Goal: Task Accomplishment & Management: Use online tool/utility

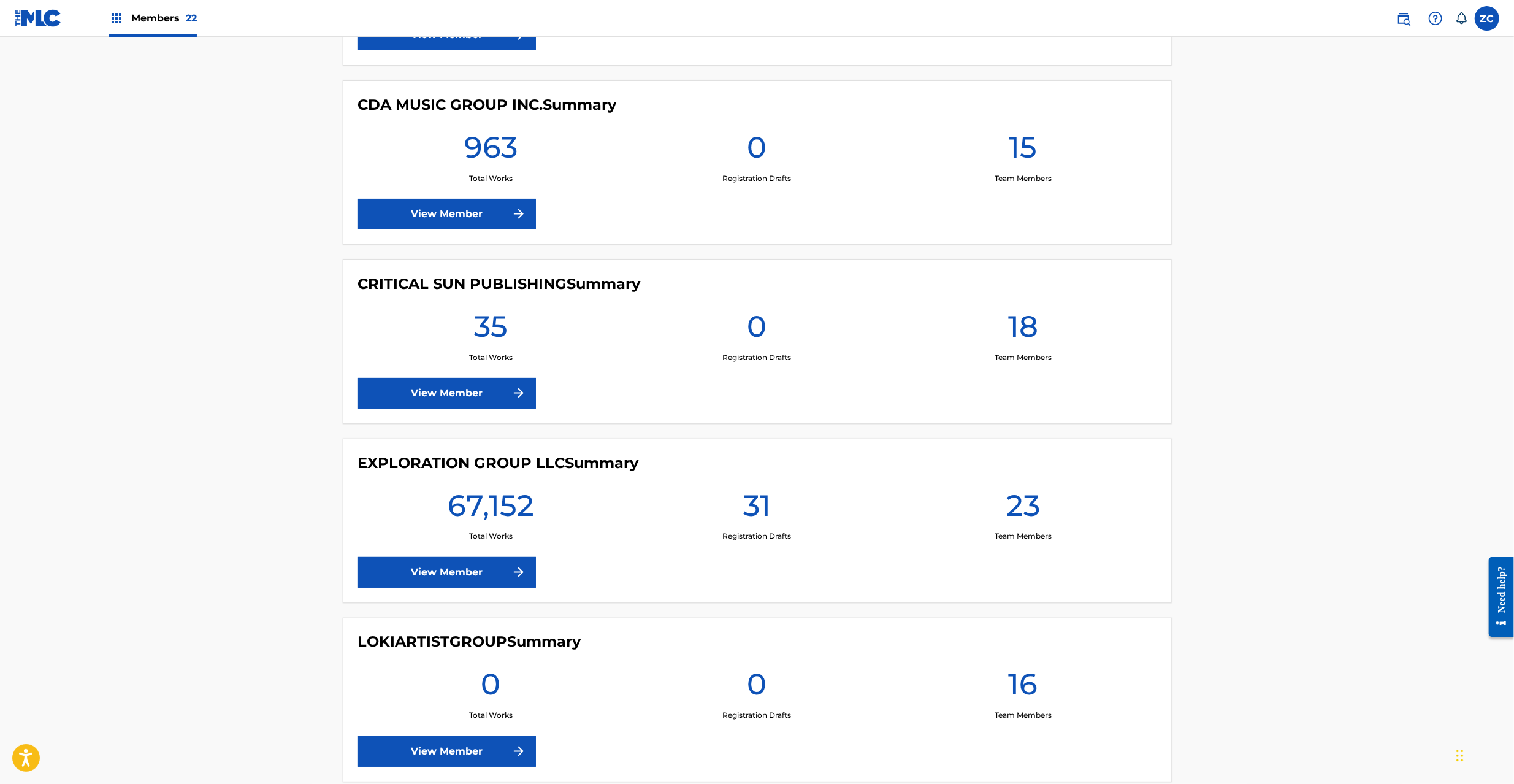
scroll to position [1744, 0]
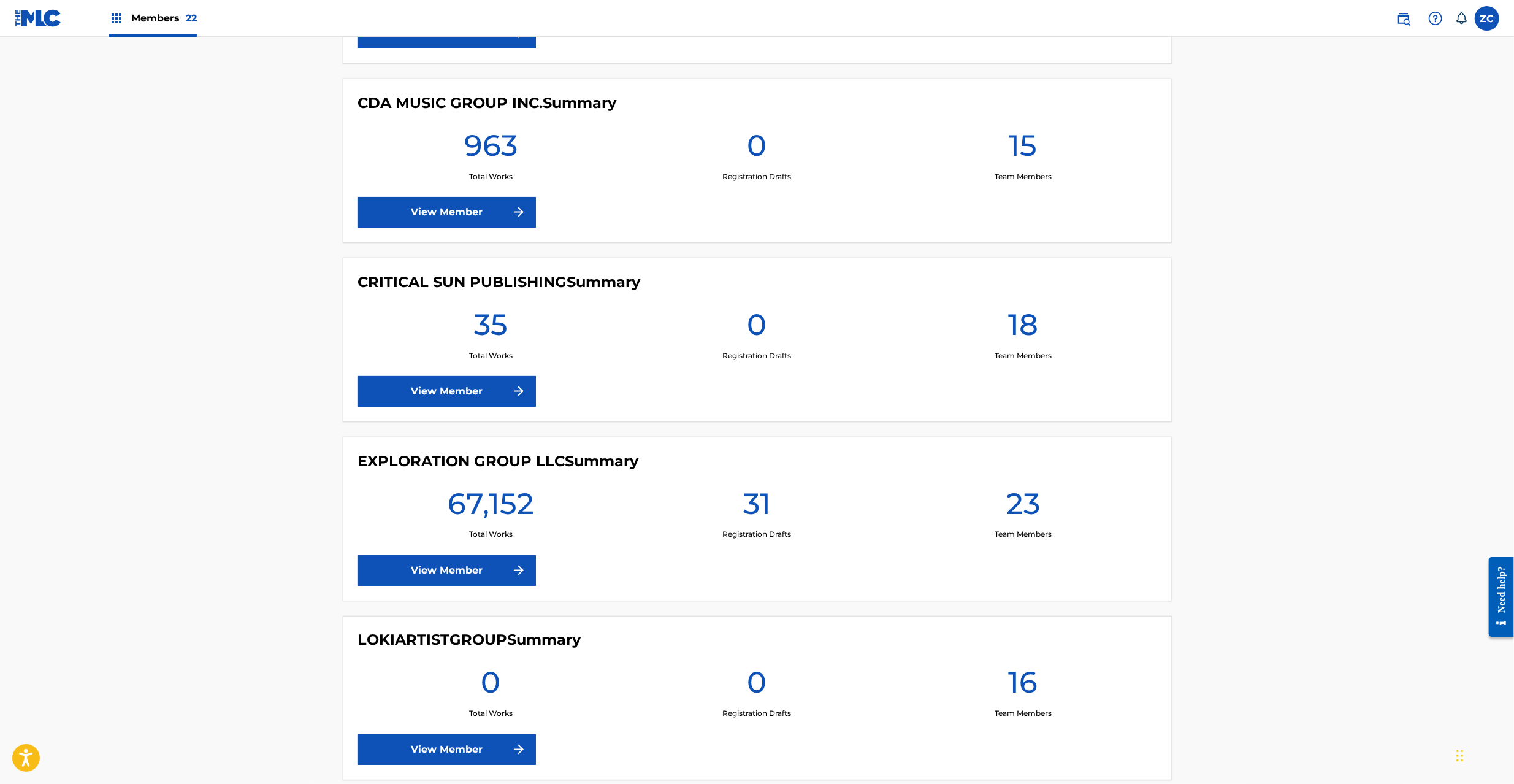
click at [480, 581] on link "View Member" at bounding box center [447, 570] width 178 height 31
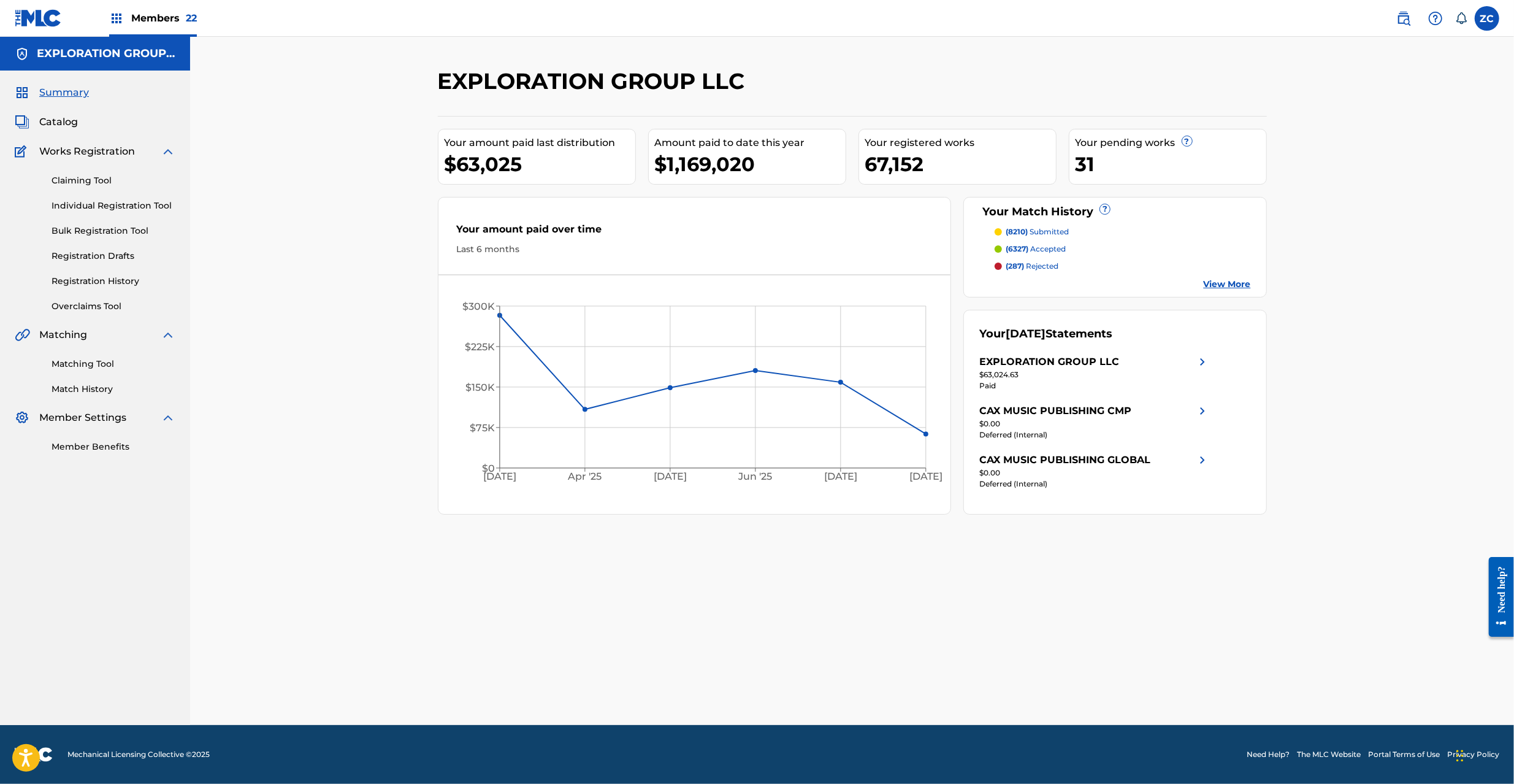
click at [75, 122] on span "Catalog" at bounding box center [58, 122] width 38 height 15
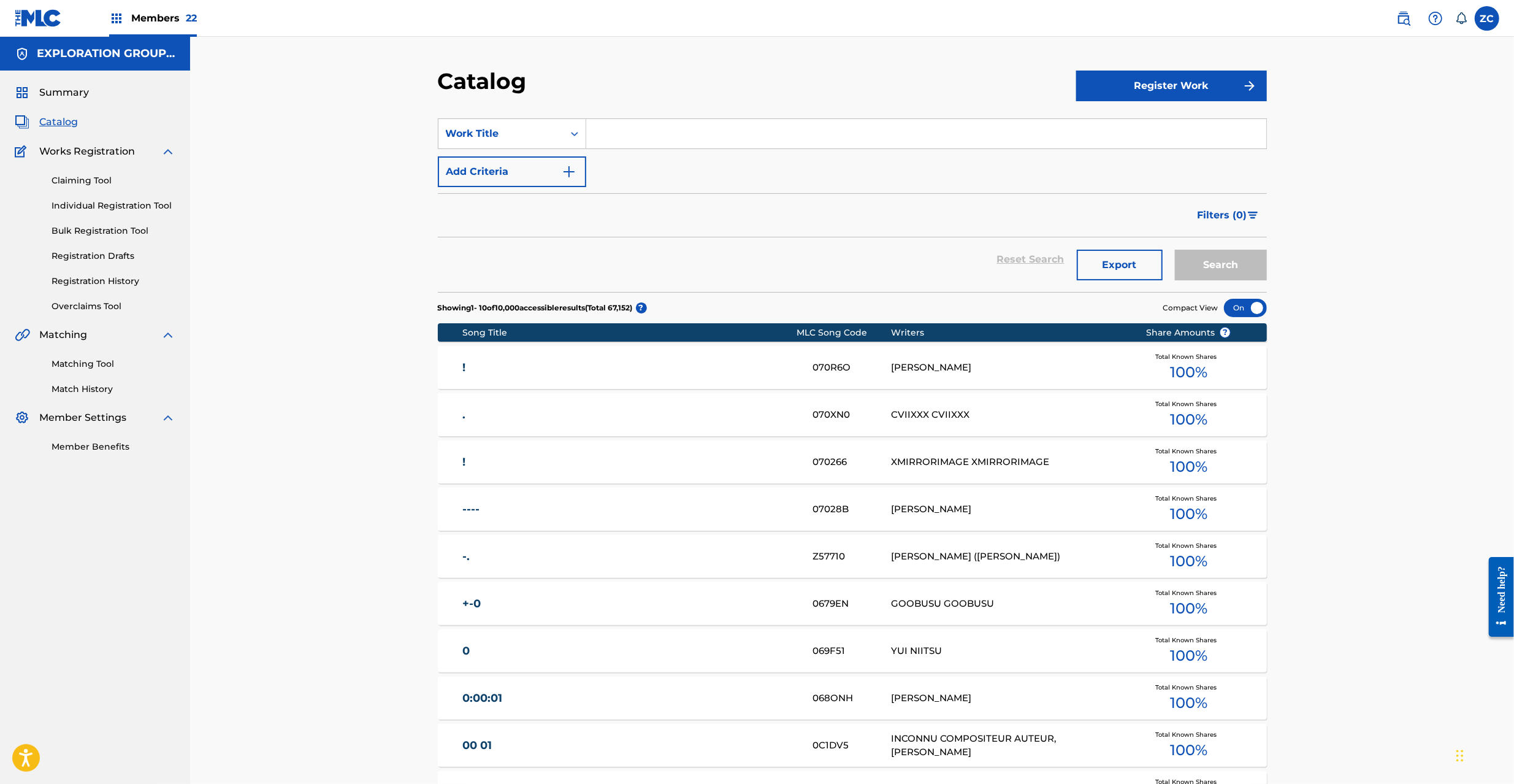
click at [89, 366] on link "Matching Tool" at bounding box center [113, 363] width 124 height 13
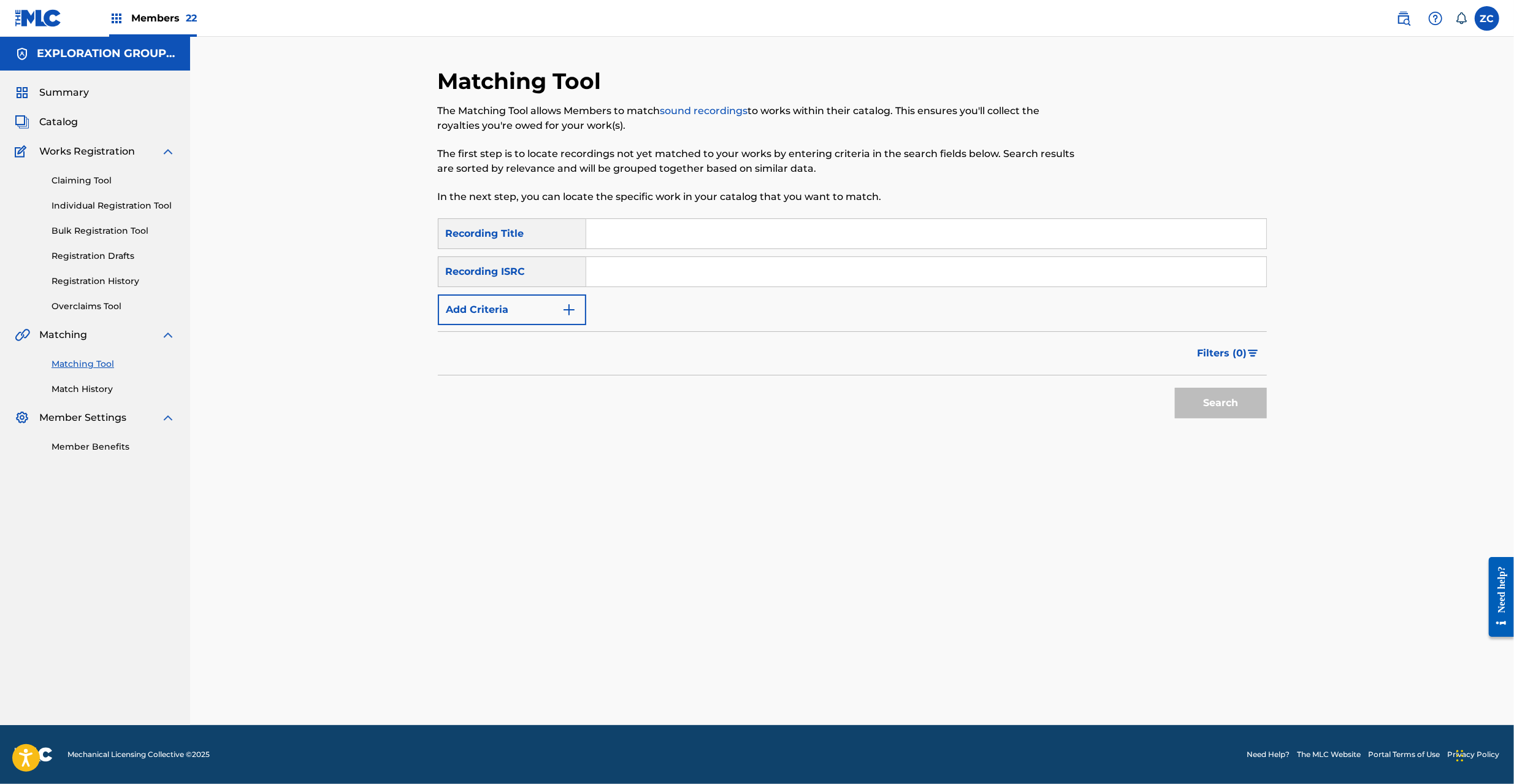
click at [656, 261] on input "Search Form" at bounding box center [927, 271] width 680 height 29
paste input "JPF302200047"
type input "JPF302200047"
click at [1234, 389] on button "Search" at bounding box center [1220, 403] width 92 height 31
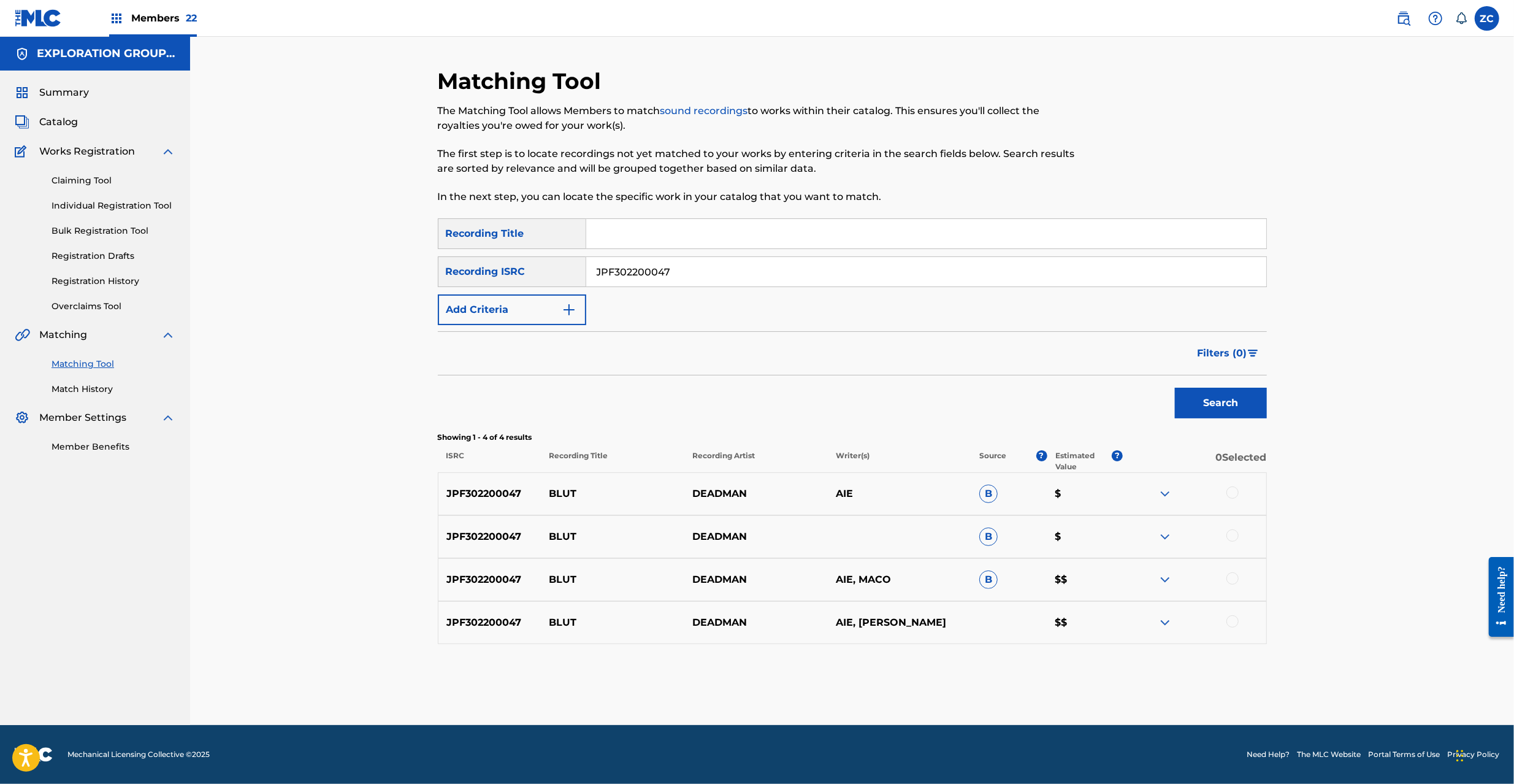
click at [1237, 490] on div at bounding box center [1232, 493] width 12 height 12
drag, startPoint x: 1238, startPoint y: 533, endPoint x: 1228, endPoint y: 573, distance: 41.2
click at [1238, 535] on div at bounding box center [1232, 535] width 12 height 12
click at [1234, 579] on div at bounding box center [1232, 578] width 12 height 12
click at [1235, 622] on div at bounding box center [1232, 621] width 12 height 12
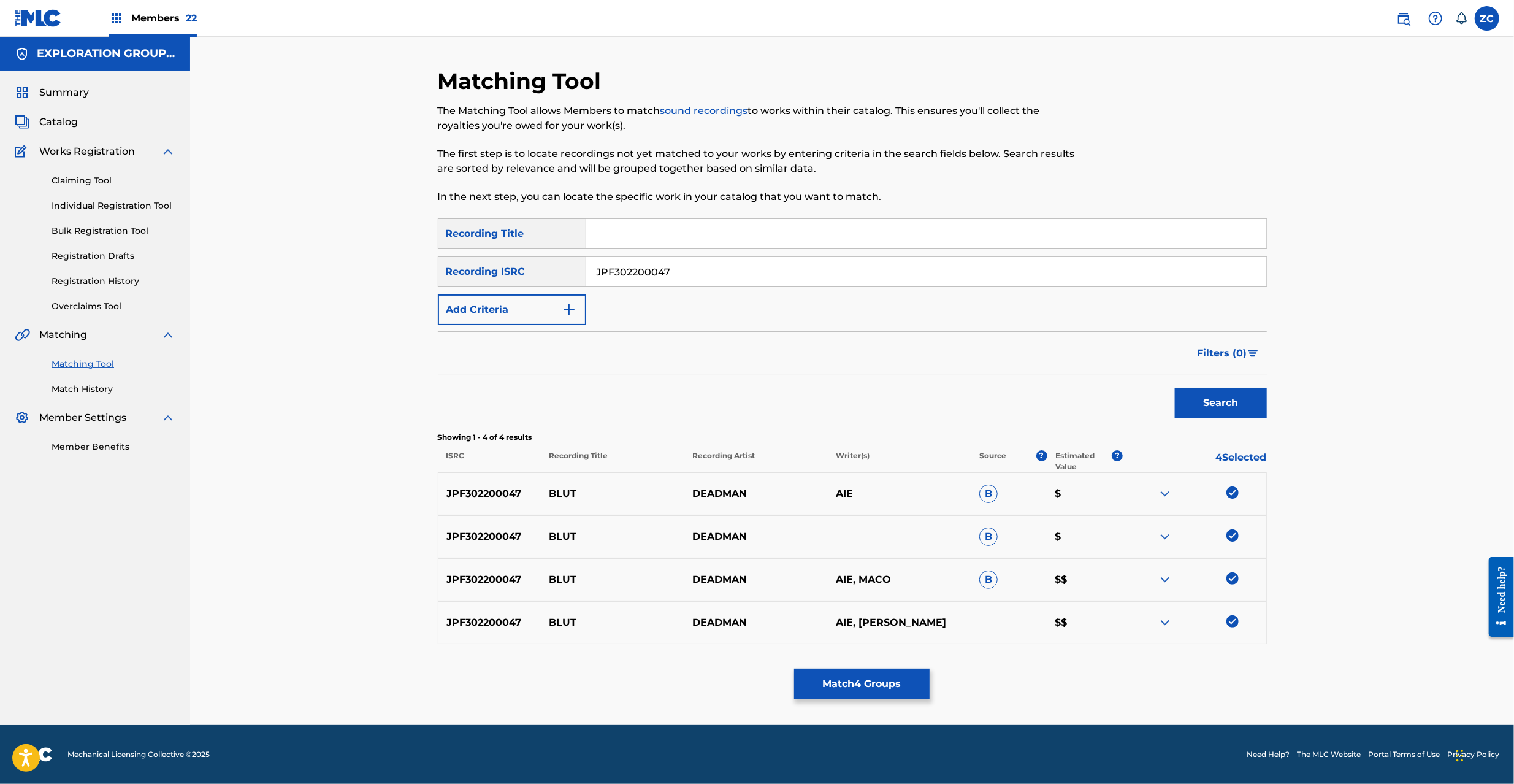
click at [891, 687] on button "Match 4 Groups" at bounding box center [861, 683] width 135 height 31
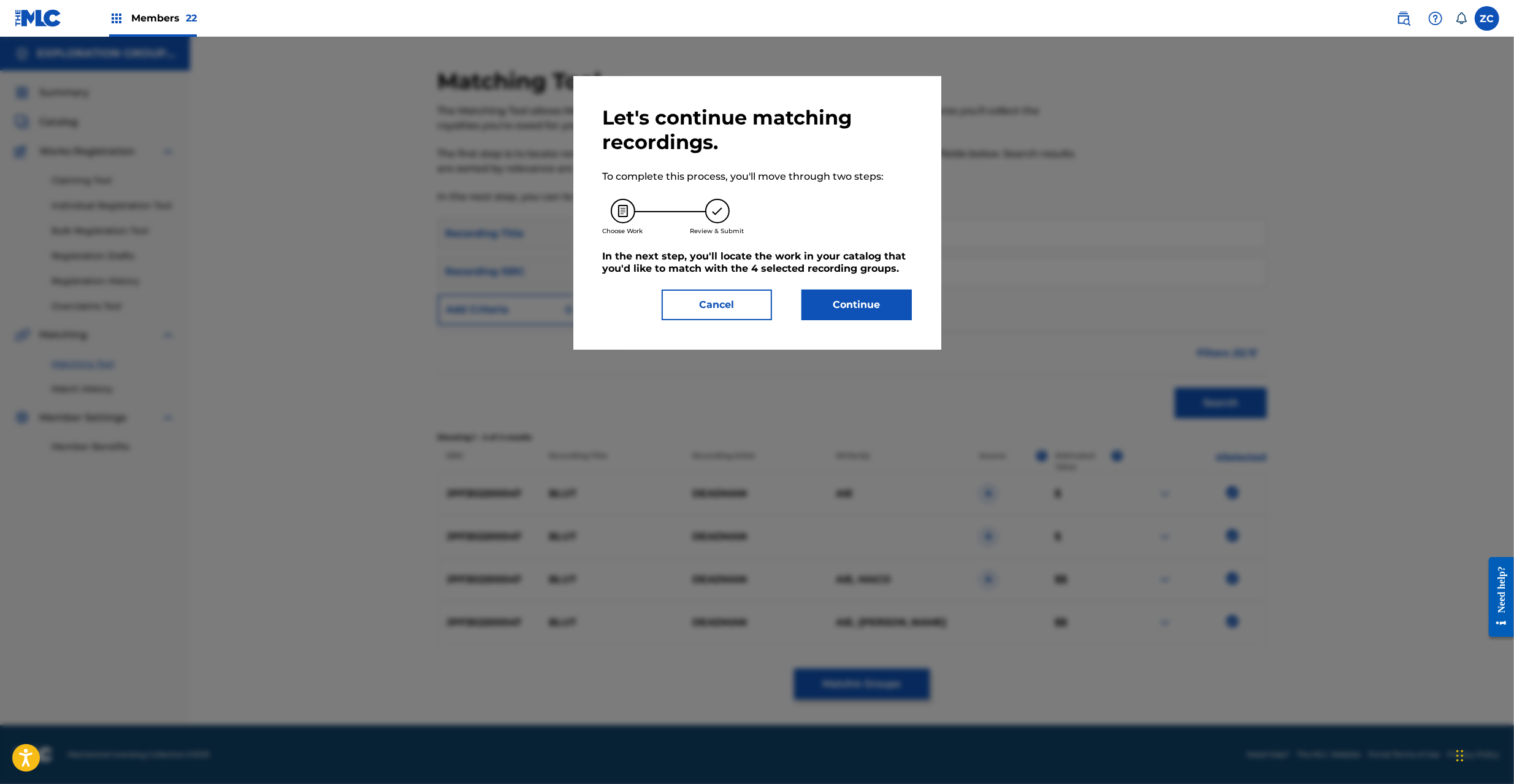
click at [879, 294] on button "Continue" at bounding box center [856, 304] width 110 height 31
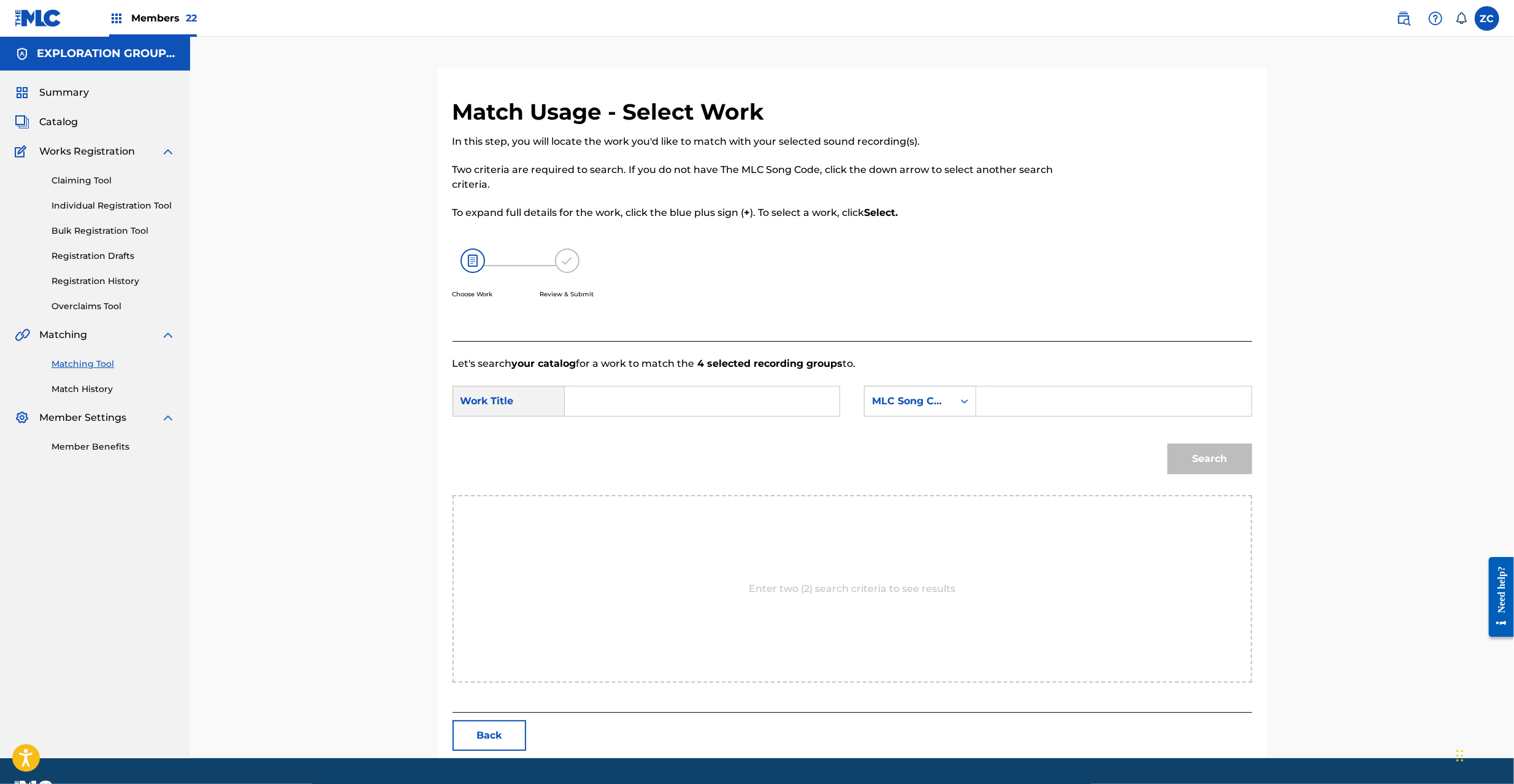
click at [790, 409] on input "Search Form" at bounding box center [702, 400] width 254 height 29
paste input "Blut BD6I6I"
click at [633, 405] on input "Blut BD6I6I" at bounding box center [702, 400] width 254 height 29
type input "Blut"
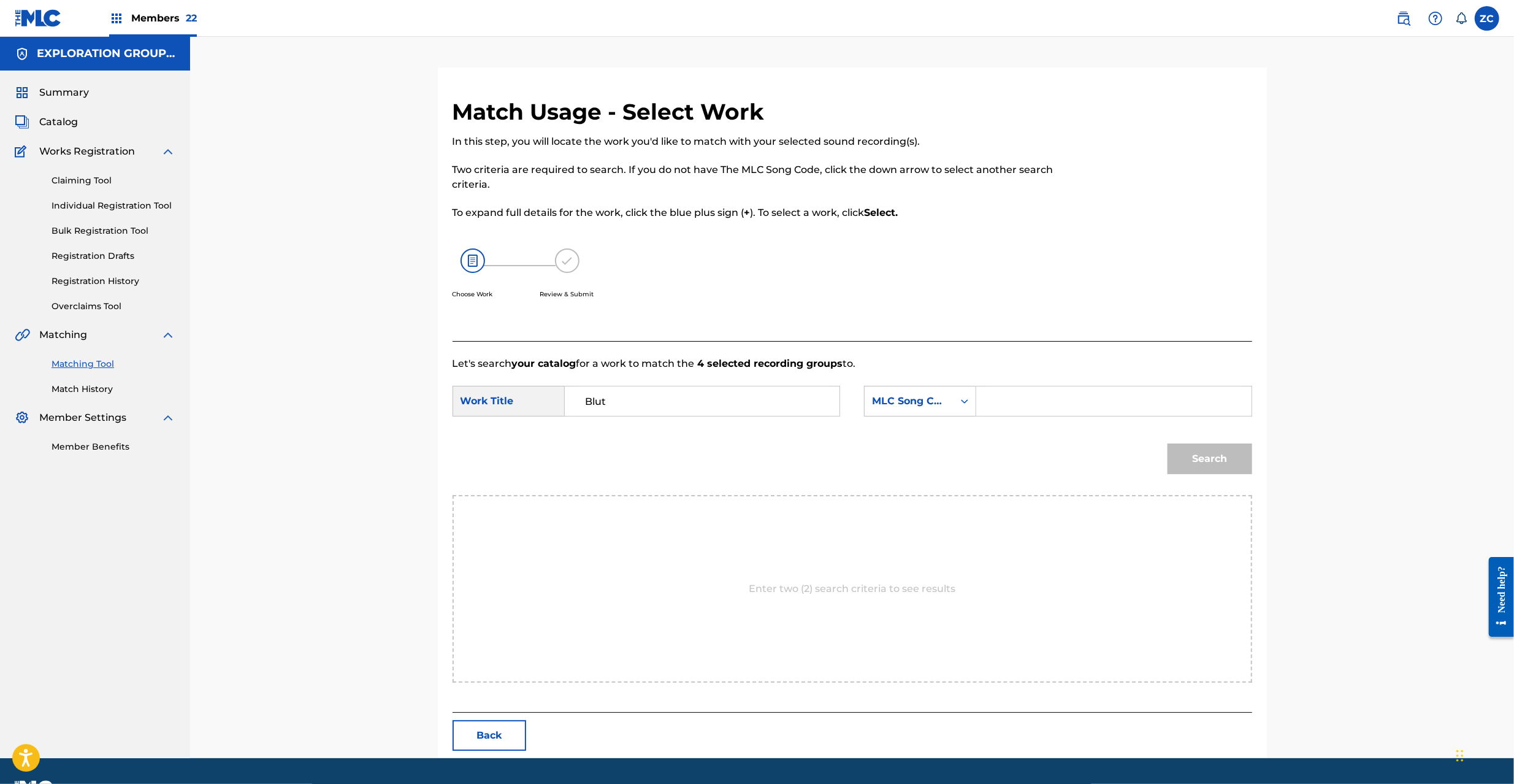
click at [1027, 397] on input "Search Form" at bounding box center [1114, 400] width 254 height 29
paste input "BD6I6I"
type input "BD6I6I"
click at [1220, 469] on button "Search" at bounding box center [1210, 458] width 85 height 31
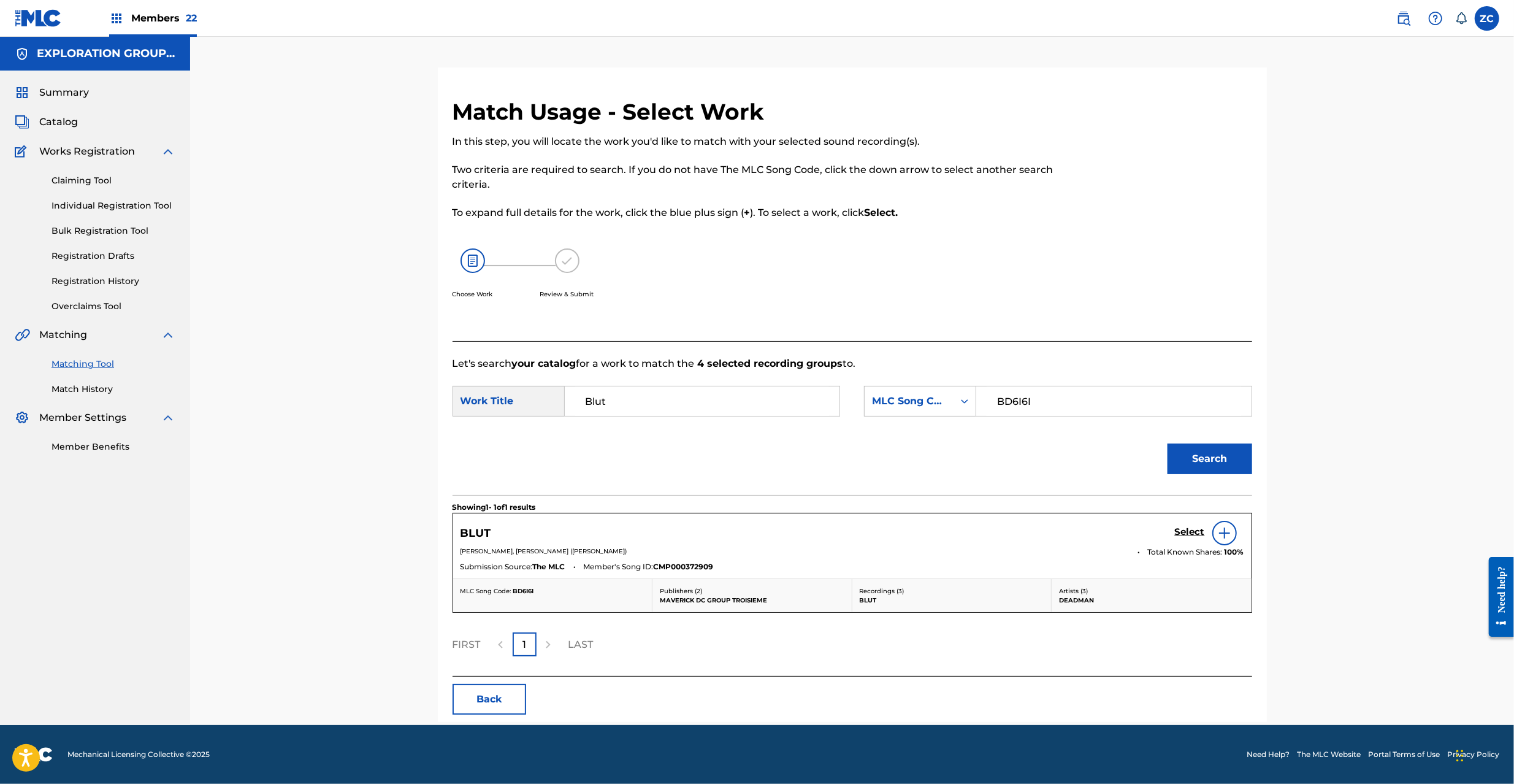
click at [1198, 528] on h5 "Select" at bounding box center [1190, 532] width 30 height 12
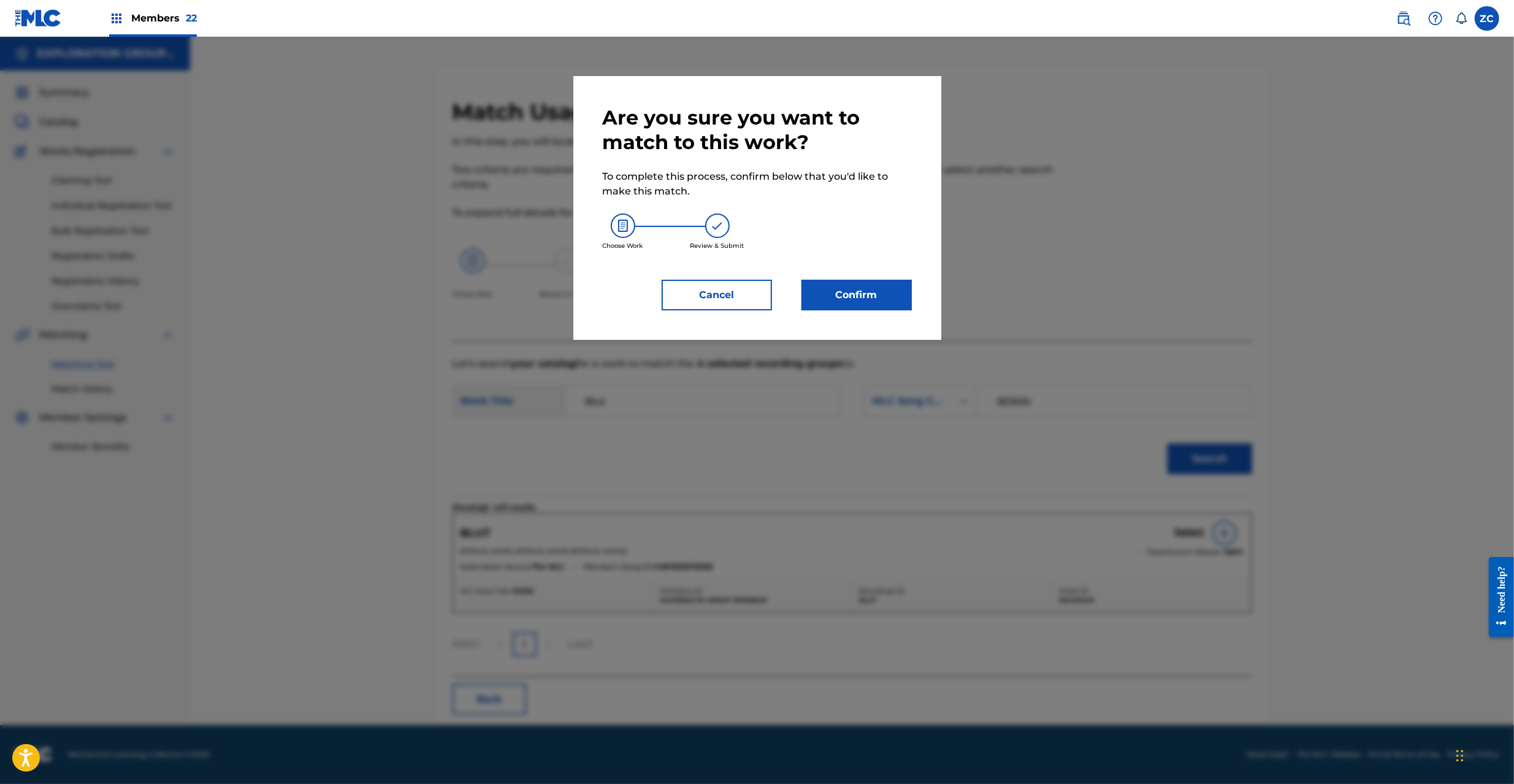
click at [858, 292] on button "Confirm" at bounding box center [856, 294] width 110 height 31
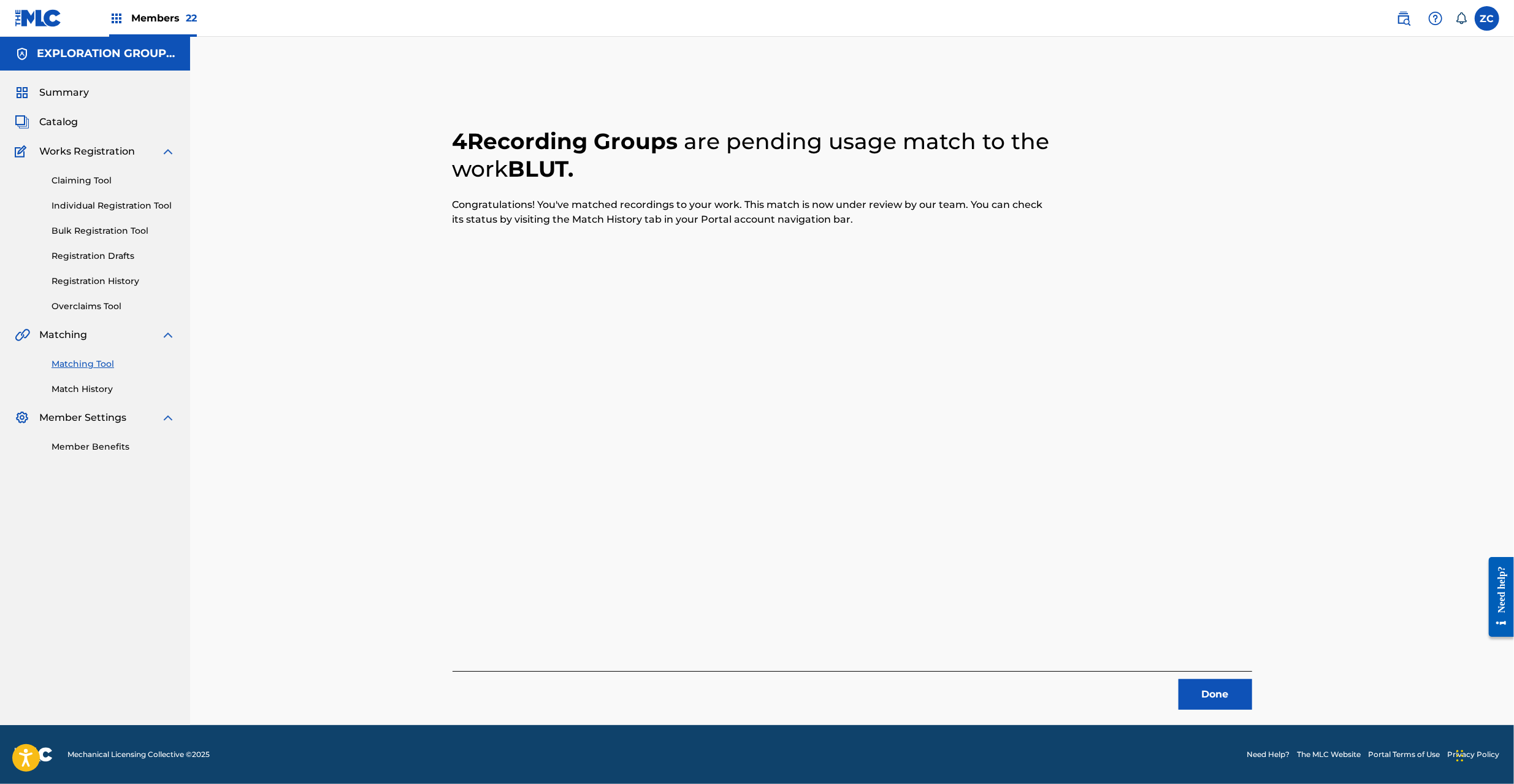
click at [1208, 697] on button "Done" at bounding box center [1215, 694] width 74 height 31
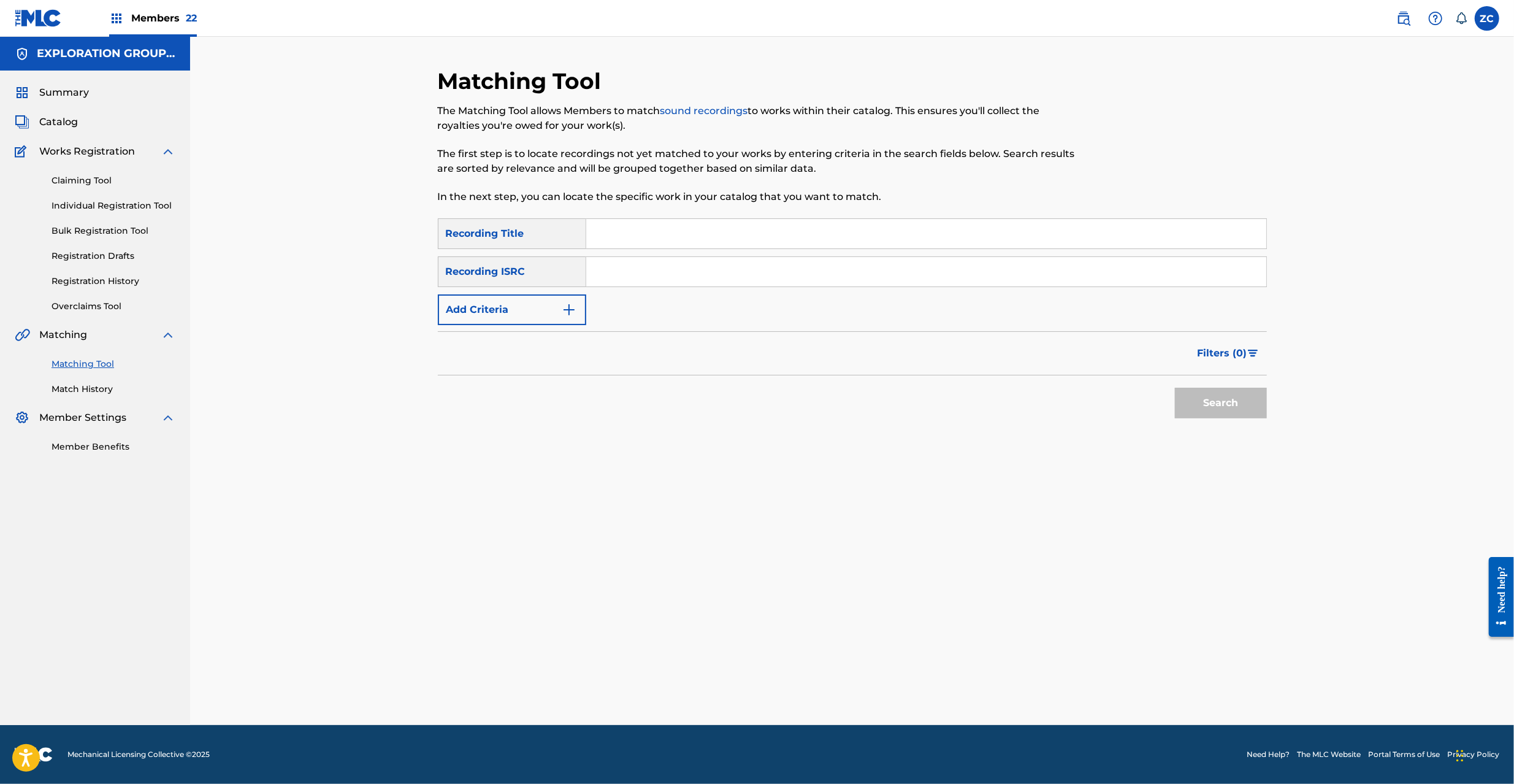
click at [897, 267] on input "Search Form" at bounding box center [927, 271] width 680 height 29
paste input "JPF302200048"
type input "JPF302200048"
drag, startPoint x: 1241, startPoint y: 406, endPoint x: 1220, endPoint y: 396, distance: 23.3
click at [1238, 406] on button "Search" at bounding box center [1220, 403] width 92 height 31
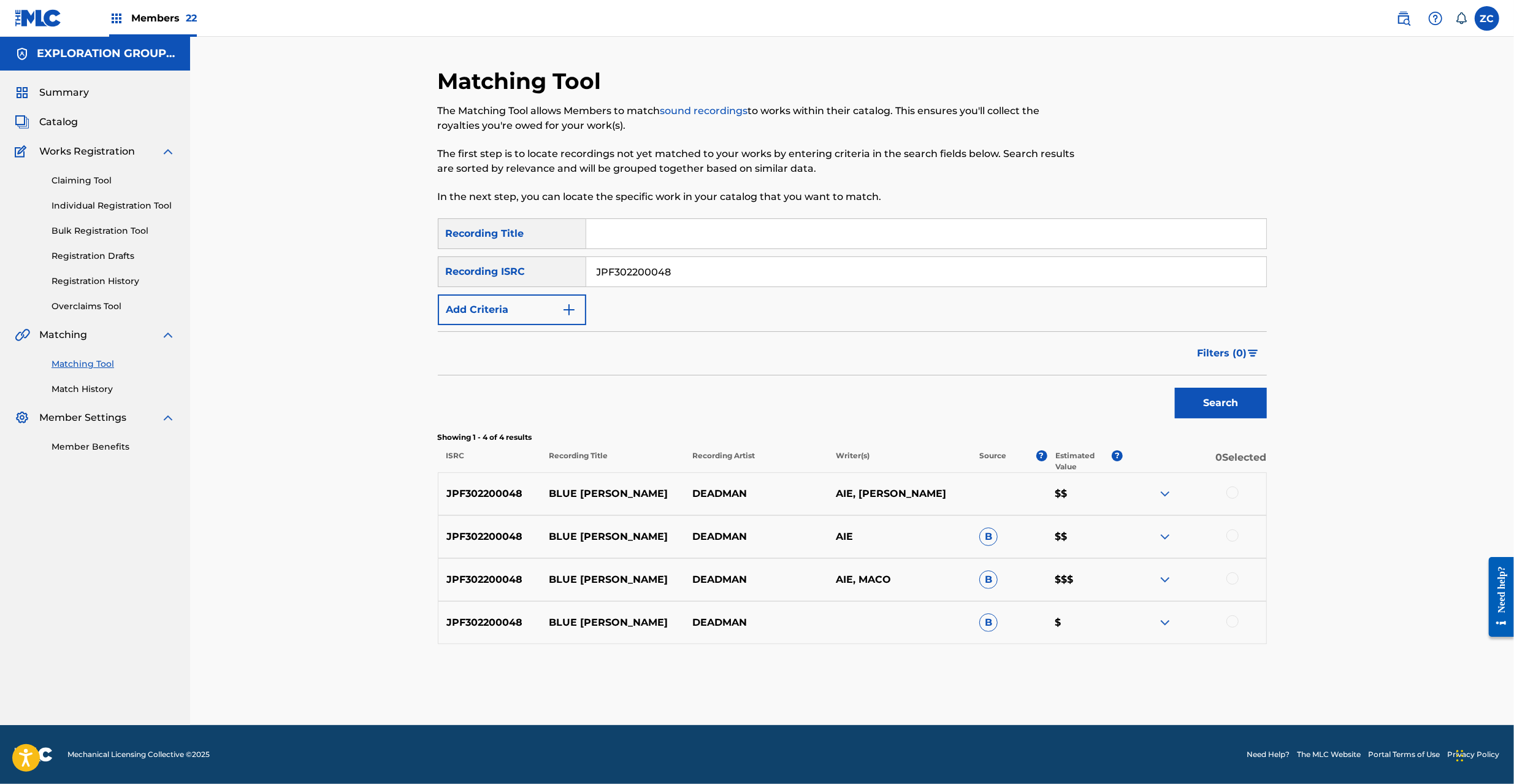
click at [1229, 490] on div at bounding box center [1232, 493] width 12 height 12
click at [1232, 535] on div at bounding box center [1232, 535] width 12 height 12
drag, startPoint x: 1230, startPoint y: 577, endPoint x: 1232, endPoint y: 618, distance: 41.0
click at [1230, 579] on div at bounding box center [1232, 578] width 12 height 12
click at [1234, 626] on div at bounding box center [1232, 621] width 12 height 12
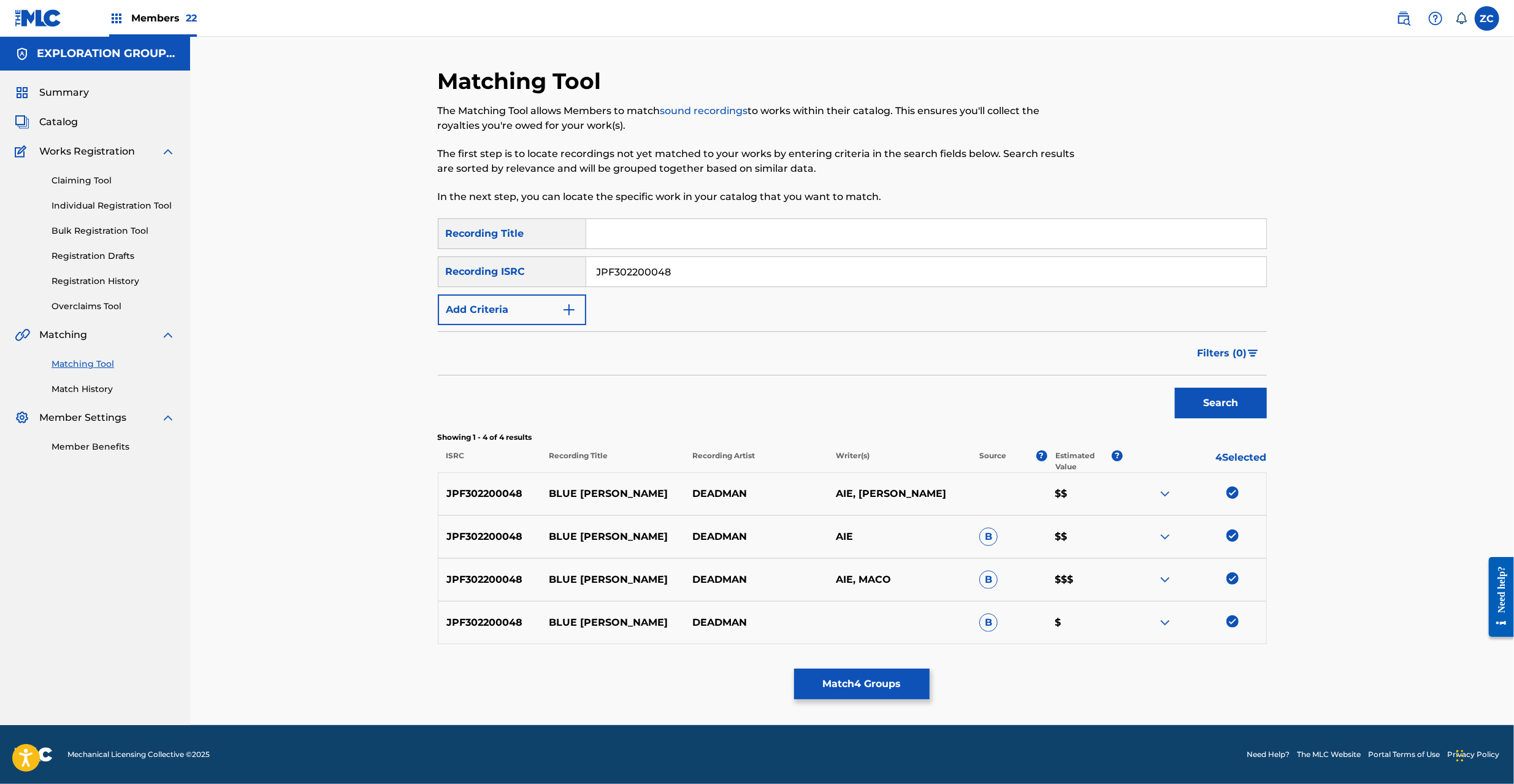
click at [869, 685] on button "Match 4 Groups" at bounding box center [861, 683] width 135 height 31
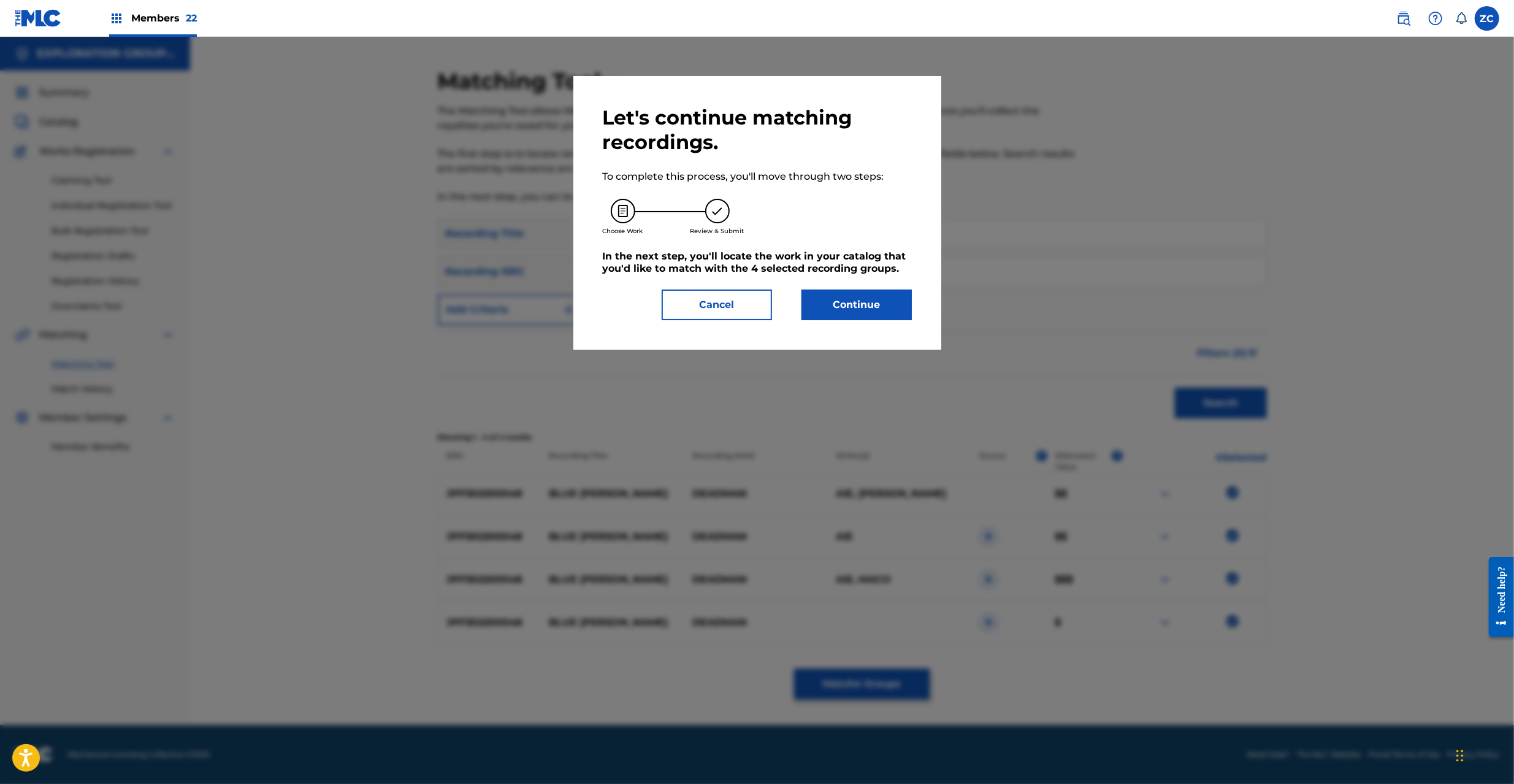
click at [870, 327] on div "Let's continue matching recordings. To complete this process, you'll move throu…" at bounding box center [757, 213] width 368 height 273
click at [871, 312] on button "Continue" at bounding box center [856, 304] width 110 height 31
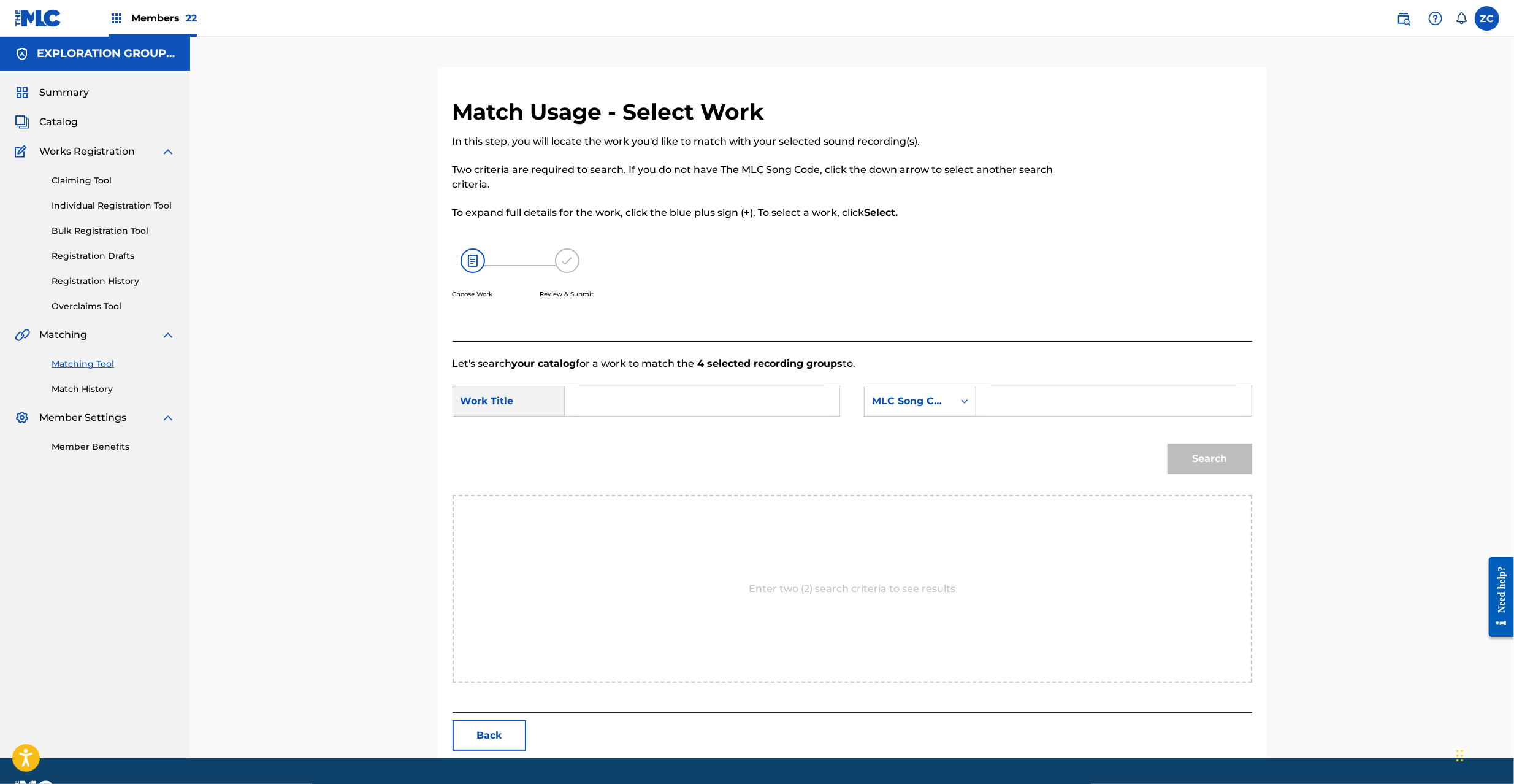
click at [713, 397] on input "Search Form" at bounding box center [702, 400] width 254 height 29
paste input "Blue [PERSON_NAME] BD6JD0"
type input "Blue [PERSON_NAME] BD6JD0"
click at [676, 397] on input "Blue [PERSON_NAME] BD6JD0" at bounding box center [702, 400] width 254 height 29
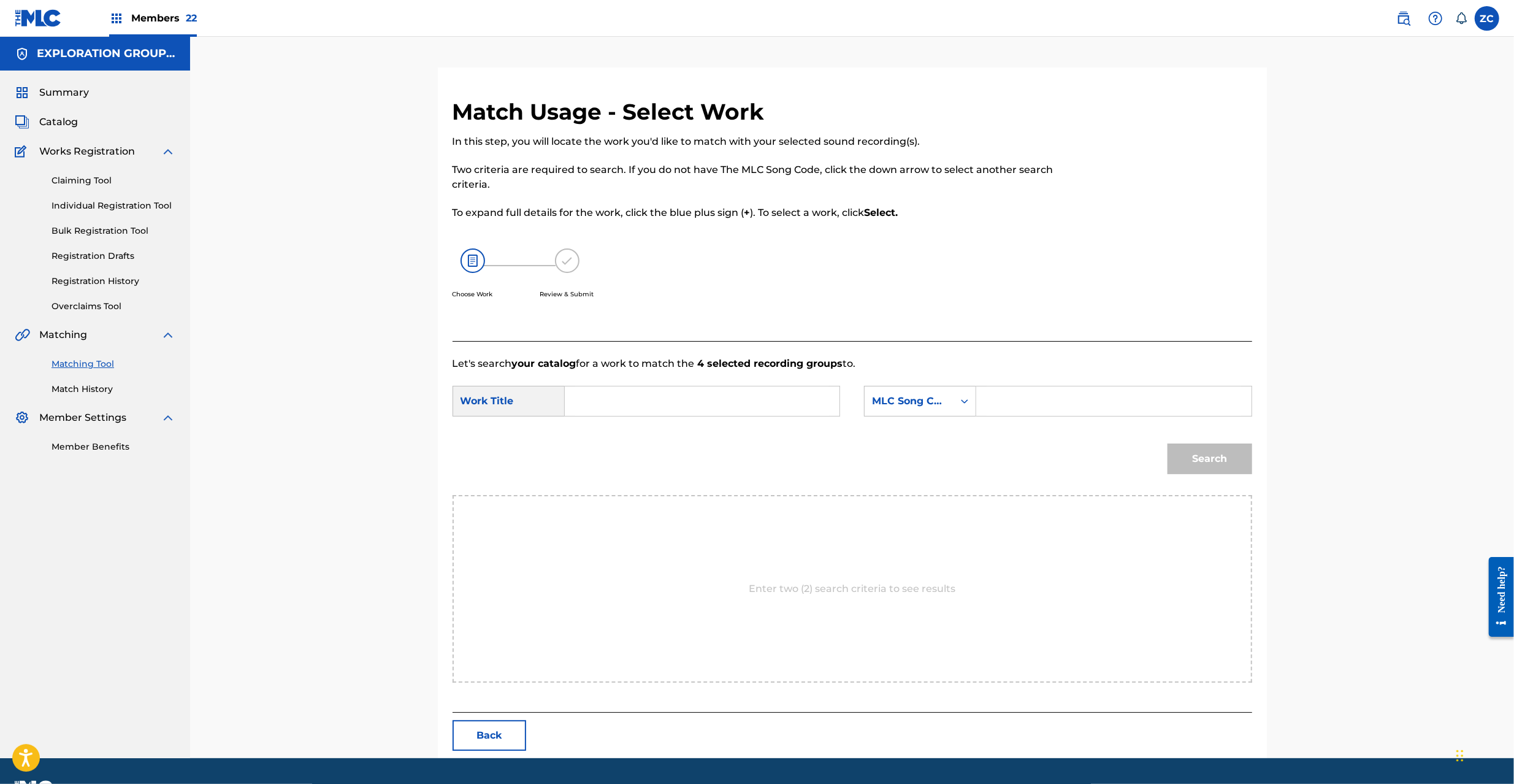
click at [1028, 396] on input "Search Form" at bounding box center [1114, 400] width 254 height 29
click at [695, 407] on input "Search Form" at bounding box center [702, 400] width 254 height 29
paste input "Blue [PERSON_NAME] BD6JD0"
click at [670, 403] on input "Blue [PERSON_NAME] BD6JD0" at bounding box center [702, 400] width 254 height 29
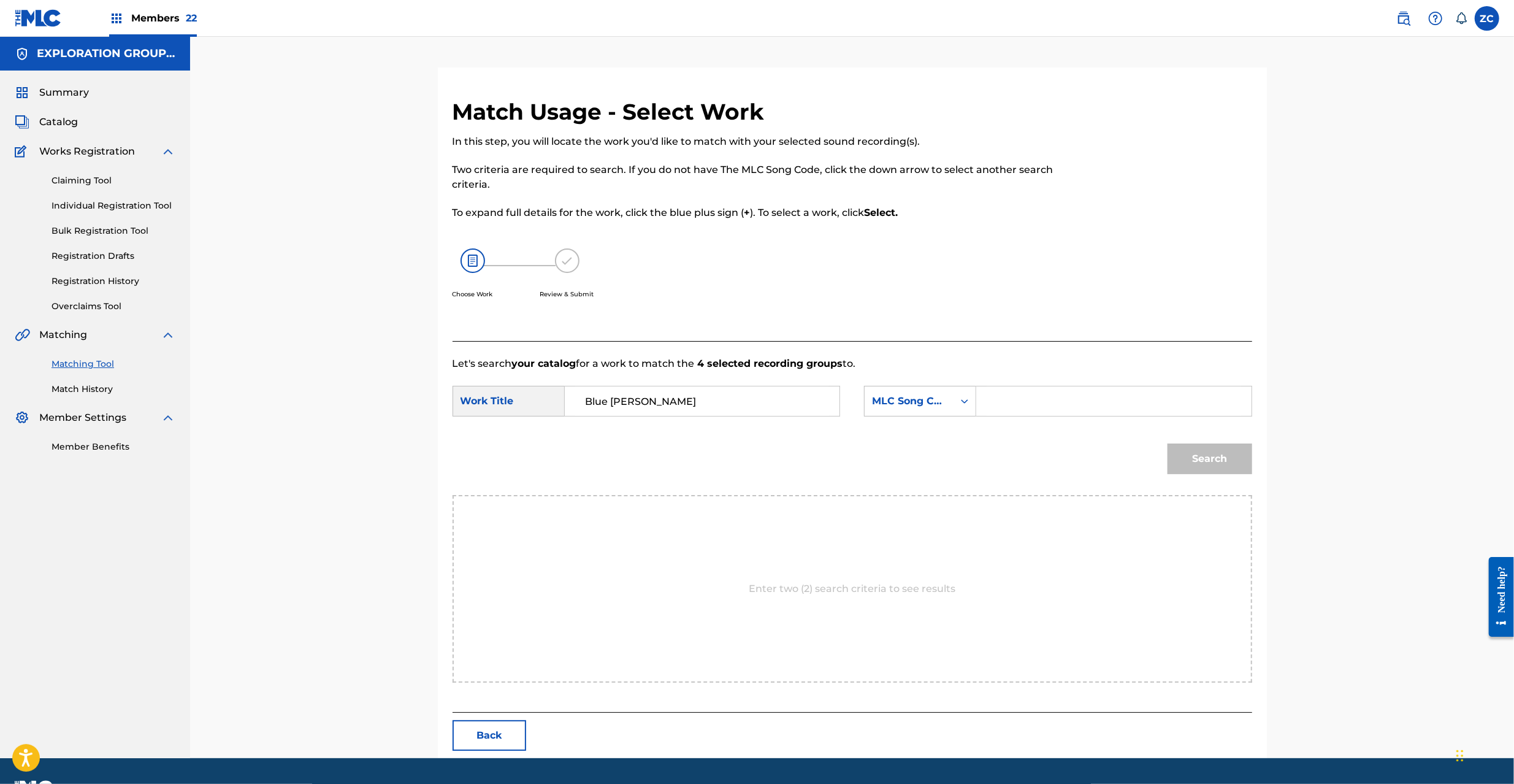
type input "Blue [PERSON_NAME]"
drag, startPoint x: 1033, startPoint y: 403, endPoint x: 1045, endPoint y: 403, distance: 12.0
click at [1033, 403] on input "Search Form" at bounding box center [1114, 400] width 254 height 29
paste input "BD6JD0"
type input "BD6JD0"
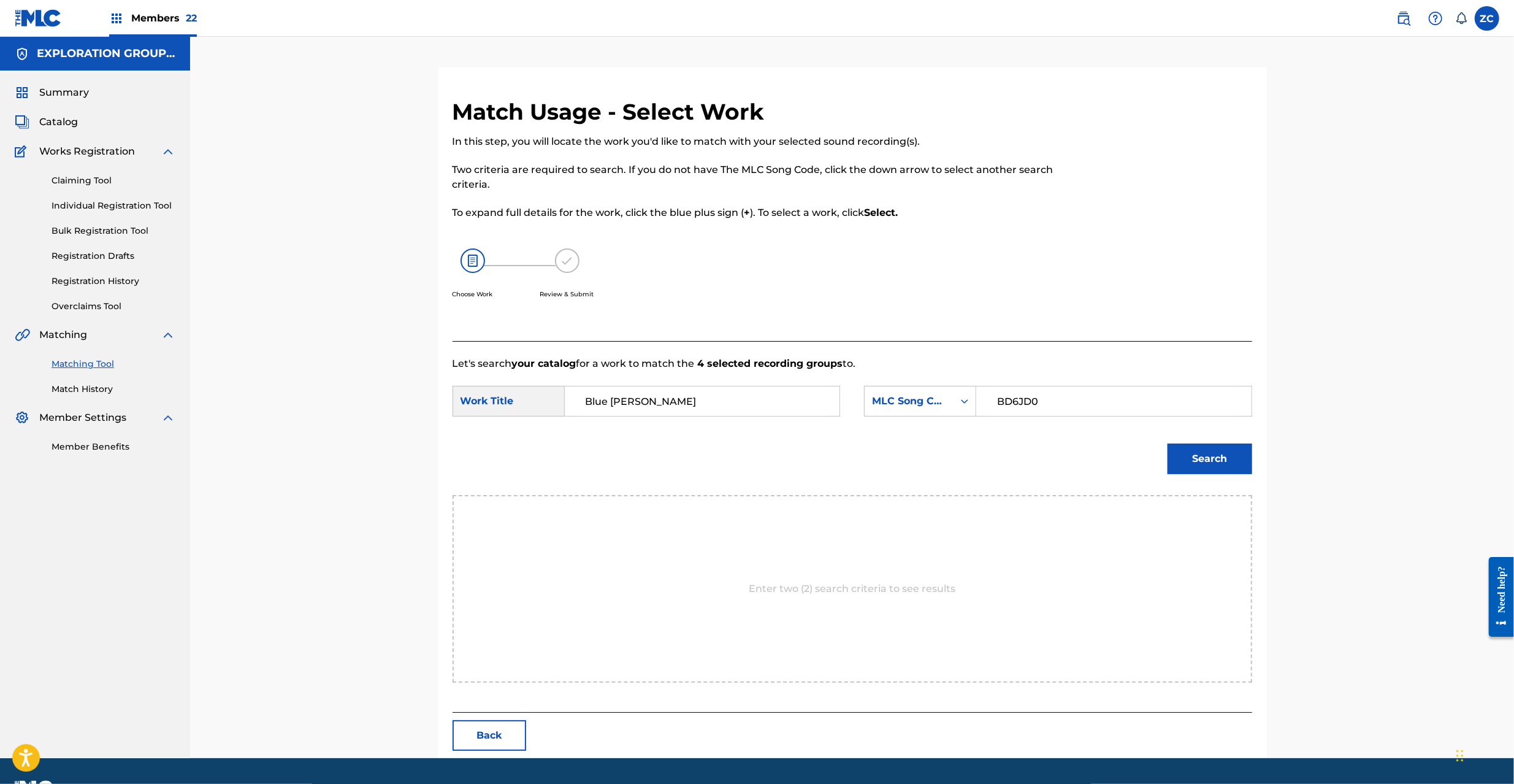
click at [1224, 460] on button "Search" at bounding box center [1210, 458] width 85 height 31
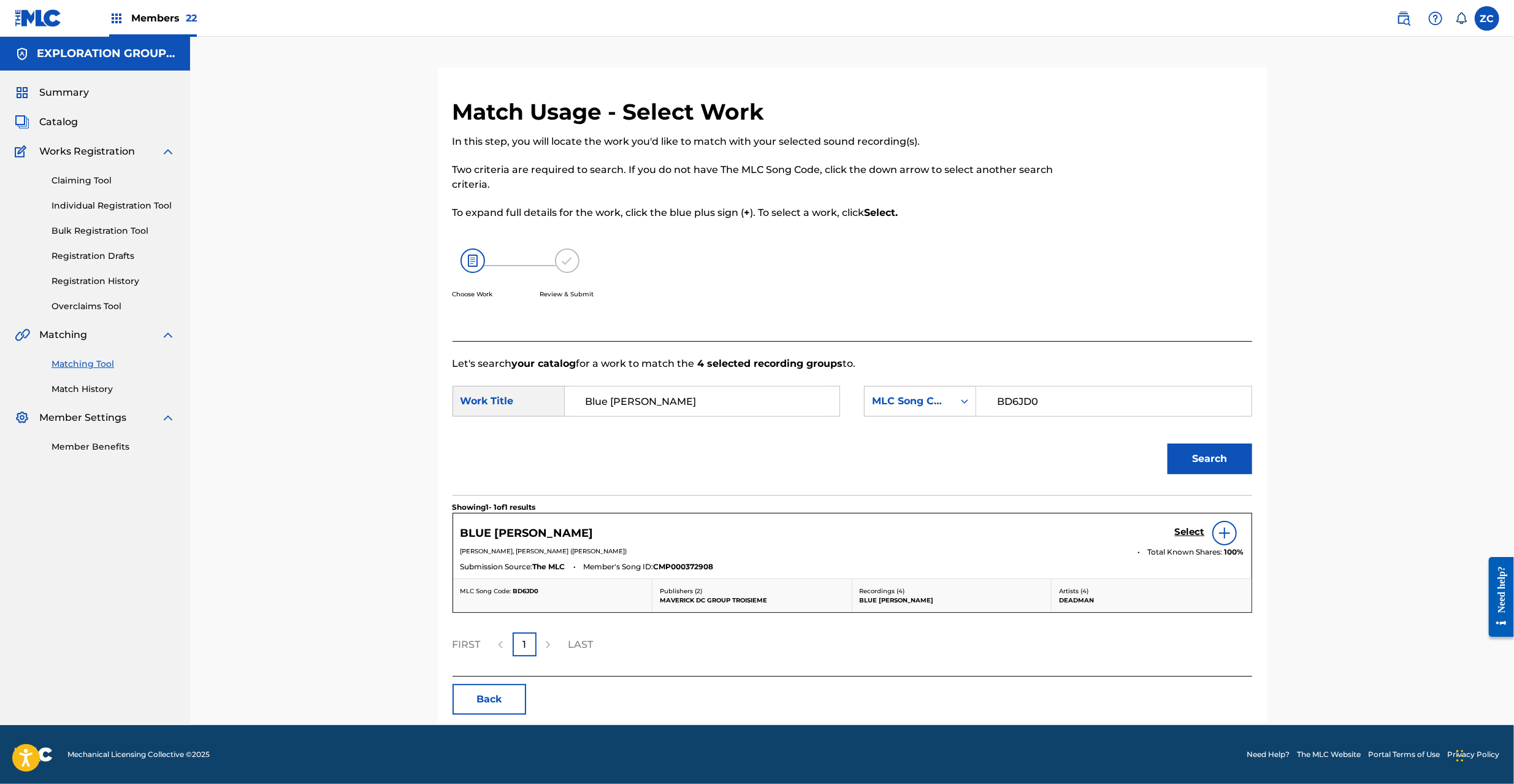
click at [1188, 536] on h5 "Select" at bounding box center [1190, 532] width 30 height 12
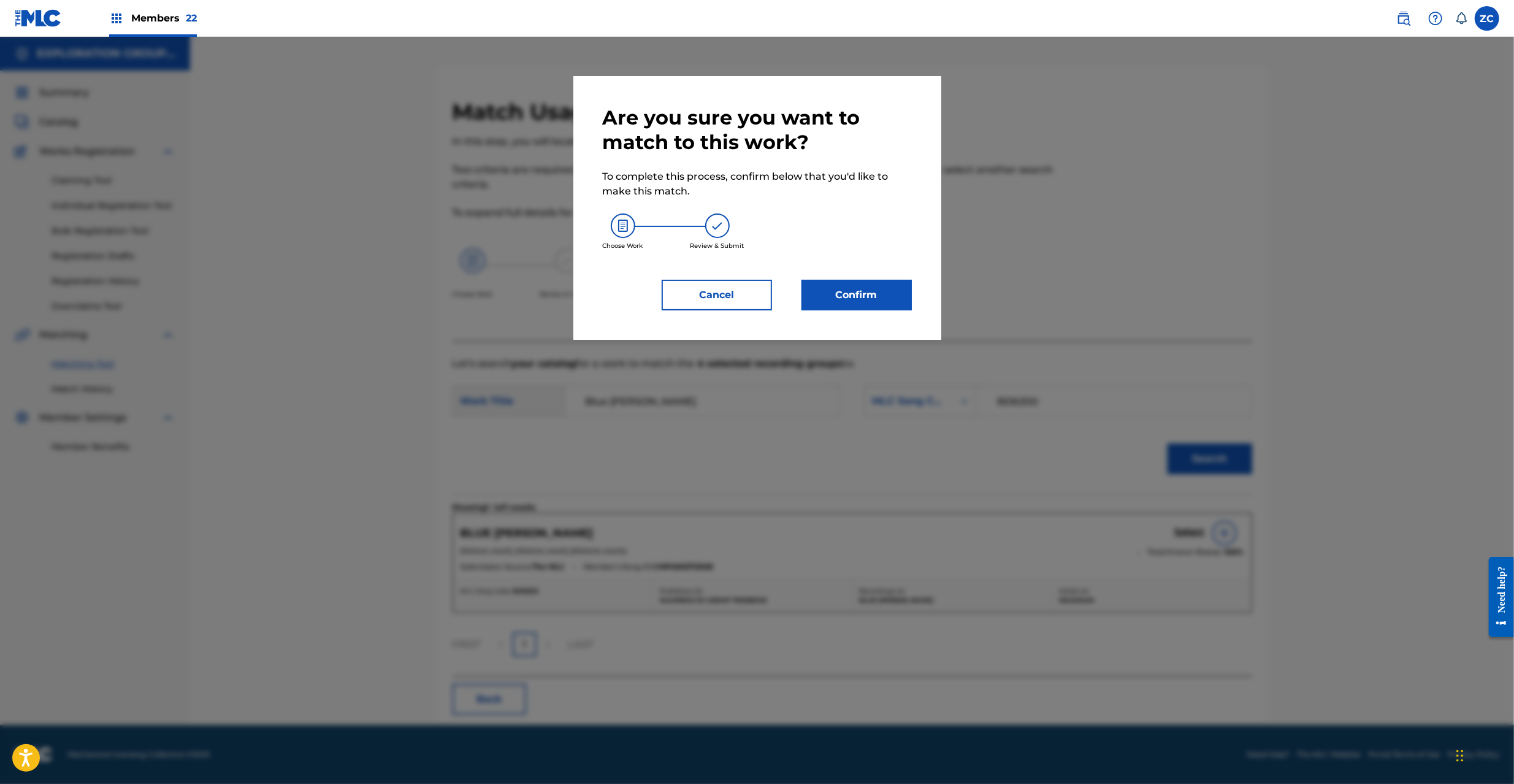
click at [817, 287] on button "Confirm" at bounding box center [856, 294] width 110 height 31
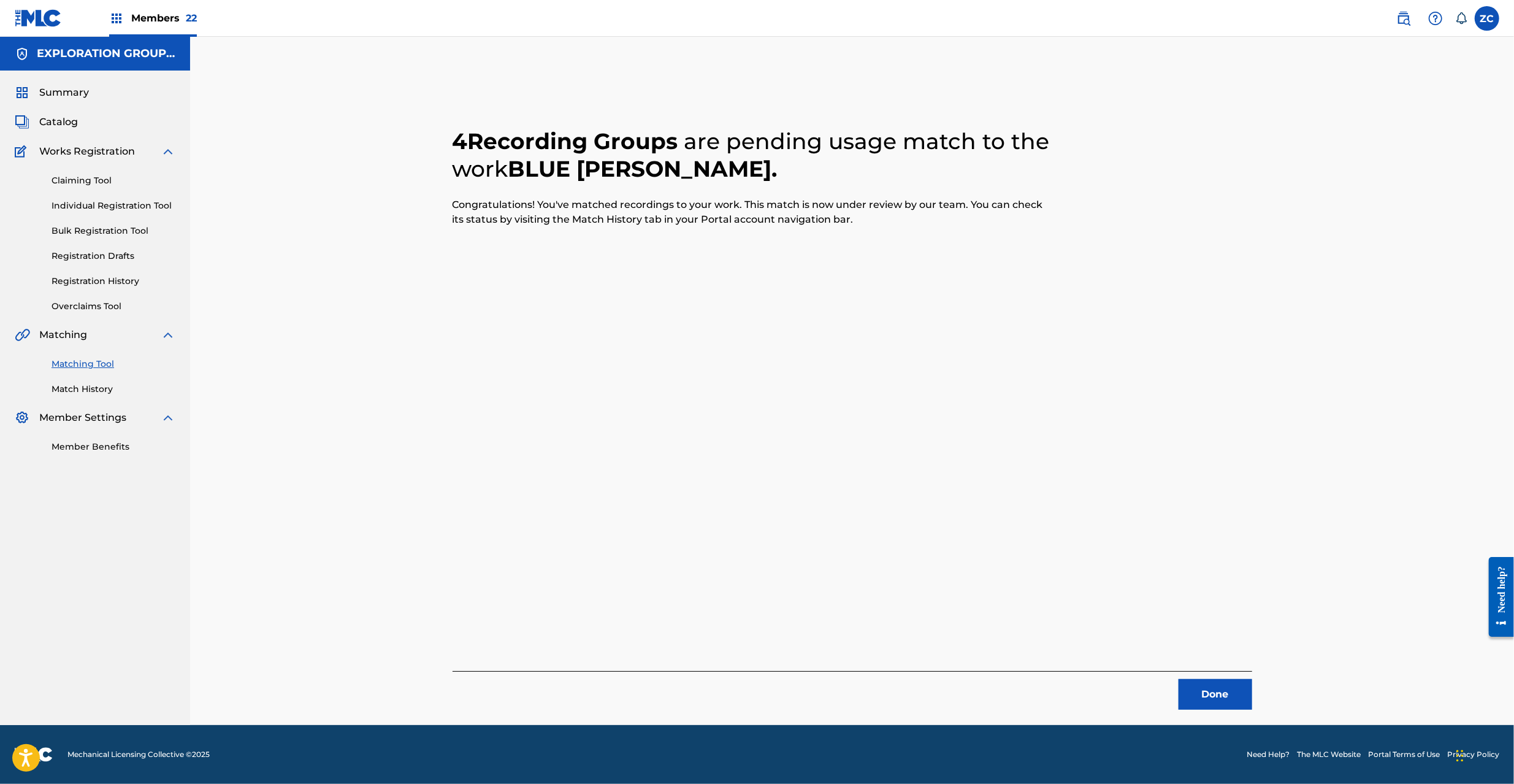
click at [1225, 699] on button "Done" at bounding box center [1215, 694] width 74 height 31
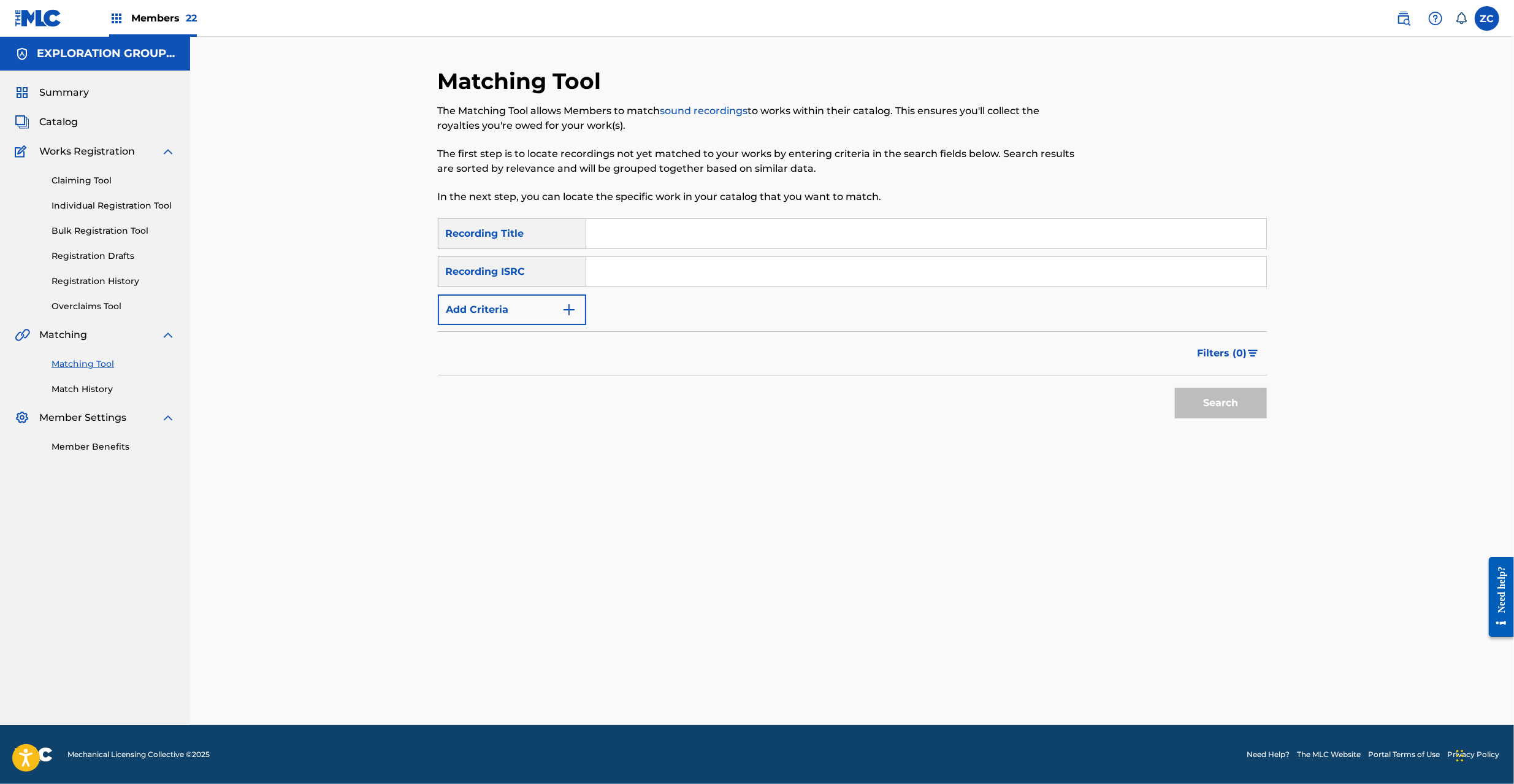
drag, startPoint x: 866, startPoint y: 276, endPoint x: 967, endPoint y: 315, distance: 108.3
click at [866, 276] on input "Search Form" at bounding box center [927, 271] width 680 height 29
paste input "JPF302200050"
type input "JPF302200050"
click at [1222, 398] on button "Search" at bounding box center [1220, 403] width 92 height 31
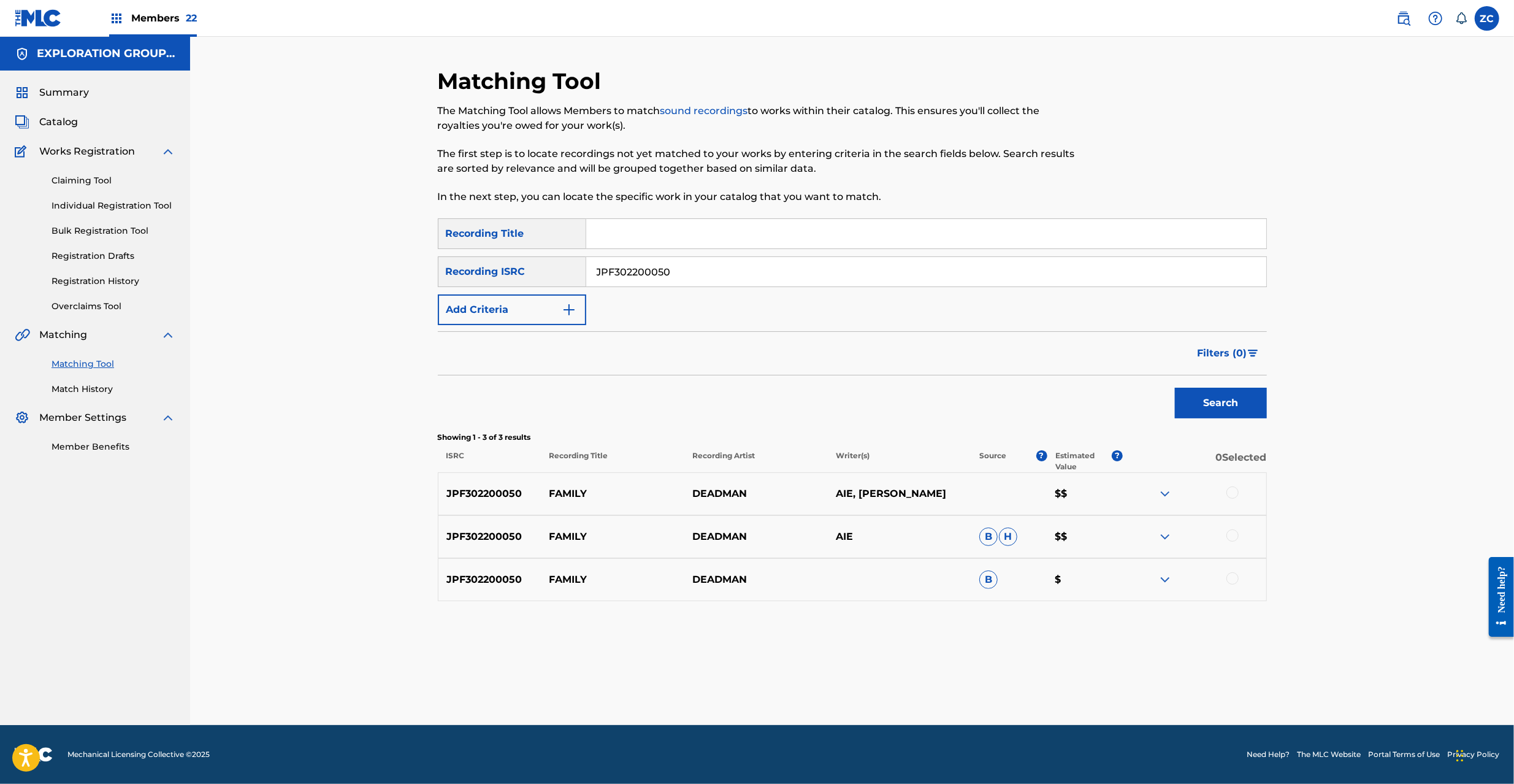
click at [1232, 496] on div at bounding box center [1232, 493] width 12 height 12
click at [1235, 535] on div at bounding box center [1232, 535] width 12 height 12
click at [1232, 574] on div at bounding box center [1232, 578] width 12 height 12
click at [872, 674] on button "Match 3 Groups" at bounding box center [861, 683] width 135 height 31
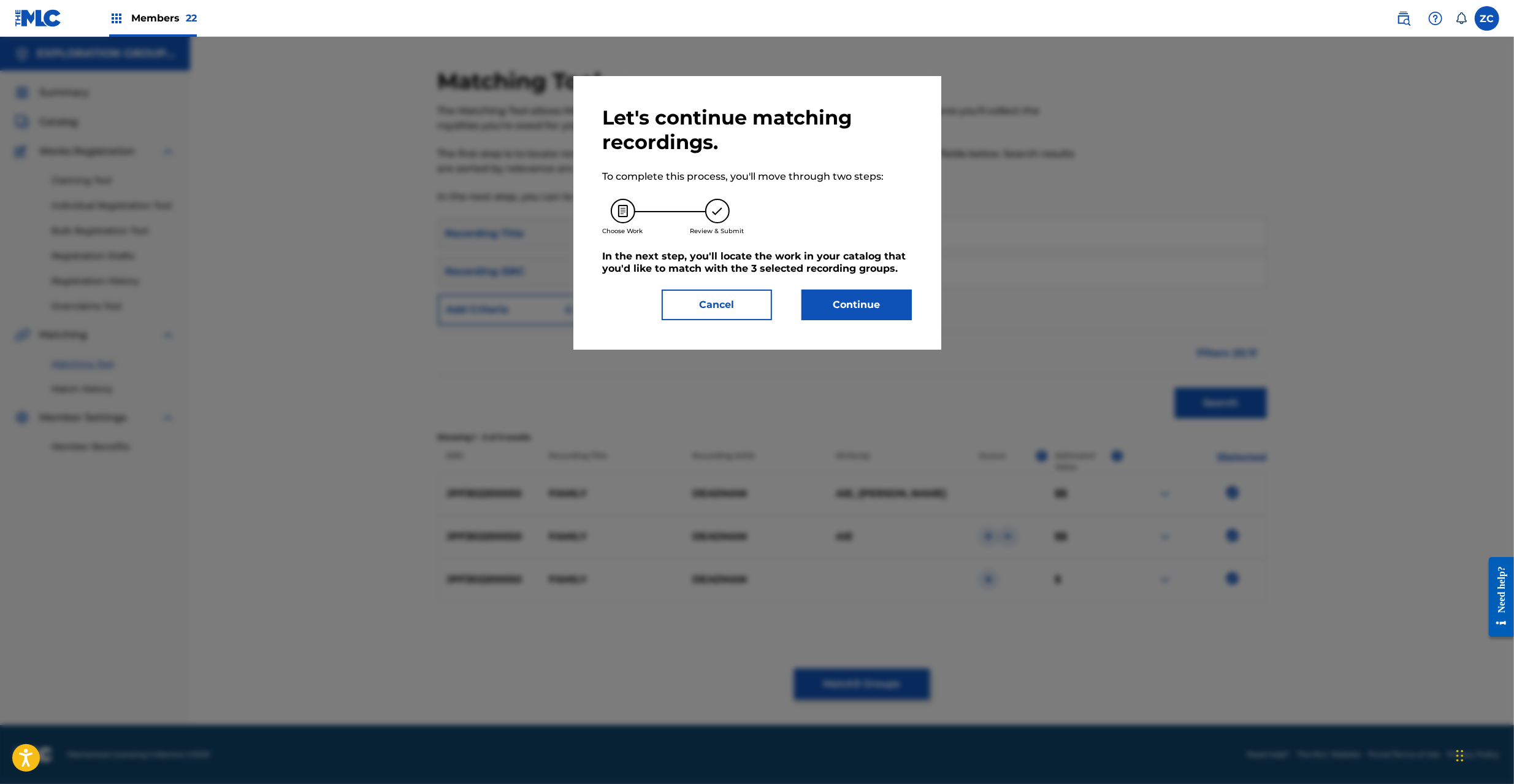
click at [888, 306] on button "Continue" at bounding box center [856, 304] width 110 height 31
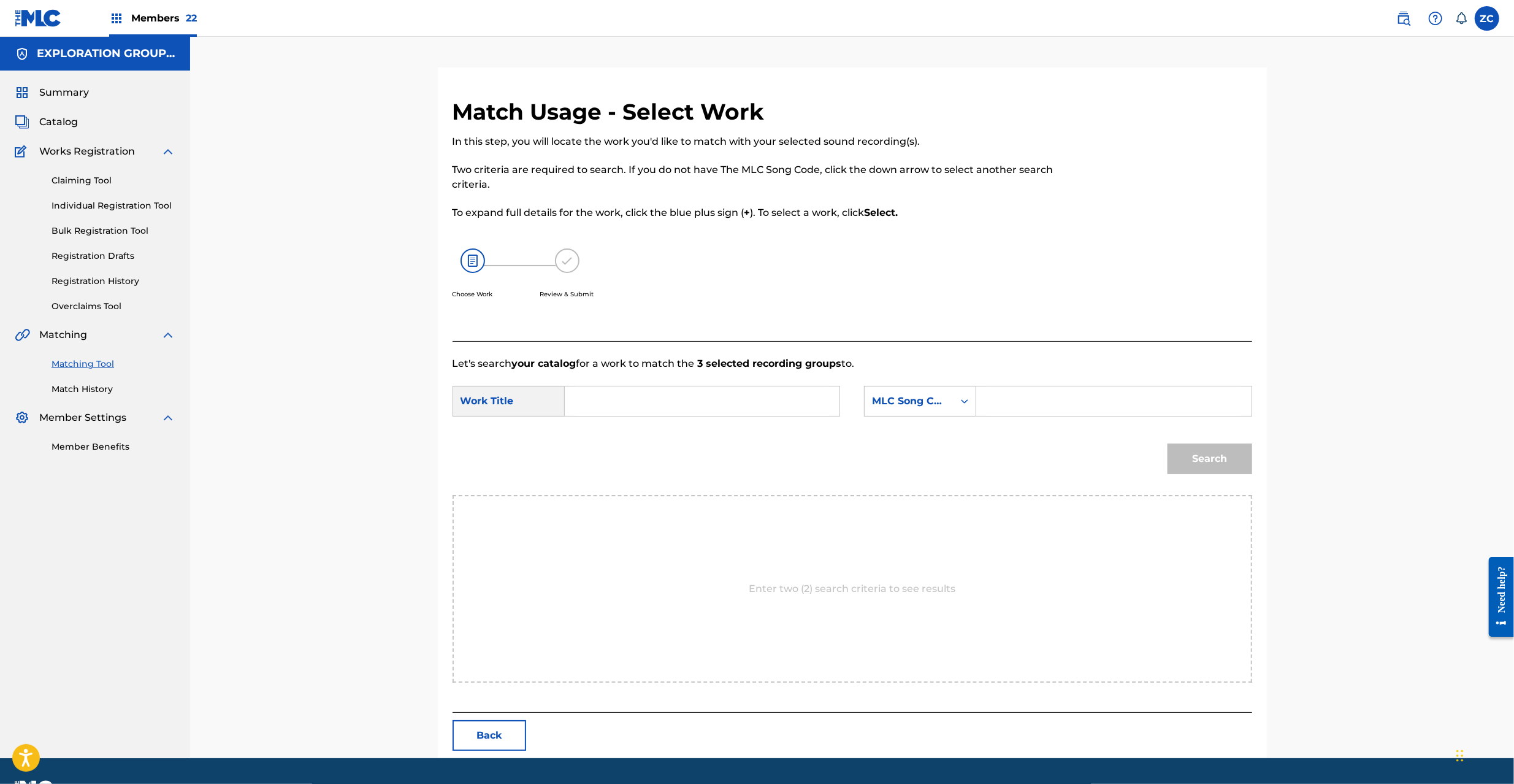
drag, startPoint x: 761, startPoint y: 398, endPoint x: 675, endPoint y: 400, distance: 86.0
click at [759, 398] on input "Search Form" at bounding box center [702, 400] width 254 height 29
paste input "Family FA6S1F"
click at [637, 406] on input "Family FA6S1F" at bounding box center [702, 400] width 254 height 29
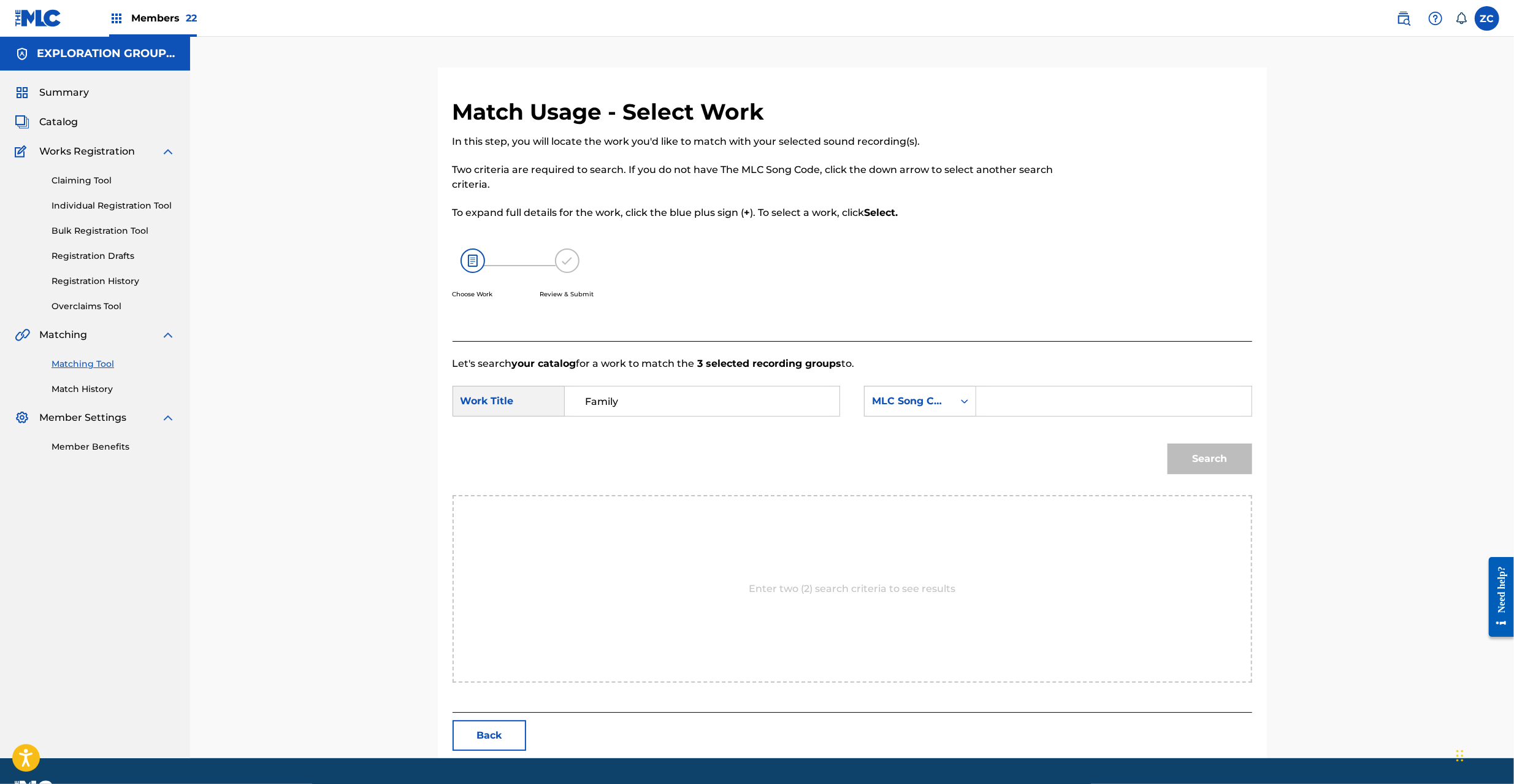
type input "Family"
click at [1051, 406] on input "Search Form" at bounding box center [1114, 400] width 254 height 29
paste input "FA6S1F"
type input "FA6S1F"
click at [1238, 457] on button "Search" at bounding box center [1210, 458] width 85 height 31
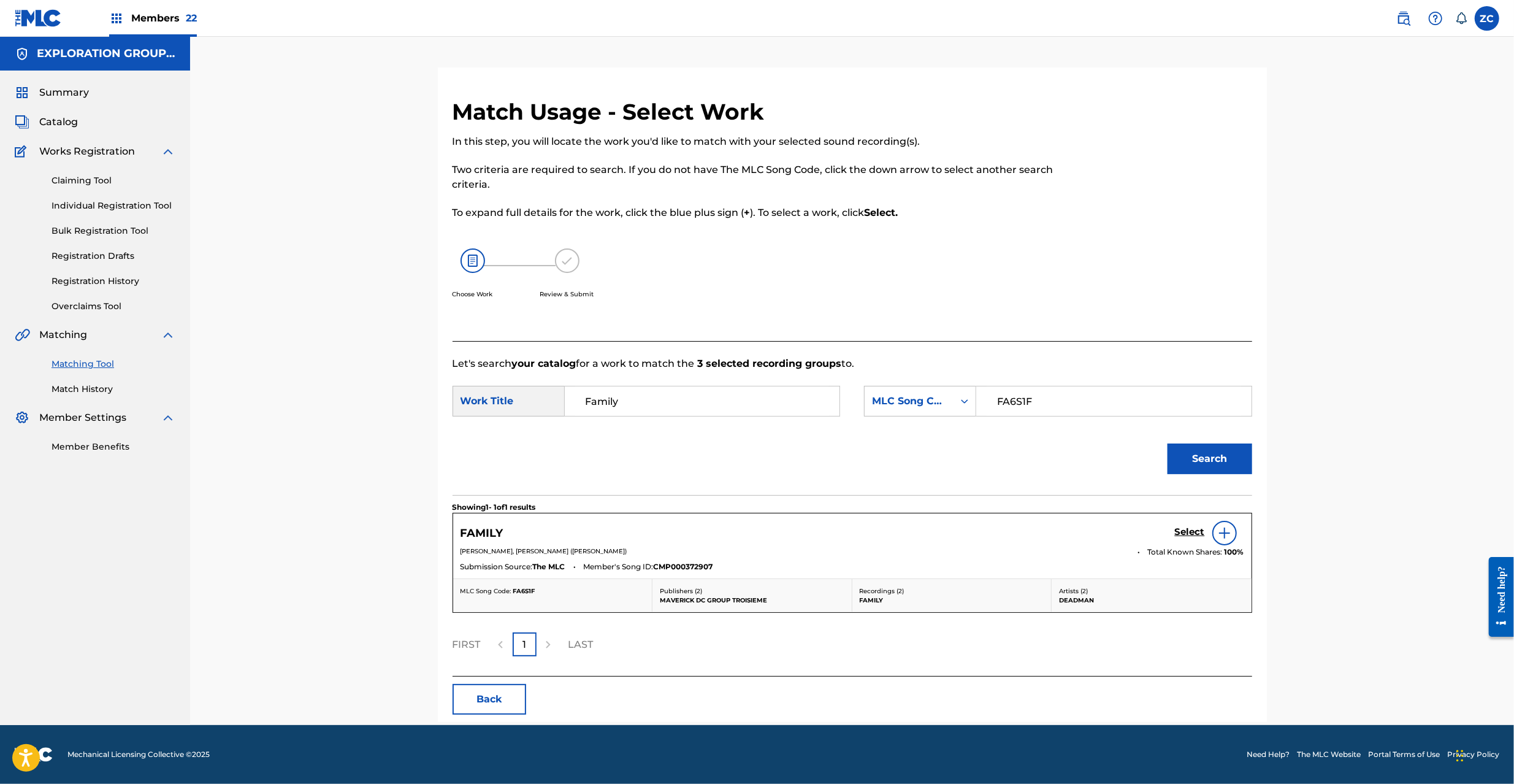
click at [1192, 529] on h5 "Select" at bounding box center [1190, 532] width 30 height 12
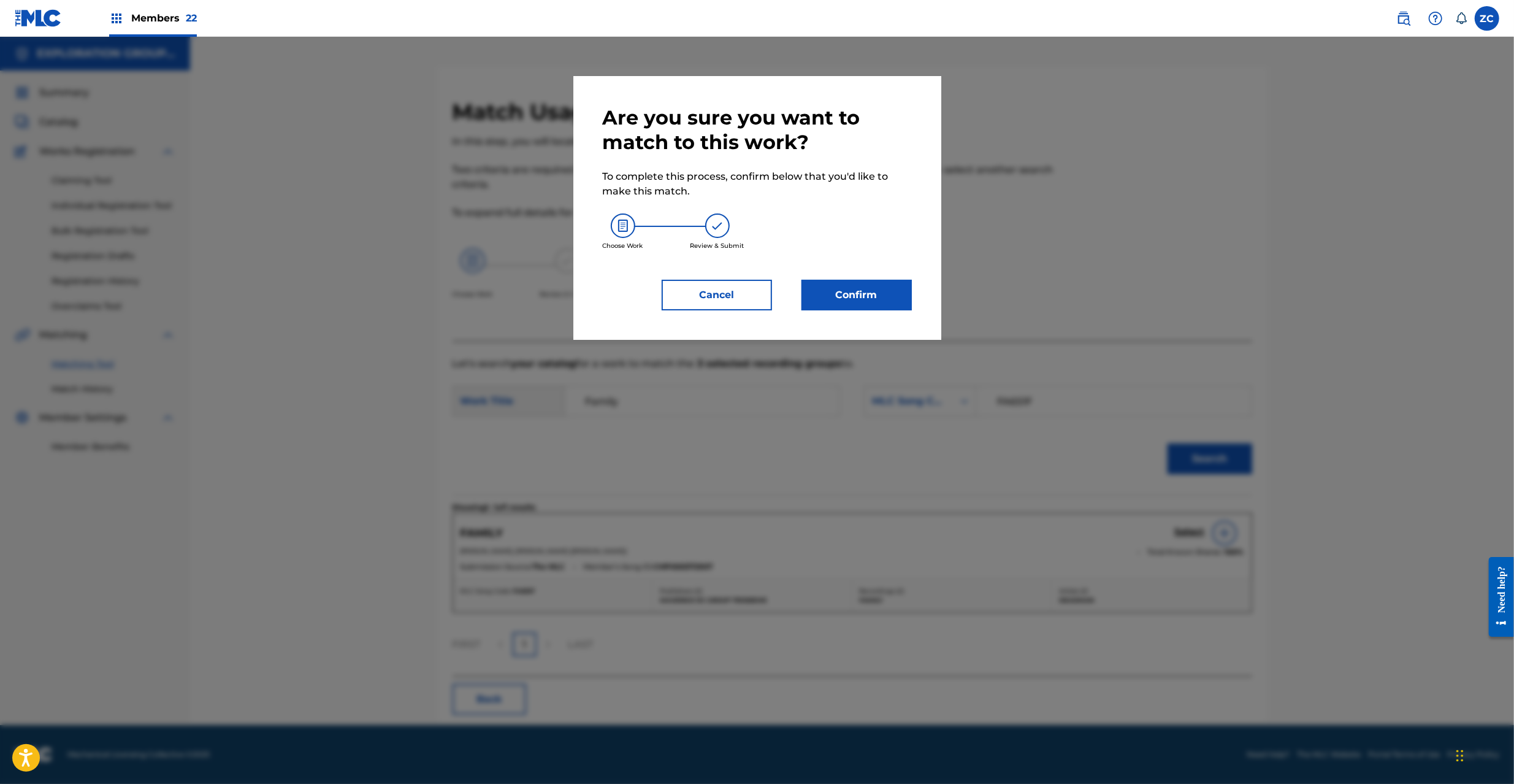
click at [855, 306] on button "Confirm" at bounding box center [856, 294] width 110 height 31
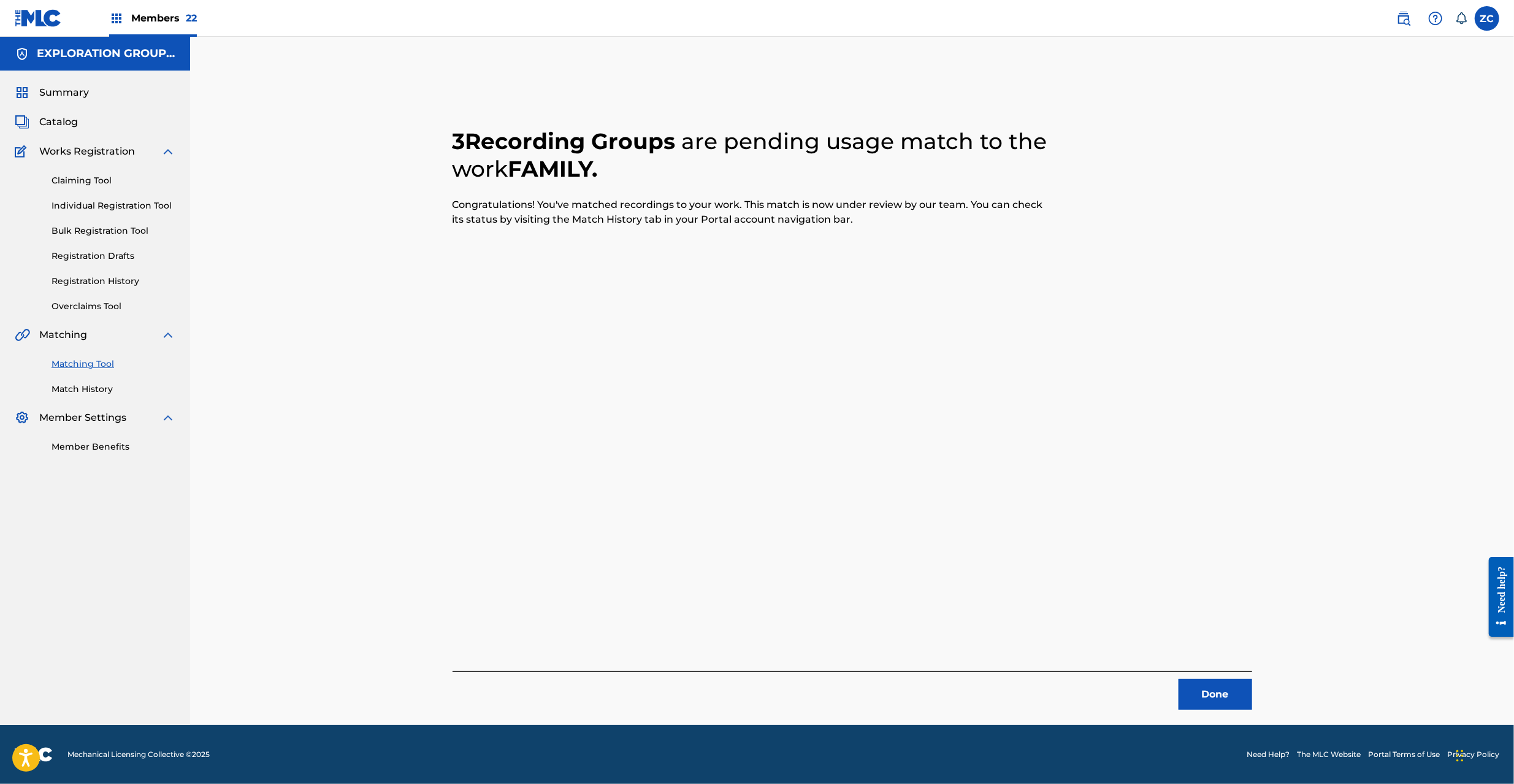
click at [1207, 690] on button "Done" at bounding box center [1215, 694] width 74 height 31
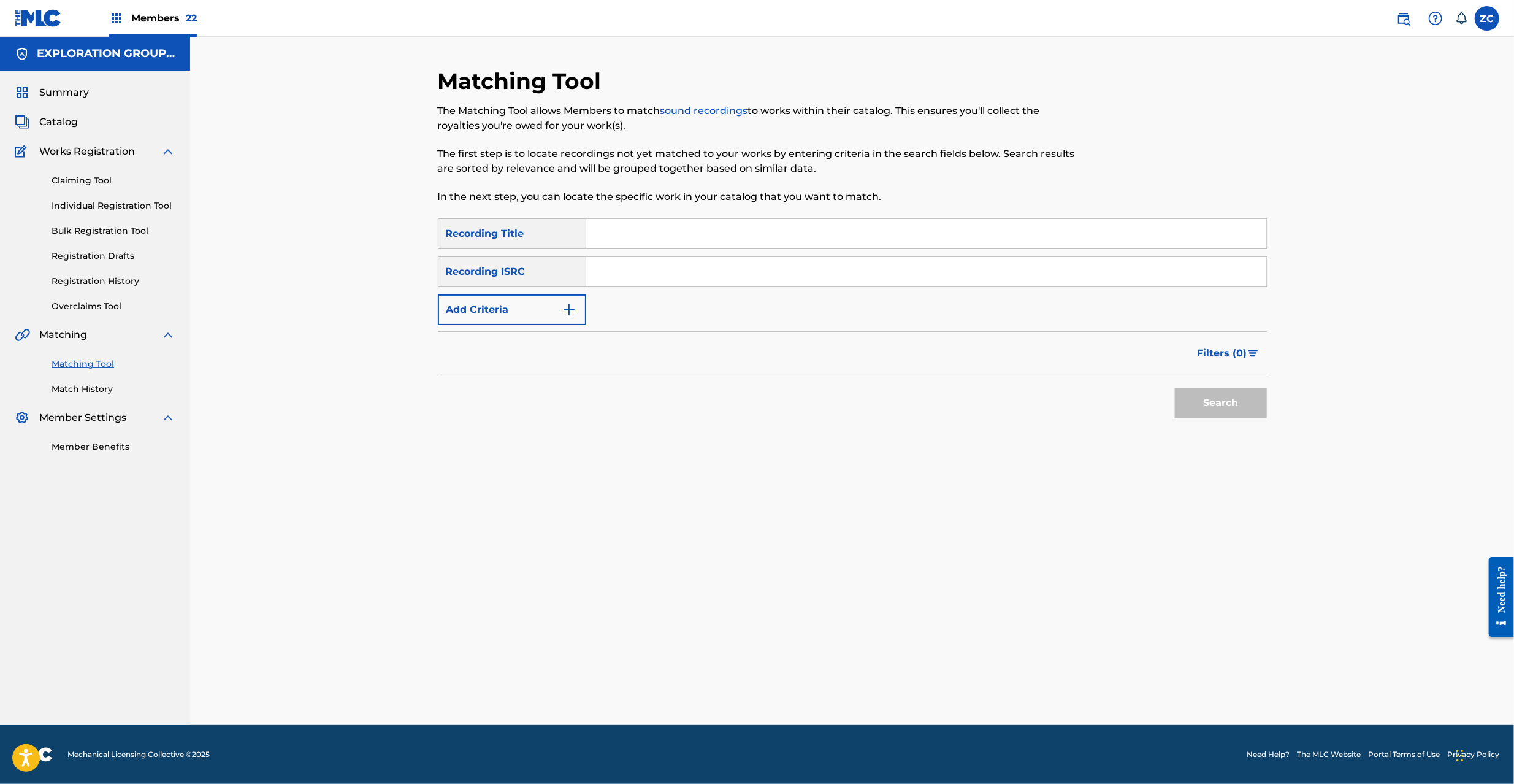
drag, startPoint x: 1063, startPoint y: 278, endPoint x: 1118, endPoint y: 324, distance: 71.7
click at [1063, 278] on input "Search Form" at bounding box center [927, 271] width 680 height 29
paste input "JPF302200051"
type input "JPF302200051"
click at [1212, 400] on button "Search" at bounding box center [1220, 403] width 92 height 31
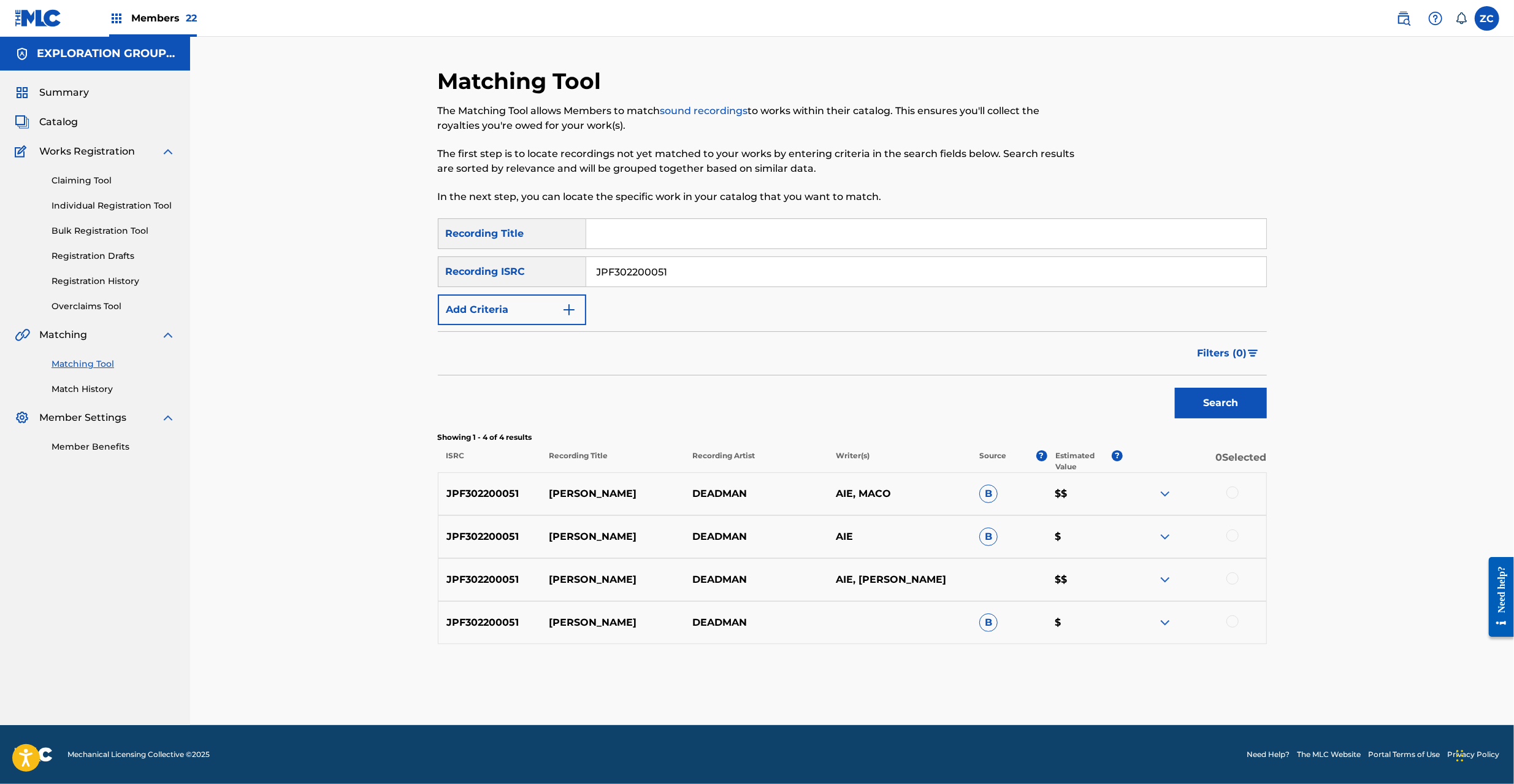
click at [1234, 494] on div at bounding box center [1232, 493] width 12 height 12
click at [1229, 540] on div at bounding box center [1232, 535] width 12 height 12
click at [1232, 577] on div at bounding box center [1232, 578] width 12 height 12
click at [1230, 622] on div at bounding box center [1232, 621] width 12 height 12
click at [900, 683] on button "Match 4 Groups" at bounding box center [861, 683] width 135 height 31
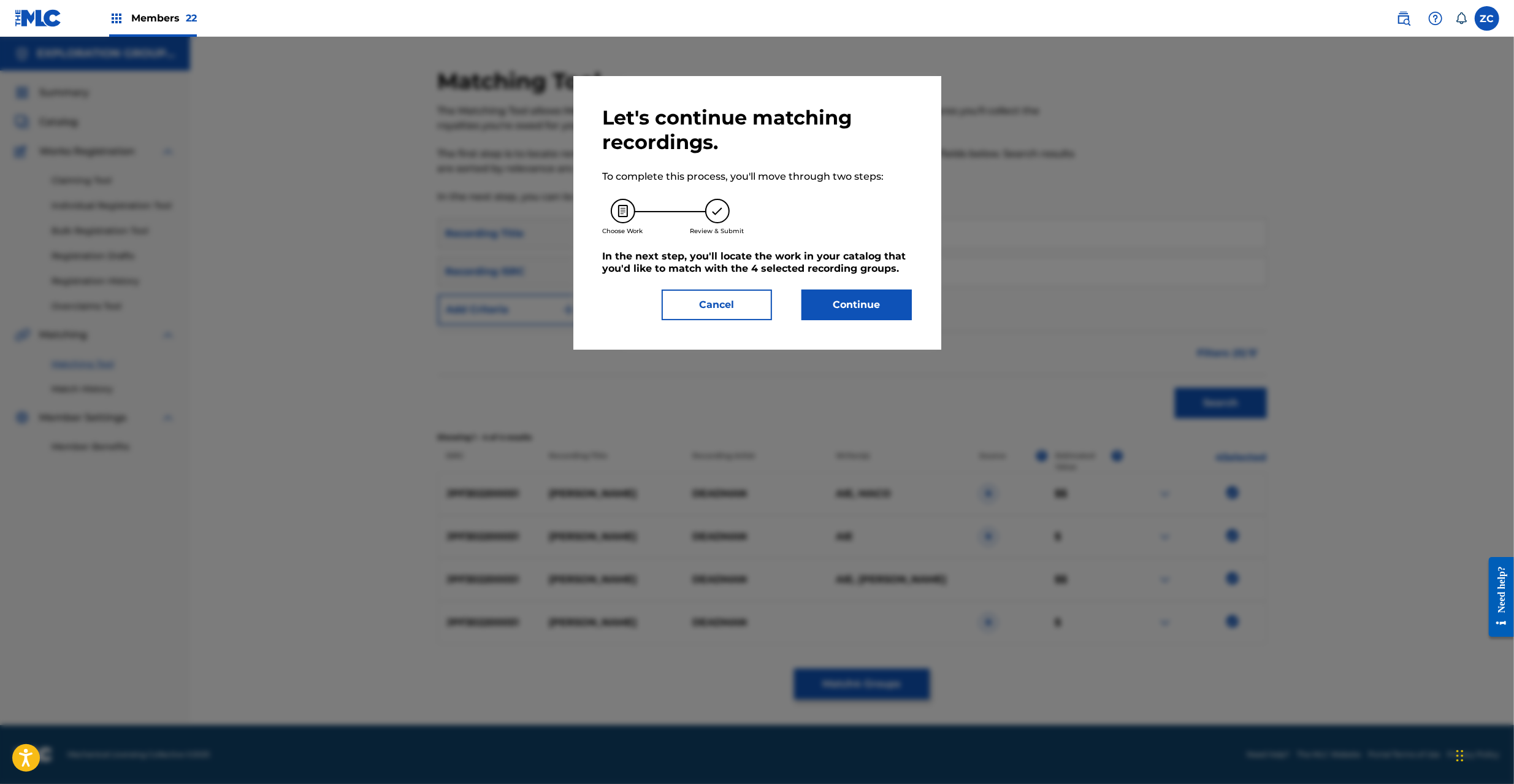
click at [835, 299] on button "Continue" at bounding box center [856, 304] width 110 height 31
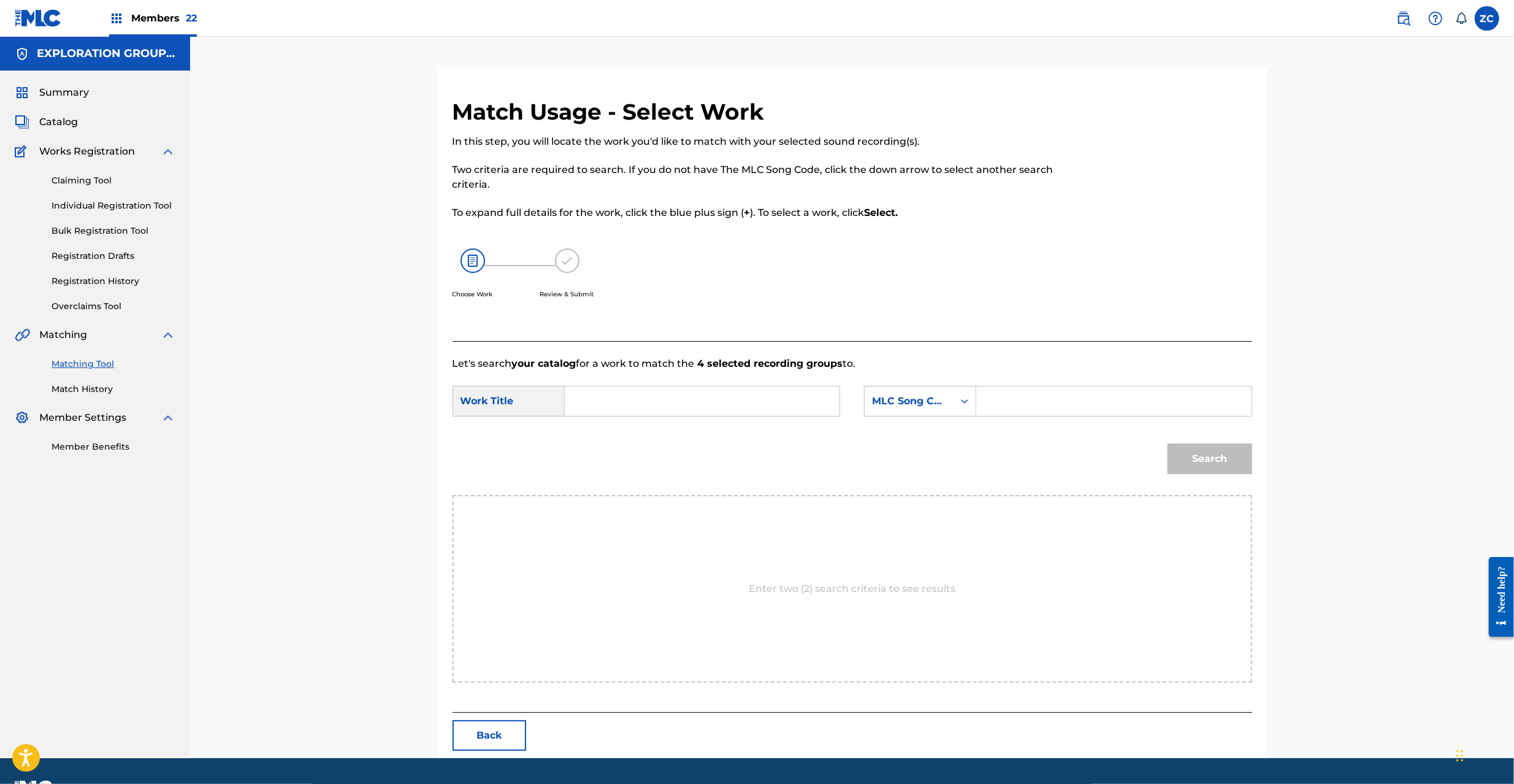
click at [759, 408] on input "Search Form" at bounding box center [702, 400] width 254 height 29
paste input "[PERSON_NAME] MV4SUF"
click at [660, 405] on input "[PERSON_NAME] MV4SUF" at bounding box center [702, 400] width 254 height 29
type input "[PERSON_NAME]"
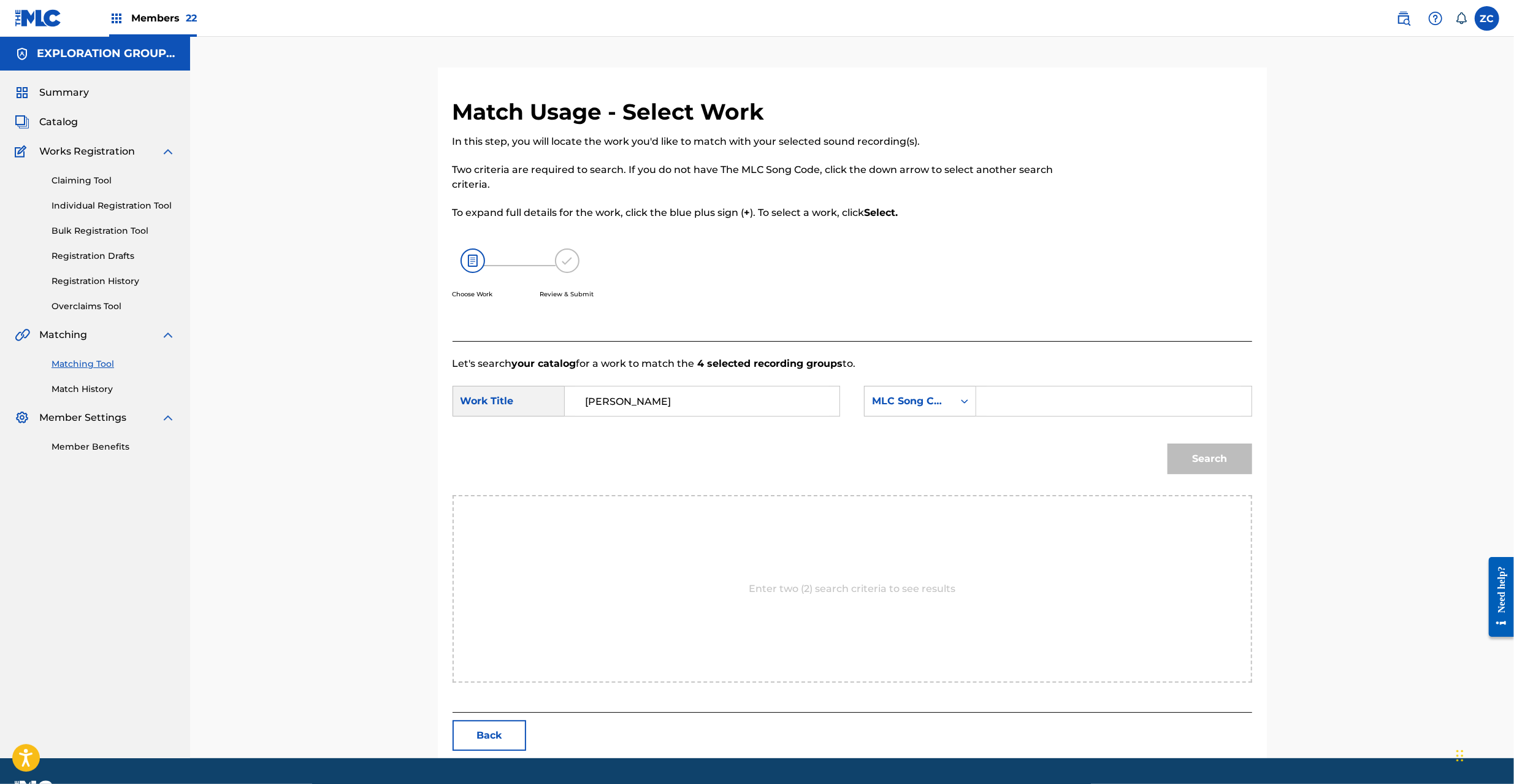
drag, startPoint x: 1021, startPoint y: 403, endPoint x: 1102, endPoint y: 416, distance: 82.0
click at [1021, 403] on input "Search Form" at bounding box center [1114, 400] width 254 height 29
paste input "MV4SUF"
type input "MV4SUF"
click at [1238, 453] on button "Search" at bounding box center [1210, 458] width 85 height 31
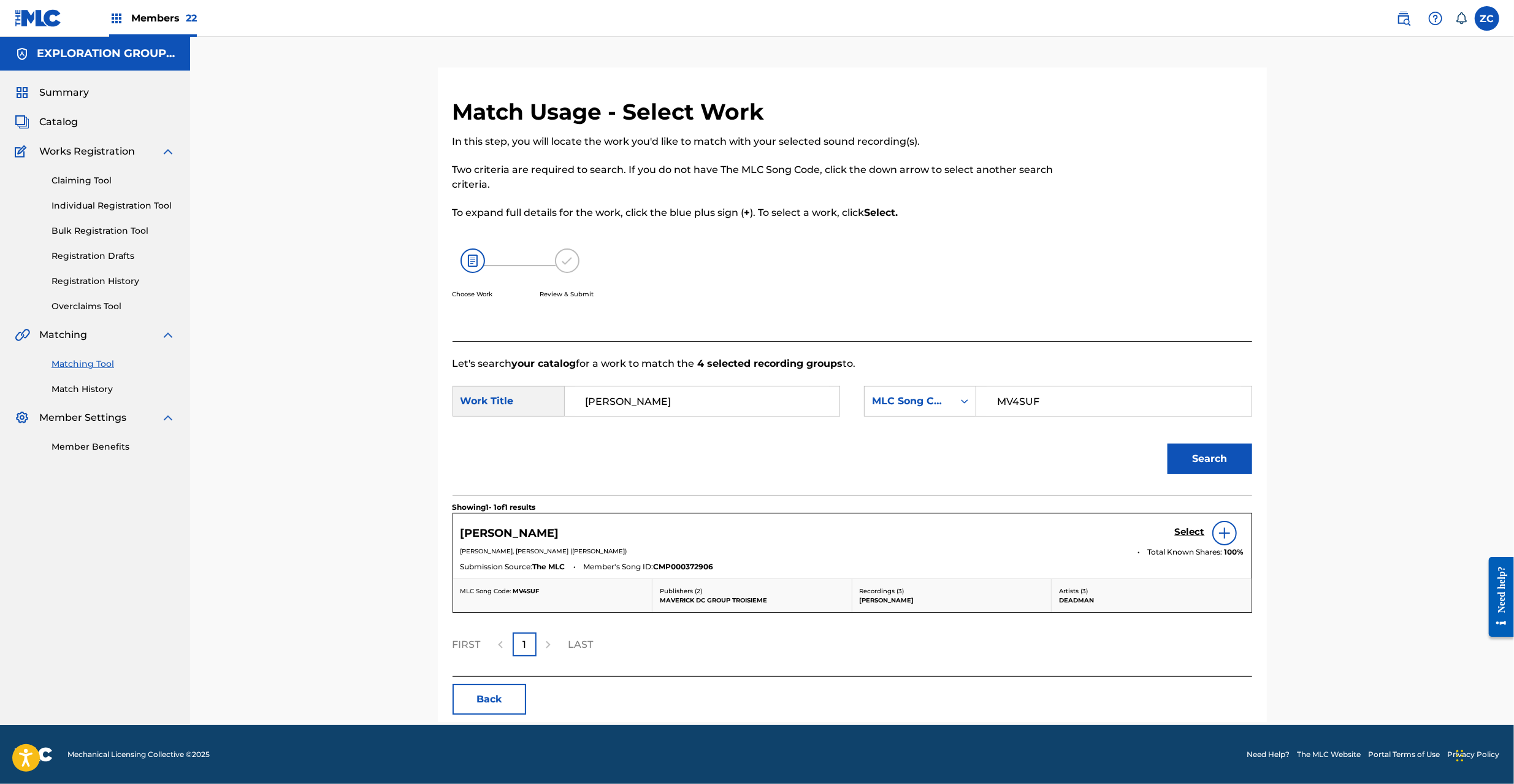
click at [1190, 532] on h5 "Select" at bounding box center [1190, 532] width 30 height 12
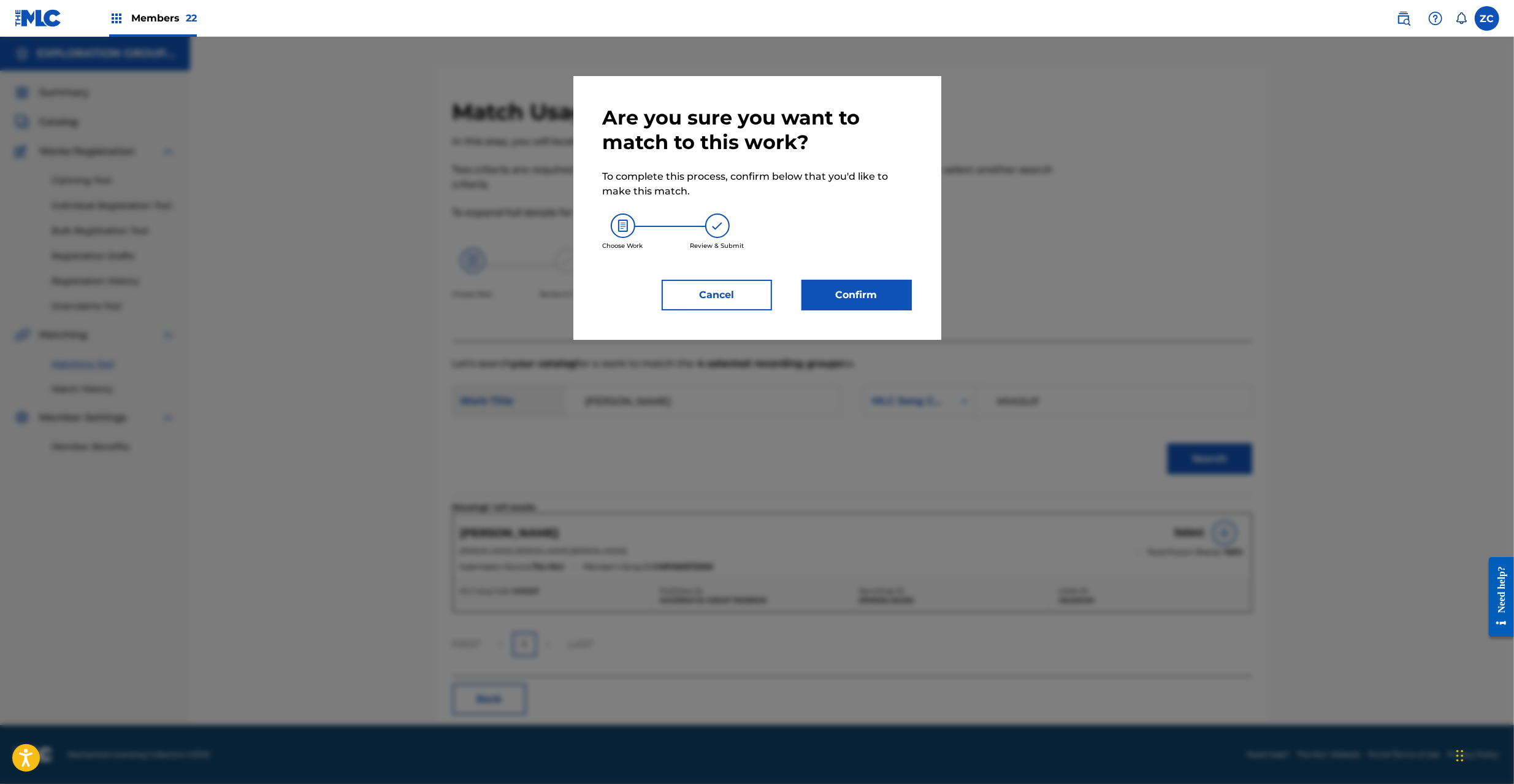
click at [881, 285] on button "Confirm" at bounding box center [856, 294] width 110 height 31
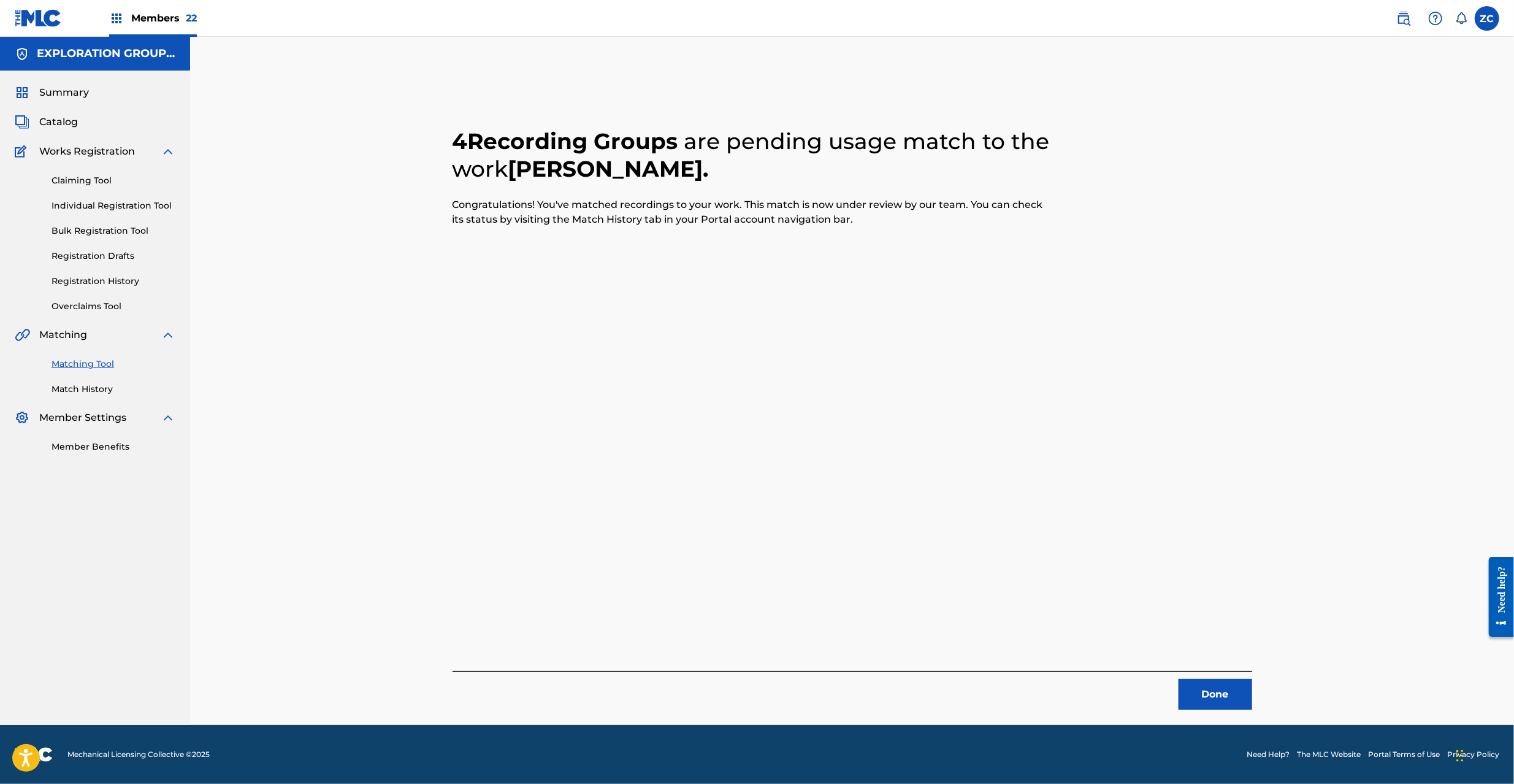
click at [1229, 692] on button "Done" at bounding box center [1215, 694] width 74 height 31
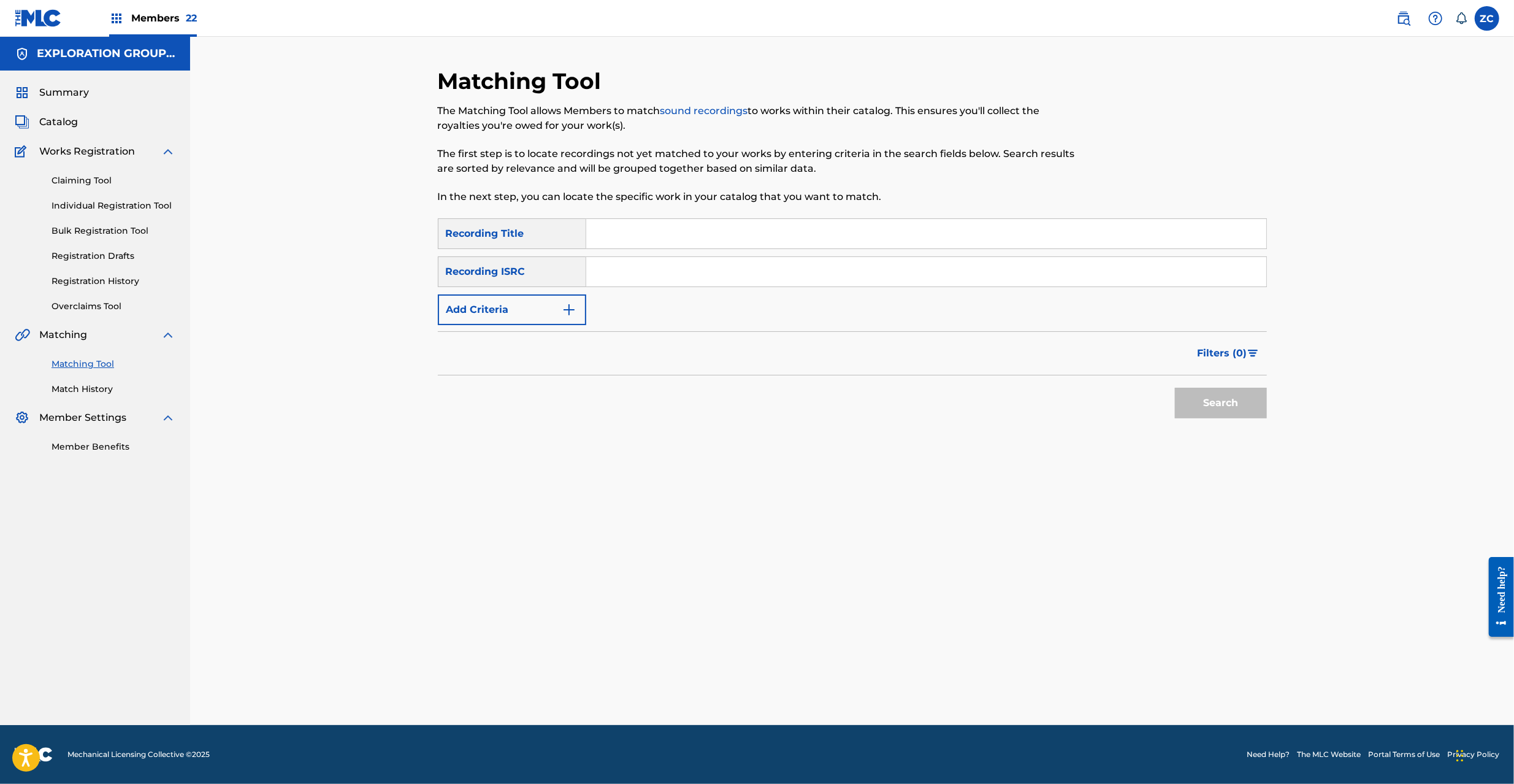
click at [923, 276] on input "Search Form" at bounding box center [927, 271] width 680 height 29
paste input "JPF302200052"
type input "JPF302200052"
click at [1188, 390] on button "Search" at bounding box center [1220, 403] width 92 height 31
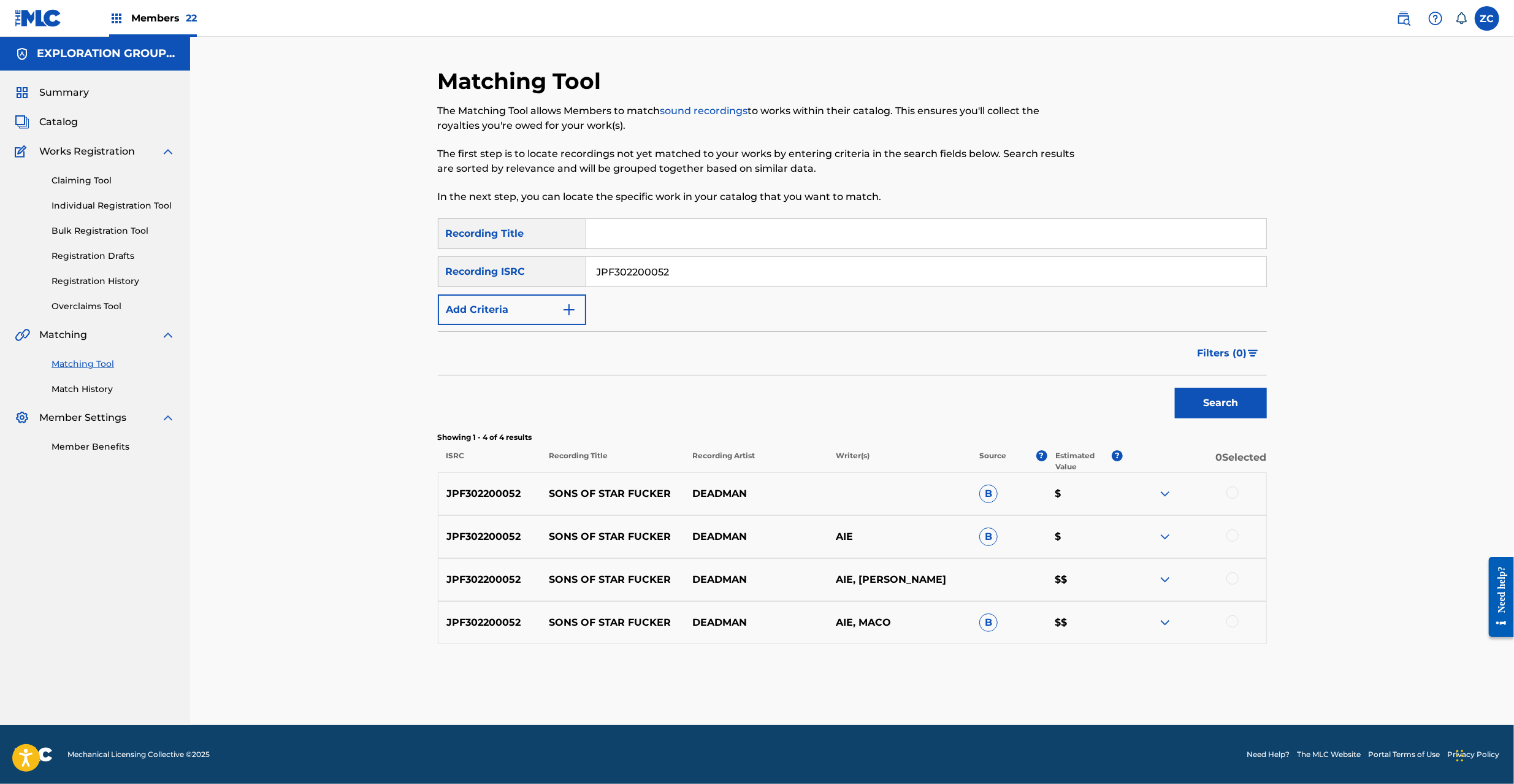
drag, startPoint x: 1235, startPoint y: 491, endPoint x: 1230, endPoint y: 533, distance: 42.3
click at [1235, 493] on div at bounding box center [1232, 493] width 12 height 12
click at [1230, 535] on div at bounding box center [1232, 535] width 12 height 12
click at [1232, 577] on div at bounding box center [1232, 578] width 12 height 12
click at [1232, 626] on div at bounding box center [1232, 621] width 12 height 12
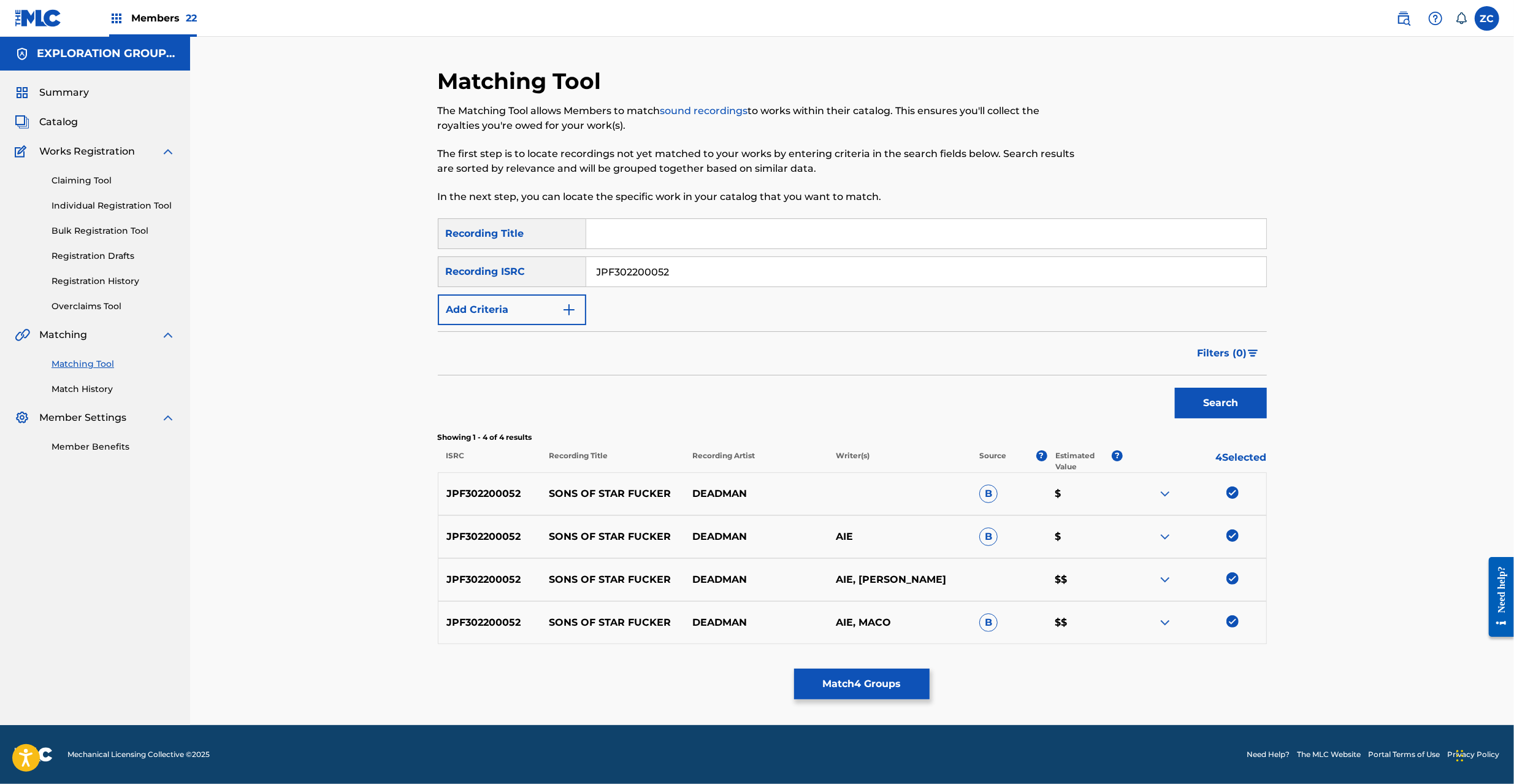
click at [879, 680] on button "Match 4 Groups" at bounding box center [861, 683] width 135 height 31
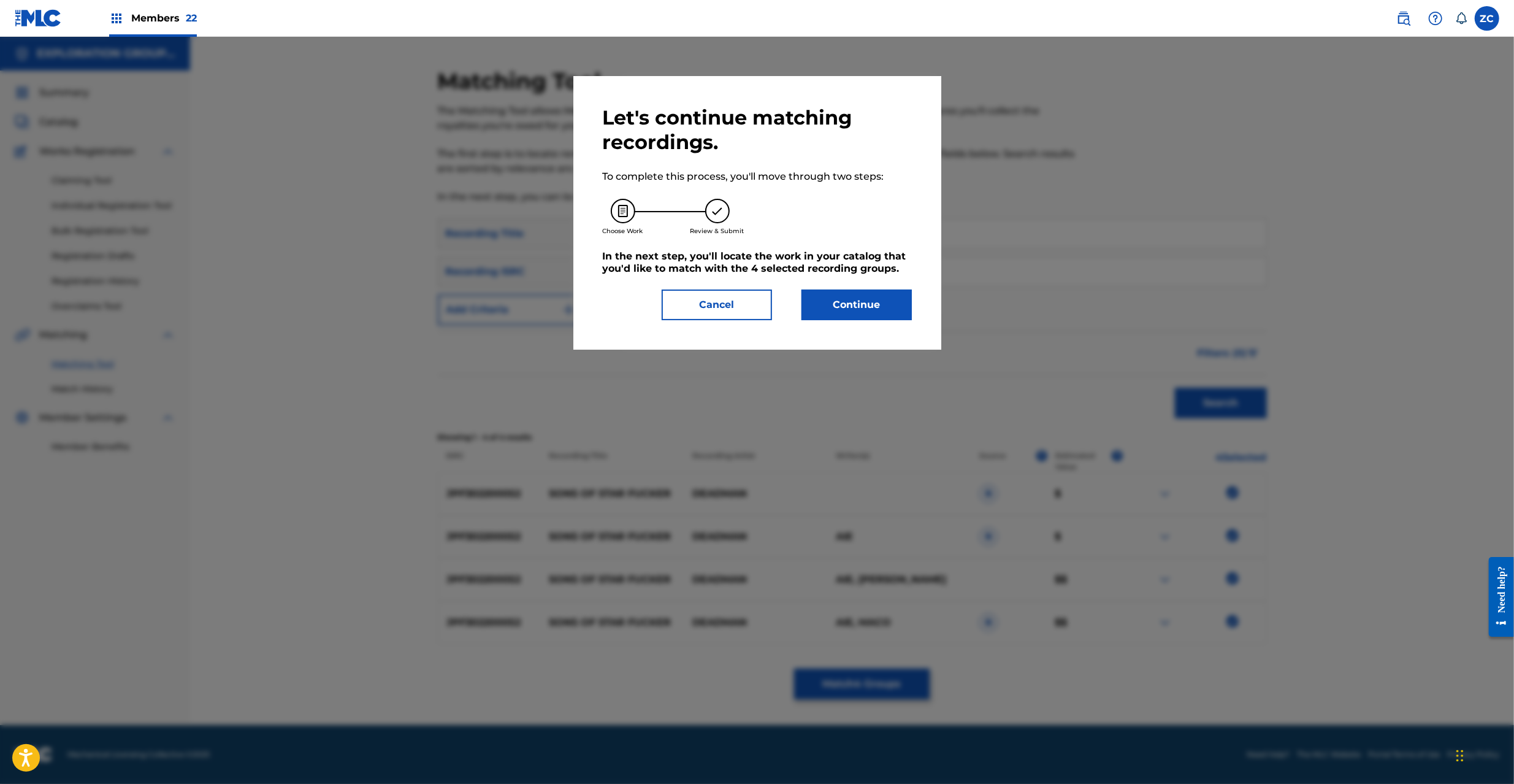
click at [876, 288] on div "Let's continue matching recordings. To complete this process, you'll move throu…" at bounding box center [758, 213] width 309 height 215
click at [859, 302] on button "Continue" at bounding box center [856, 304] width 110 height 31
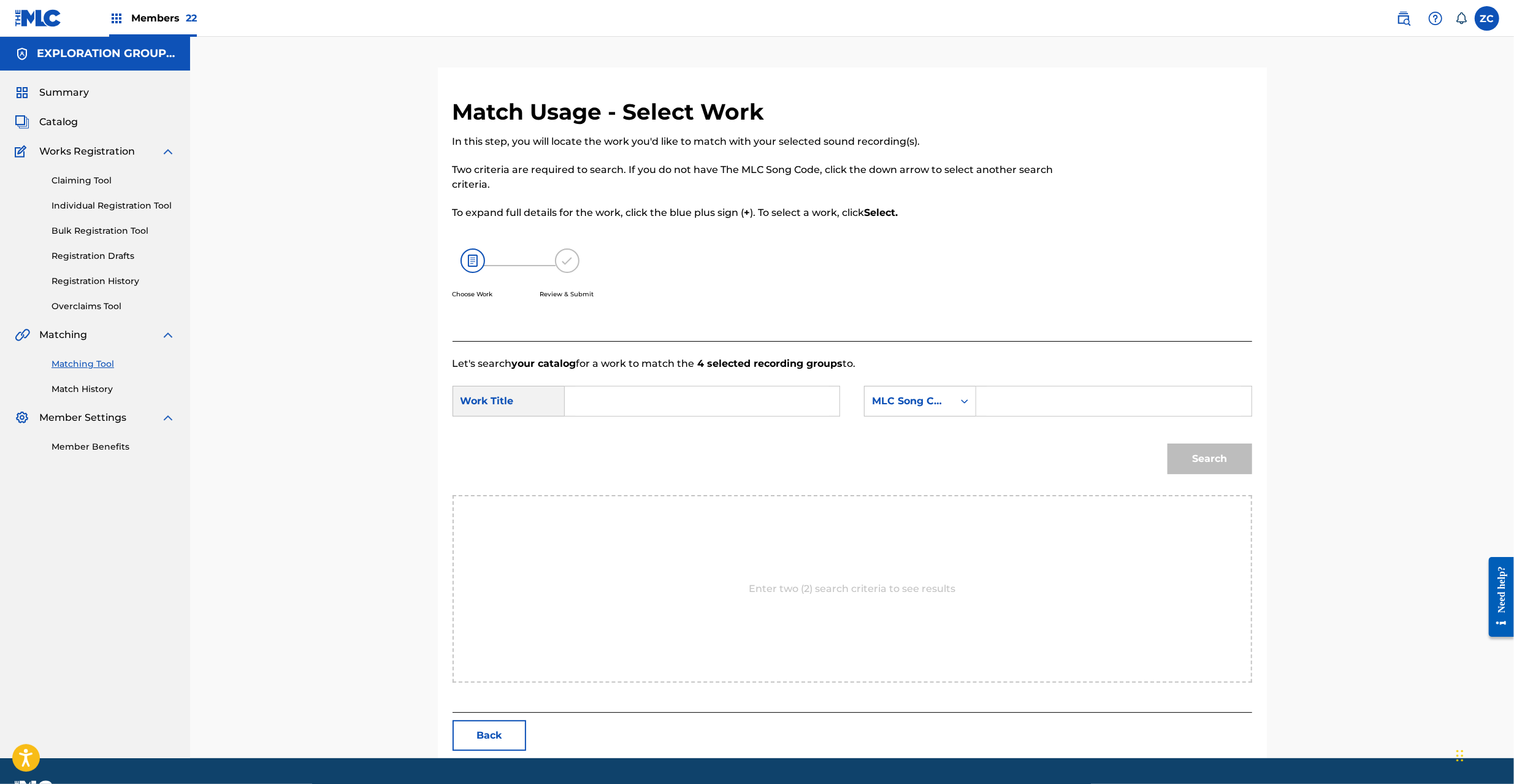
click at [740, 415] on input "Search Form" at bounding box center [702, 400] width 254 height 29
click at [740, 393] on input "Search Form" at bounding box center [702, 400] width 254 height 29
paste input "Sons Of Star Fucker S62Z73"
click at [704, 397] on input "Sons Of Star Fucker S62Z73" at bounding box center [702, 400] width 254 height 29
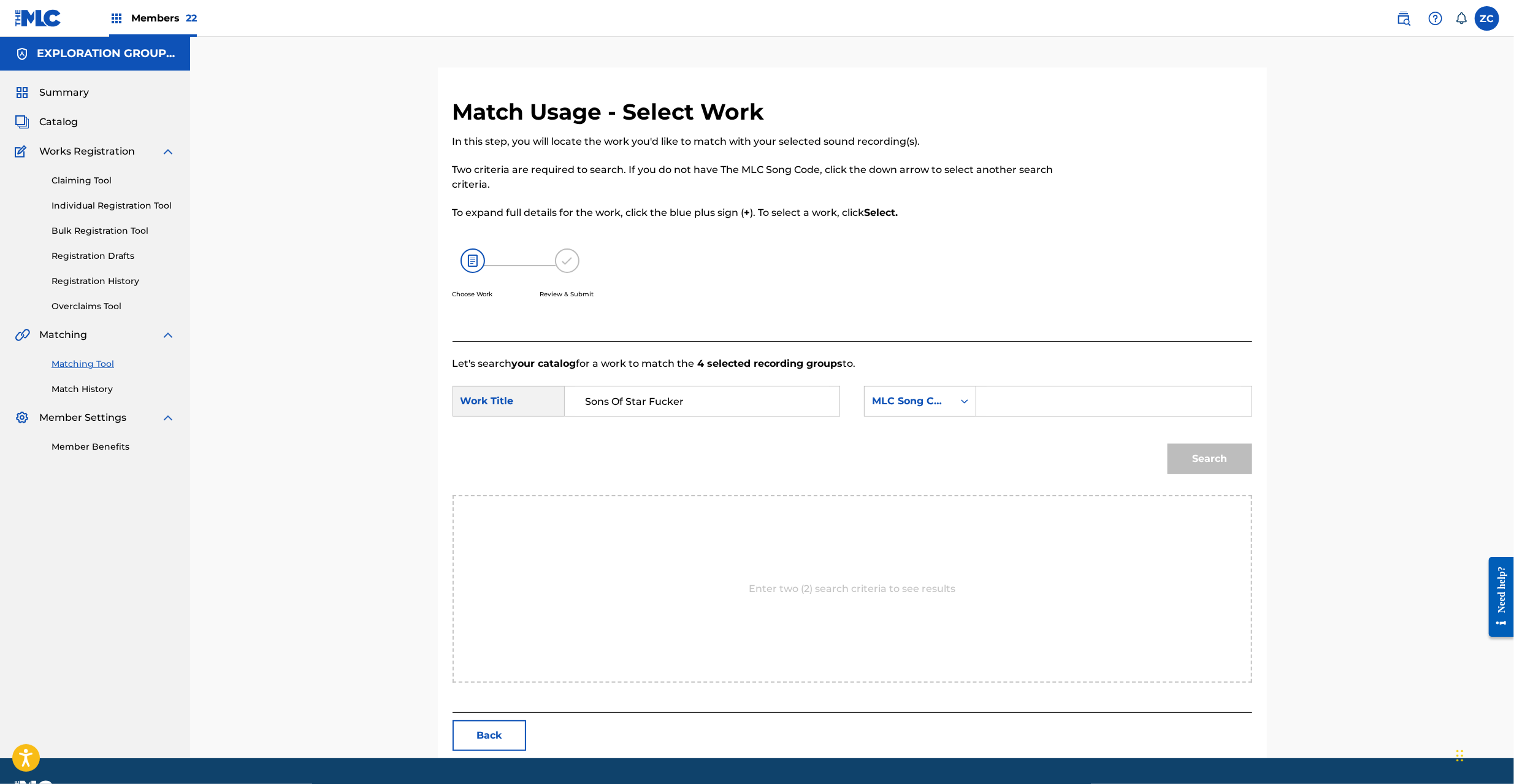
type input "Sons Of Star Fucker"
click at [1045, 403] on input "Search Form" at bounding box center [1114, 400] width 254 height 29
paste input "S62Z73"
type input "S62Z73"
click at [1225, 457] on button "Search" at bounding box center [1210, 458] width 85 height 31
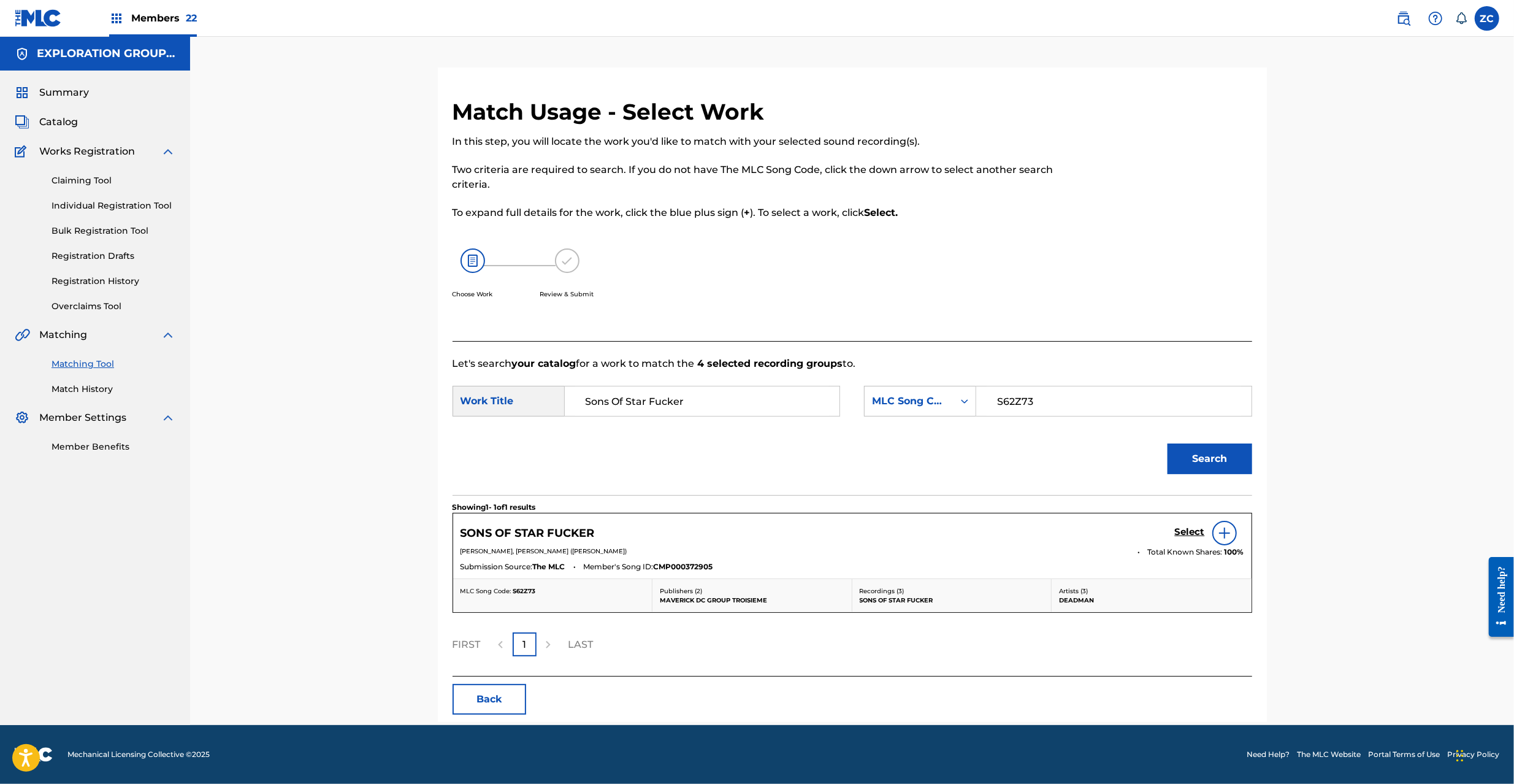
click at [1190, 530] on h5 "Select" at bounding box center [1190, 532] width 30 height 12
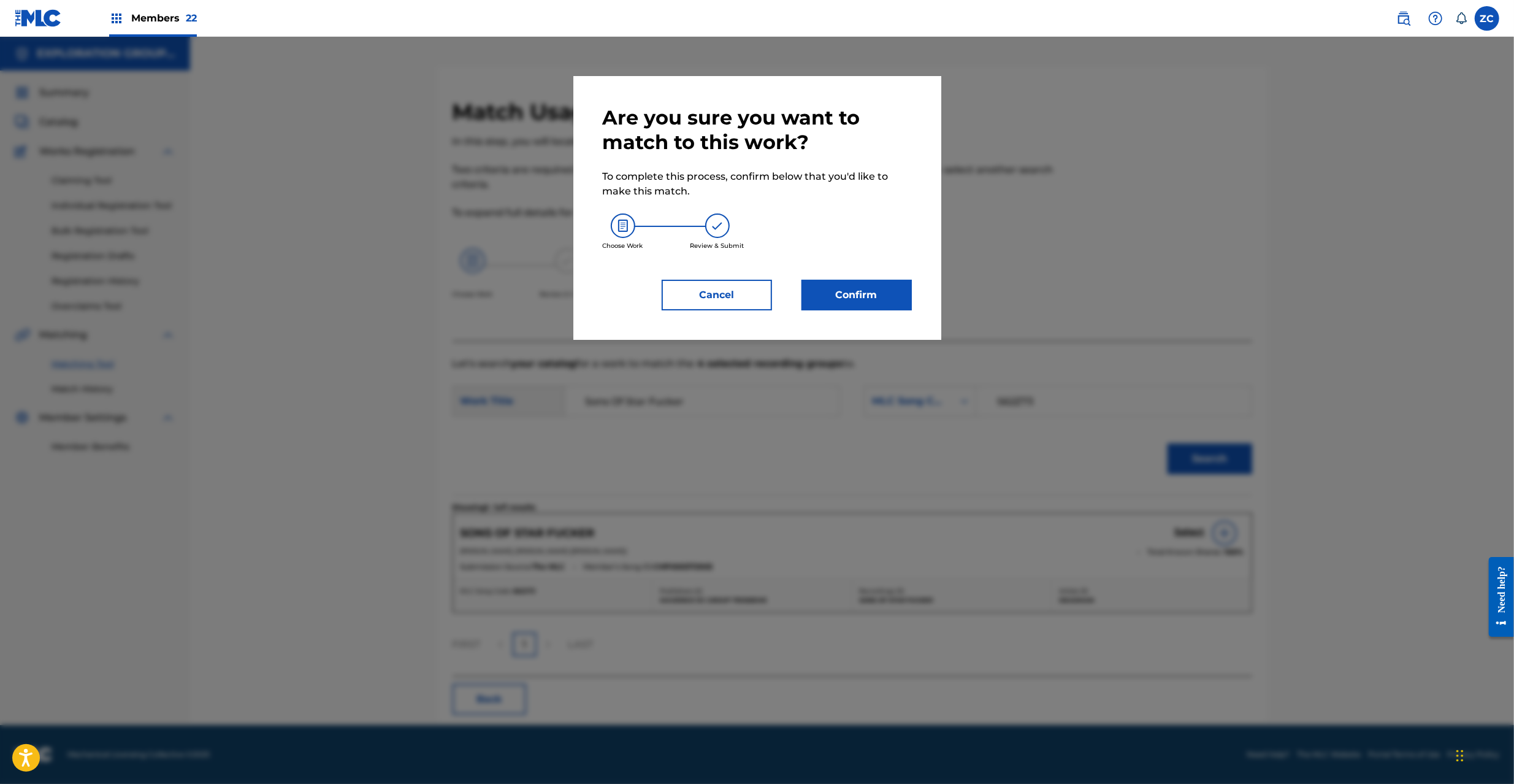
click at [884, 294] on button "Confirm" at bounding box center [856, 294] width 110 height 31
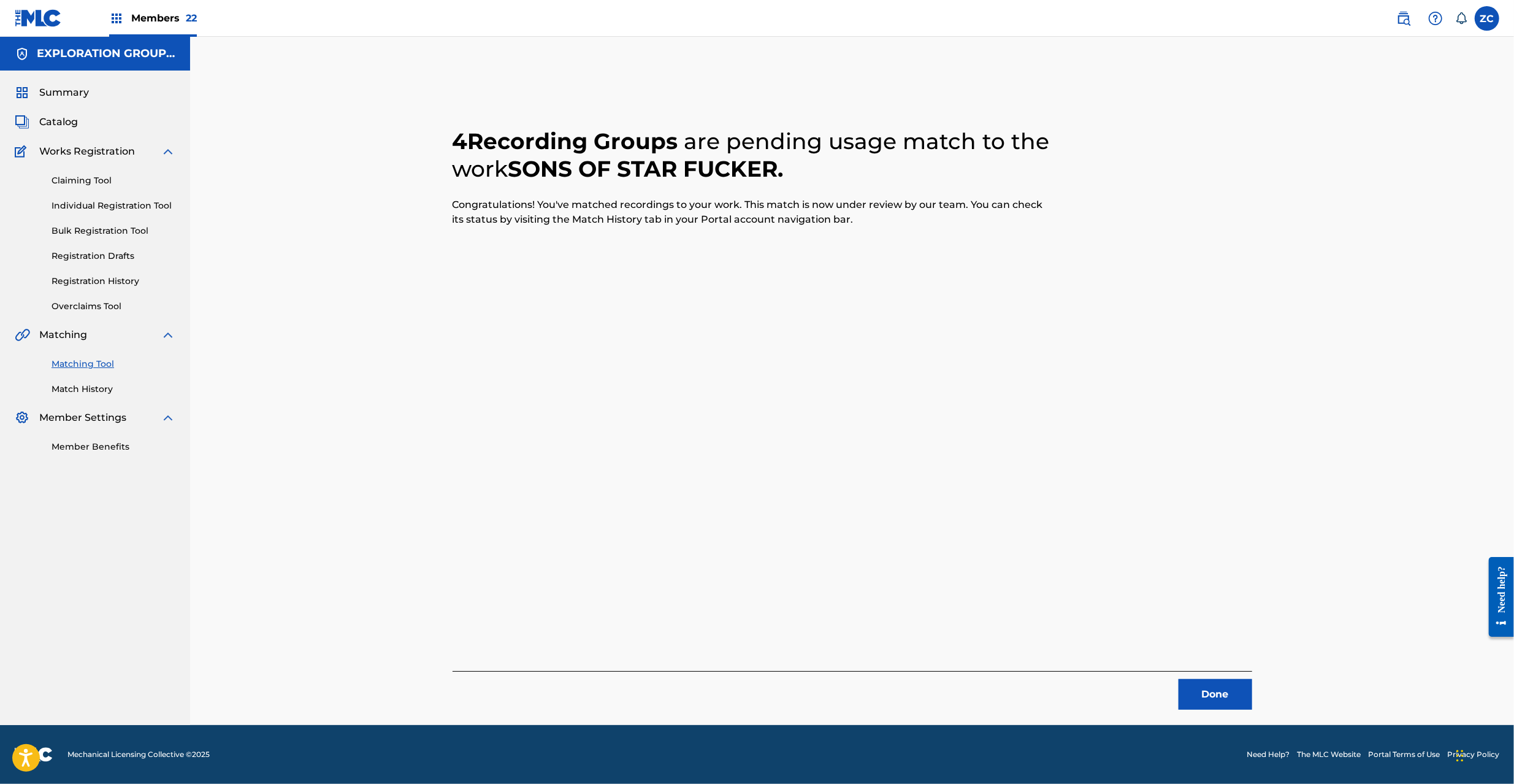
drag, startPoint x: 1366, startPoint y: 281, endPoint x: 1321, endPoint y: 469, distance: 193.3
click at [1367, 281] on div "4 Recording Groups are pending usage match to the work SONS OF STAR FUCKER . Co…" at bounding box center [852, 381] width 1324 height 688
click at [1225, 698] on button "Done" at bounding box center [1215, 694] width 74 height 31
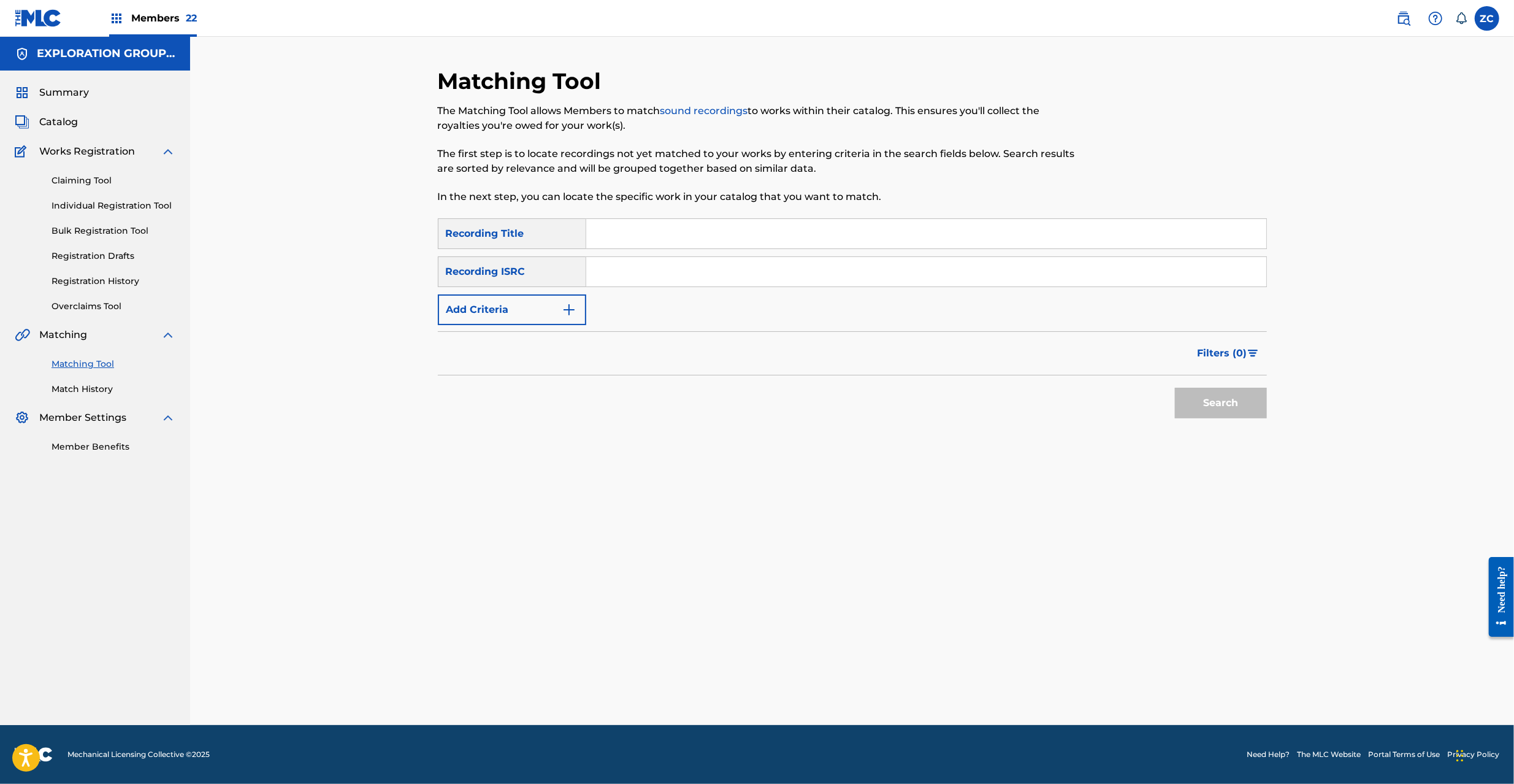
click at [685, 278] on input "Search Form" at bounding box center [927, 271] width 680 height 29
paste input "JPF302200053"
type input "JPF302200053"
click at [1242, 409] on button "Search" at bounding box center [1220, 403] width 92 height 31
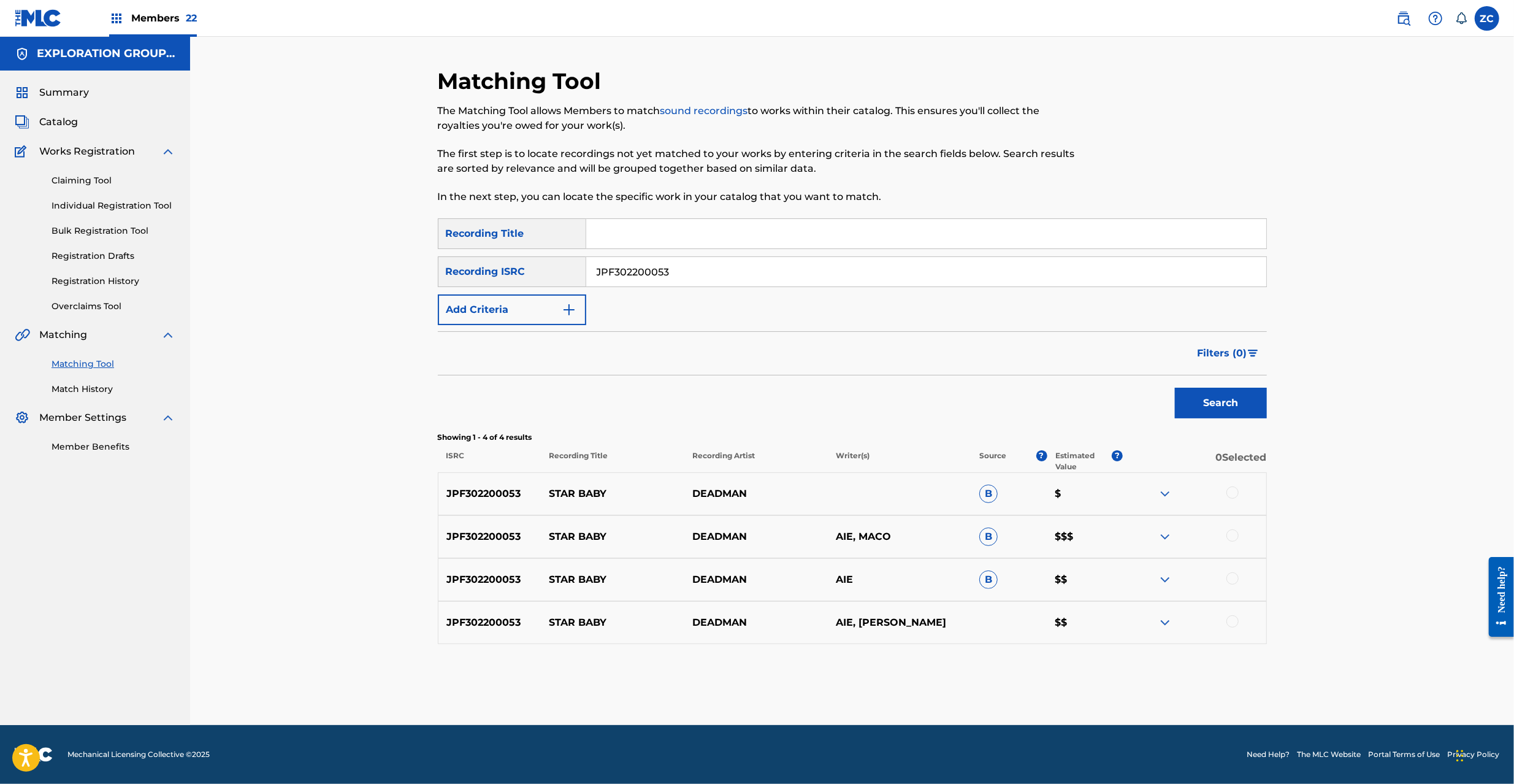
click at [1235, 493] on div at bounding box center [1232, 493] width 12 height 12
drag, startPoint x: 1232, startPoint y: 532, endPoint x: 1242, endPoint y: 570, distance: 39.3
click at [1232, 533] on div at bounding box center [1232, 535] width 12 height 12
click at [1232, 577] on div at bounding box center [1232, 578] width 12 height 12
click at [1230, 618] on div at bounding box center [1232, 621] width 12 height 12
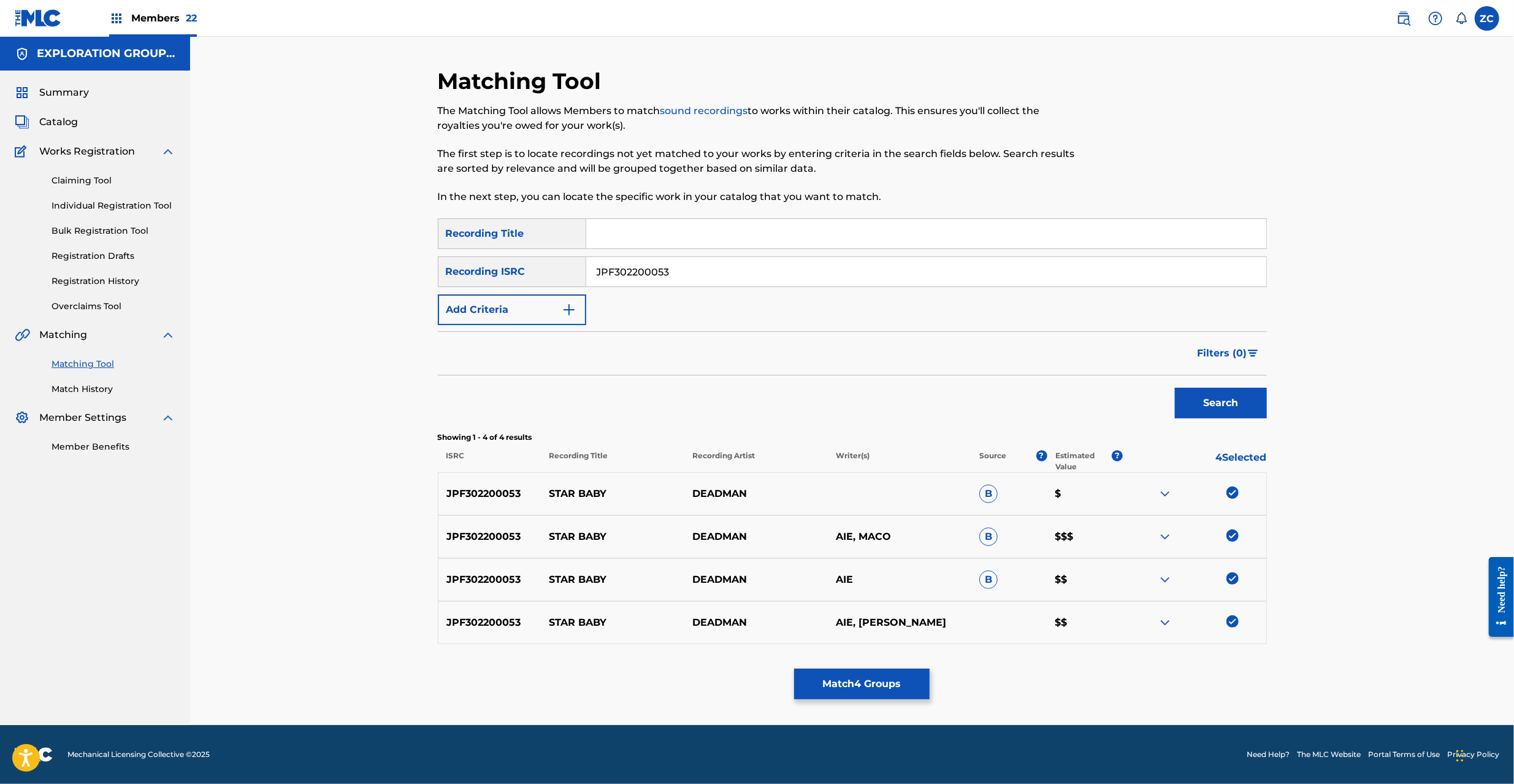
click at [910, 687] on button "Match 4 Groups" at bounding box center [861, 683] width 135 height 31
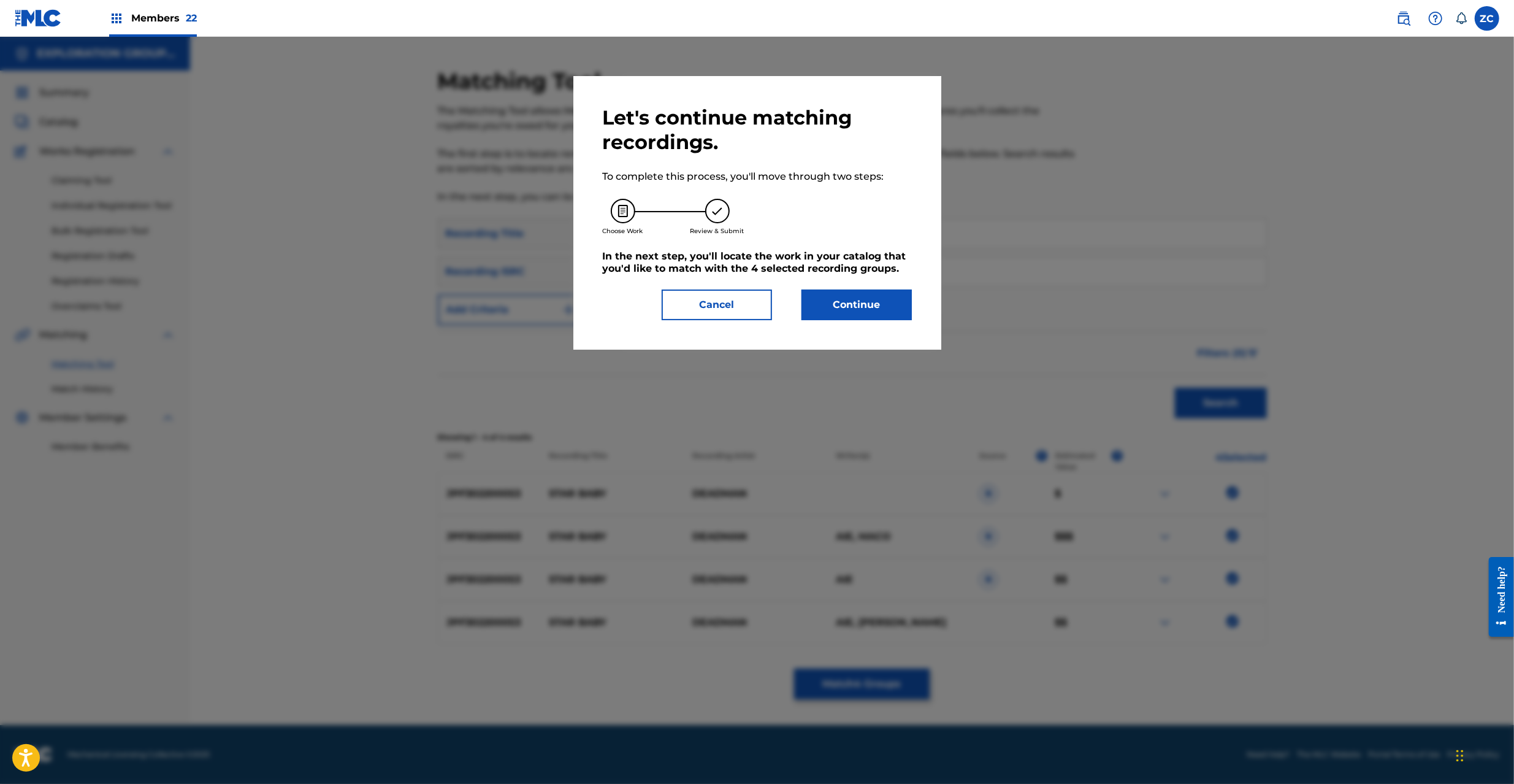
click at [895, 307] on button "Continue" at bounding box center [856, 304] width 110 height 31
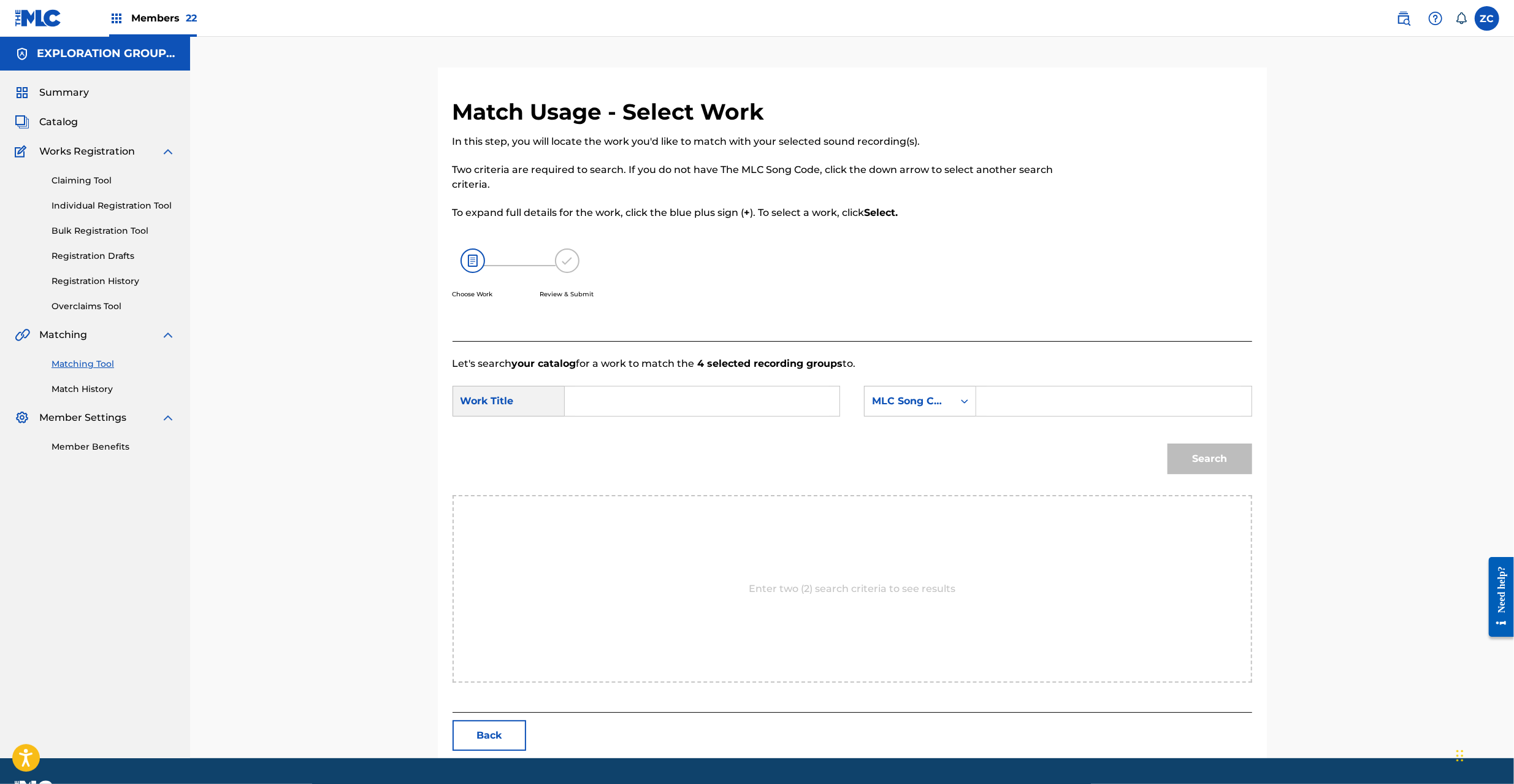
click at [750, 410] on input "Search Form" at bounding box center [702, 400] width 254 height 29
paste input "Star Baby S63E21"
click at [673, 403] on input "Star Baby S63E21" at bounding box center [702, 400] width 254 height 29
type input "Star Baby"
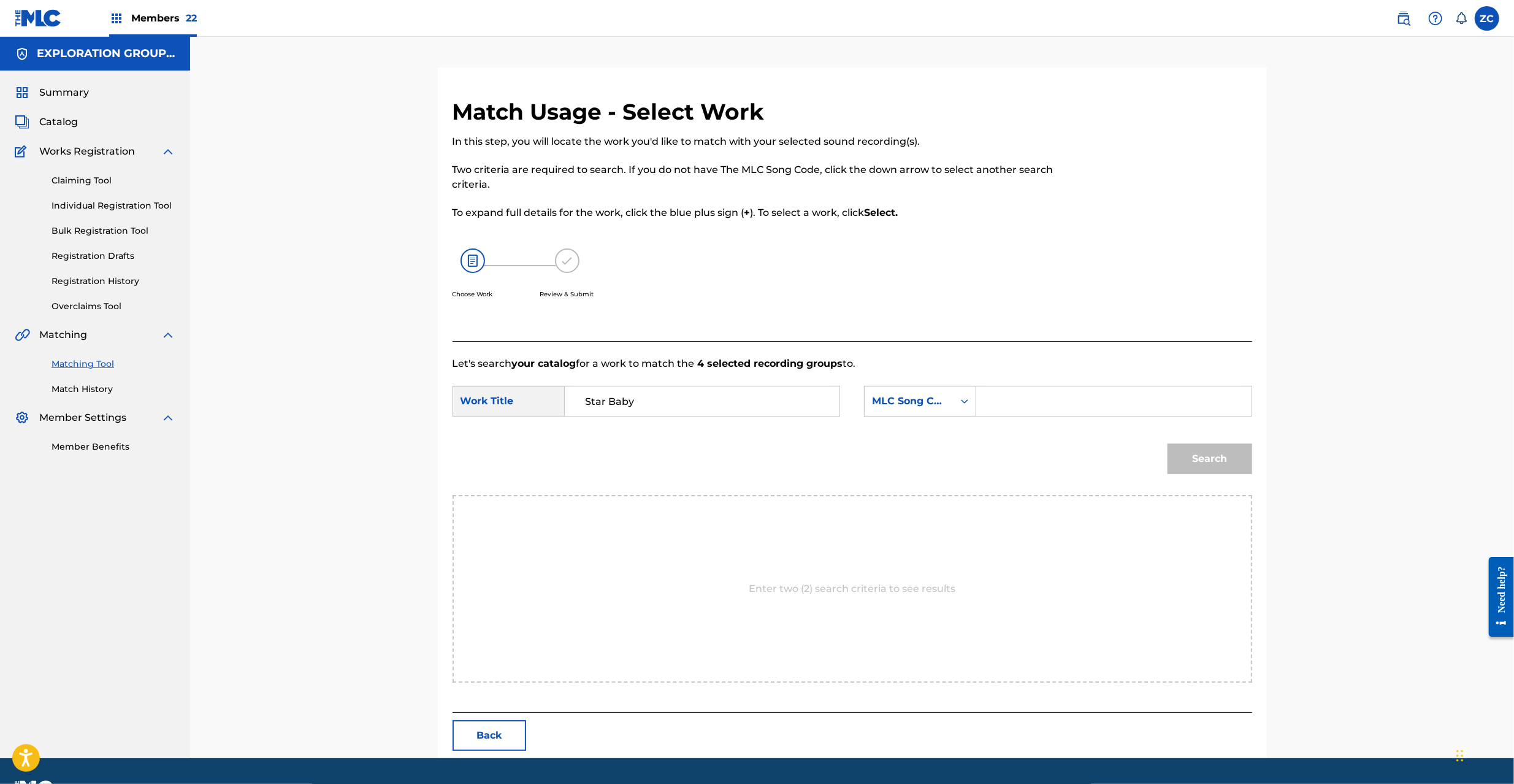
click at [1078, 410] on input "Search Form" at bounding box center [1114, 400] width 254 height 29
paste input "S63E21"
type input "S63E21"
click at [1228, 455] on button "Search" at bounding box center [1210, 458] width 85 height 31
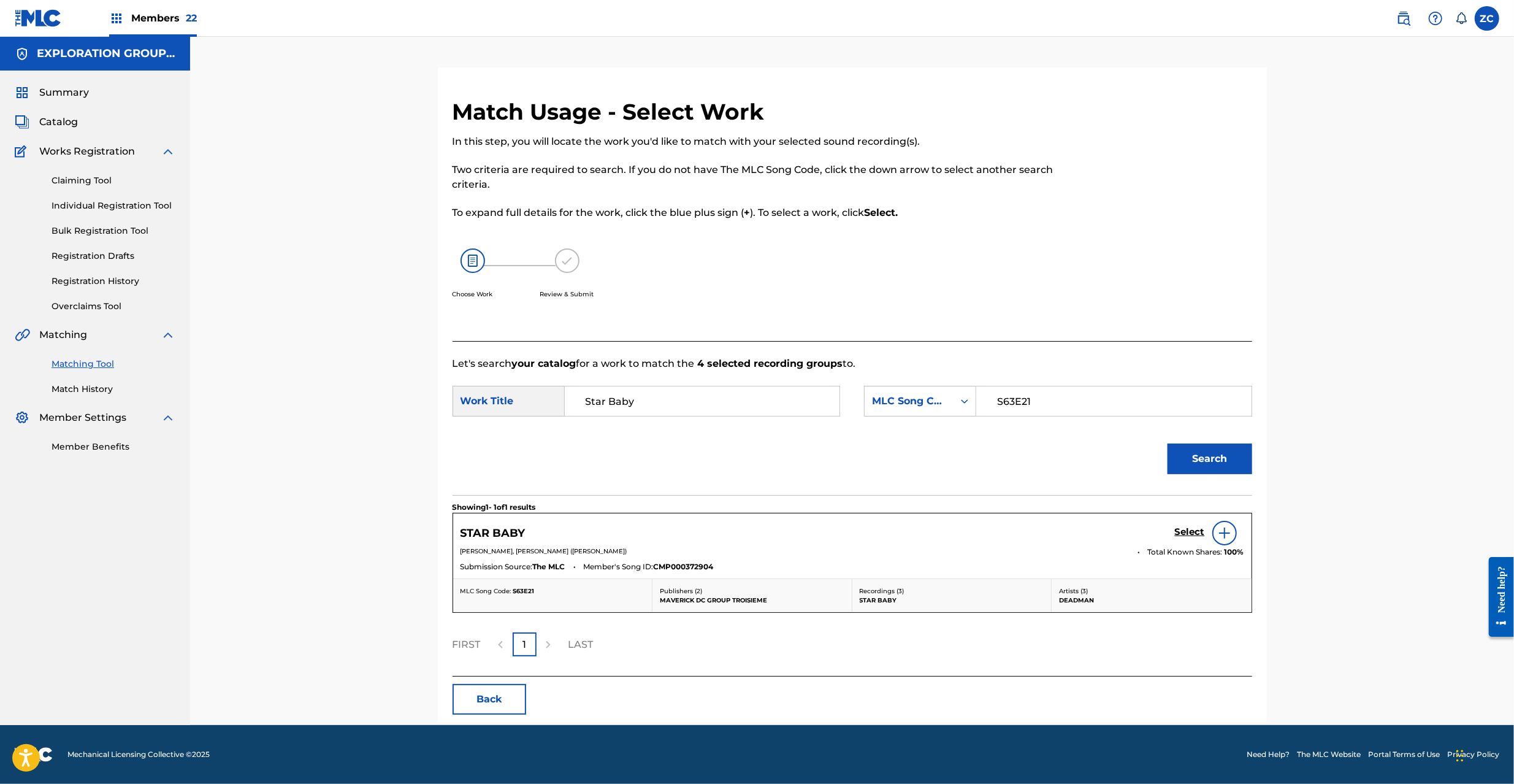
click at [1188, 530] on h5 "Select" at bounding box center [1190, 532] width 30 height 12
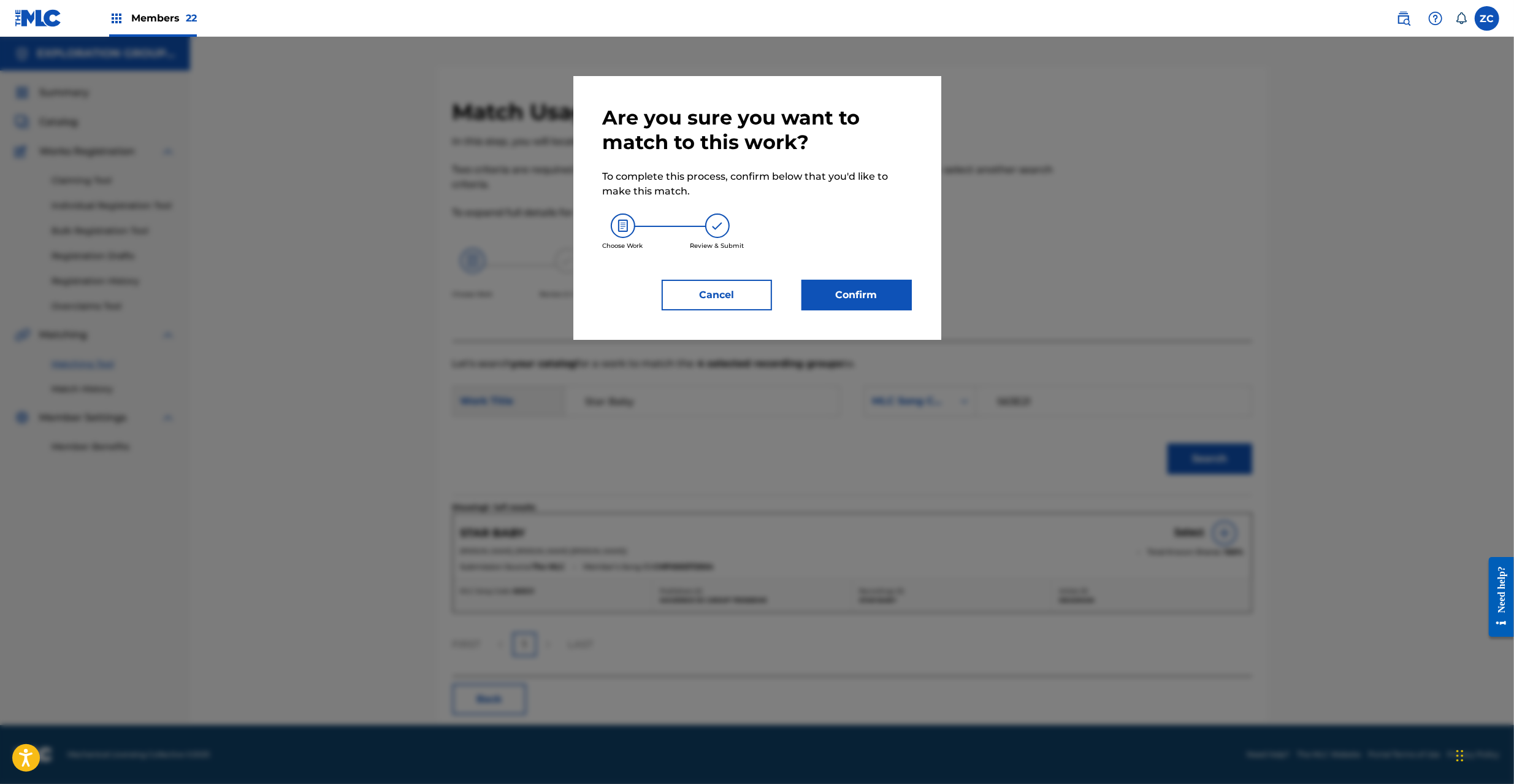
click at [844, 298] on button "Confirm" at bounding box center [856, 294] width 110 height 31
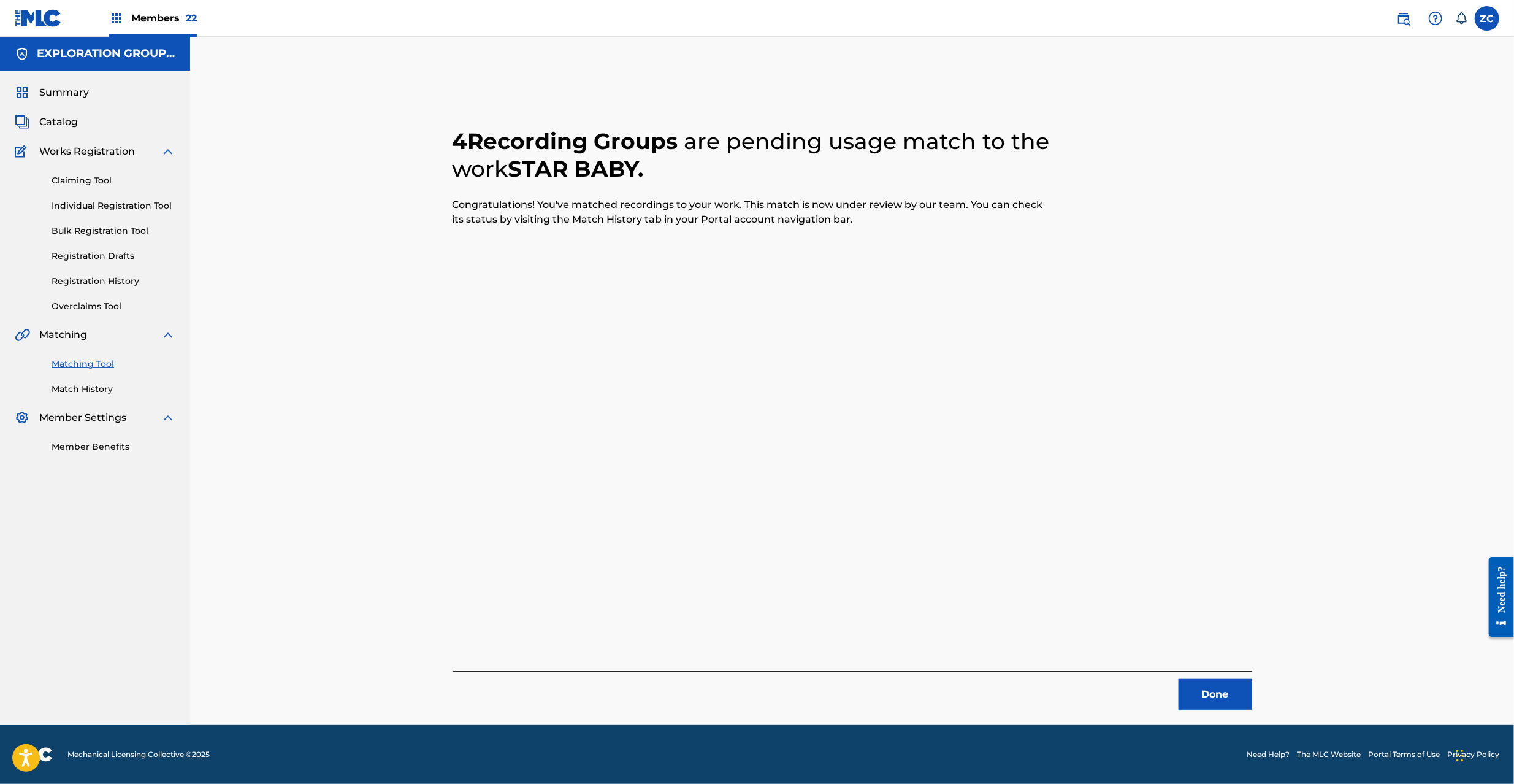
click at [1224, 697] on button "Done" at bounding box center [1215, 694] width 74 height 31
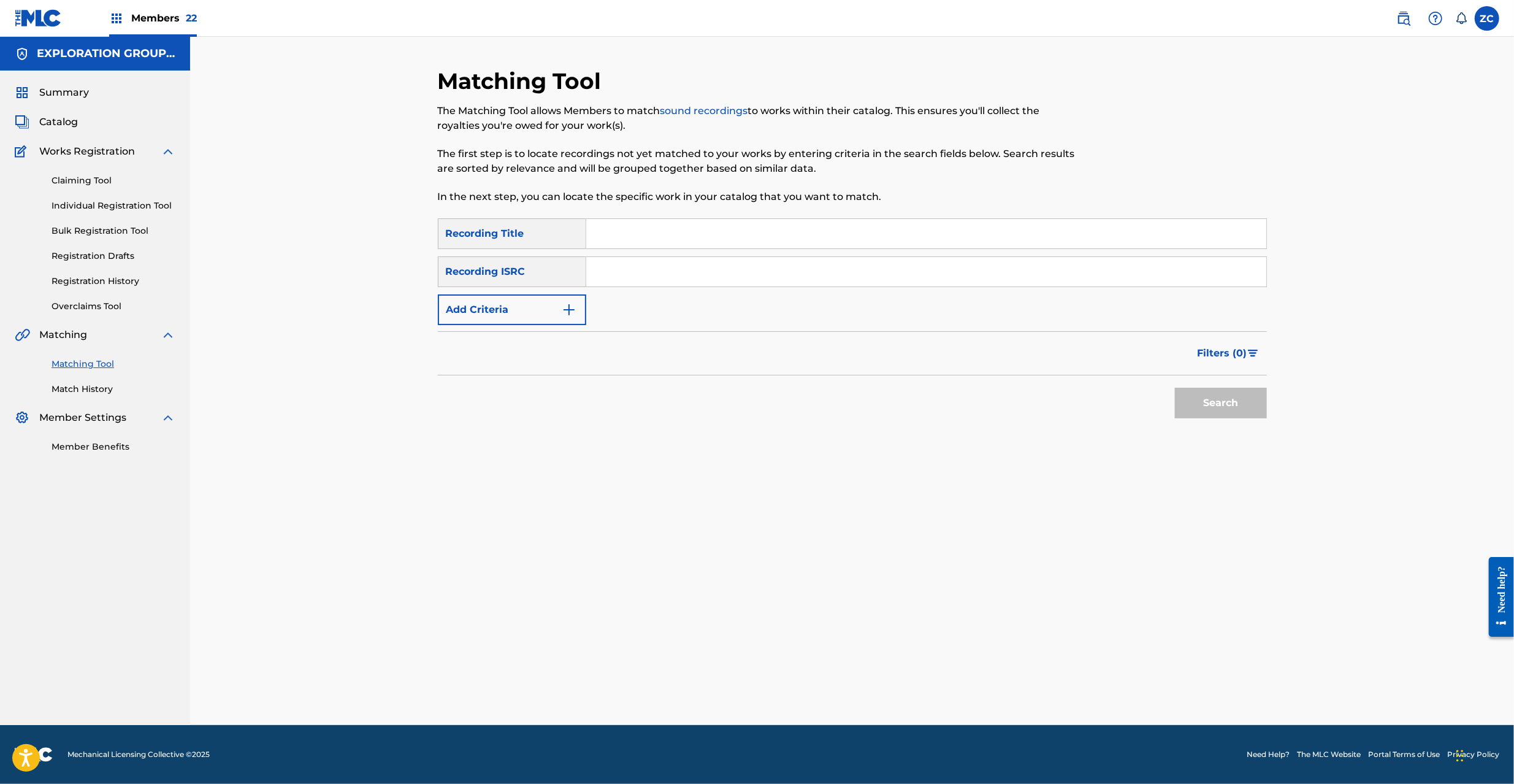
click at [904, 280] on input "Search Form" at bounding box center [927, 271] width 680 height 29
paste input "JPF302200054"
type input "JPF302200054"
click at [1215, 395] on button "Search" at bounding box center [1220, 403] width 92 height 31
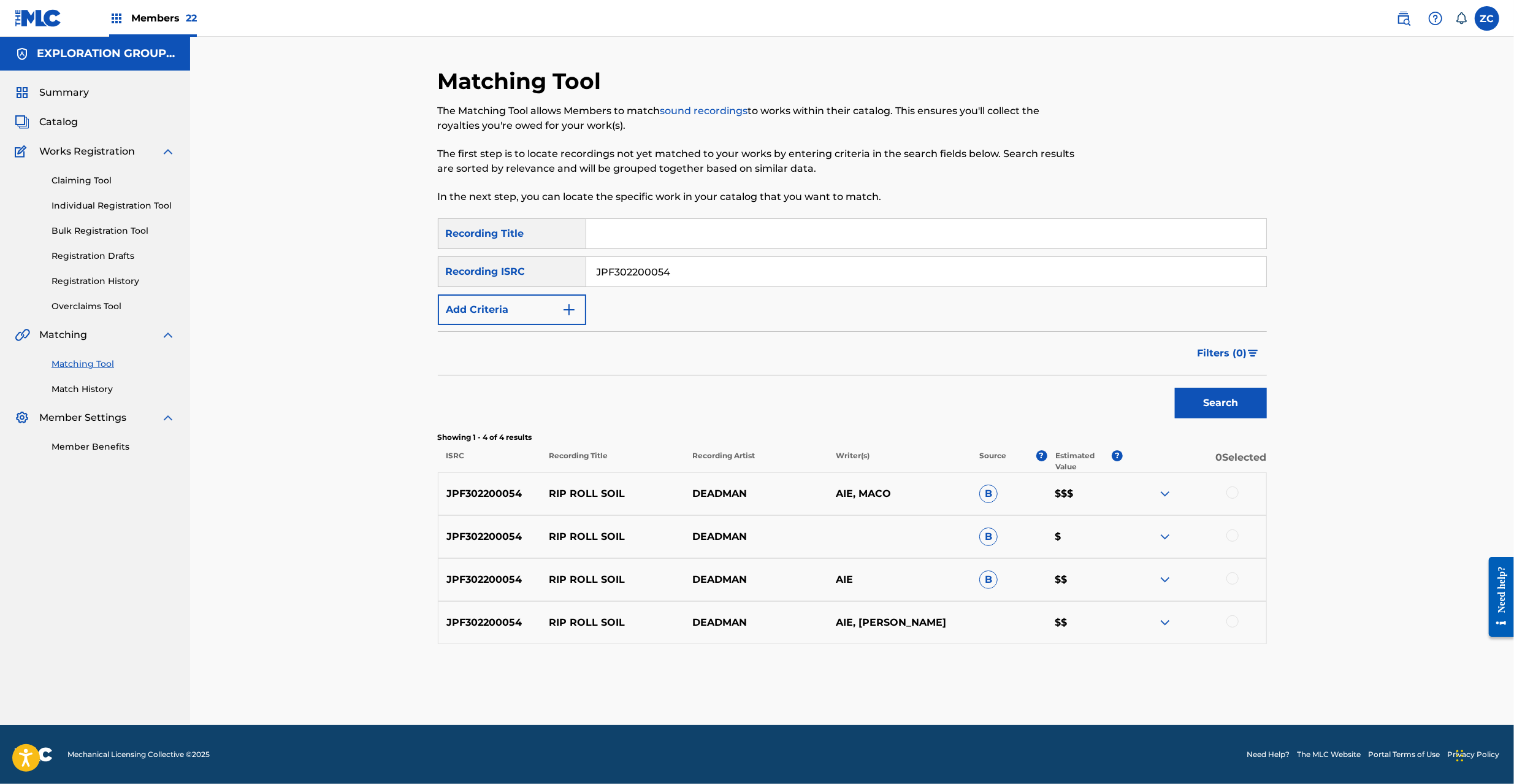
click at [1232, 491] on div at bounding box center [1232, 493] width 12 height 12
click at [1234, 530] on div at bounding box center [1232, 535] width 12 height 12
click at [1235, 579] on div at bounding box center [1232, 578] width 12 height 12
click at [1232, 623] on div at bounding box center [1232, 621] width 12 height 12
click at [891, 671] on button "Match 4 Groups" at bounding box center [861, 683] width 135 height 31
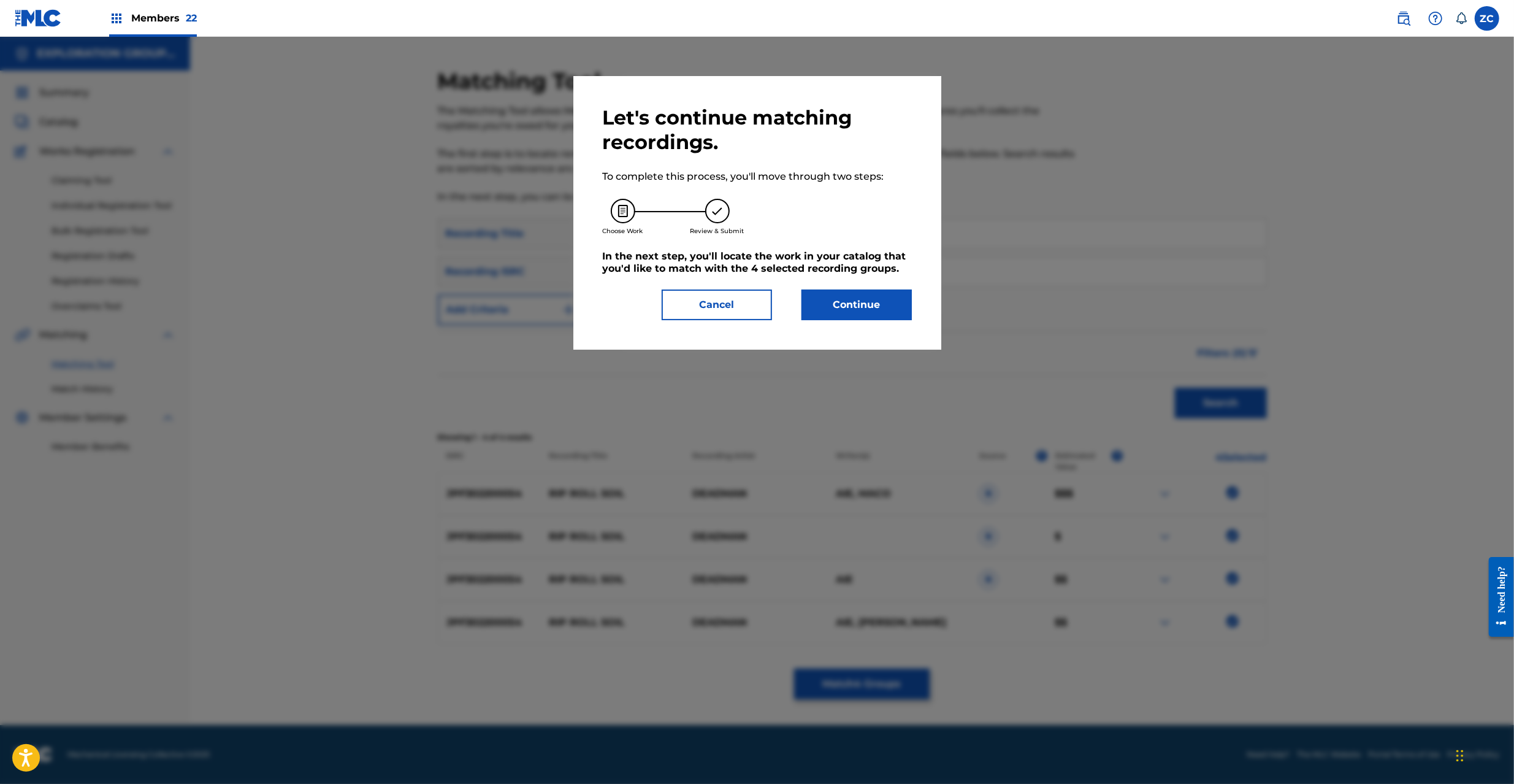
click at [870, 316] on button "Continue" at bounding box center [856, 304] width 110 height 31
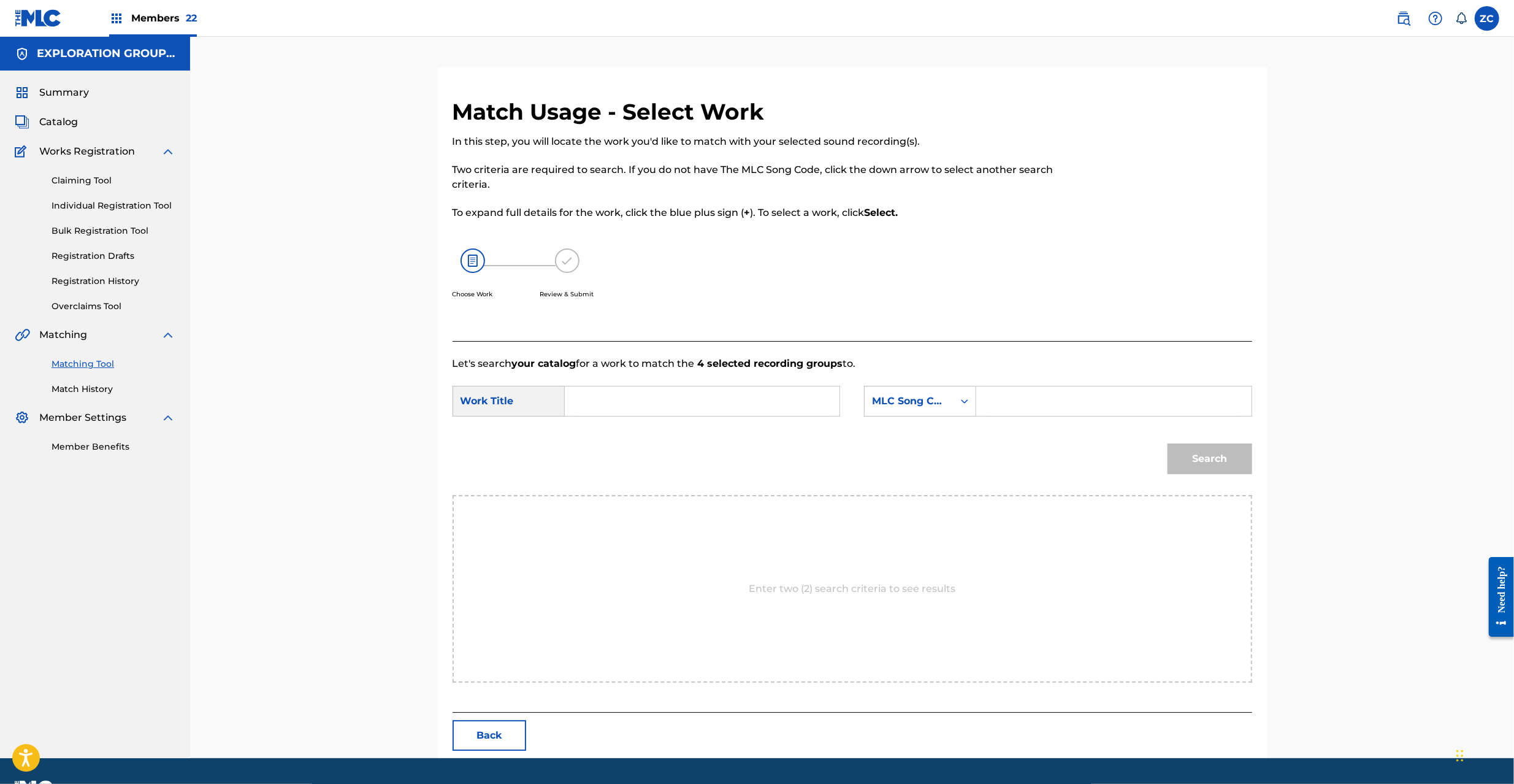
click at [764, 412] on input "Search Form" at bounding box center [702, 400] width 254 height 29
paste input "Rip Roll Soil RO0E2P"
click at [680, 401] on input "Rip Roll Soil RO0E2P" at bounding box center [702, 400] width 254 height 29
type input "Rip Roll Soil"
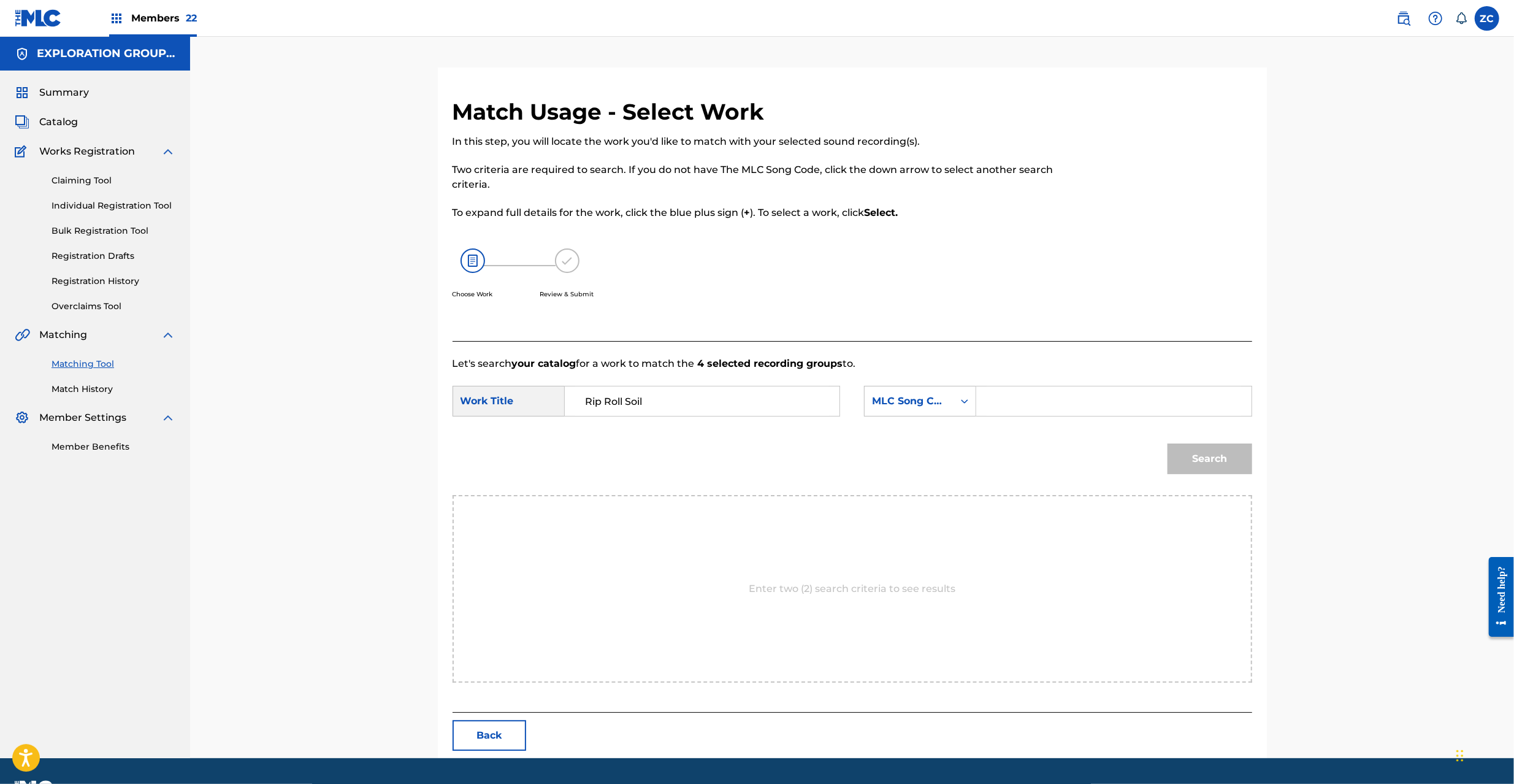
click at [1028, 403] on input "Search Form" at bounding box center [1114, 400] width 254 height 29
paste input "RO0E2P"
type input "RO0E2P"
click at [1211, 472] on button "Search" at bounding box center [1210, 458] width 85 height 31
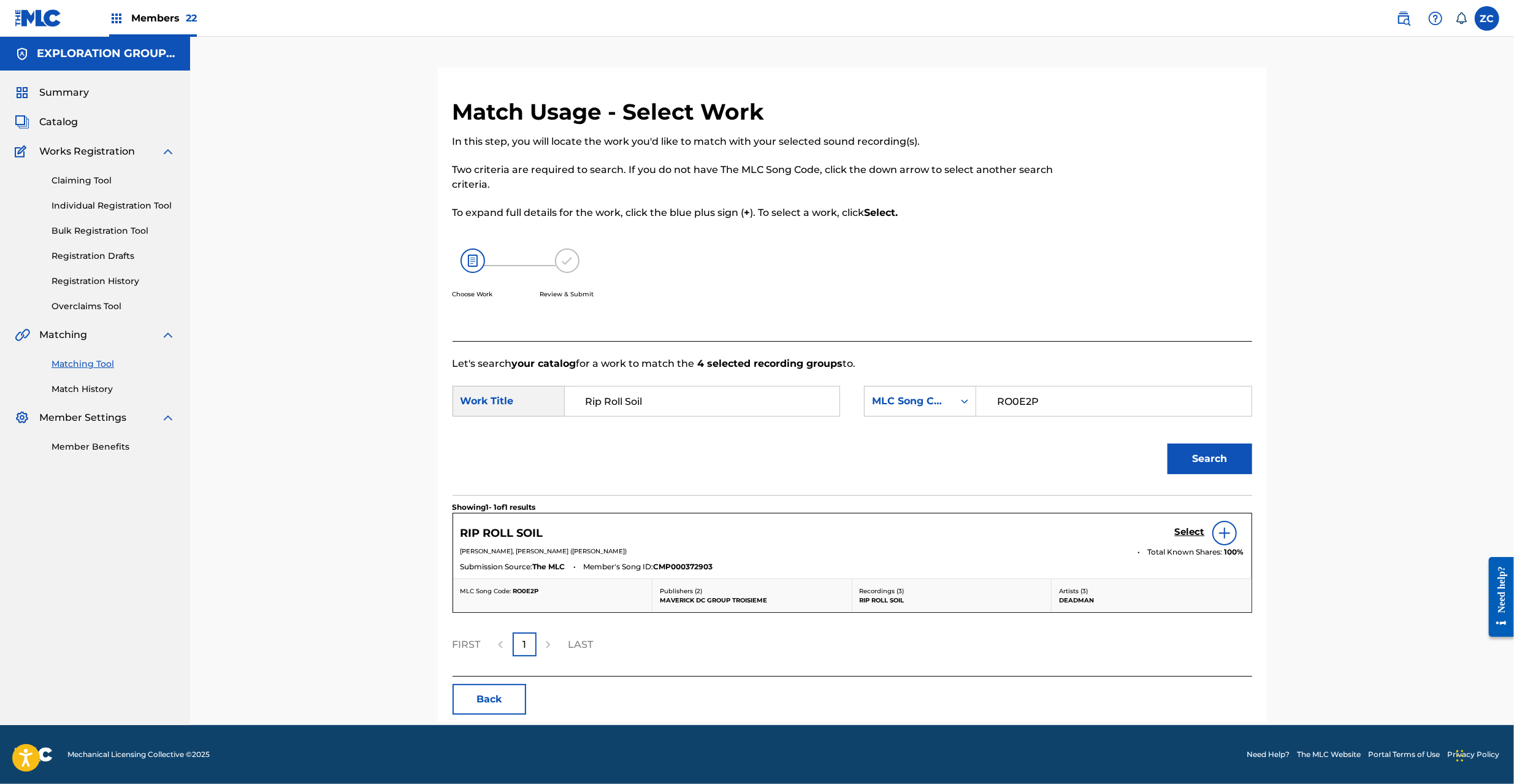
click at [1196, 526] on h5 "Select" at bounding box center [1190, 532] width 30 height 12
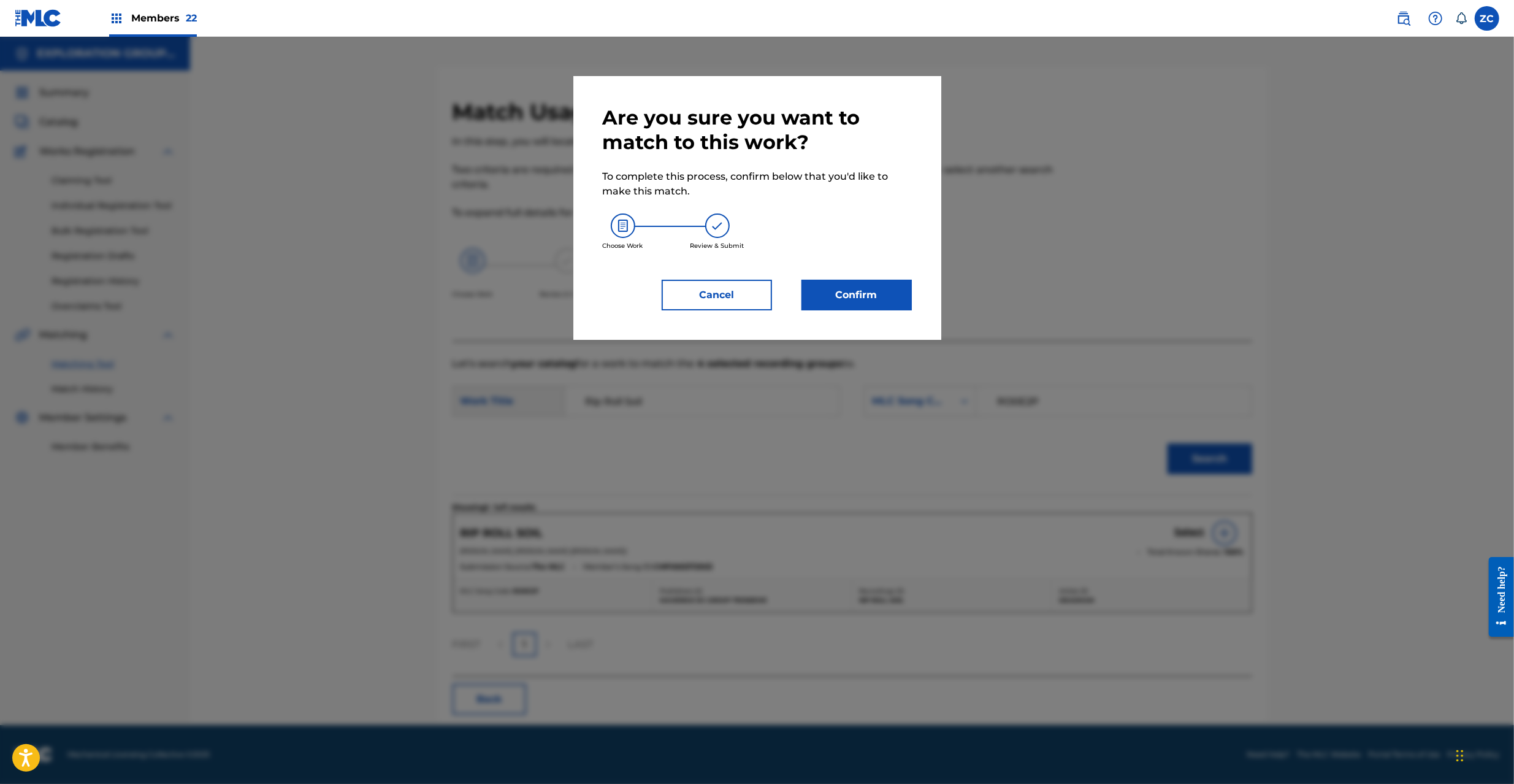
click at [896, 299] on button "Confirm" at bounding box center [856, 294] width 110 height 31
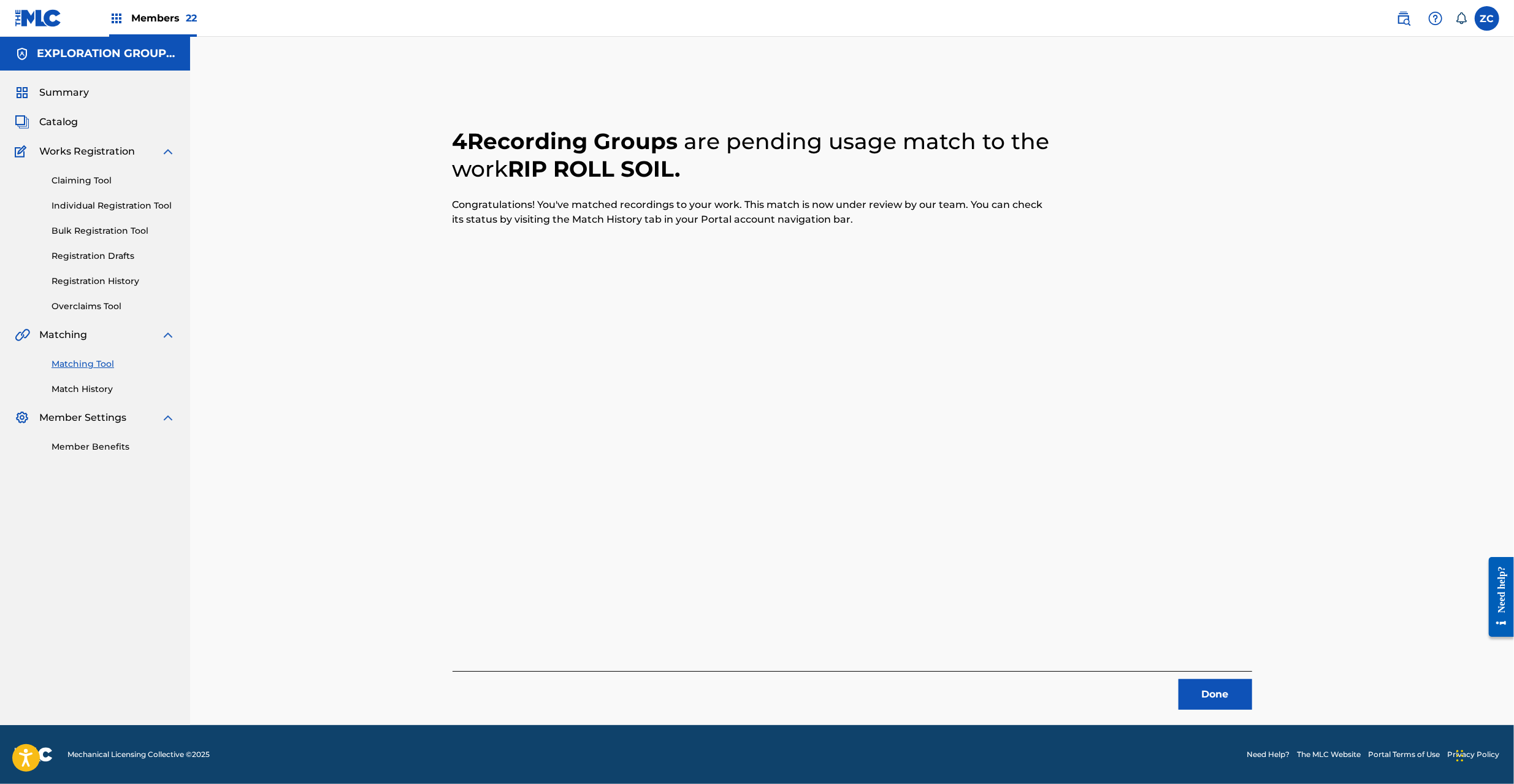
click at [1217, 692] on button "Done" at bounding box center [1215, 694] width 74 height 31
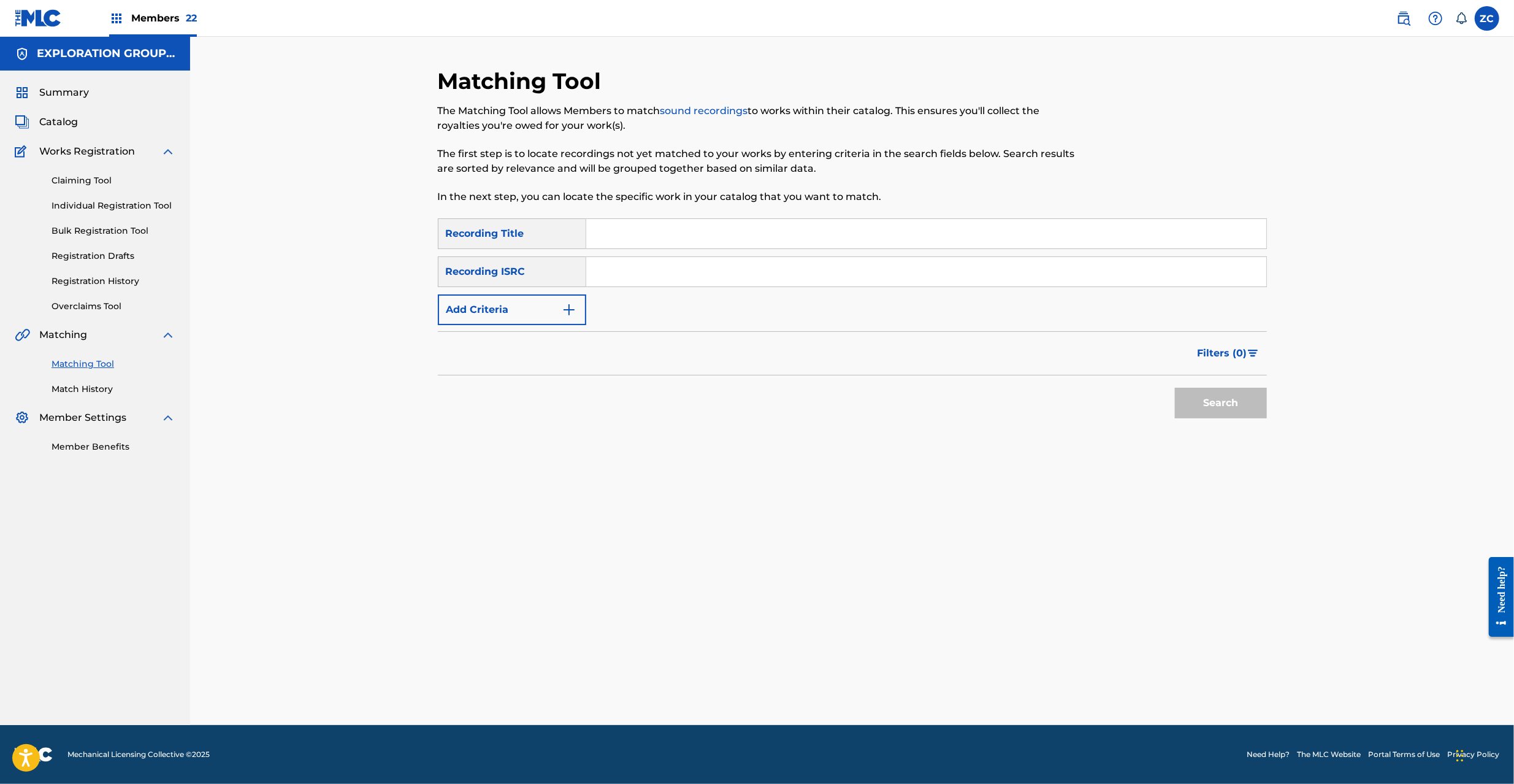
drag, startPoint x: 725, startPoint y: 278, endPoint x: 746, endPoint y: 286, distance: 22.5
click at [725, 278] on input "Search Form" at bounding box center [927, 271] width 680 height 29
paste input "JPF302200055"
type input "JPF302200055"
click at [1230, 406] on button "Search" at bounding box center [1220, 403] width 92 height 31
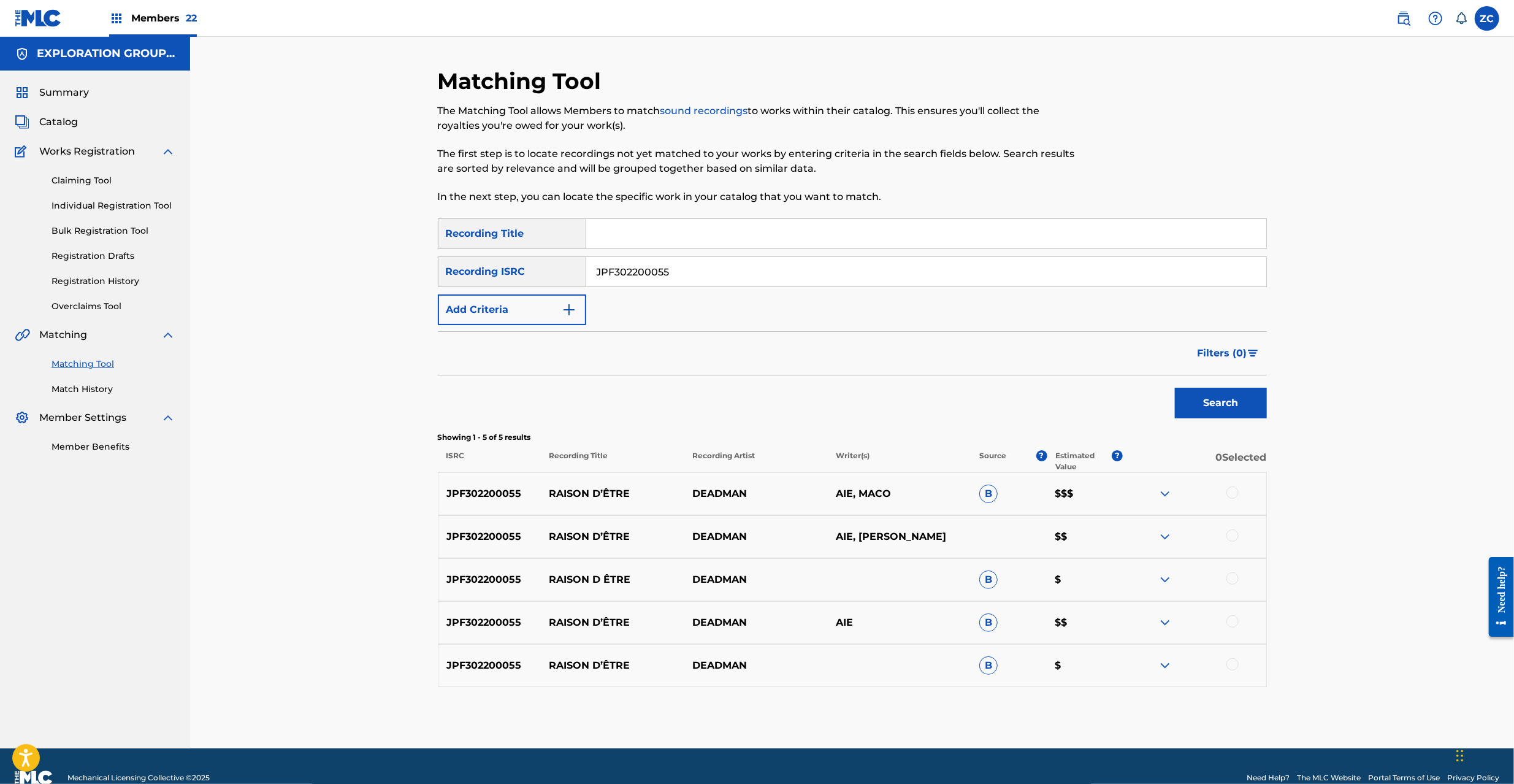
click at [1234, 490] on div at bounding box center [1232, 493] width 12 height 12
click at [1232, 535] on div at bounding box center [1232, 535] width 12 height 12
click at [1229, 581] on div at bounding box center [1232, 578] width 12 height 12
click at [1229, 624] on div at bounding box center [1232, 621] width 12 height 12
click at [1232, 663] on div at bounding box center [1232, 664] width 12 height 12
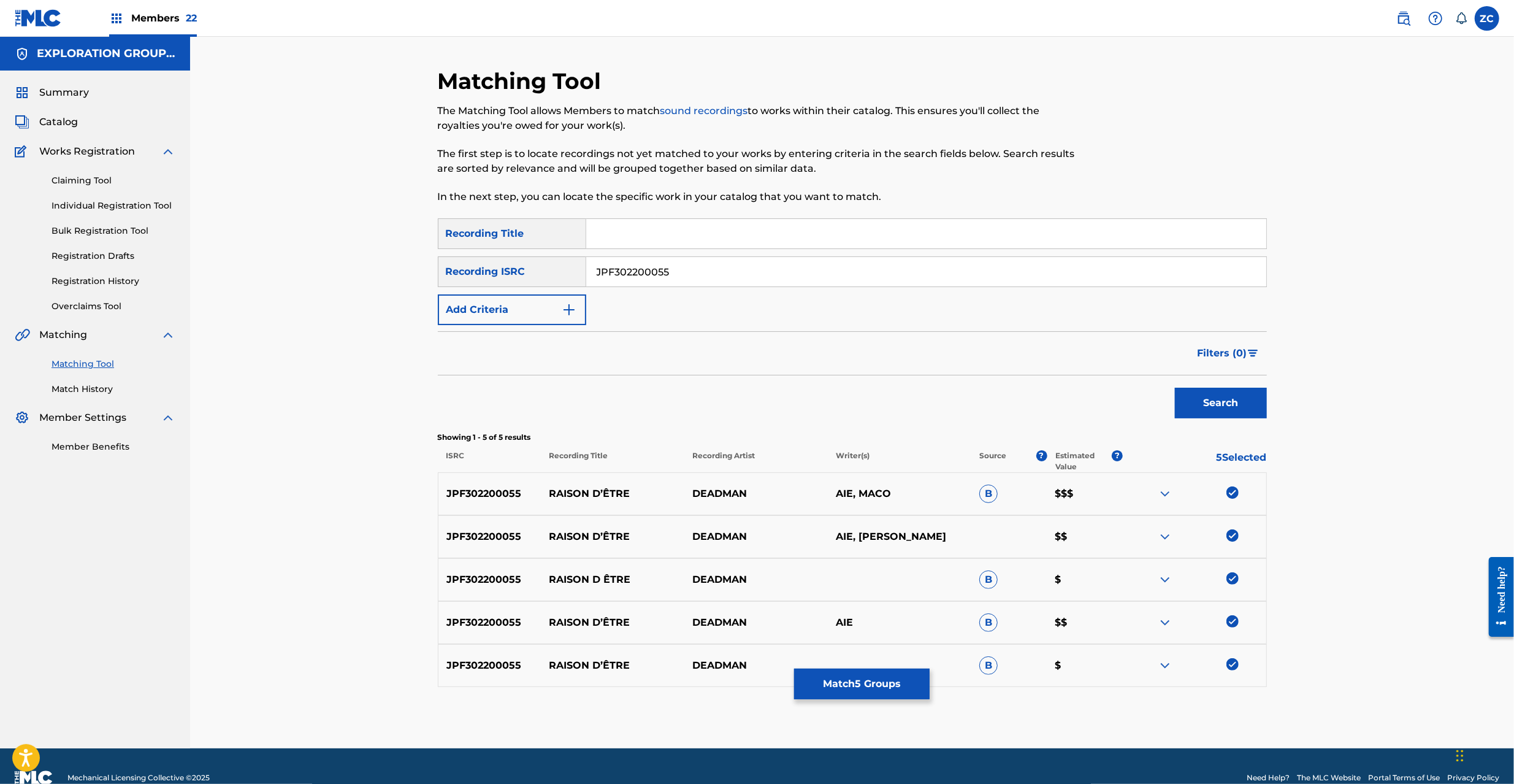
click at [897, 704] on div "Matching Tool The Matching Tool allows Members to match sound recordings to wor…" at bounding box center [852, 408] width 829 height 680
drag, startPoint x: 911, startPoint y: 660, endPoint x: 913, endPoint y: 653, distance: 7.3
click at [911, 660] on div "JPF302200055 RAISON D’ÊTRE DEADMAN B $" at bounding box center [852, 665] width 829 height 43
click at [908, 690] on button "Match 5 Groups" at bounding box center [861, 683] width 135 height 31
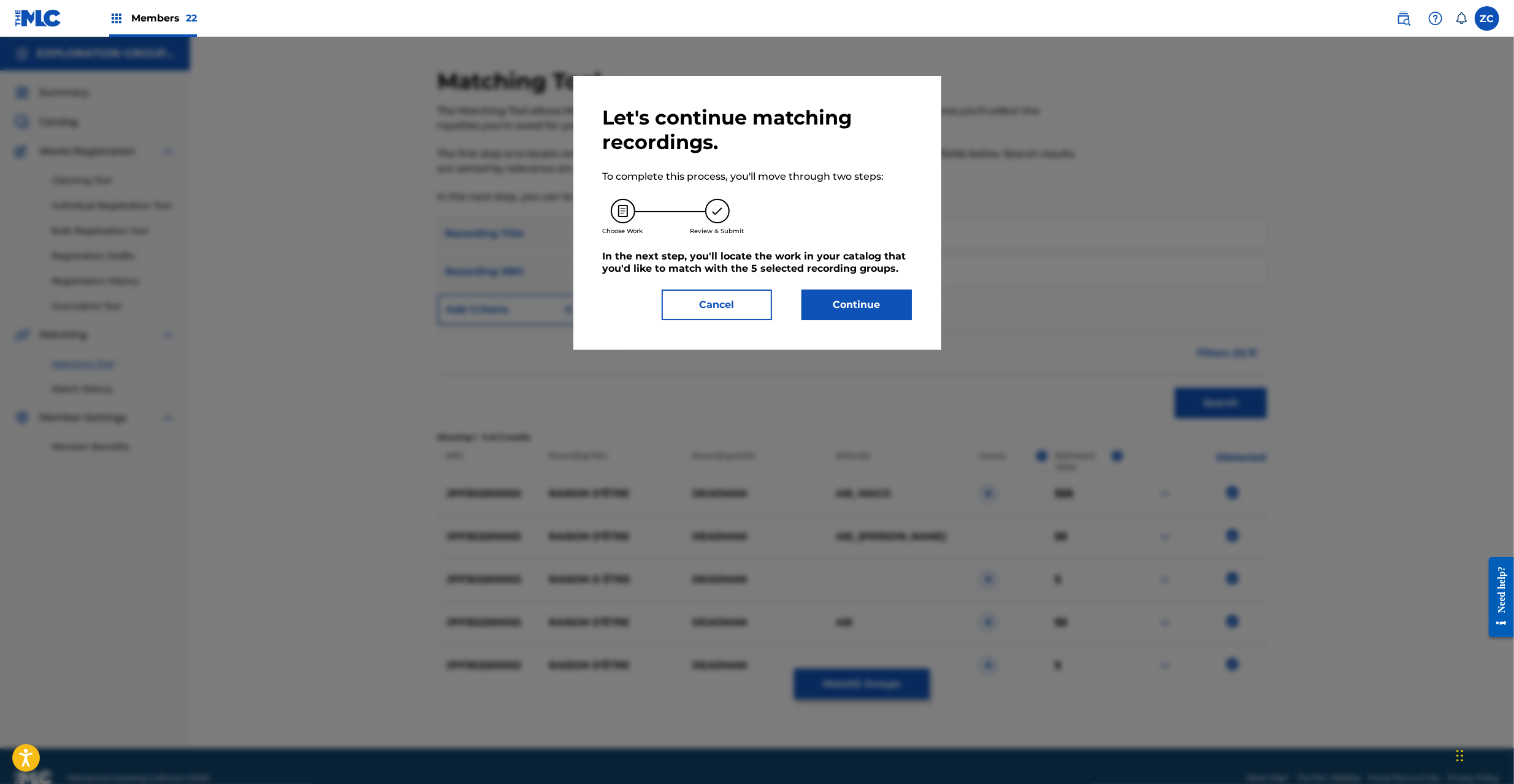
click at [897, 315] on button "Continue" at bounding box center [856, 304] width 110 height 31
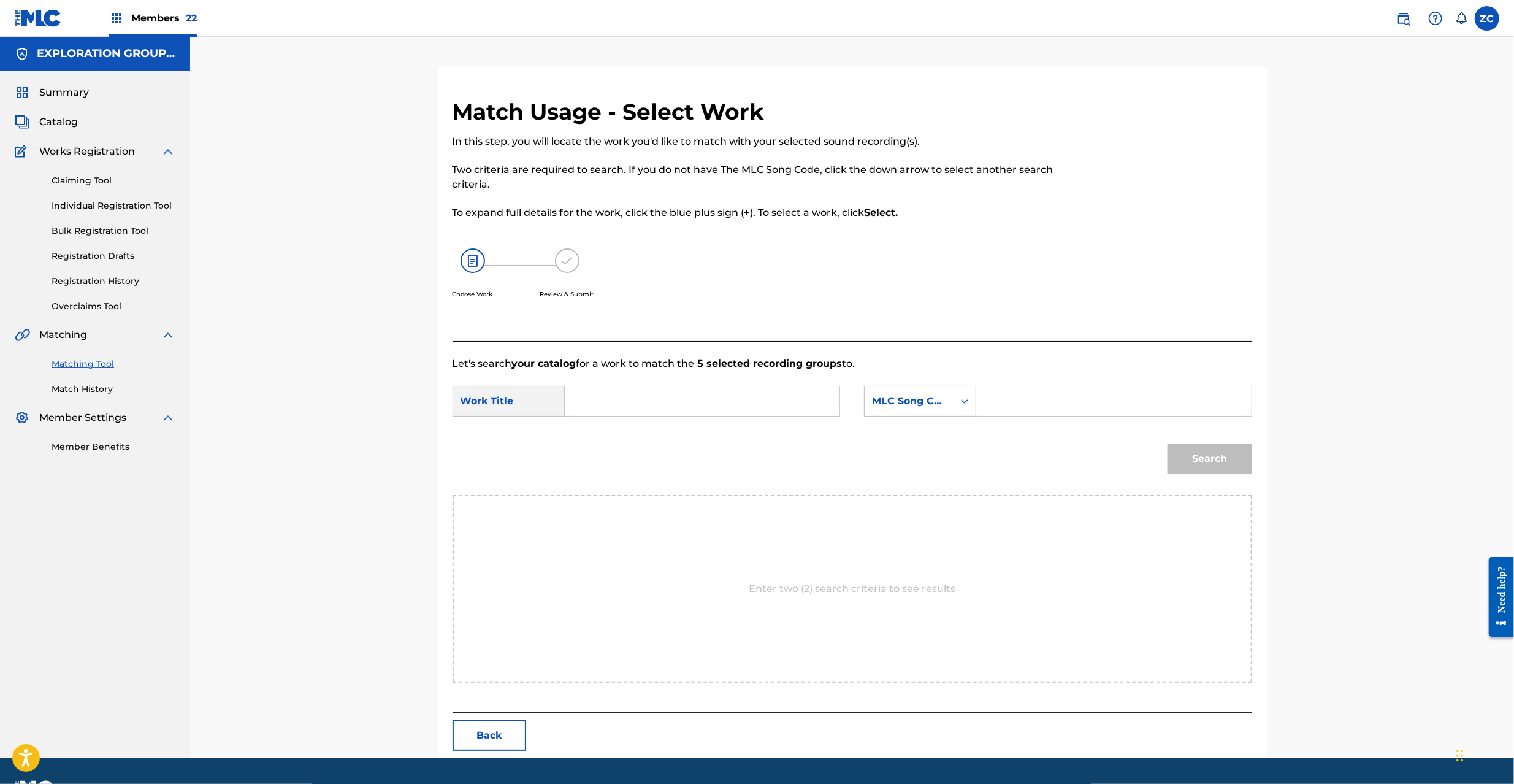
click at [788, 401] on input "Search Form" at bounding box center [702, 400] width 254 height 29
paste input "Raison D'Etre RO0MAD"
click at [670, 400] on input "Raison D'Etre RO0MAD" at bounding box center [702, 400] width 254 height 29
type input "Raison D'Etre"
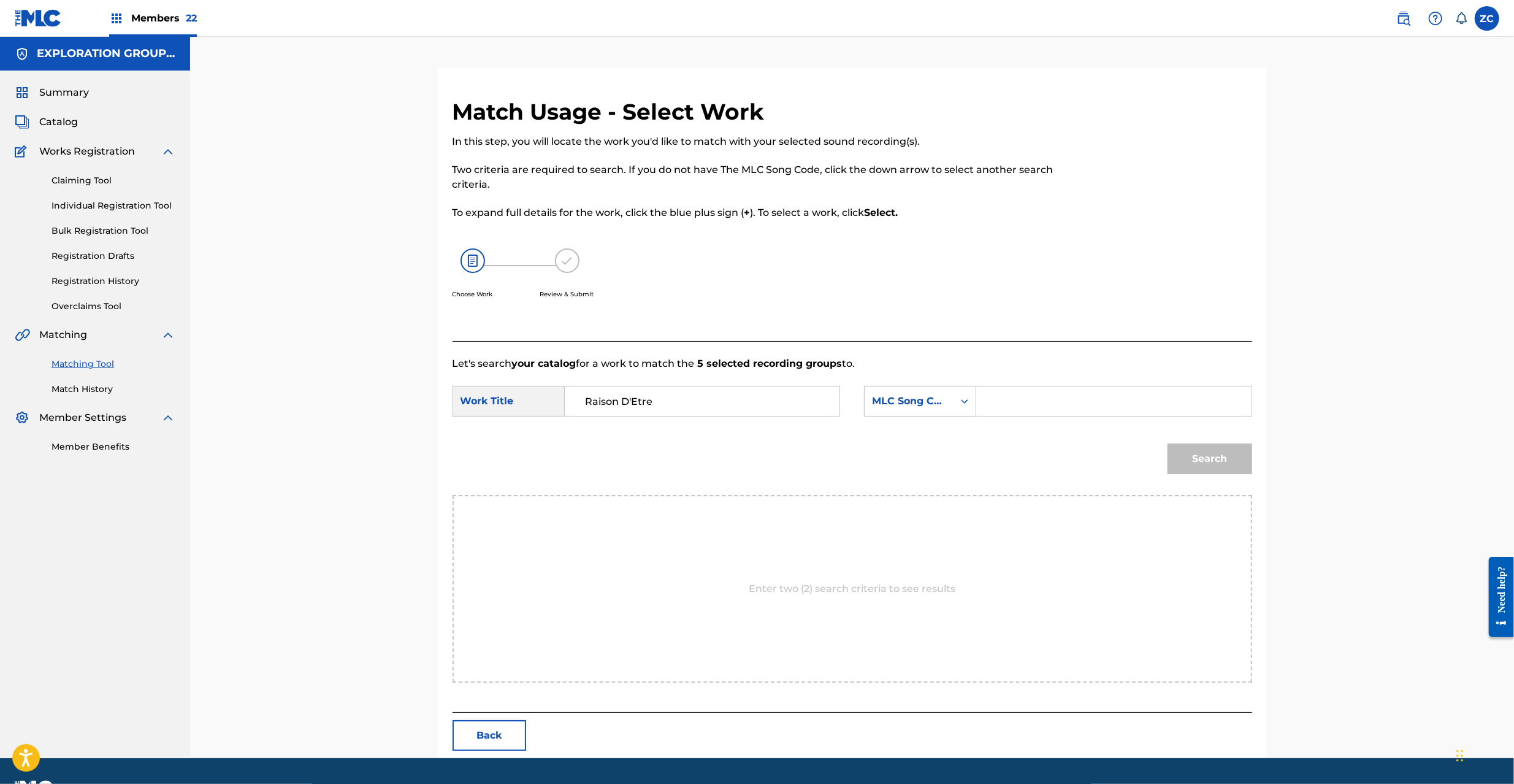
click at [1041, 400] on input "Search Form" at bounding box center [1114, 400] width 254 height 29
paste input "RO0MAD"
type input "RO0MAD"
click at [1198, 454] on button "Search" at bounding box center [1210, 458] width 85 height 31
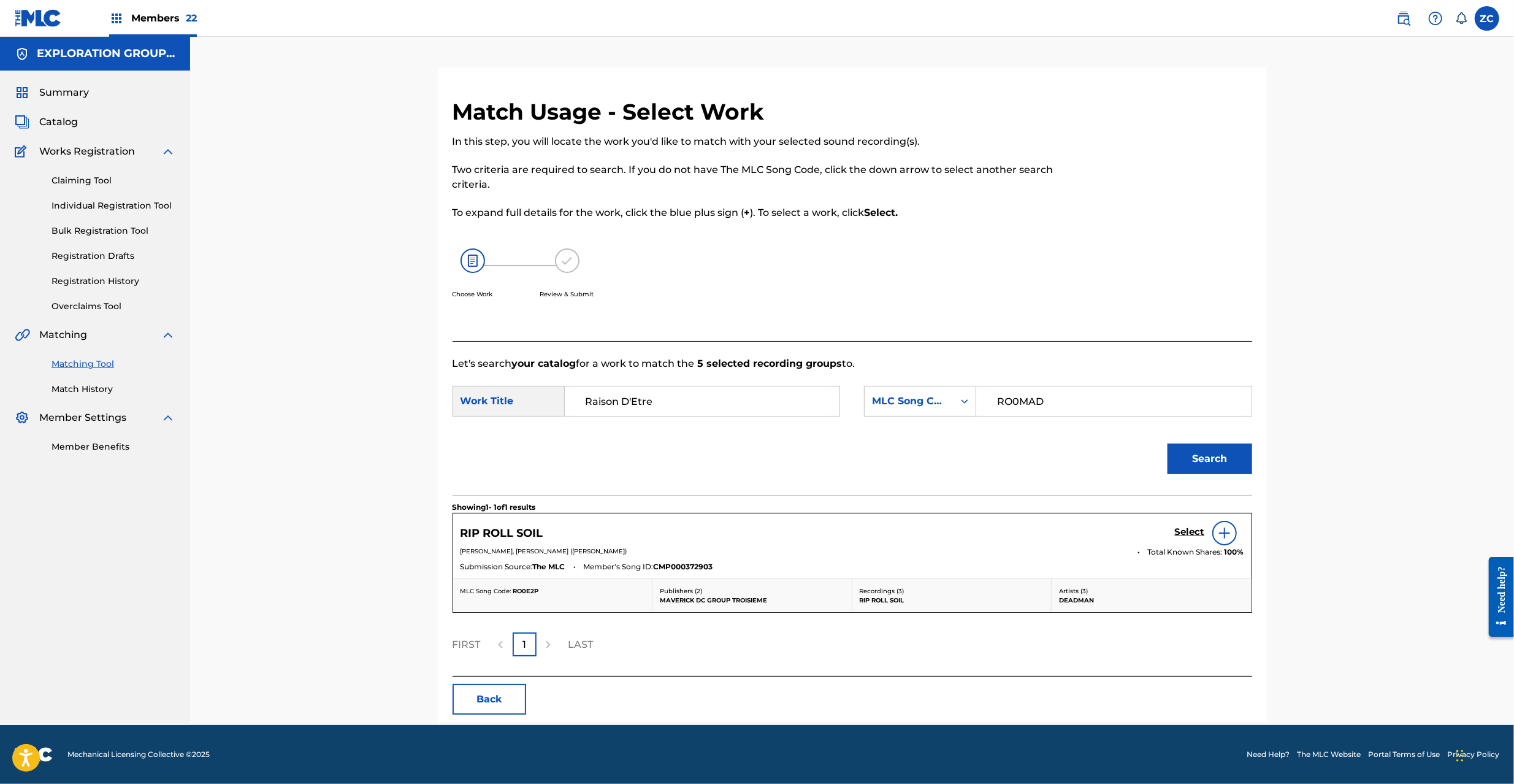
click at [1200, 464] on button "Search" at bounding box center [1210, 458] width 85 height 31
click at [1190, 529] on h5 "Select" at bounding box center [1190, 532] width 30 height 12
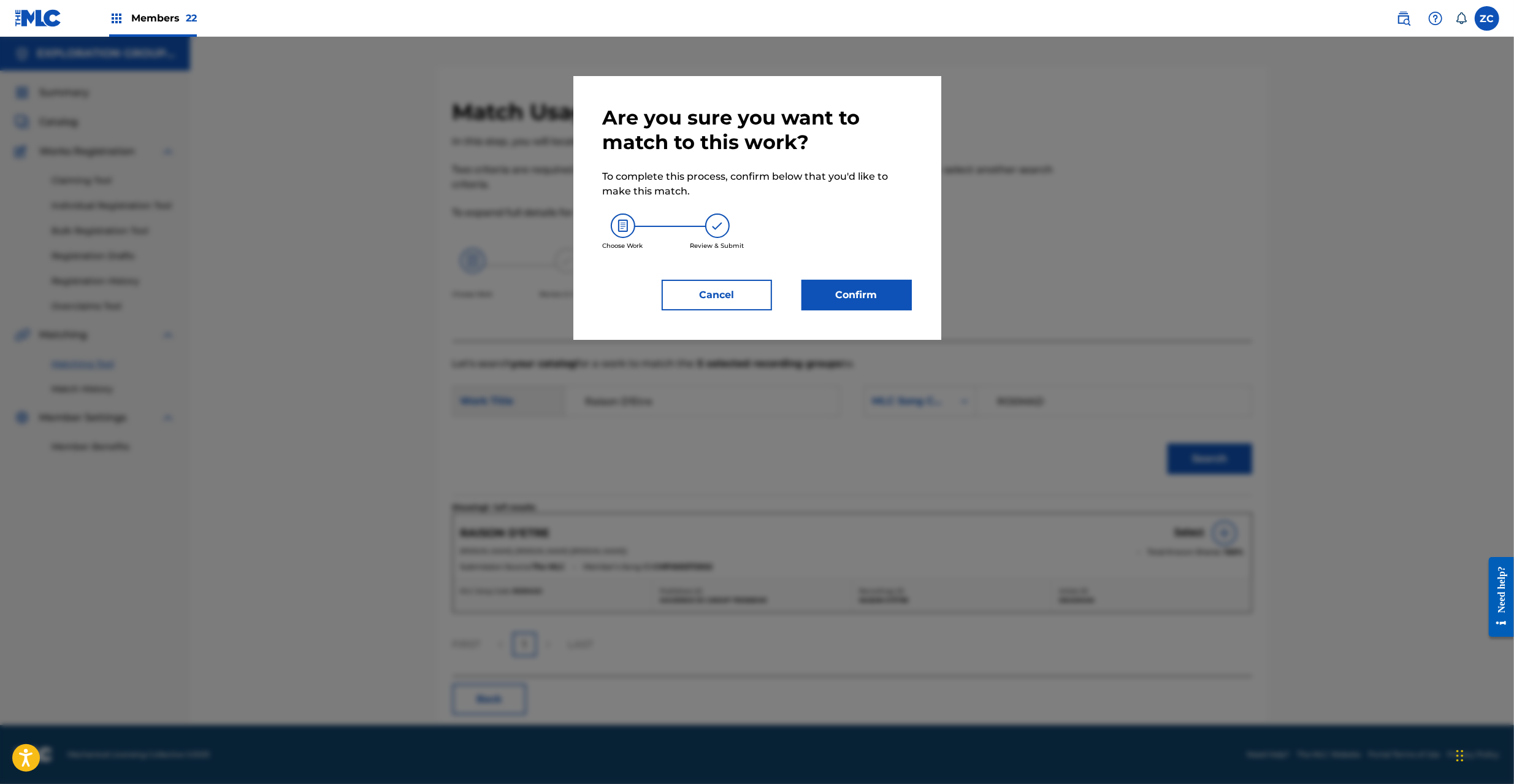
click at [876, 294] on button "Confirm" at bounding box center [856, 294] width 110 height 31
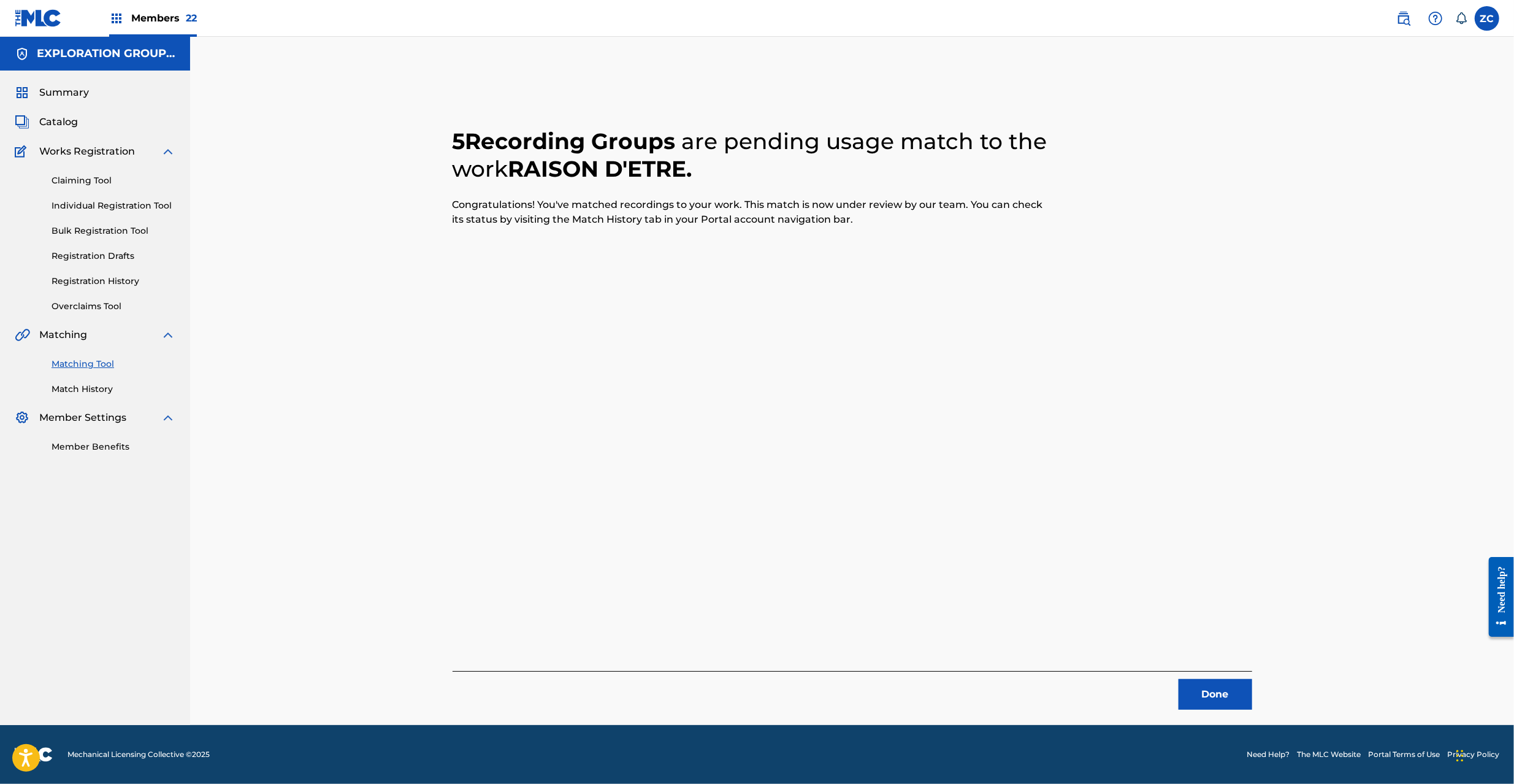
click at [1215, 683] on button "Done" at bounding box center [1215, 694] width 74 height 31
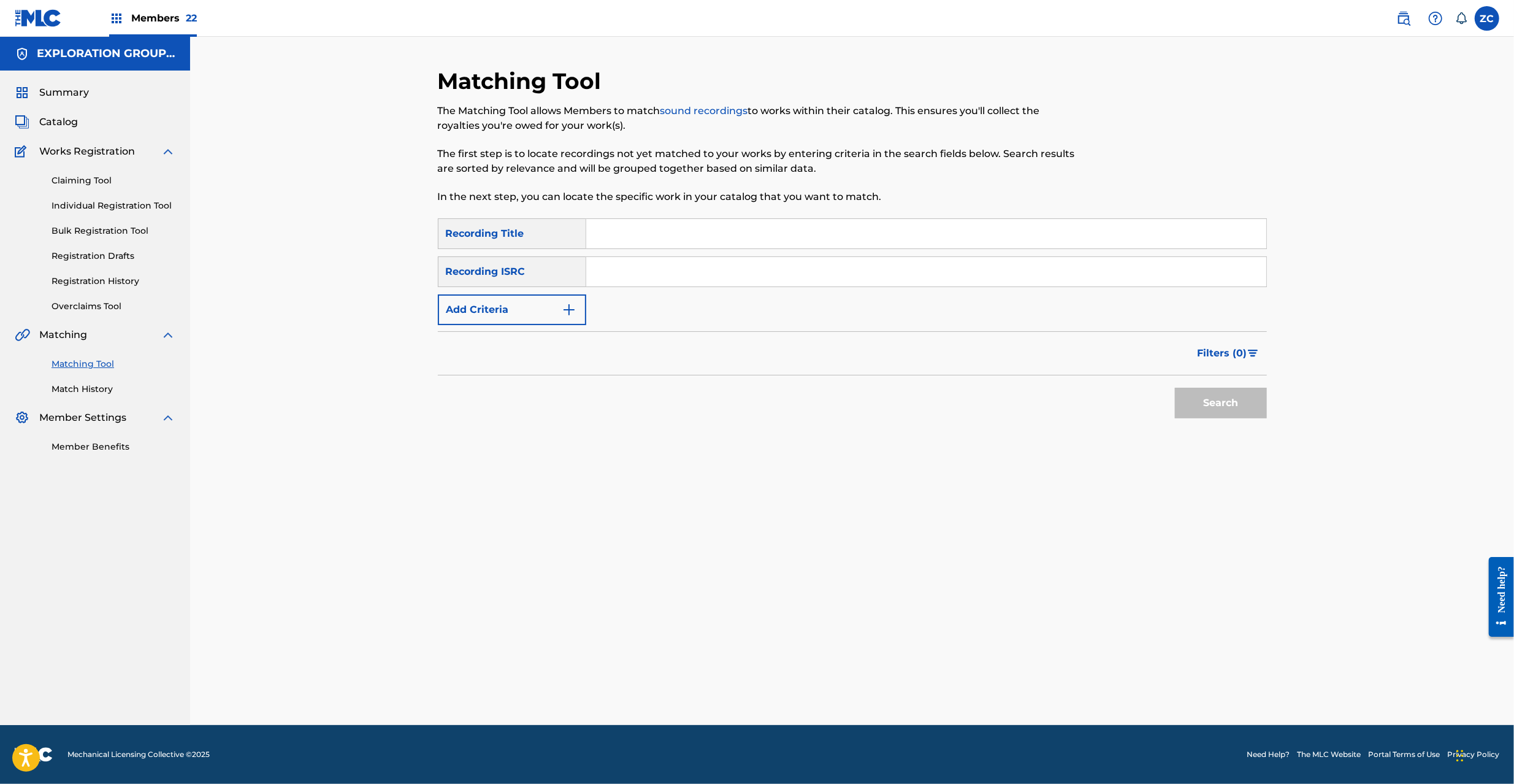
click at [882, 271] on input "Search Form" at bounding box center [927, 271] width 680 height 29
paste input "JPF302200030"
type input "JPF302200030"
click at [1213, 403] on button "Search" at bounding box center [1220, 403] width 92 height 31
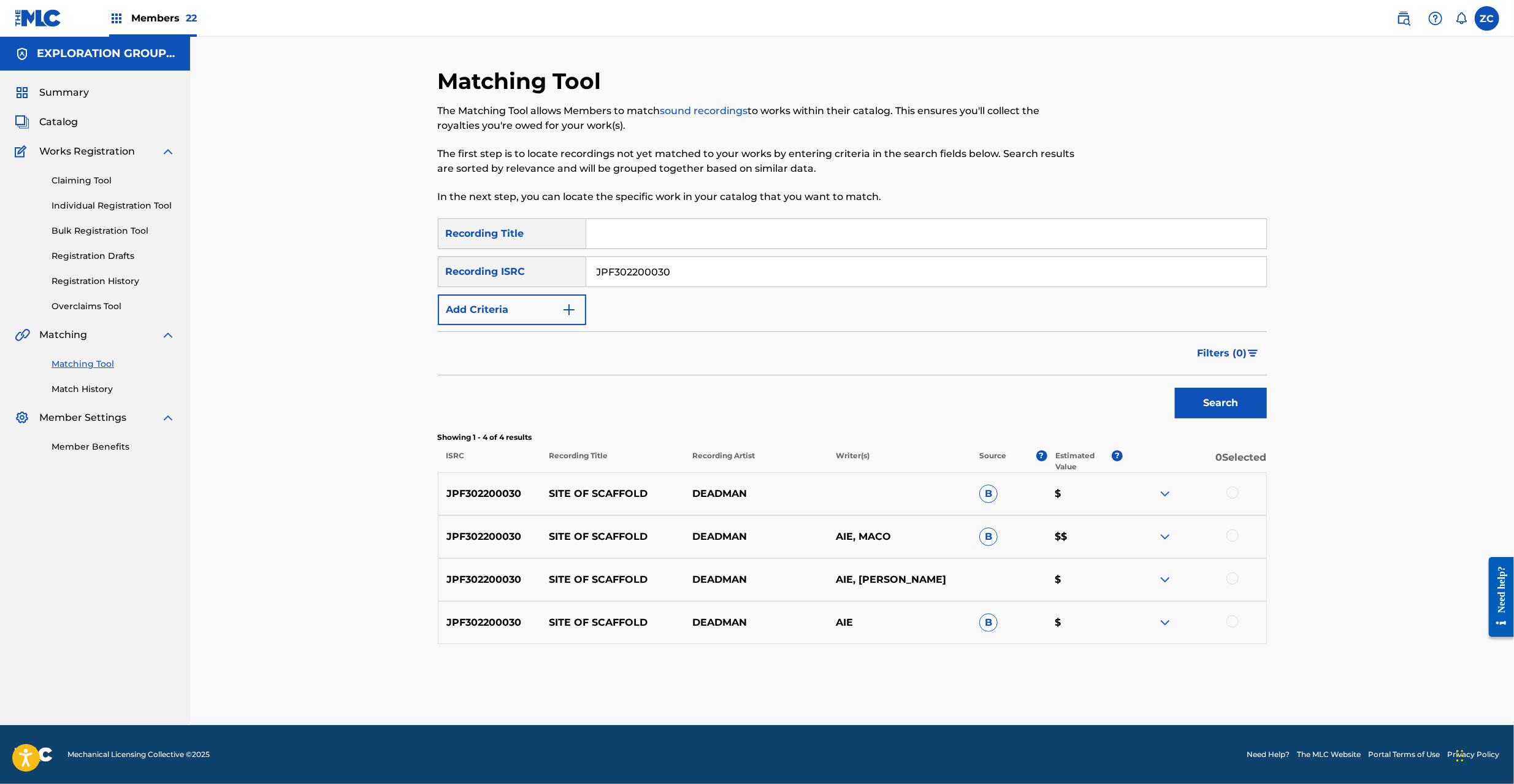
click at [1235, 492] on div at bounding box center [1232, 493] width 12 height 12
click at [1232, 537] on div at bounding box center [1232, 535] width 12 height 12
click at [1235, 579] on div at bounding box center [1232, 578] width 12 height 12
click at [1232, 624] on div at bounding box center [1232, 621] width 12 height 12
click at [887, 690] on button "Match 4 Groups" at bounding box center [861, 683] width 135 height 31
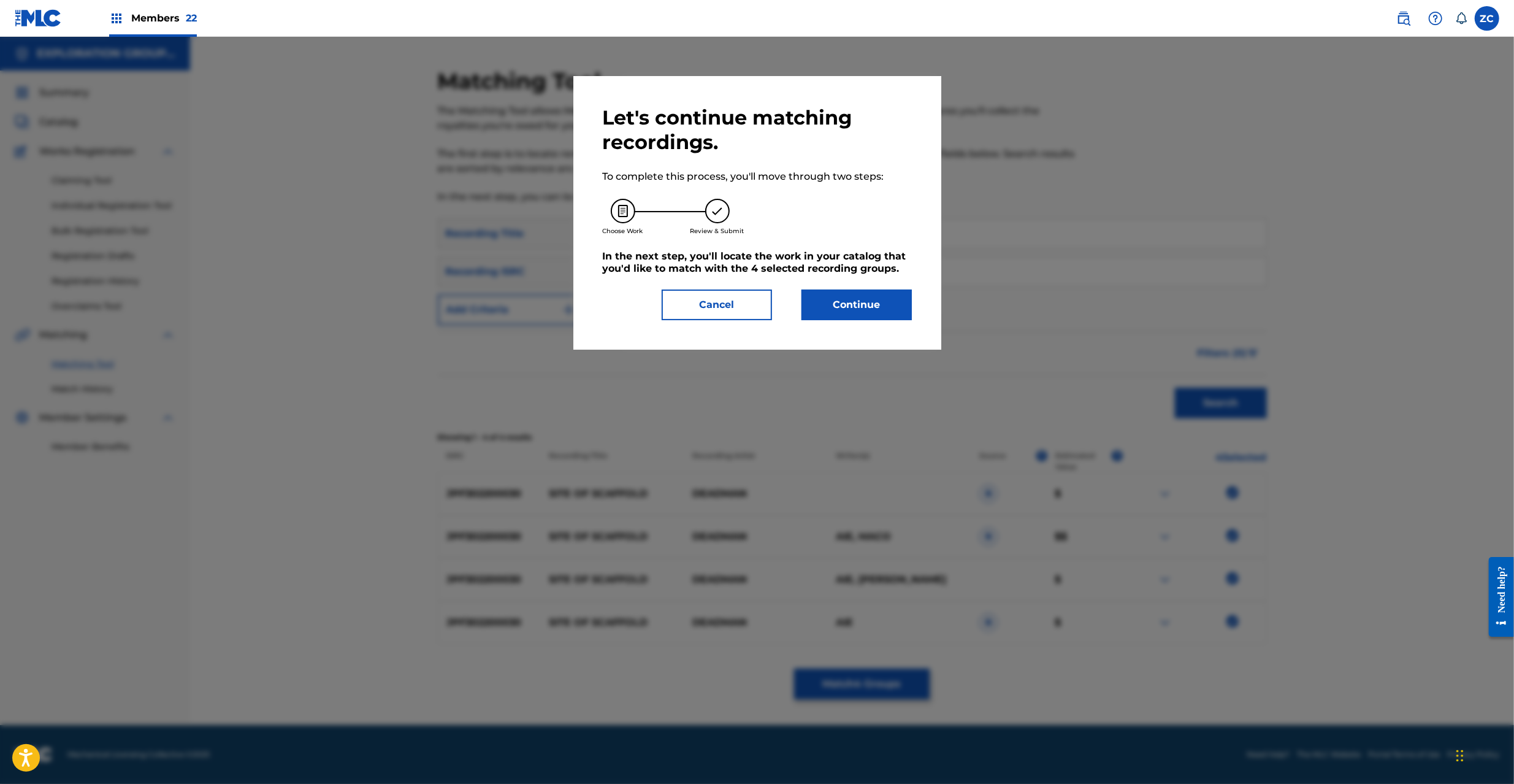
click at [859, 312] on button "Continue" at bounding box center [856, 304] width 110 height 31
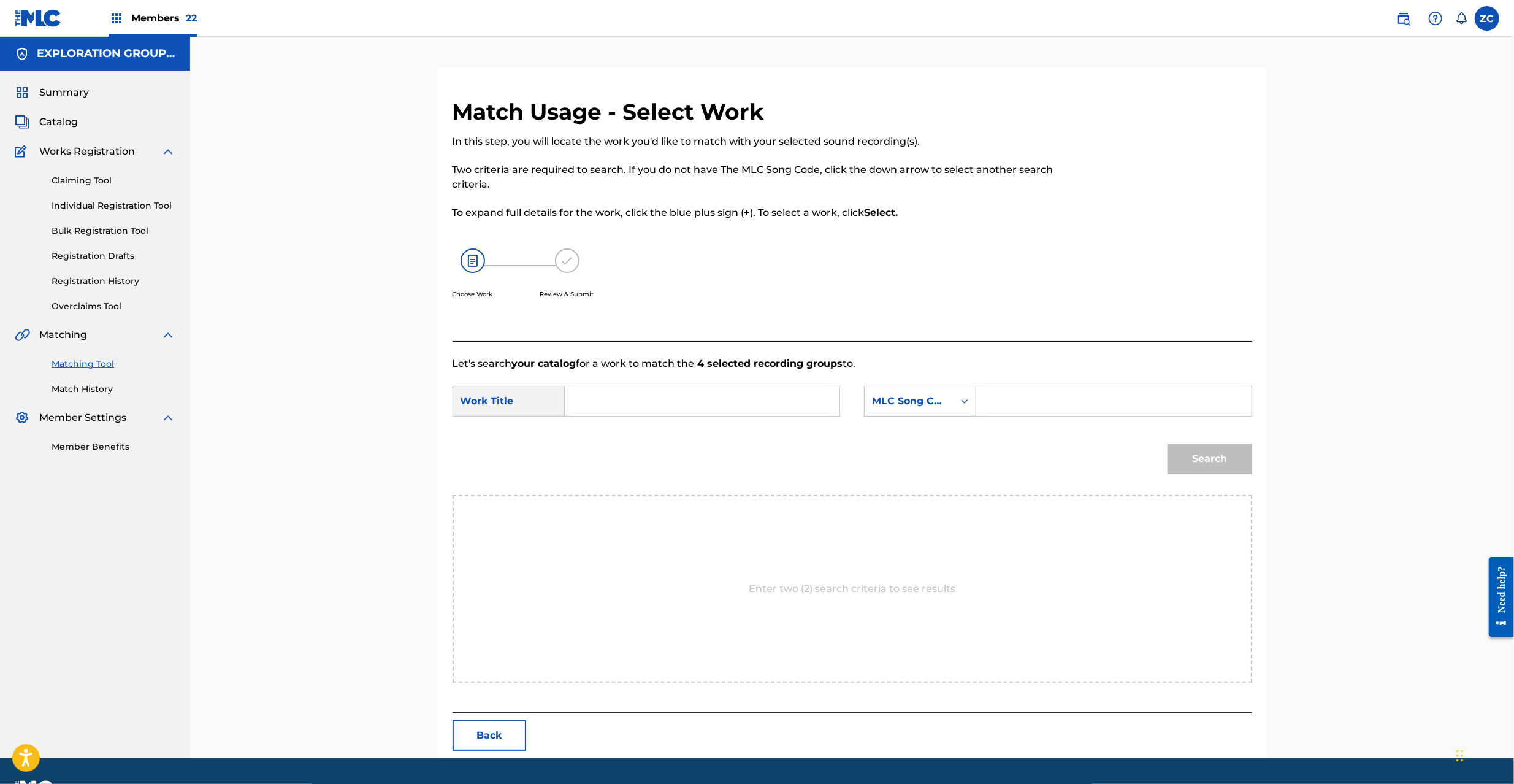
click at [682, 393] on input "Search Form" at bounding box center [702, 400] width 254 height 29
paste input "Site Of Scaffold S63ETH"
click at [695, 398] on input "Site Of Scaffold S63ETH" at bounding box center [702, 400] width 254 height 29
type input "Site Of Scaffold"
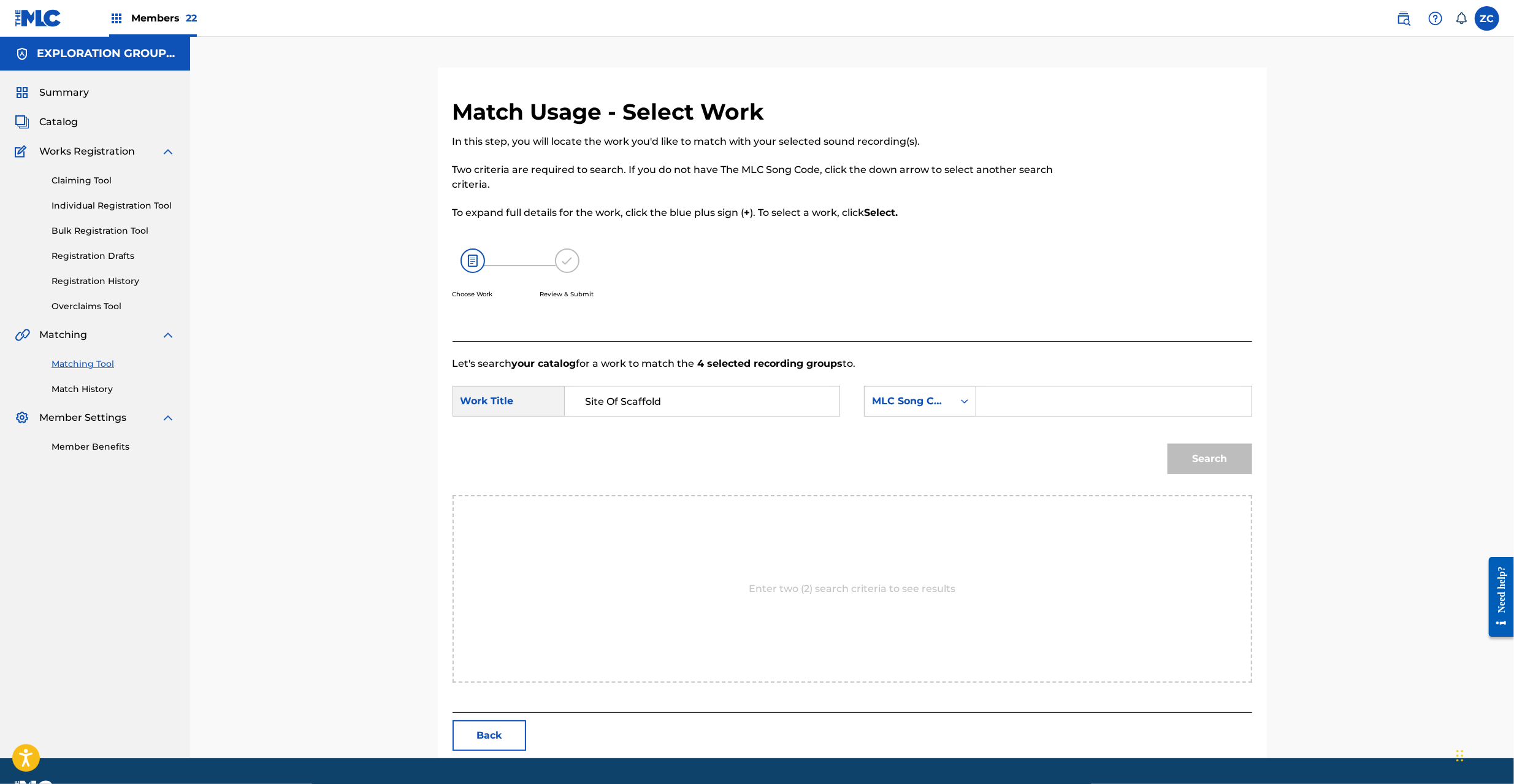
click at [1011, 400] on input "Search Form" at bounding box center [1114, 400] width 254 height 29
paste input "S63ETH"
type input "S63ETH"
click at [1215, 446] on button "Search" at bounding box center [1210, 458] width 85 height 31
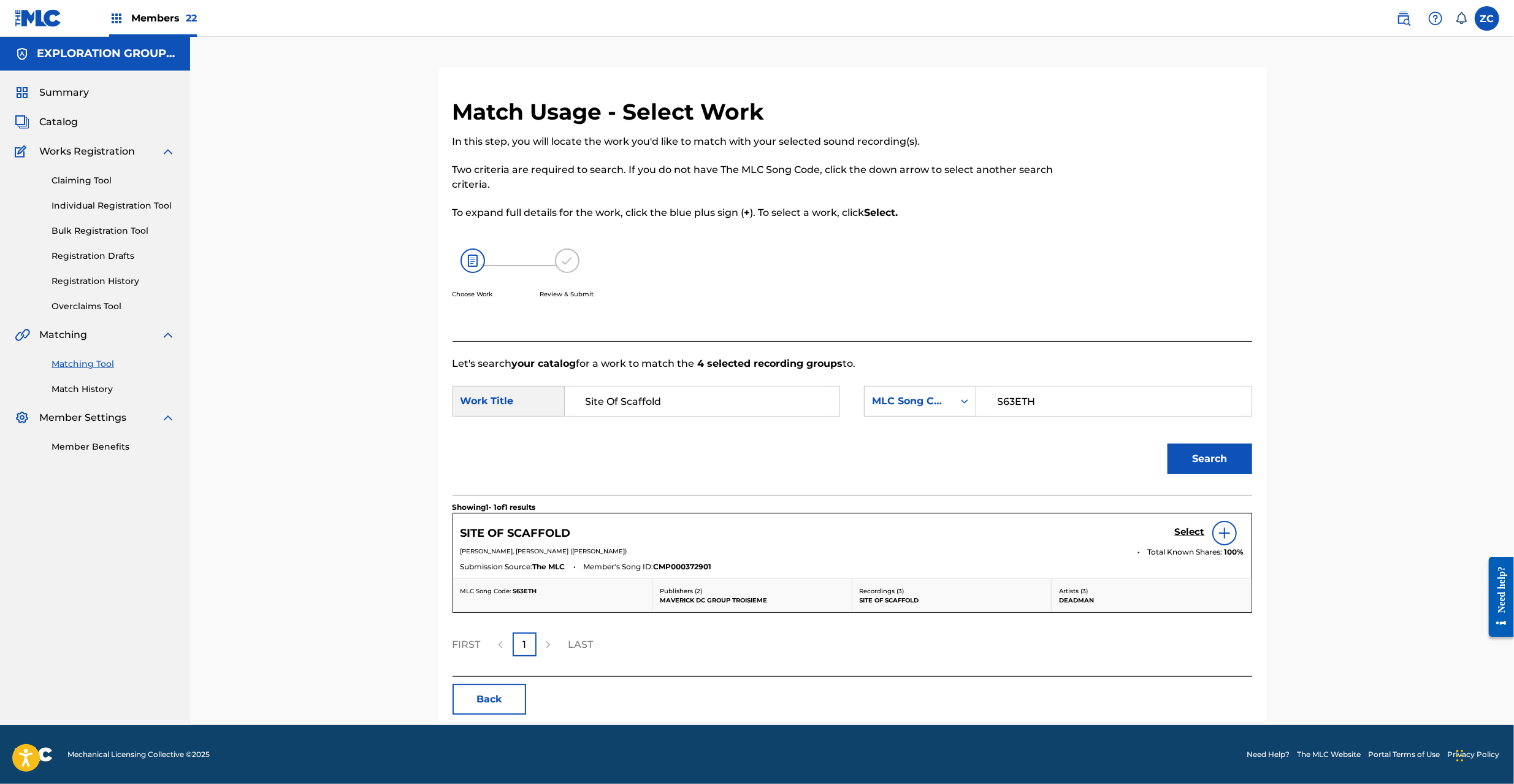
click at [1187, 538] on link "Select" at bounding box center [1190, 533] width 30 height 14
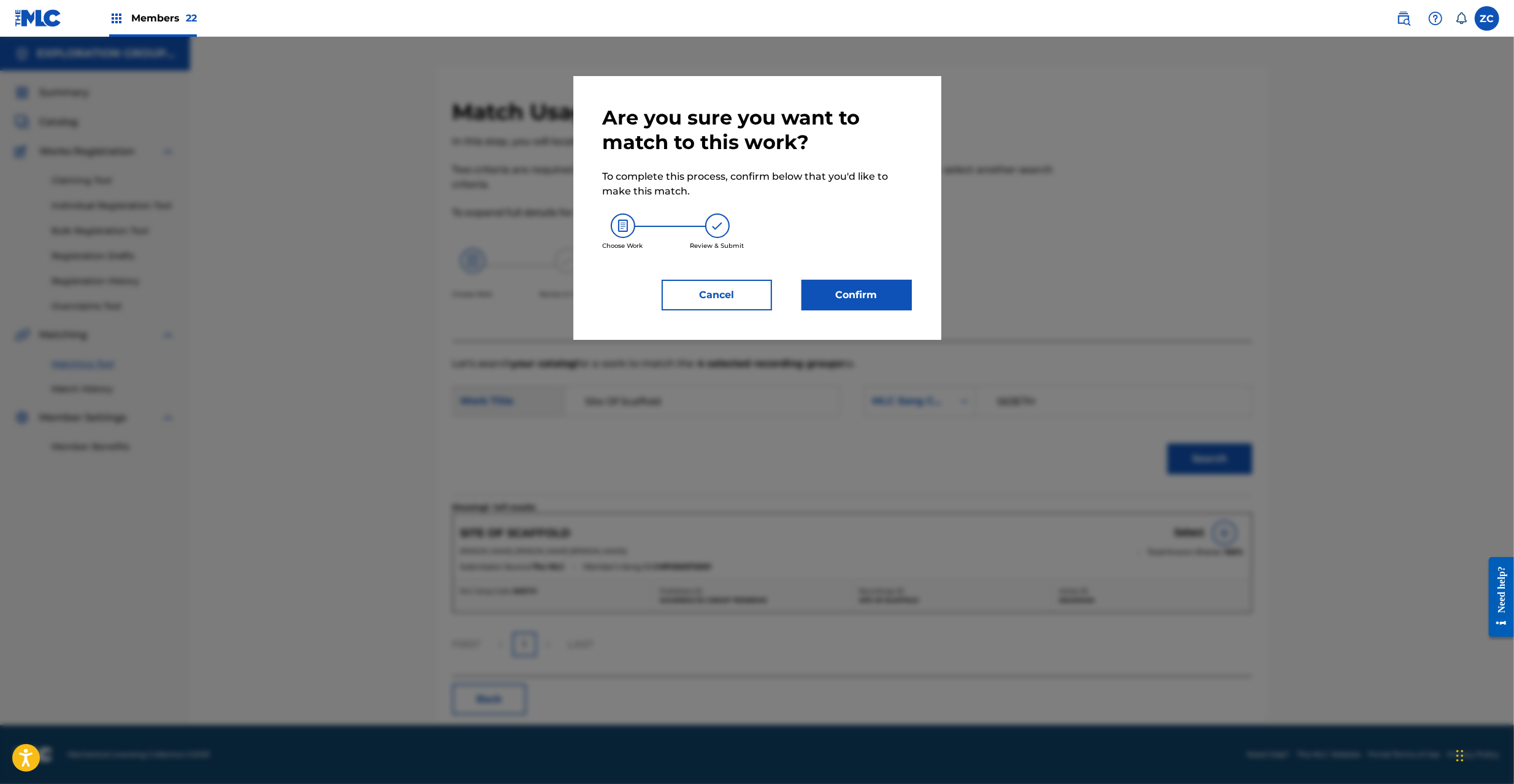
click at [850, 305] on button "Confirm" at bounding box center [856, 294] width 110 height 31
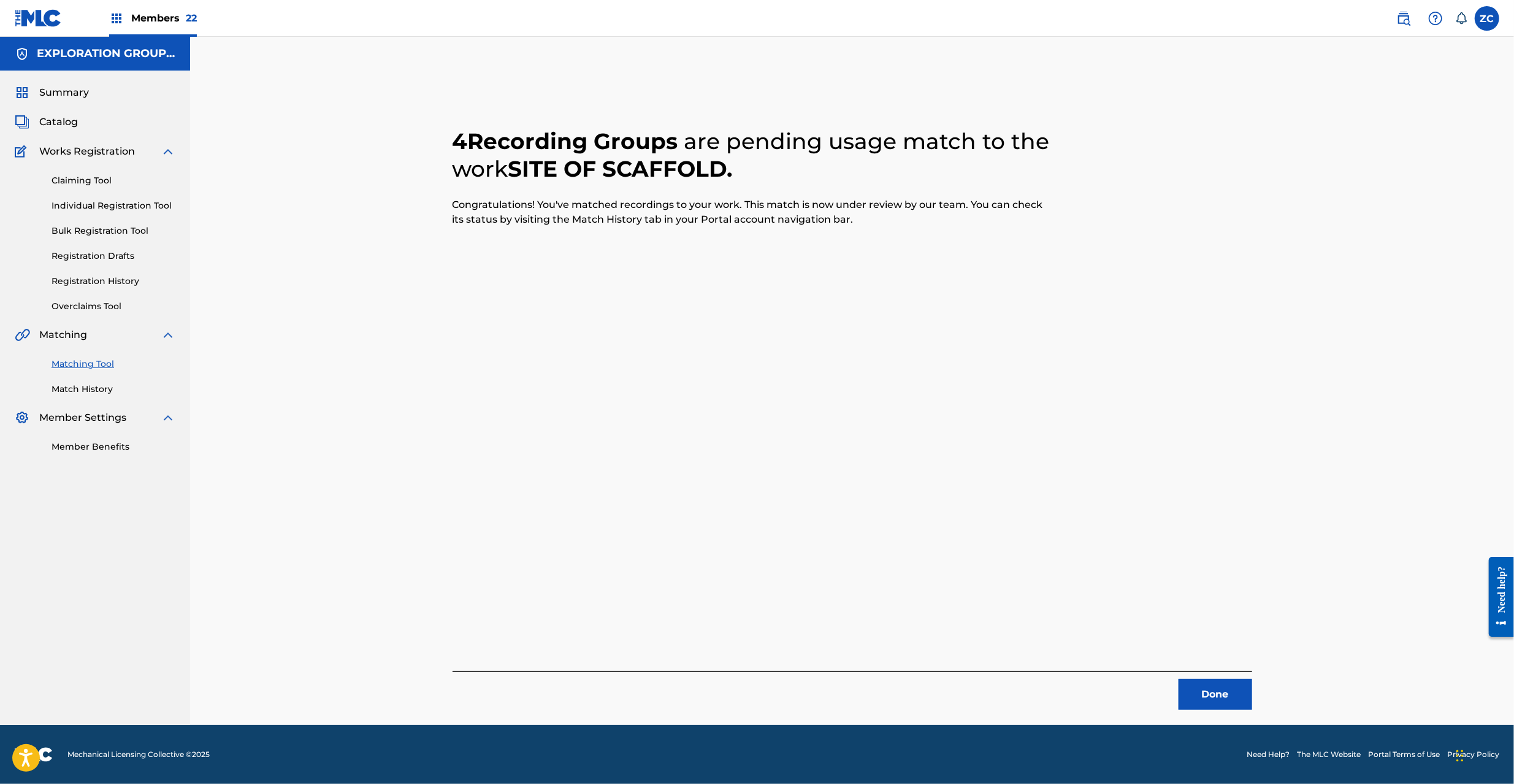
click at [1205, 699] on button "Done" at bounding box center [1215, 694] width 74 height 31
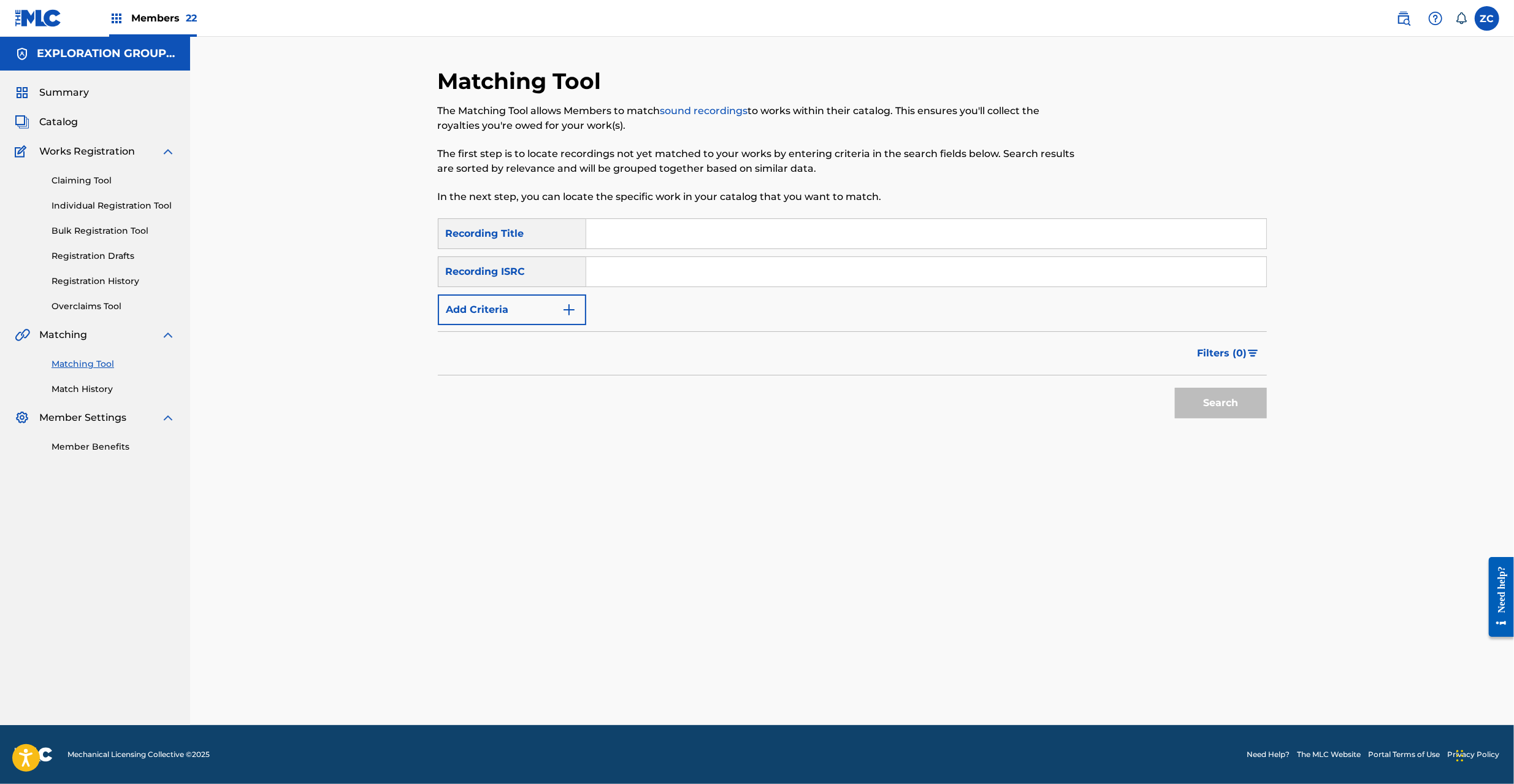
click at [1030, 252] on div "SearchWithCriteriae04731fc-7c3e-4d6b-8efa-df4cbd790fe8 Recording Title SearchWi…" at bounding box center [852, 272] width 829 height 107
click at [1063, 270] on input "Search Form" at bounding box center [927, 271] width 680 height 29
paste input "JPF302200026"
type input "JPF302200026"
click at [1232, 408] on button "Search" at bounding box center [1220, 403] width 92 height 31
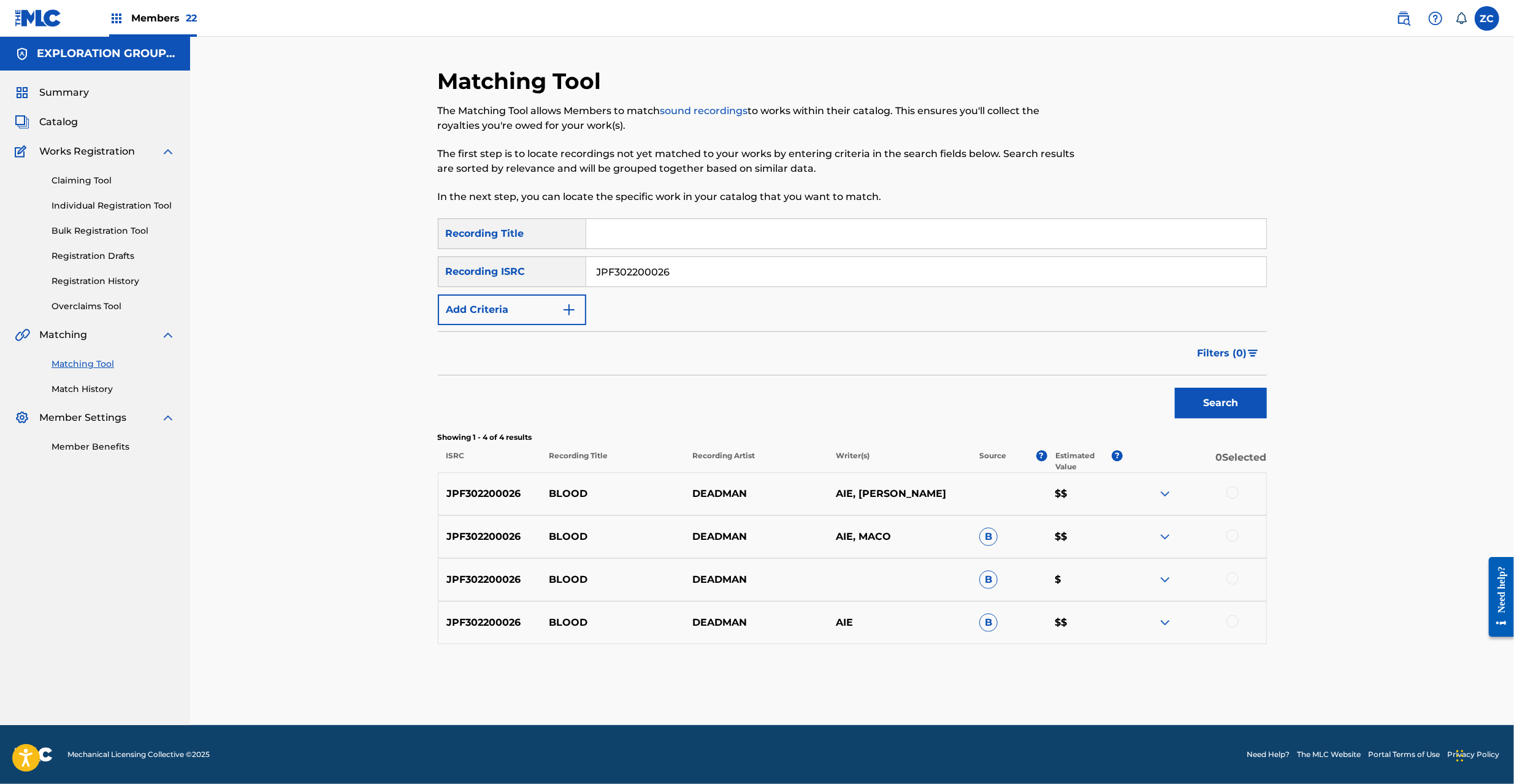
click at [1232, 501] on div at bounding box center [1194, 494] width 143 height 15
click at [1232, 496] on div at bounding box center [1232, 493] width 12 height 12
click at [1230, 538] on div at bounding box center [1232, 535] width 12 height 12
click at [1229, 577] on div at bounding box center [1232, 578] width 12 height 12
click at [1232, 626] on div at bounding box center [1232, 621] width 12 height 12
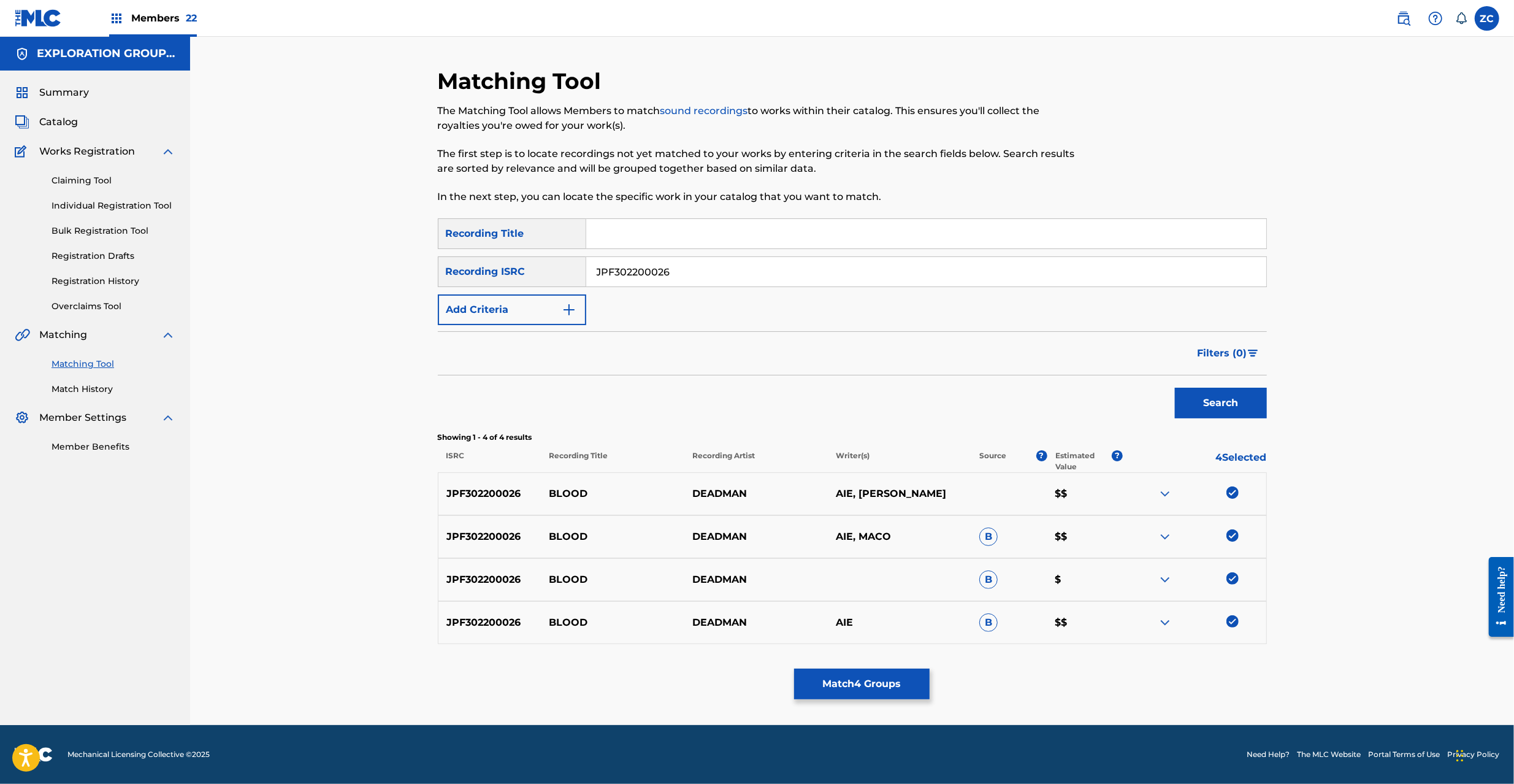
drag, startPoint x: 862, startPoint y: 663, endPoint x: 873, endPoint y: 617, distance: 47.3
click at [862, 663] on div "Matching Tool The Matching Tool allows Members to match sound recordings to wor…" at bounding box center [852, 396] width 829 height 657
click at [898, 683] on button "Match 4 Groups" at bounding box center [861, 683] width 135 height 31
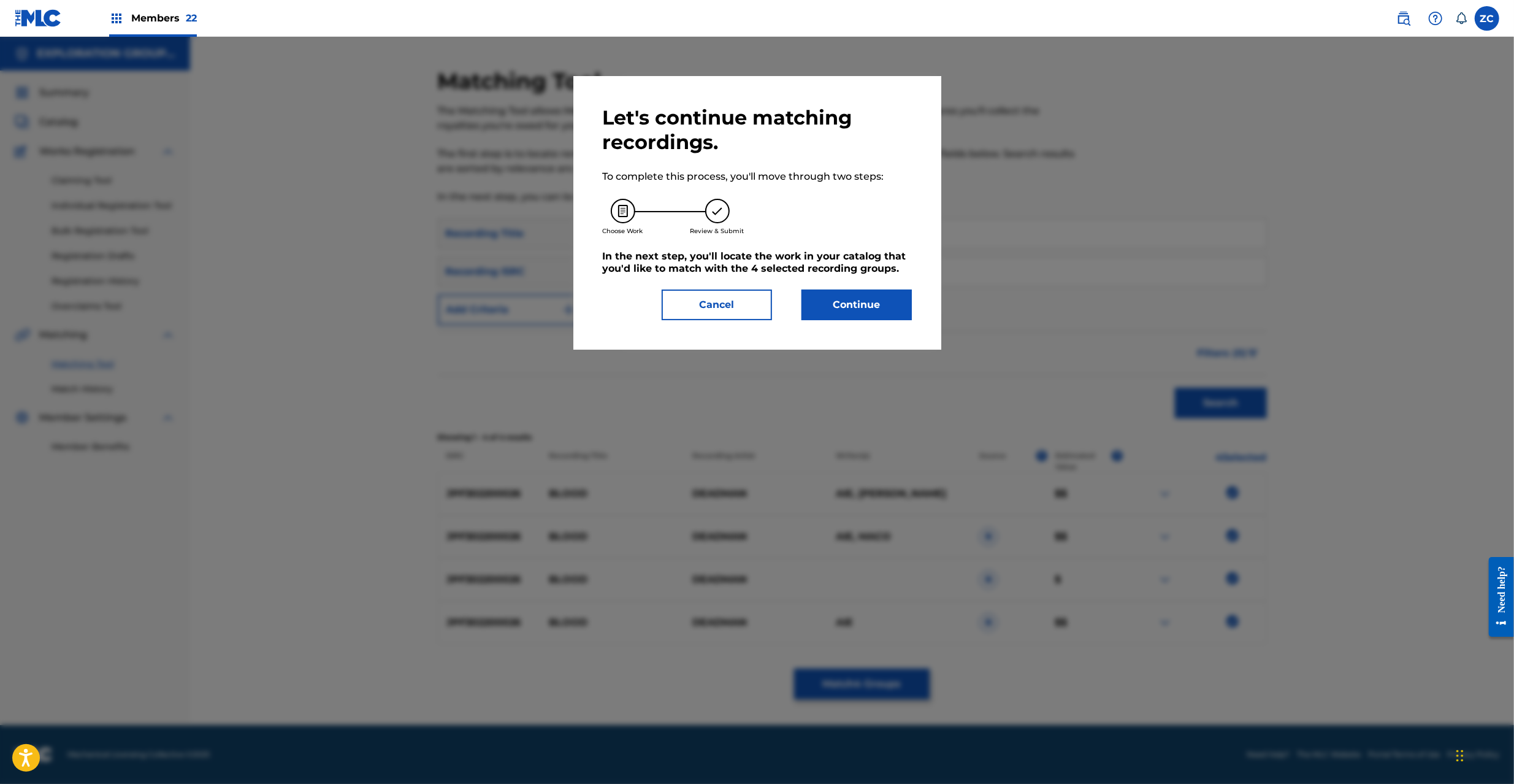
click at [874, 307] on button "Continue" at bounding box center [856, 304] width 110 height 31
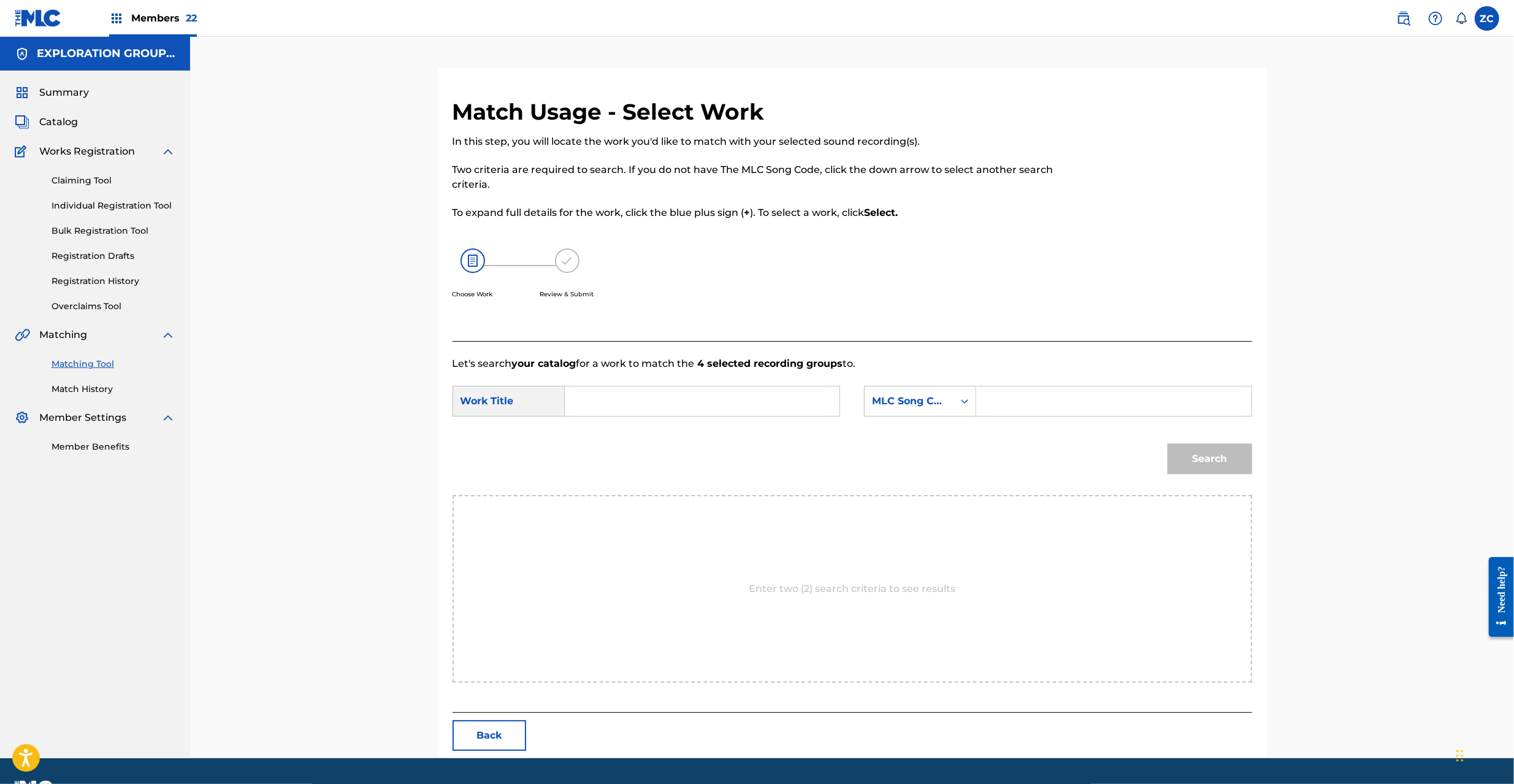
click at [797, 403] on input "Search Form" at bounding box center [702, 400] width 254 height 29
paste input "Blood BD6JA2"
click at [646, 403] on input "Blood BD6JA2" at bounding box center [702, 400] width 254 height 29
type input "Blood"
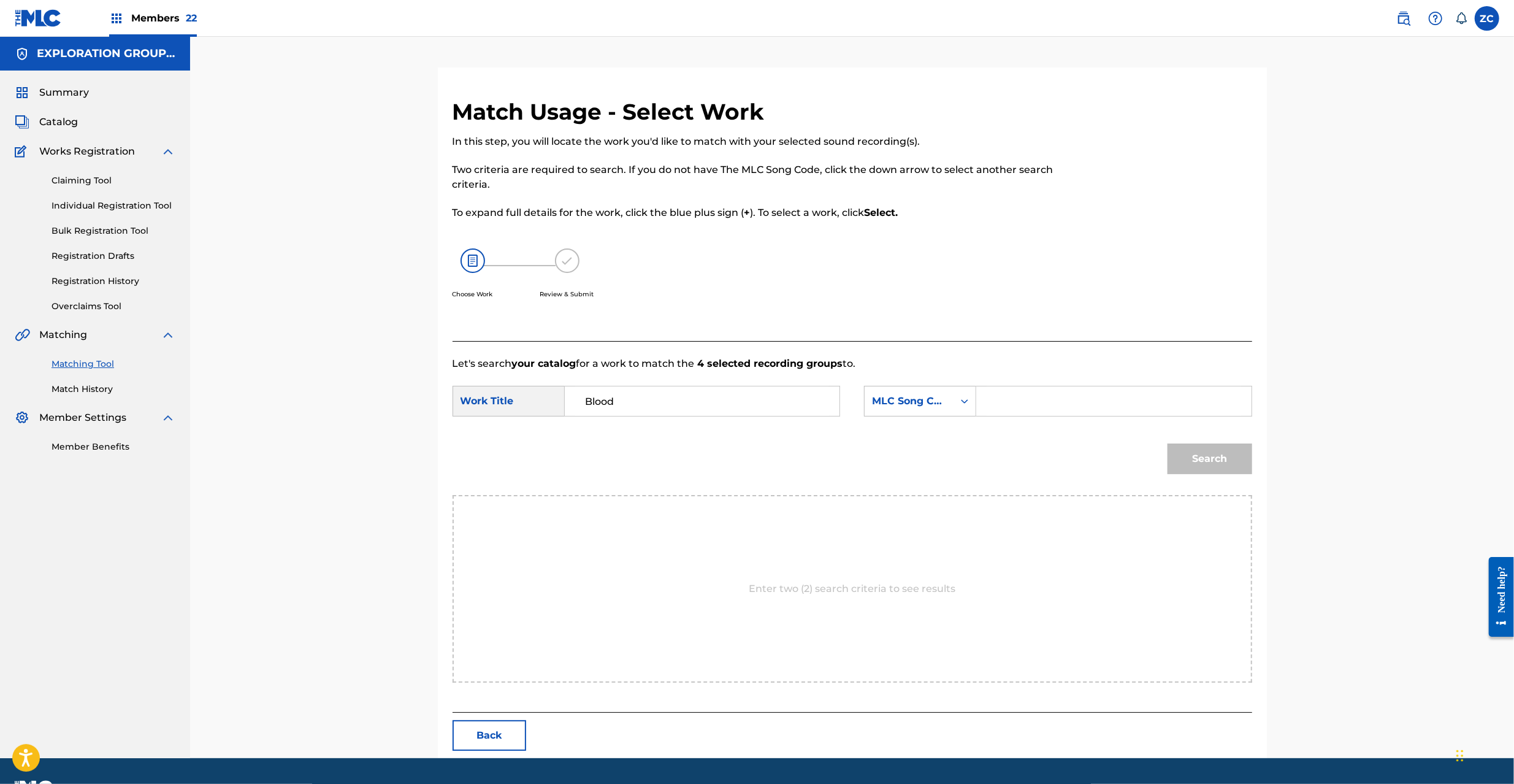
click at [1085, 413] on input "Search Form" at bounding box center [1114, 400] width 254 height 29
paste input "BD6JA2"
type input "BD6JA2"
click at [1227, 457] on button "Search" at bounding box center [1210, 458] width 85 height 31
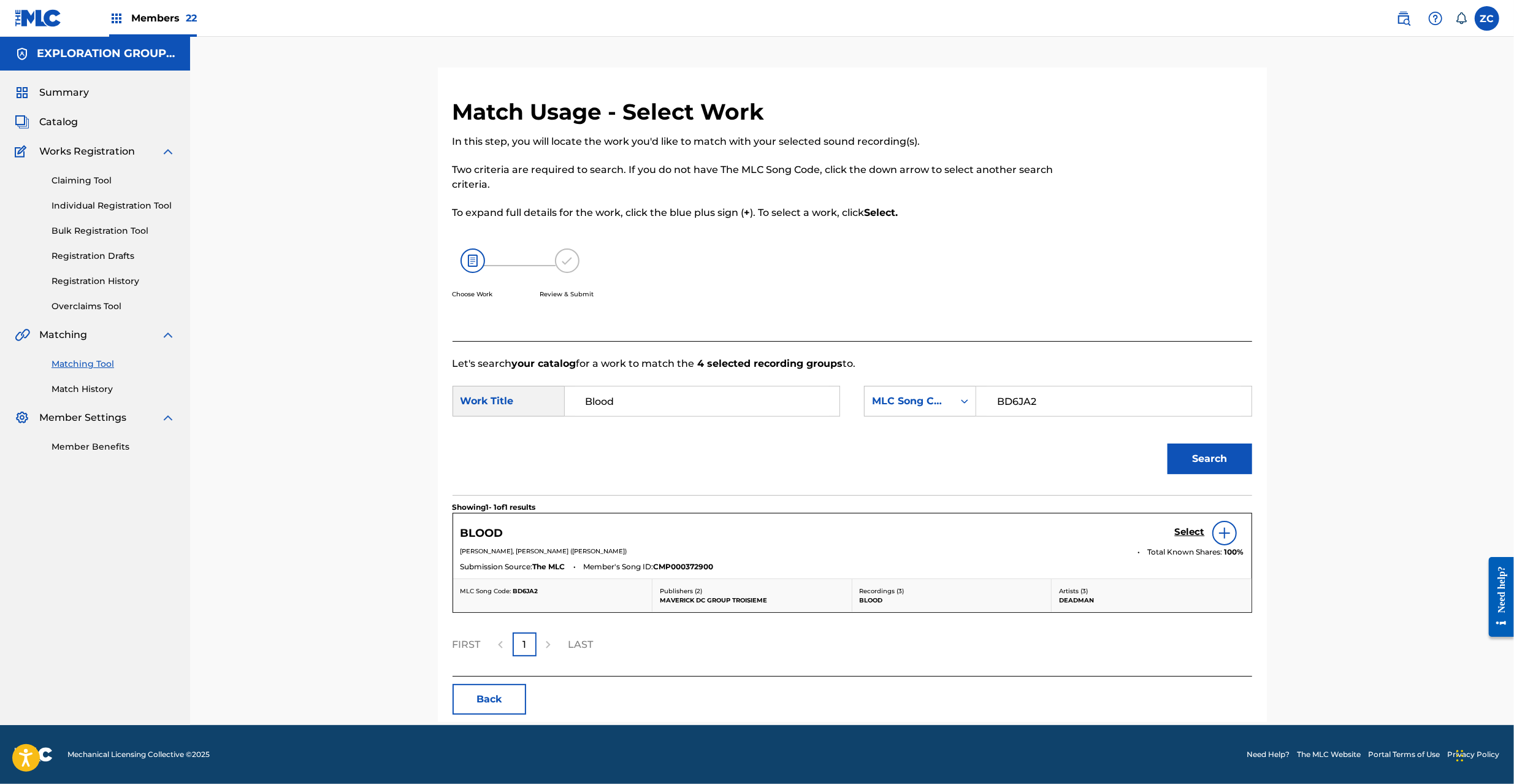
click at [1181, 533] on h5 "Select" at bounding box center [1190, 532] width 30 height 12
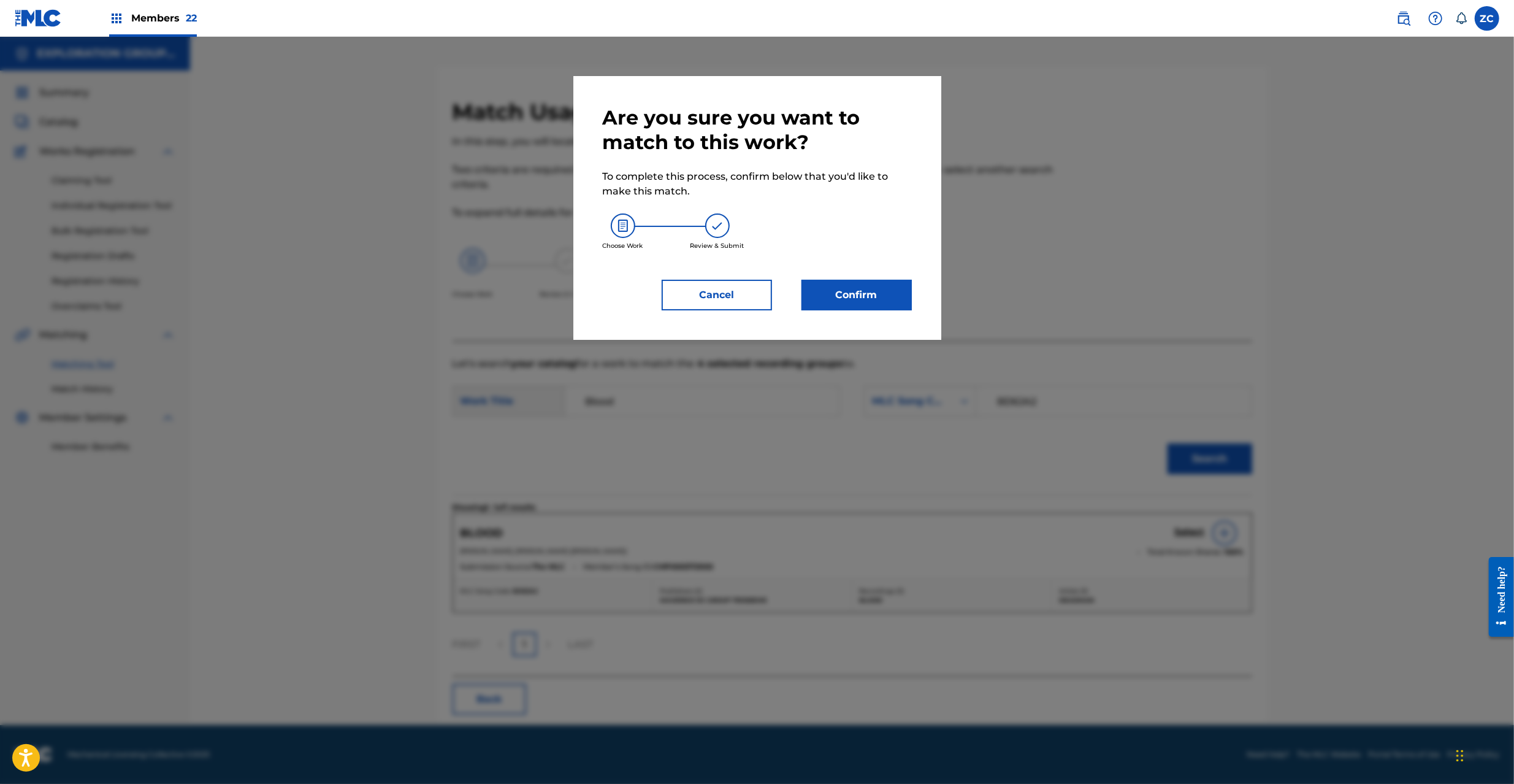
click at [856, 306] on button "Confirm" at bounding box center [856, 294] width 110 height 31
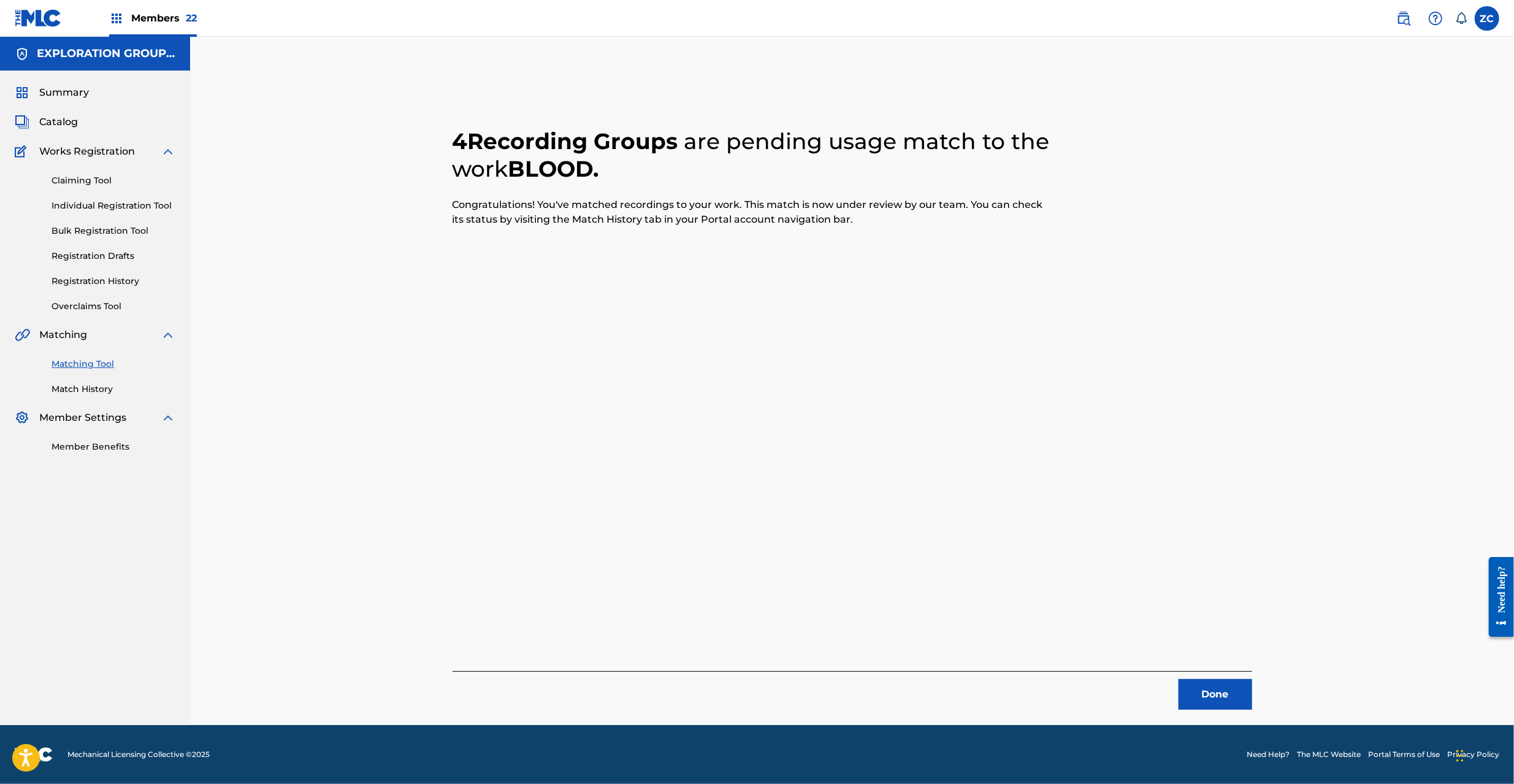
click at [1215, 697] on button "Done" at bounding box center [1215, 694] width 74 height 31
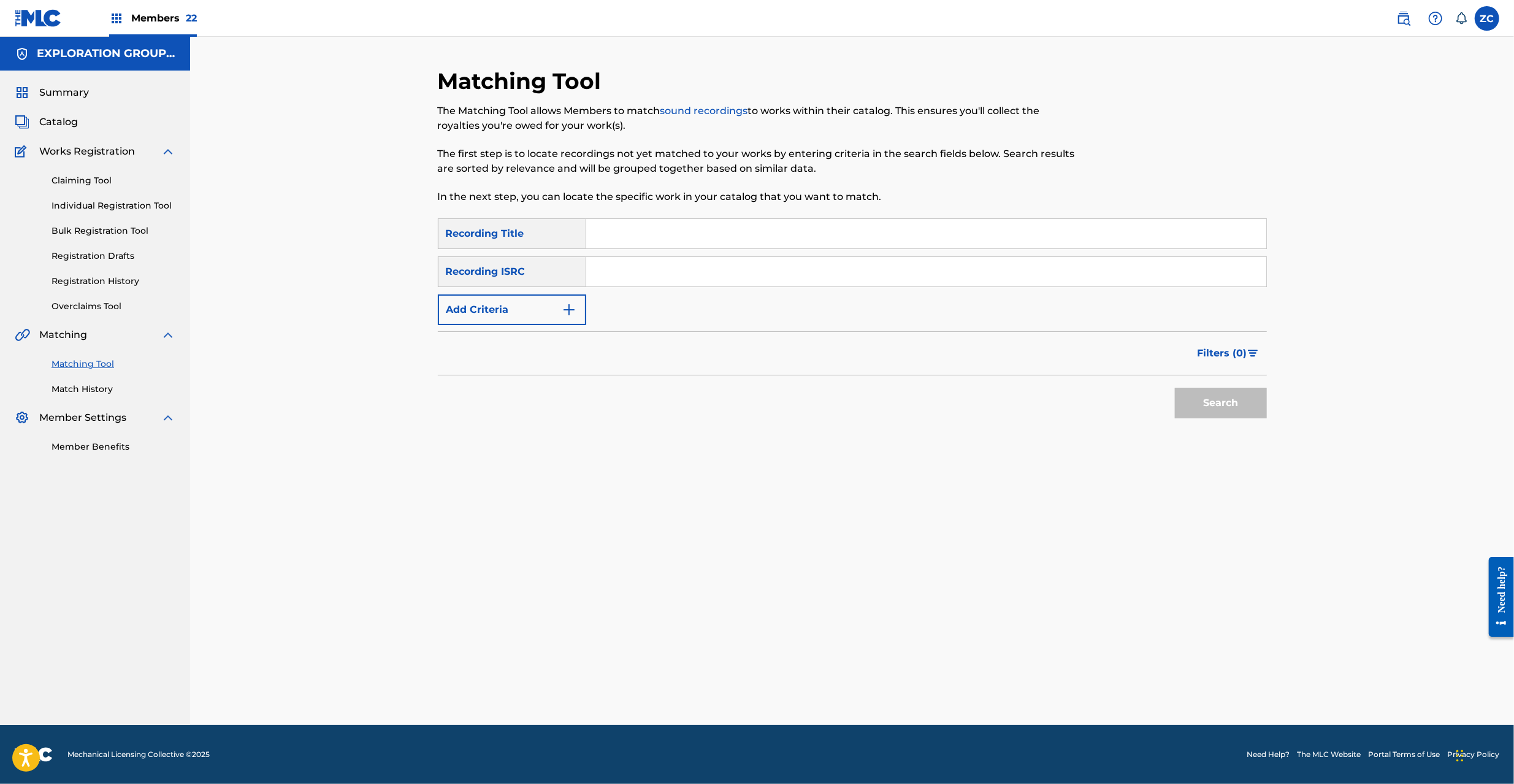
click at [906, 260] on input "Search Form" at bounding box center [927, 271] width 680 height 29
paste input "JPF302200127"
type input "JPF302200127"
click at [1219, 396] on button "Search" at bounding box center [1220, 403] width 92 height 31
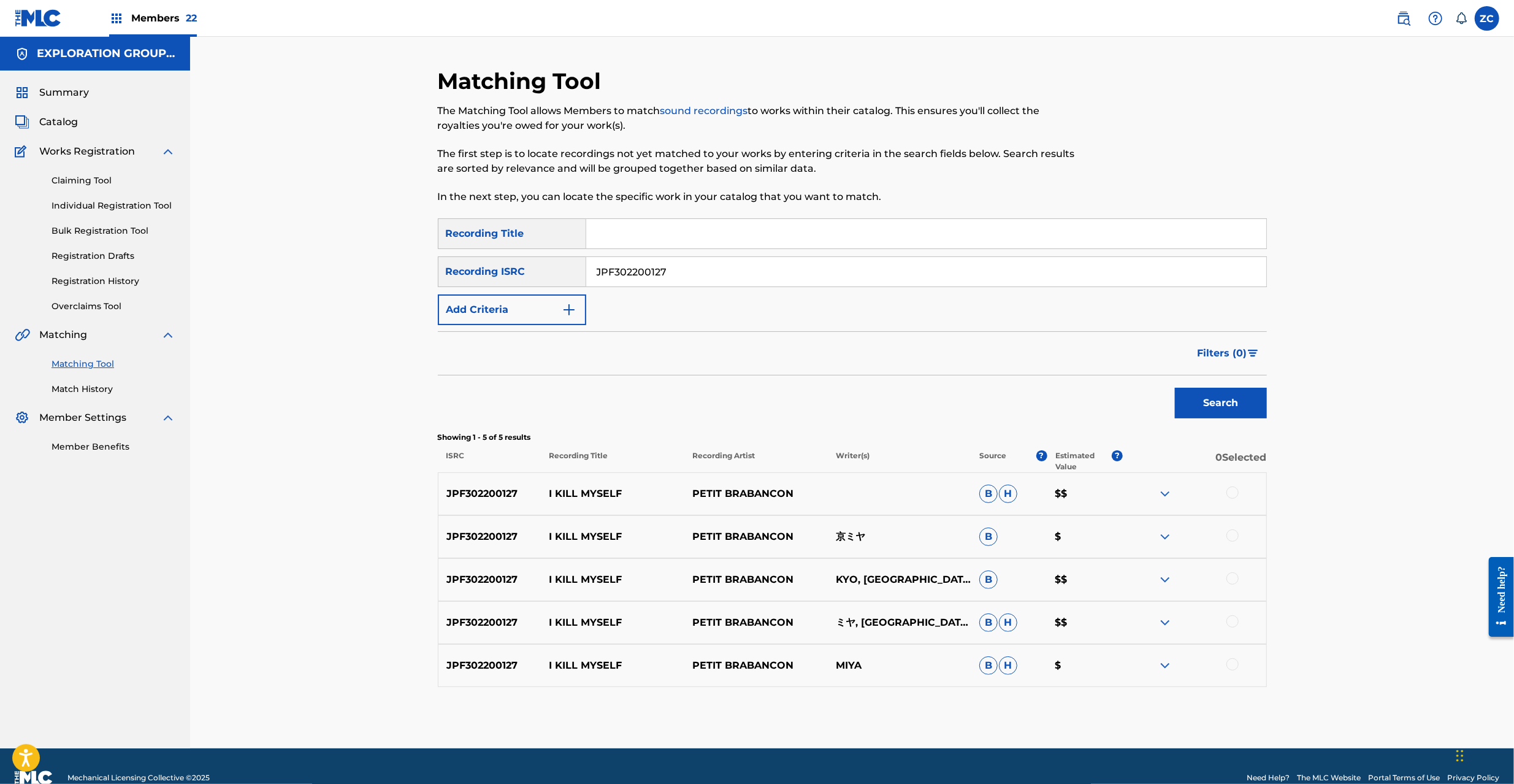
click at [1232, 493] on div at bounding box center [1232, 493] width 12 height 12
click at [1234, 535] on div at bounding box center [1232, 535] width 12 height 12
click at [1237, 577] on div at bounding box center [1232, 578] width 12 height 12
click at [1229, 617] on div at bounding box center [1232, 621] width 12 height 12
click at [1230, 665] on div at bounding box center [1232, 664] width 12 height 12
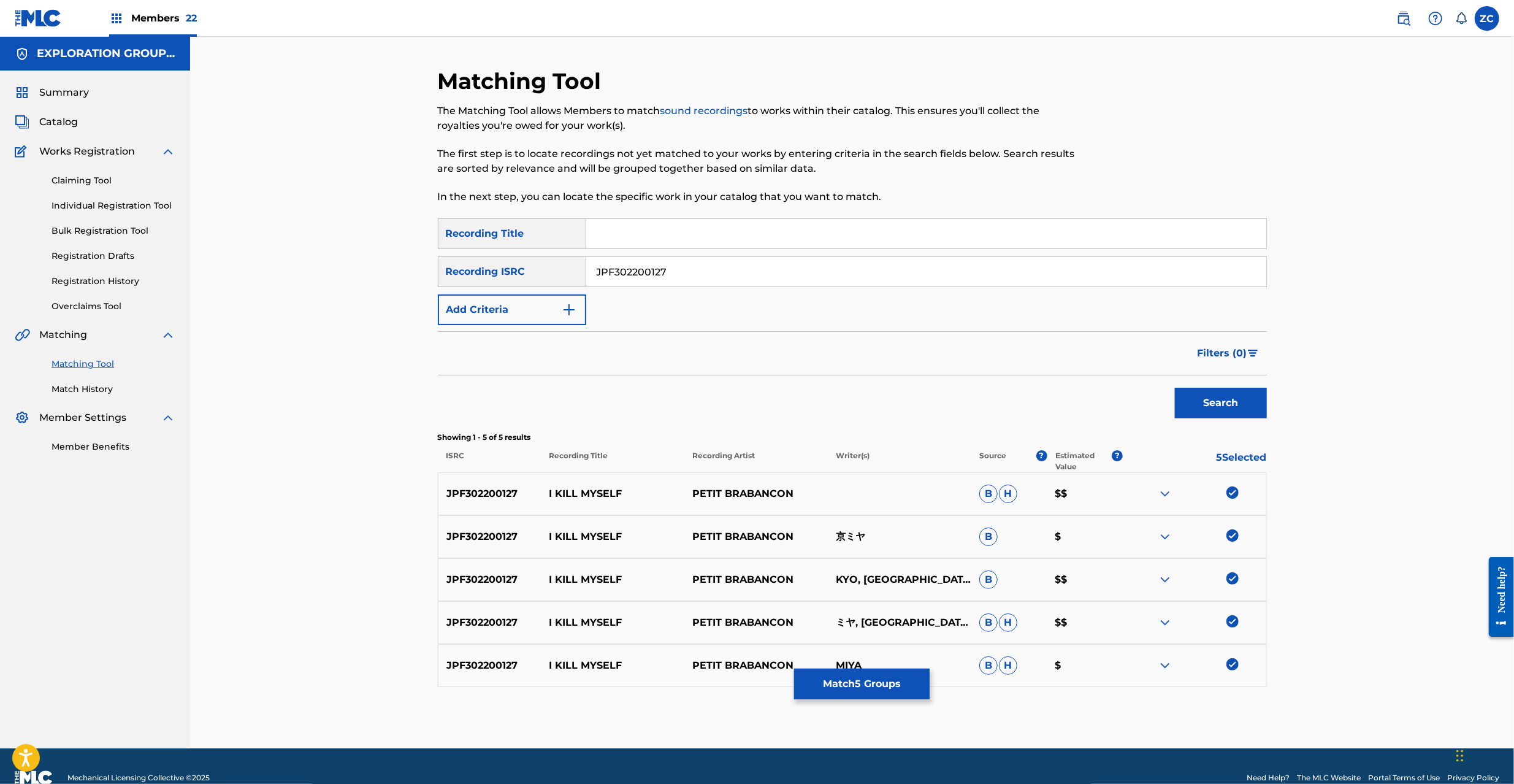
click at [852, 695] on button "Match 5 Groups" at bounding box center [861, 683] width 135 height 31
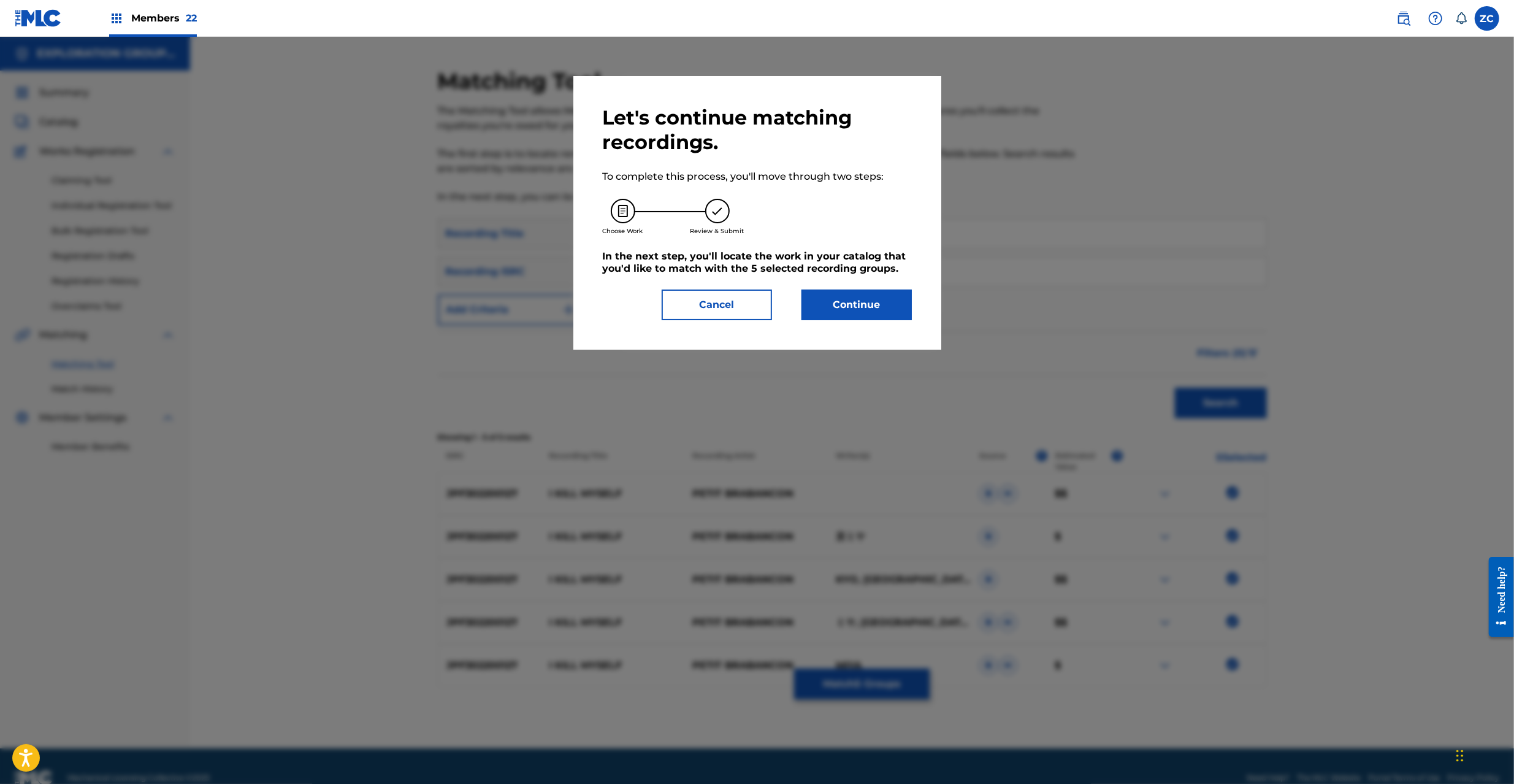
click at [879, 300] on button "Continue" at bounding box center [856, 304] width 110 height 31
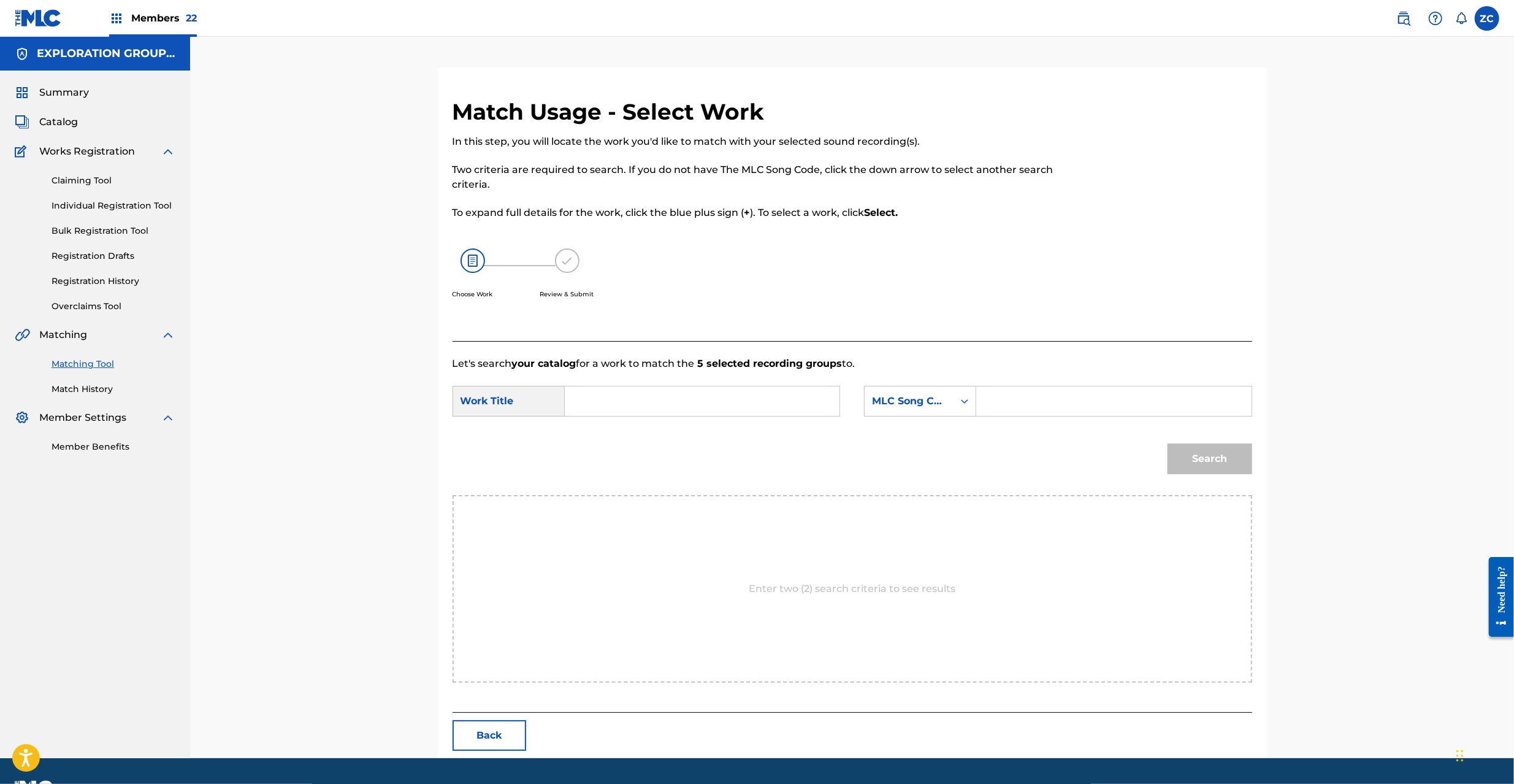
click at [793, 394] on input "Search Form" at bounding box center [702, 400] width 254 height 29
paste input "I Kill Myself I29SP5"
click at [672, 401] on input "I Kill Myself I29SP5" at bounding box center [702, 400] width 254 height 29
type input "I Kill Myself"
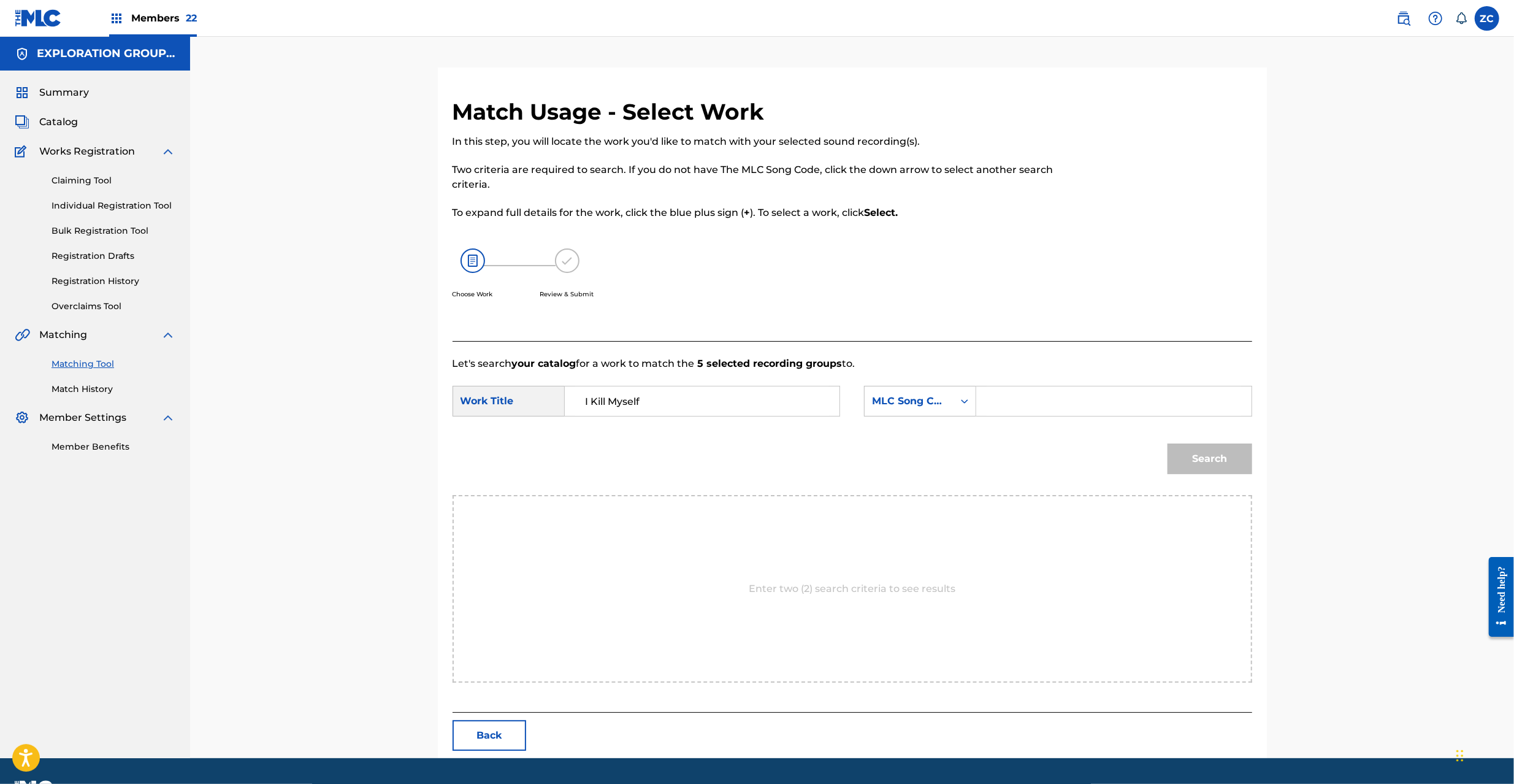
click at [1054, 423] on div "SearchWithCriteria0011b47e-0a11-46bf-9ad8-45727176fc06 Work Title I Kill Myself…" at bounding box center [852, 405] width 800 height 38
click at [1061, 406] on input "Search Form" at bounding box center [1114, 400] width 254 height 29
paste input "I29SP5"
type input "I29SP5"
click at [1197, 462] on button "Search" at bounding box center [1210, 458] width 85 height 31
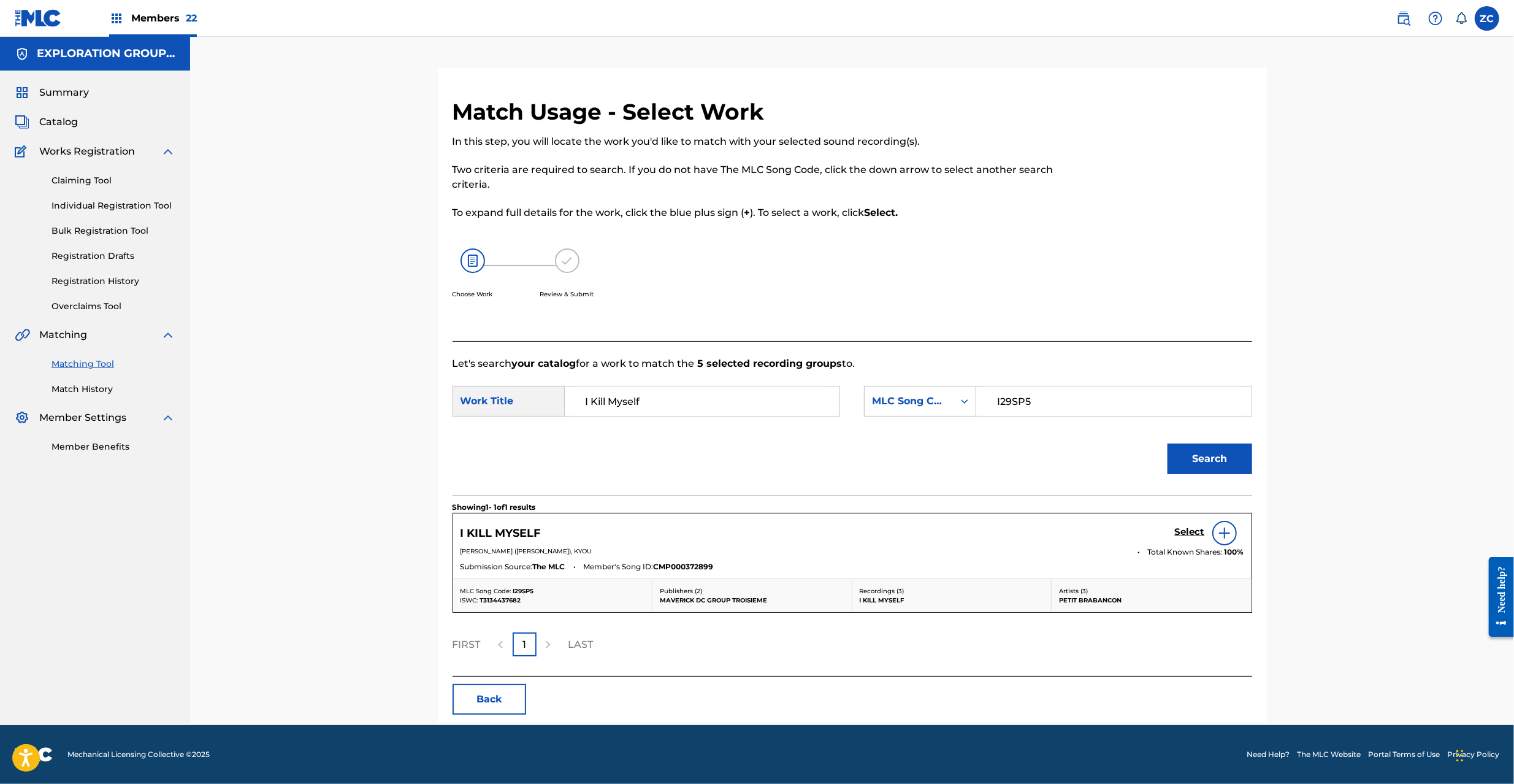
click at [1182, 533] on h5 "Select" at bounding box center [1190, 532] width 30 height 12
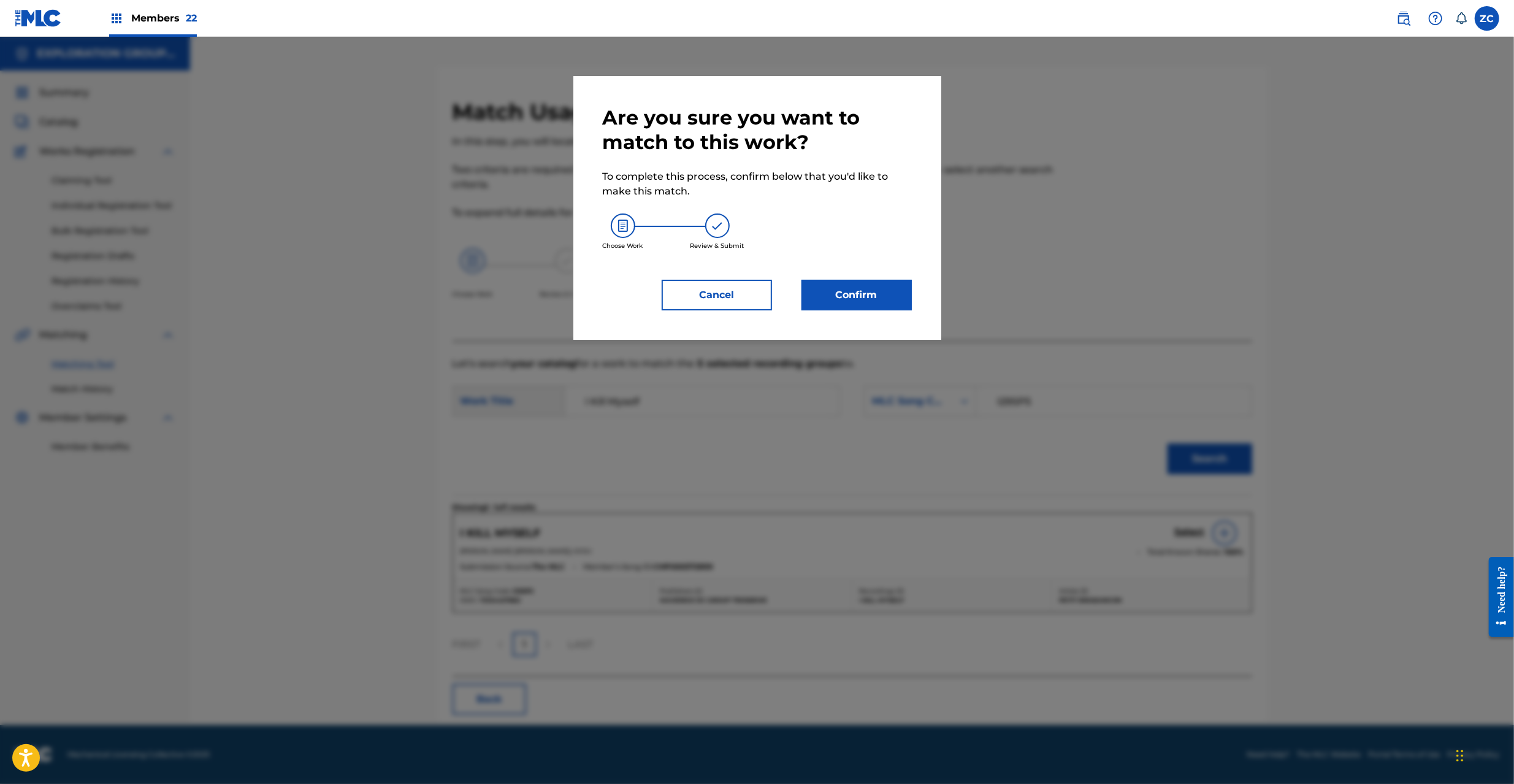
click at [877, 295] on button "Confirm" at bounding box center [856, 294] width 110 height 31
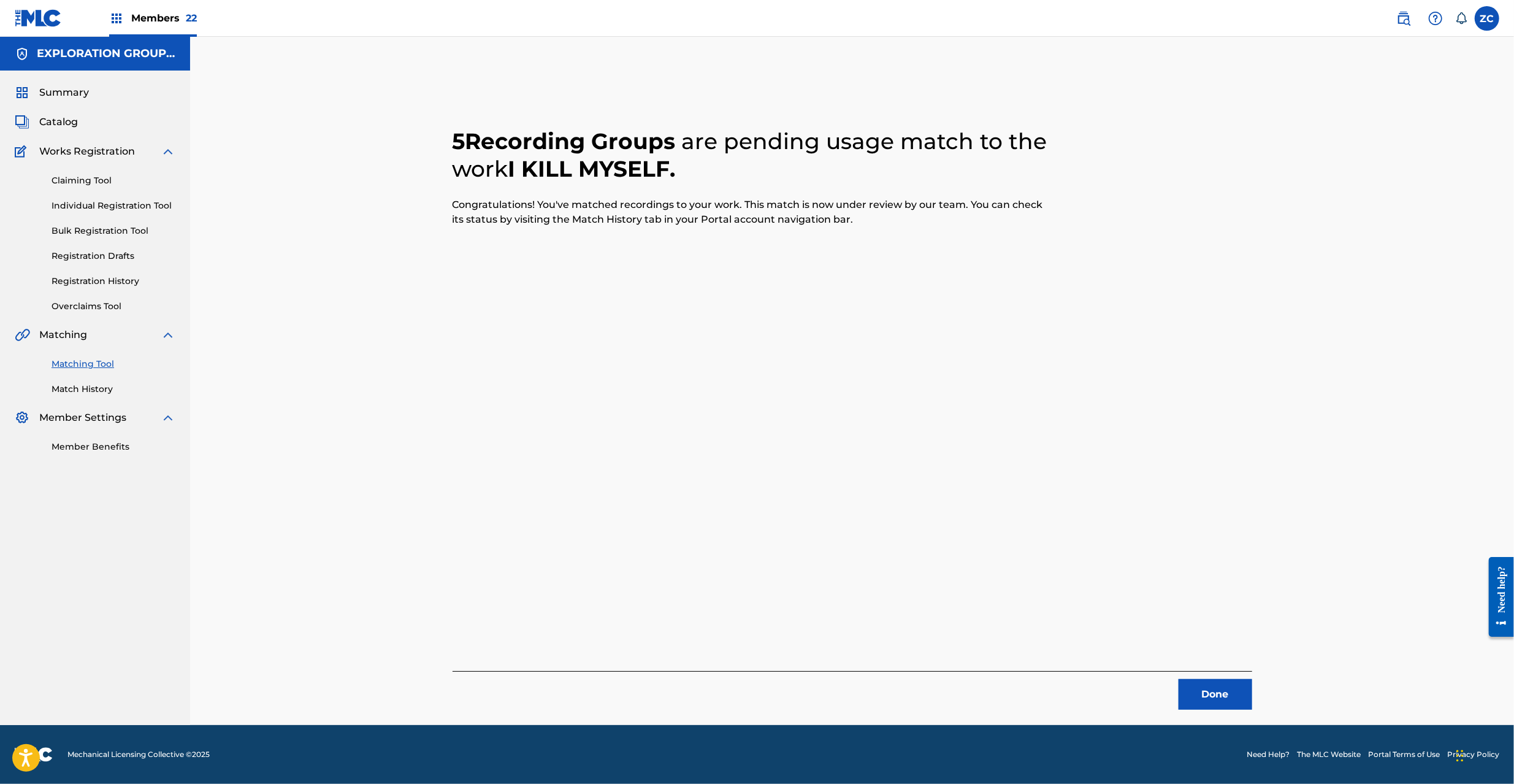
click at [1224, 701] on button "Done" at bounding box center [1215, 694] width 74 height 31
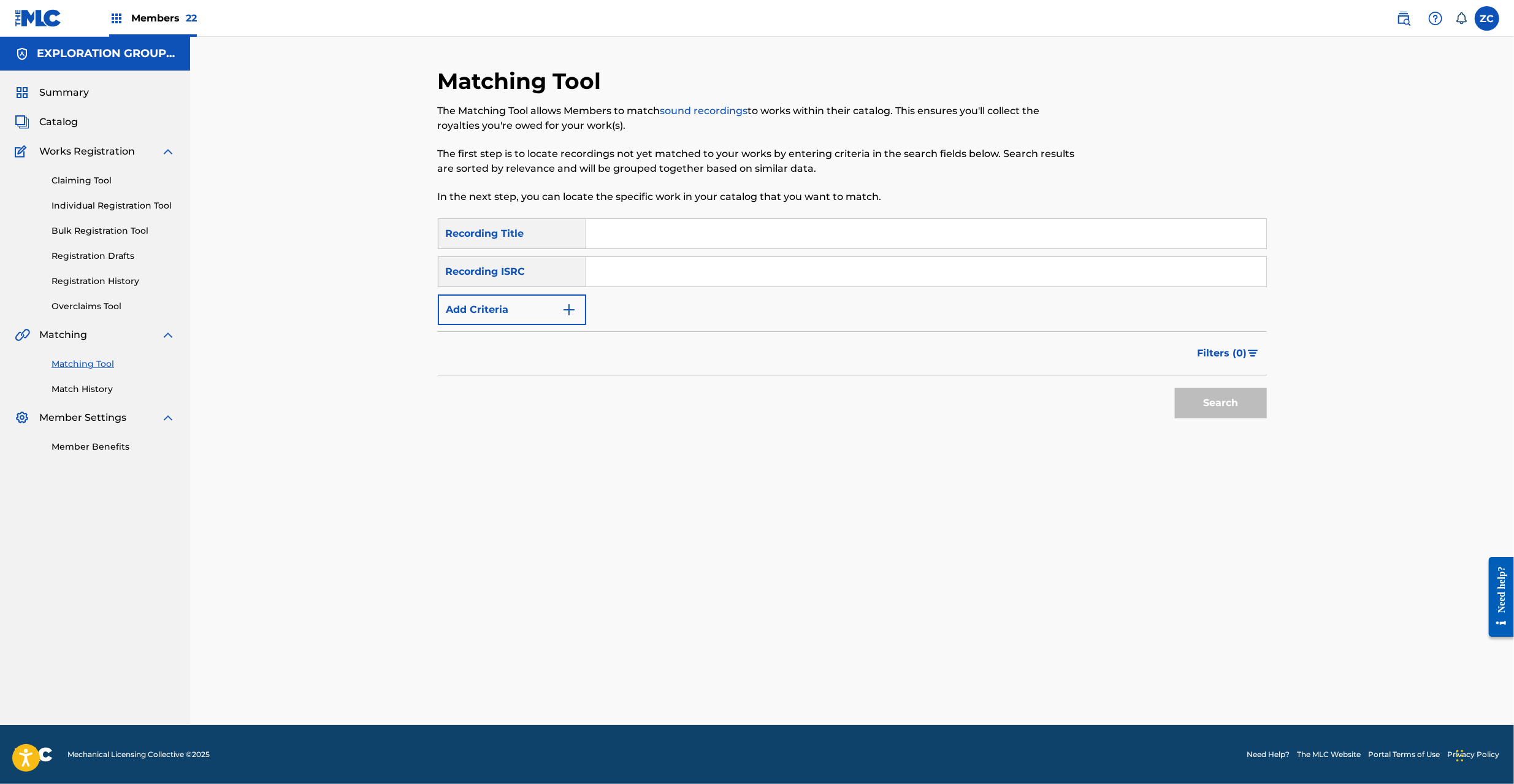
click at [911, 261] on input "Search Form" at bounding box center [927, 271] width 680 height 29
paste input "JPF302200009"
type input "JPF302200009"
click at [1225, 405] on button "Search" at bounding box center [1220, 403] width 92 height 31
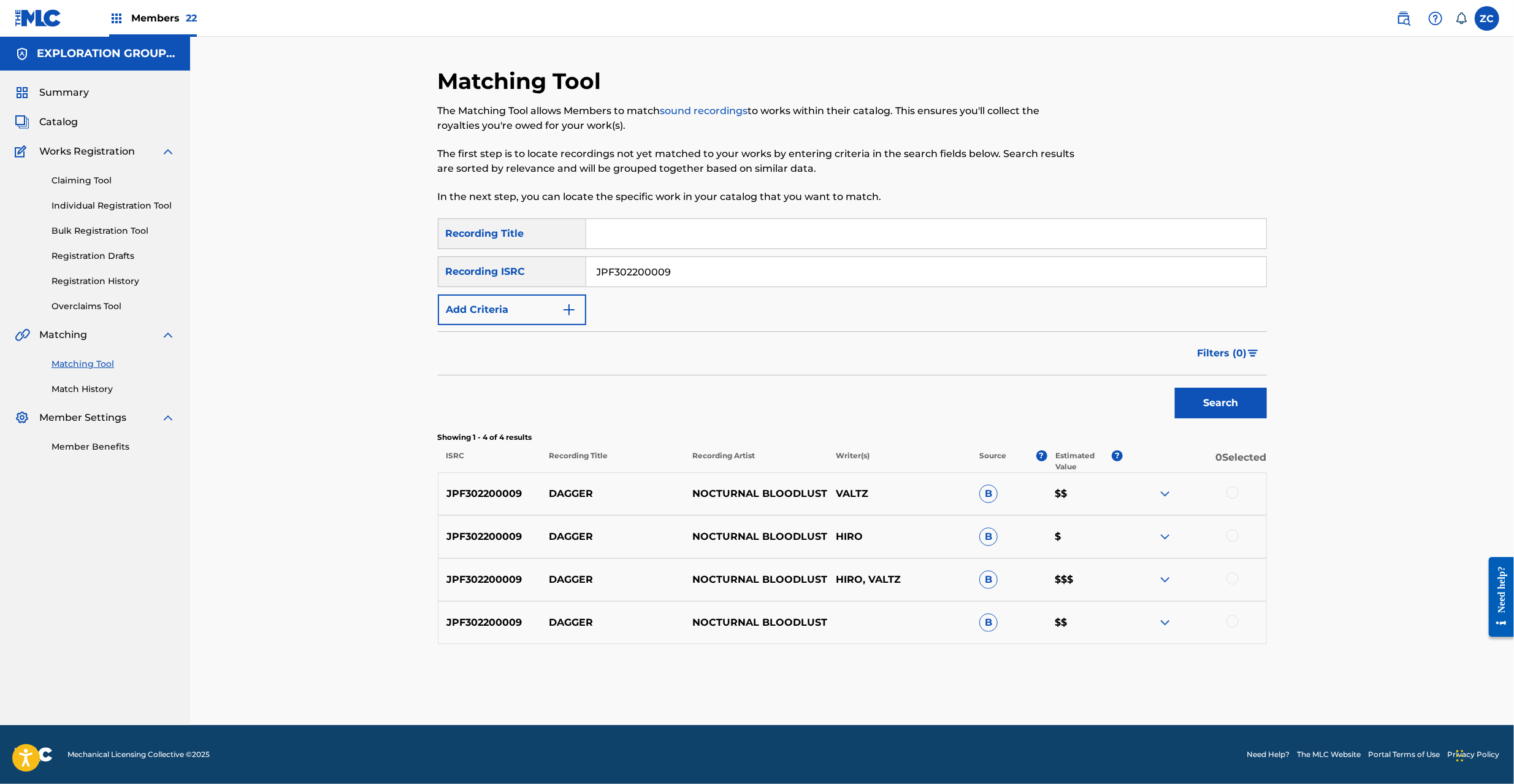
click at [1232, 493] on div at bounding box center [1232, 493] width 12 height 12
click at [1235, 537] on div at bounding box center [1232, 535] width 12 height 12
click at [1234, 577] on div at bounding box center [1232, 578] width 12 height 12
click at [1232, 622] on div at bounding box center [1232, 621] width 12 height 12
click at [907, 685] on button "Match 4 Groups" at bounding box center [861, 683] width 135 height 31
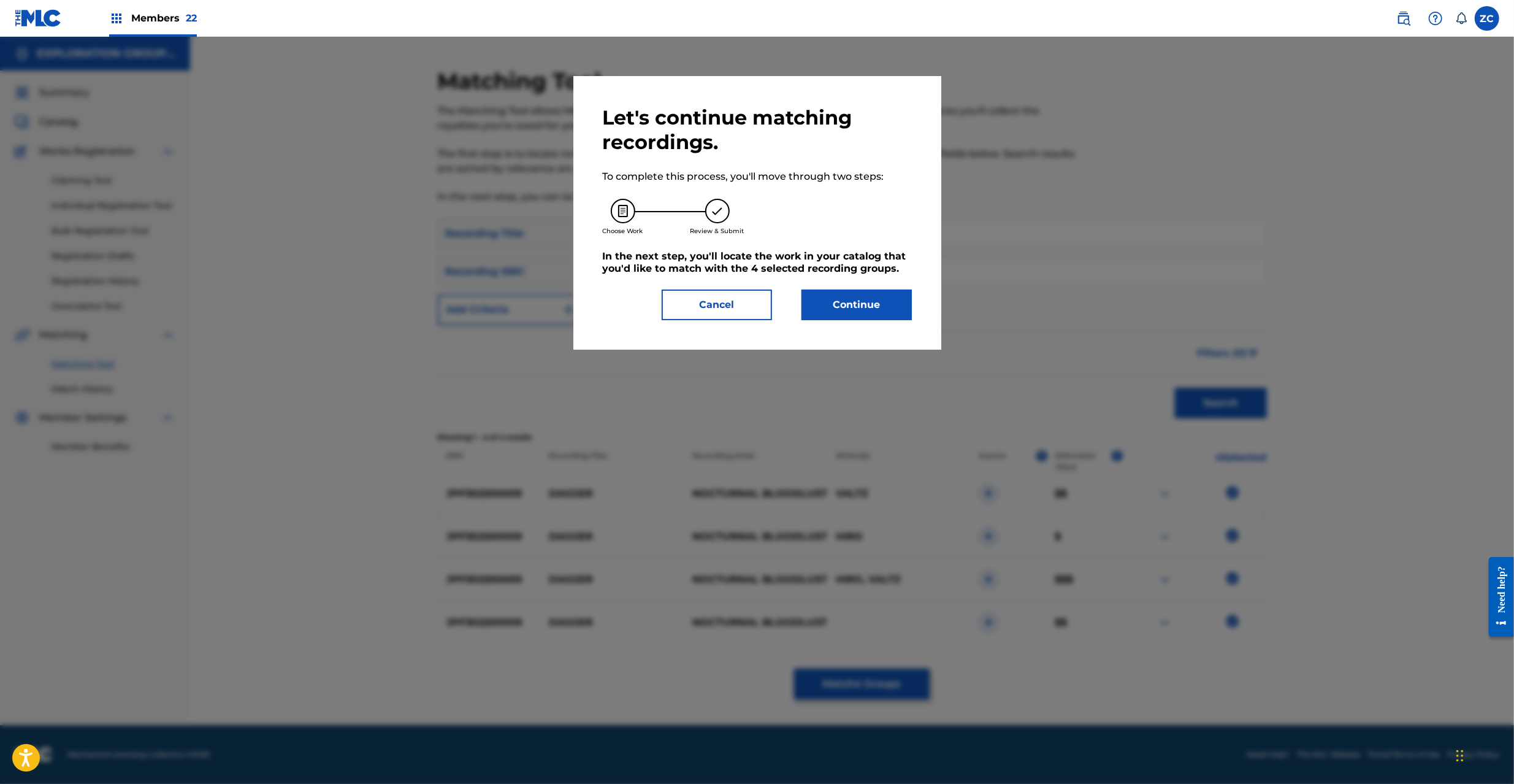
click at [873, 308] on button "Continue" at bounding box center [856, 304] width 110 height 31
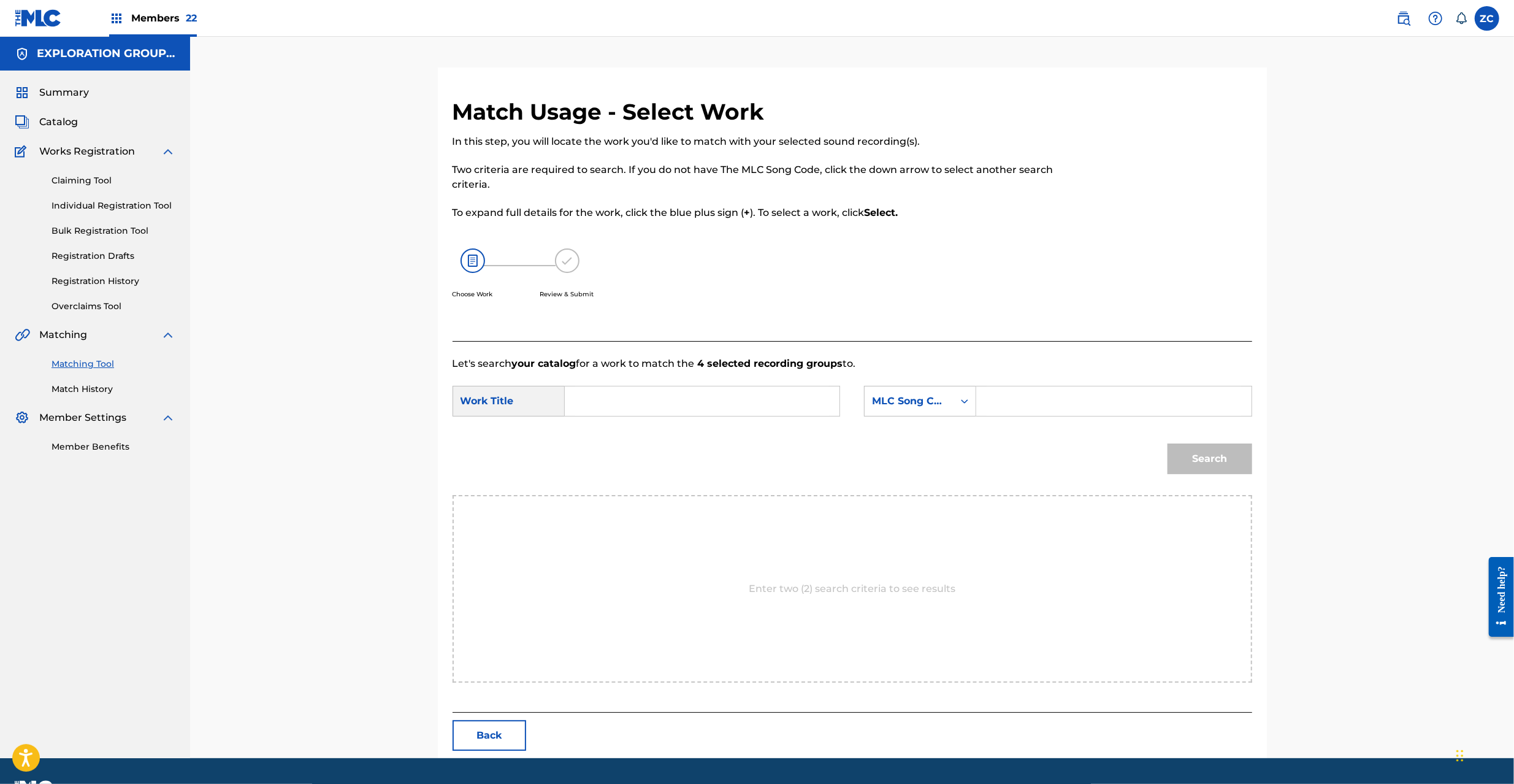
click at [739, 397] on input "Search Form" at bounding box center [702, 400] width 254 height 29
paste input "Dagger DQ2YK5"
click at [653, 401] on input "Dagger DQ2YK5" at bounding box center [702, 400] width 254 height 29
type input "Dagger"
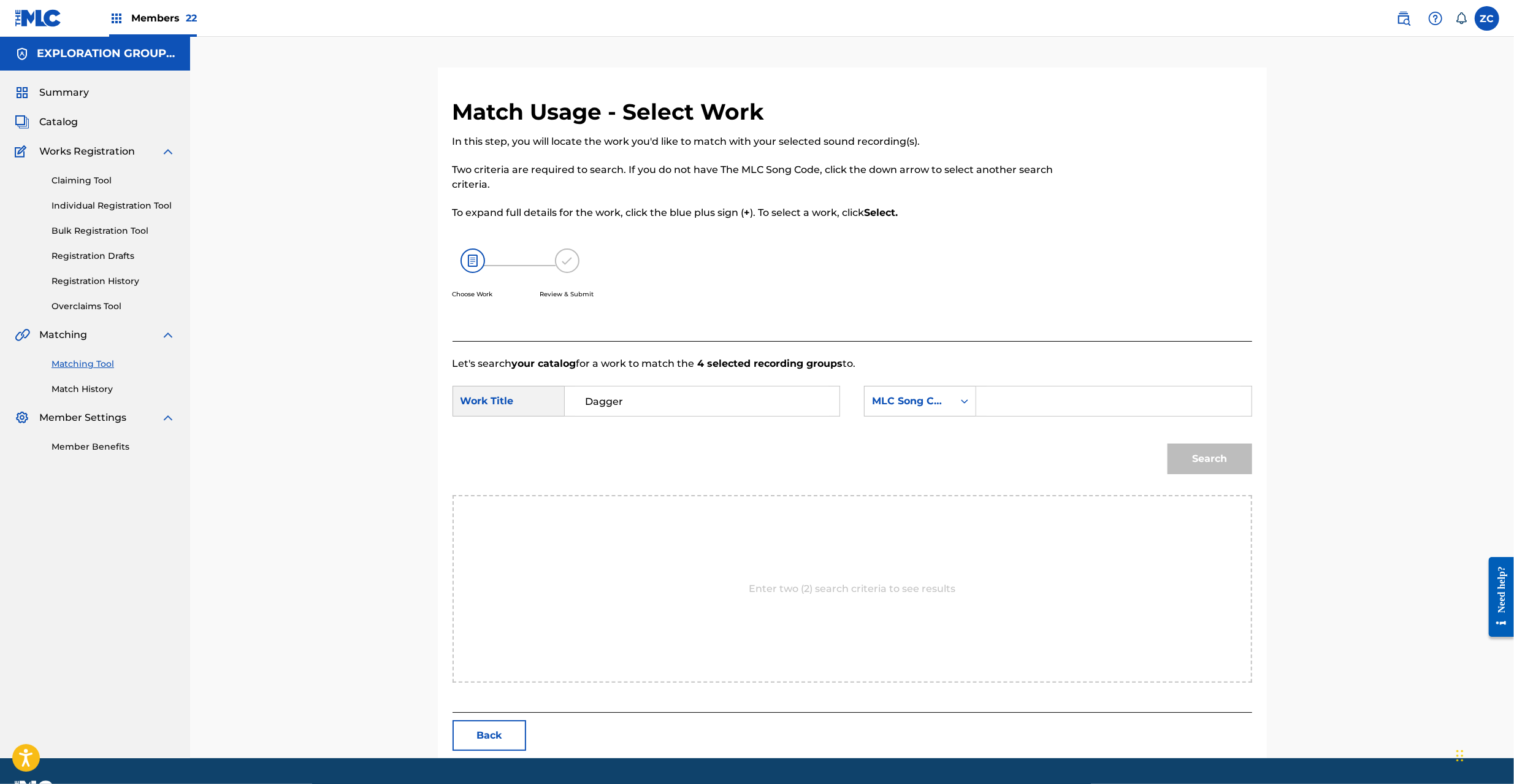
click at [1083, 401] on input "Search Form" at bounding box center [1114, 400] width 254 height 29
paste input "DQ2YK5"
type input "DQ2YK5"
click at [1217, 461] on button "Search" at bounding box center [1210, 458] width 85 height 31
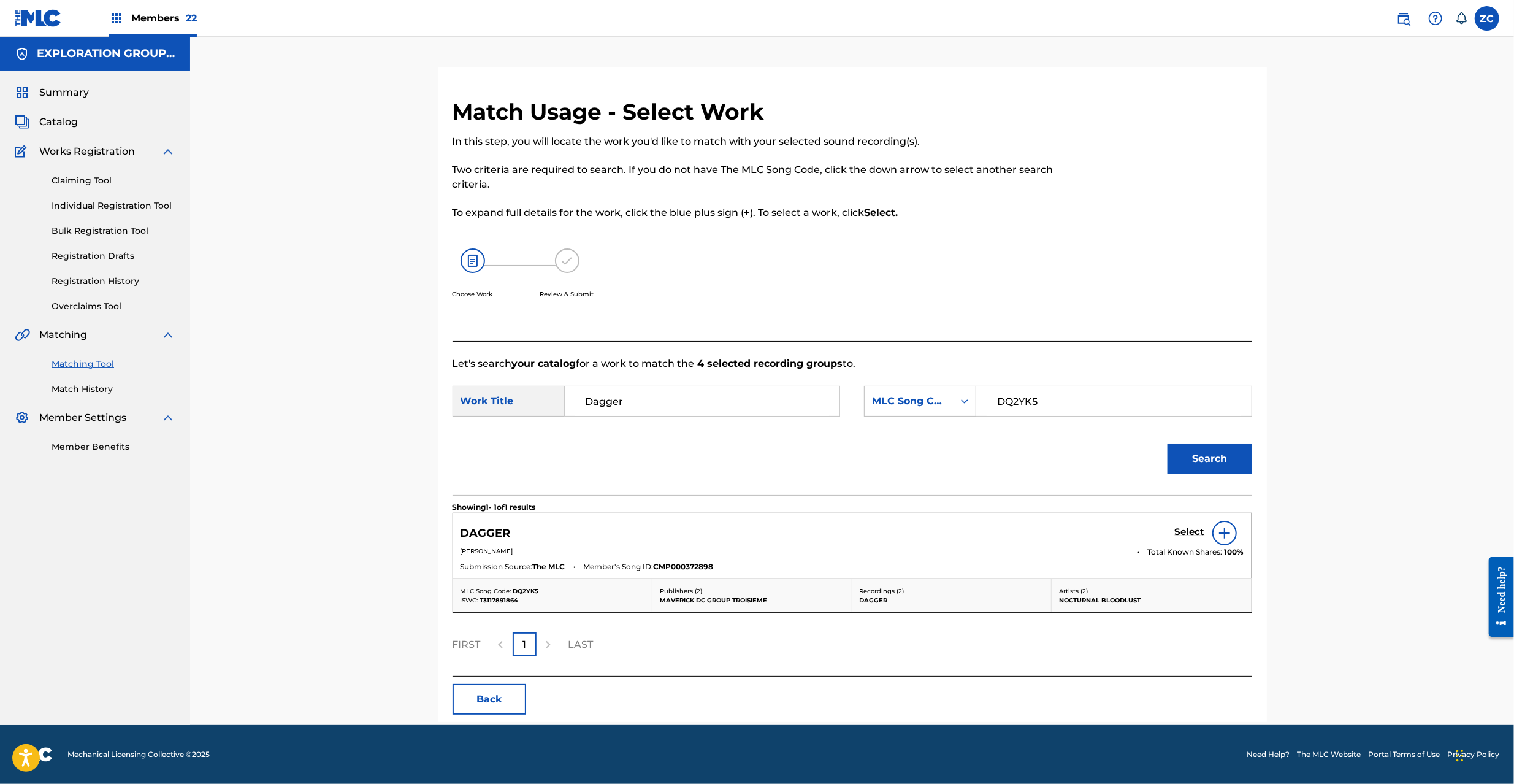
click at [1192, 533] on h5 "Select" at bounding box center [1190, 532] width 30 height 12
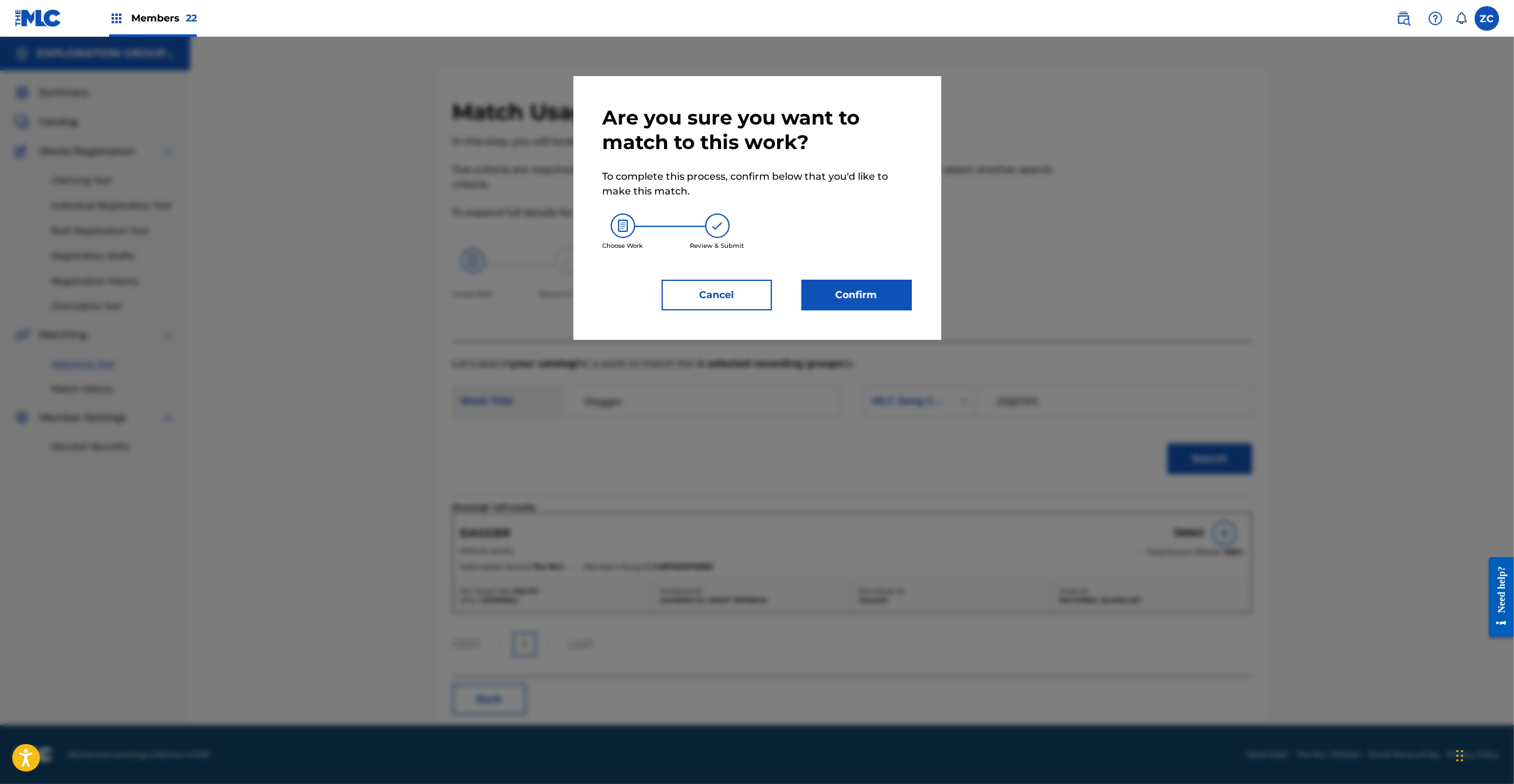
click at [866, 302] on button "Confirm" at bounding box center [856, 294] width 110 height 31
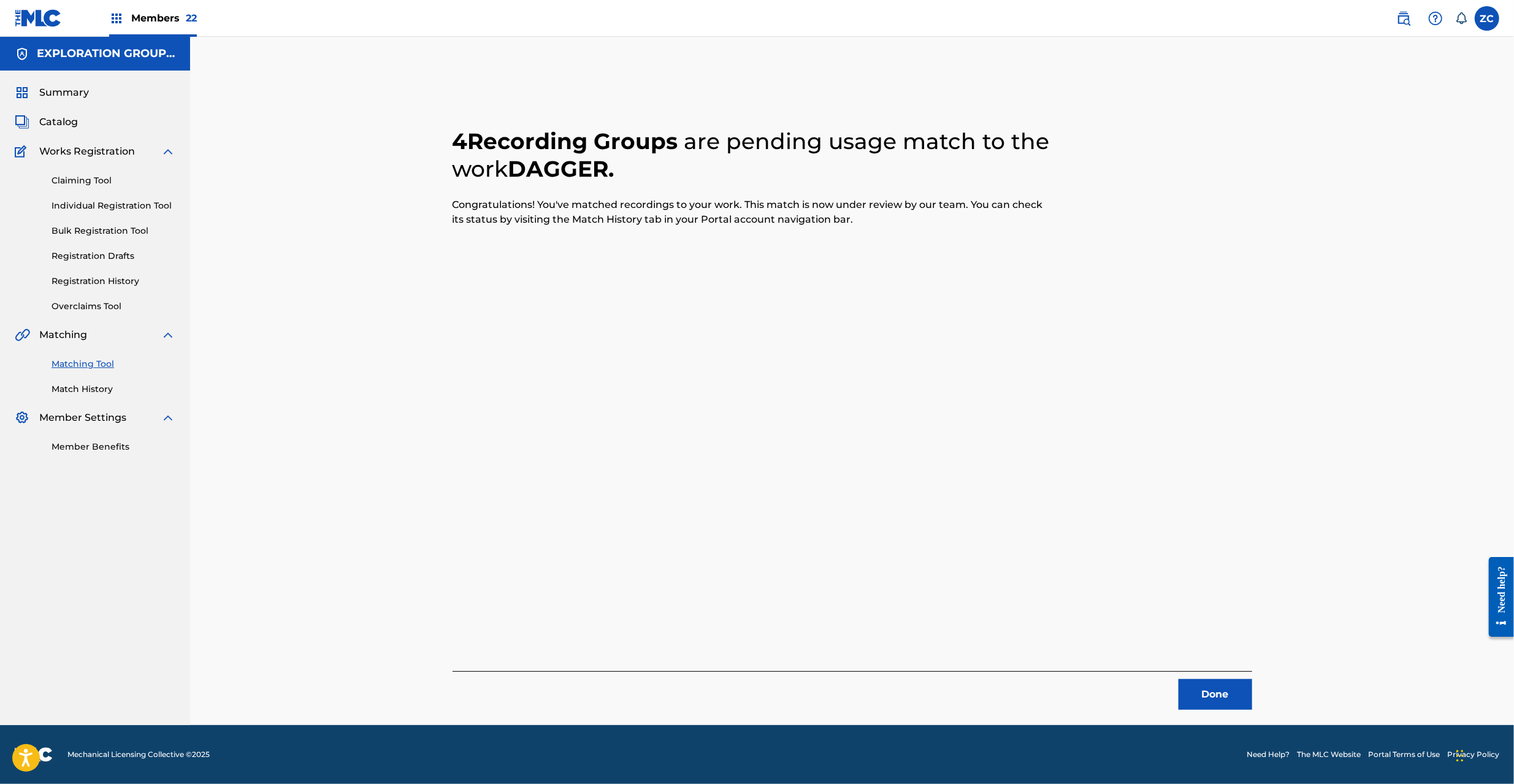
click at [1238, 695] on button "Done" at bounding box center [1215, 694] width 74 height 31
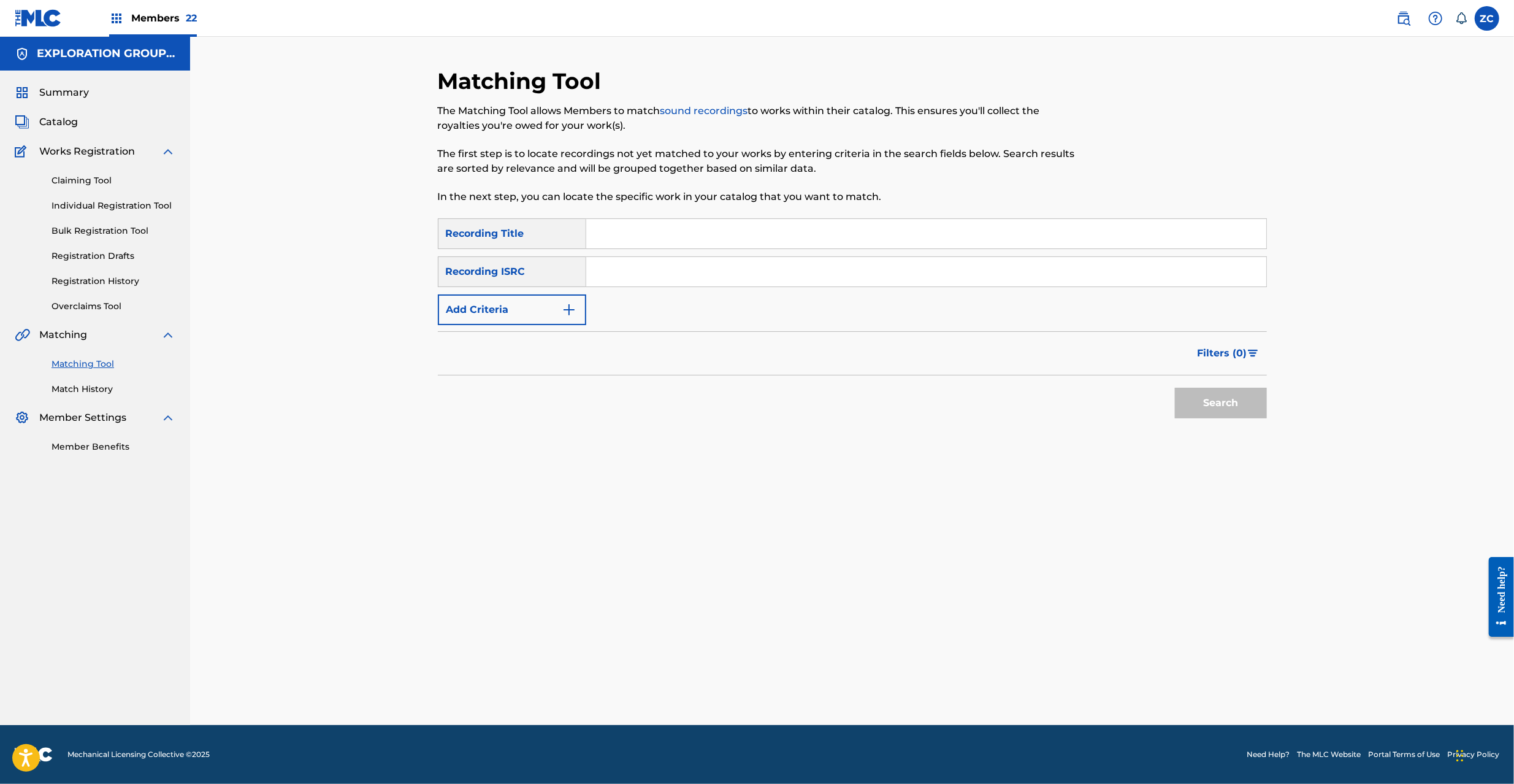
drag, startPoint x: 1077, startPoint y: 277, endPoint x: 1106, endPoint y: 315, distance: 47.8
click at [1077, 279] on input "Search Form" at bounding box center [927, 271] width 680 height 29
paste input "JPF302100209"
type input "JPF302100209"
click at [1213, 398] on button "Search" at bounding box center [1220, 403] width 92 height 31
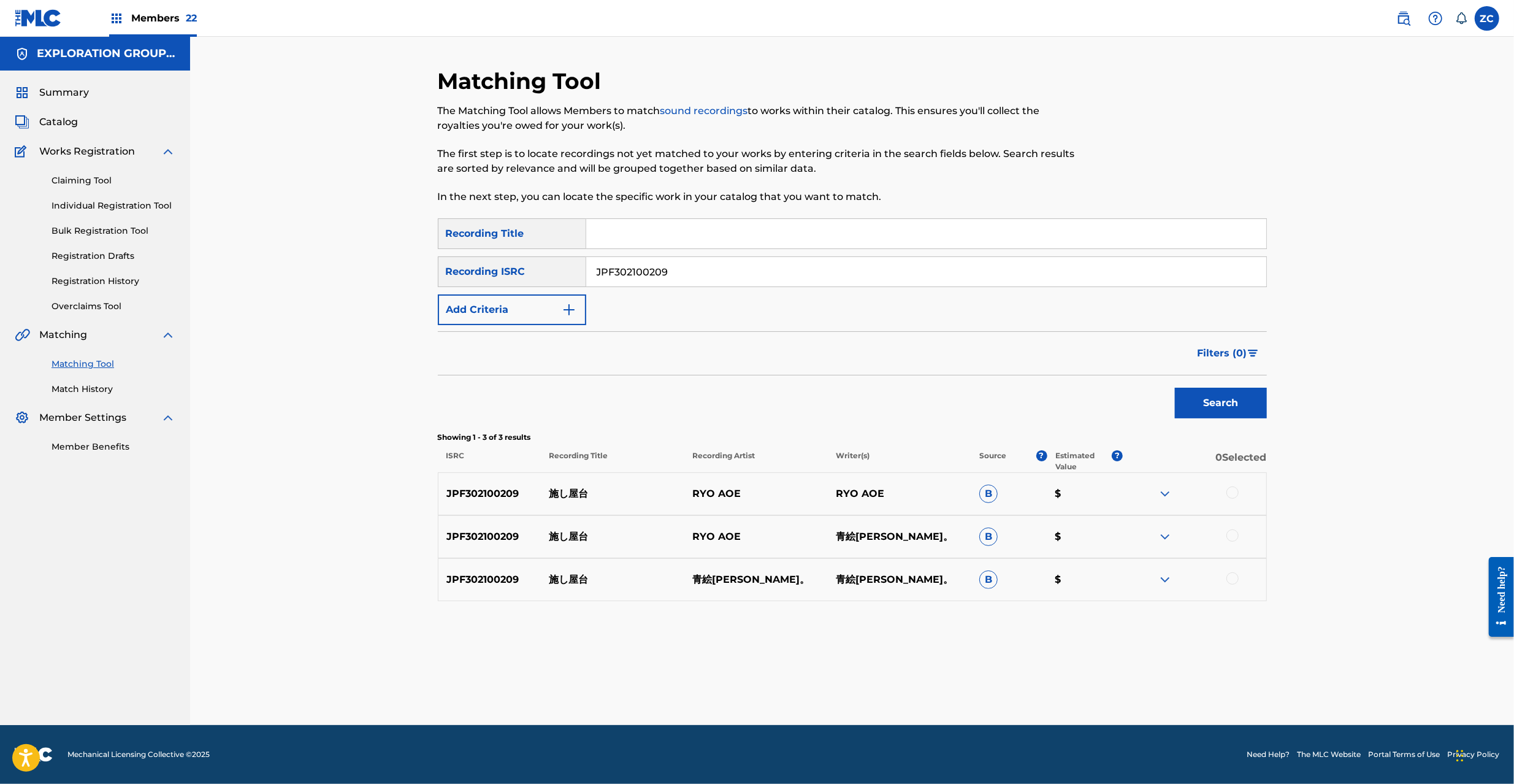
drag, startPoint x: 1239, startPoint y: 490, endPoint x: 1235, endPoint y: 499, distance: 9.8
click at [1239, 493] on div at bounding box center [1194, 494] width 143 height 15
click at [1234, 490] on div at bounding box center [1232, 493] width 12 height 12
click at [1235, 537] on div at bounding box center [1232, 535] width 12 height 12
click at [1232, 577] on div at bounding box center [1232, 578] width 12 height 12
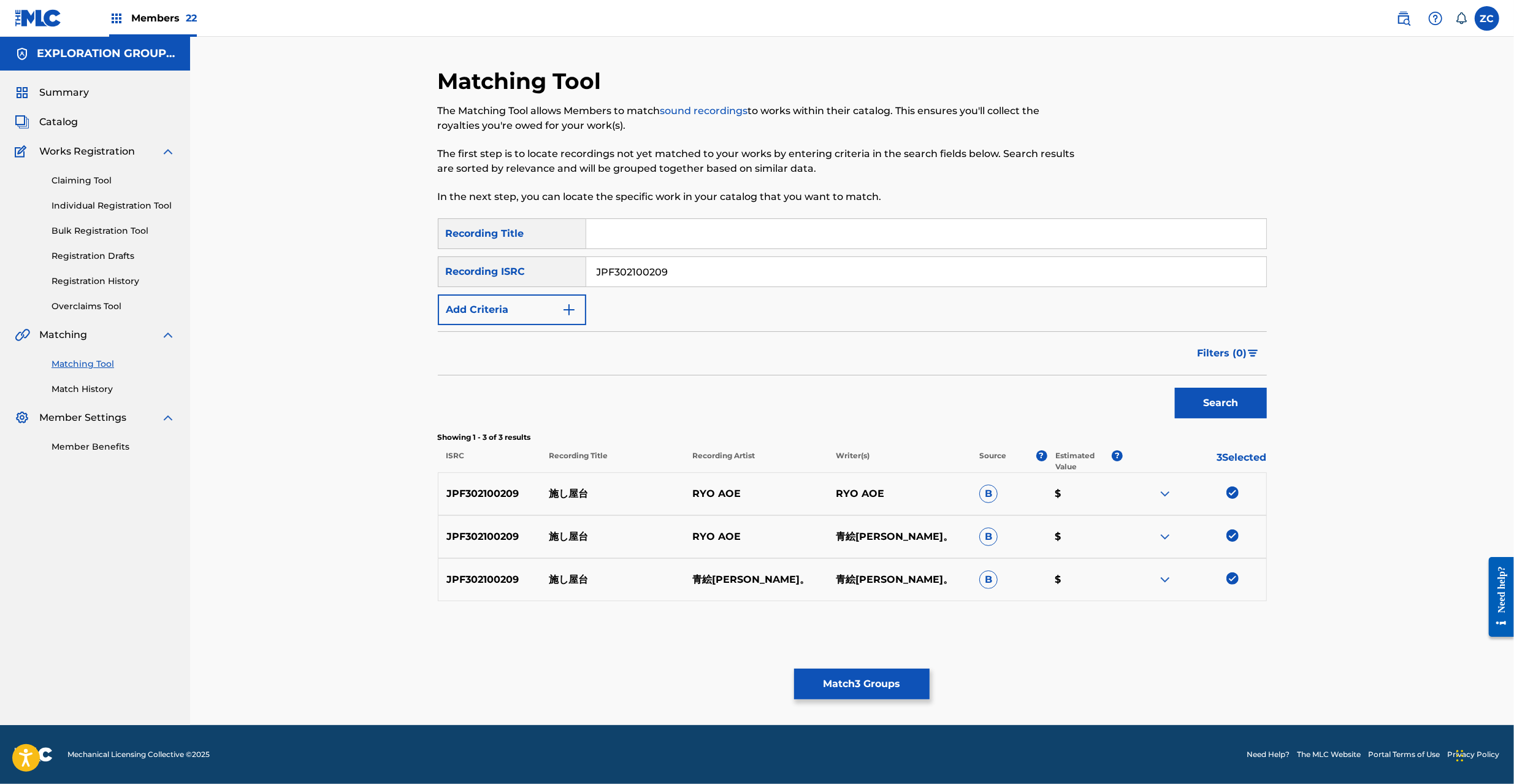
click at [899, 678] on button "Match 3 Groups" at bounding box center [861, 683] width 135 height 31
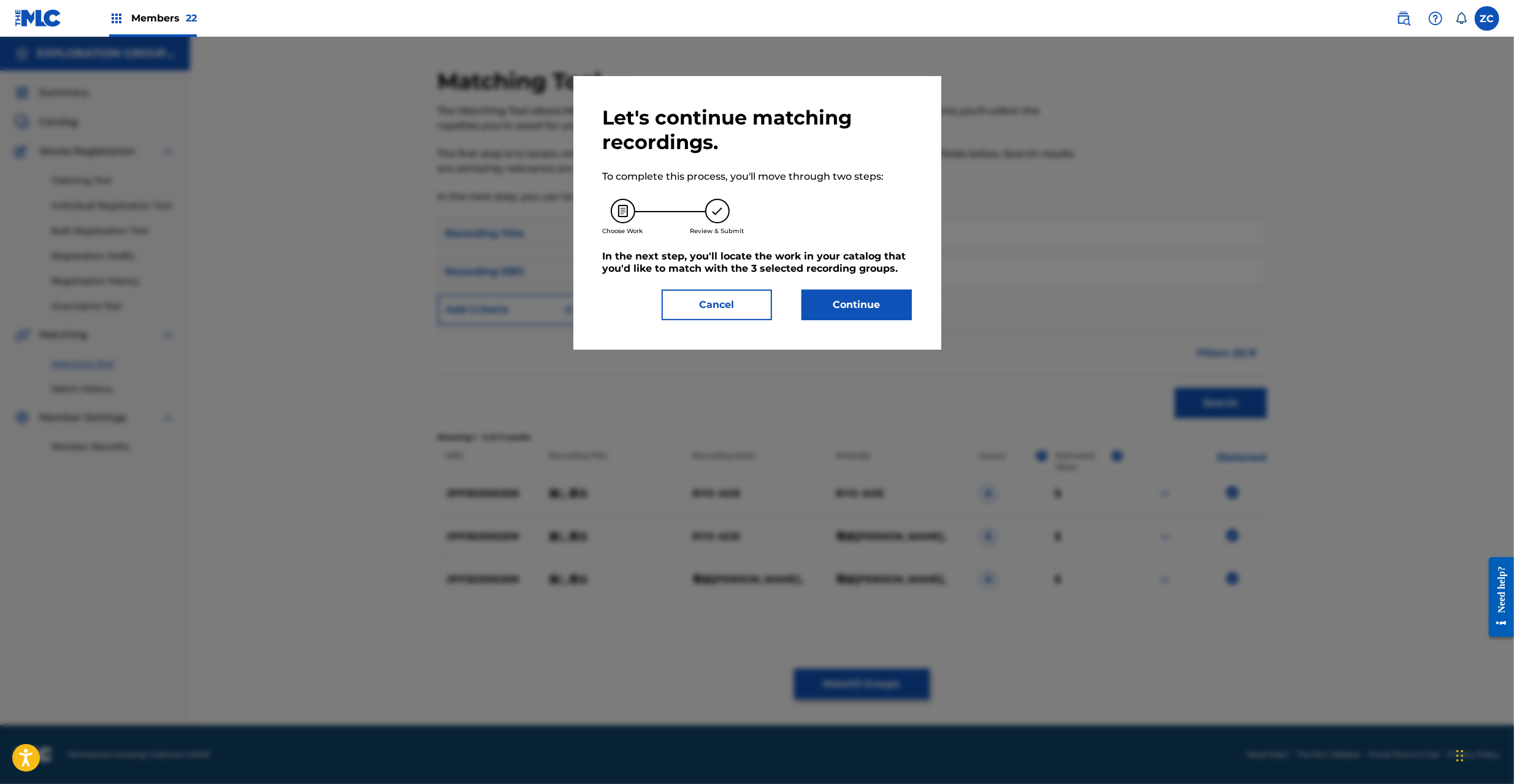
click at [884, 314] on button "Continue" at bounding box center [856, 304] width 110 height 31
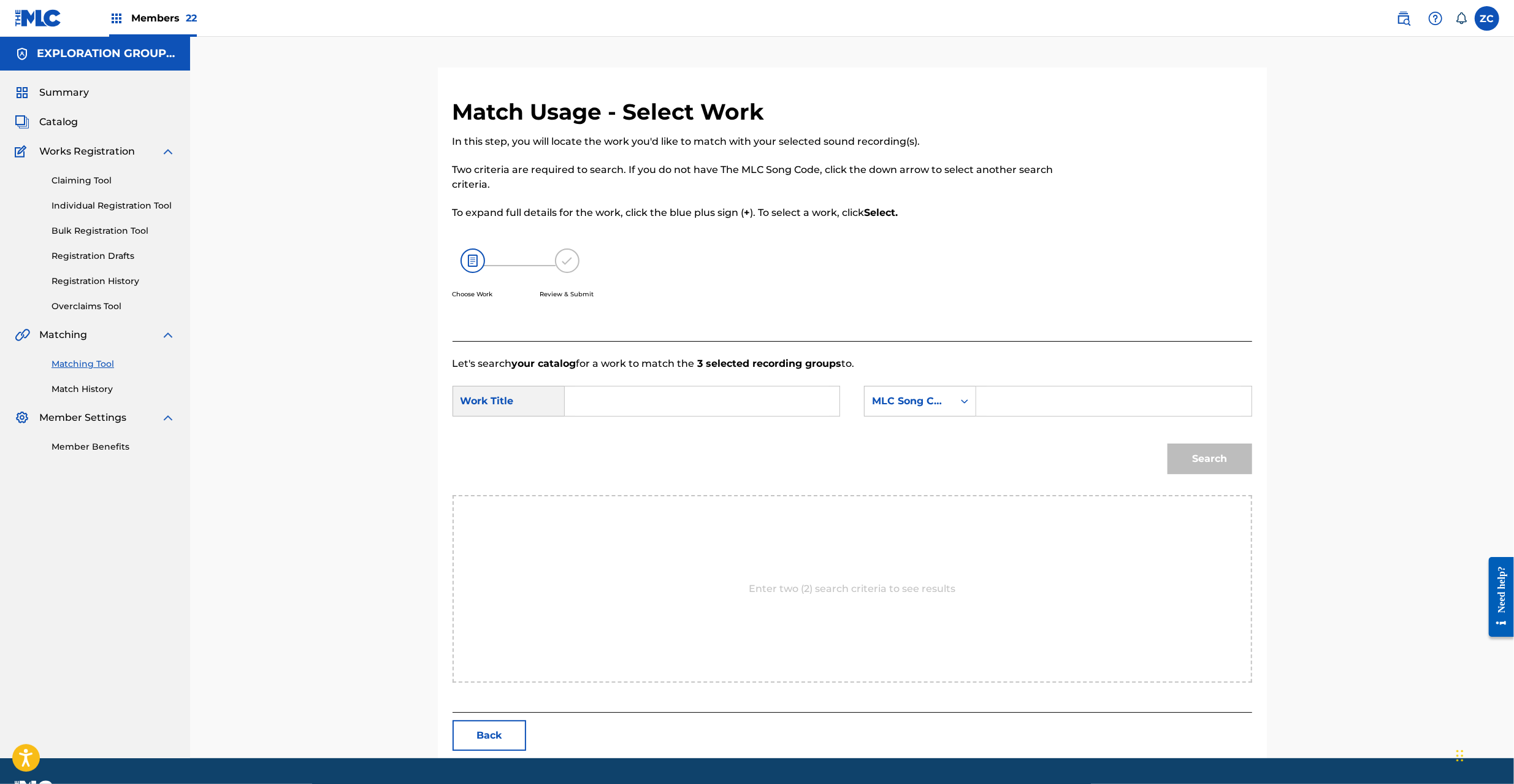
click at [803, 409] on input "Search Form" at bounding box center [702, 400] width 254 height 29
paste input "[PERSON_NAME] HQ6YM4"
click at [692, 400] on input "[PERSON_NAME] HQ6YM4" at bounding box center [702, 400] width 254 height 29
type input "[PERSON_NAME]"
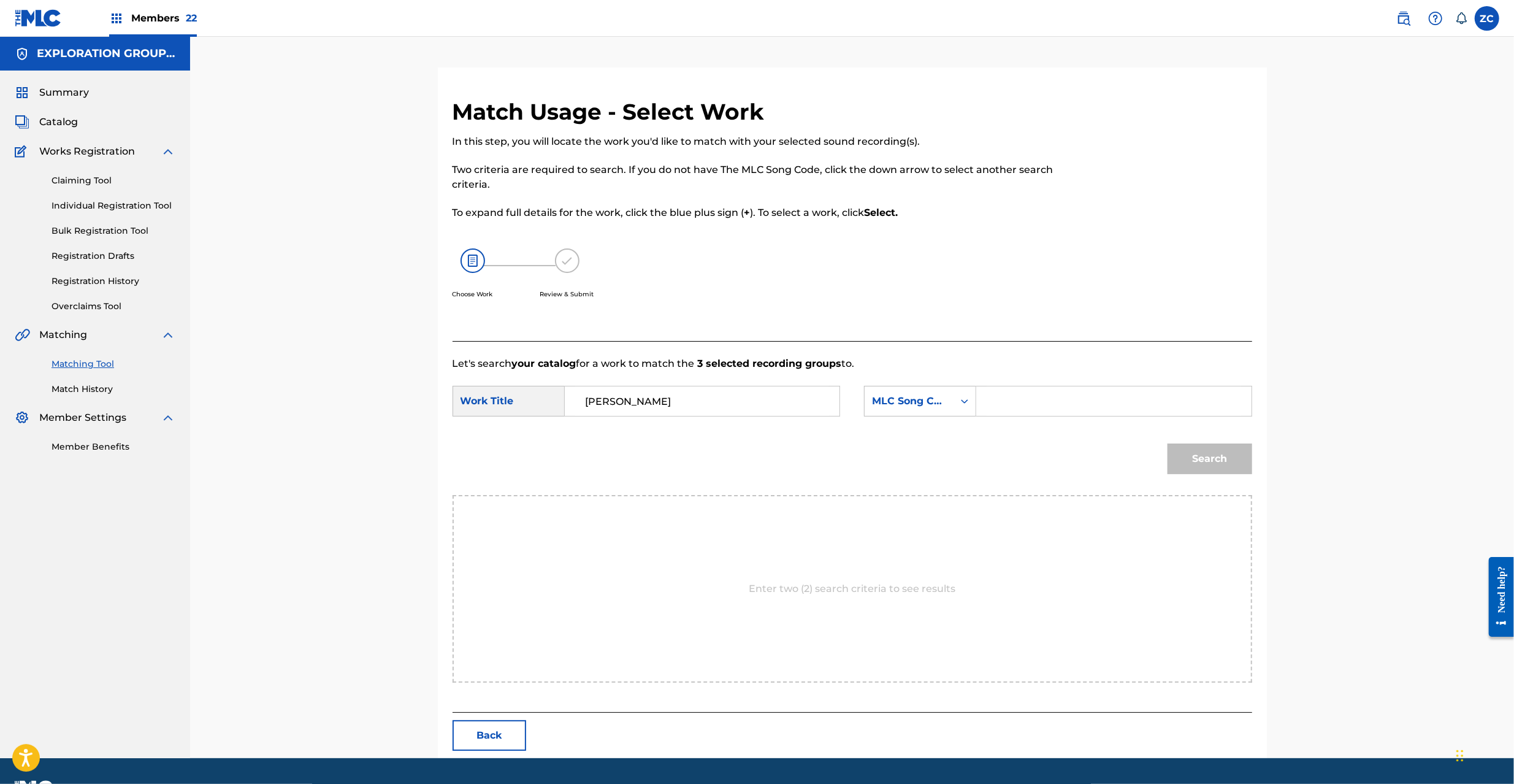
click at [1063, 403] on input "Search Form" at bounding box center [1114, 400] width 254 height 29
paste input "HQ6YM4"
type input "HQ6YM4"
click at [1217, 457] on button "Search" at bounding box center [1210, 458] width 85 height 31
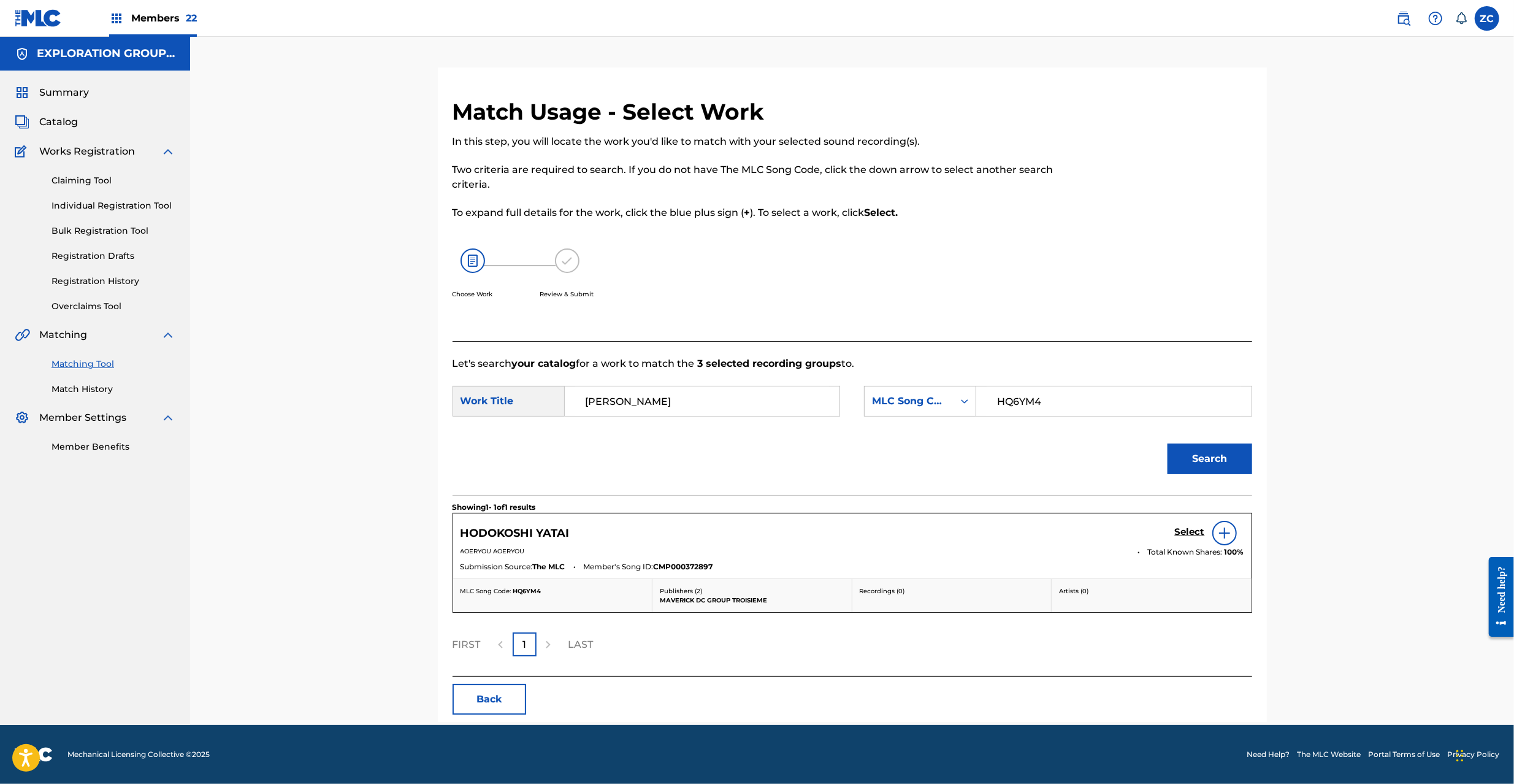
click at [1178, 533] on h5 "Select" at bounding box center [1190, 532] width 30 height 12
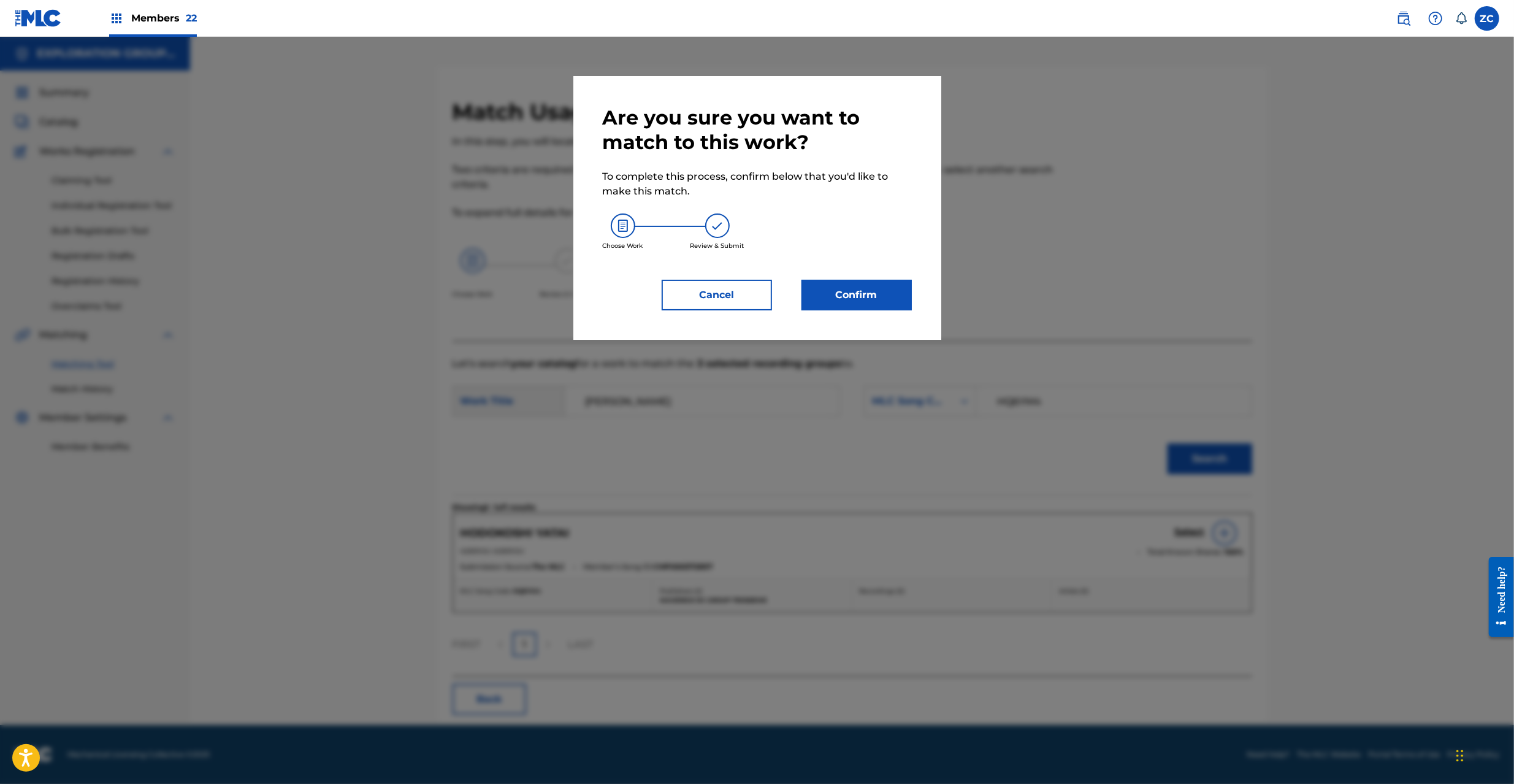
click at [837, 281] on button "Confirm" at bounding box center [856, 294] width 110 height 31
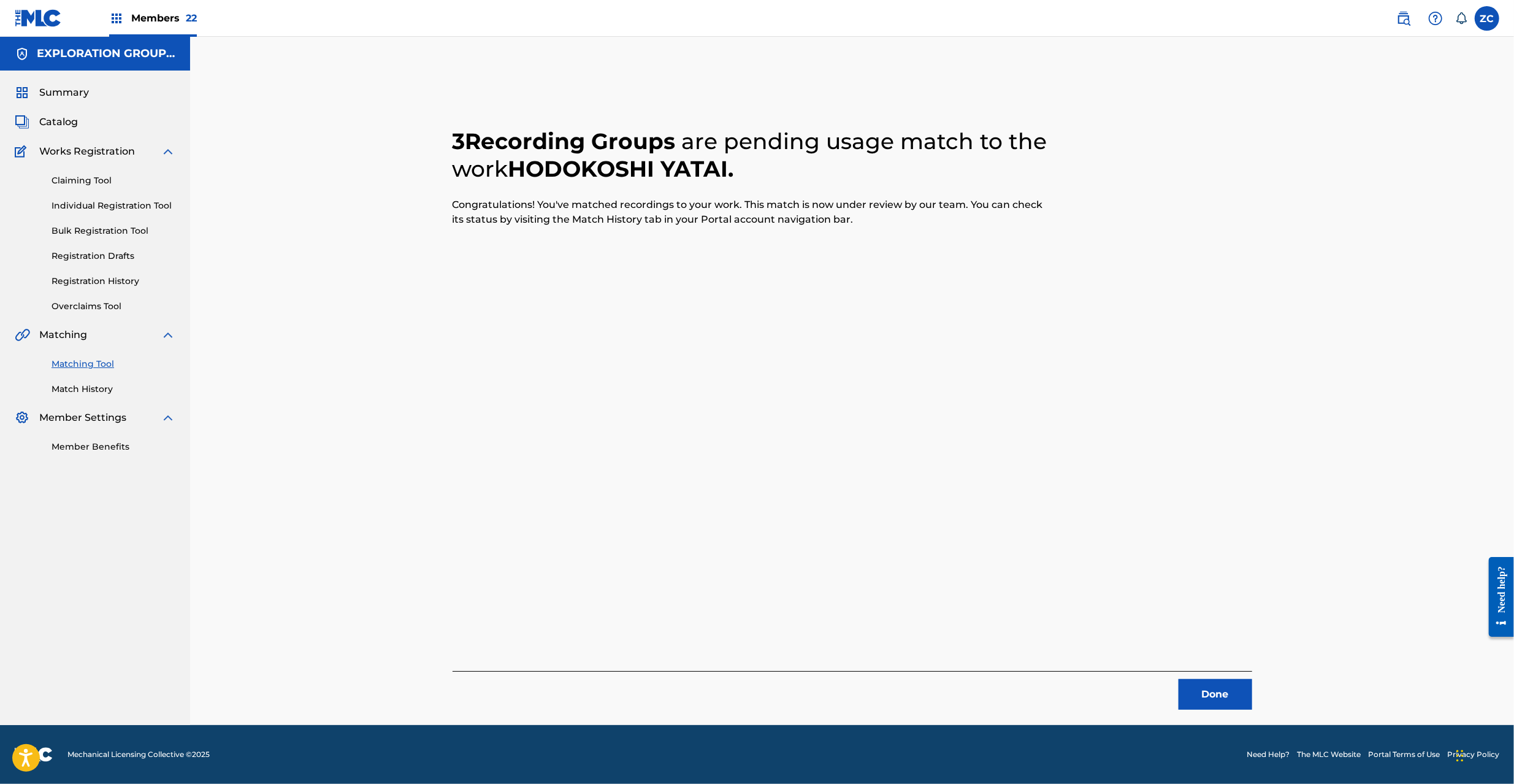
click at [1220, 685] on button "Done" at bounding box center [1215, 694] width 74 height 31
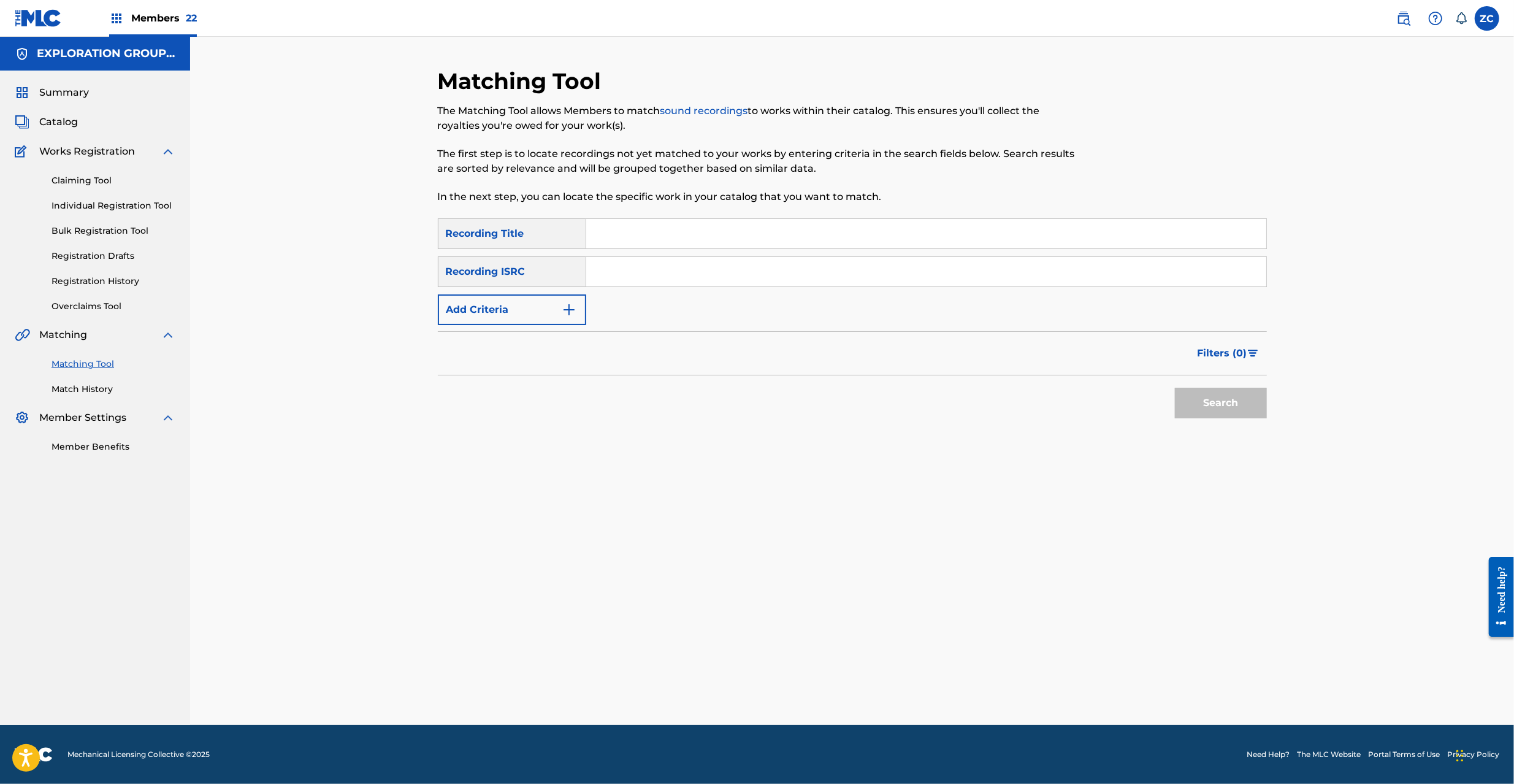
click at [1411, 21] on link at bounding box center [1404, 18] width 25 height 25
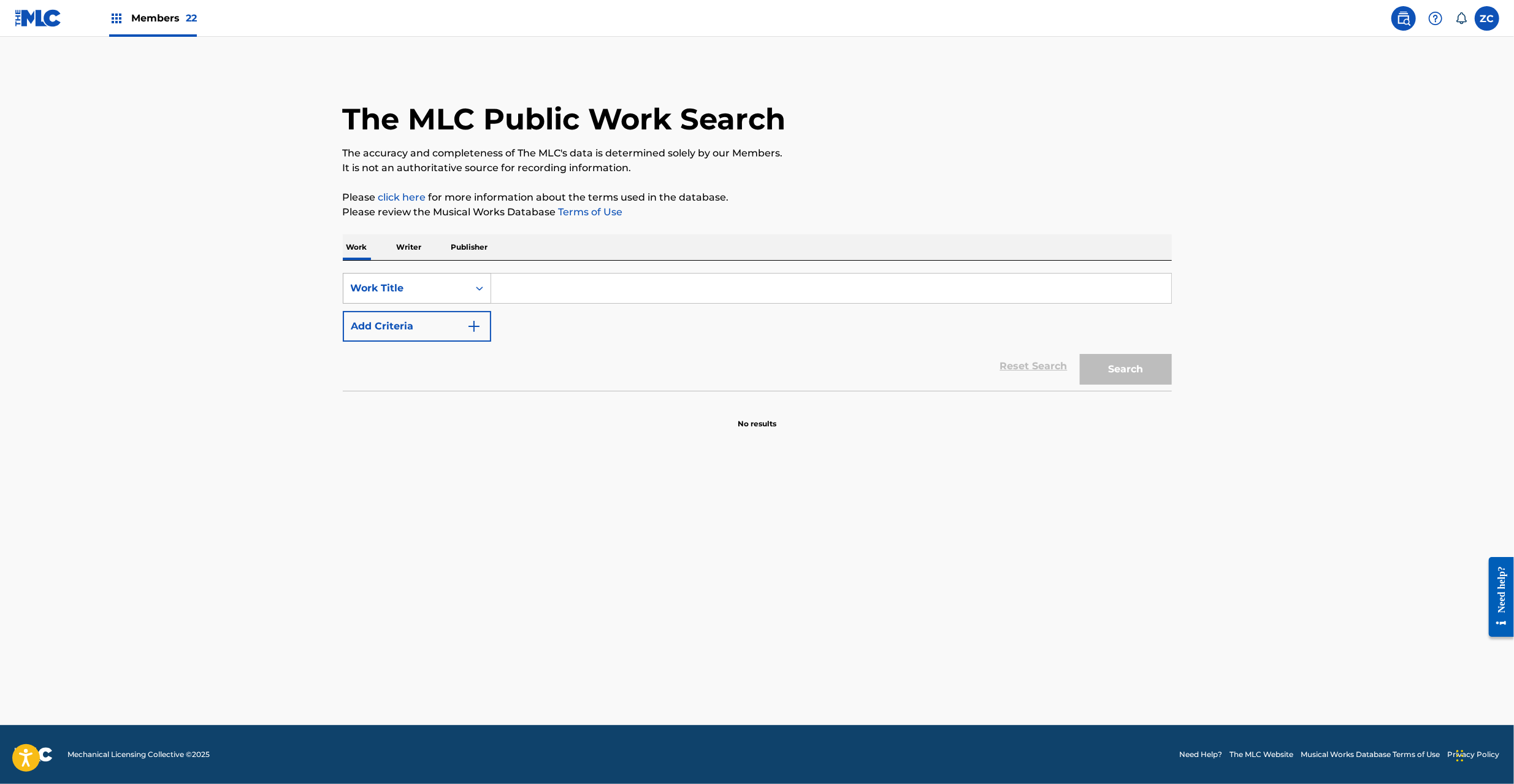
click at [449, 296] on div "Work Title" at bounding box center [406, 288] width 125 height 23
click at [410, 319] on div "MLC Song Code" at bounding box center [417, 318] width 147 height 31
drag, startPoint x: 464, startPoint y: 309, endPoint x: 548, endPoint y: 291, distance: 85.9
click at [545, 289] on input "Search Form" at bounding box center [831, 288] width 680 height 29
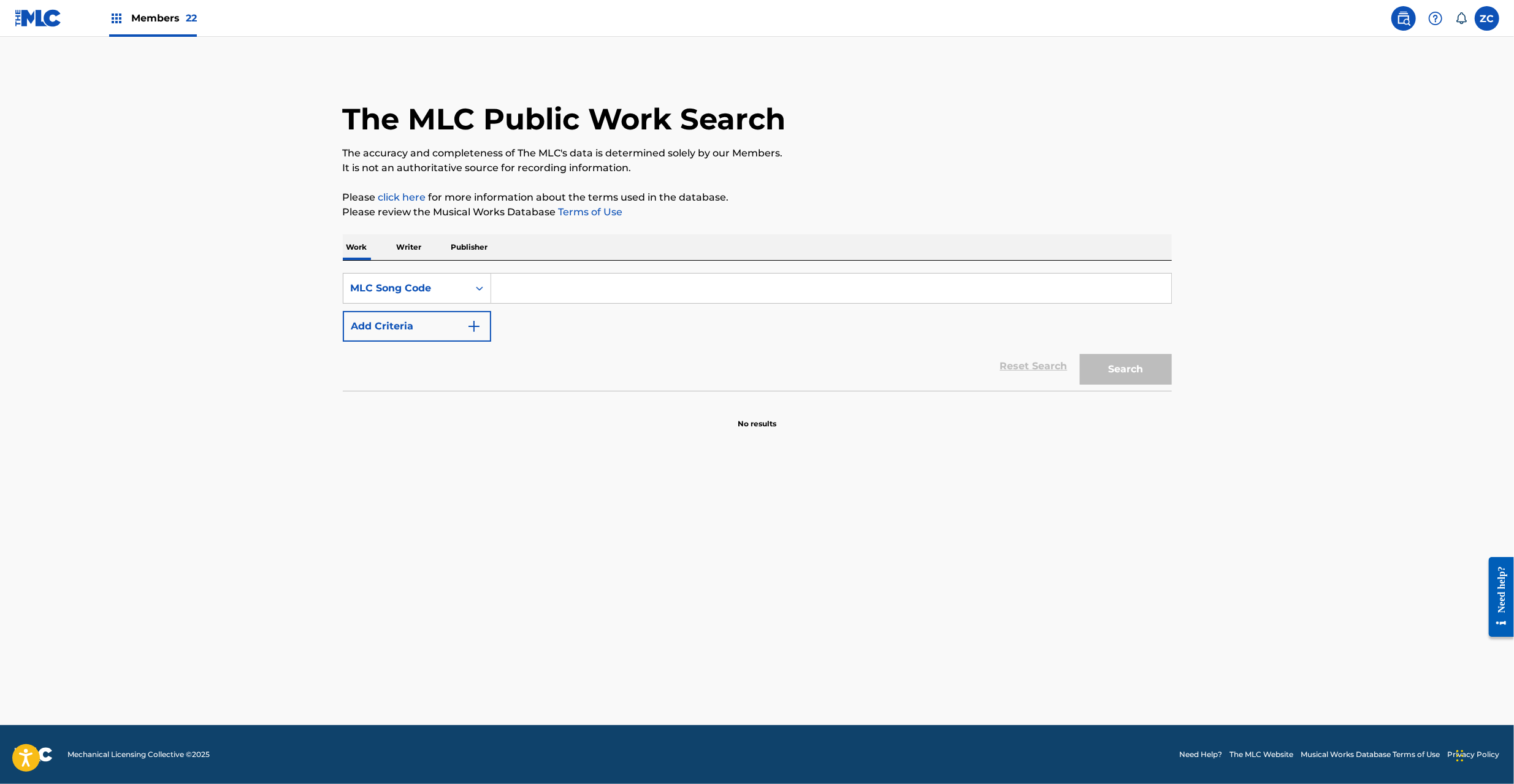
paste input "BA5K2M"
type input "BA5K2M"
click at [1135, 374] on button "Search" at bounding box center [1126, 369] width 92 height 31
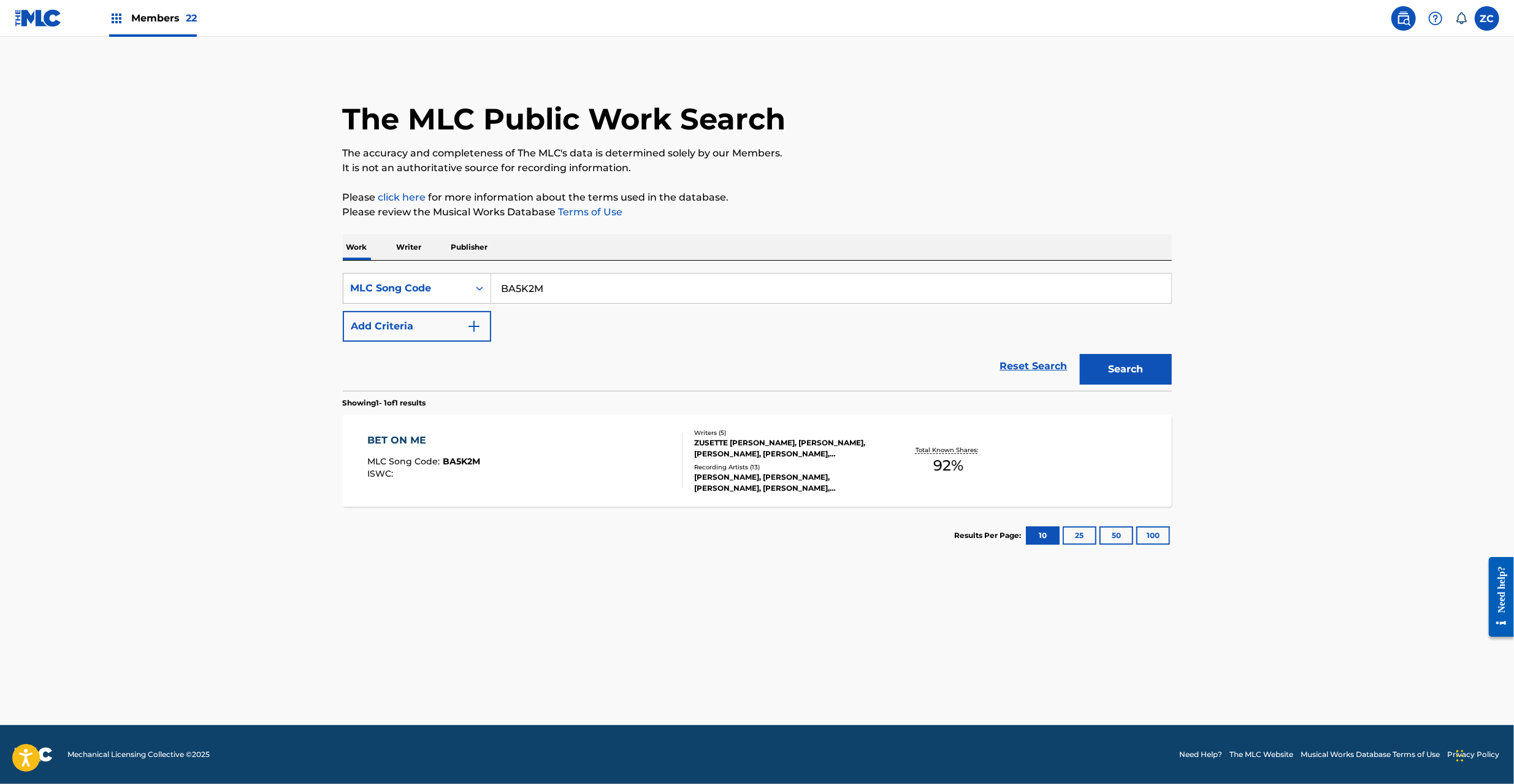
click at [918, 472] on div "Total Known Shares: 92 %" at bounding box center [949, 461] width 138 height 38
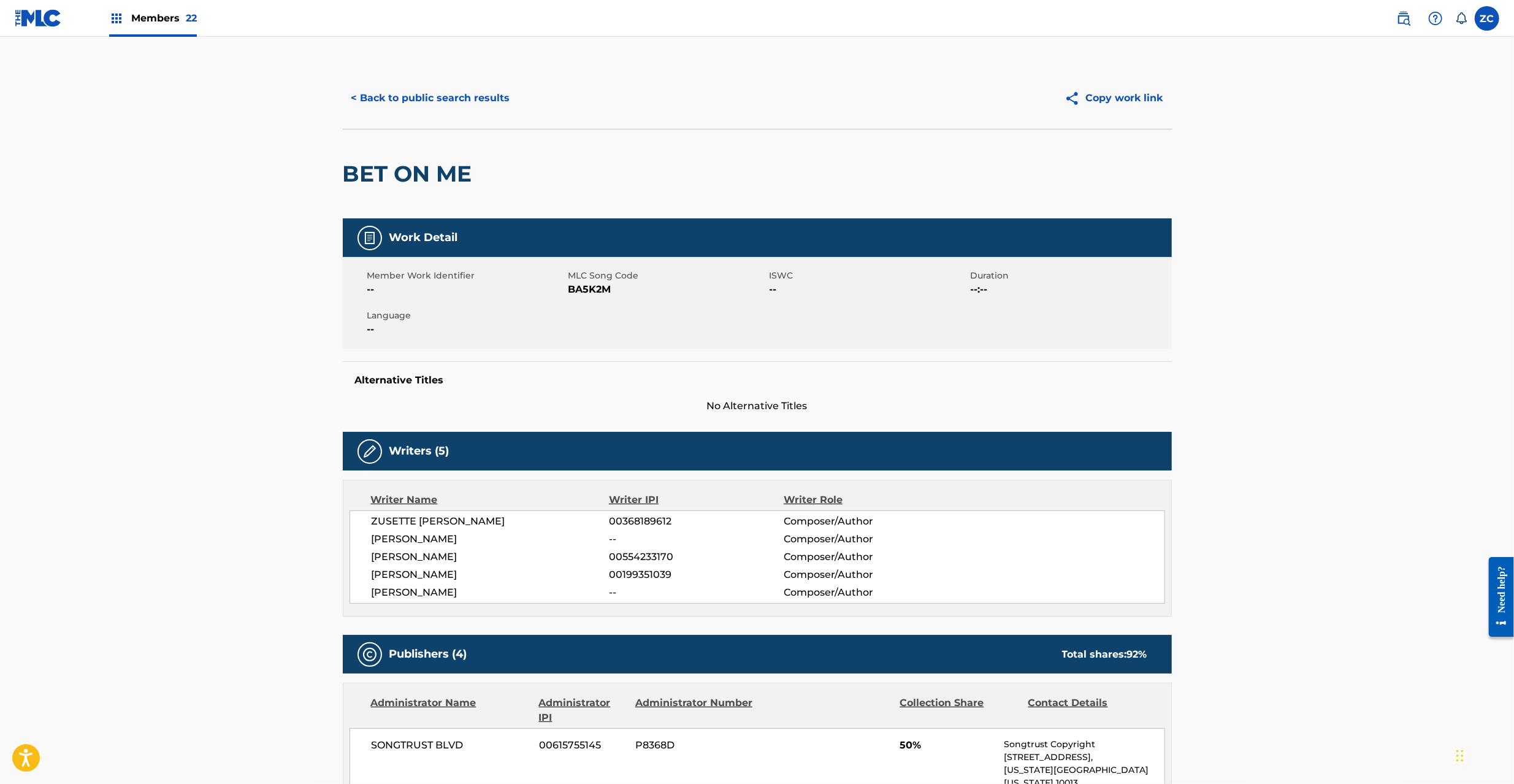
click at [1389, 16] on div "ZC ZC [PERSON_NAME] [PERSON_NAME][EMAIL_ADDRESS][PERSON_NAME][DOMAIN_NAME] Noti…" at bounding box center [1442, 18] width 116 height 25
click at [1392, 17] on link at bounding box center [1404, 18] width 25 height 25
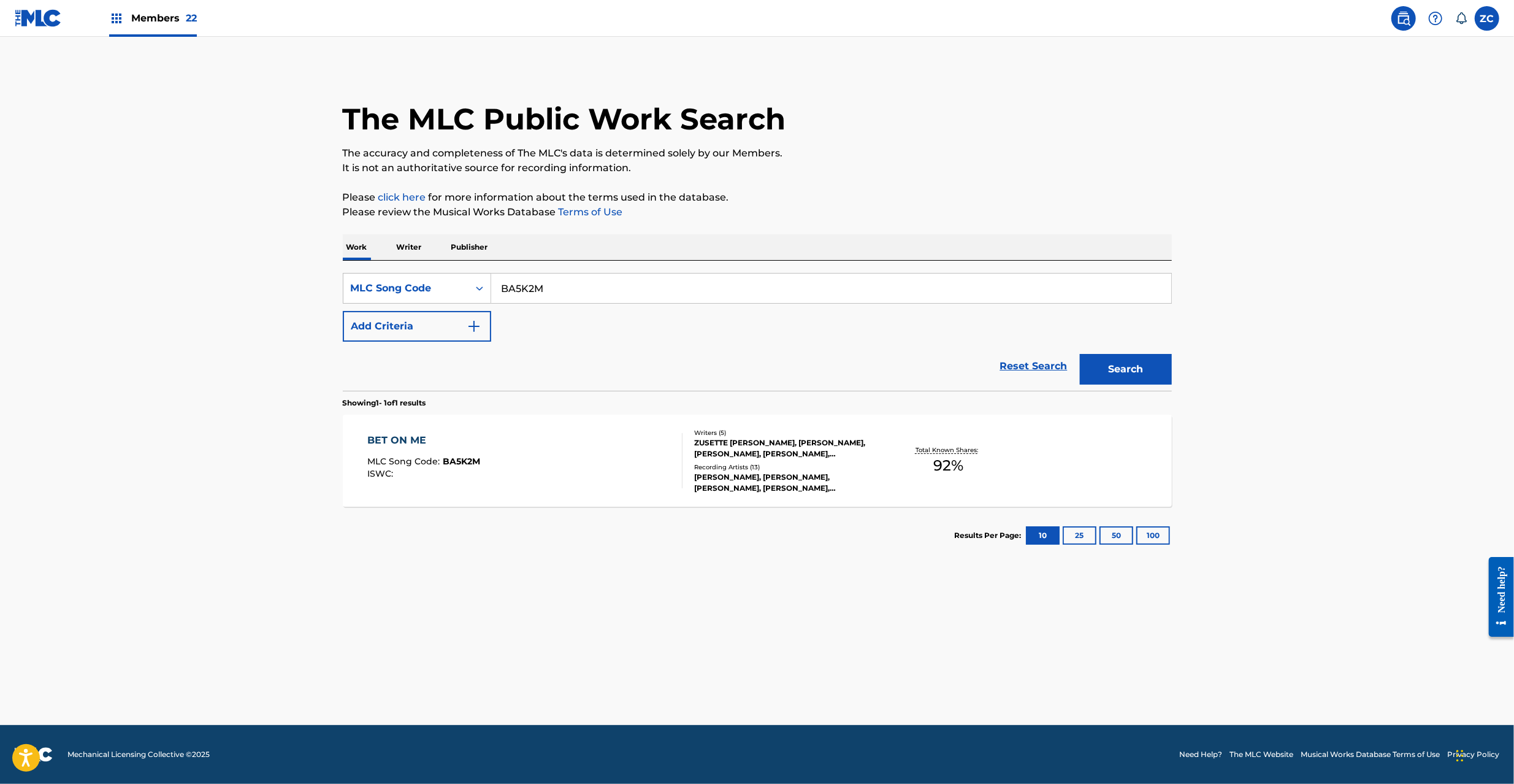
click at [553, 288] on input "BA5K2M" at bounding box center [831, 288] width 680 height 29
paste input "Z2635E"
type input "Z2635E"
click at [1154, 372] on button "Search" at bounding box center [1126, 369] width 92 height 31
click at [660, 472] on div "BEAUTY IN THE WORLD MLC Song Code : Z2635E ISWC : T9047865918" at bounding box center [525, 460] width 315 height 55
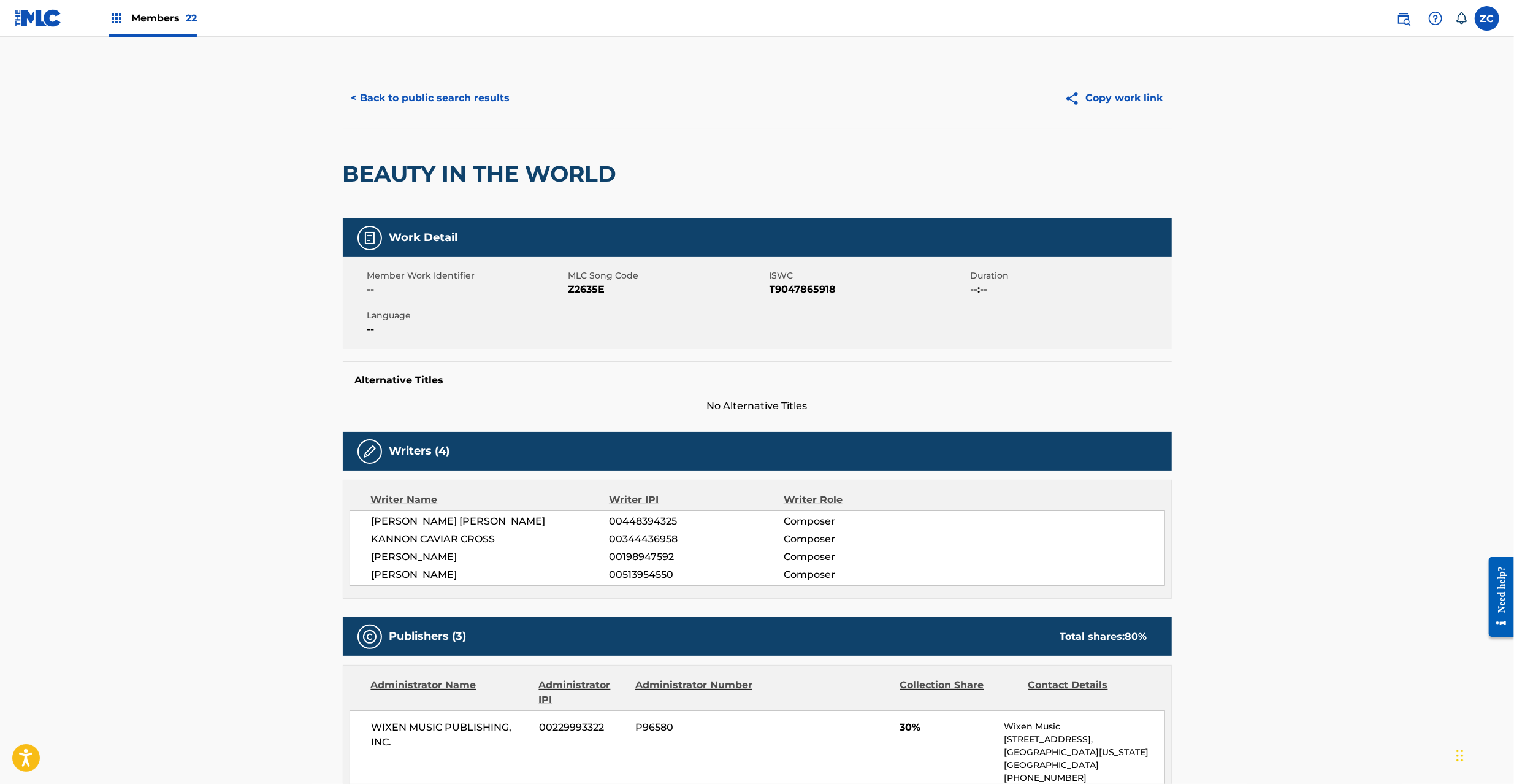
click at [425, 101] on button "< Back to public search results" at bounding box center [430, 98] width 176 height 31
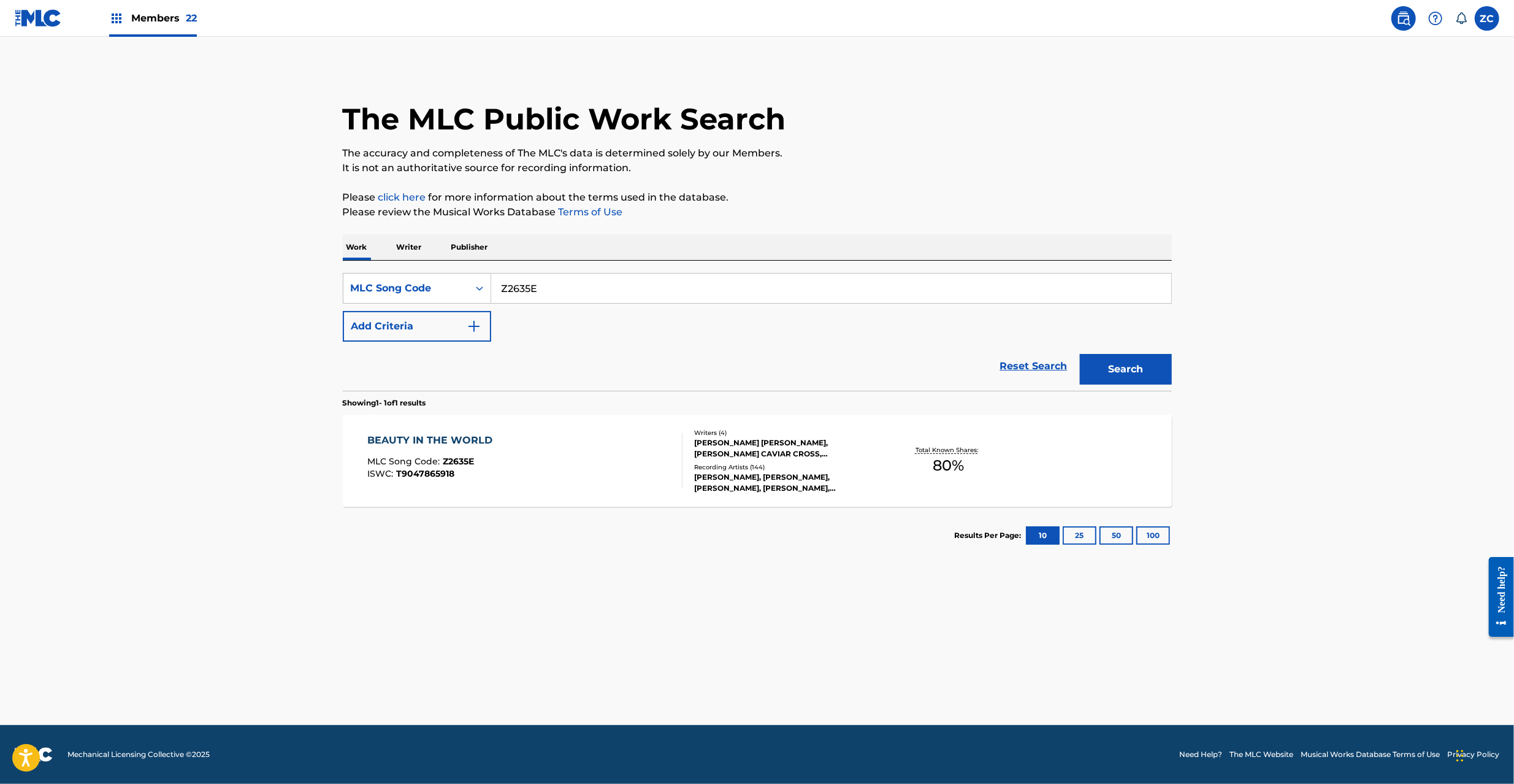
click at [43, 25] on img at bounding box center [38, 18] width 47 height 18
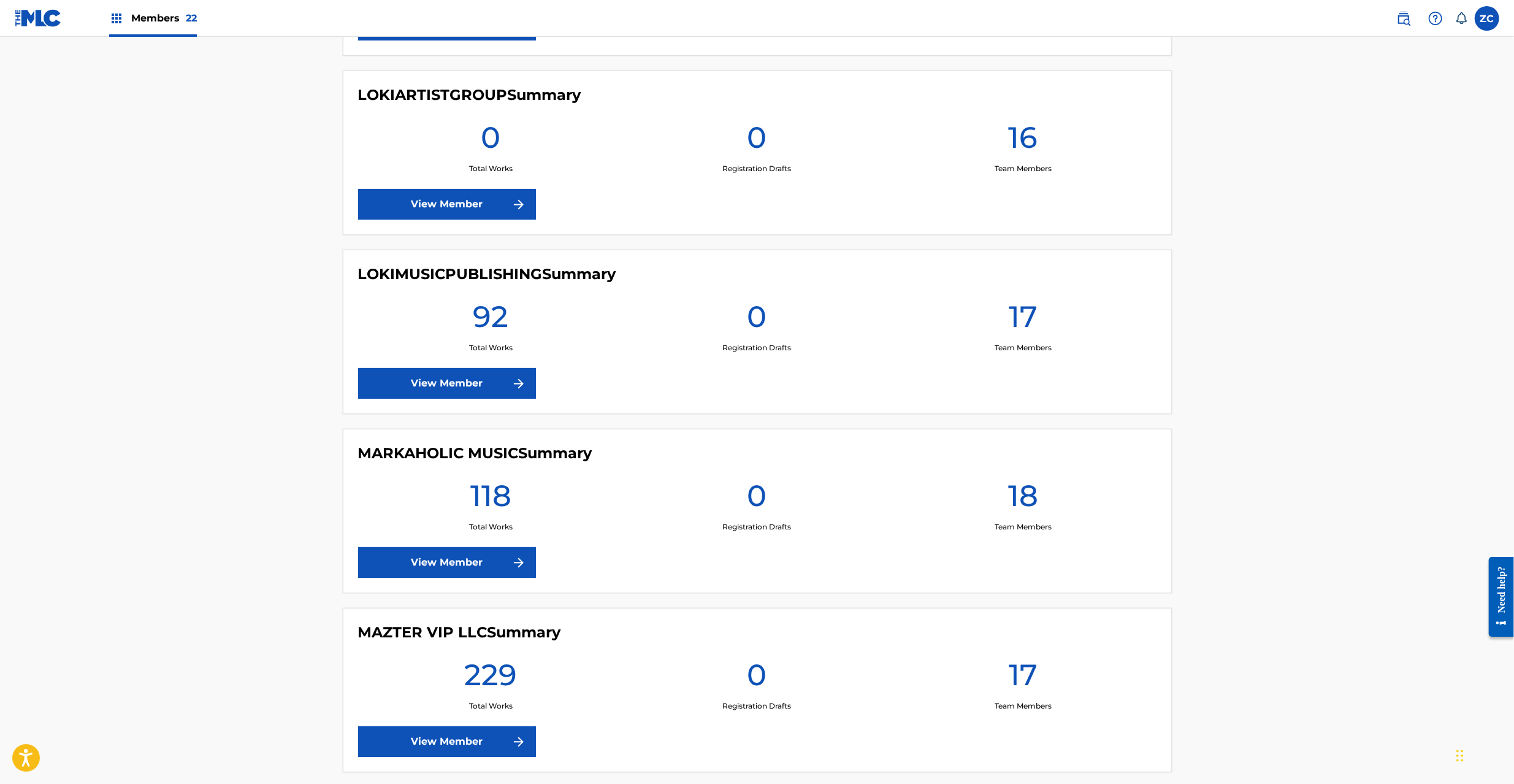
scroll to position [1853, 0]
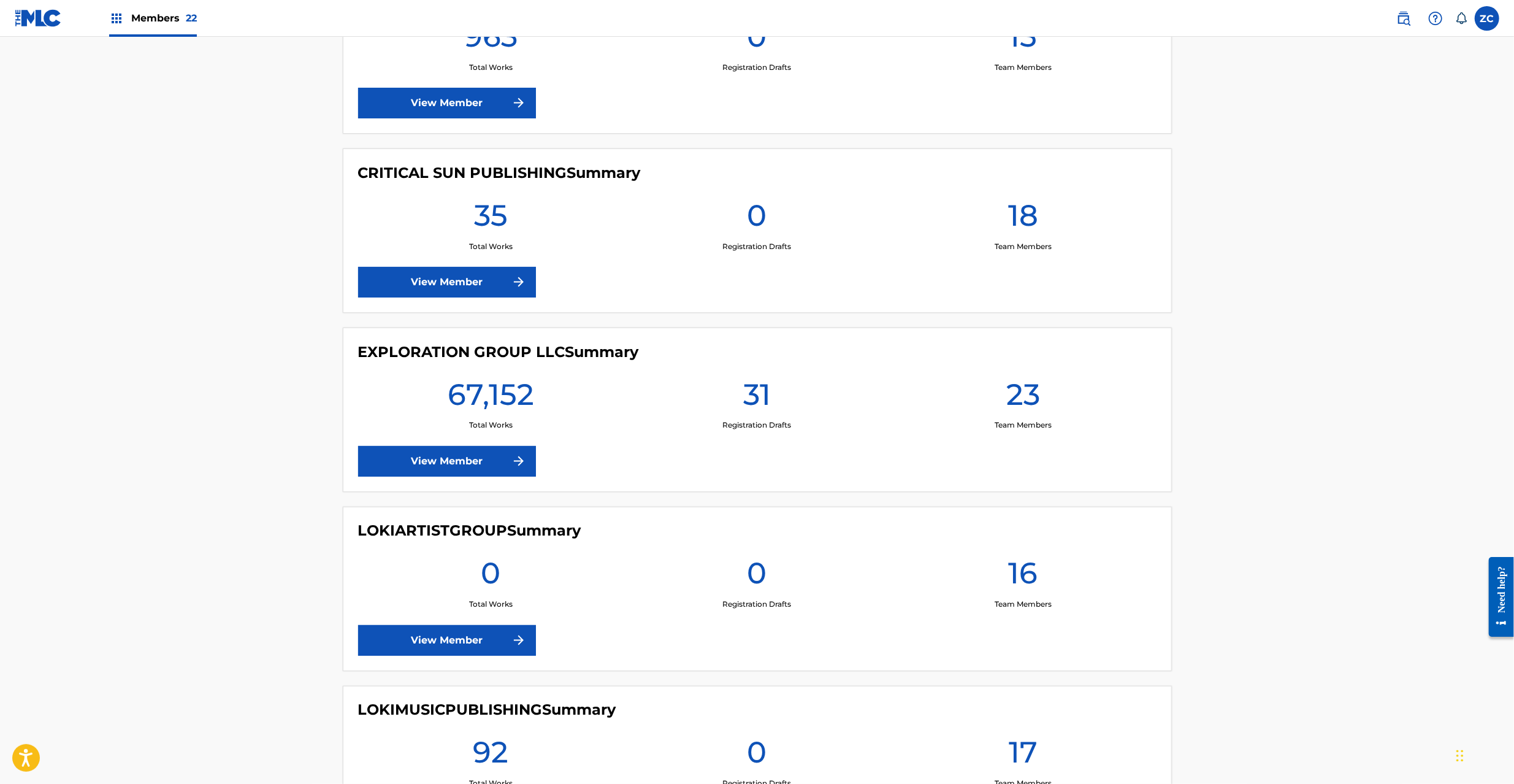
click at [508, 460] on link "View Member" at bounding box center [447, 461] width 178 height 31
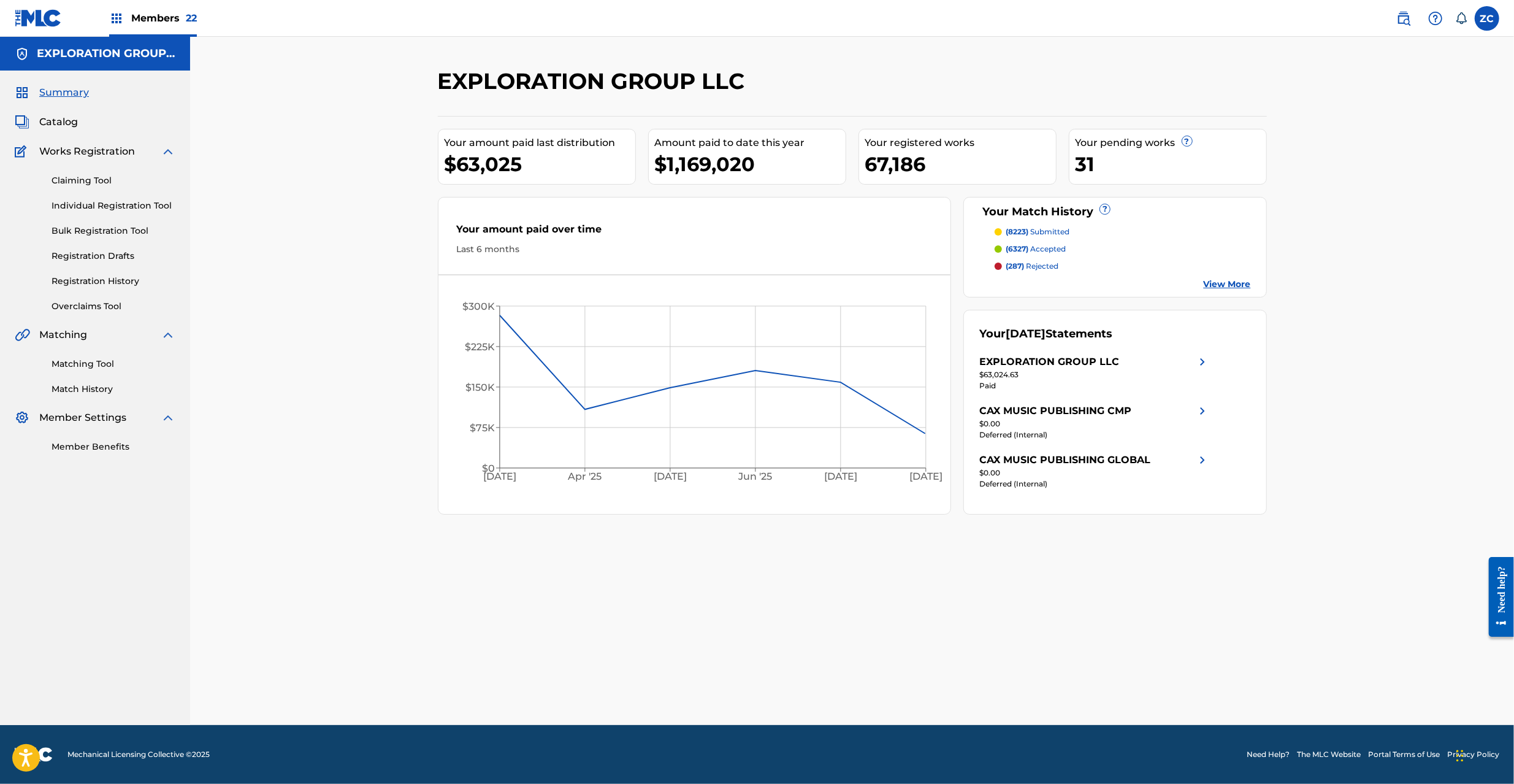
click at [95, 364] on link "Matching Tool" at bounding box center [113, 363] width 124 height 13
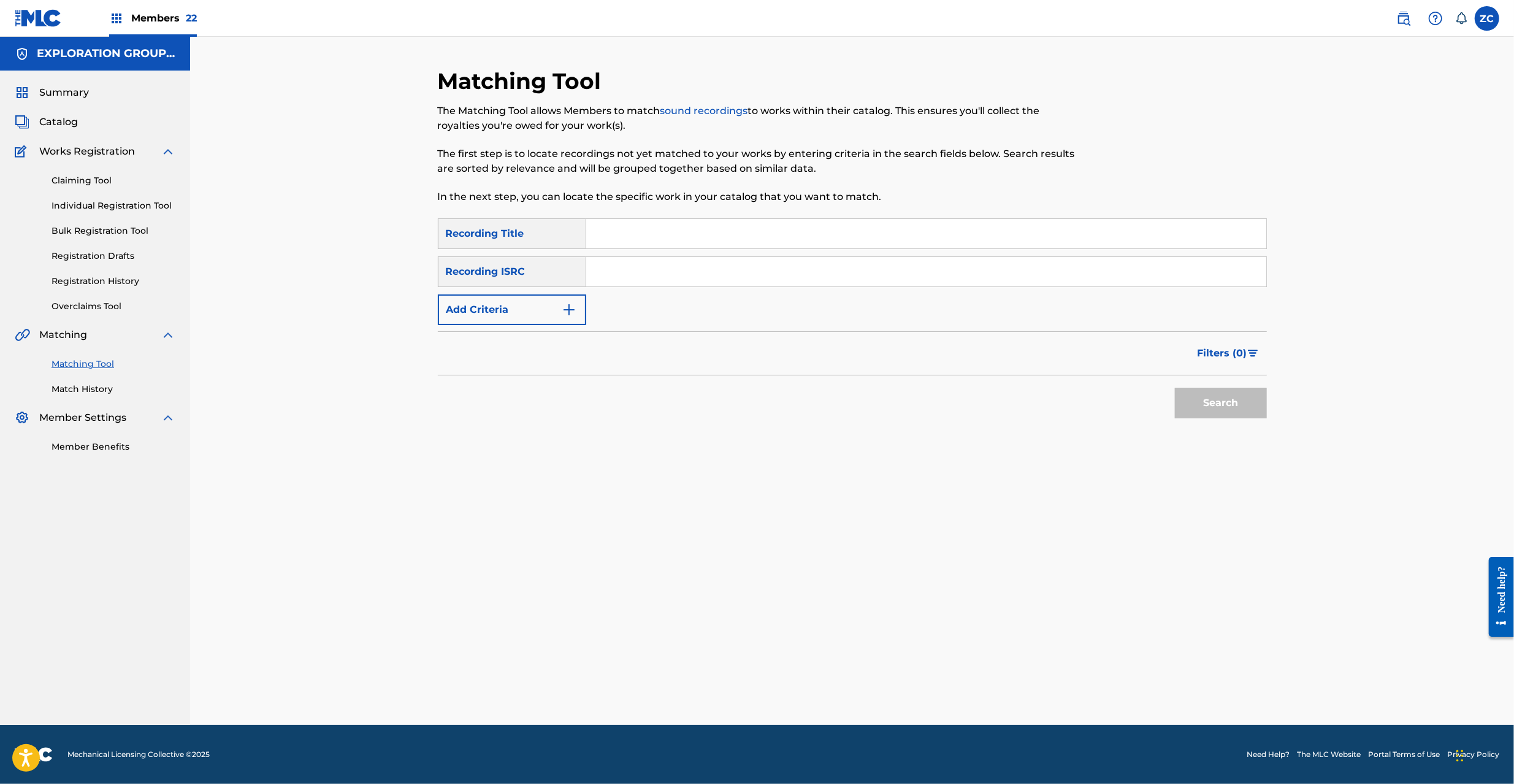
drag, startPoint x: 651, startPoint y: 231, endPoint x: 623, endPoint y: 262, distance: 41.8
click at [649, 234] on input "Search Form" at bounding box center [927, 234] width 680 height 29
paste input "A Praying Man"
type input "A Praying Man"
click at [560, 312] on button "Add Criteria" at bounding box center [512, 309] width 149 height 31
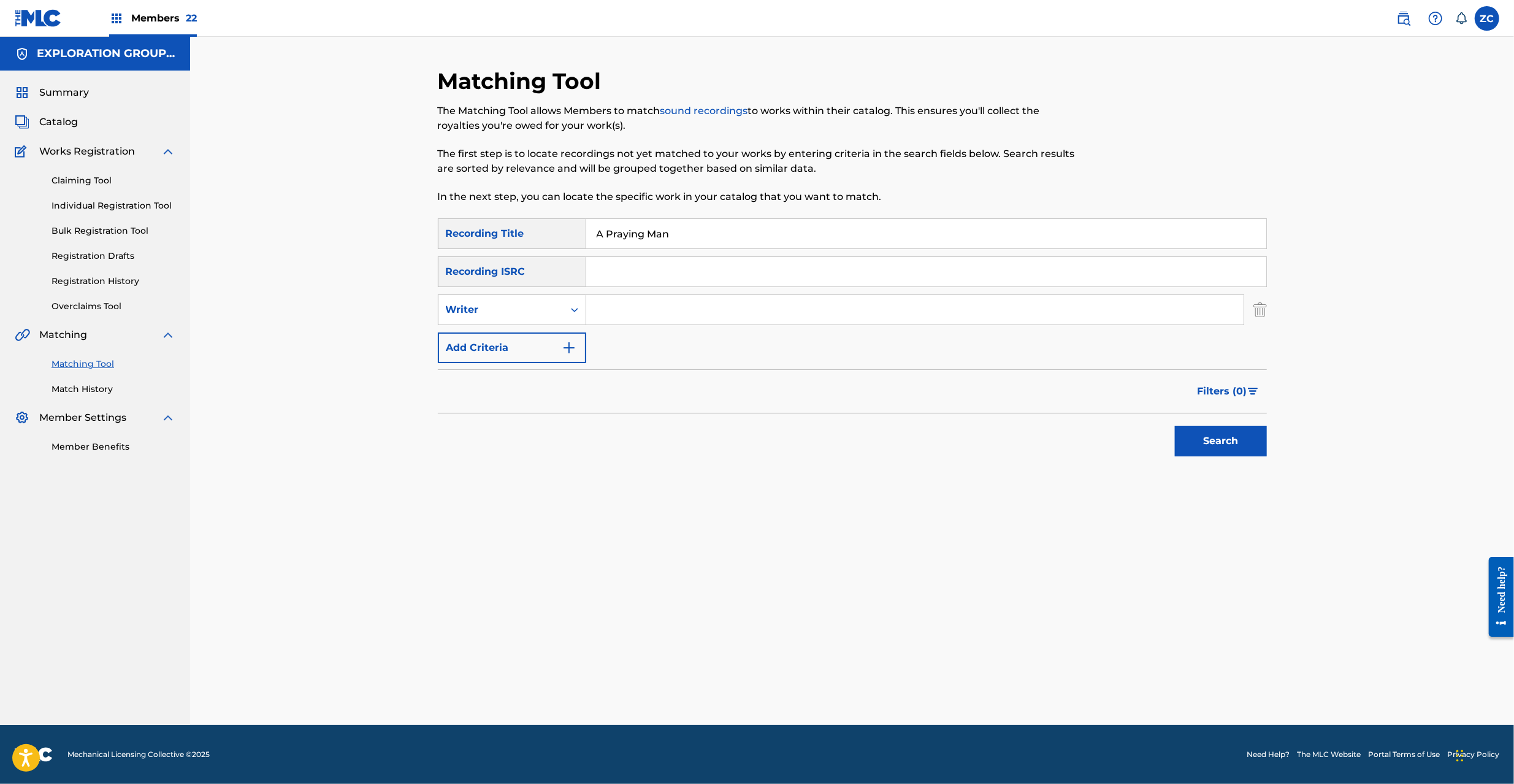
click at [550, 342] on button "Add Criteria" at bounding box center [512, 348] width 149 height 31
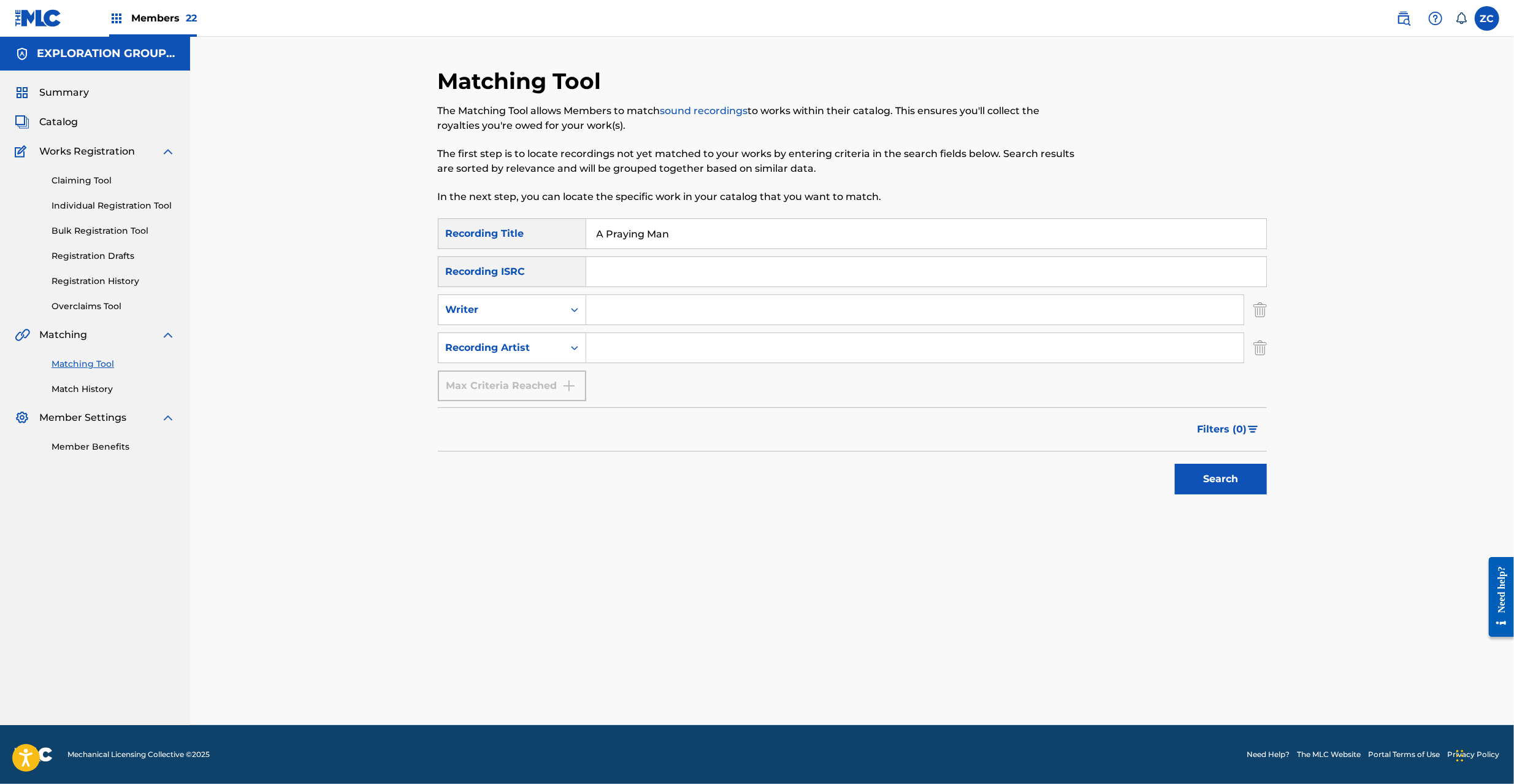
click at [710, 356] on input "Search Form" at bounding box center [915, 347] width 657 height 29
paste input "Petit Brabancon"
type input "Petit Brabancon"
click at [1252, 478] on button "Search" at bounding box center [1220, 478] width 92 height 31
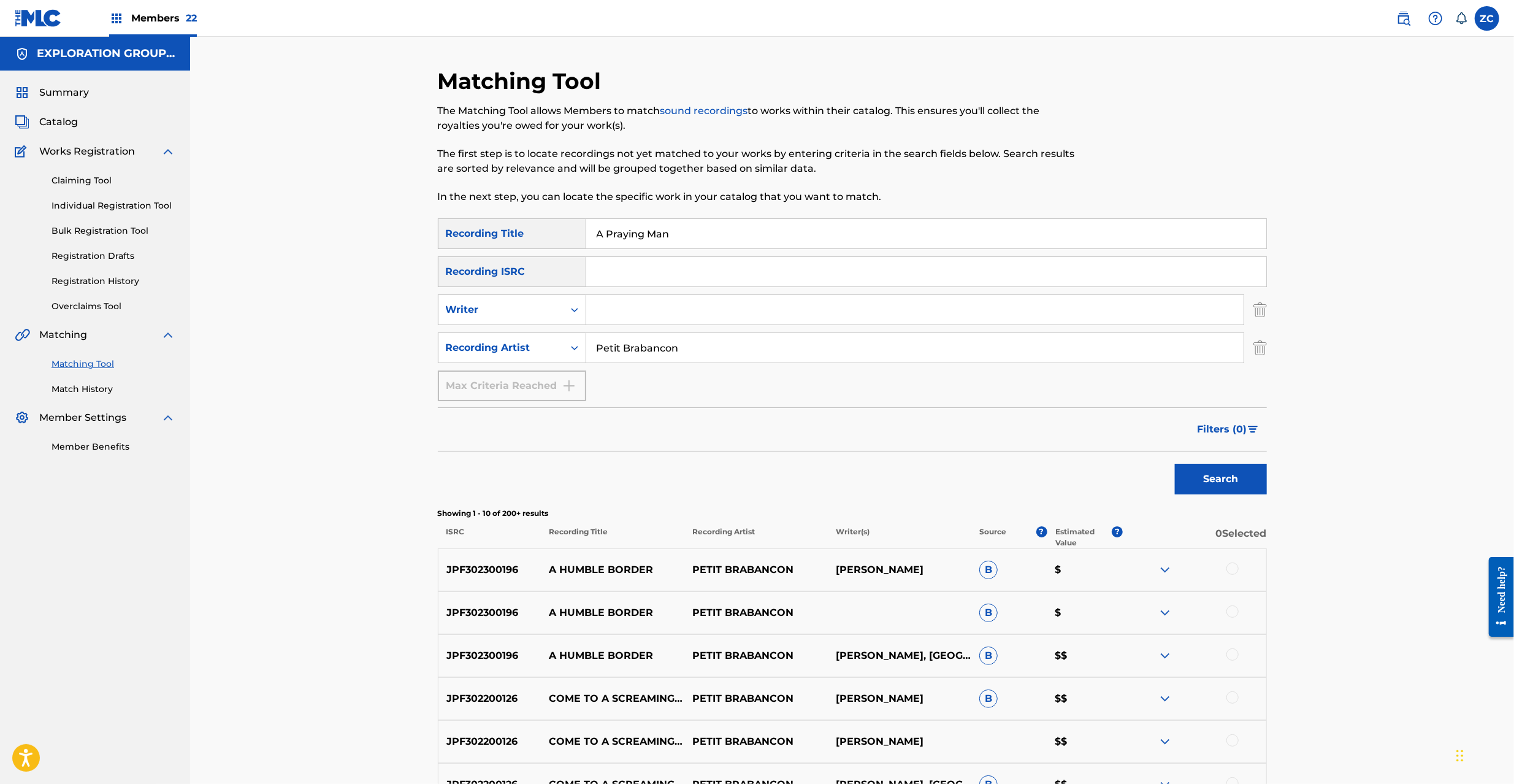
click at [1263, 346] on img "Search Form" at bounding box center [1260, 348] width 14 height 31
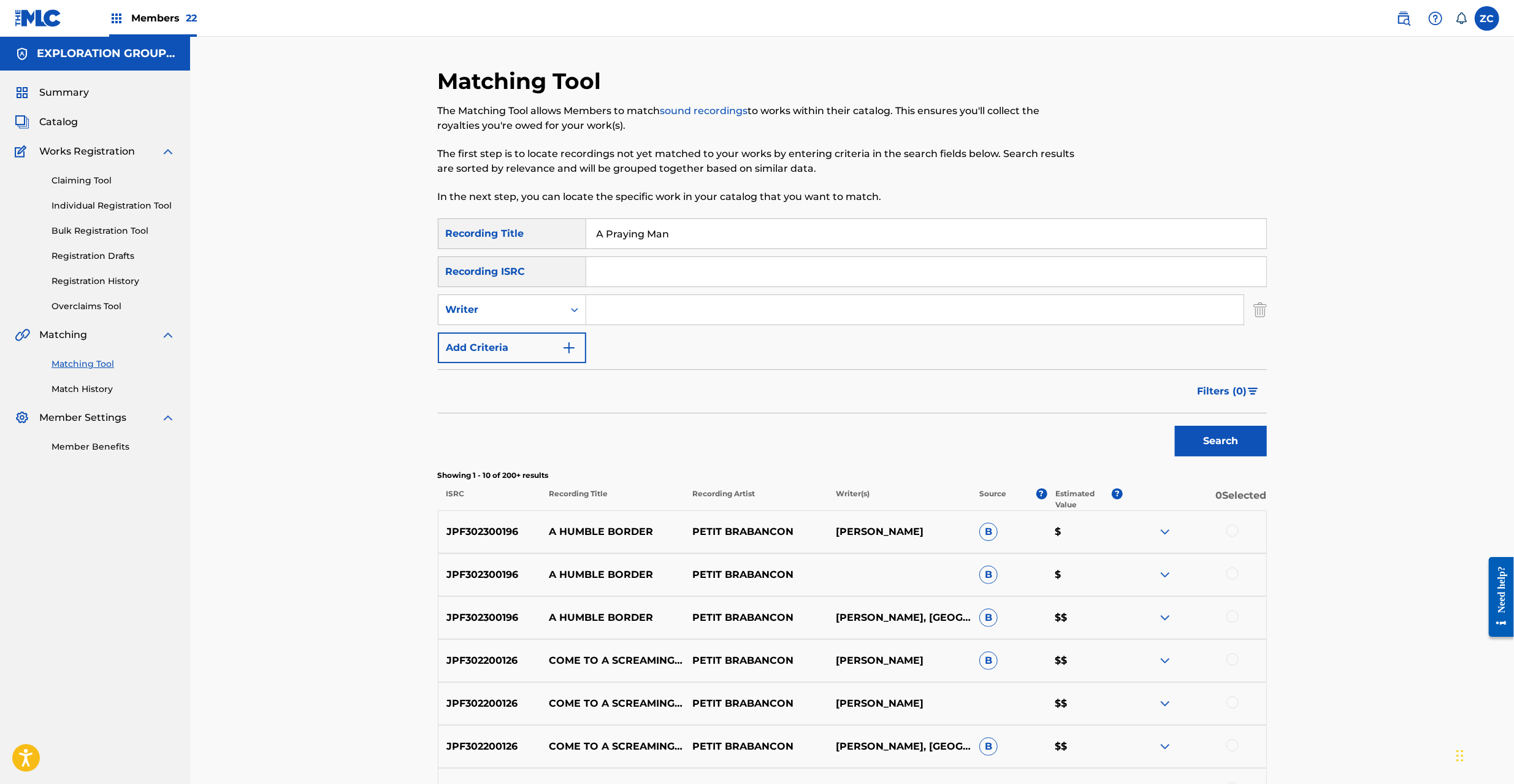
drag, startPoint x: 1259, startPoint y: 312, endPoint x: 1256, endPoint y: 295, distance: 17.3
click at [1259, 312] on img "Search Form" at bounding box center [1260, 309] width 14 height 31
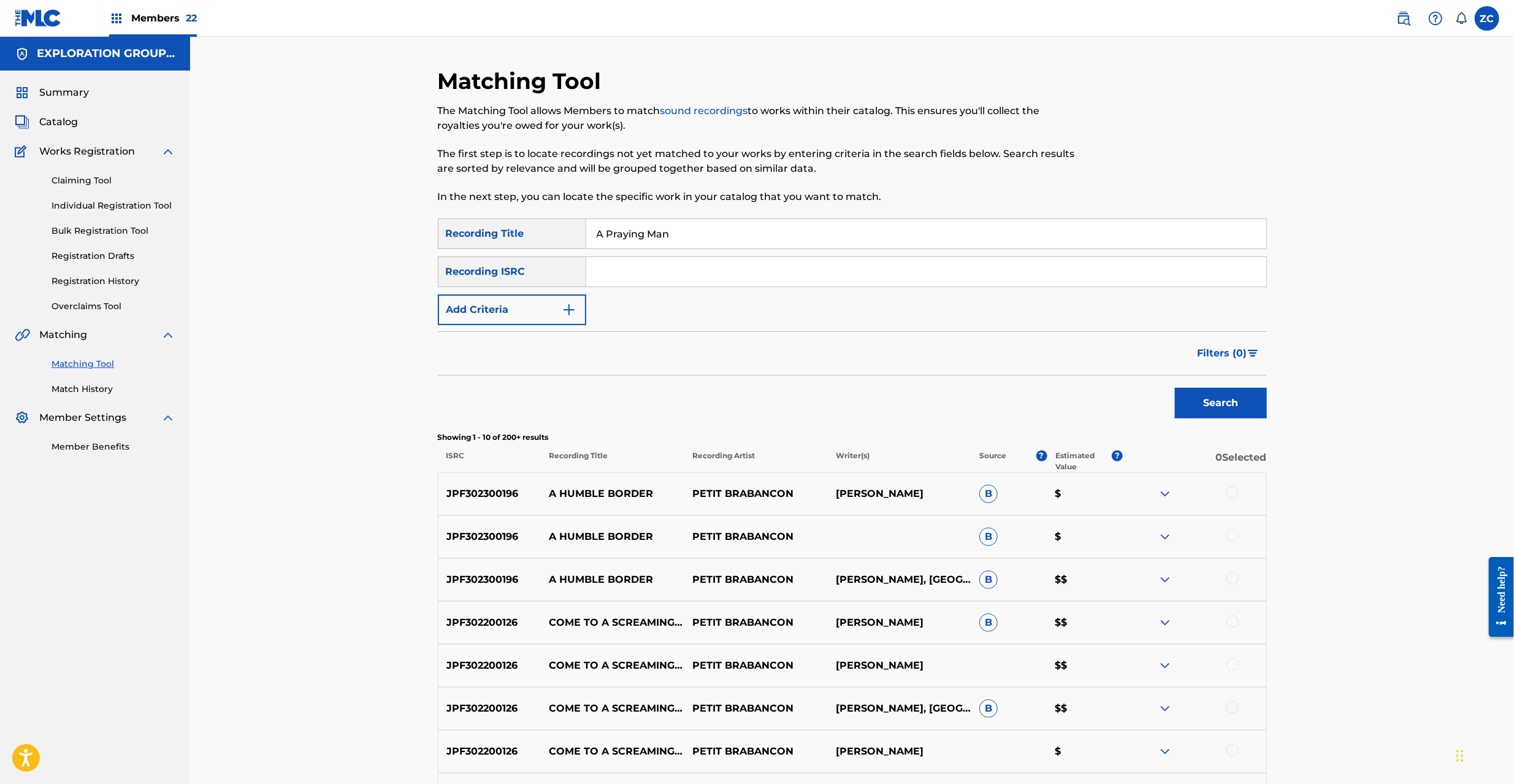
click at [1232, 277] on input "Search Form" at bounding box center [927, 271] width 680 height 29
paste input "JPF302200070"
type input "JPF302200070"
drag, startPoint x: 898, startPoint y: 222, endPoint x: 381, endPoint y: 223, distance: 517.0
click at [369, 222] on div "Matching Tool The Matching Tool allows Members to match sound recordings to wor…" at bounding box center [852, 515] width 1324 height 957
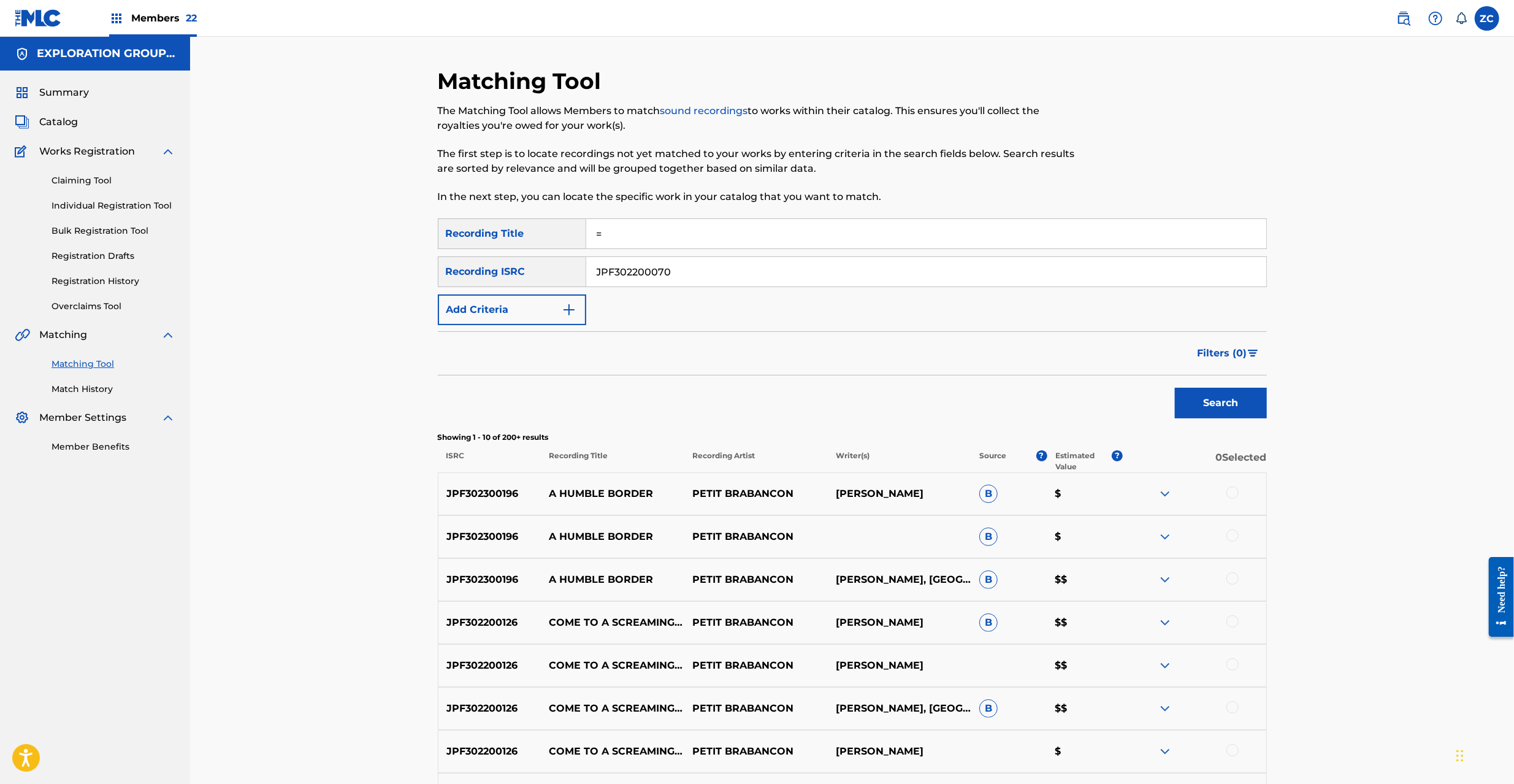
type input "="
click at [1240, 408] on button "Search" at bounding box center [1220, 403] width 92 height 31
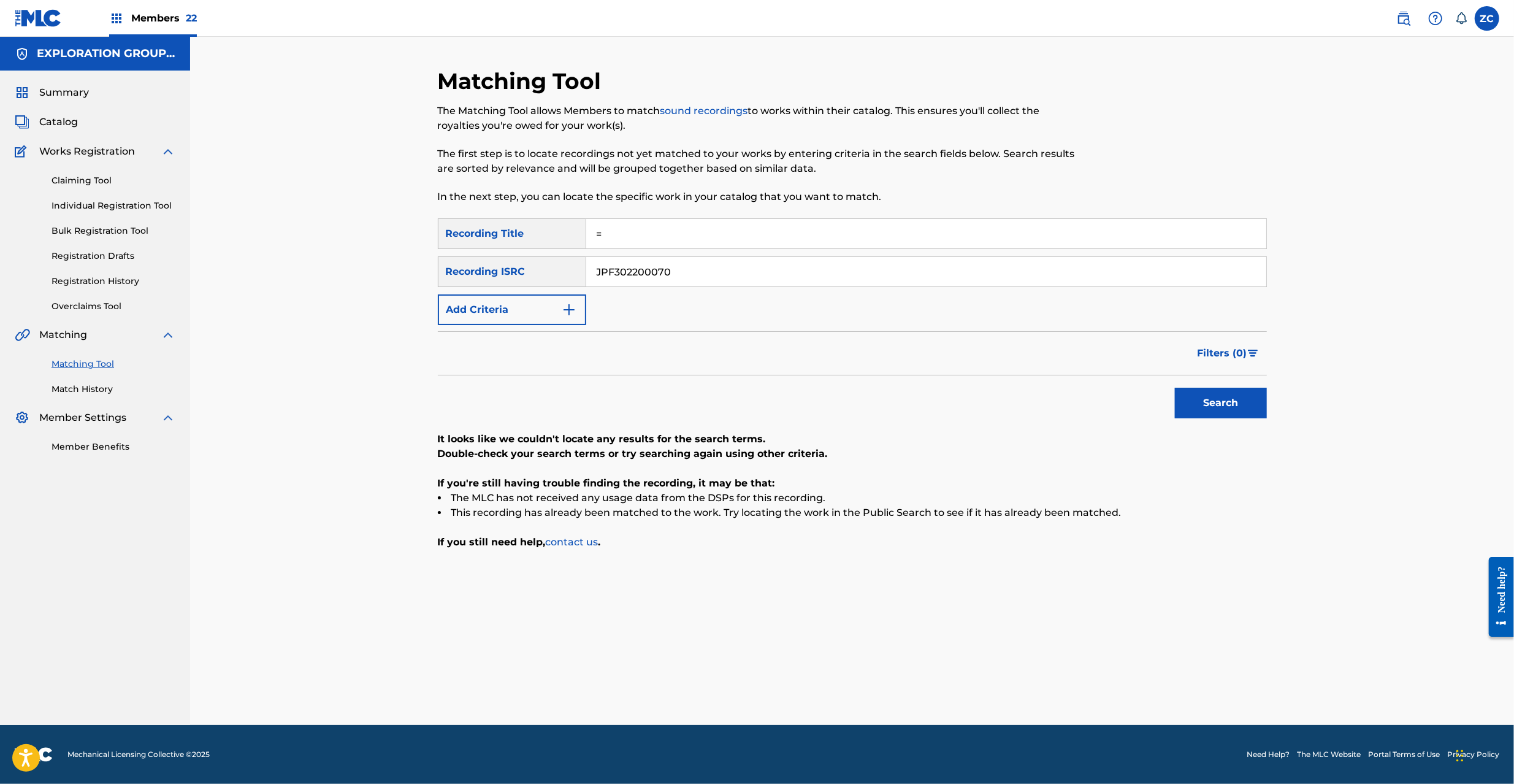
click at [644, 238] on input "=" at bounding box center [927, 234] width 680 height 29
click at [1246, 403] on button "Search" at bounding box center [1220, 403] width 92 height 31
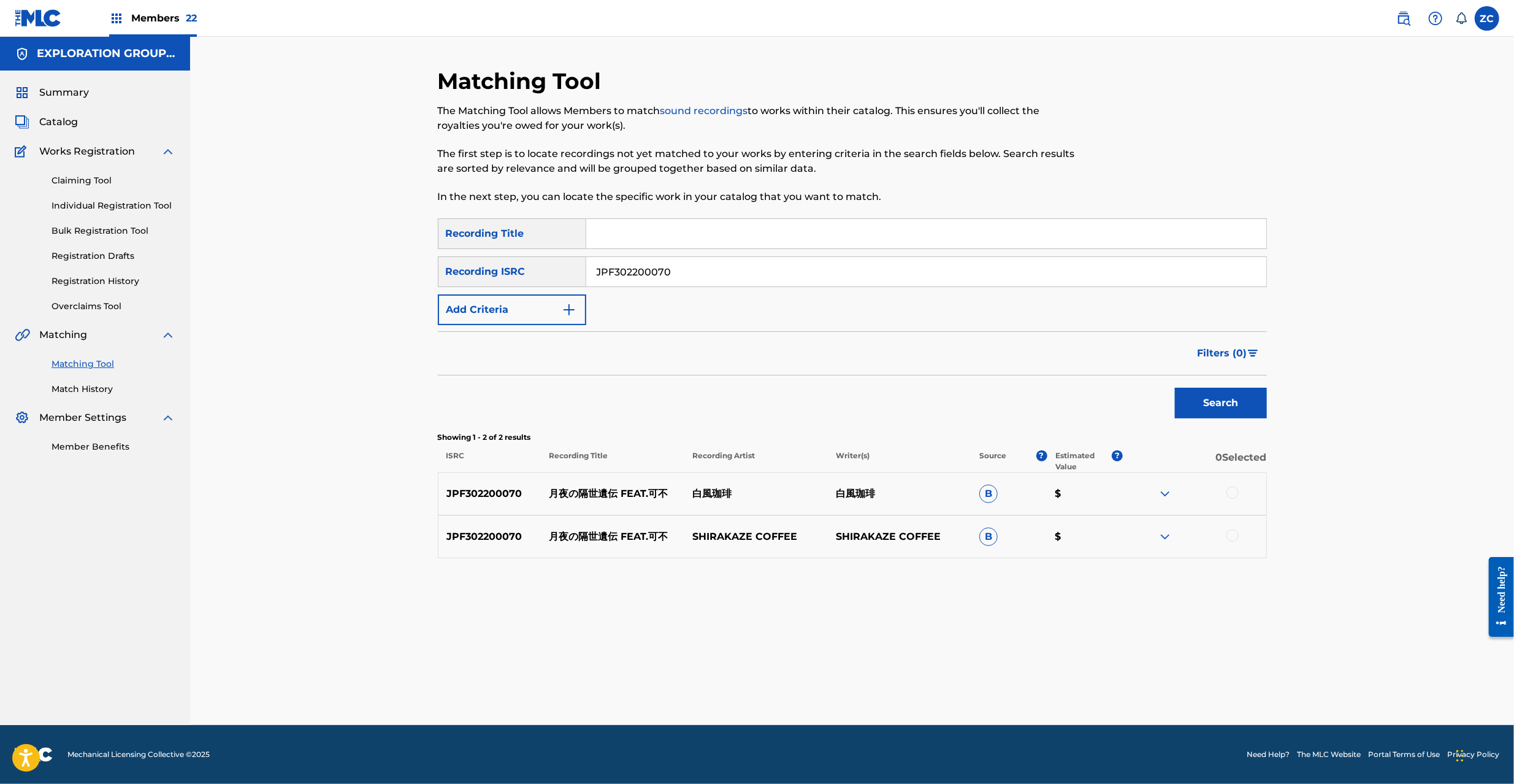
click at [1235, 492] on div at bounding box center [1232, 493] width 12 height 12
click at [1236, 538] on div at bounding box center [1232, 535] width 12 height 12
click at [988, 273] on input "JPF302200070" at bounding box center [927, 271] width 680 height 29
paste input "月夜の隔世遺伝"
type input "JPF302200070"
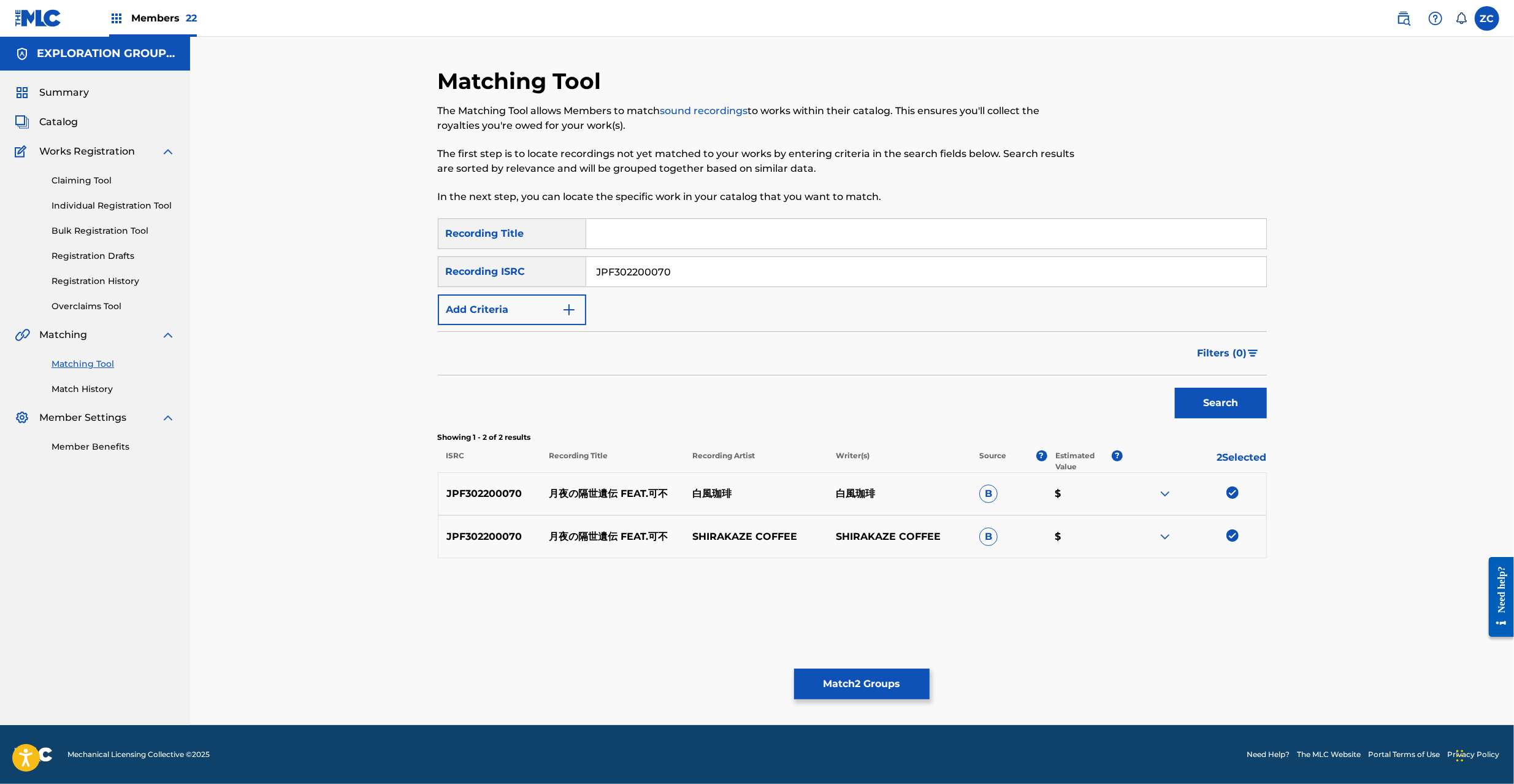
click at [887, 670] on button "Match 2 Groups" at bounding box center [861, 683] width 135 height 31
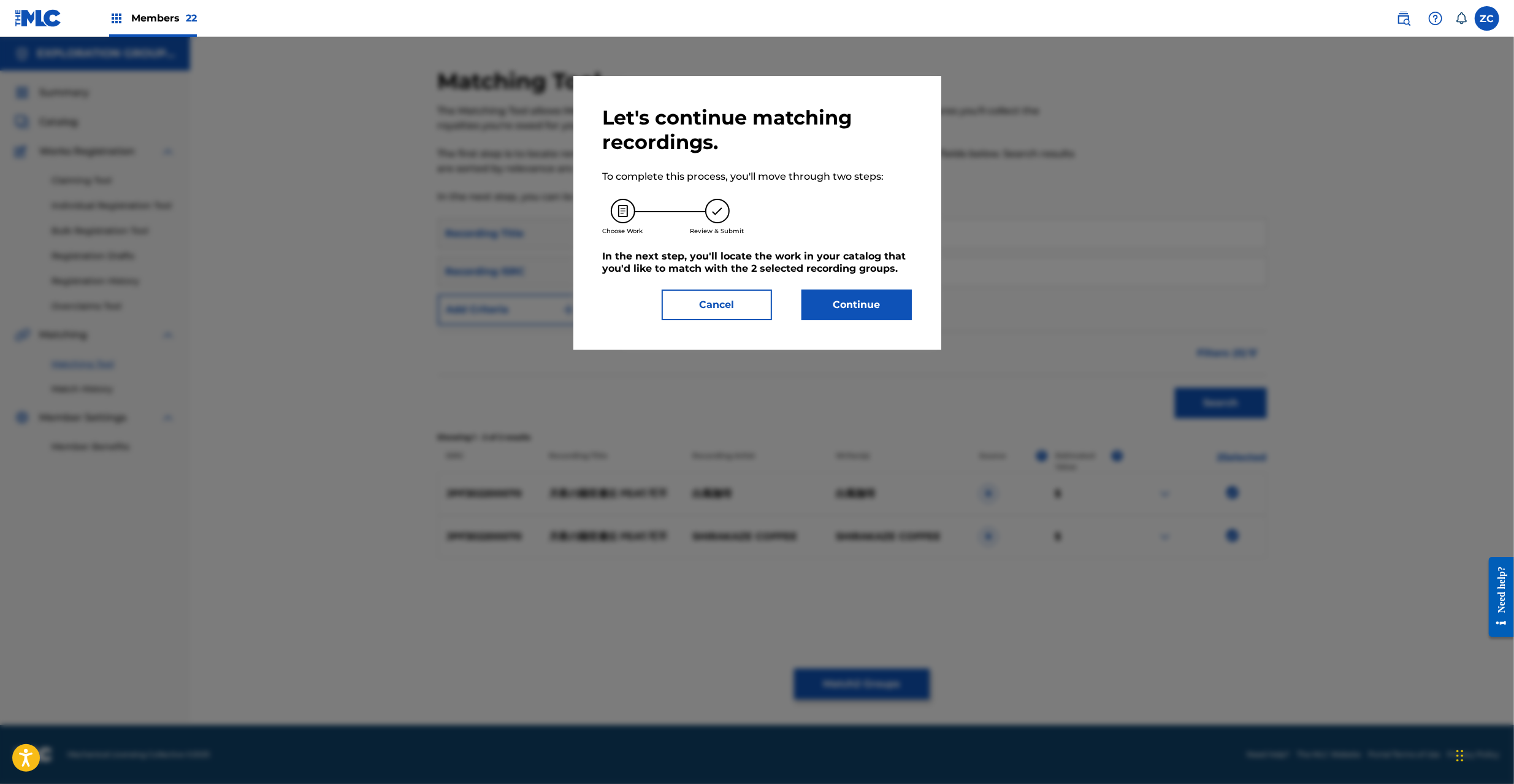
click at [861, 306] on button "Continue" at bounding box center [856, 304] width 110 height 31
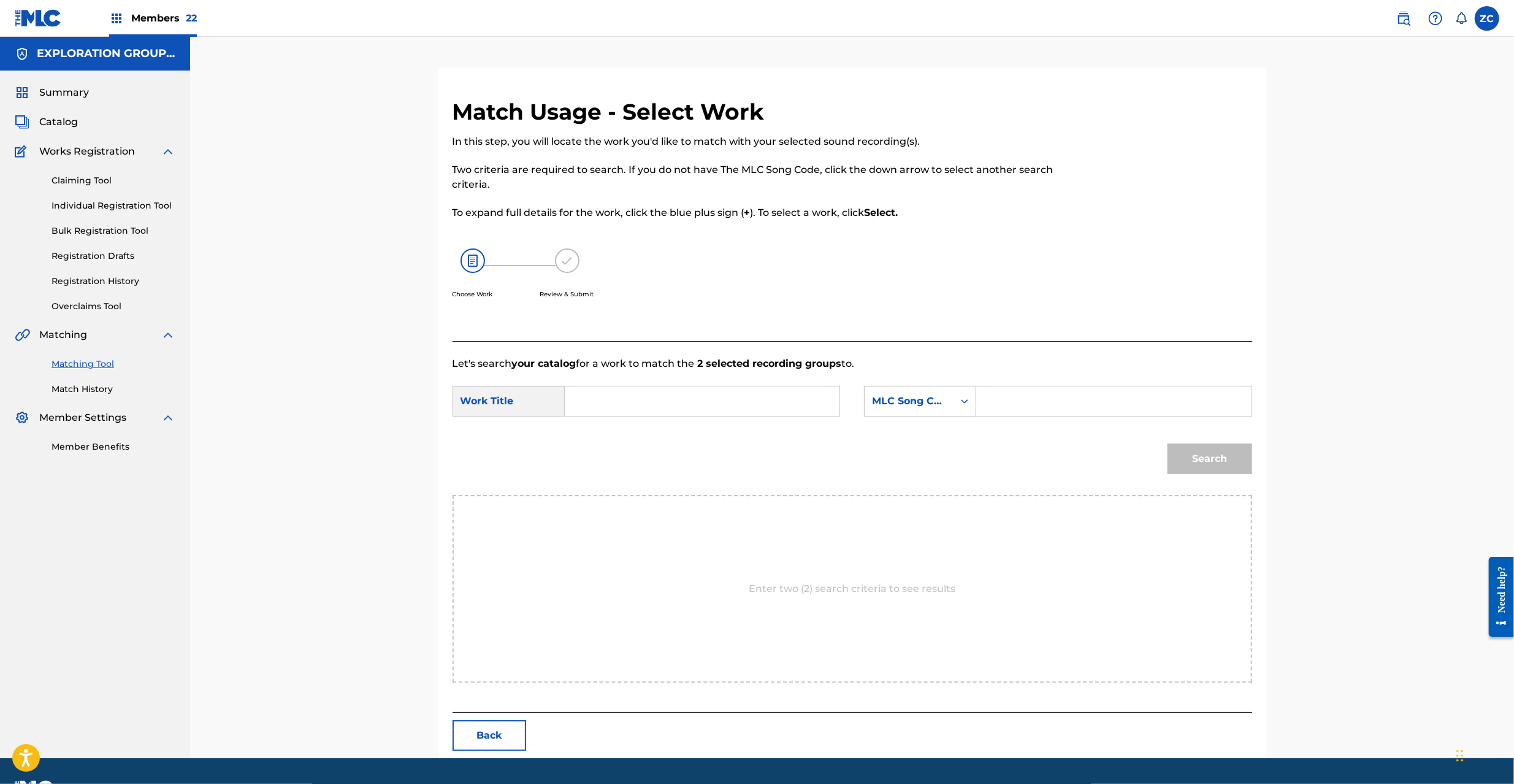
click at [743, 409] on input "Search Form" at bounding box center [702, 400] width 254 height 29
paste input "Tsukiyono Kakusei Iden TW9CGF"
click at [746, 400] on input "Tsukiyono Kakusei Iden TW9CGF" at bounding box center [702, 400] width 254 height 29
type input "Tsukiyono Kakusei Iden"
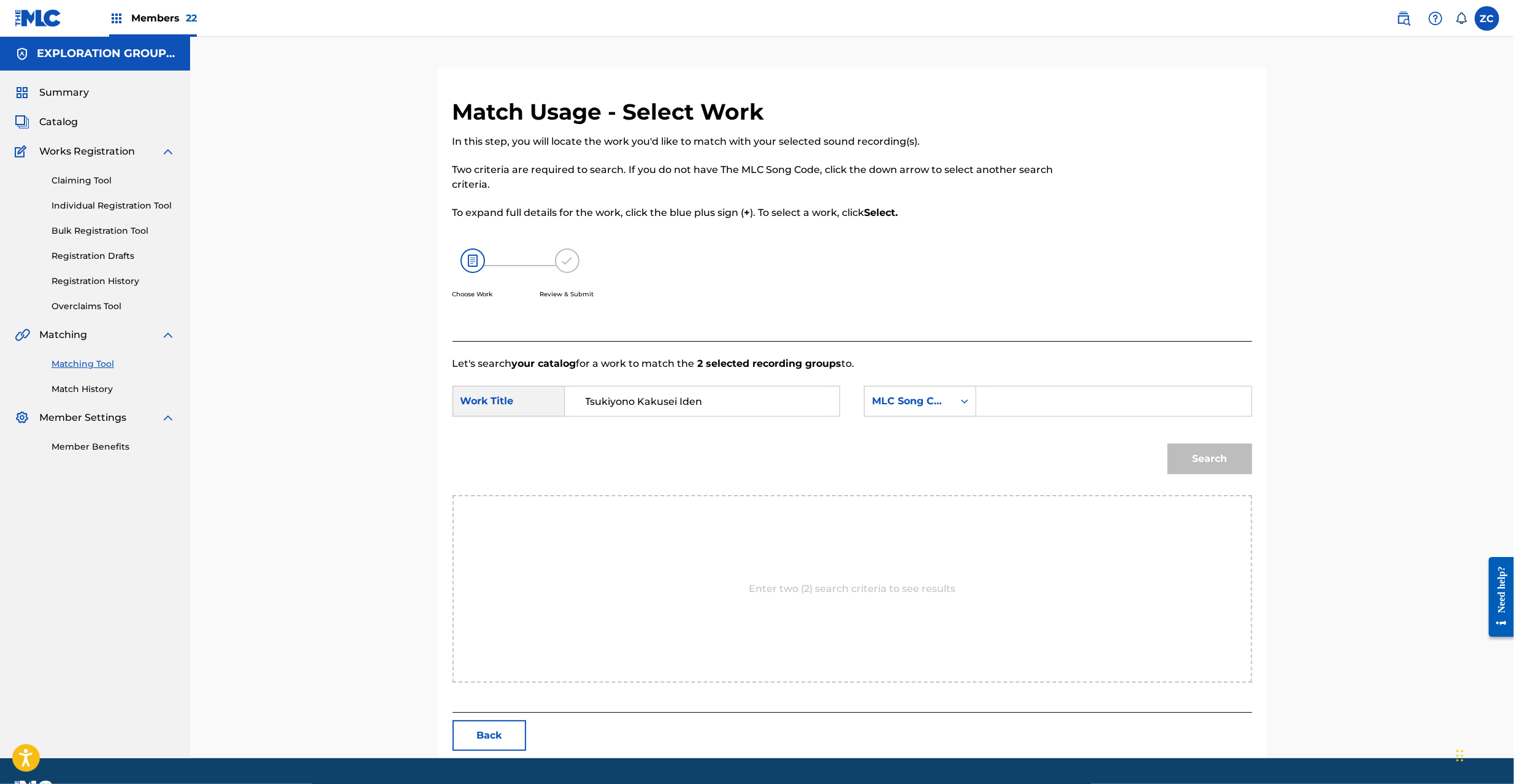
click at [1046, 403] on input "Search Form" at bounding box center [1114, 400] width 254 height 29
paste input "TW9CGF"
type input "TW9CGF"
click at [1223, 451] on button "Search" at bounding box center [1210, 458] width 85 height 31
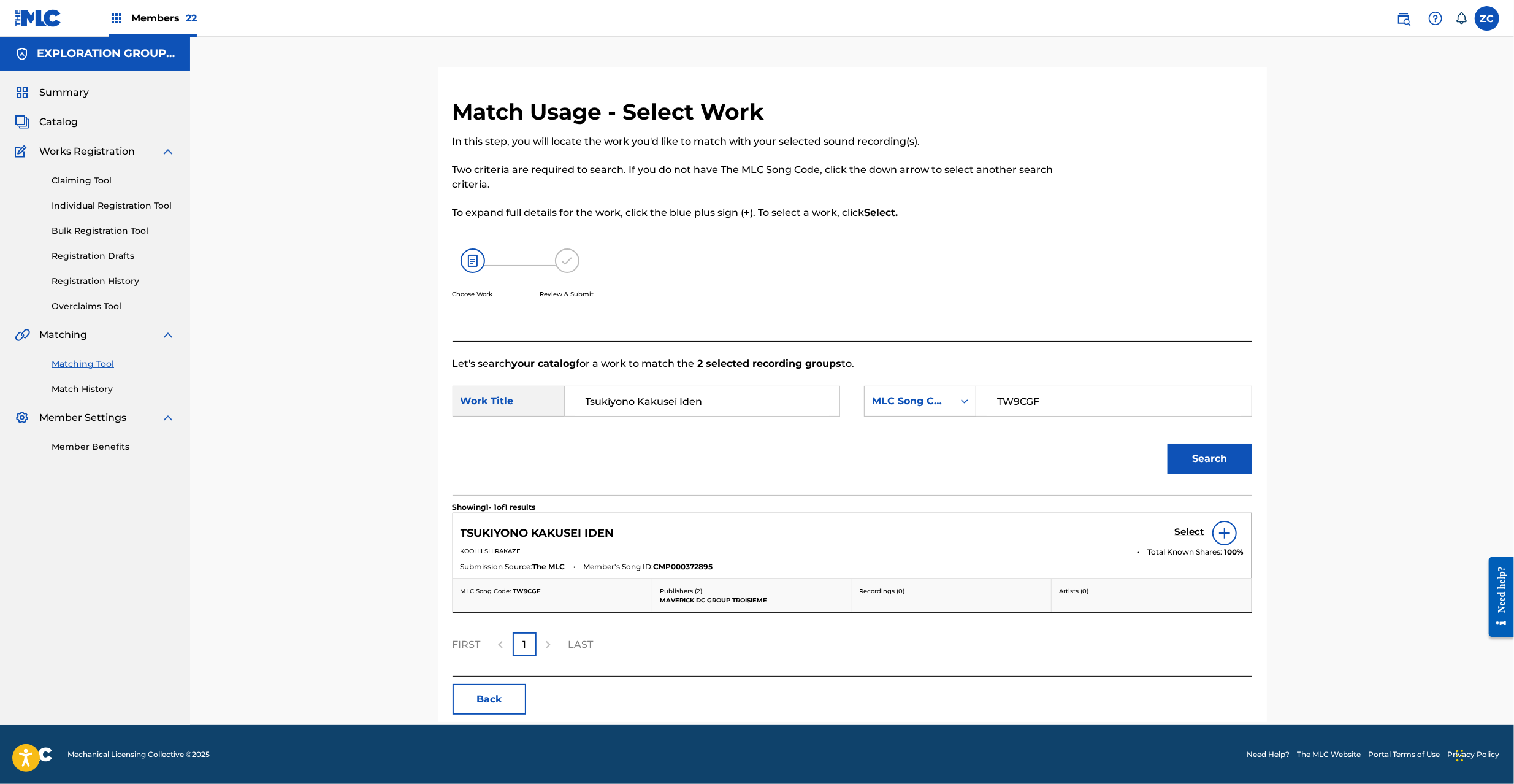
click at [1178, 528] on h5 "Select" at bounding box center [1190, 532] width 30 height 12
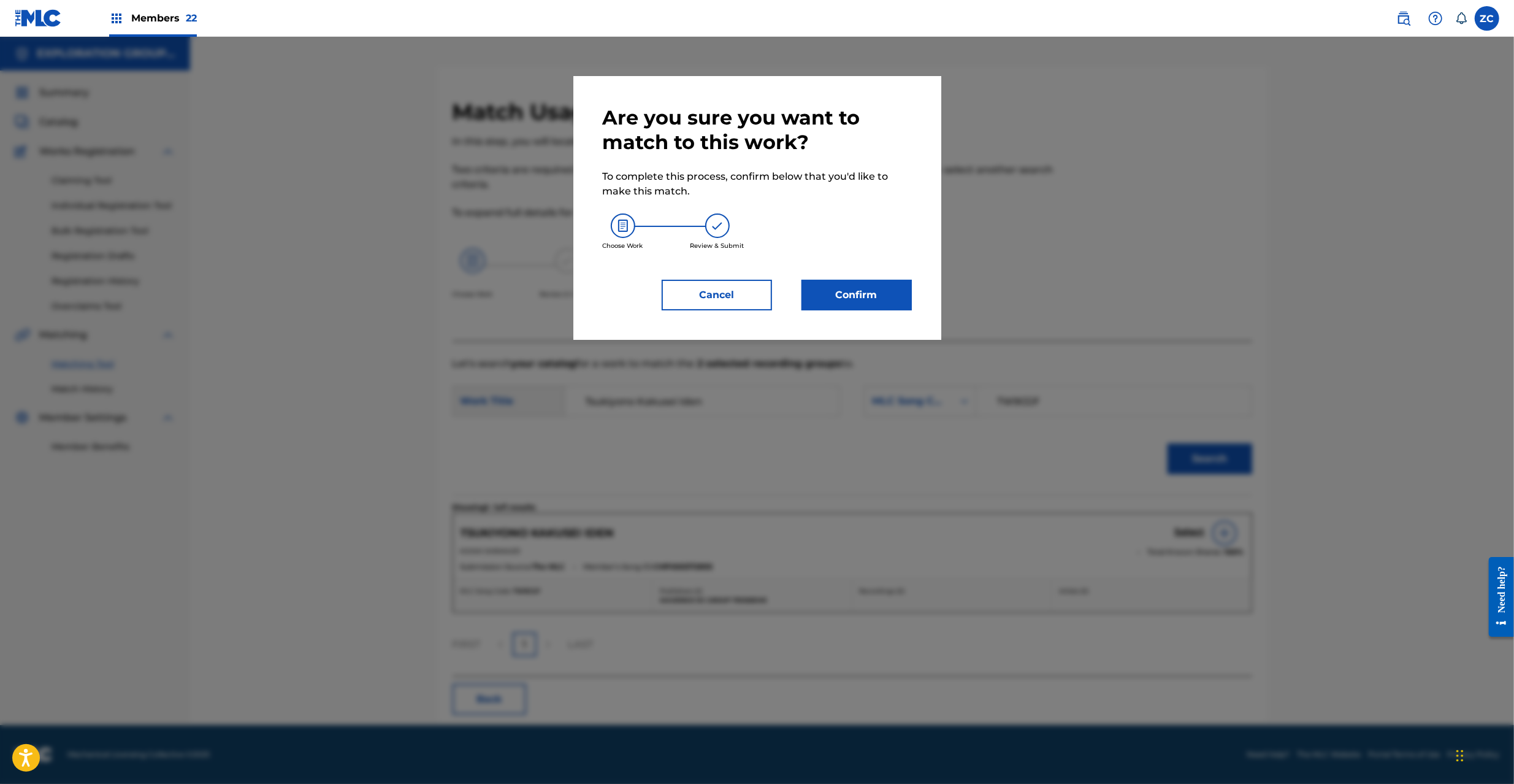
click at [906, 299] on button "Confirm" at bounding box center [856, 294] width 110 height 31
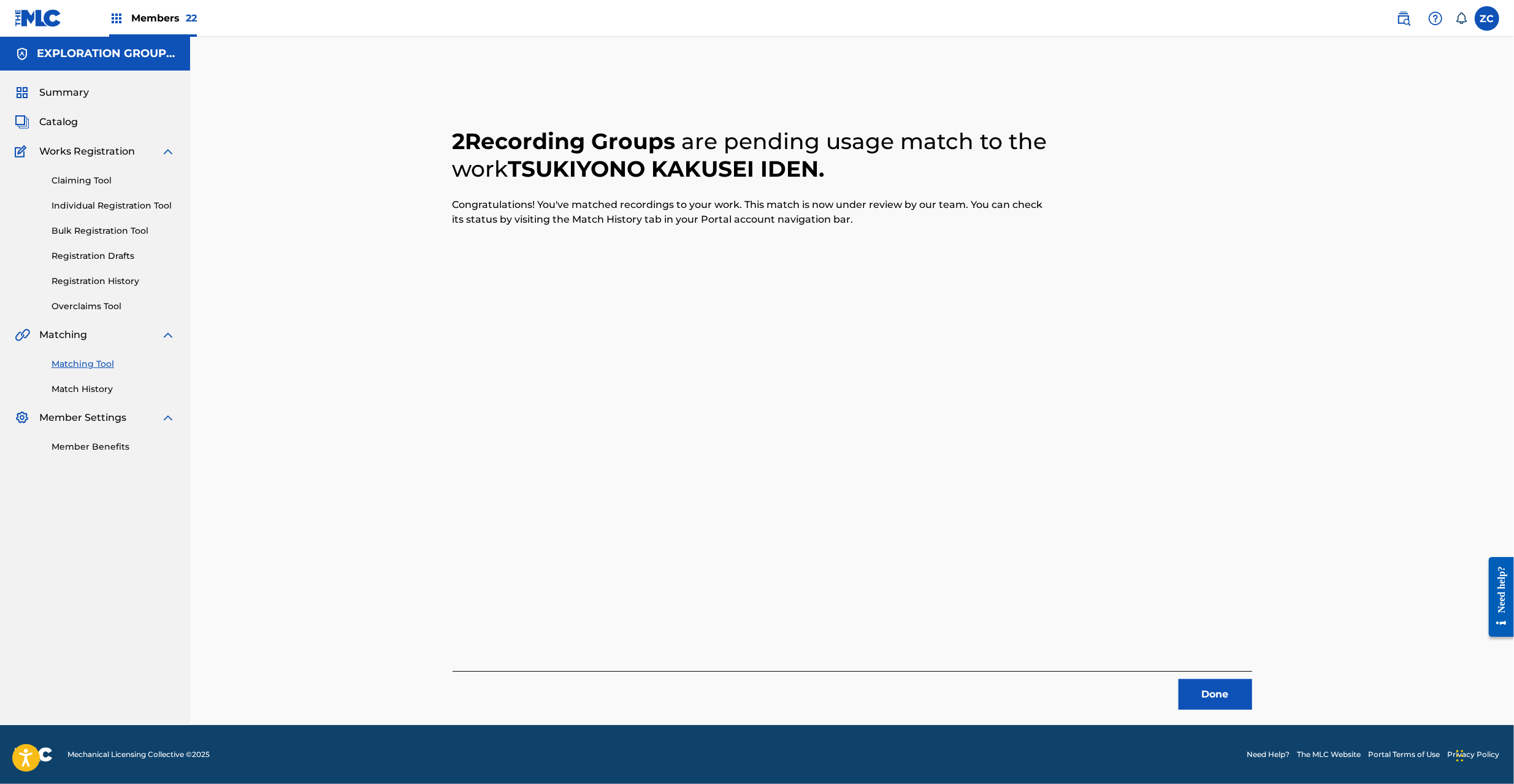
click at [1219, 676] on div "Done" at bounding box center [852, 689] width 800 height 38
click at [1222, 685] on button "Done" at bounding box center [1215, 694] width 74 height 31
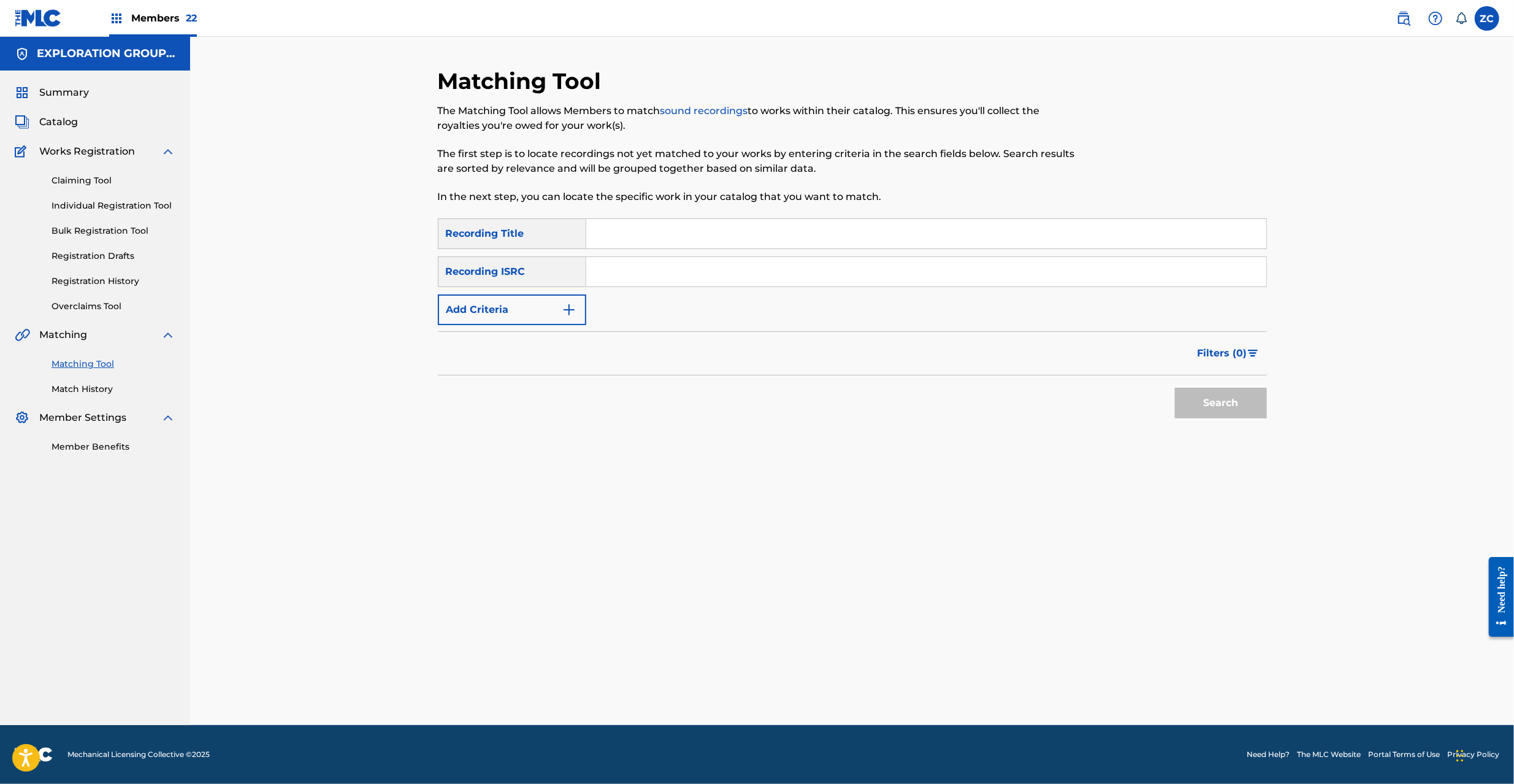
click at [915, 273] on input "Search Form" at bounding box center [927, 271] width 680 height 29
paste input "JPF302200087"
type input "JPF302200087"
click at [1205, 407] on button "Search" at bounding box center [1220, 403] width 92 height 31
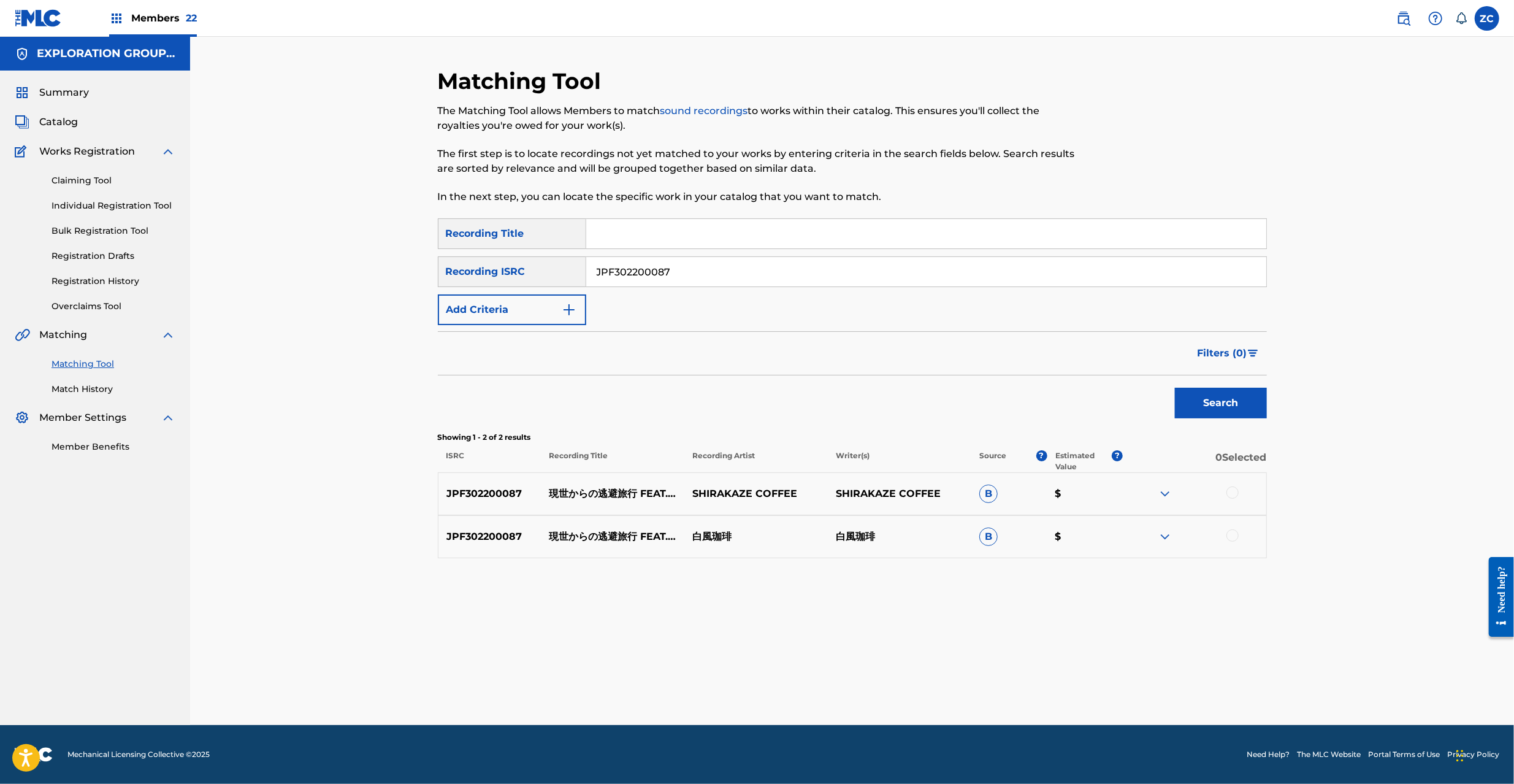
click at [1229, 493] on div at bounding box center [1232, 493] width 12 height 12
click at [1229, 529] on div at bounding box center [1232, 535] width 12 height 12
click at [857, 680] on button "Match 2 Groups" at bounding box center [861, 683] width 135 height 31
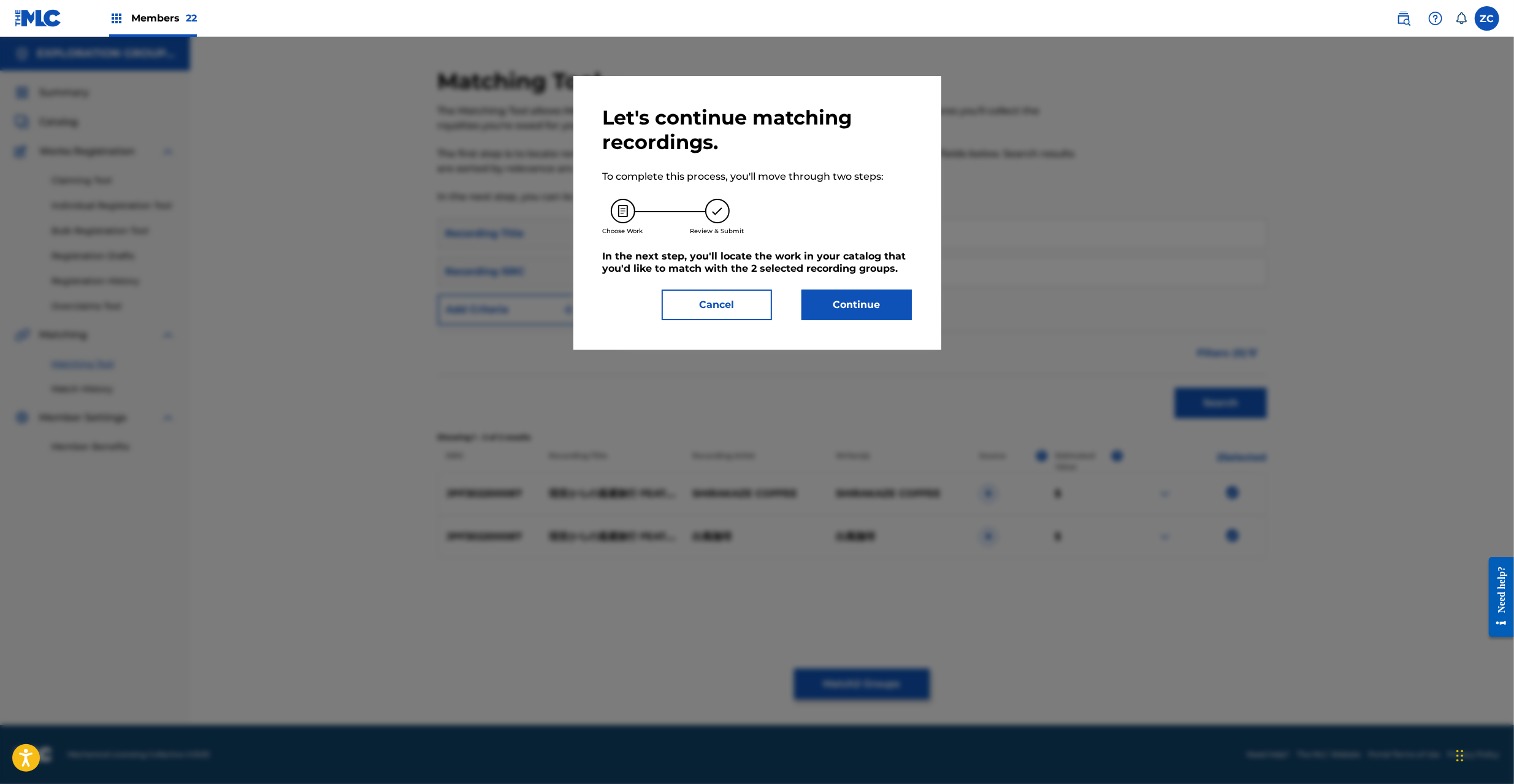
click at [878, 312] on button "Continue" at bounding box center [856, 304] width 110 height 31
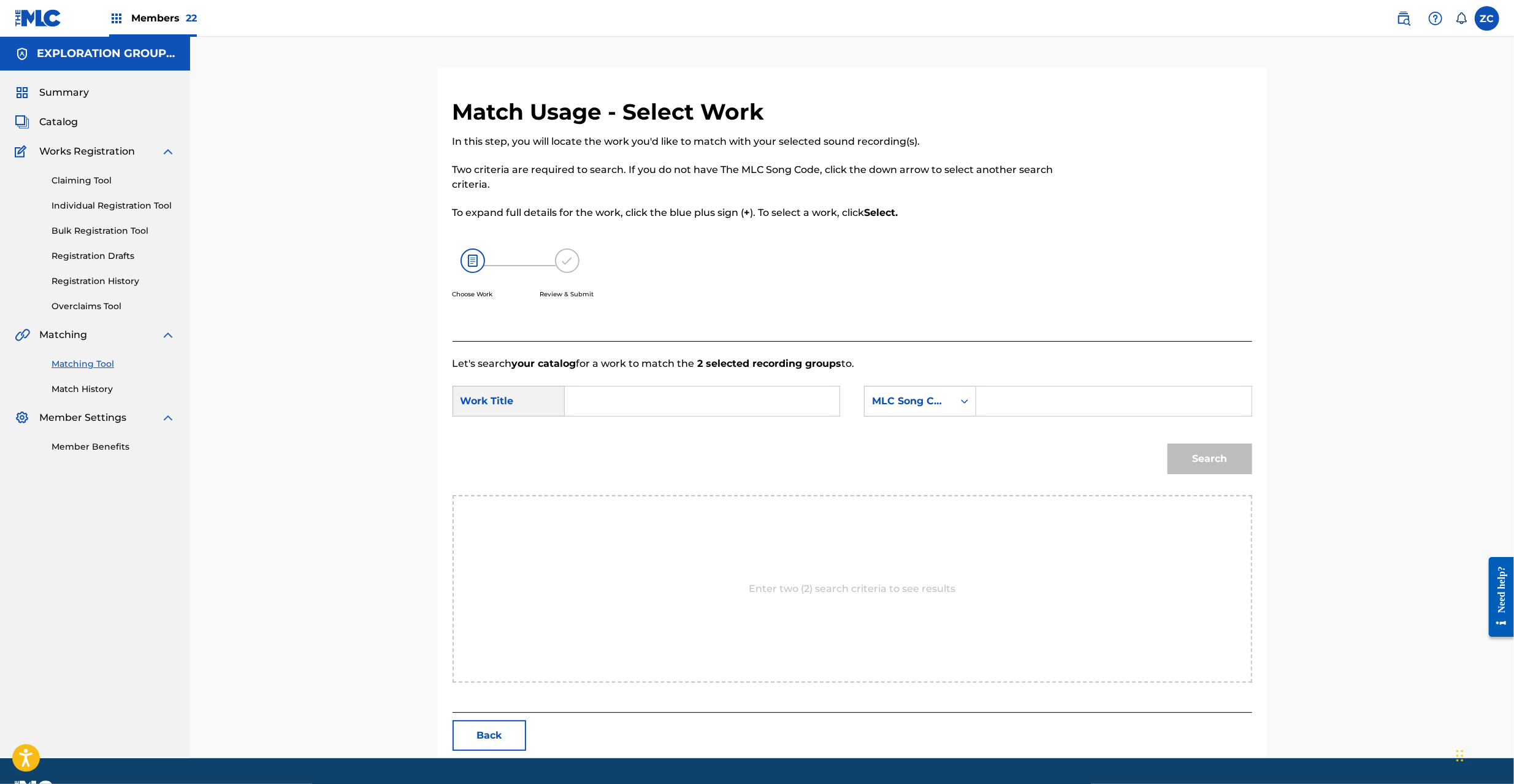
click at [726, 406] on input "Search Form" at bounding box center [702, 400] width 254 height 29
paste input "Gense [PERSON_NAME] GC2O2C"
click at [750, 398] on input "Gense [PERSON_NAME] GC2O2C" at bounding box center [702, 400] width 254 height 29
click at [751, 398] on input "Gense [PERSON_NAME] GC2O2C" at bounding box center [702, 400] width 254 height 29
type input "Gense [PERSON_NAME]"
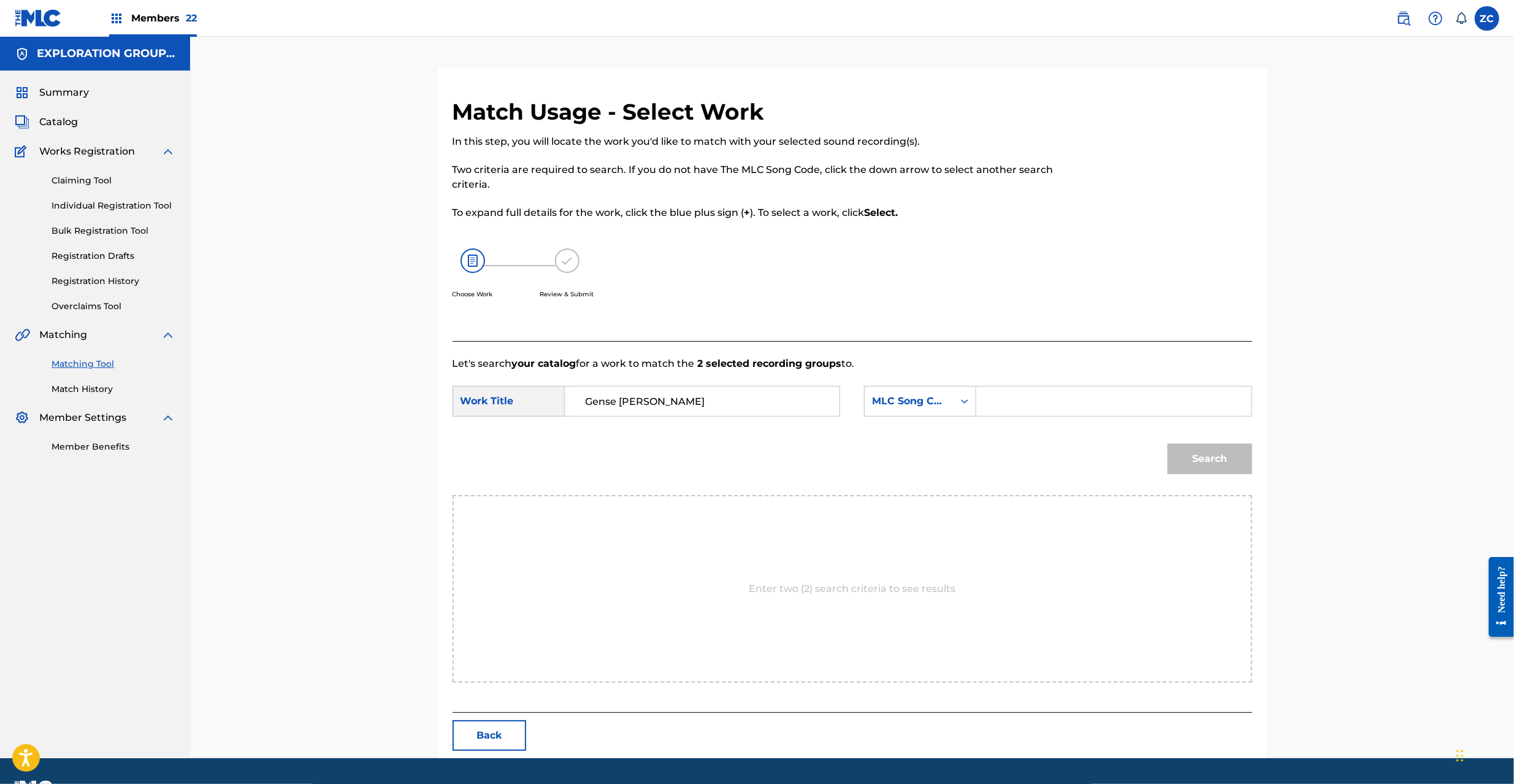
click at [1070, 412] on input "Search Form" at bounding box center [1114, 400] width 254 height 29
paste input "GC2O2C"
type input "GC2O2C"
click at [1201, 455] on button "Search" at bounding box center [1210, 458] width 85 height 31
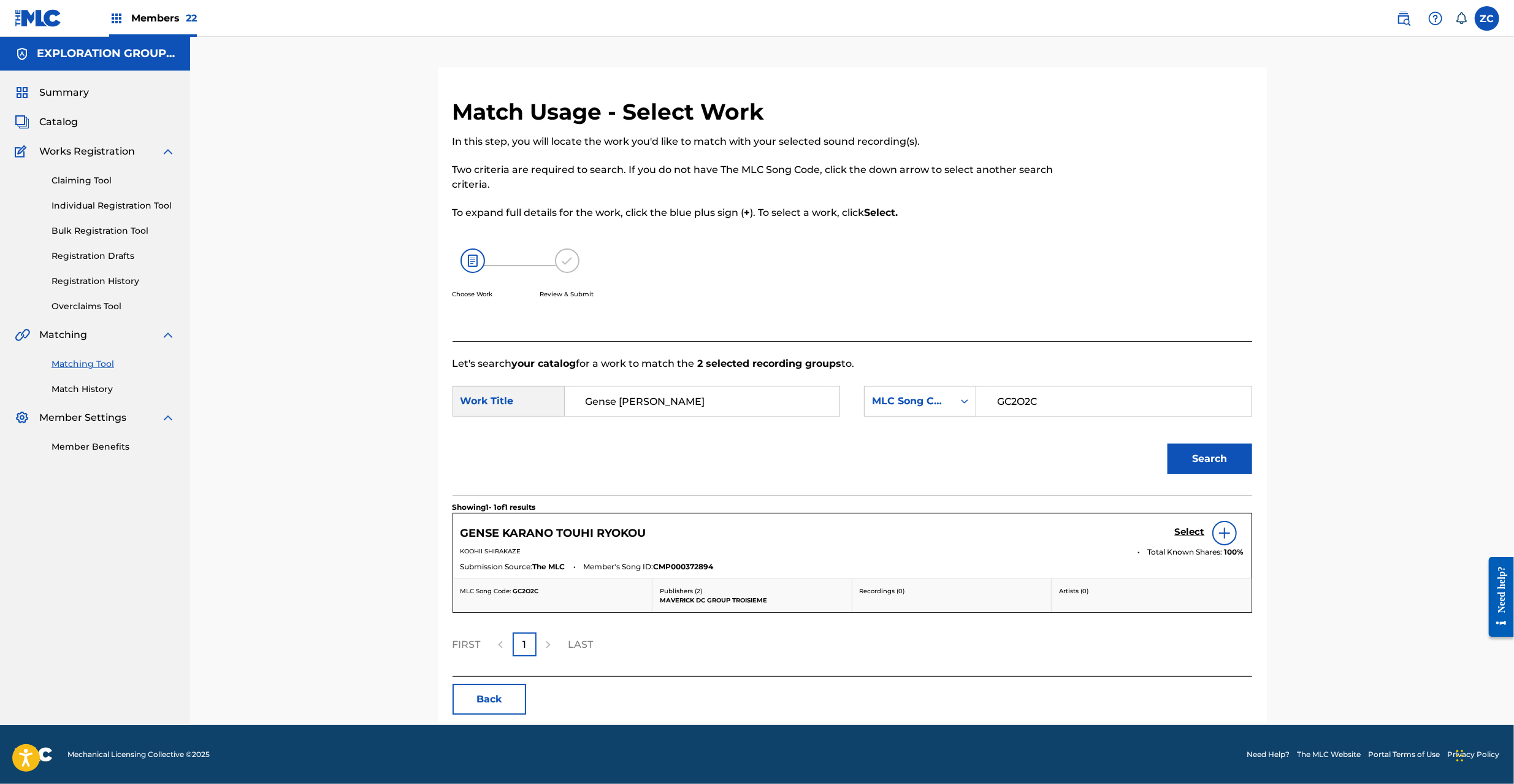
click at [1192, 533] on h5 "Select" at bounding box center [1190, 532] width 30 height 12
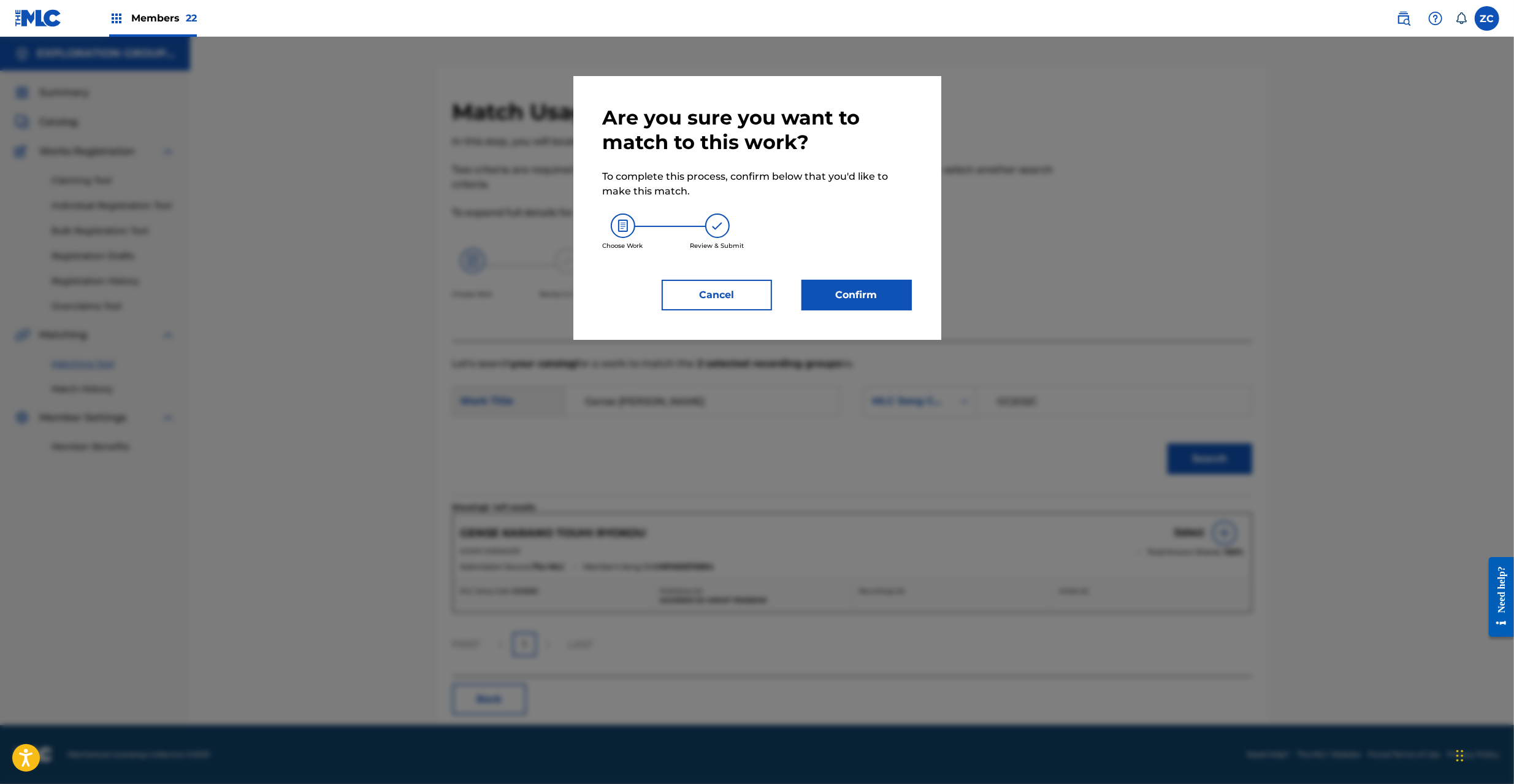
click at [861, 307] on button "Confirm" at bounding box center [856, 294] width 110 height 31
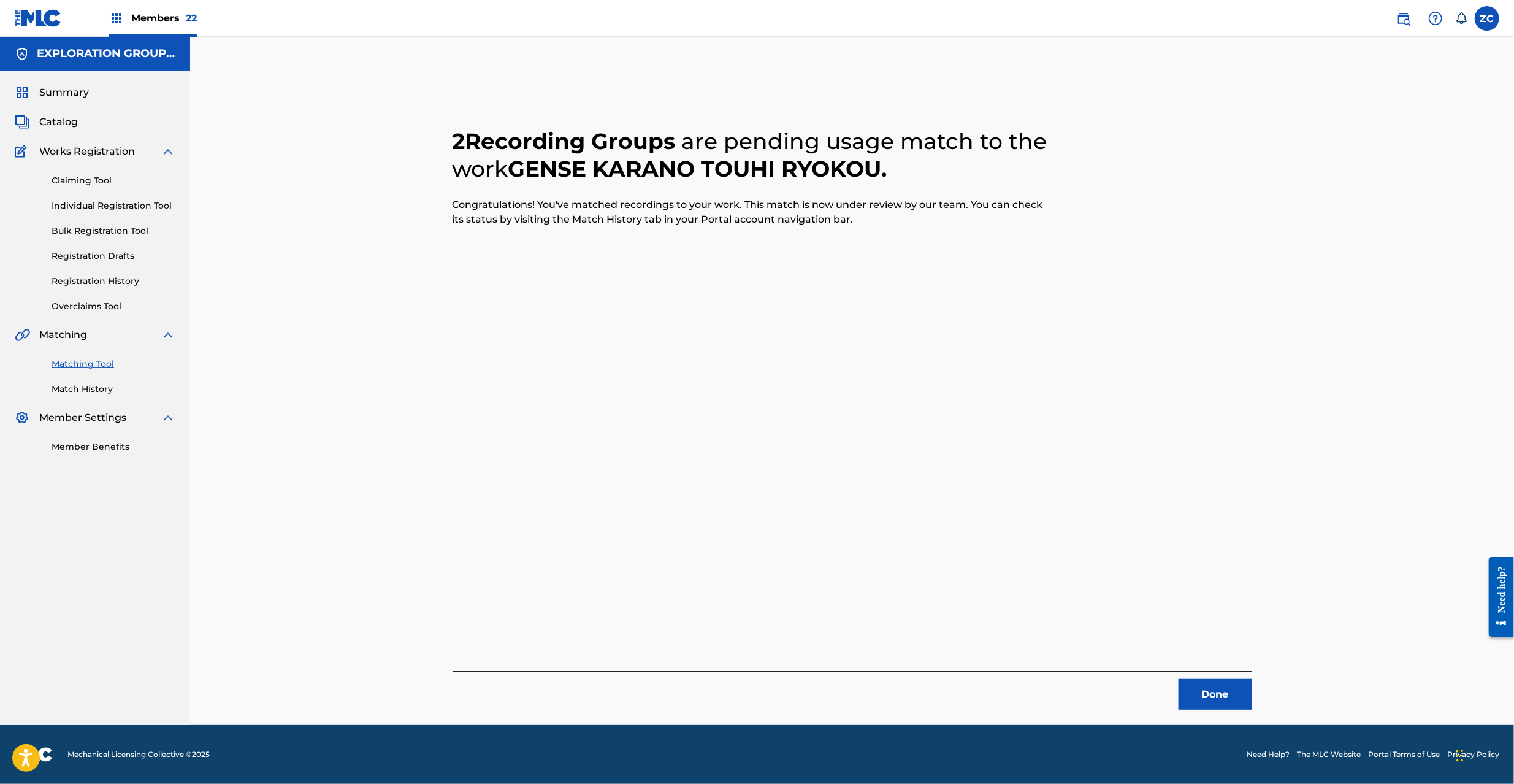
click at [1232, 692] on button "Done" at bounding box center [1215, 694] width 74 height 31
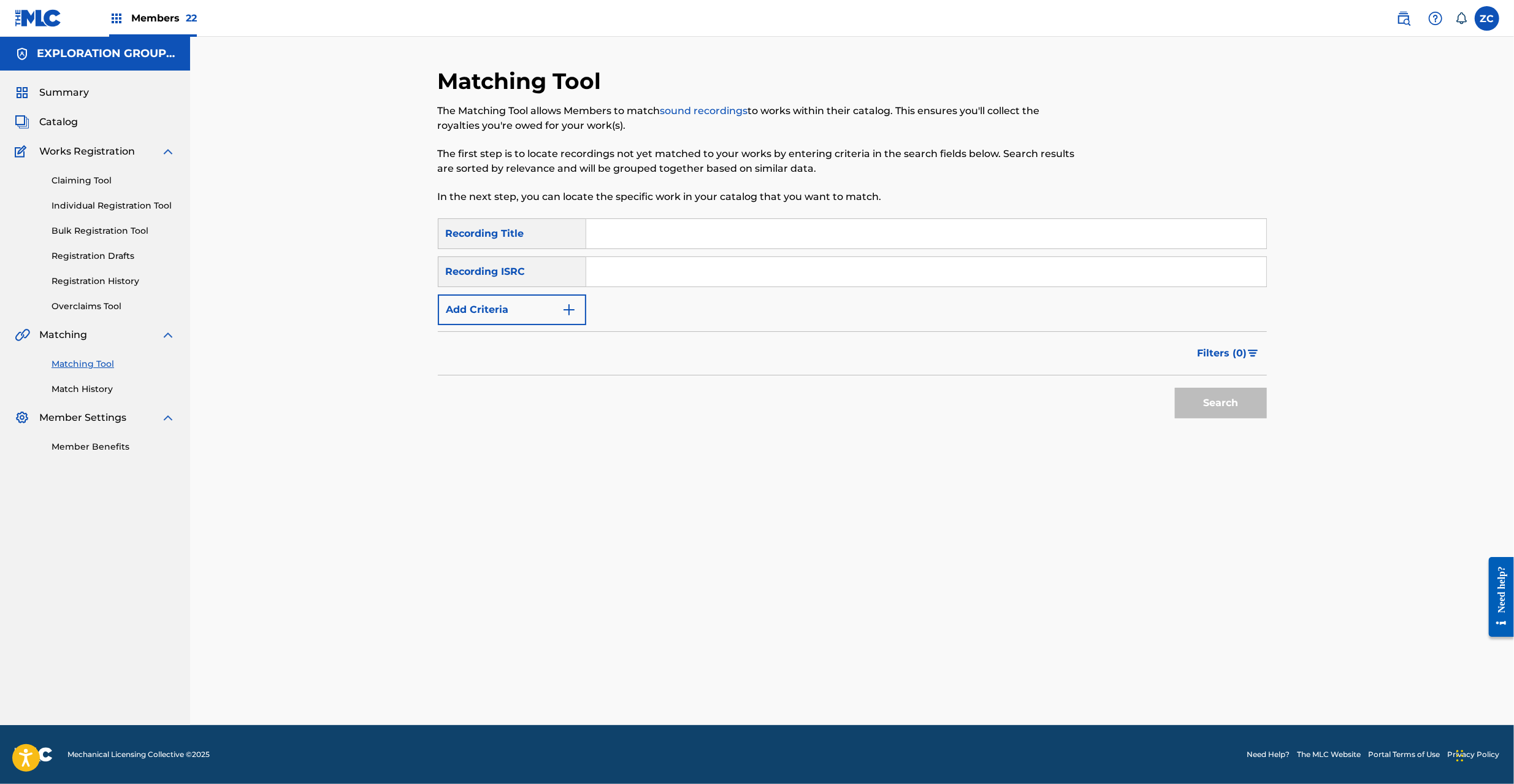
click at [828, 271] on input "Search Form" at bounding box center [927, 271] width 680 height 29
paste input "JPF302200111"
type input "JPF302200111"
click at [1203, 396] on button "Search" at bounding box center [1220, 403] width 92 height 31
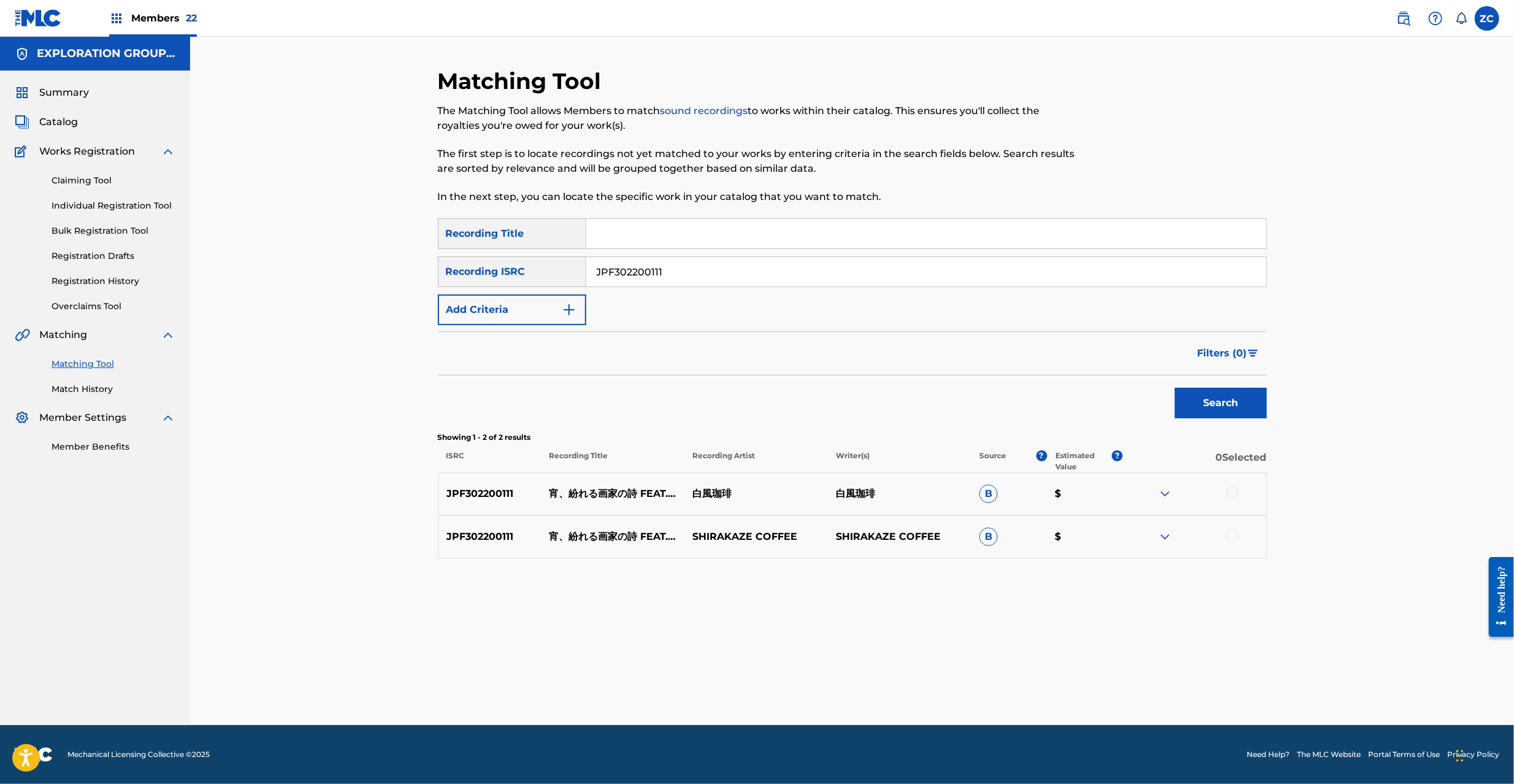
click at [1232, 488] on div at bounding box center [1232, 493] width 12 height 12
click at [1235, 533] on div at bounding box center [1232, 535] width 12 height 12
click at [887, 678] on button "Match 2 Groups" at bounding box center [861, 683] width 135 height 31
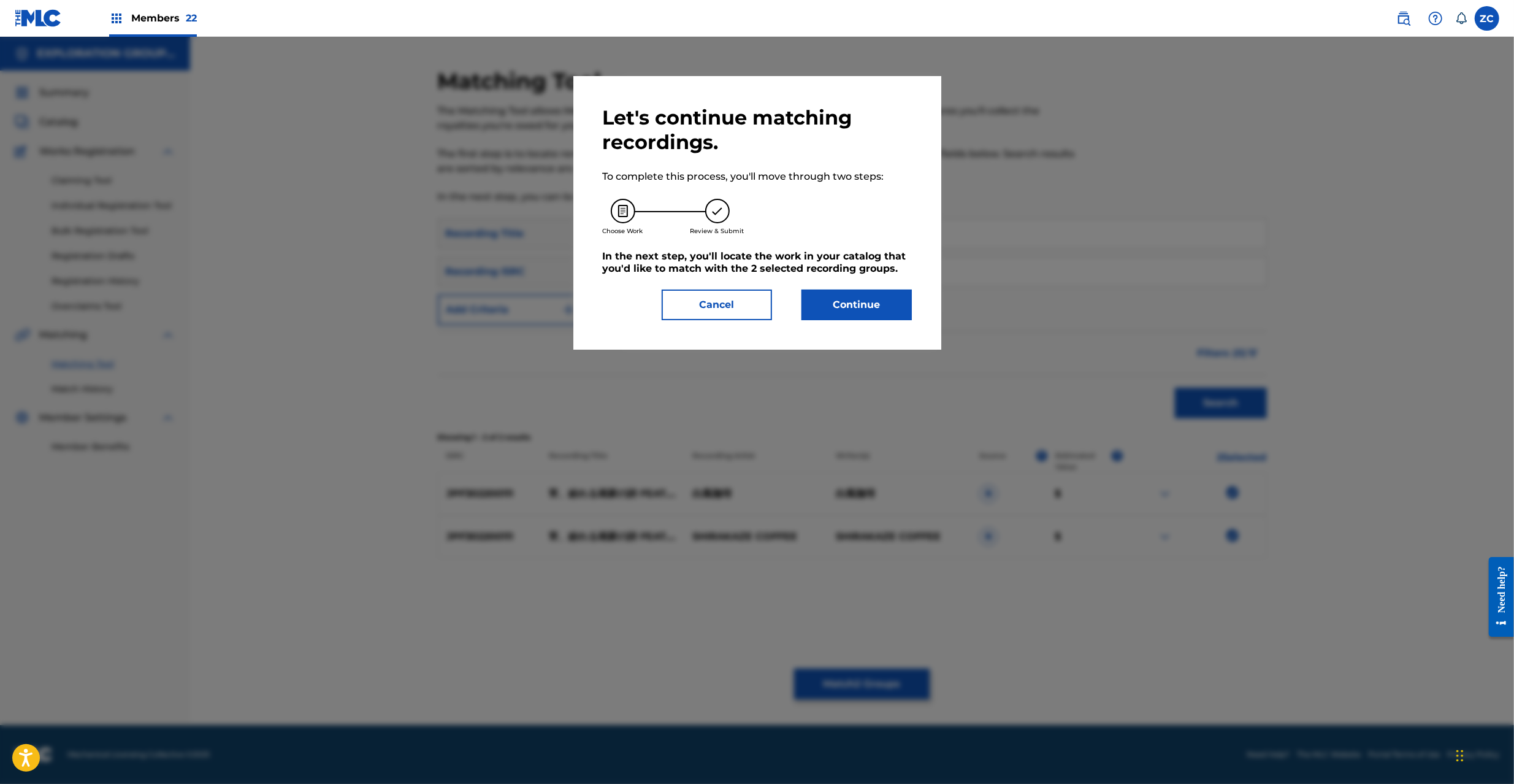
click at [829, 306] on button "Continue" at bounding box center [856, 304] width 110 height 31
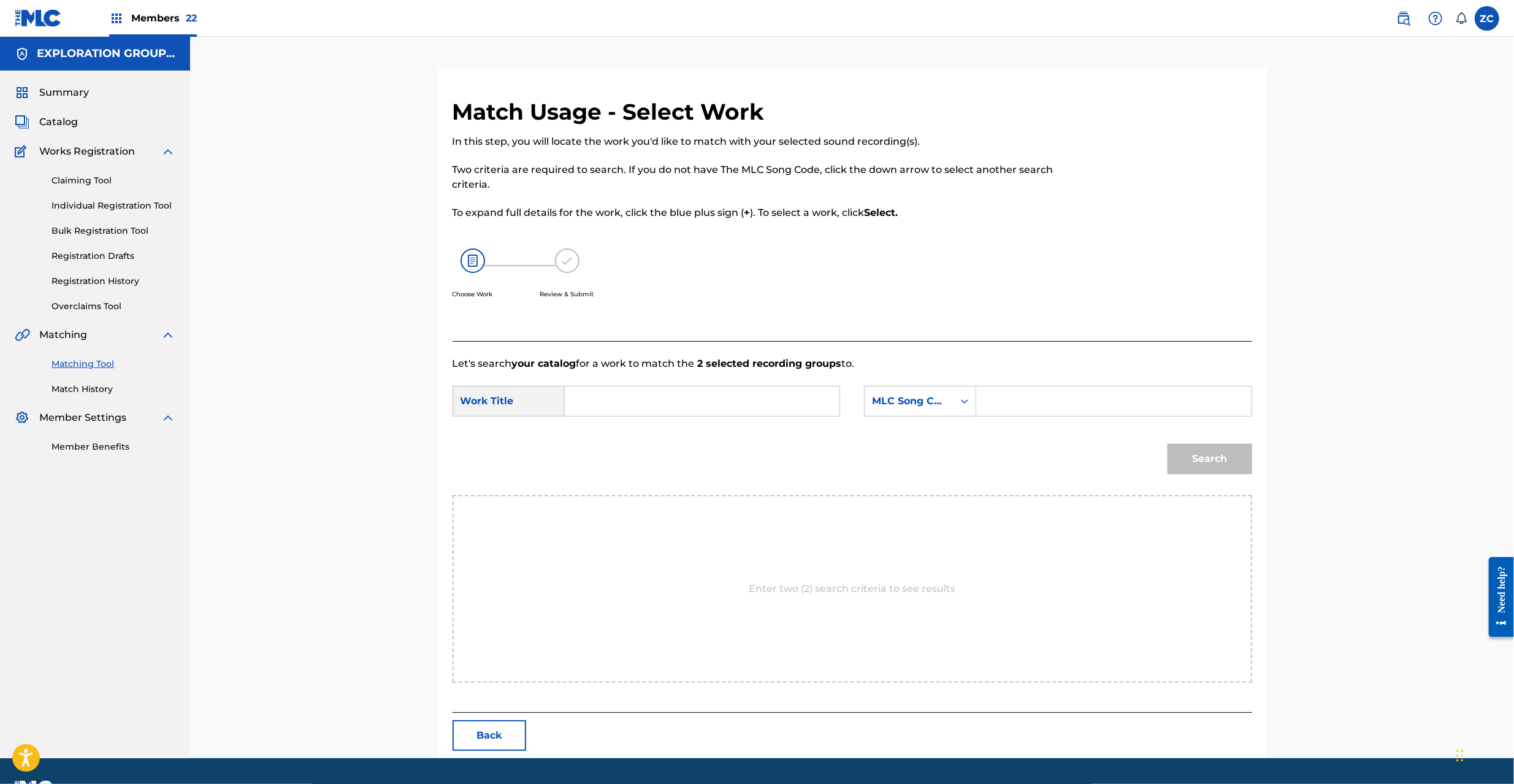
click at [786, 393] on input "Search Form" at bounding box center [702, 400] width 254 height 29
paste input "Yoi Magireru Gakano Uta YQ0ER6"
click at [731, 401] on input "Yoi Magireru Gakano Uta YQ0ER6" at bounding box center [702, 400] width 254 height 29
type input "Yoi Magireru Gakano Uta"
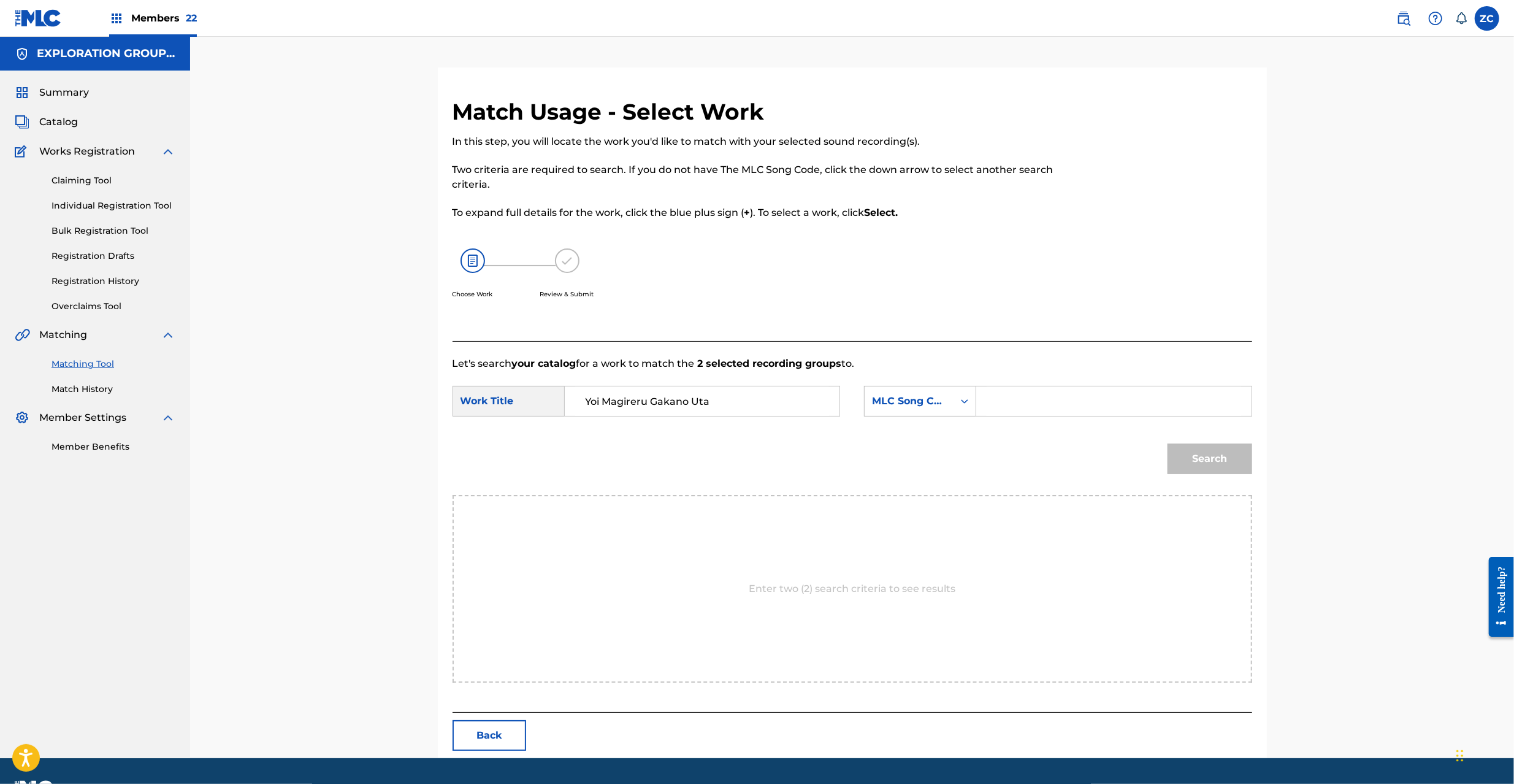
drag, startPoint x: 1048, startPoint y: 403, endPoint x: 1058, endPoint y: 403, distance: 10.0
click at [1048, 403] on input "Search Form" at bounding box center [1114, 400] width 254 height 29
paste input "YQ0ER6"
type input "YQ0ER6"
click at [1211, 450] on button "Search" at bounding box center [1210, 458] width 85 height 31
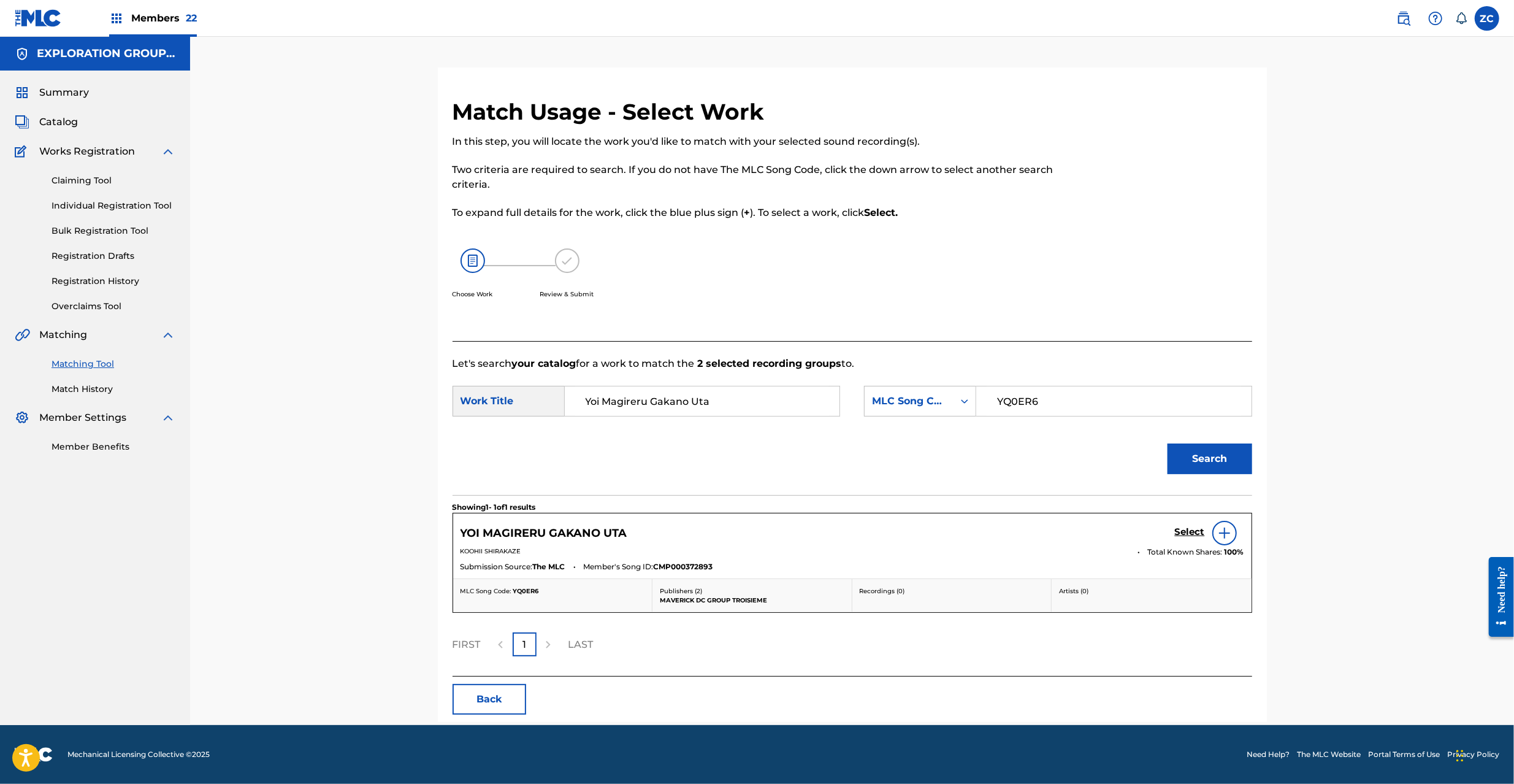
click at [1188, 530] on h5 "Select" at bounding box center [1190, 532] width 30 height 12
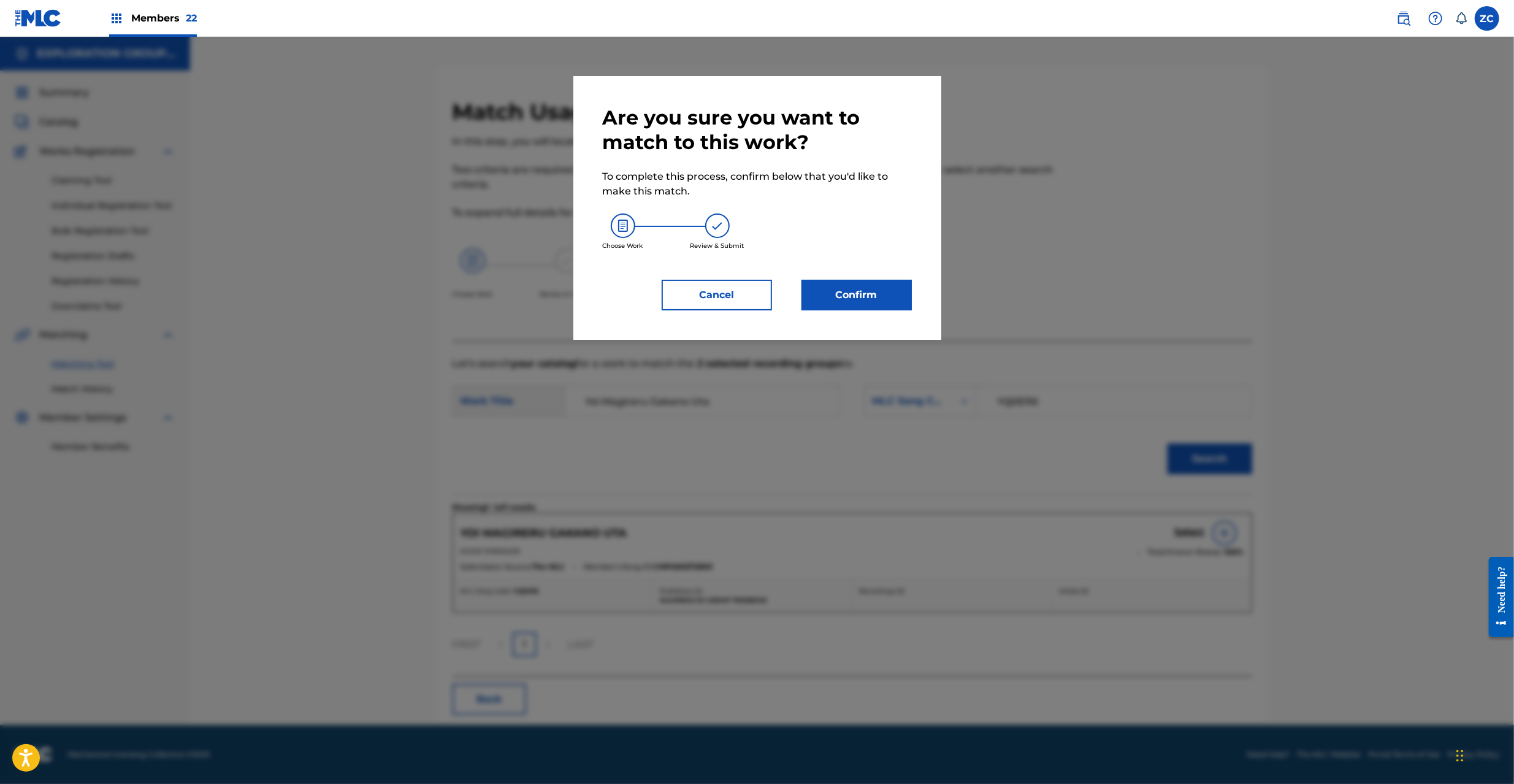
click at [873, 292] on button "Confirm" at bounding box center [856, 294] width 110 height 31
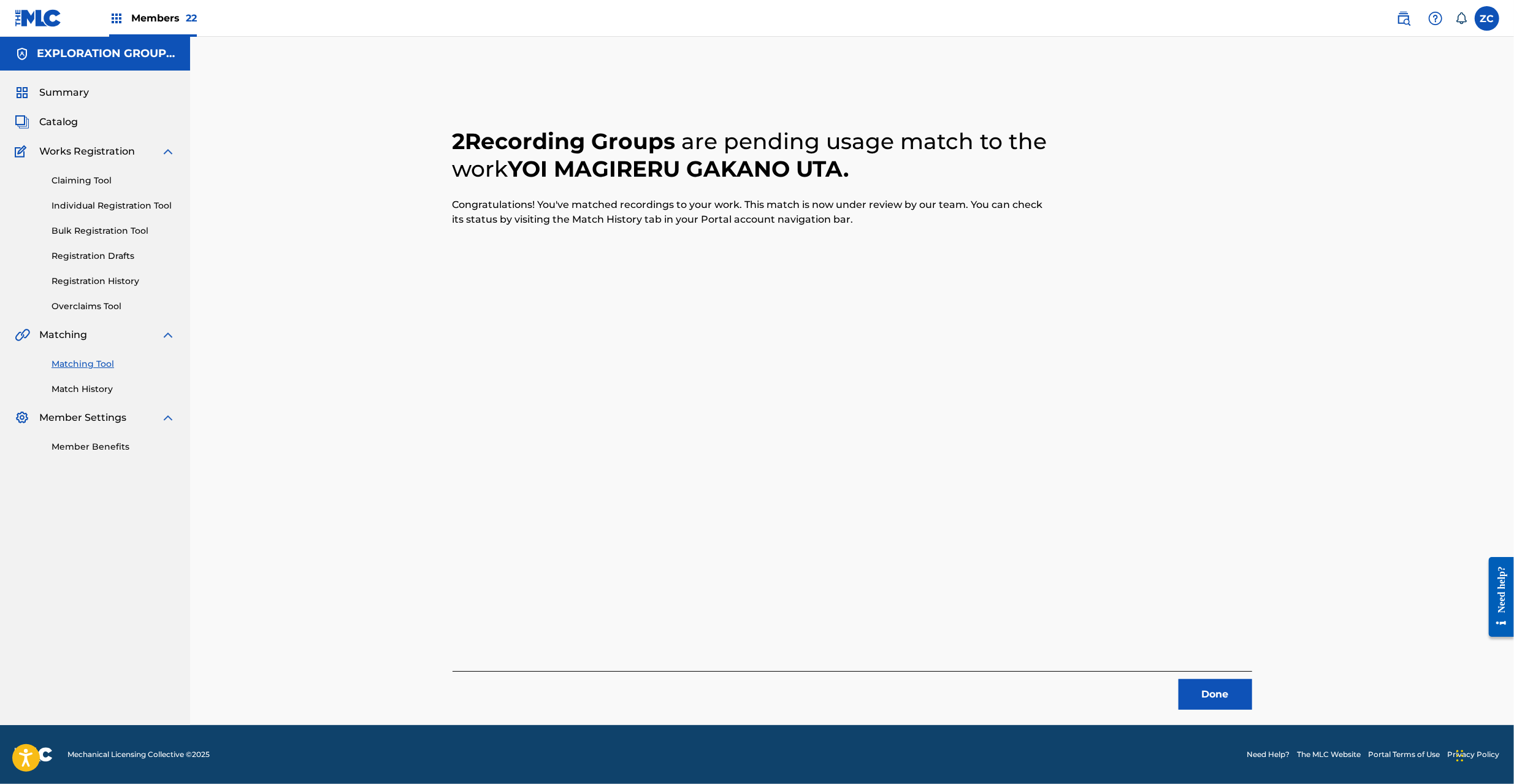
click at [1226, 698] on button "Done" at bounding box center [1215, 694] width 74 height 31
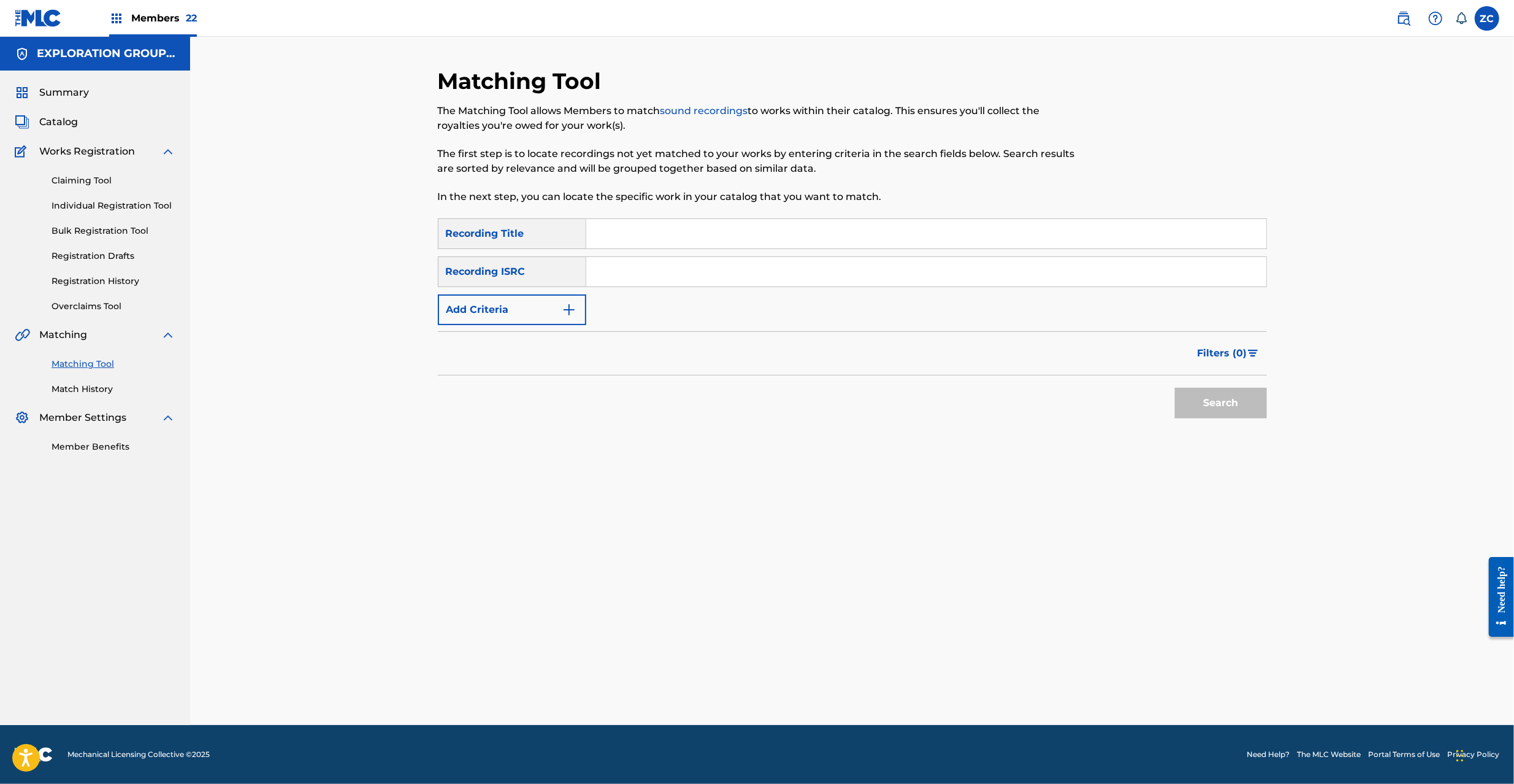
click at [786, 269] on input "Search Form" at bounding box center [927, 271] width 680 height 29
paste input "JPF302200006"
type input "JPF302200006"
click at [1220, 403] on button "Search" at bounding box center [1220, 403] width 92 height 31
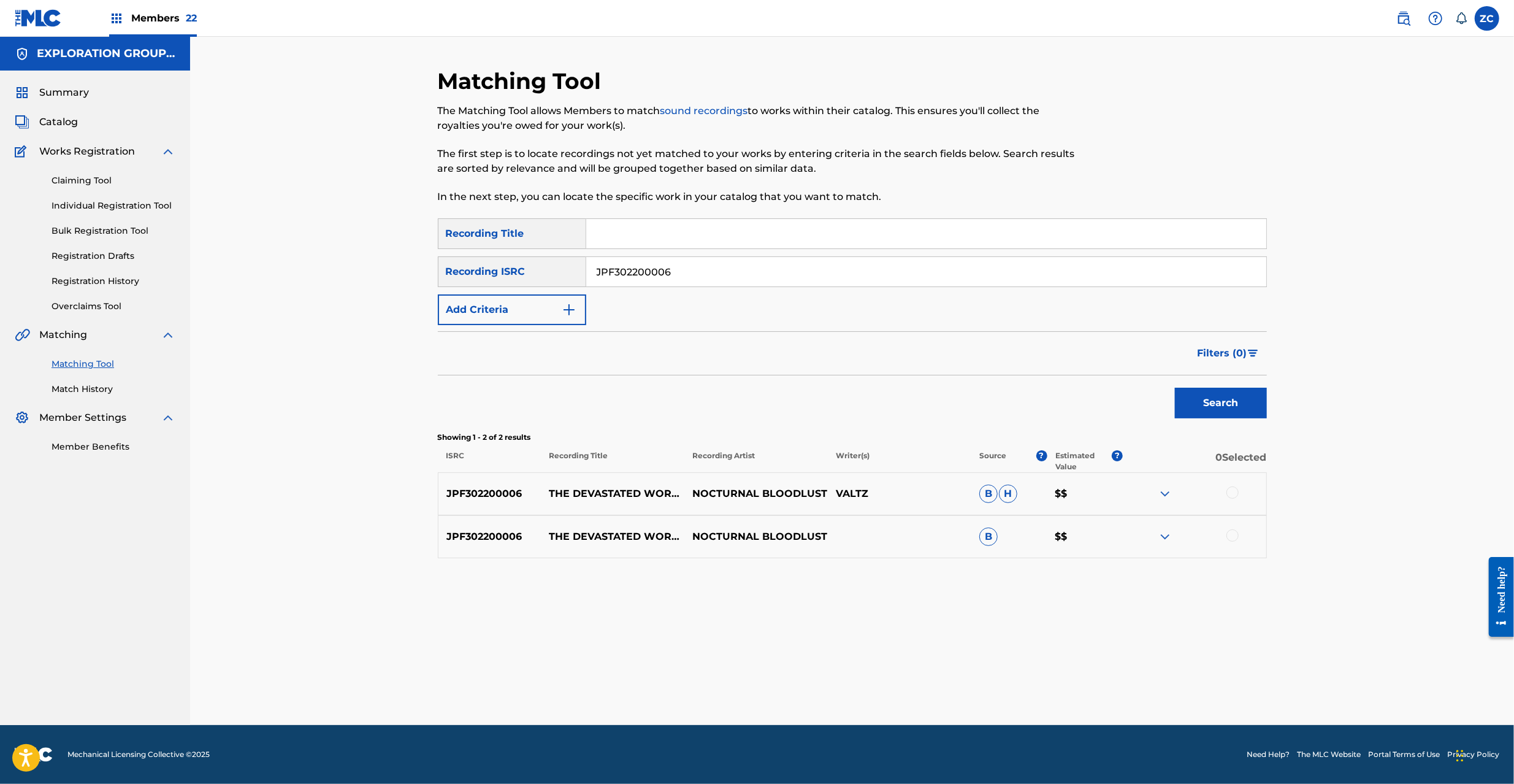
click at [1234, 494] on div at bounding box center [1232, 493] width 12 height 12
click at [1234, 536] on div at bounding box center [1232, 535] width 12 height 12
click at [877, 692] on button "Match 2 Groups" at bounding box center [861, 683] width 135 height 31
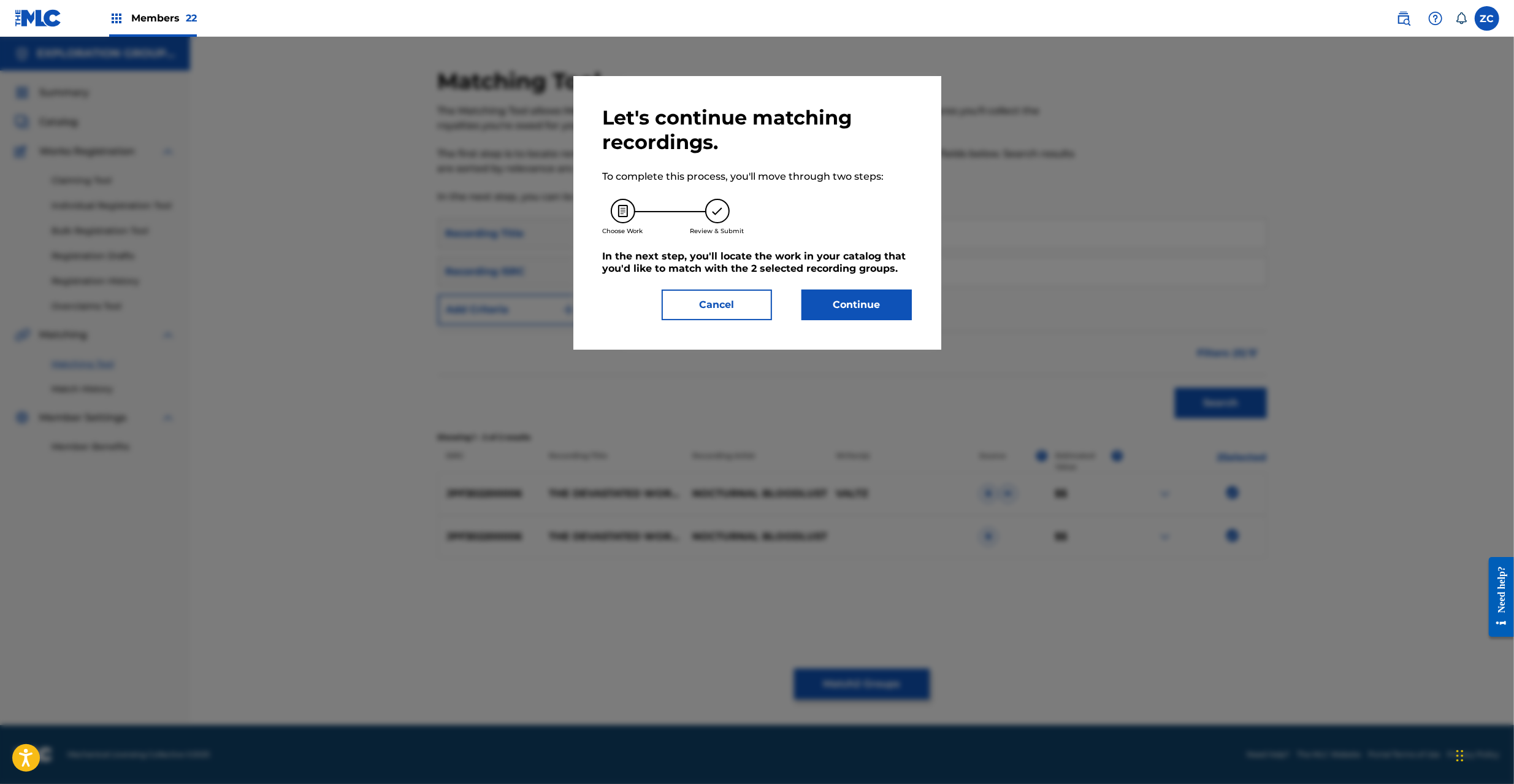
click at [884, 291] on button "Continue" at bounding box center [856, 304] width 110 height 31
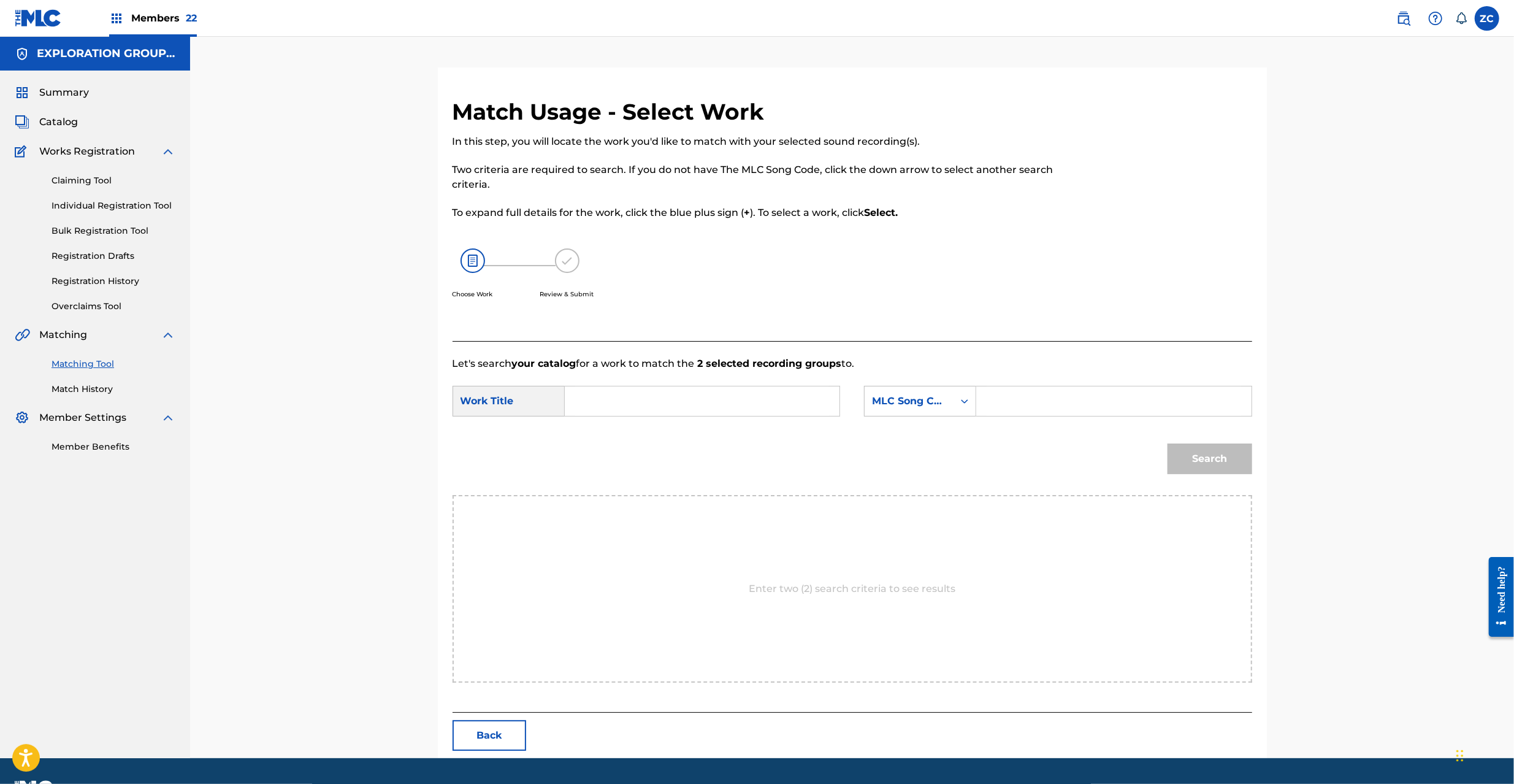
click at [756, 396] on input "Search Form" at bounding box center [702, 400] width 254 height 29
paste input "Devastated World The DQ25YL"
click at [728, 403] on input "Devastated World The DQ25YL" at bounding box center [702, 400] width 254 height 29
type input "Devastated World The"
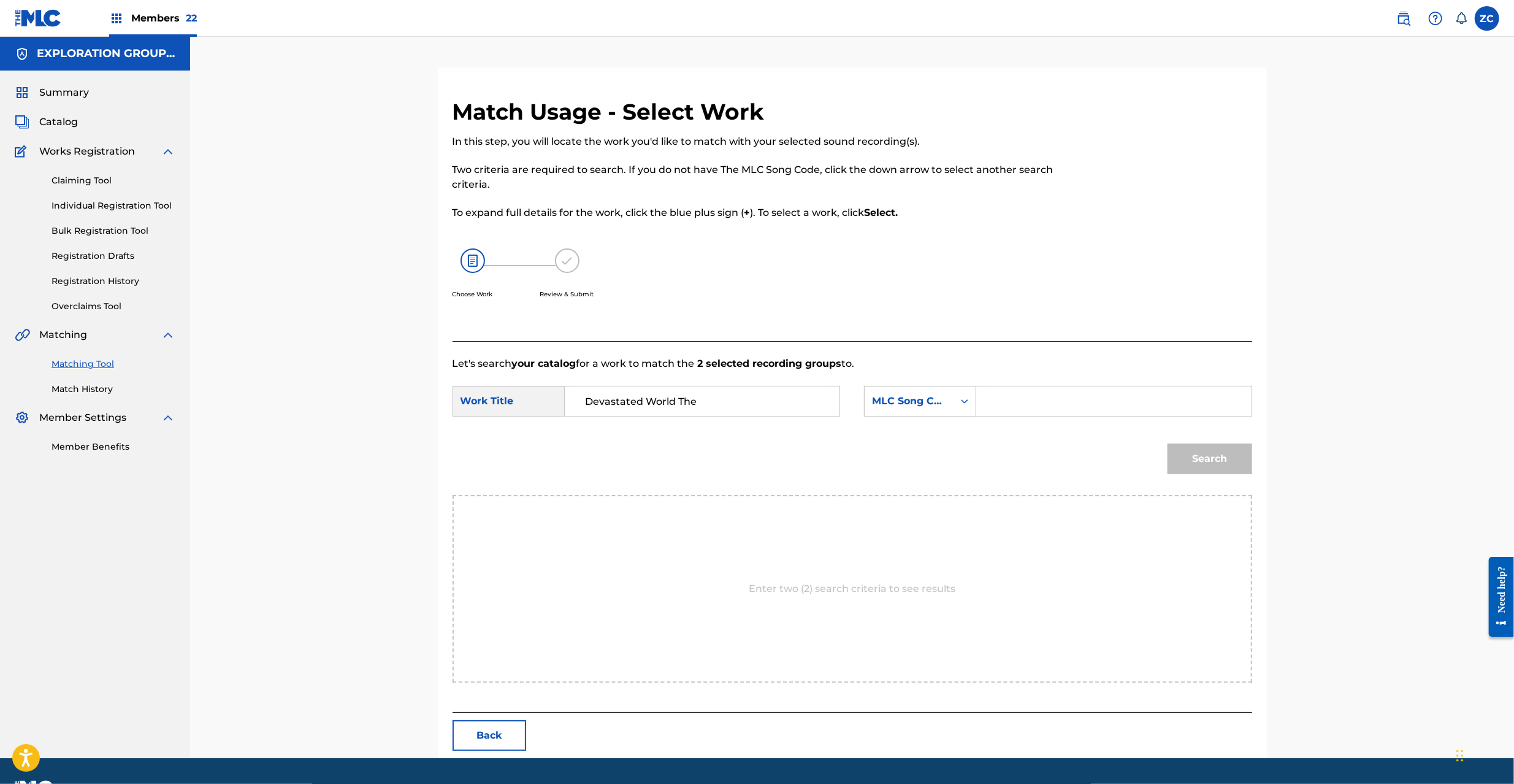
click at [1087, 403] on input "Search Form" at bounding box center [1114, 400] width 254 height 29
paste input "DQ25YL"
type input "DQ25YL"
click at [1241, 457] on button "Search" at bounding box center [1210, 458] width 85 height 31
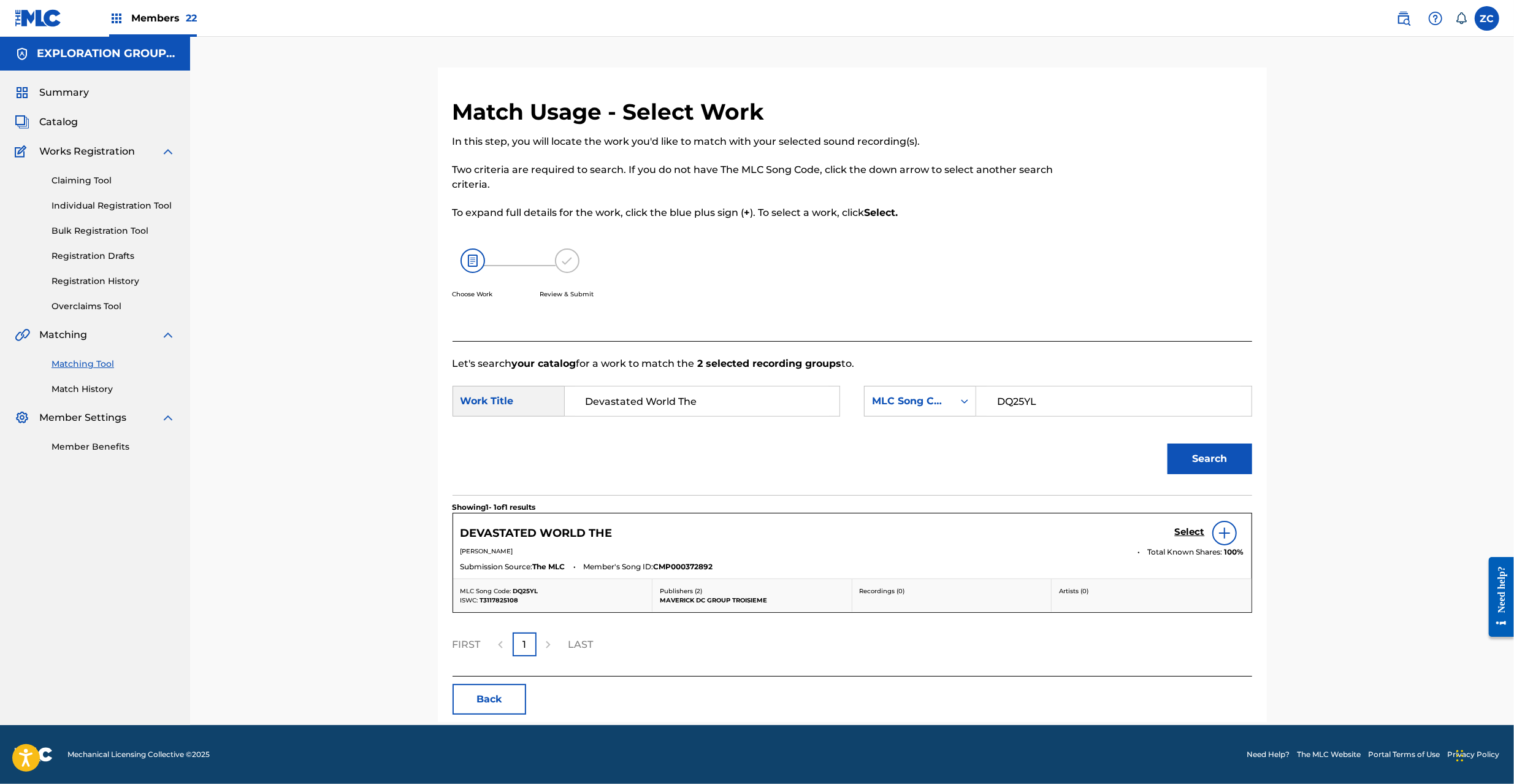
click at [1193, 540] on link "Select" at bounding box center [1190, 533] width 30 height 14
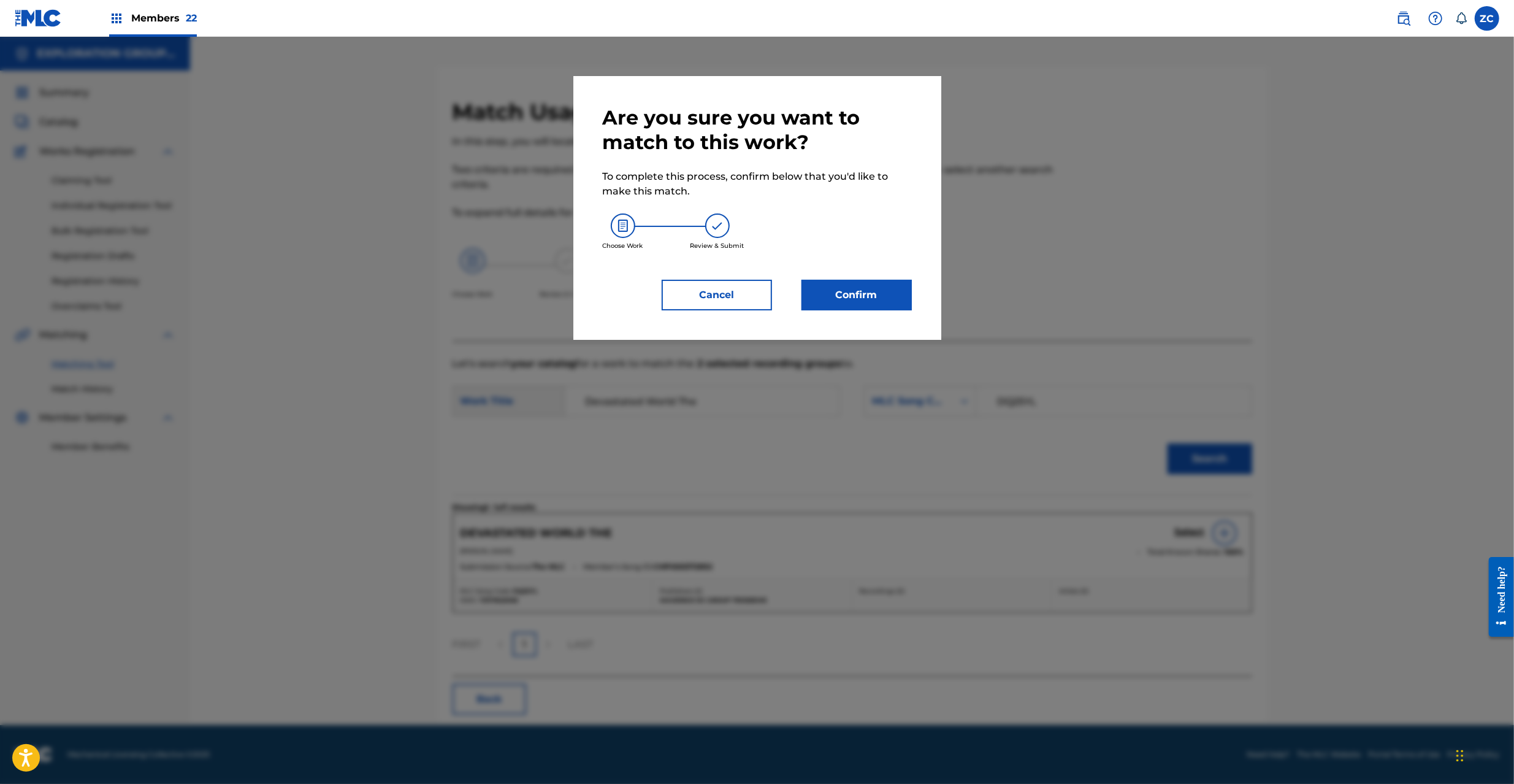
click at [1199, 529] on div at bounding box center [757, 429] width 1514 height 784
click at [903, 304] on button "Confirm" at bounding box center [856, 294] width 110 height 31
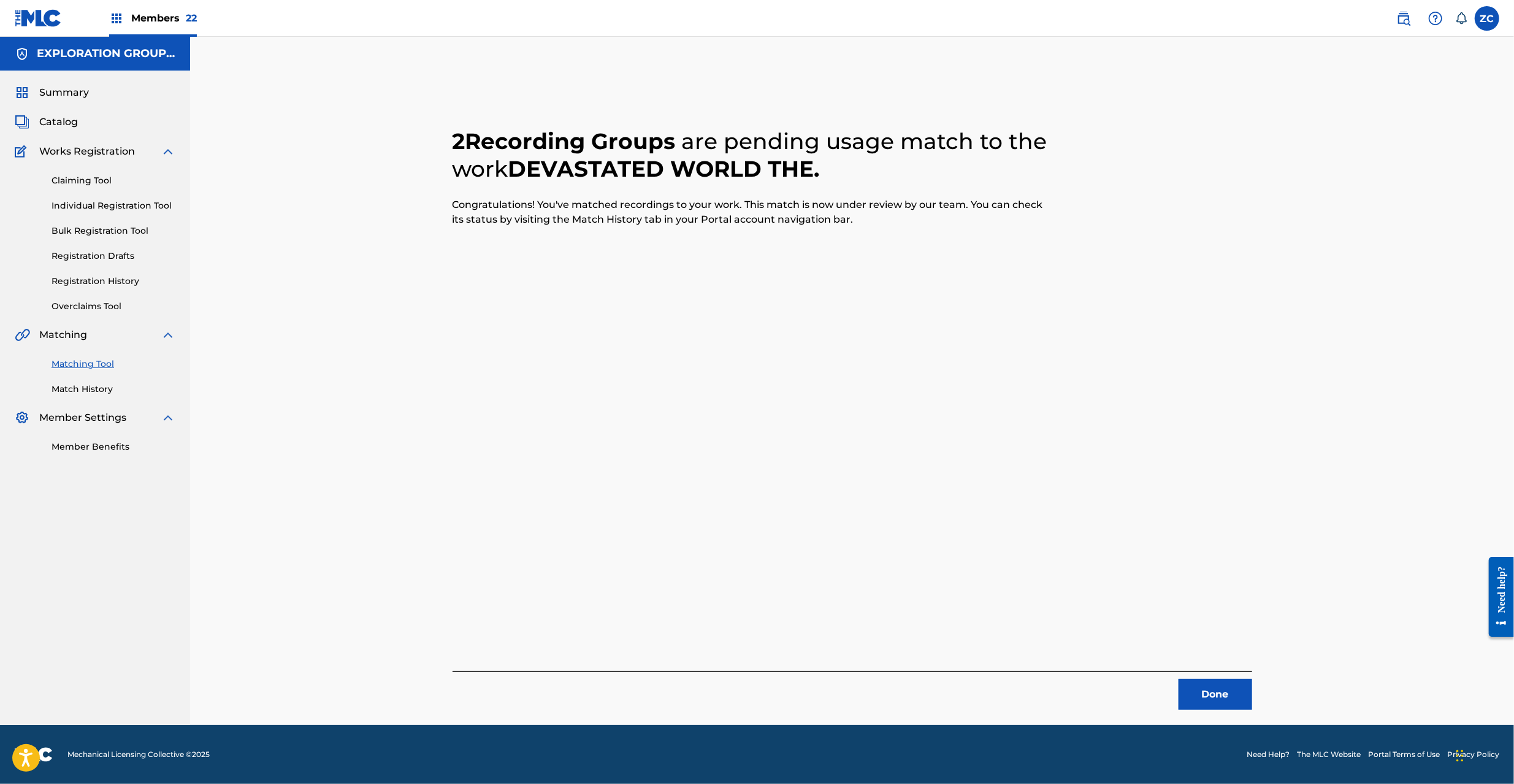
click at [1219, 695] on button "Done" at bounding box center [1215, 694] width 74 height 31
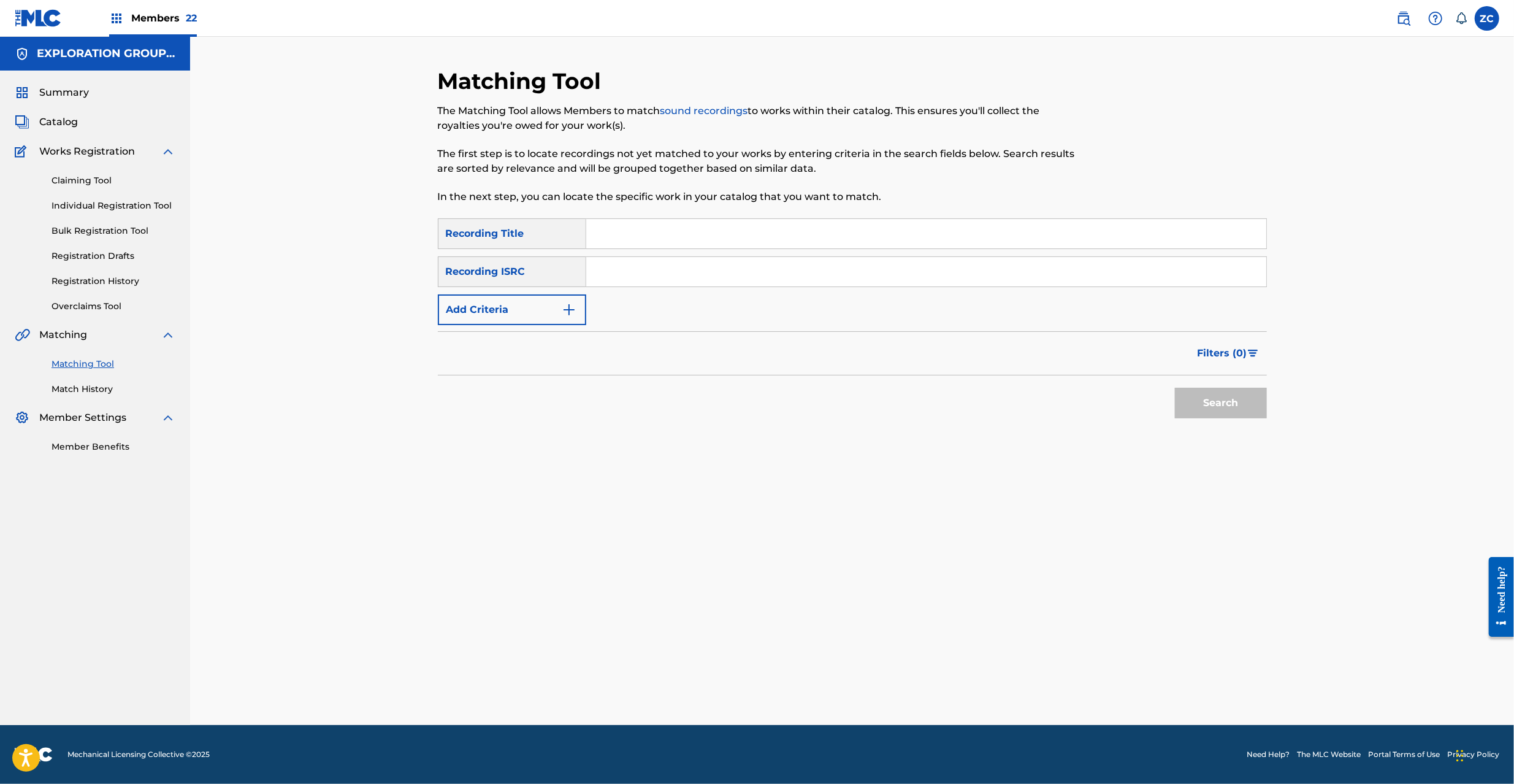
drag, startPoint x: 1006, startPoint y: 273, endPoint x: 1021, endPoint y: 288, distance: 21.2
click at [1006, 273] on input "Search Form" at bounding box center [927, 271] width 680 height 29
paste input "JPF302200007"
type input "JPF302200007"
click at [1223, 406] on button "Search" at bounding box center [1220, 403] width 92 height 31
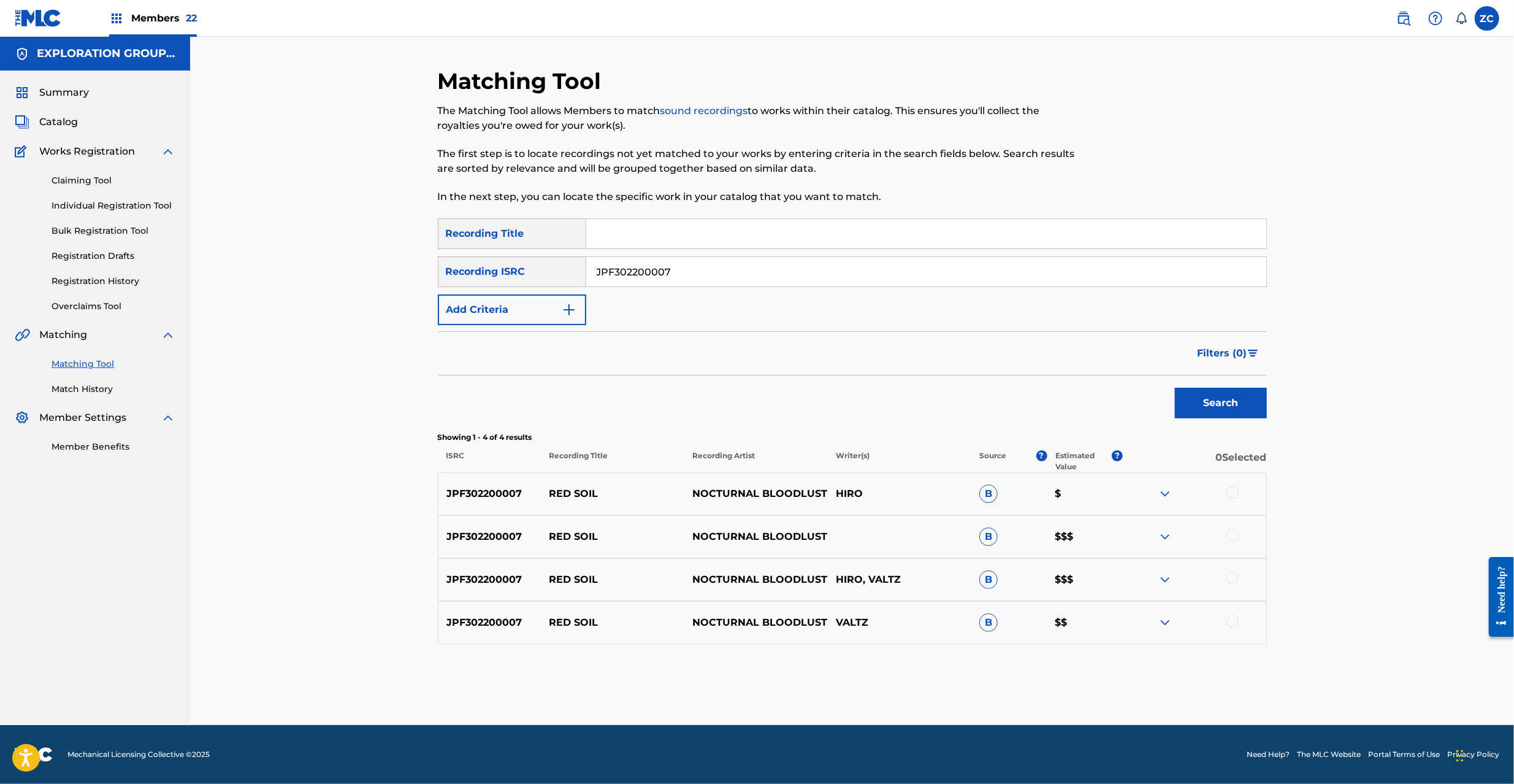
click at [1232, 488] on div at bounding box center [1232, 493] width 12 height 12
drag, startPoint x: 1232, startPoint y: 533, endPoint x: 1238, endPoint y: 556, distance: 23.8
click at [1232, 535] on div at bounding box center [1232, 535] width 12 height 12
click at [1235, 575] on div at bounding box center [1232, 578] width 12 height 12
click at [1235, 620] on div at bounding box center [1232, 621] width 12 height 12
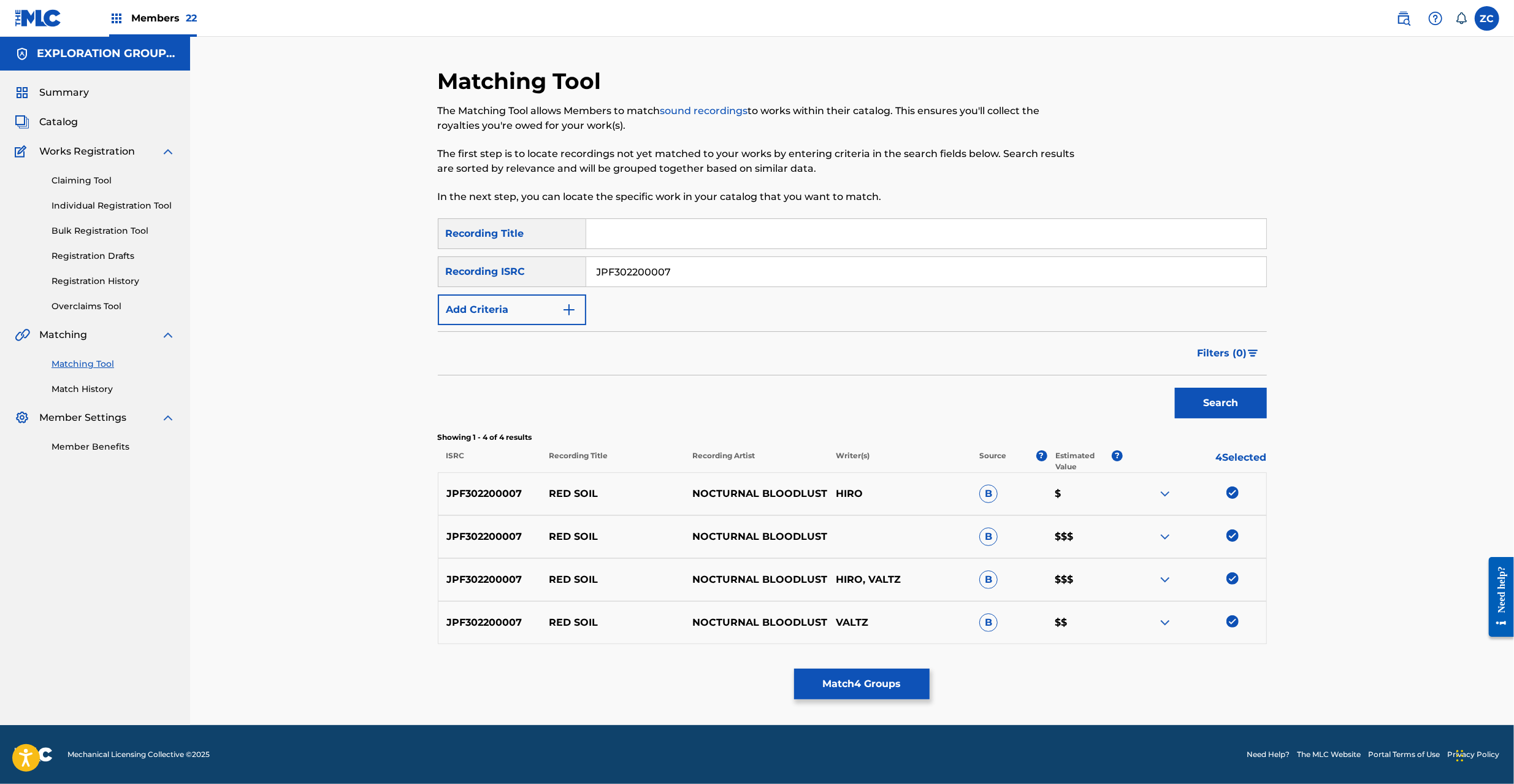
click at [906, 697] on button "Match 4 Groups" at bounding box center [861, 683] width 135 height 31
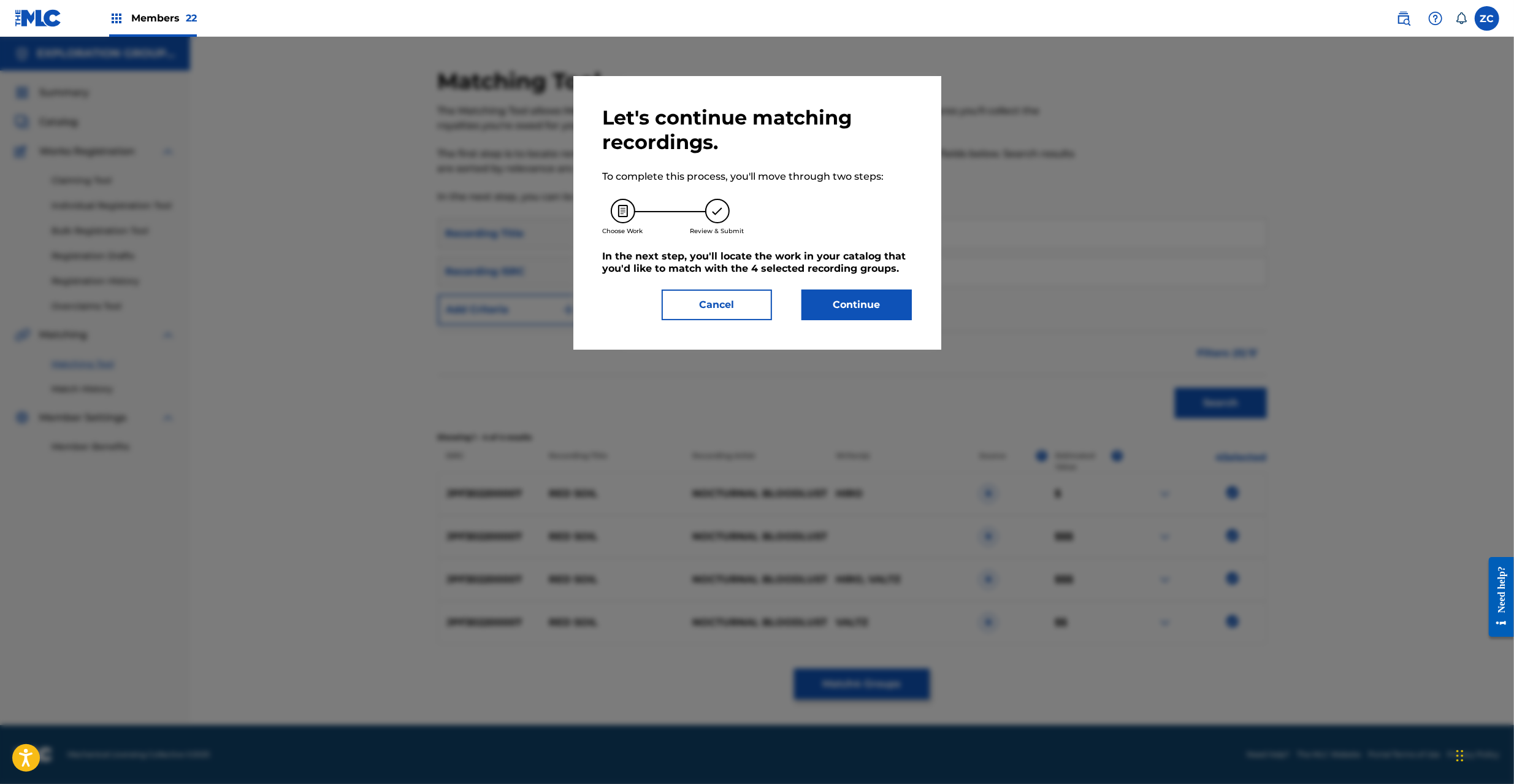
click at [877, 298] on button "Continue" at bounding box center [856, 304] width 110 height 31
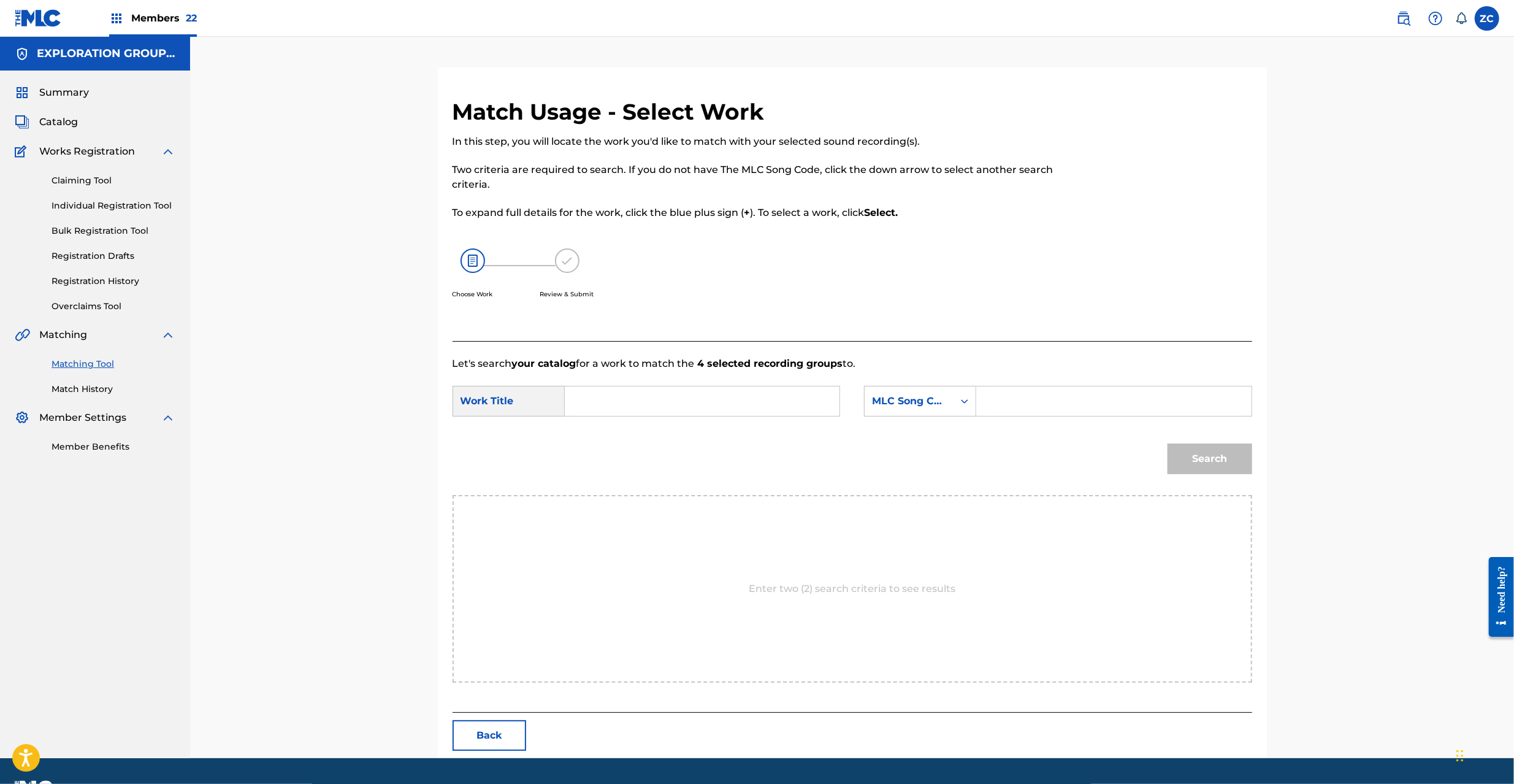
click at [845, 413] on div "SearchWithCriteria0011b47e-0a11-46bf-9ad8-45727176fc06 Work Title SearchWithCri…" at bounding box center [852, 405] width 800 height 38
click at [812, 403] on input "Search Form" at bounding box center [702, 400] width 254 height 29
paste input "Red Soil RO1VMN"
click at [660, 403] on input "Red Soil RO1VMN" at bounding box center [702, 400] width 254 height 29
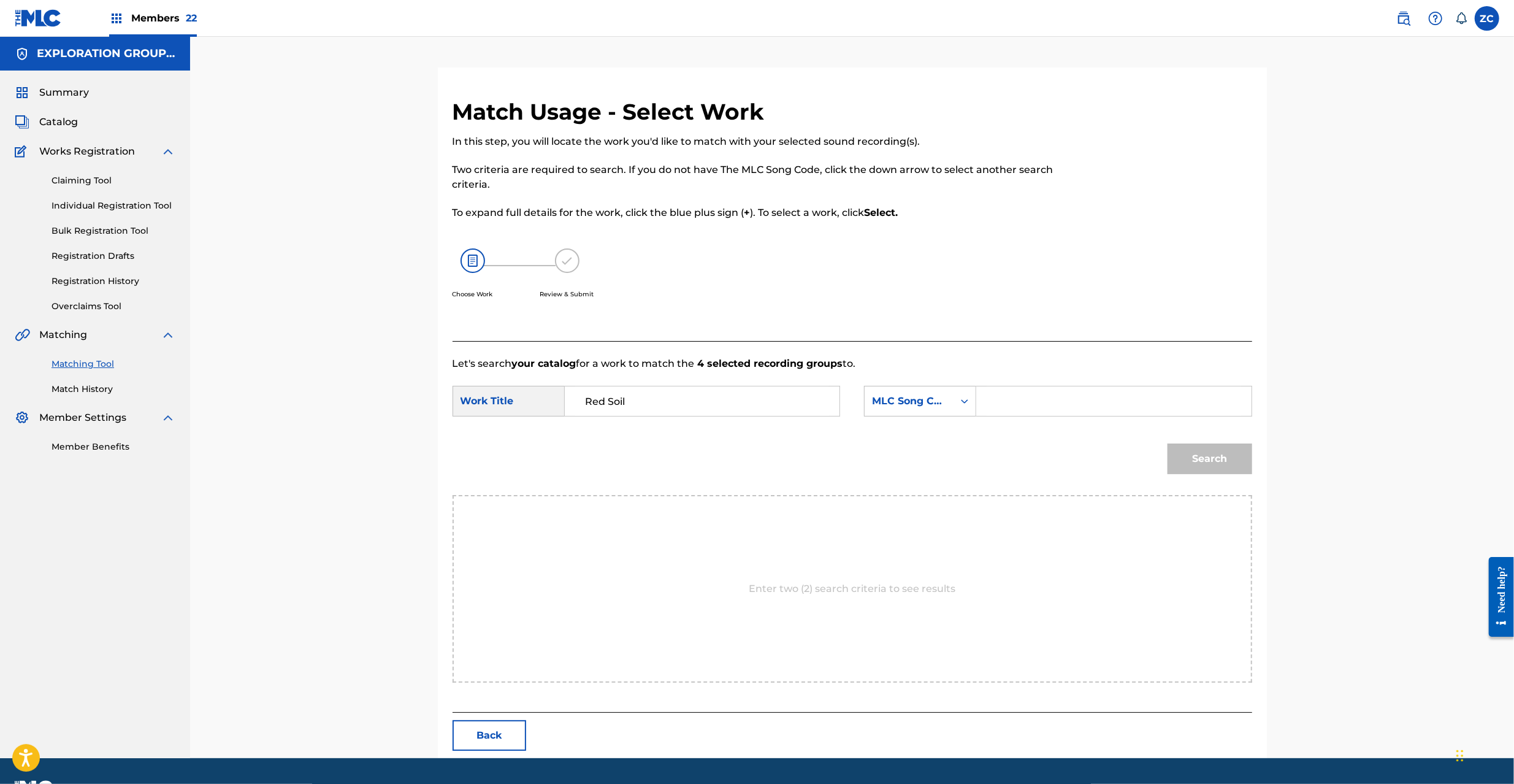
type input "Red Soil"
click at [1070, 403] on input "Search Form" at bounding box center [1114, 400] width 254 height 29
paste input "RO1VMN"
type input "RO1VMN"
click at [1220, 457] on button "Search" at bounding box center [1210, 458] width 85 height 31
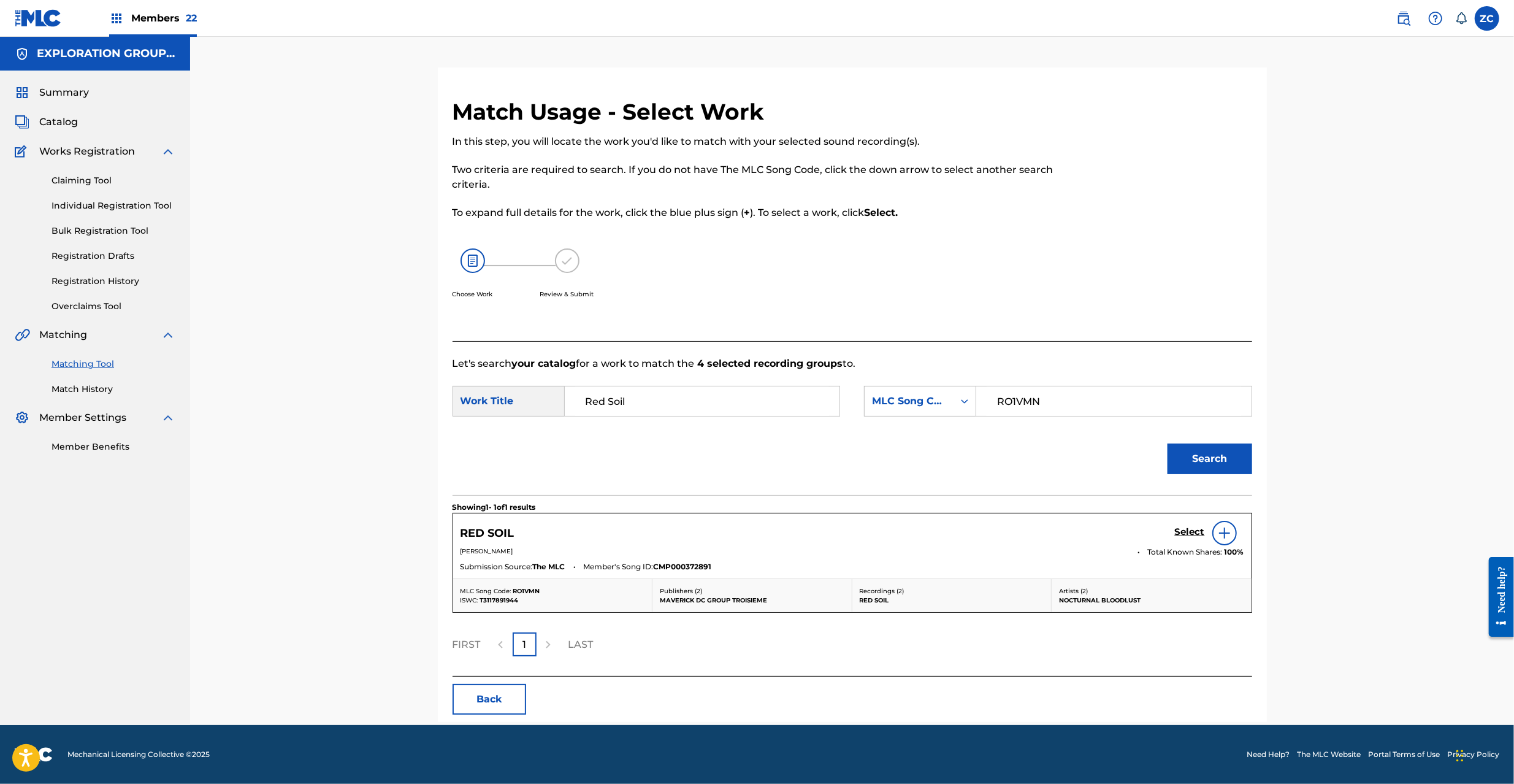
click at [1184, 531] on h5 "Select" at bounding box center [1190, 532] width 30 height 12
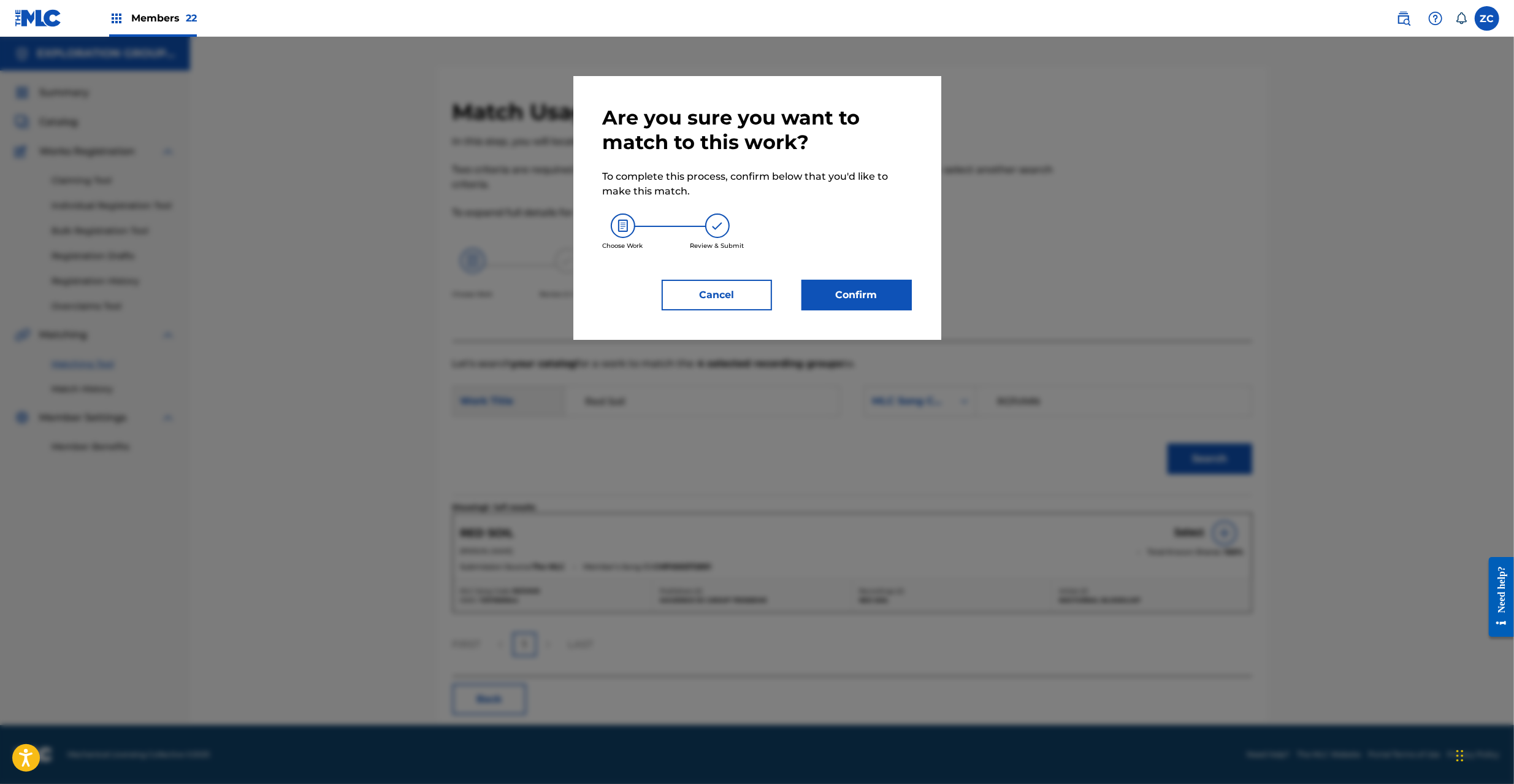
click at [870, 296] on button "Confirm" at bounding box center [856, 294] width 110 height 31
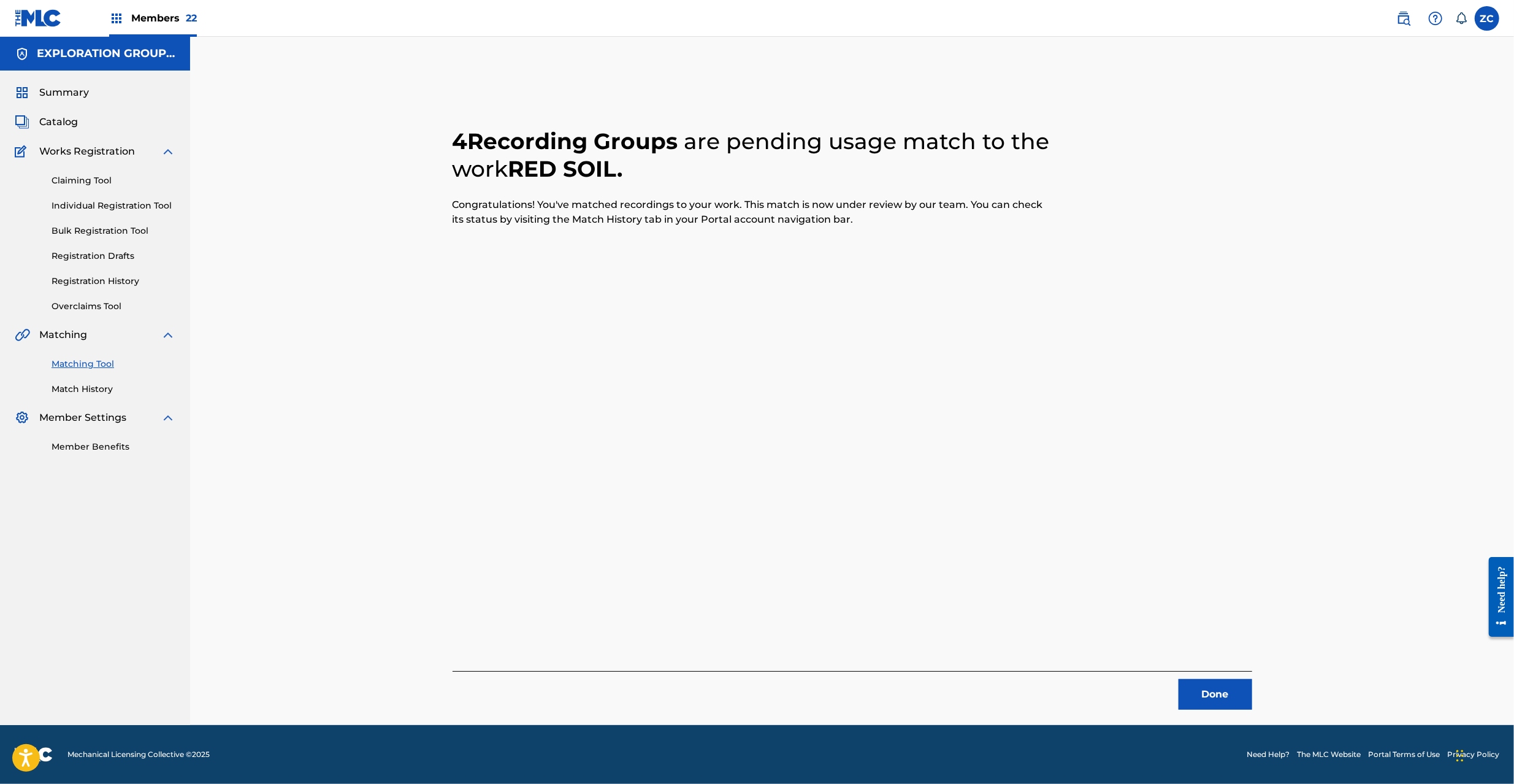
click at [1191, 700] on button "Done" at bounding box center [1215, 694] width 74 height 31
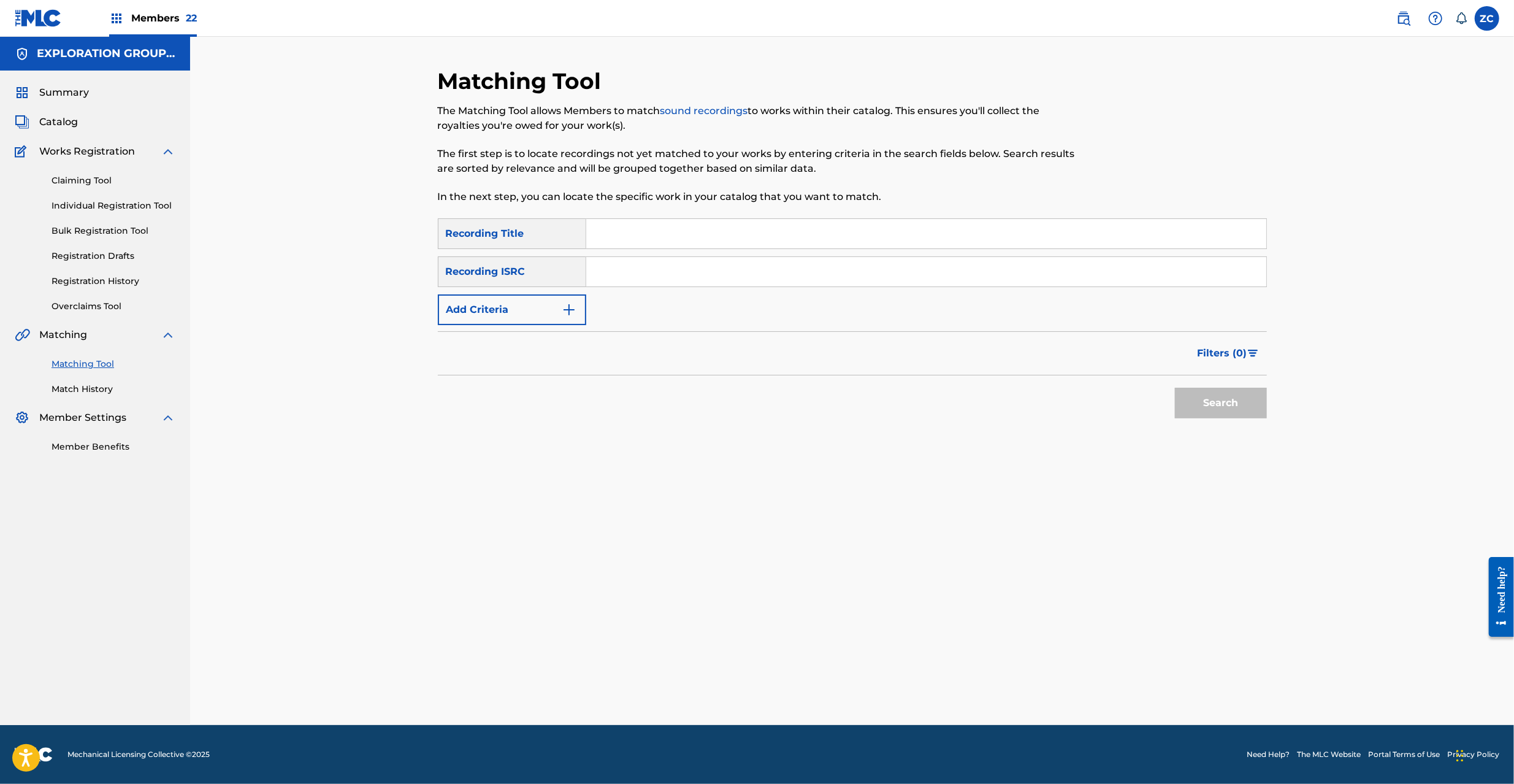
click at [922, 267] on input "Search Form" at bounding box center [927, 271] width 680 height 29
paste input "JPF302200008"
type input "JPF302200008"
click at [1219, 398] on button "Search" at bounding box center [1220, 403] width 92 height 31
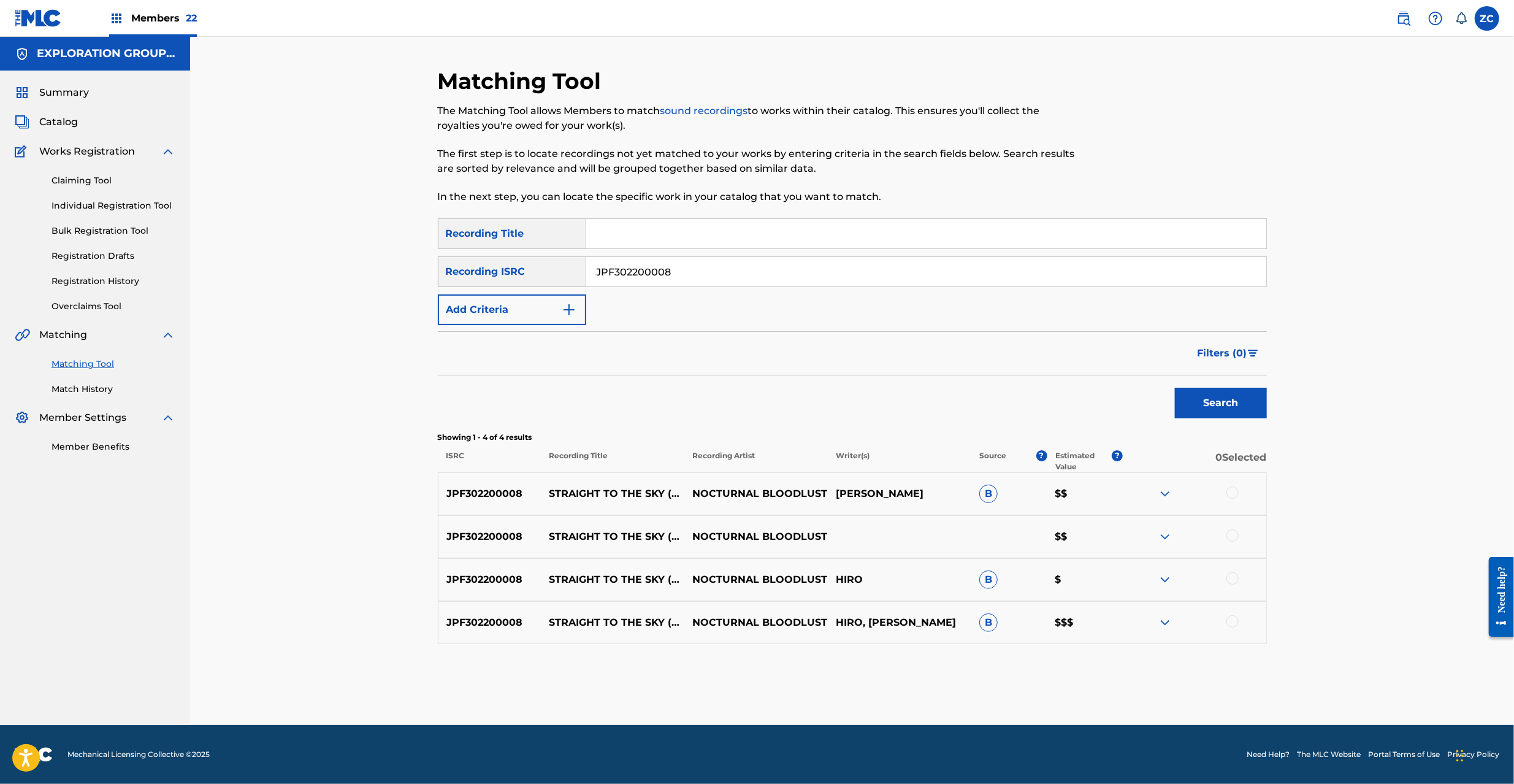
drag, startPoint x: 1230, startPoint y: 496, endPoint x: 1238, endPoint y: 528, distance: 33.0
click at [1230, 500] on div at bounding box center [1194, 494] width 143 height 15
drag, startPoint x: 1232, startPoint y: 533, endPoint x: 1232, endPoint y: 540, distance: 7.0
click at [1232, 533] on div at bounding box center [1232, 535] width 12 height 12
drag, startPoint x: 1232, startPoint y: 577, endPoint x: 1229, endPoint y: 505, distance: 72.1
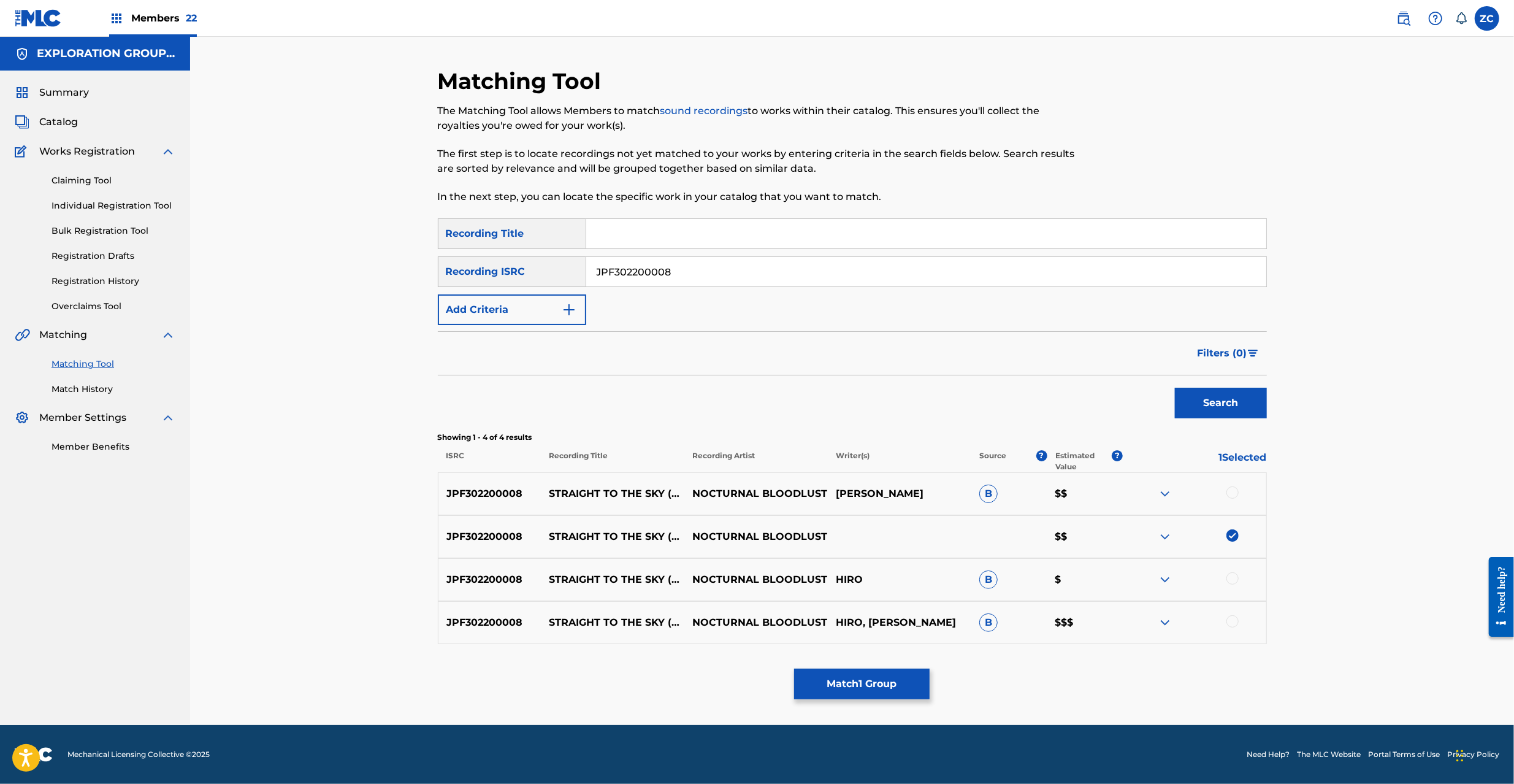
click at [1232, 574] on div at bounding box center [1232, 578] width 12 height 12
drag, startPoint x: 1232, startPoint y: 493, endPoint x: 1245, endPoint y: 579, distance: 87.0
click at [1232, 500] on div at bounding box center [1194, 494] width 143 height 15
click at [1232, 623] on div at bounding box center [1232, 621] width 12 height 12
click at [1232, 493] on div at bounding box center [1232, 493] width 12 height 12
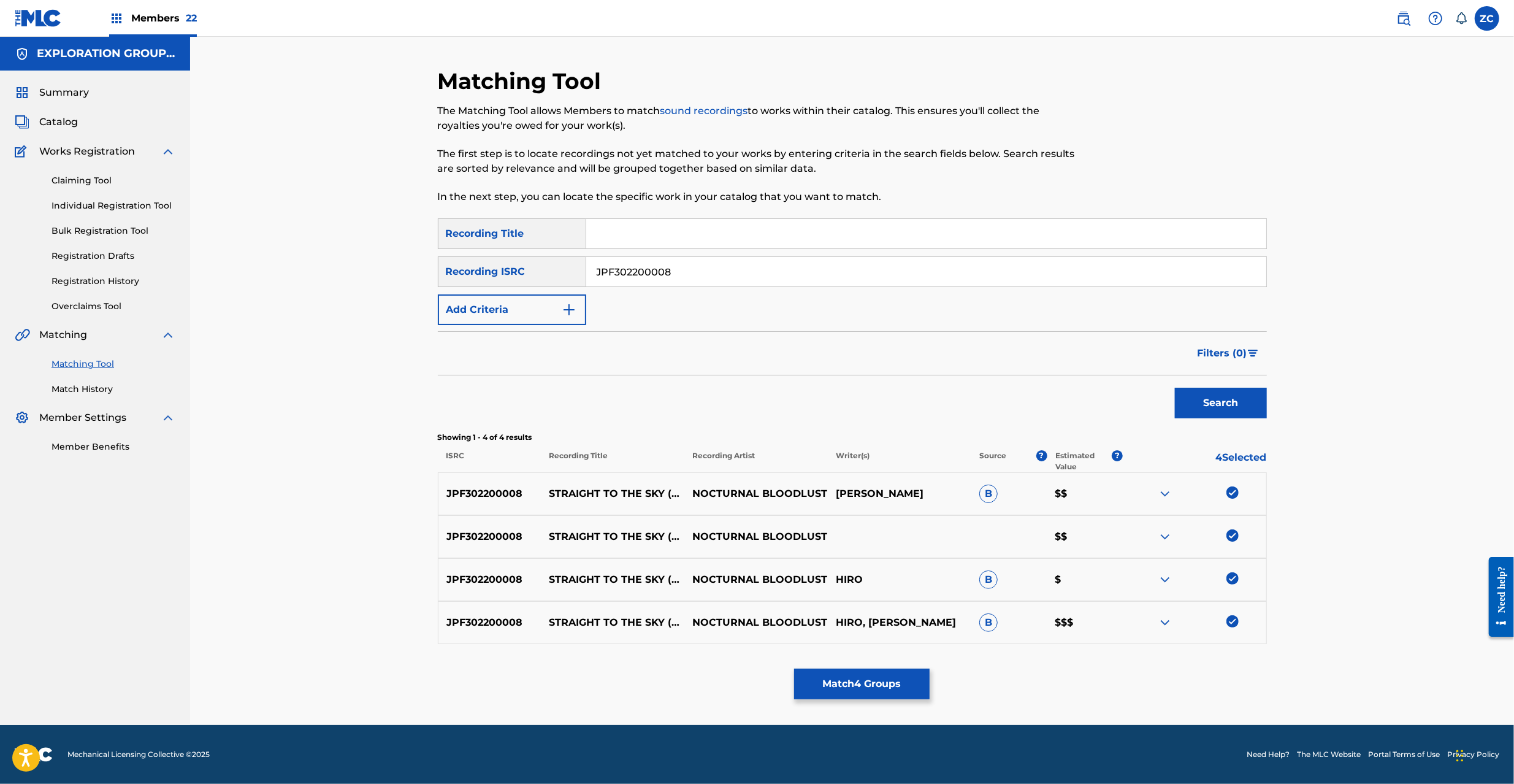
drag, startPoint x: 891, startPoint y: 692, endPoint x: 895, endPoint y: 683, distance: 9.8
click at [895, 683] on button "Match 4 Groups" at bounding box center [861, 683] width 135 height 31
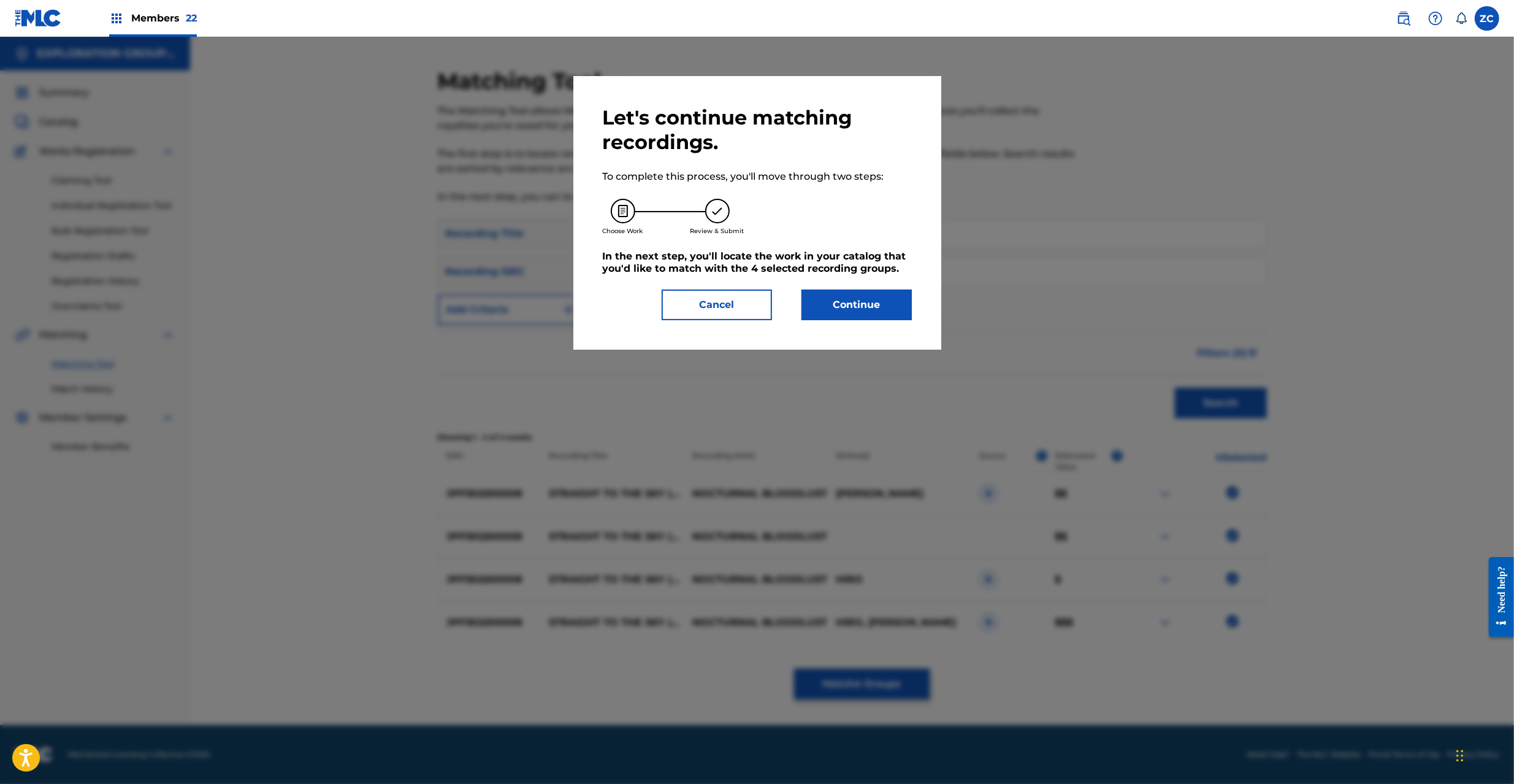
click at [868, 314] on button "Continue" at bounding box center [856, 304] width 110 height 31
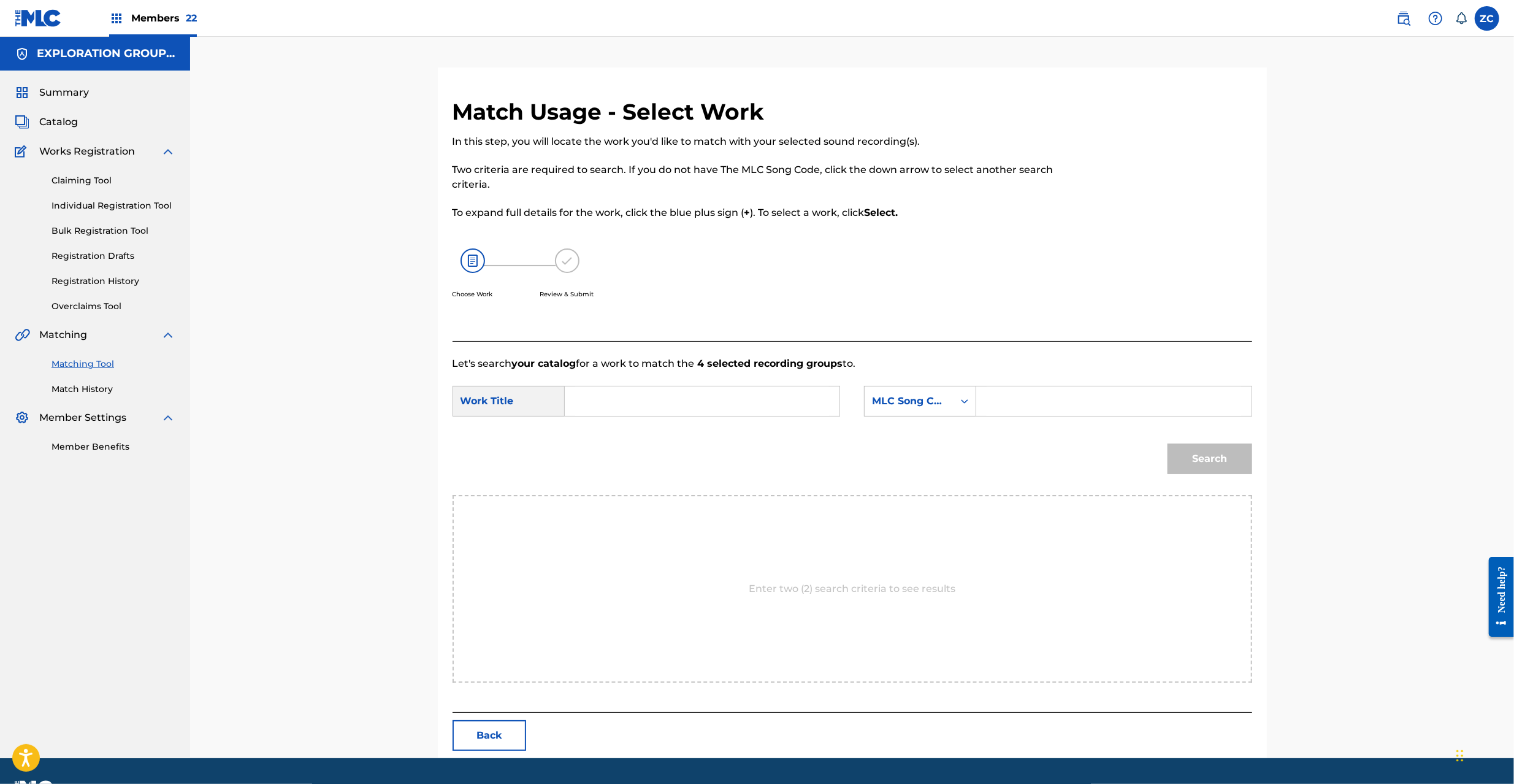
click at [709, 389] on input "Search Form" at bounding box center [702, 400] width 254 height 29
paste input "Straight To The Sky S66Q0V"
click at [736, 400] on input "Straight To The Sky S66Q0V" at bounding box center [702, 400] width 254 height 29
click at [707, 398] on input "Straight To The Sky S66Q0V" at bounding box center [702, 400] width 254 height 29
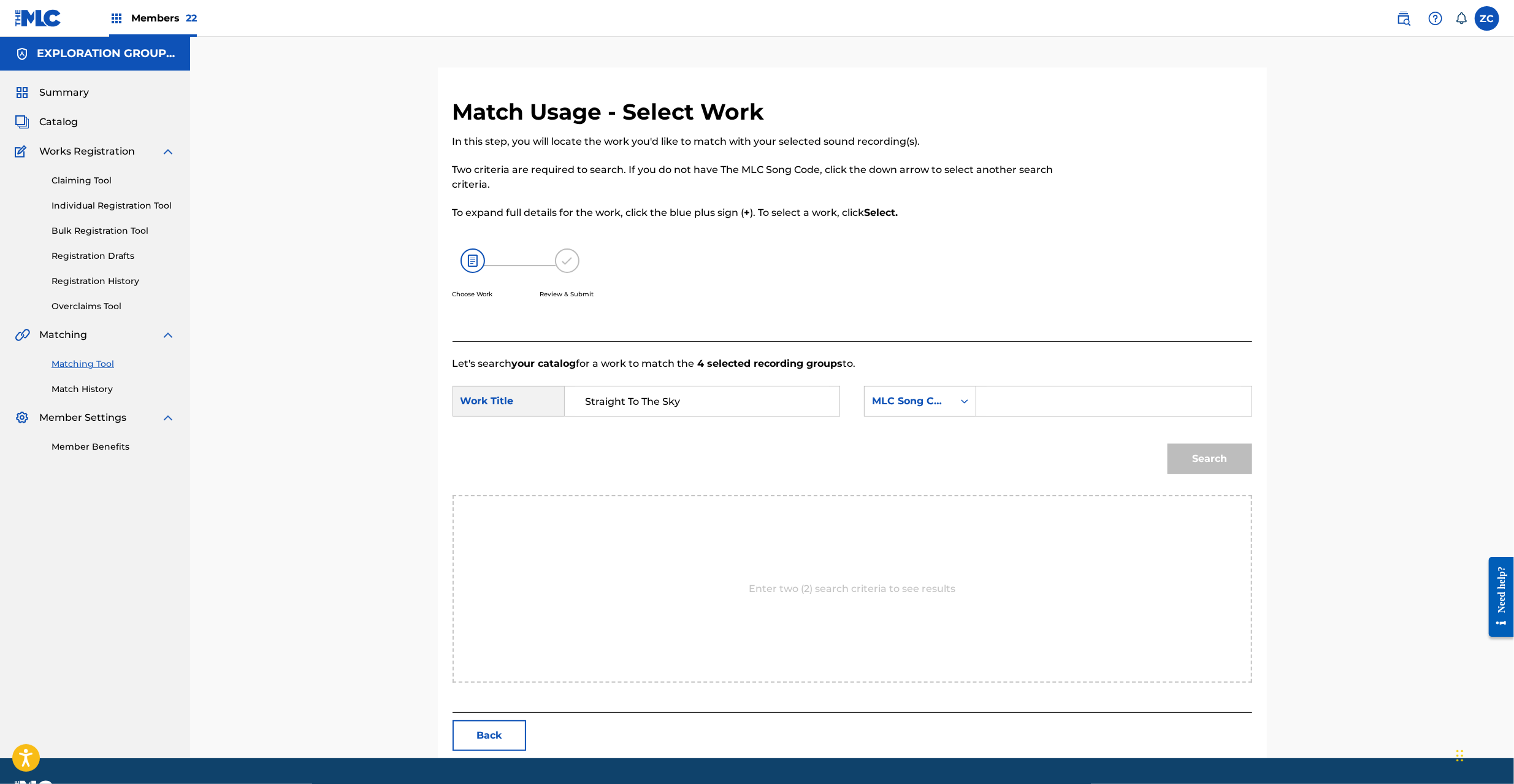
type input "Straight To The Sky"
click at [1048, 398] on input "Search Form" at bounding box center [1114, 400] width 254 height 29
paste input "S66Q0V"
type input "S66Q0V"
click at [1217, 463] on button "Search" at bounding box center [1210, 458] width 85 height 31
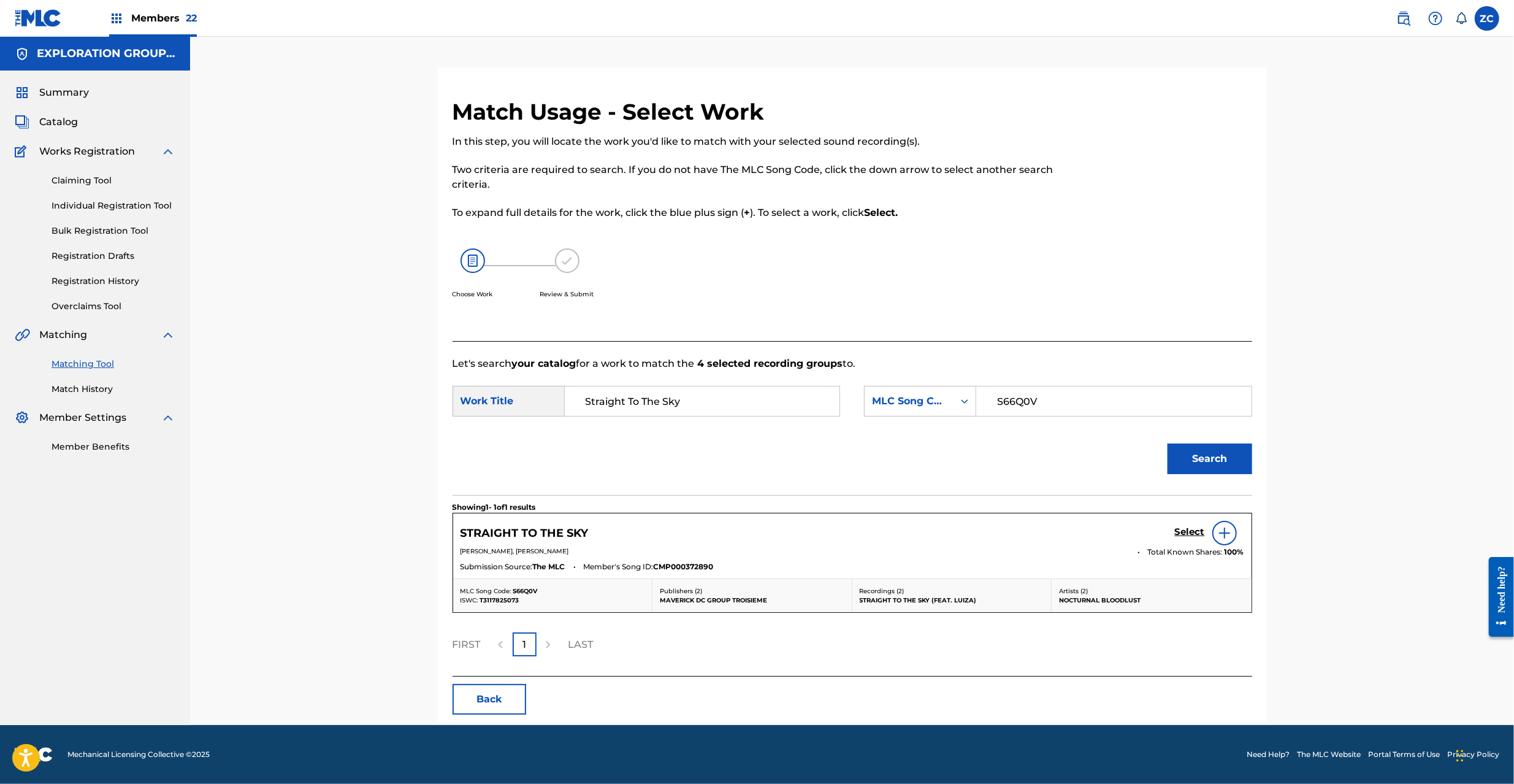
click at [1188, 530] on h5 "Select" at bounding box center [1190, 532] width 30 height 12
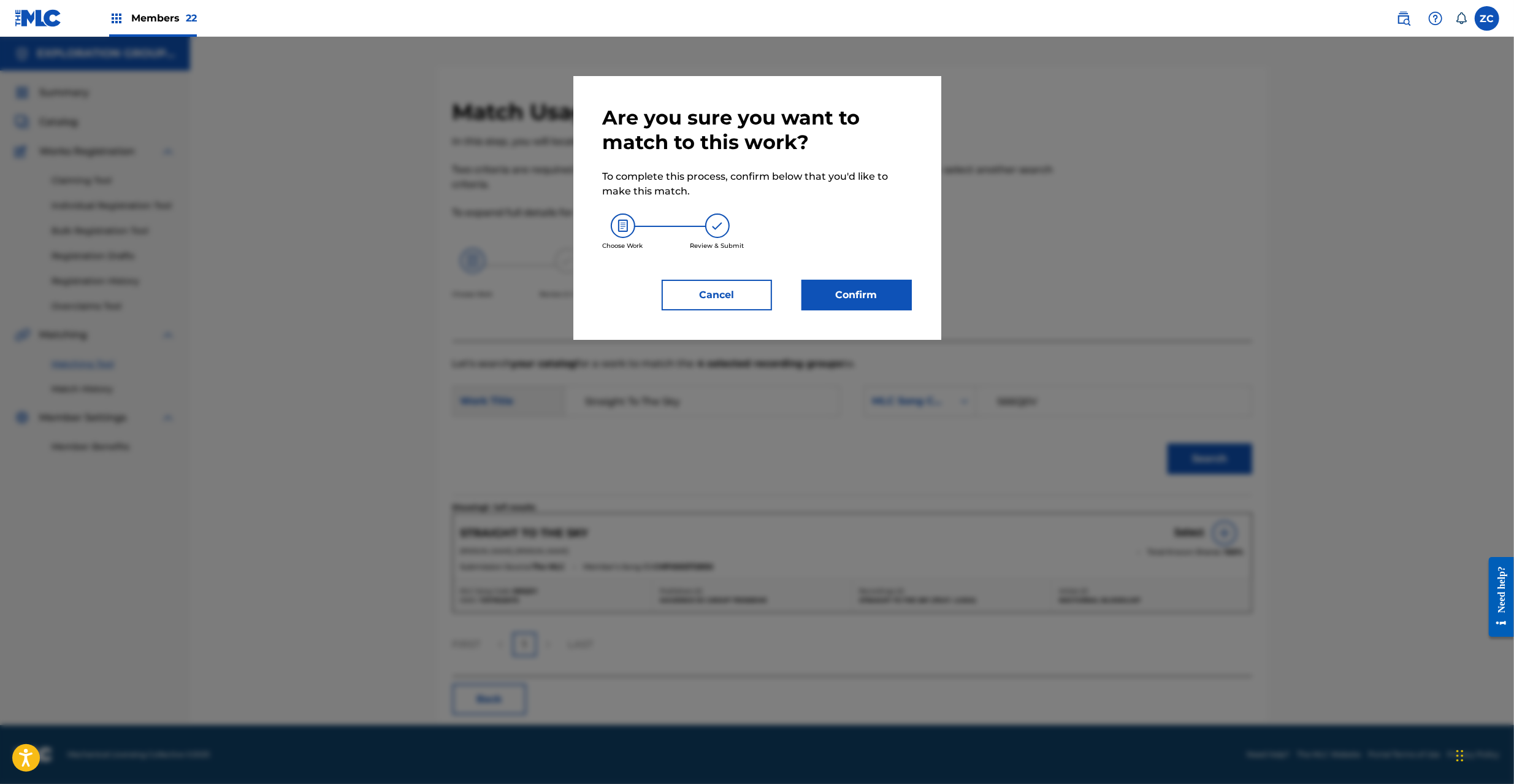
click at [898, 303] on button "Confirm" at bounding box center [856, 294] width 110 height 31
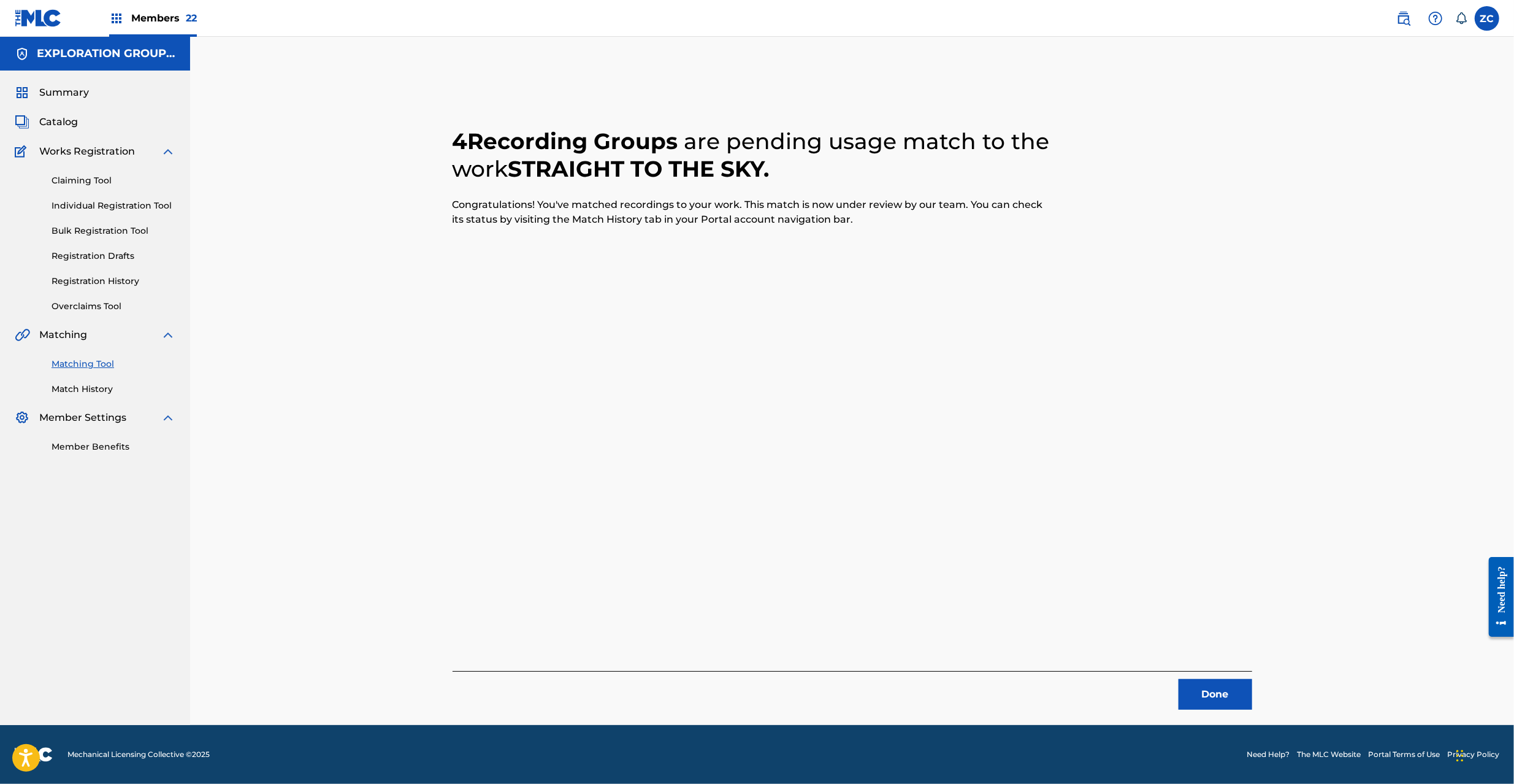
click at [1211, 695] on button "Done" at bounding box center [1215, 694] width 74 height 31
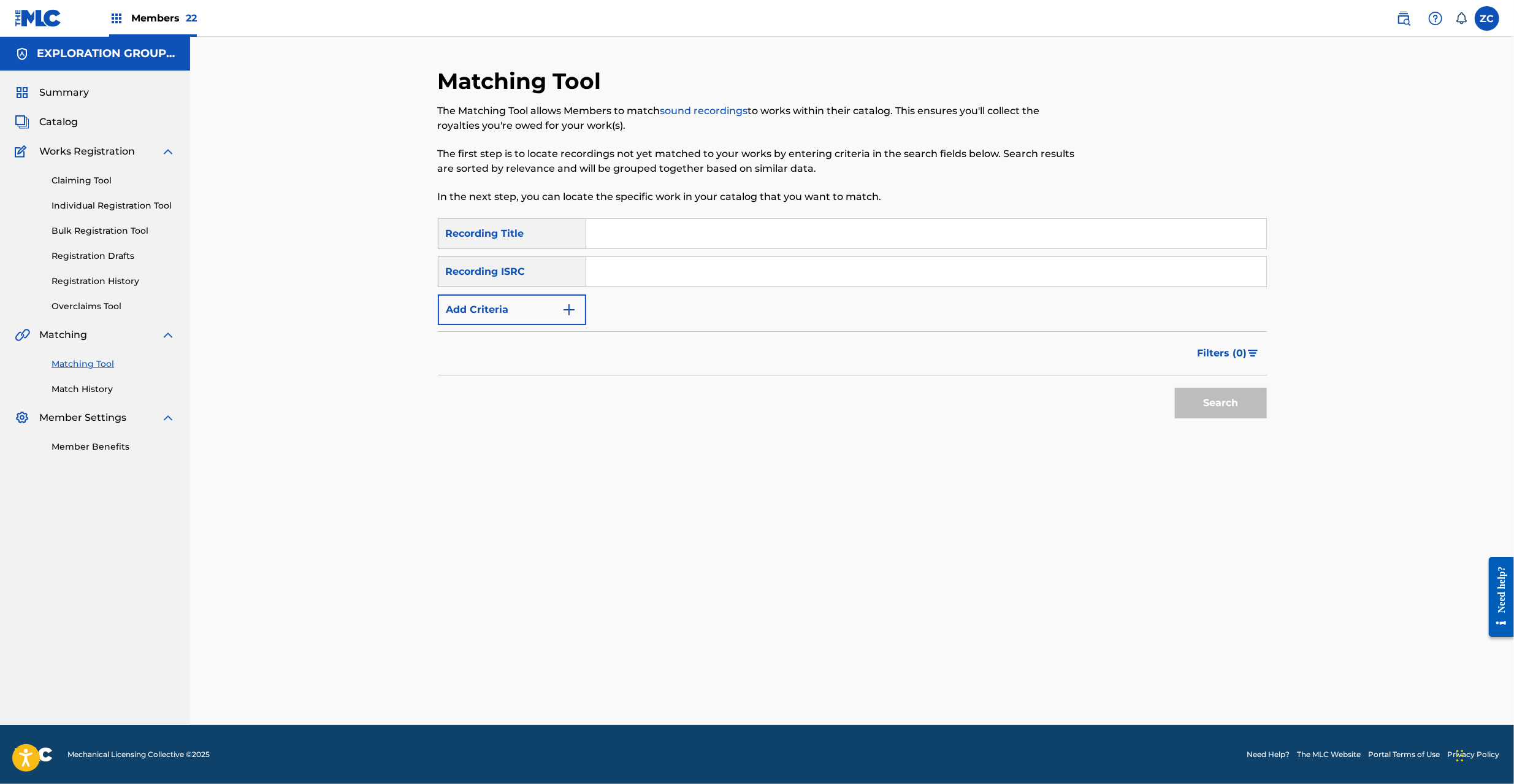
drag, startPoint x: 1095, startPoint y: 270, endPoint x: 1107, endPoint y: 283, distance: 17.7
click at [1095, 270] on input "Search Form" at bounding box center [927, 271] width 680 height 29
paste input "JPF302200010"
type input "JPF302200010"
click at [1244, 403] on button "Search" at bounding box center [1220, 403] width 92 height 31
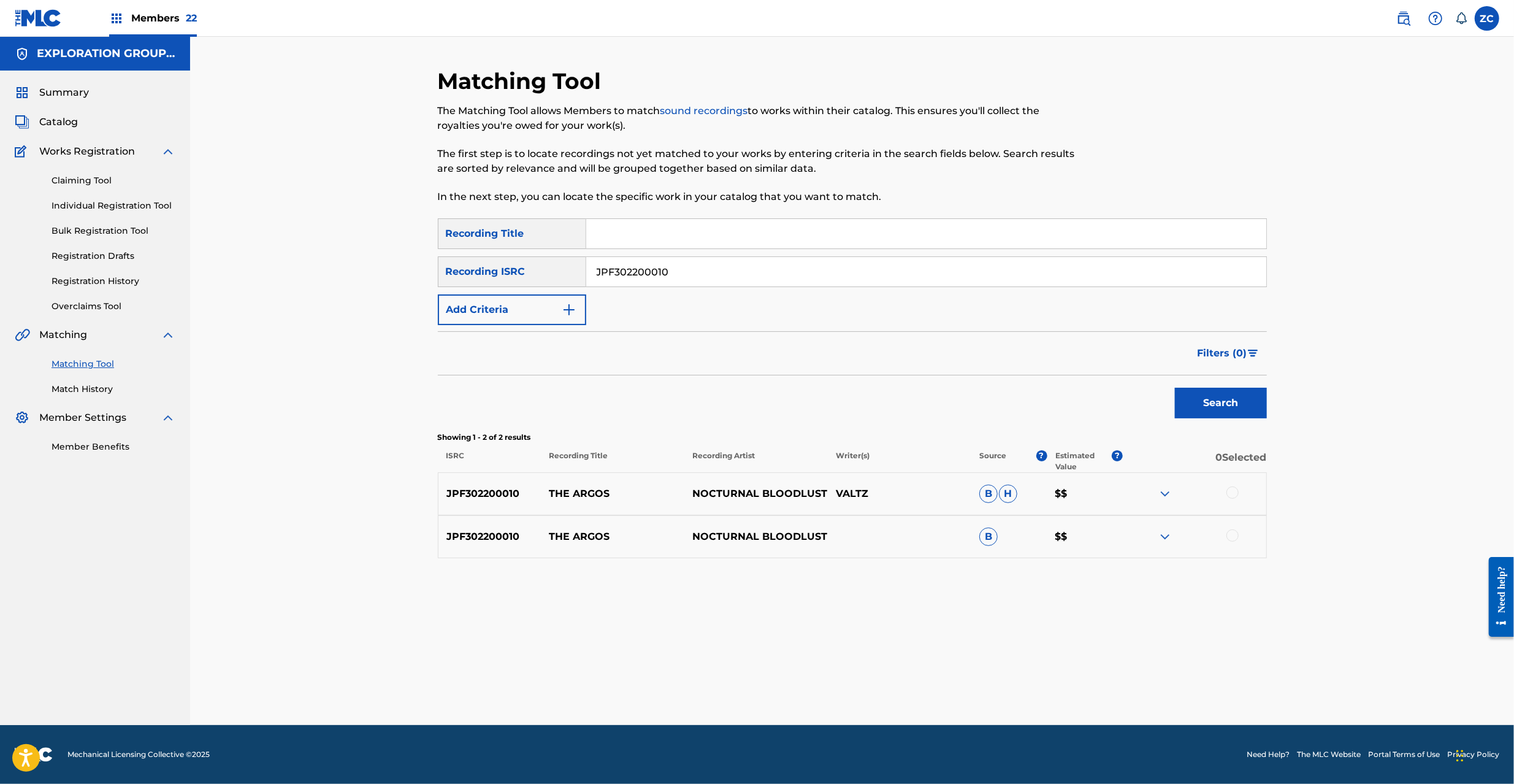
click at [1236, 494] on div at bounding box center [1232, 493] width 12 height 12
click at [1235, 535] on div at bounding box center [1232, 535] width 12 height 12
click at [861, 680] on button "Match 2 Groups" at bounding box center [861, 683] width 135 height 31
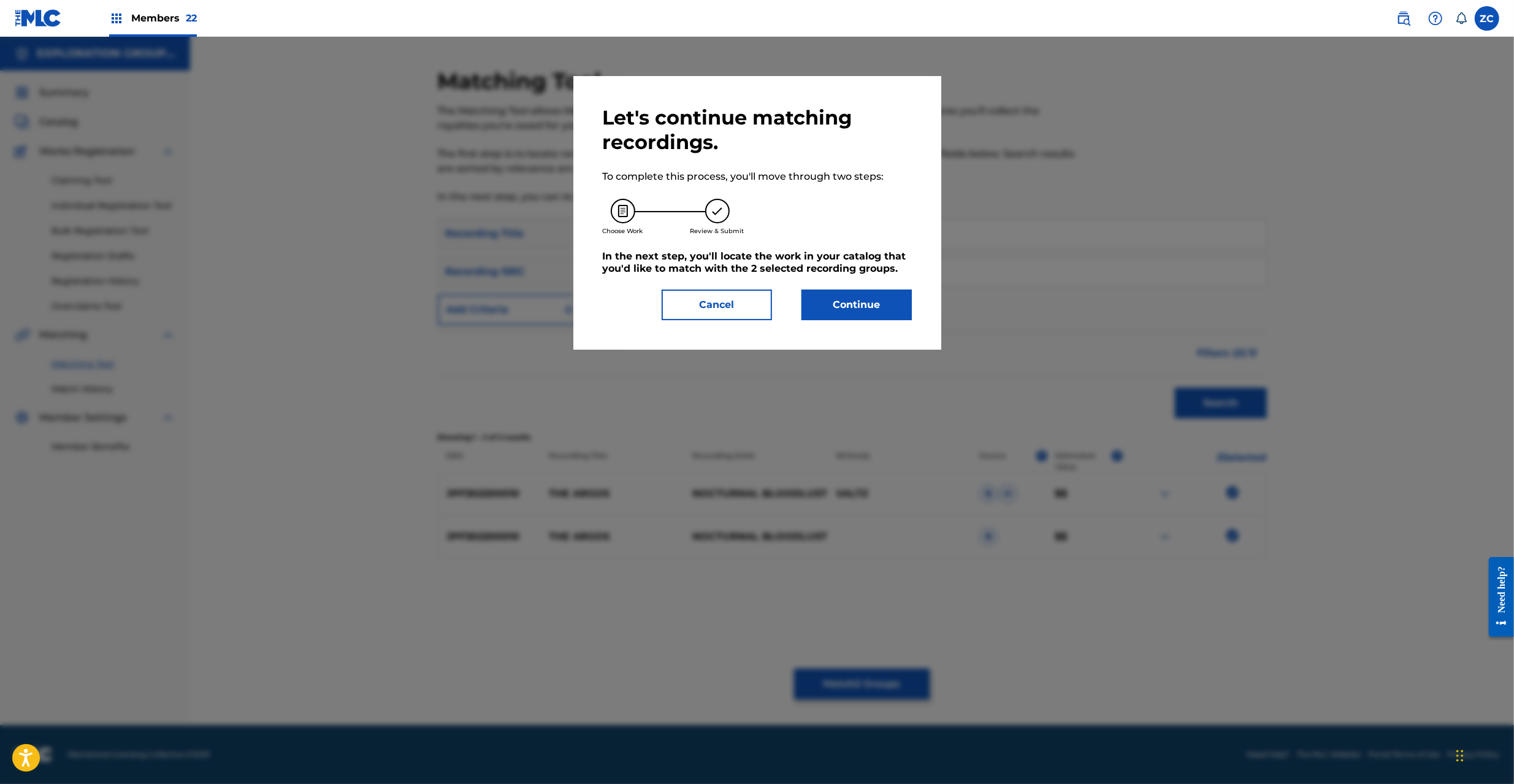
click at [869, 300] on button "Continue" at bounding box center [856, 304] width 110 height 31
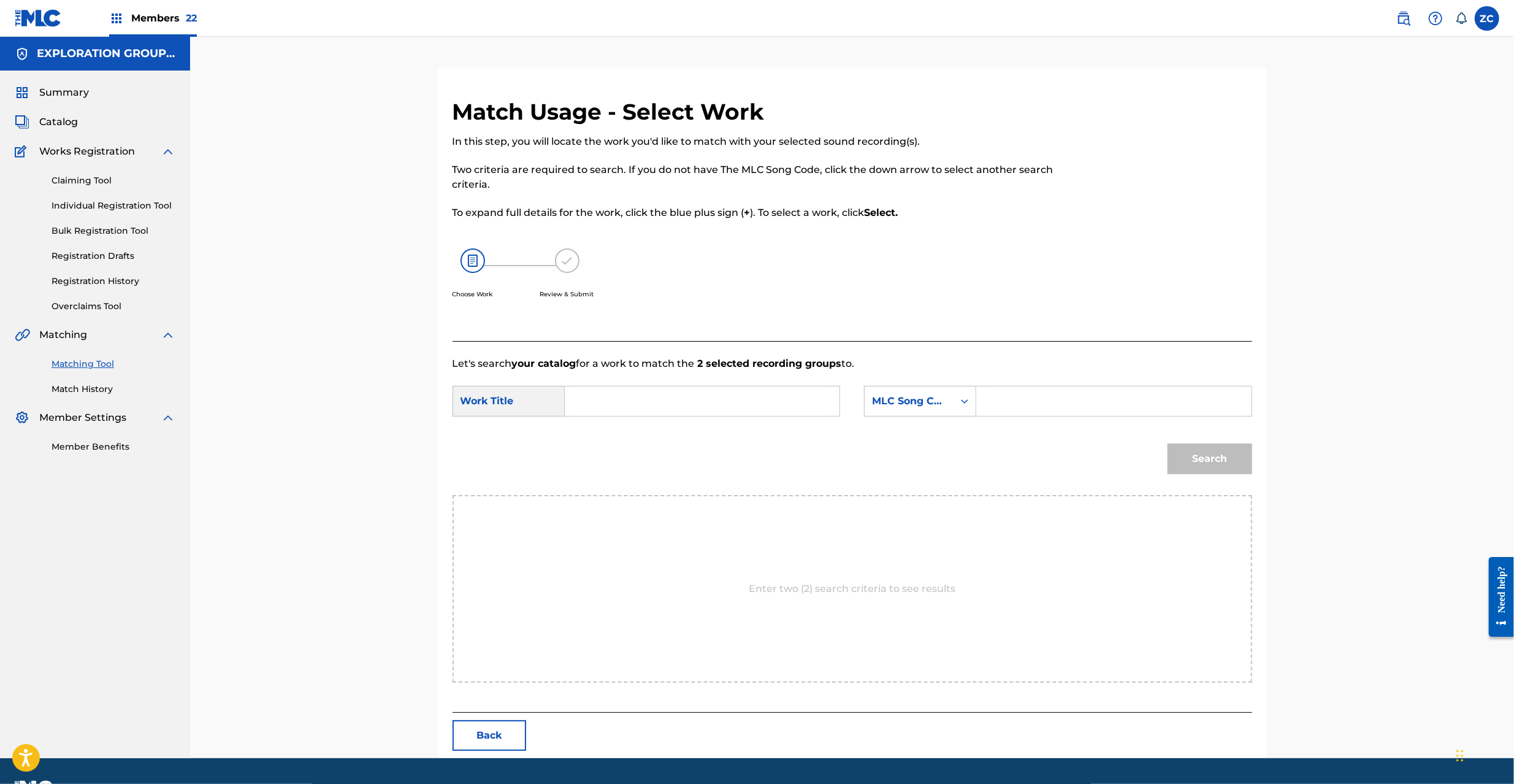
click at [738, 403] on input "Search Form" at bounding box center [702, 400] width 254 height 29
paste input "Argos The AW7NAC"
click at [678, 400] on input "Argos The AW7NAC" at bounding box center [702, 400] width 254 height 29
type input "Argos The"
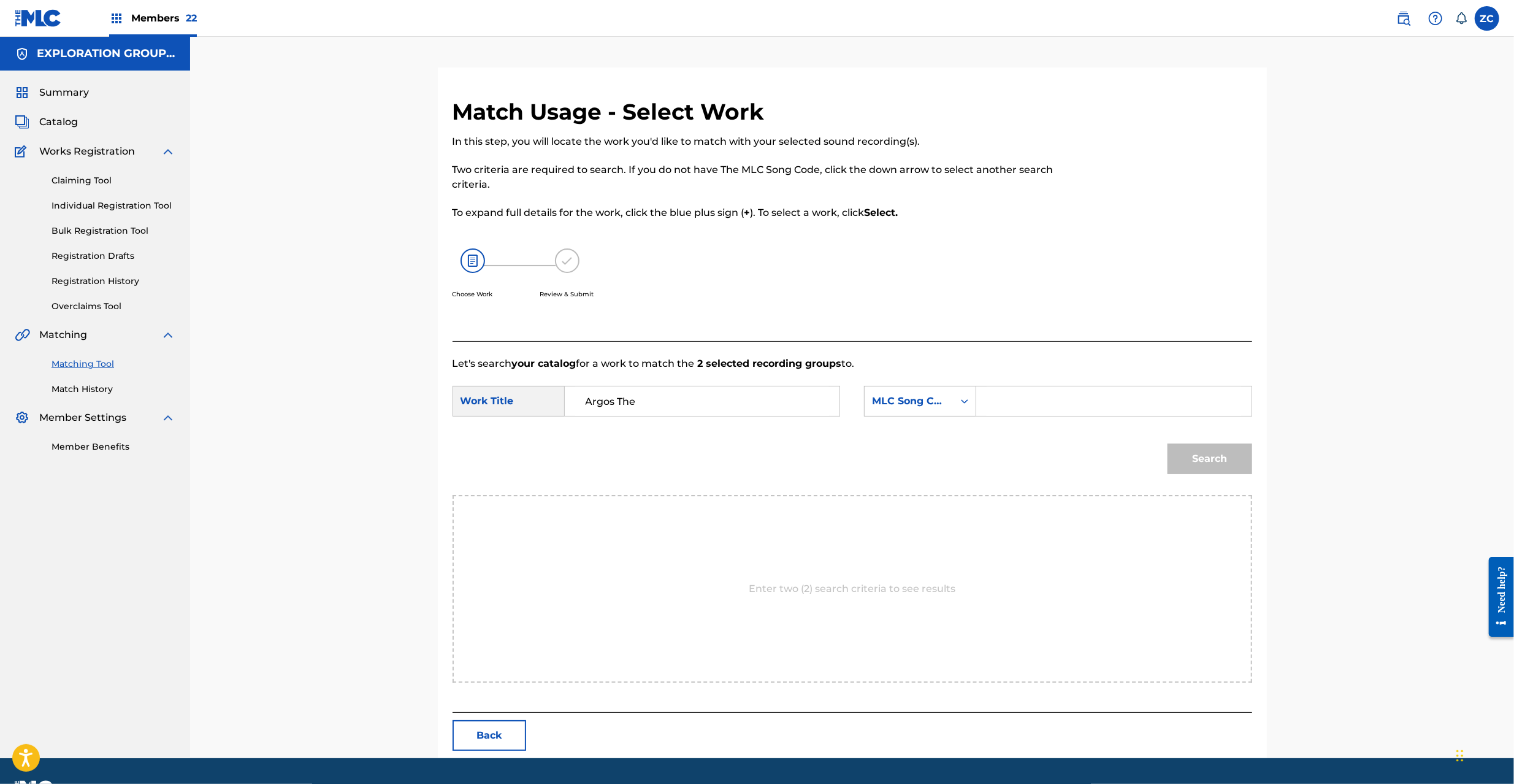
click at [997, 401] on input "Search Form" at bounding box center [1114, 400] width 254 height 29
paste input "AW7NAC"
type input "AW7NAC"
click at [1210, 463] on button "Search" at bounding box center [1210, 458] width 85 height 31
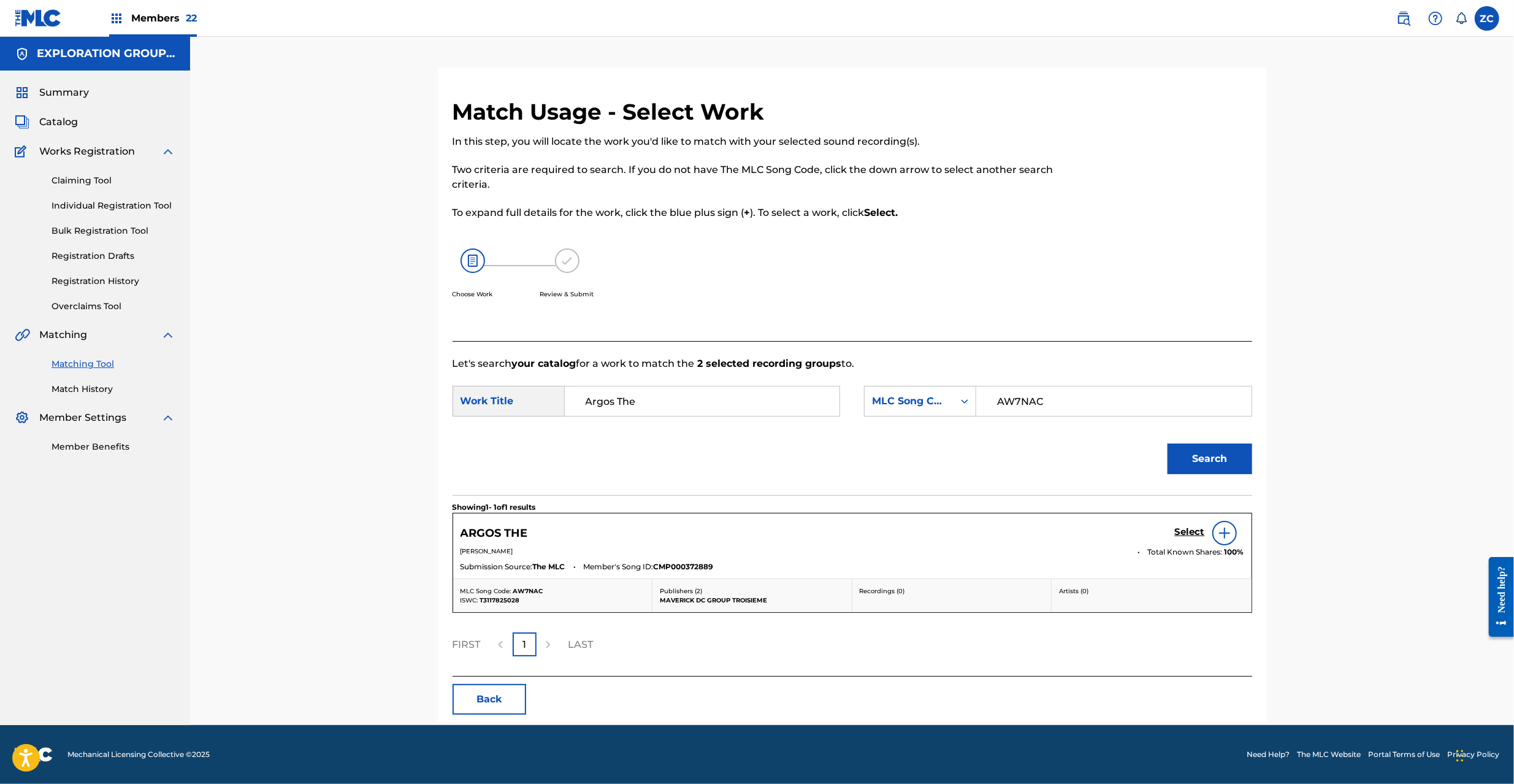
click at [1190, 529] on h5 "Select" at bounding box center [1190, 532] width 30 height 12
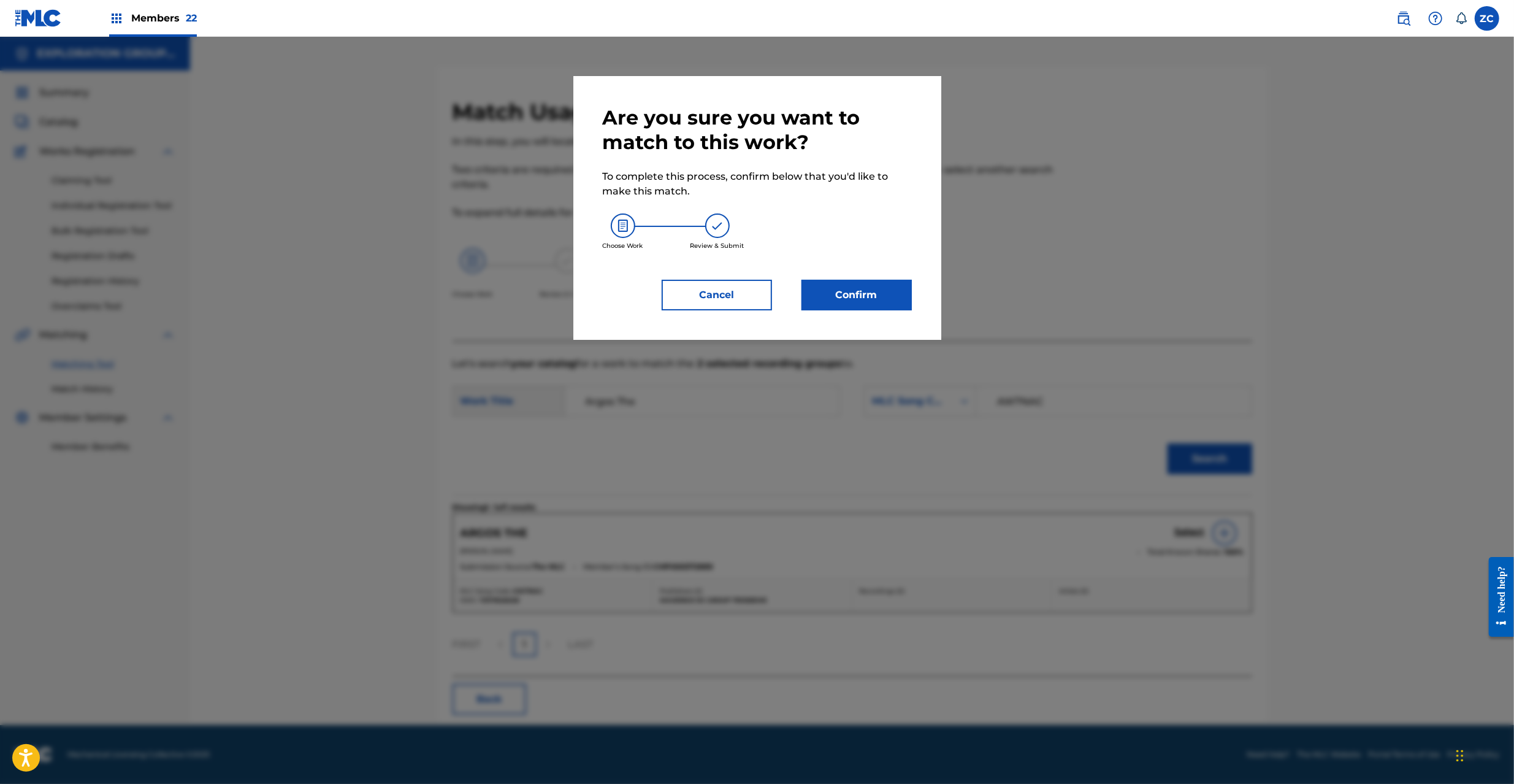
click at [870, 292] on button "Confirm" at bounding box center [856, 294] width 110 height 31
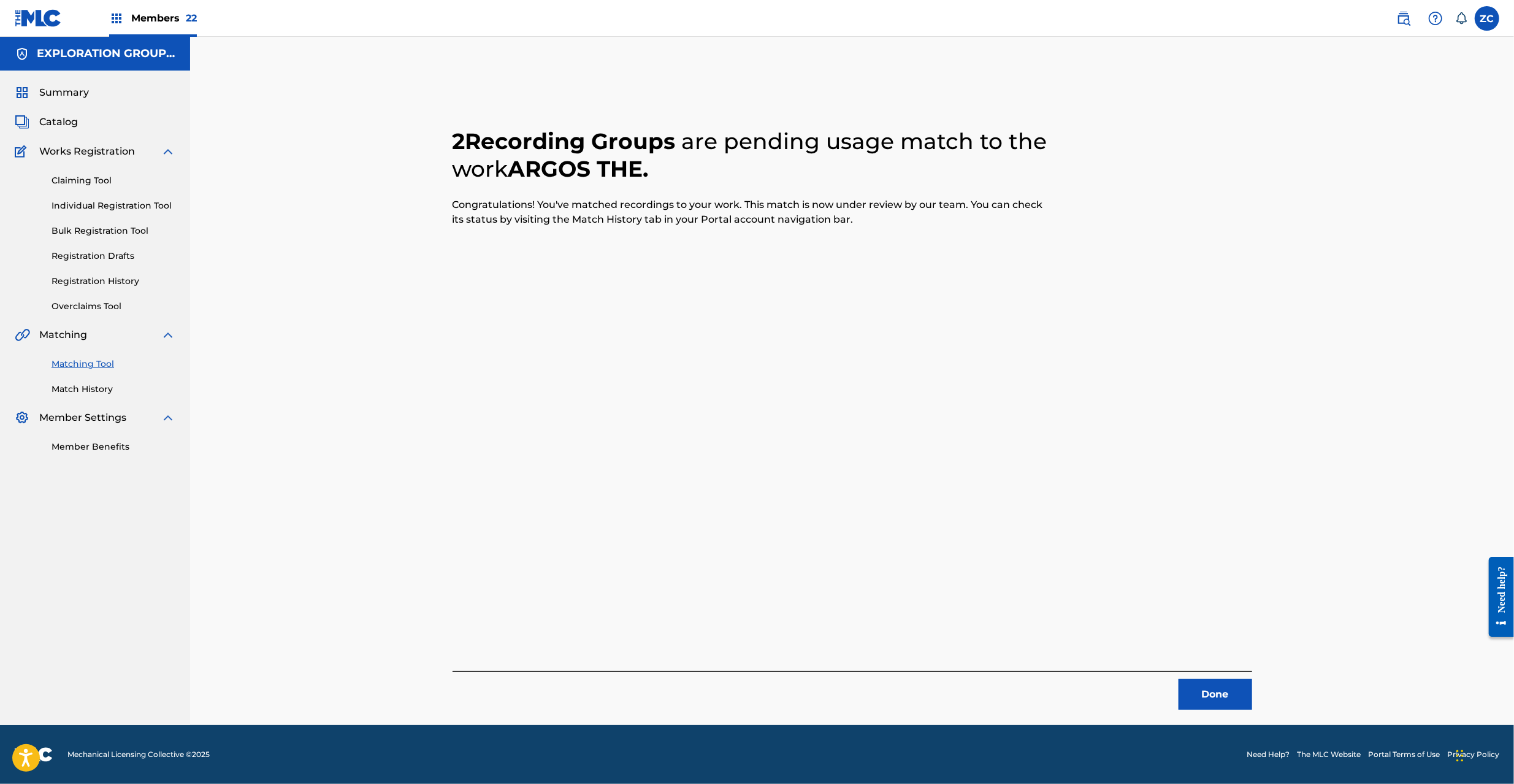
click at [1222, 690] on button "Done" at bounding box center [1215, 694] width 74 height 31
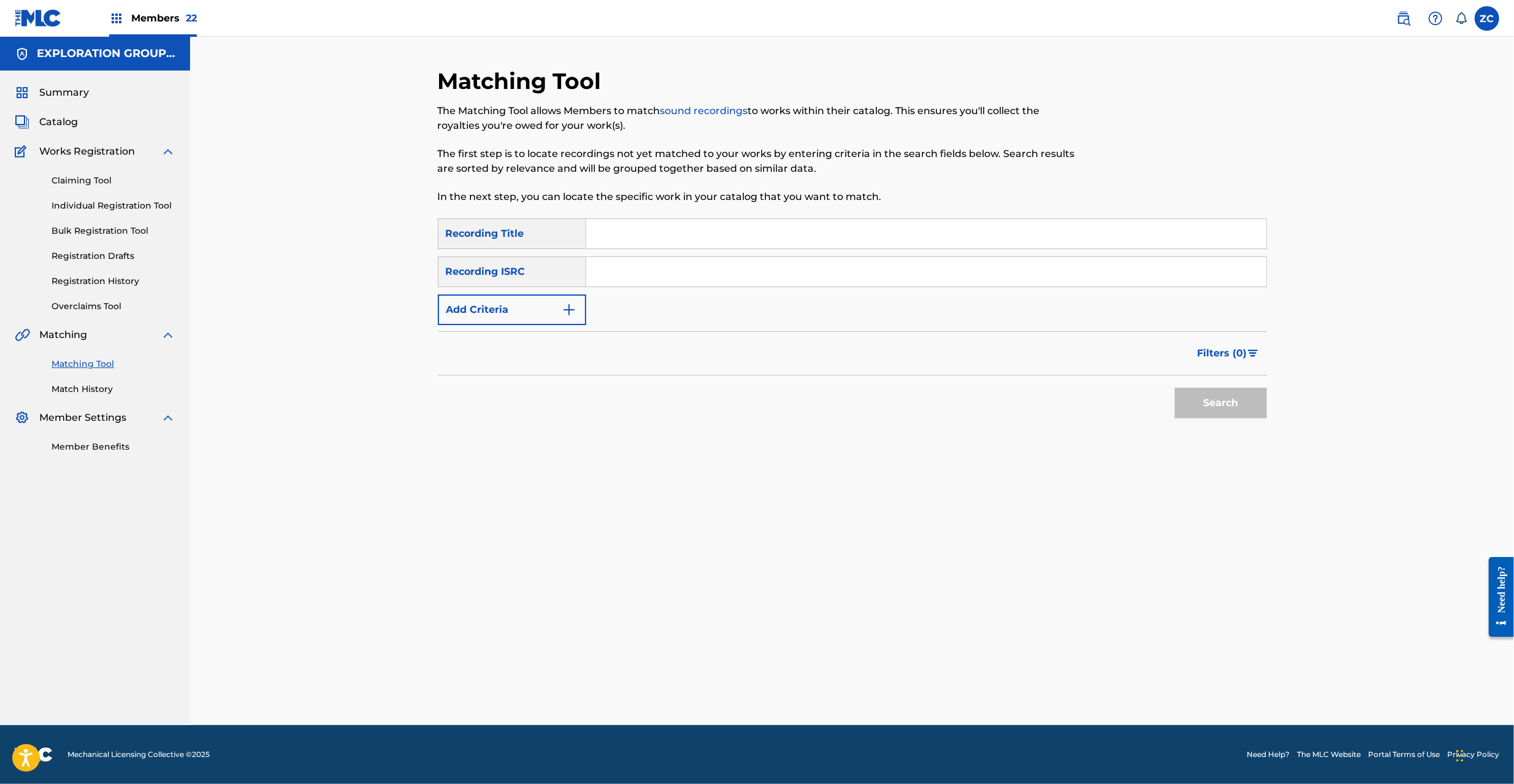
click at [955, 276] on input "Search Form" at bounding box center [927, 271] width 680 height 29
paste input "JPF302200024"
type input "JPF302200024"
click at [1208, 400] on button "Search" at bounding box center [1220, 403] width 92 height 31
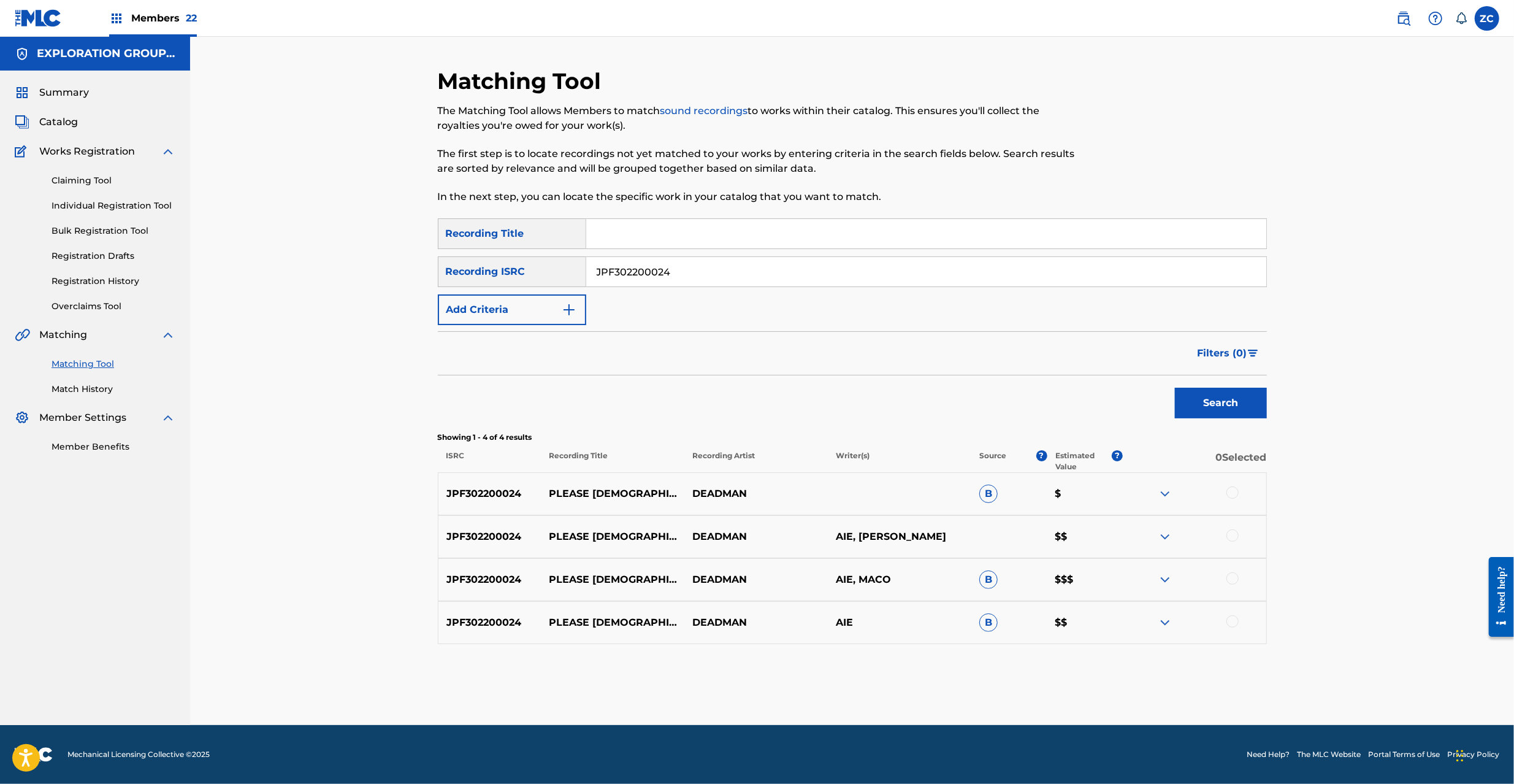
drag, startPoint x: 1230, startPoint y: 490, endPoint x: 1238, endPoint y: 535, distance: 45.7
click at [1230, 490] on div at bounding box center [1232, 493] width 12 height 12
click at [1235, 533] on div at bounding box center [1232, 535] width 12 height 12
drag, startPoint x: 1235, startPoint y: 580, endPoint x: 1229, endPoint y: 611, distance: 31.6
click at [1235, 580] on div at bounding box center [1232, 578] width 12 height 12
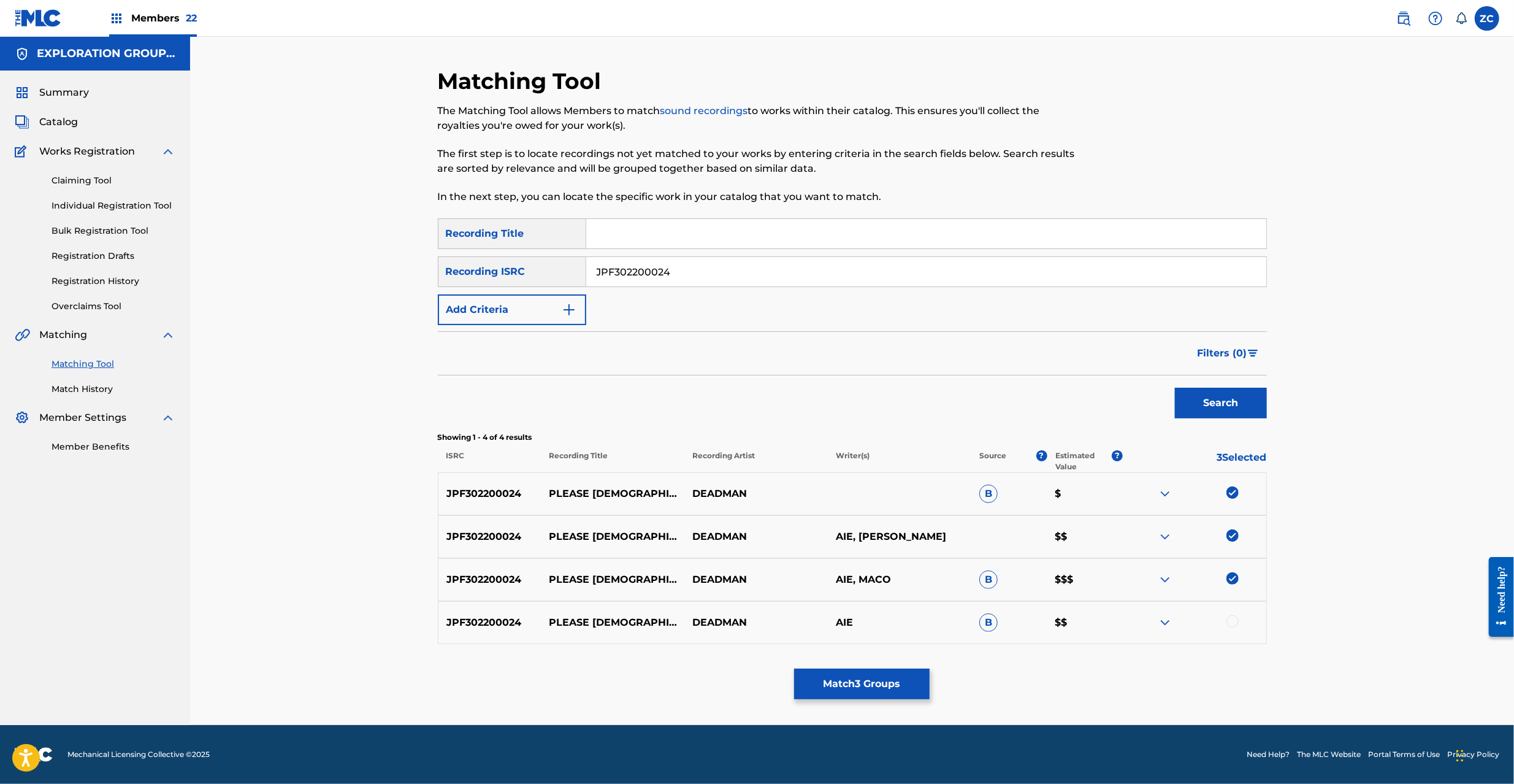
click at [1229, 623] on div at bounding box center [1232, 621] width 12 height 12
click at [893, 683] on button "Match 4 Groups" at bounding box center [861, 683] width 135 height 31
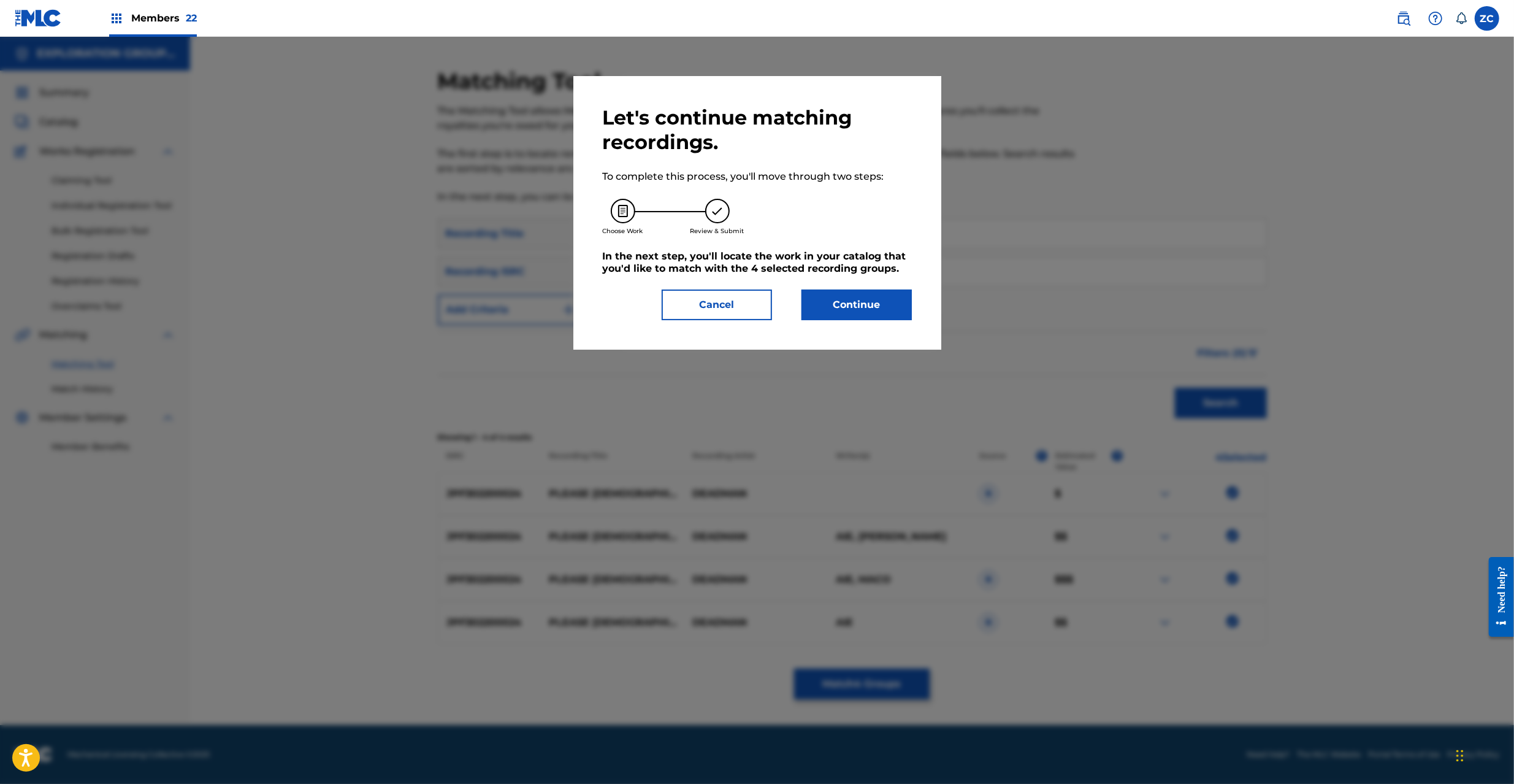
click at [846, 302] on button "Continue" at bounding box center [856, 304] width 110 height 31
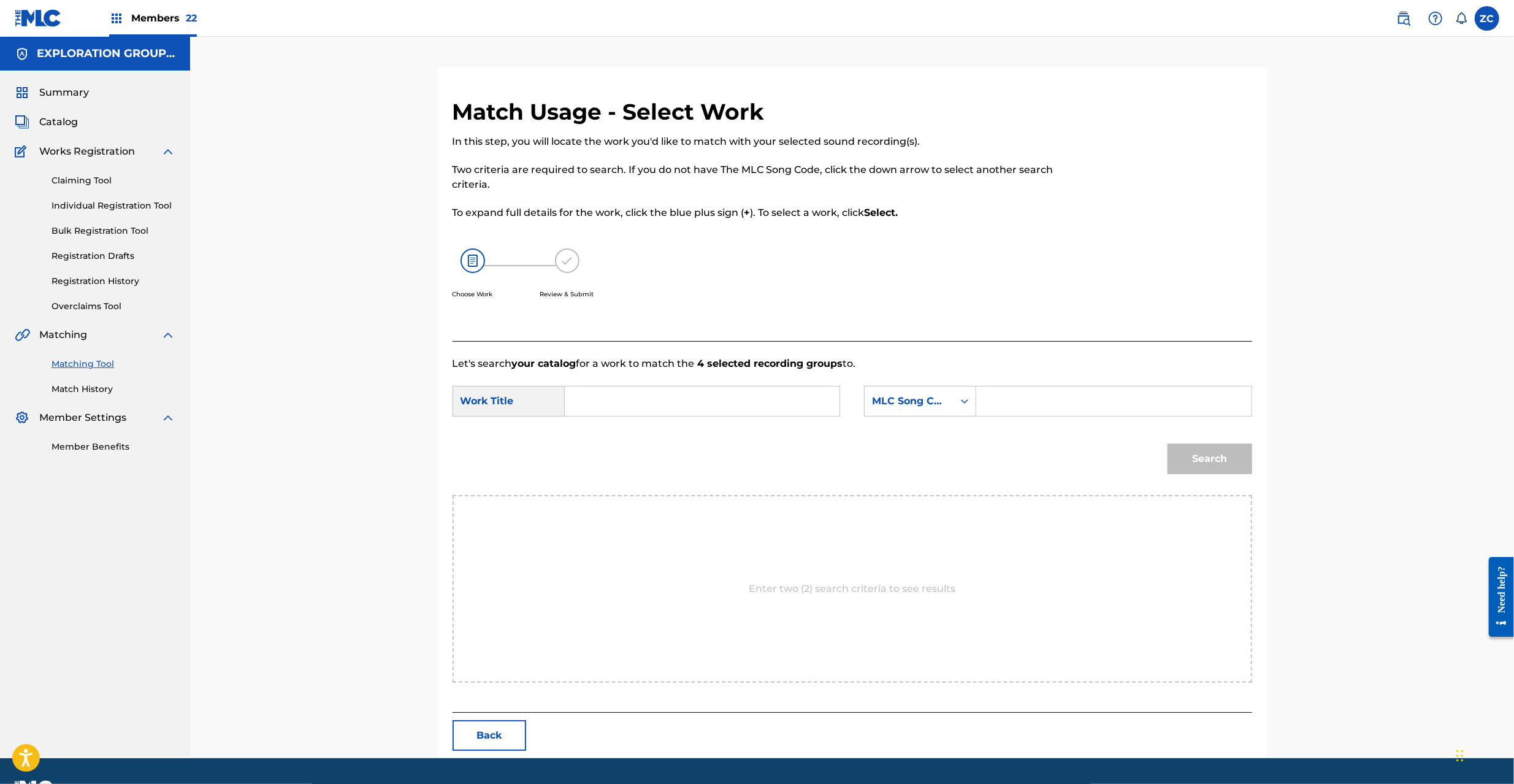
click at [713, 403] on input "Search Form" at bounding box center [702, 400] width 254 height 29
paste input "Please God PM75WW"
click at [682, 403] on input "Please God PM75WW" at bounding box center [702, 400] width 254 height 29
type input "Please [DEMOGRAPHIC_DATA]"
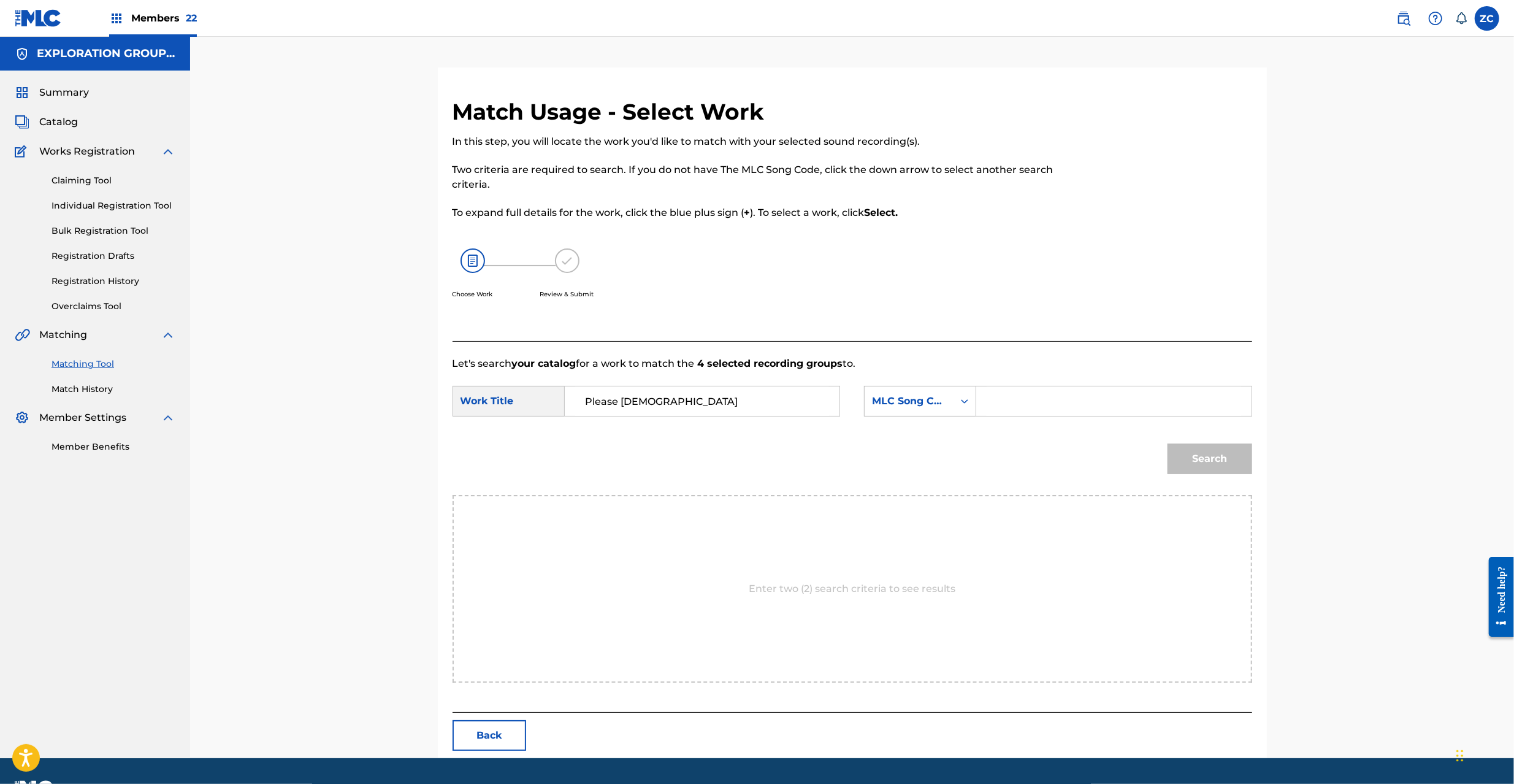
click at [1051, 403] on input "Search Form" at bounding box center [1114, 400] width 254 height 29
paste input "PM75WW"
type input "PM75WW"
click at [1217, 454] on button "Search" at bounding box center [1210, 458] width 85 height 31
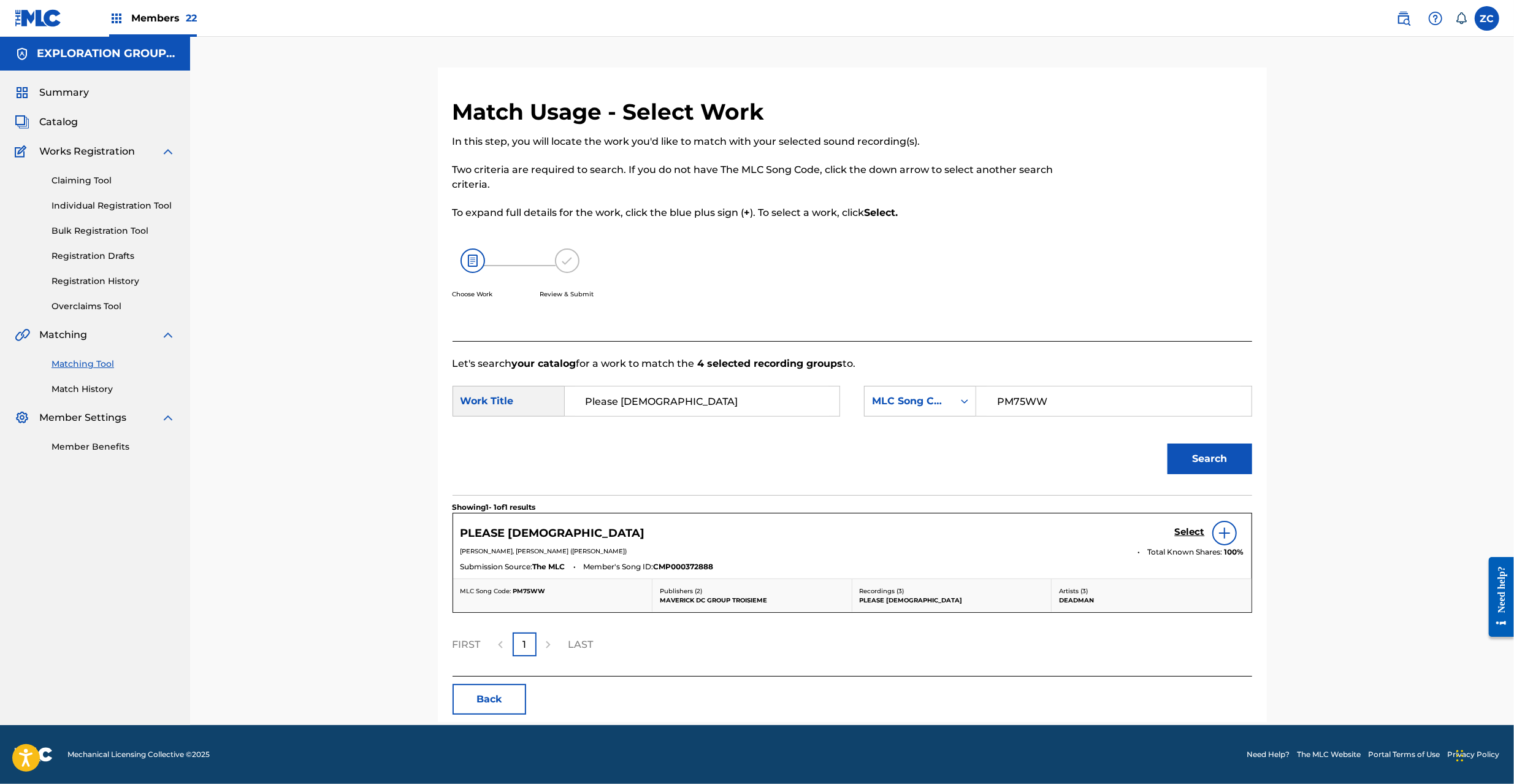
click at [1193, 530] on h5 "Select" at bounding box center [1190, 532] width 30 height 12
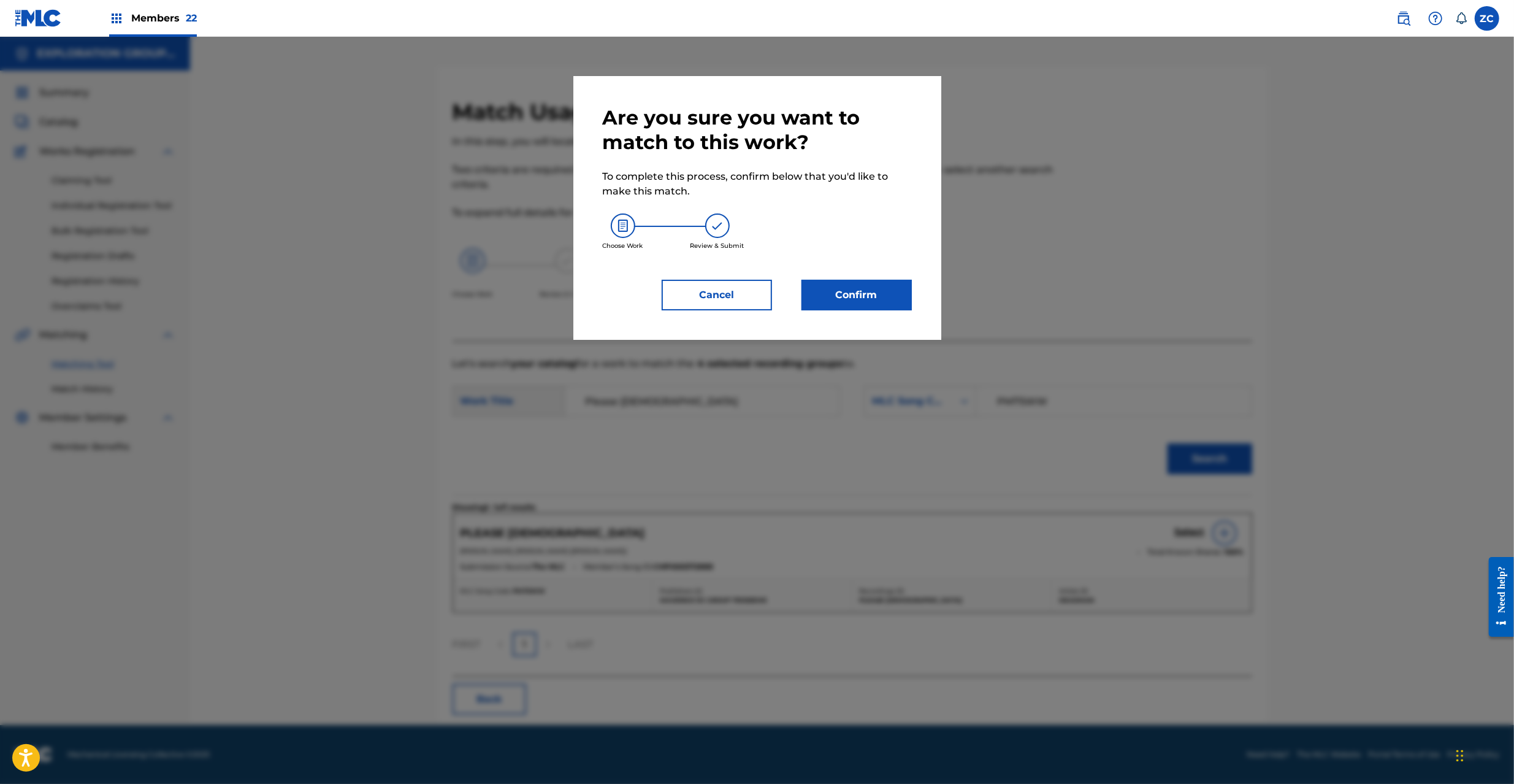
click at [825, 287] on button "Confirm" at bounding box center [856, 294] width 110 height 31
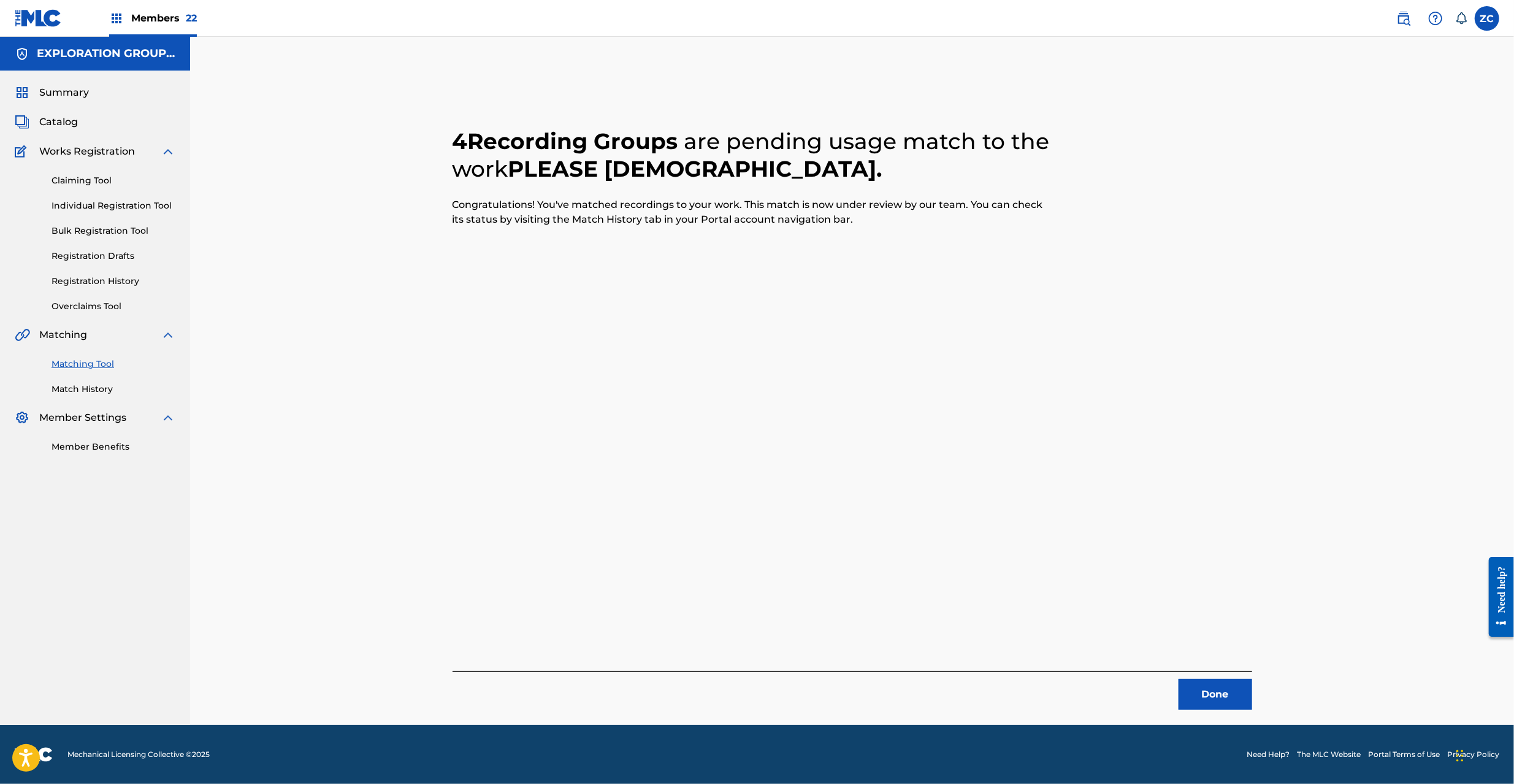
click at [1198, 699] on button "Done" at bounding box center [1215, 694] width 74 height 31
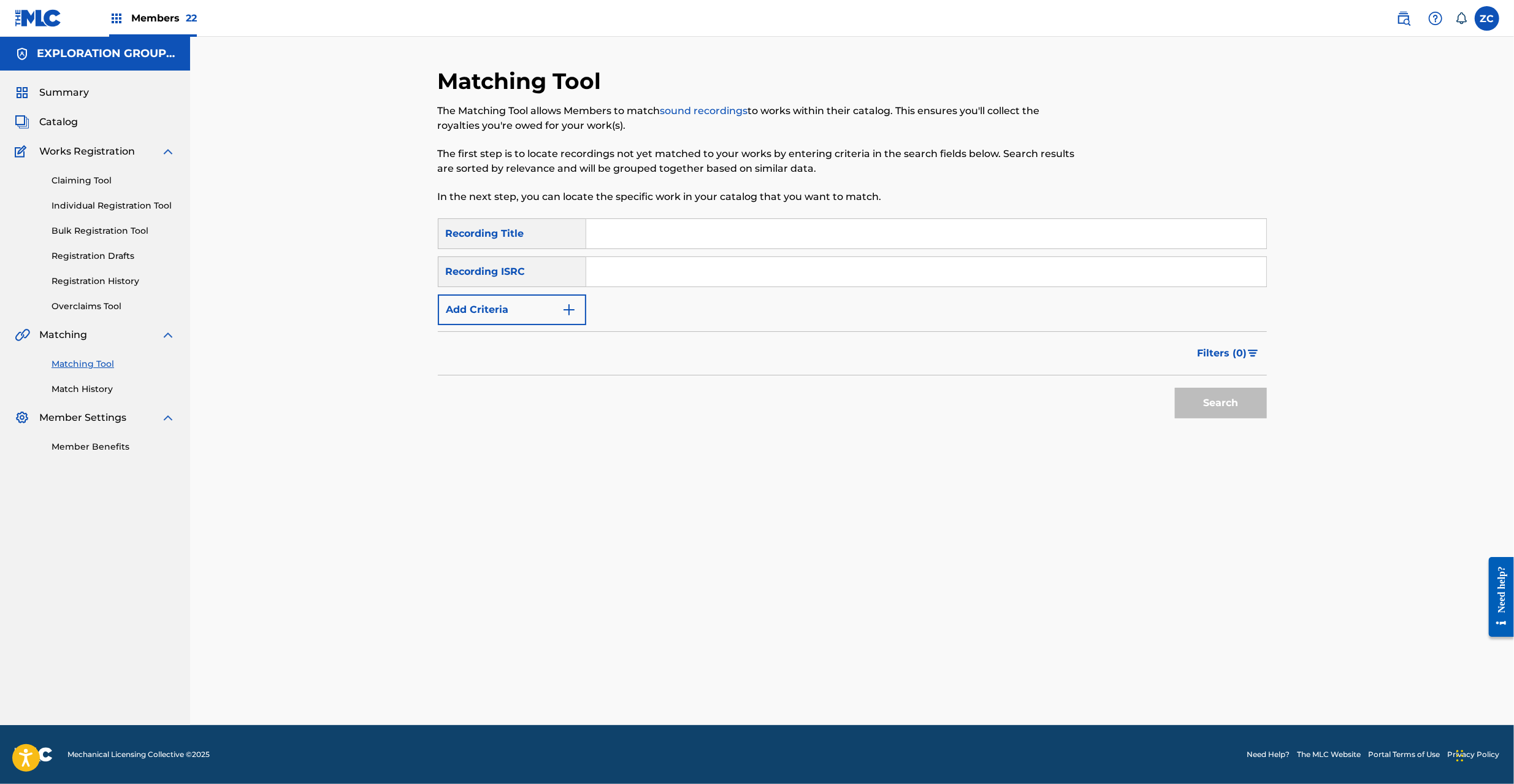
drag, startPoint x: 864, startPoint y: 273, endPoint x: 915, endPoint y: 290, distance: 53.8
click at [864, 273] on input "Search Form" at bounding box center [927, 271] width 680 height 29
paste input "JPF302200011"
type input "JPF302200011"
click at [1229, 400] on button "Search" at bounding box center [1220, 403] width 92 height 31
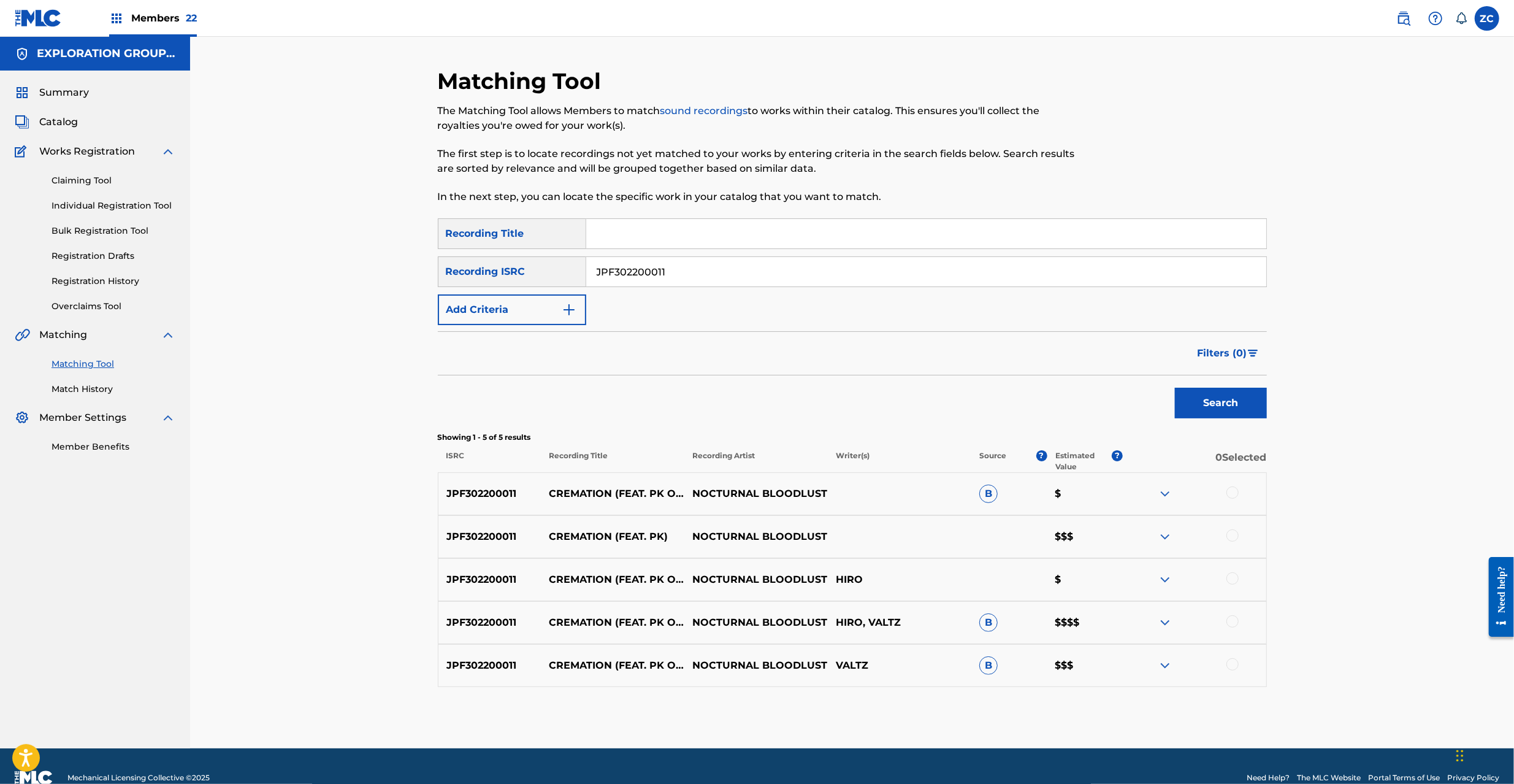
click at [1234, 494] on div at bounding box center [1232, 493] width 12 height 12
click at [1241, 544] on div "JPF302200011 CREMATION (FEAT. PK) NOCTURNAL BLOODLUST $$$" at bounding box center [852, 536] width 829 height 43
click at [1227, 535] on div at bounding box center [1232, 535] width 12 height 12
click at [1235, 579] on div at bounding box center [1232, 578] width 12 height 12
click at [1237, 619] on div at bounding box center [1232, 621] width 12 height 12
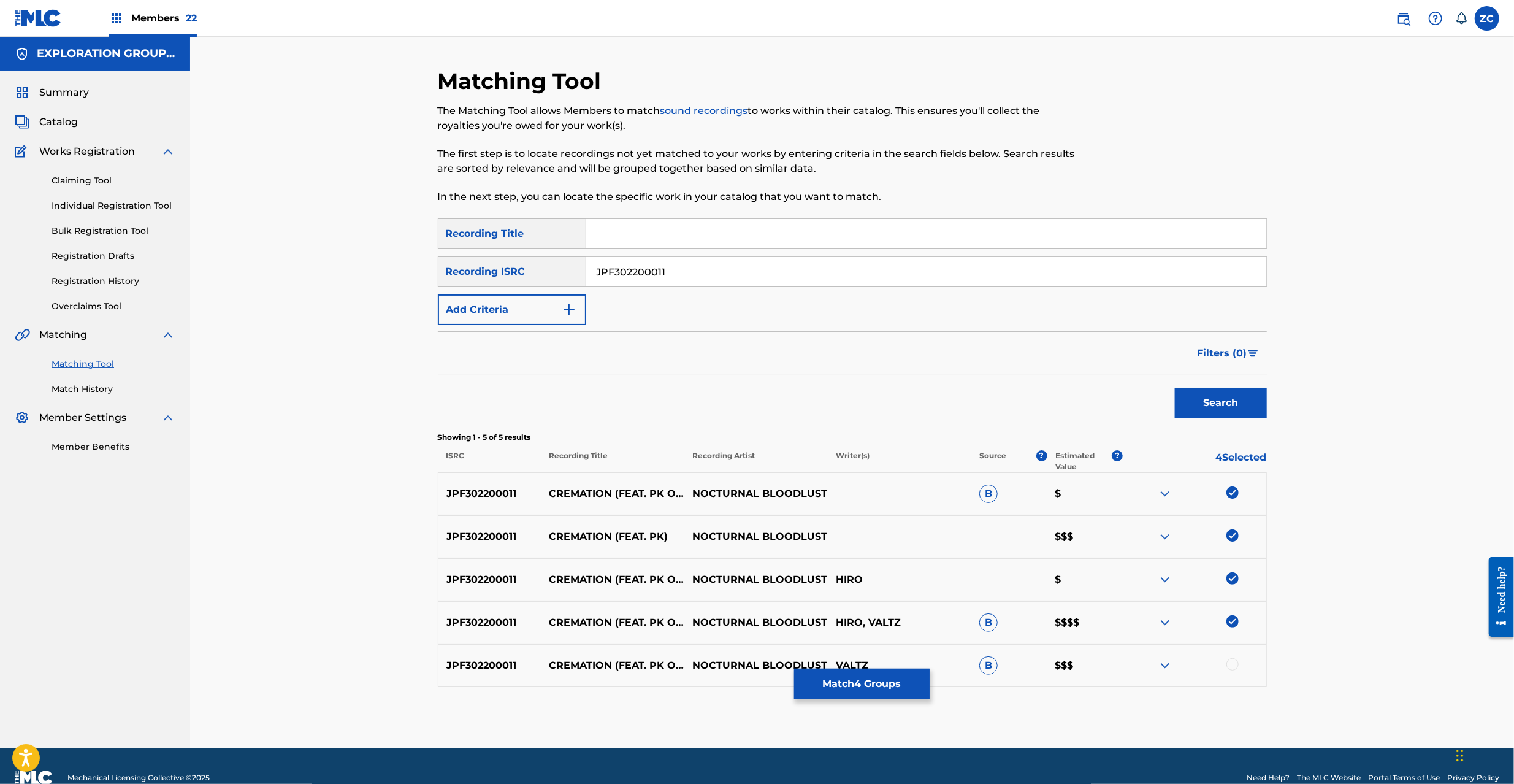
click at [1234, 661] on div at bounding box center [1232, 664] width 12 height 12
click at [891, 684] on button "Match 5 Groups" at bounding box center [861, 683] width 135 height 31
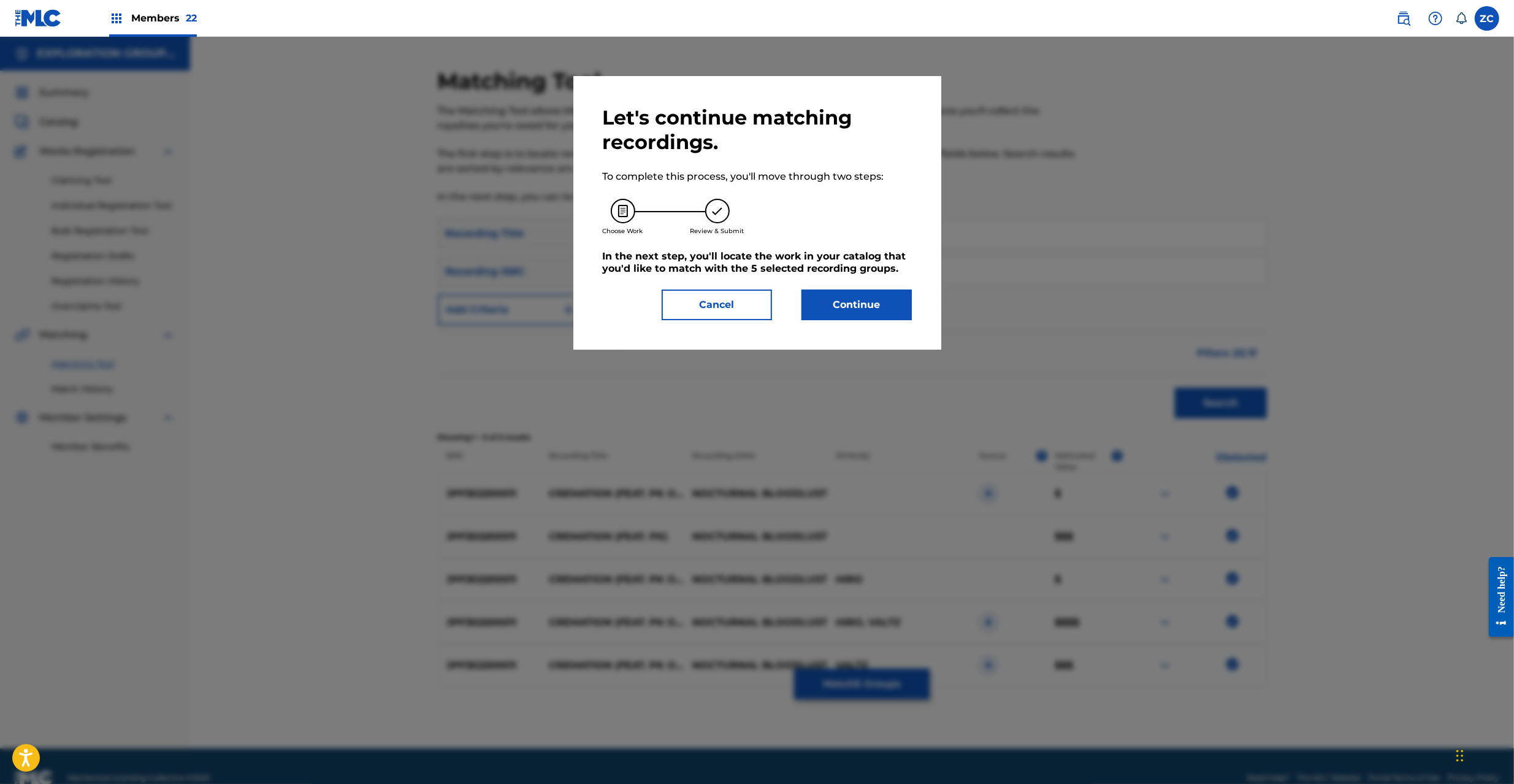
click at [889, 318] on button "Continue" at bounding box center [856, 304] width 110 height 31
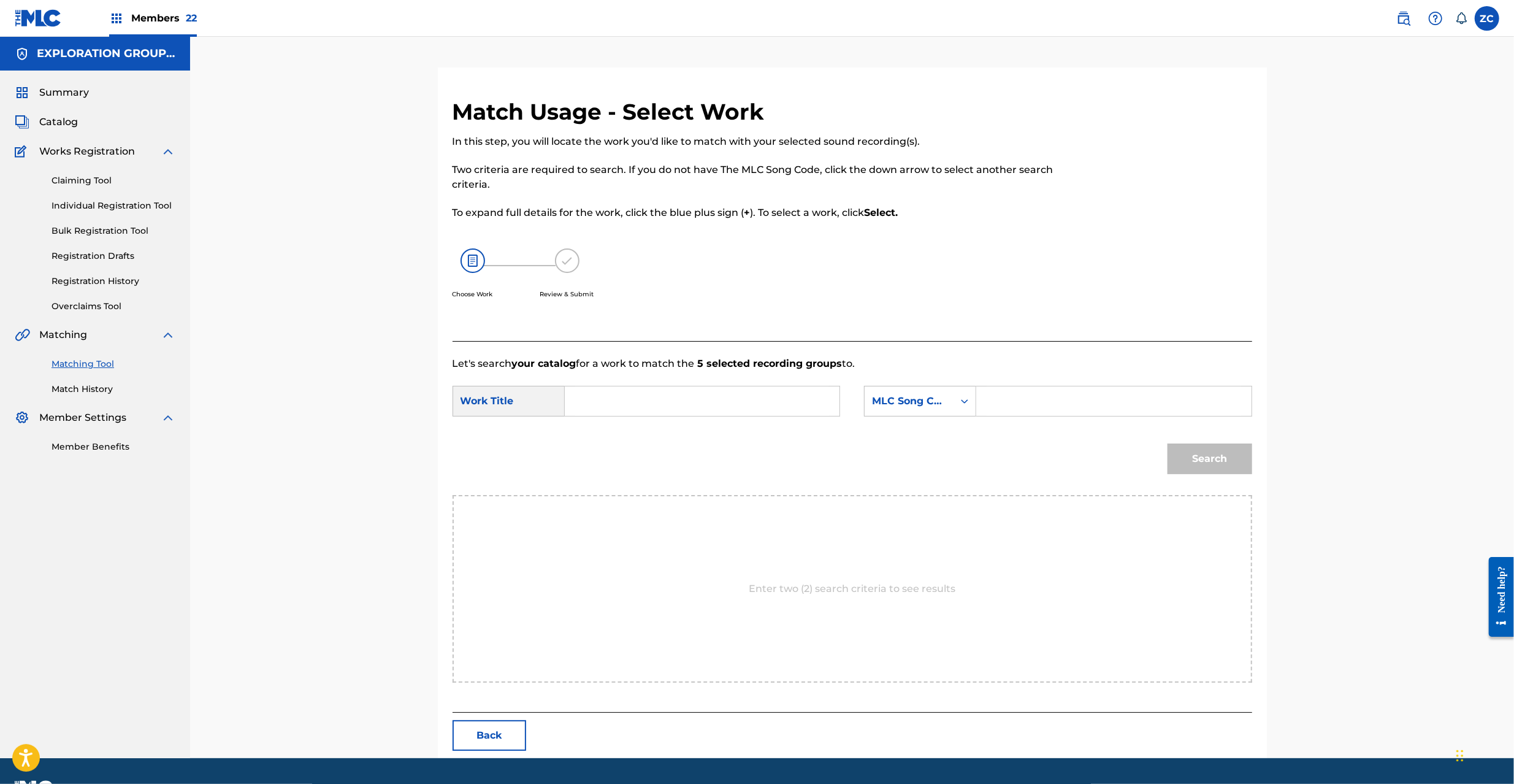
click at [682, 403] on input "Search Form" at bounding box center [702, 400] width 254 height 29
paste input "Cremation CJ0XQG"
click at [671, 403] on input "Cremation CJ0XQG" at bounding box center [702, 400] width 254 height 29
type input "Cremation"
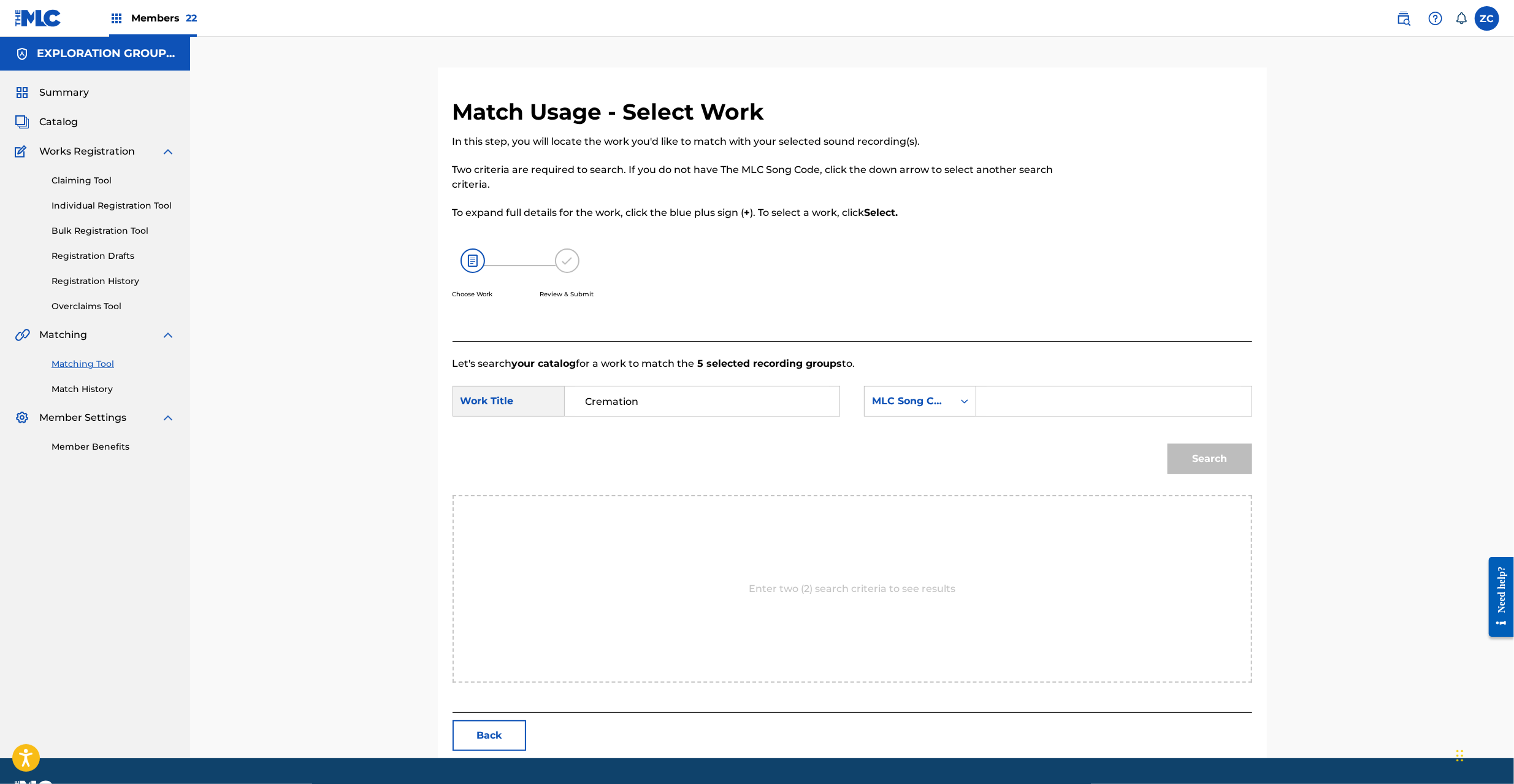
click at [1065, 400] on input "Search Form" at bounding box center [1114, 400] width 254 height 29
paste input "CJ0XQG"
type input "CJ0XQG"
click at [1215, 451] on button "Search" at bounding box center [1210, 458] width 85 height 31
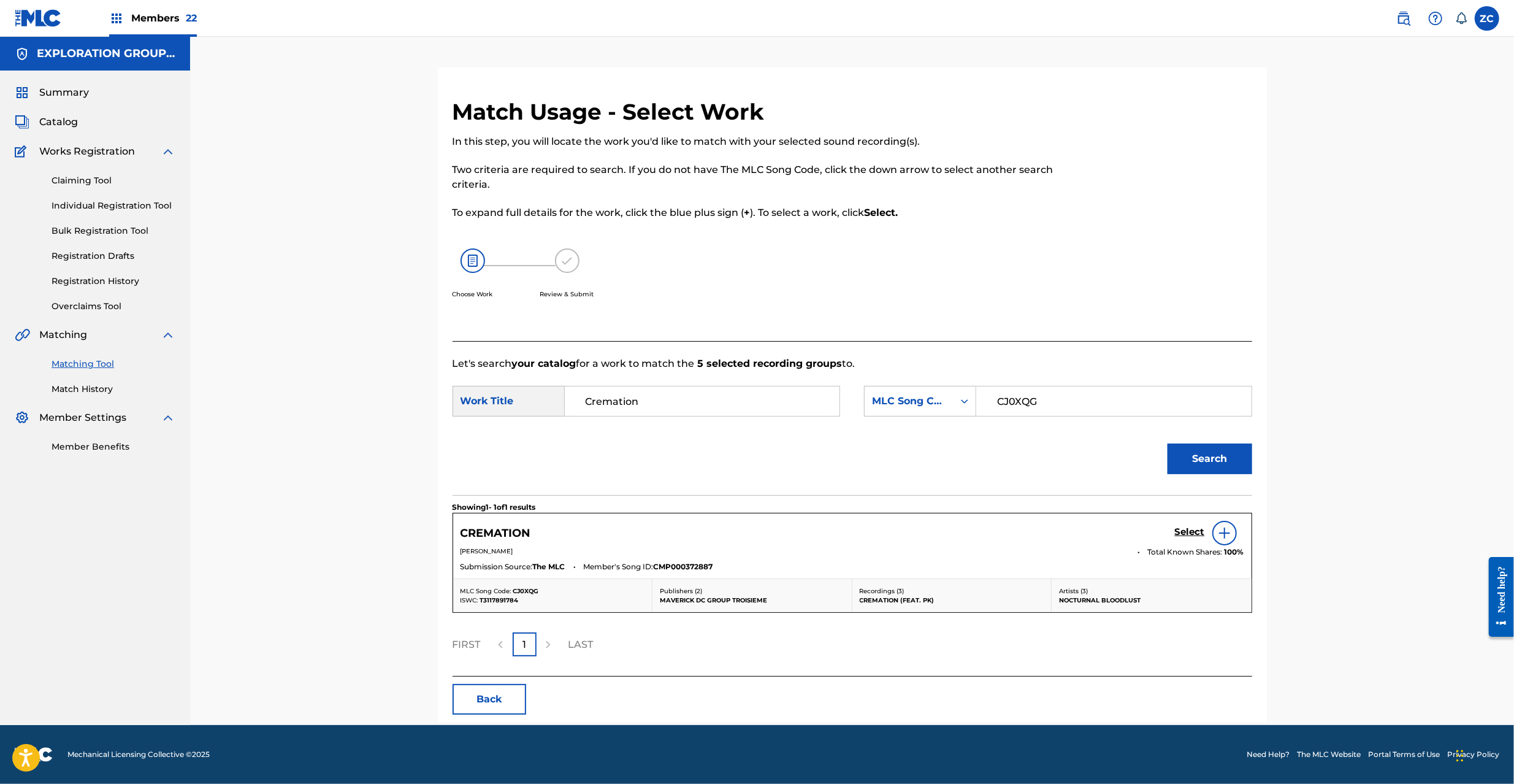
click at [1193, 529] on h5 "Select" at bounding box center [1190, 532] width 30 height 12
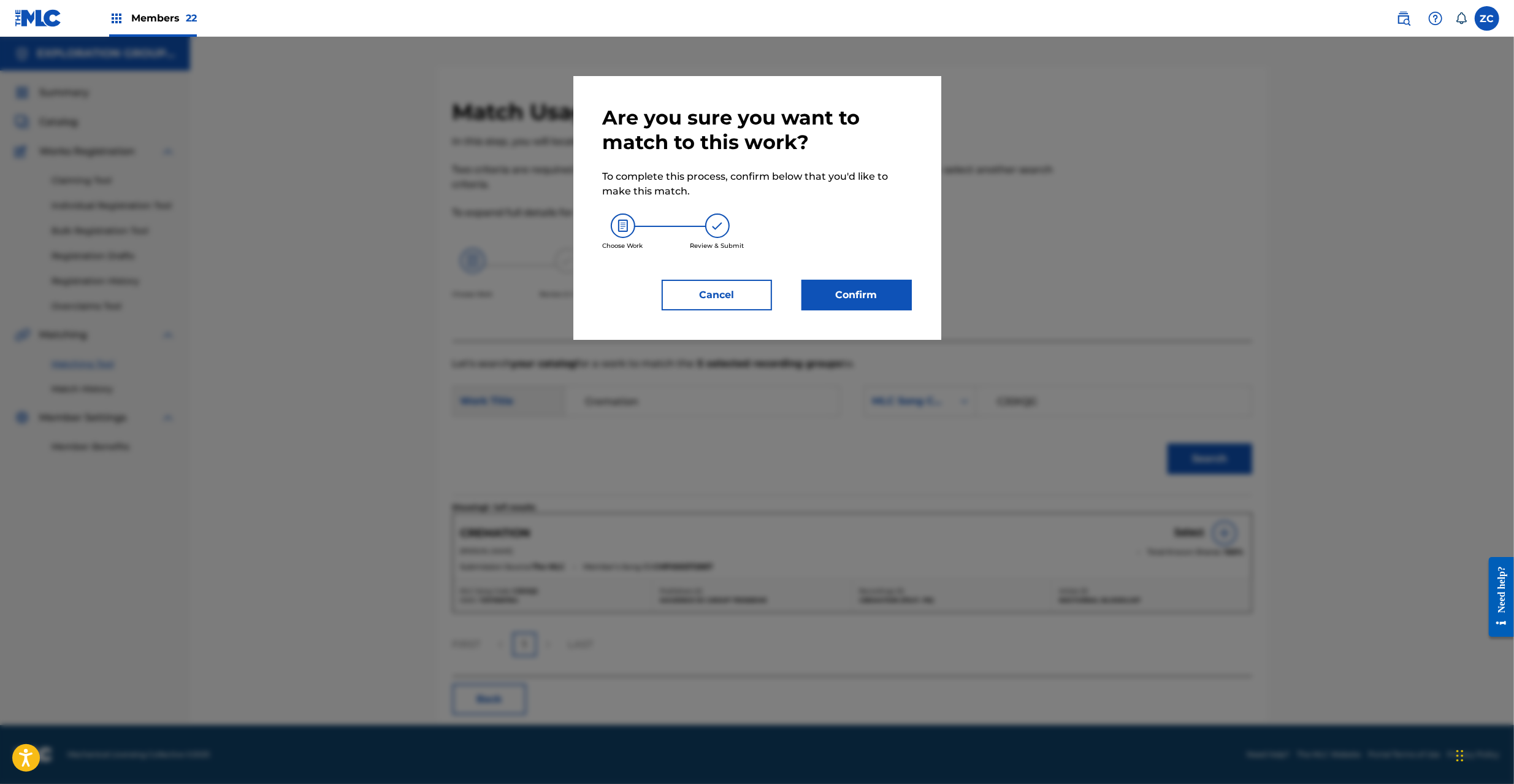
click at [897, 288] on button "Confirm" at bounding box center [856, 294] width 110 height 31
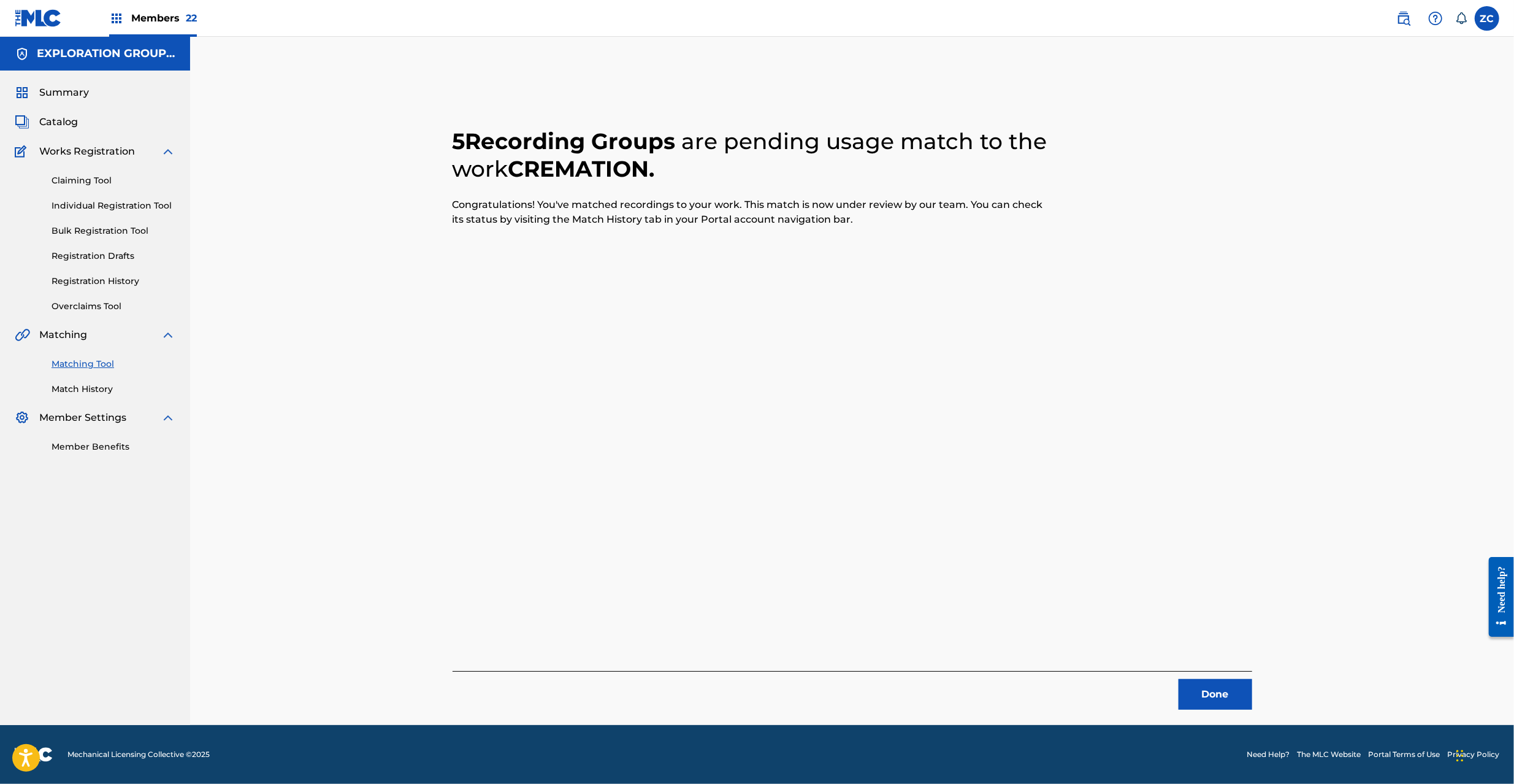
click at [1220, 689] on button "Done" at bounding box center [1215, 694] width 74 height 31
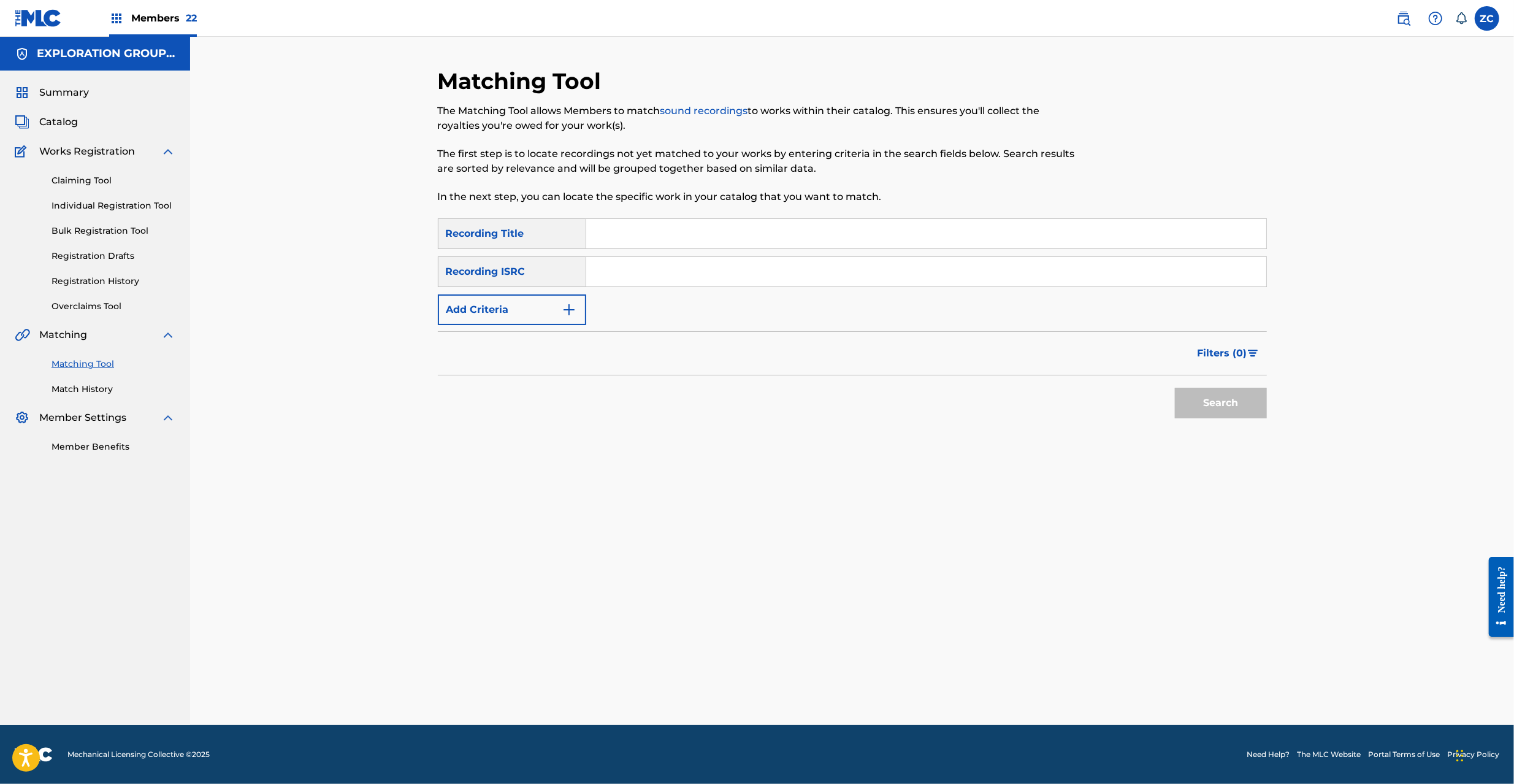
click at [754, 266] on input "Search Form" at bounding box center [927, 271] width 680 height 29
paste input "JPF302200012"
type input "JPF302200012"
click at [1232, 400] on button "Search" at bounding box center [1220, 403] width 92 height 31
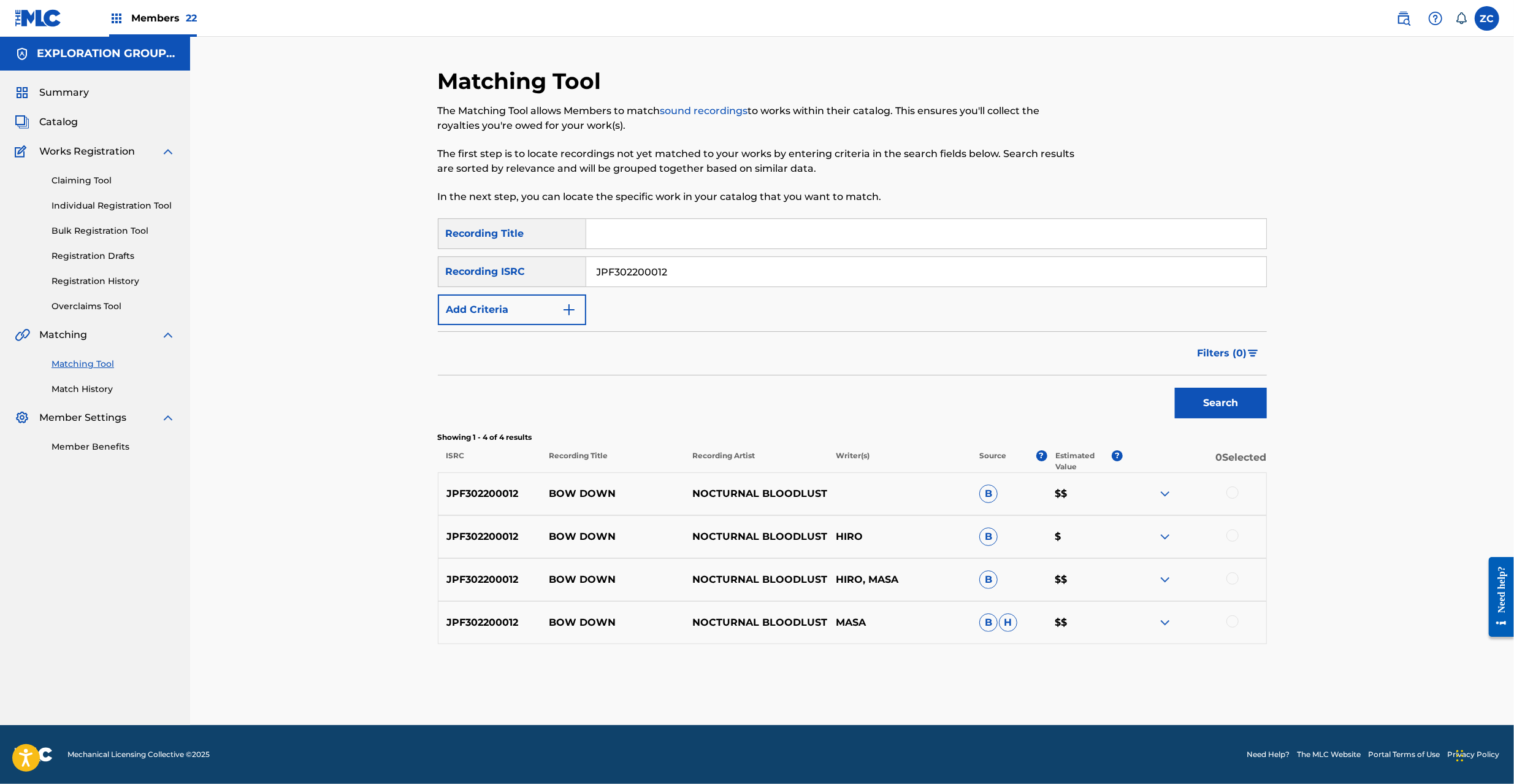
drag, startPoint x: 1227, startPoint y: 496, endPoint x: 1232, endPoint y: 533, distance: 37.3
click at [1227, 498] on div at bounding box center [1194, 494] width 143 height 15
click at [1232, 537] on div at bounding box center [1232, 535] width 12 height 12
drag, startPoint x: 1232, startPoint y: 489, endPoint x: 1232, endPoint y: 496, distance: 7.0
click at [1232, 490] on div at bounding box center [1232, 493] width 12 height 12
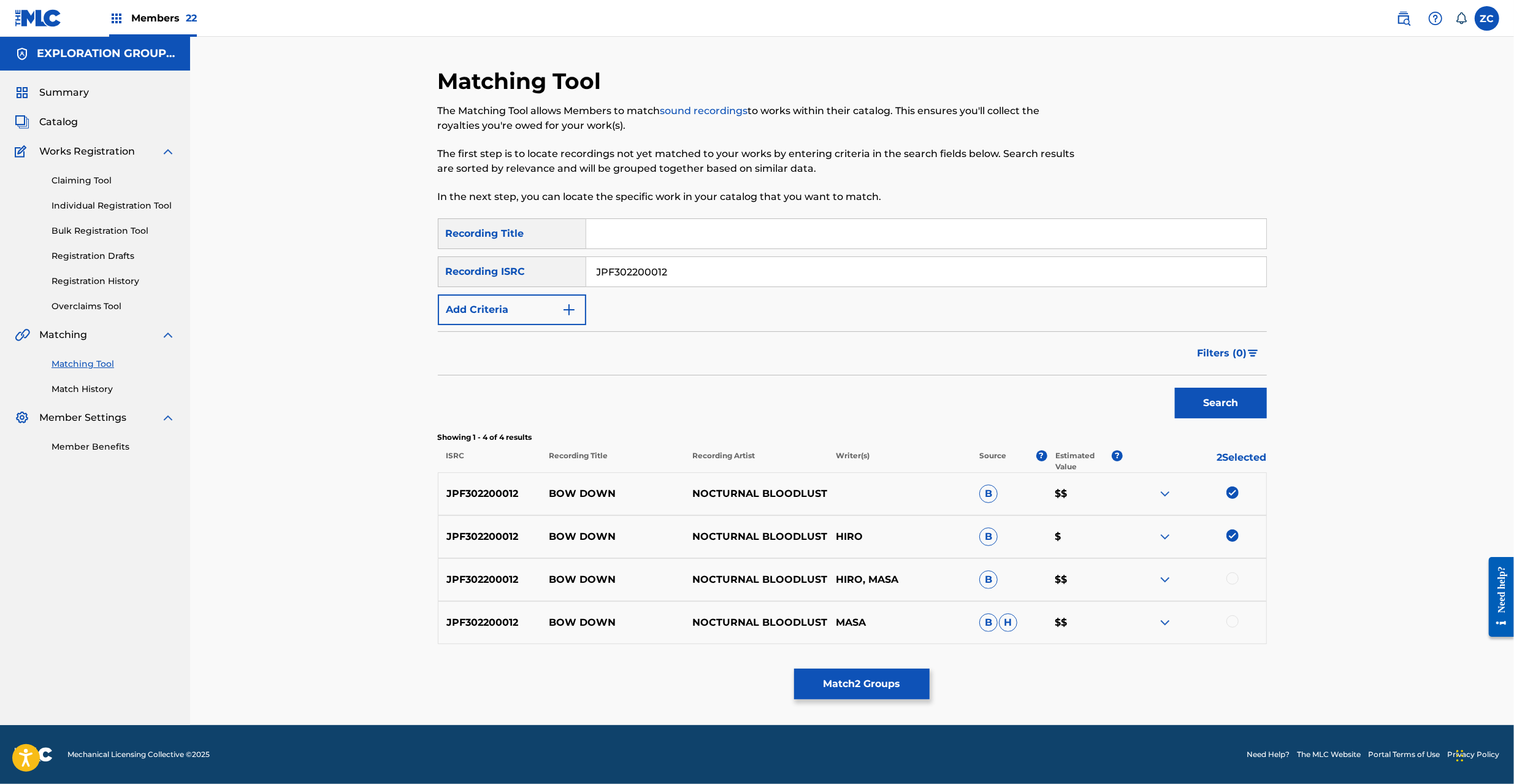
click at [1230, 580] on div at bounding box center [1232, 578] width 12 height 12
click at [1232, 620] on div at bounding box center [1232, 621] width 12 height 12
click at [881, 680] on button "Match 4 Groups" at bounding box center [861, 683] width 135 height 31
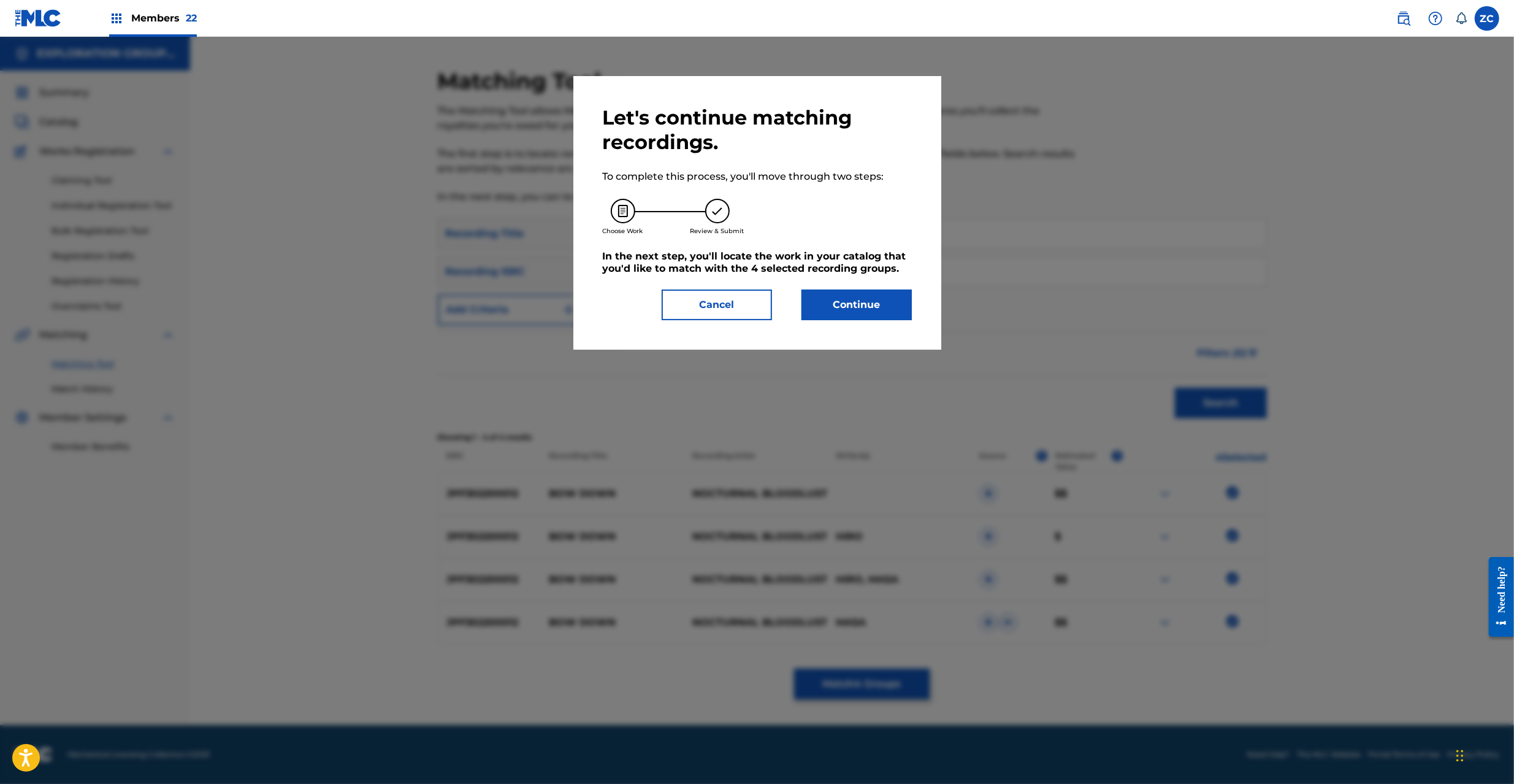
click at [895, 307] on div "Let's continue matching recordings. To complete this process, you'll move throu…" at bounding box center [757, 213] width 368 height 273
click at [894, 288] on div "Let's continue matching recordings. To complete this process, you'll move throu…" at bounding box center [758, 213] width 309 height 215
click at [893, 297] on button "Continue" at bounding box center [856, 304] width 110 height 31
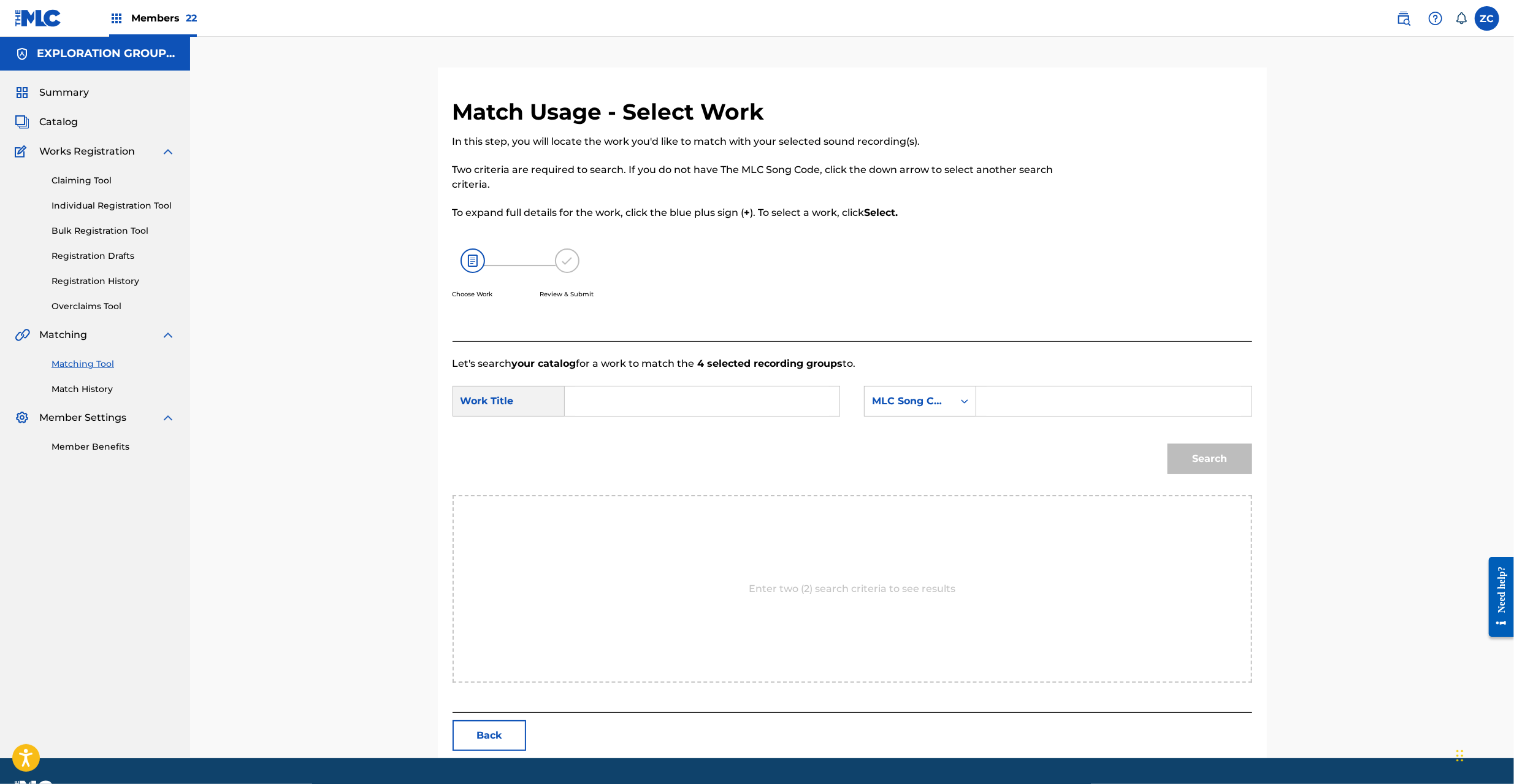
click at [792, 396] on input "Search Form" at bounding box center [702, 400] width 254 height 29
paste input "Bow Down BD8MM4"
click at [676, 403] on input "Bow Down BD8MM4" at bounding box center [702, 400] width 254 height 29
type input "Bow Down"
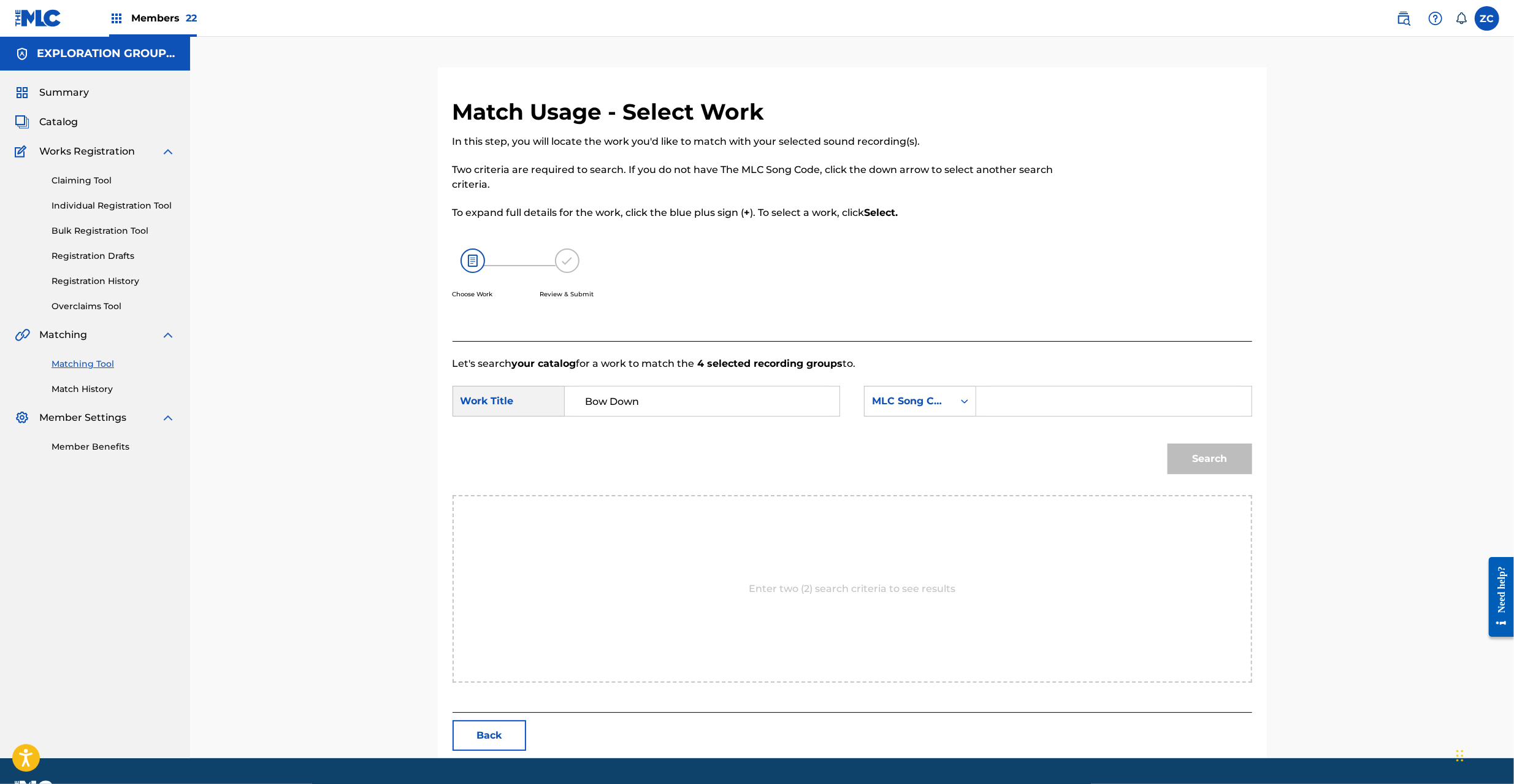
click at [1078, 407] on input "Search Form" at bounding box center [1114, 400] width 254 height 29
paste input "BD8MM4"
type input "BD8MM4"
click at [1197, 460] on button "Search" at bounding box center [1210, 458] width 85 height 31
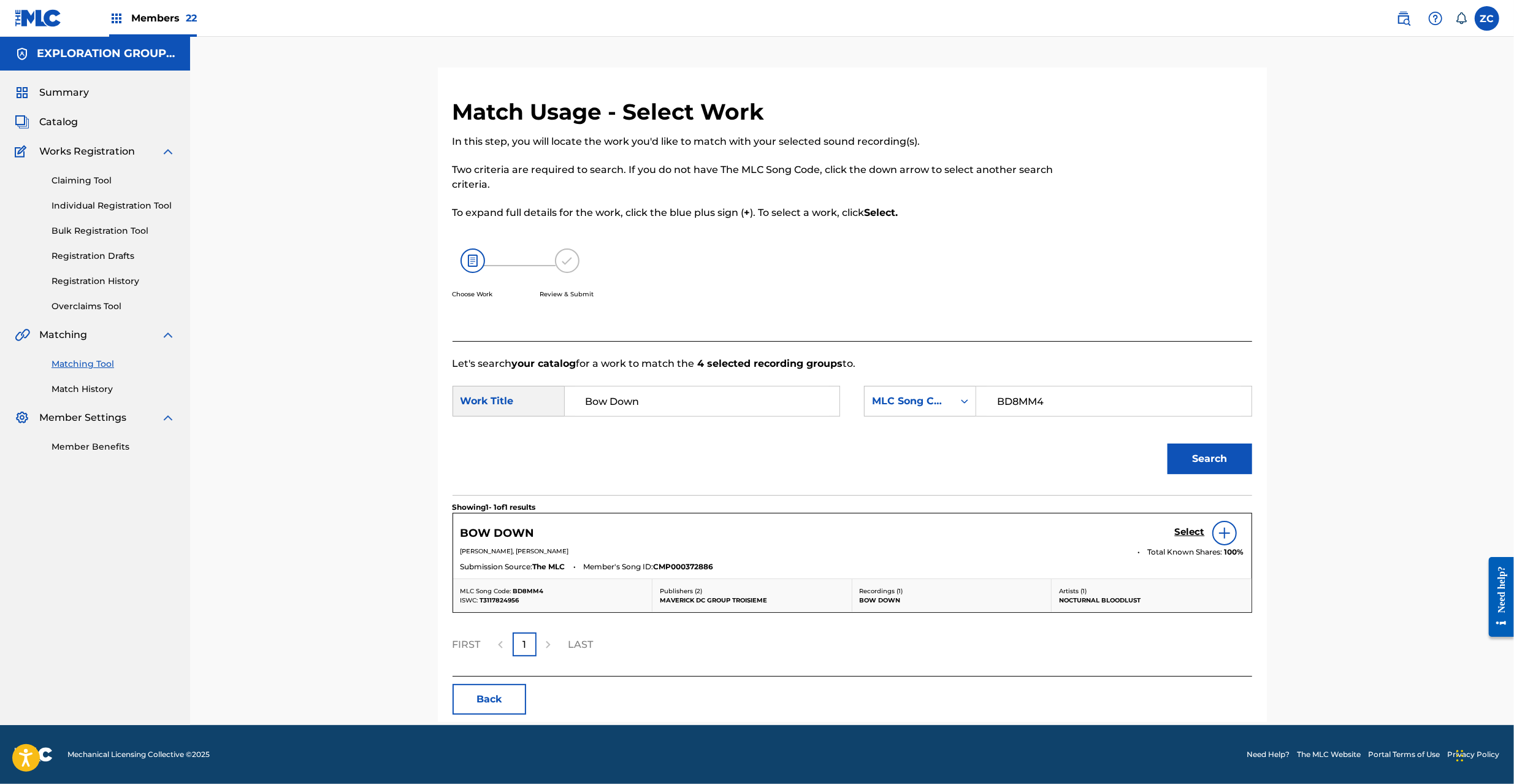
click at [1185, 537] on h5 "Select" at bounding box center [1190, 532] width 30 height 12
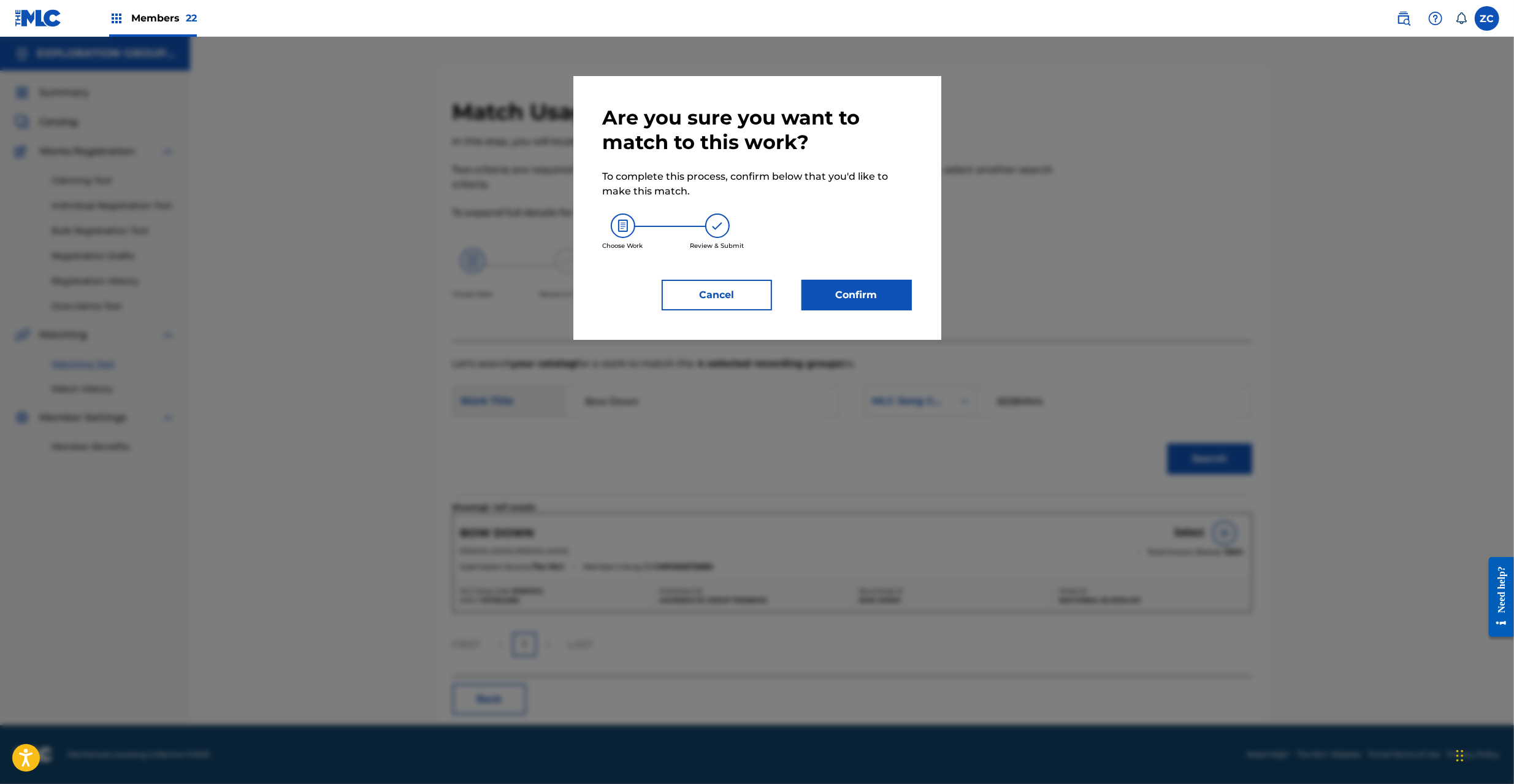
click at [885, 287] on button "Confirm" at bounding box center [856, 294] width 110 height 31
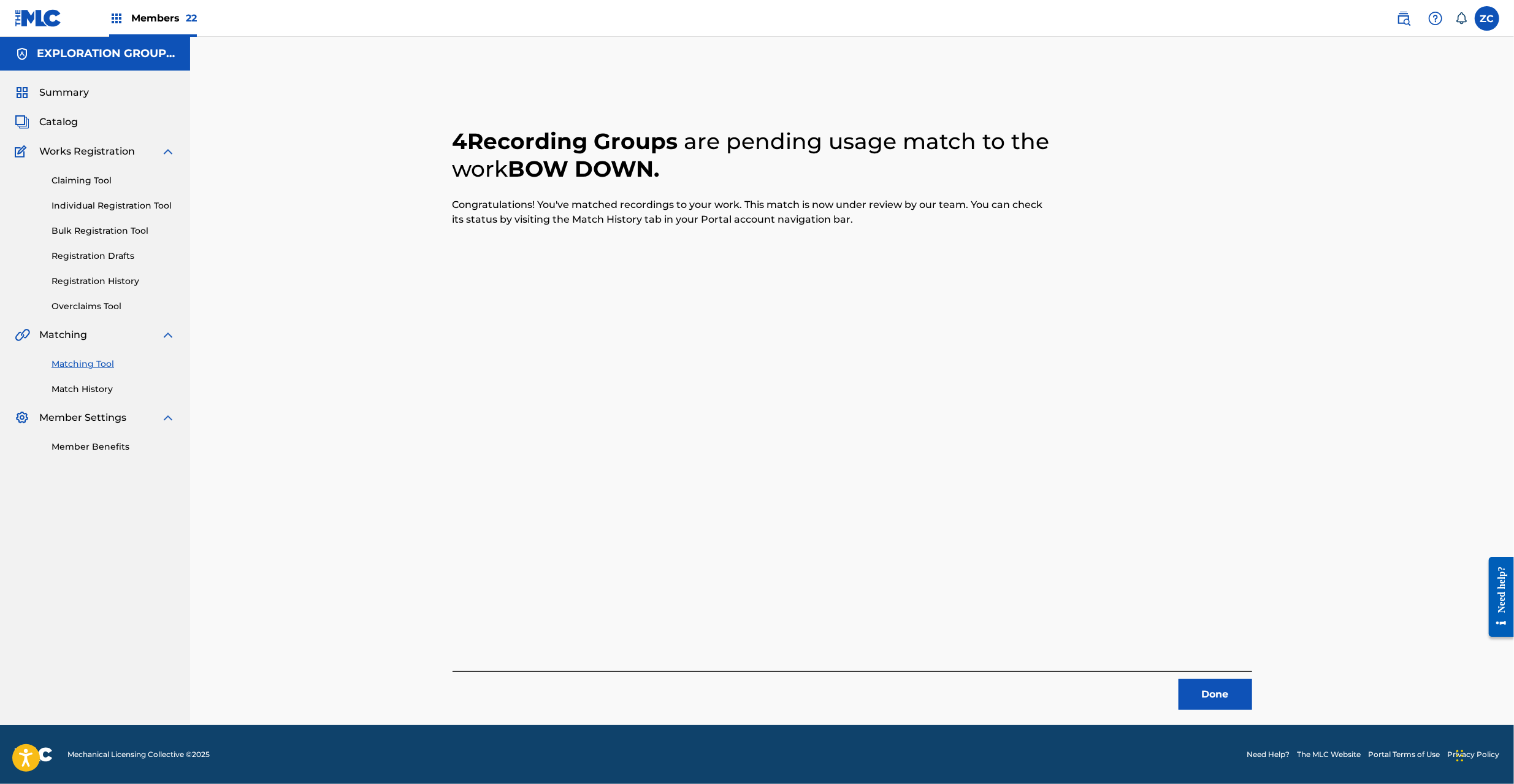
click at [1200, 699] on button "Done" at bounding box center [1215, 694] width 74 height 31
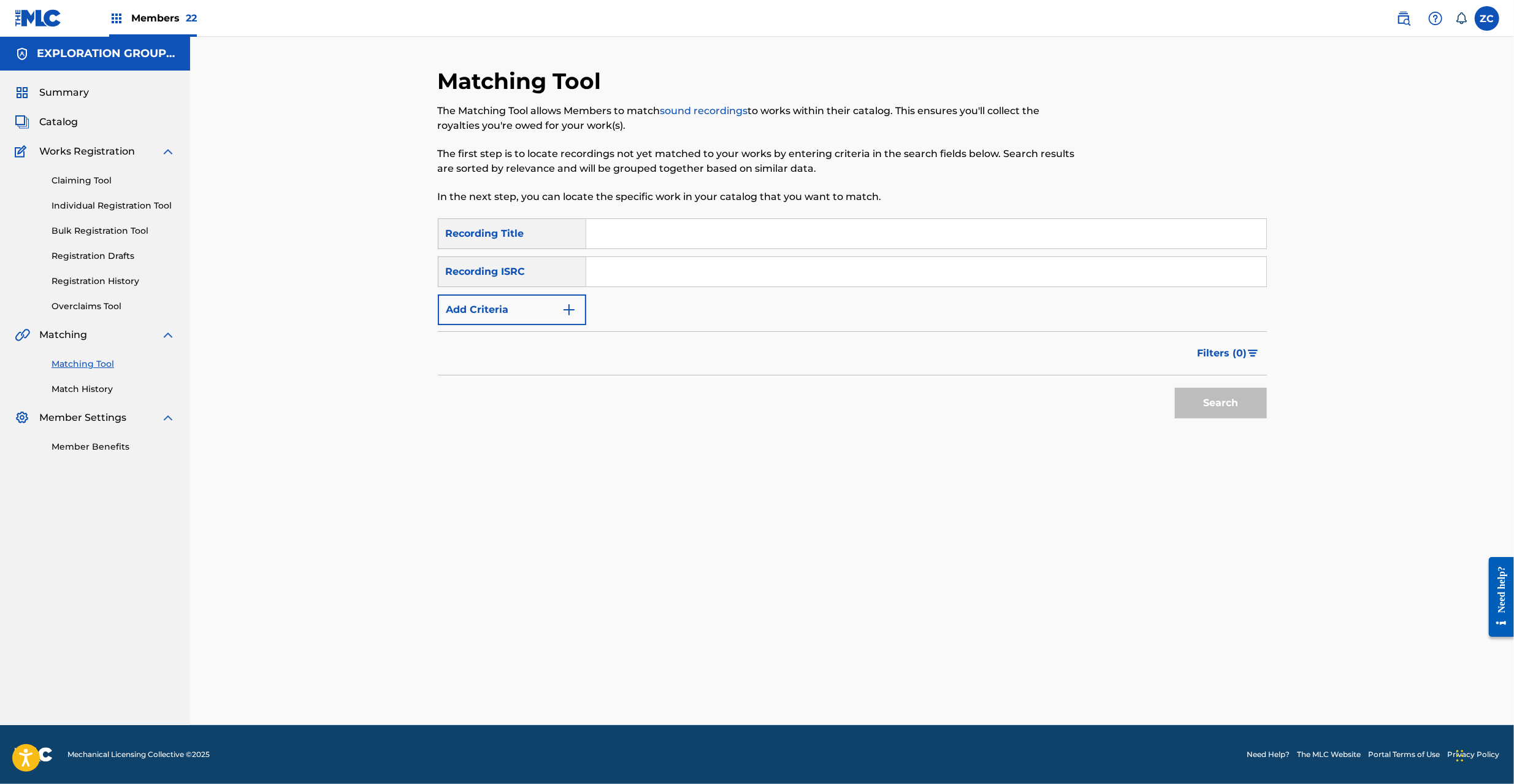
click at [955, 273] on input "Search Form" at bounding box center [927, 271] width 680 height 29
paste input "JPF302200069"
type input "JPF302200069"
click at [1199, 386] on div "Search" at bounding box center [1217, 400] width 98 height 49
click at [1217, 403] on button "Search" at bounding box center [1220, 403] width 92 height 31
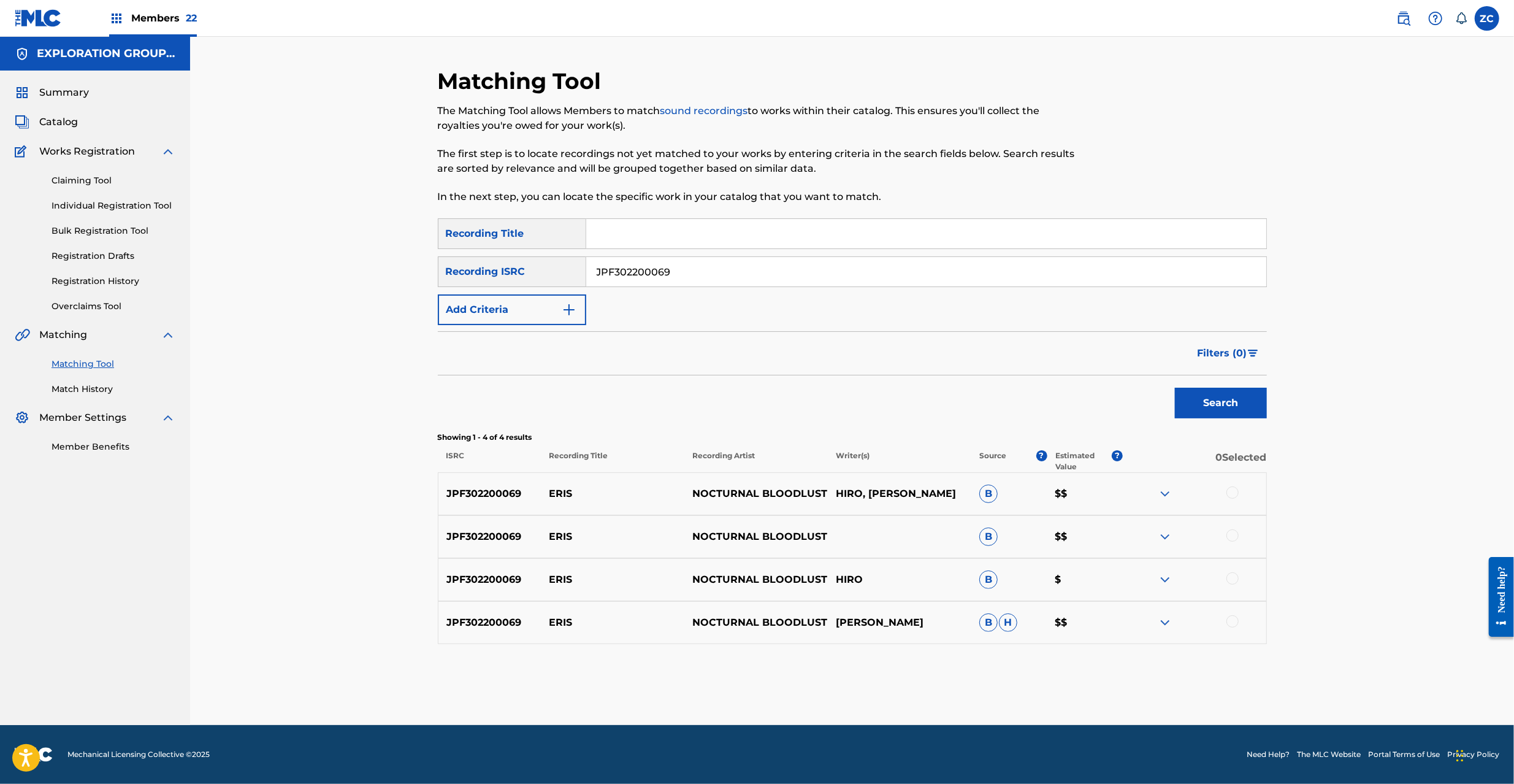
click at [1234, 489] on div at bounding box center [1232, 493] width 12 height 12
click at [1235, 535] on div at bounding box center [1232, 535] width 12 height 12
click at [1234, 574] on div at bounding box center [1232, 578] width 12 height 12
click at [1230, 620] on div at bounding box center [1232, 621] width 12 height 12
click at [903, 680] on button "Match 4 Groups" at bounding box center [861, 683] width 135 height 31
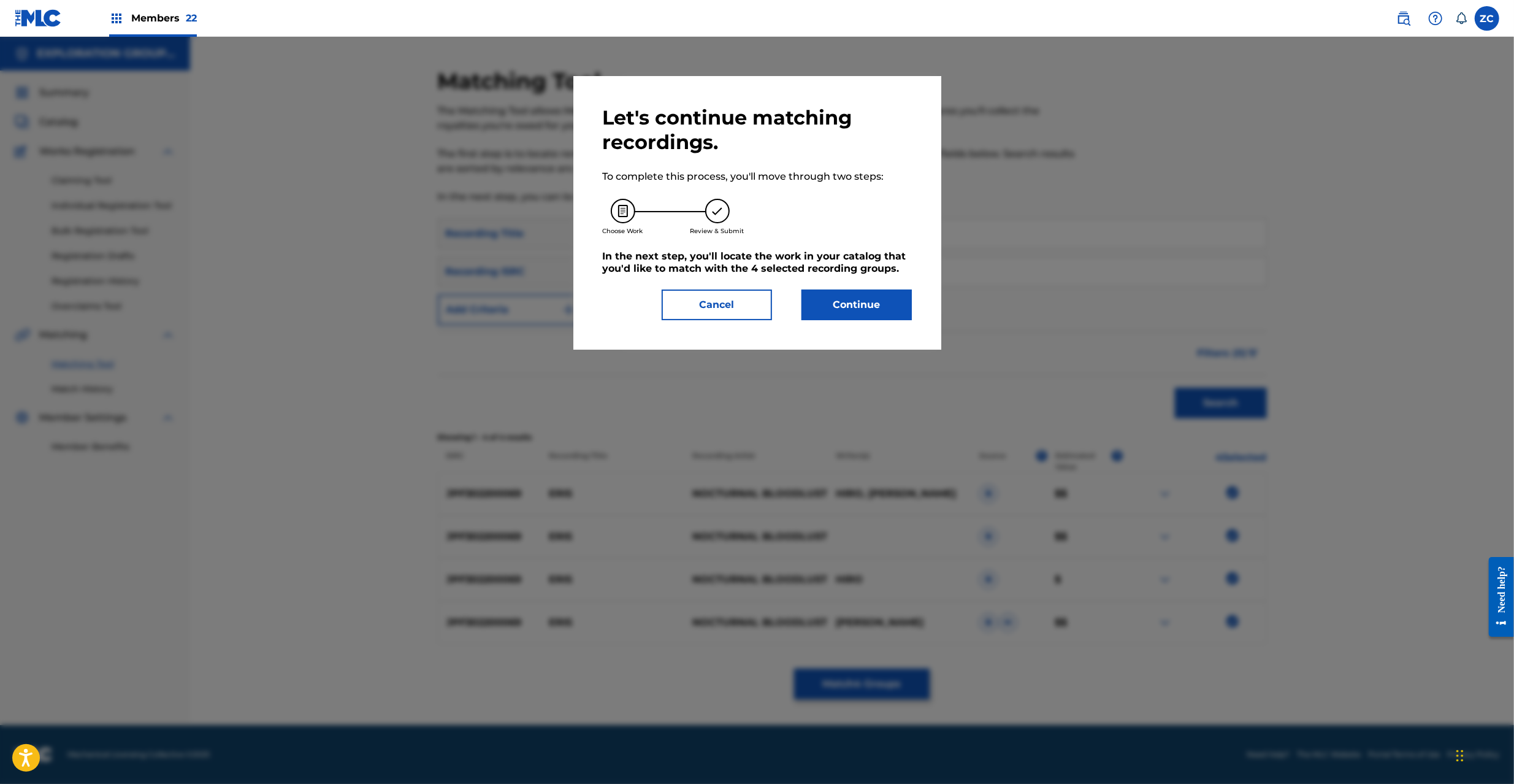
click at [861, 305] on button "Continue" at bounding box center [856, 304] width 110 height 31
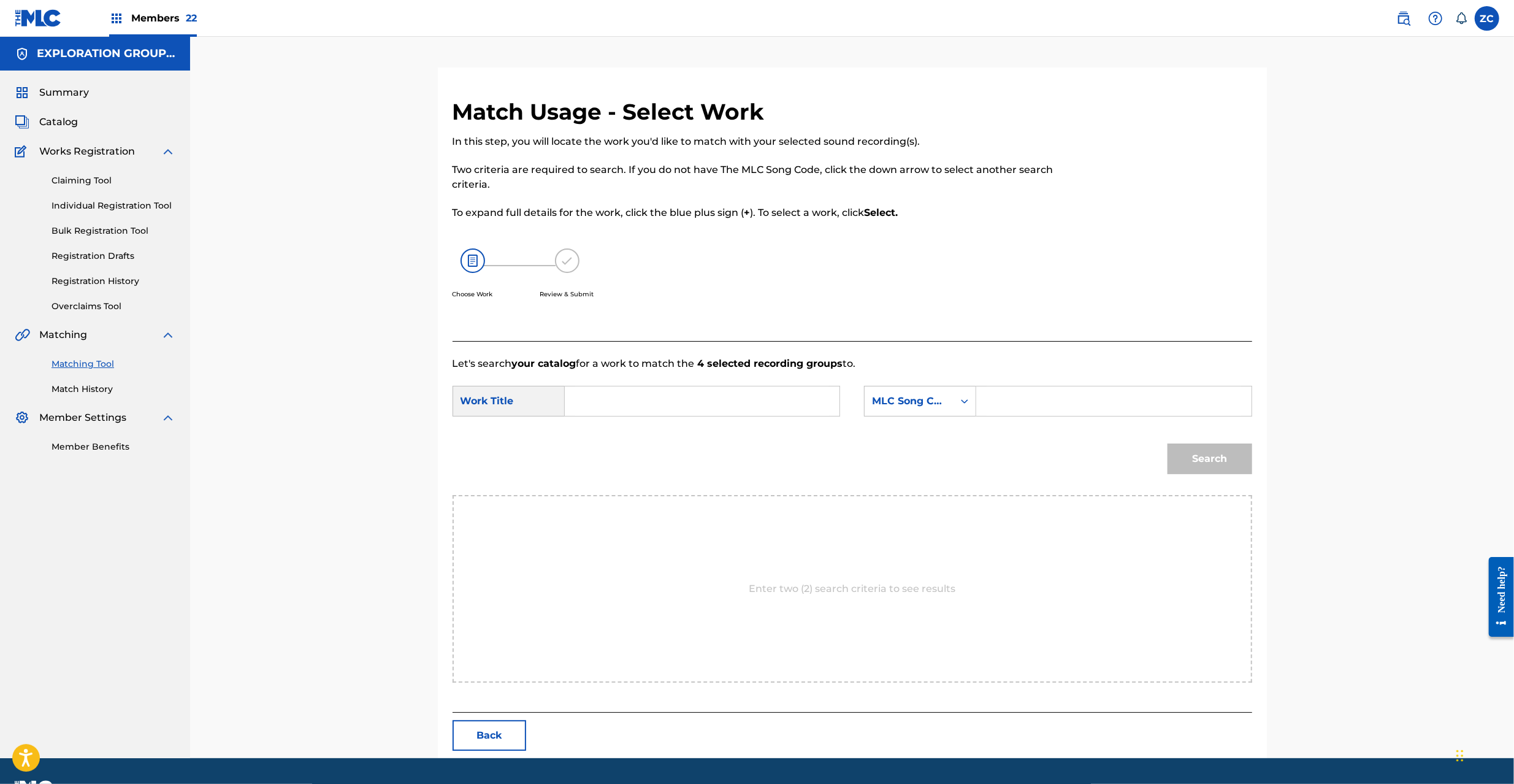
click at [775, 418] on div "SearchWithCriteria0011b47e-0a11-46bf-9ad8-45727176fc06 Work Title SearchWithCri…" at bounding box center [852, 405] width 800 height 38
click at [771, 406] on input "Search Form" at bounding box center [702, 400] width 254 height 29
paste input "Eris E9886P"
click at [637, 400] on input "Eris E9886P" at bounding box center [702, 400] width 254 height 29
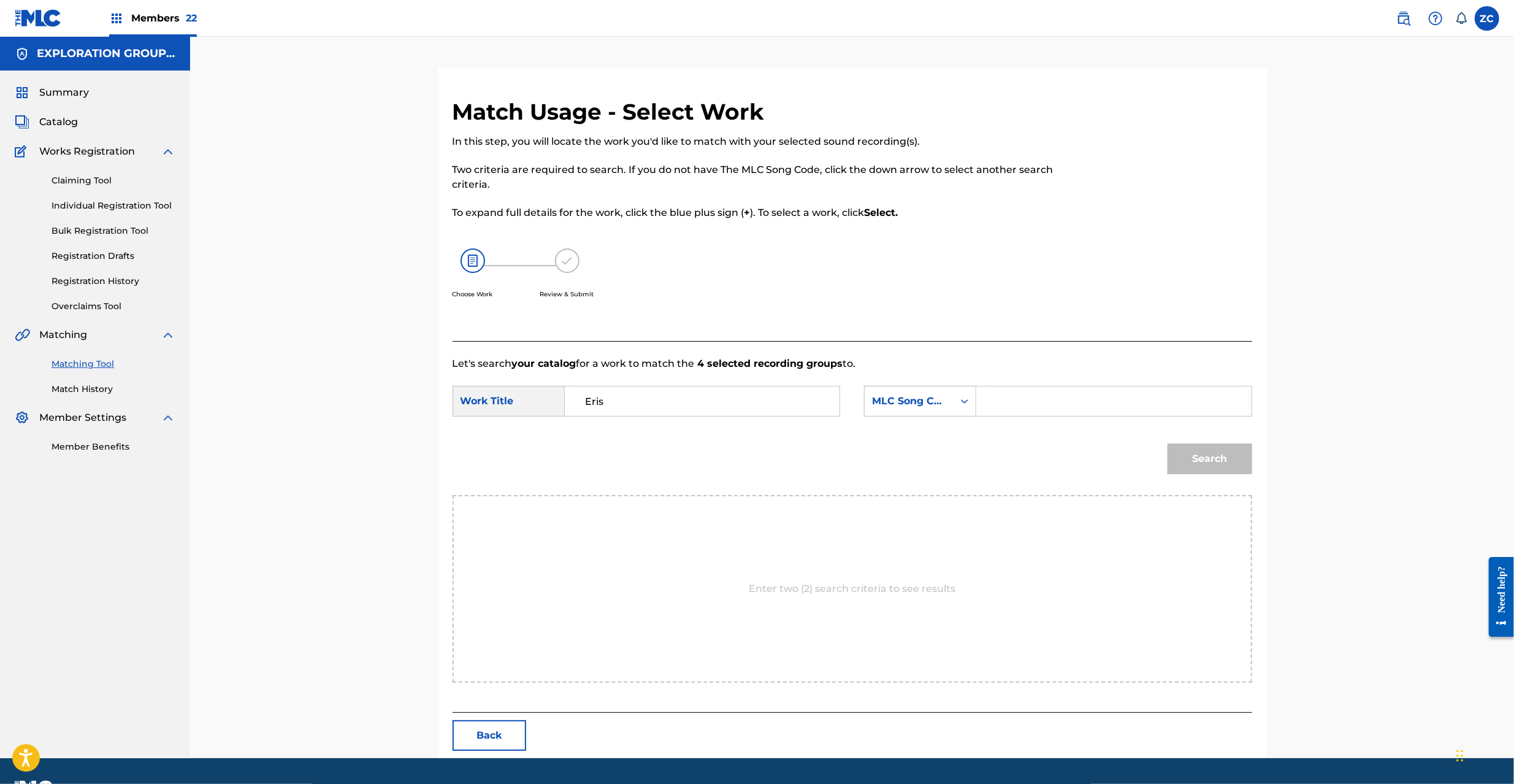
type input "Eris"
click at [1068, 393] on input "Search Form" at bounding box center [1114, 400] width 254 height 29
paste input "E9886P"
type input "E9886P"
click at [1232, 463] on button "Search" at bounding box center [1210, 458] width 85 height 31
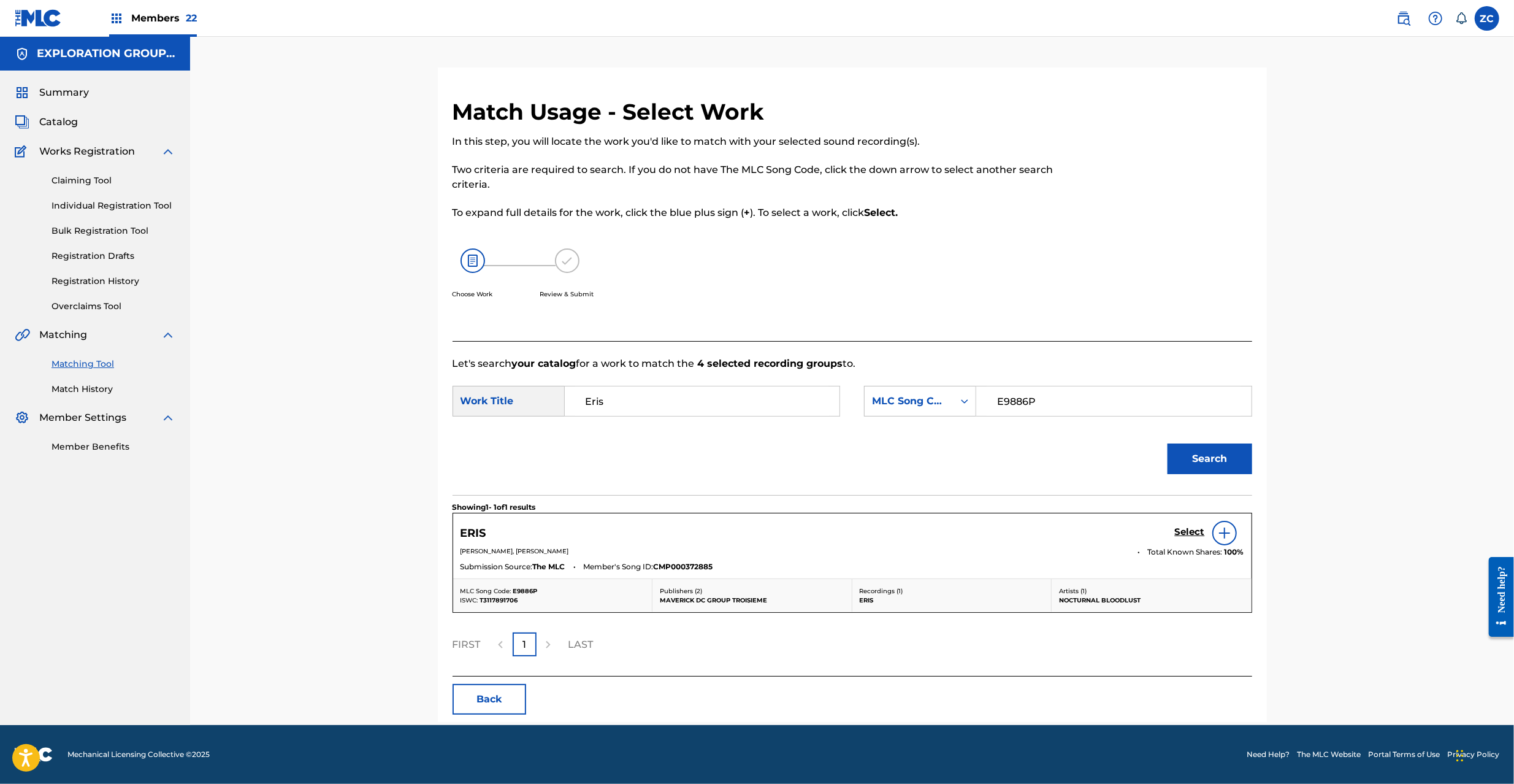
click at [1190, 528] on h5 "Select" at bounding box center [1190, 532] width 30 height 12
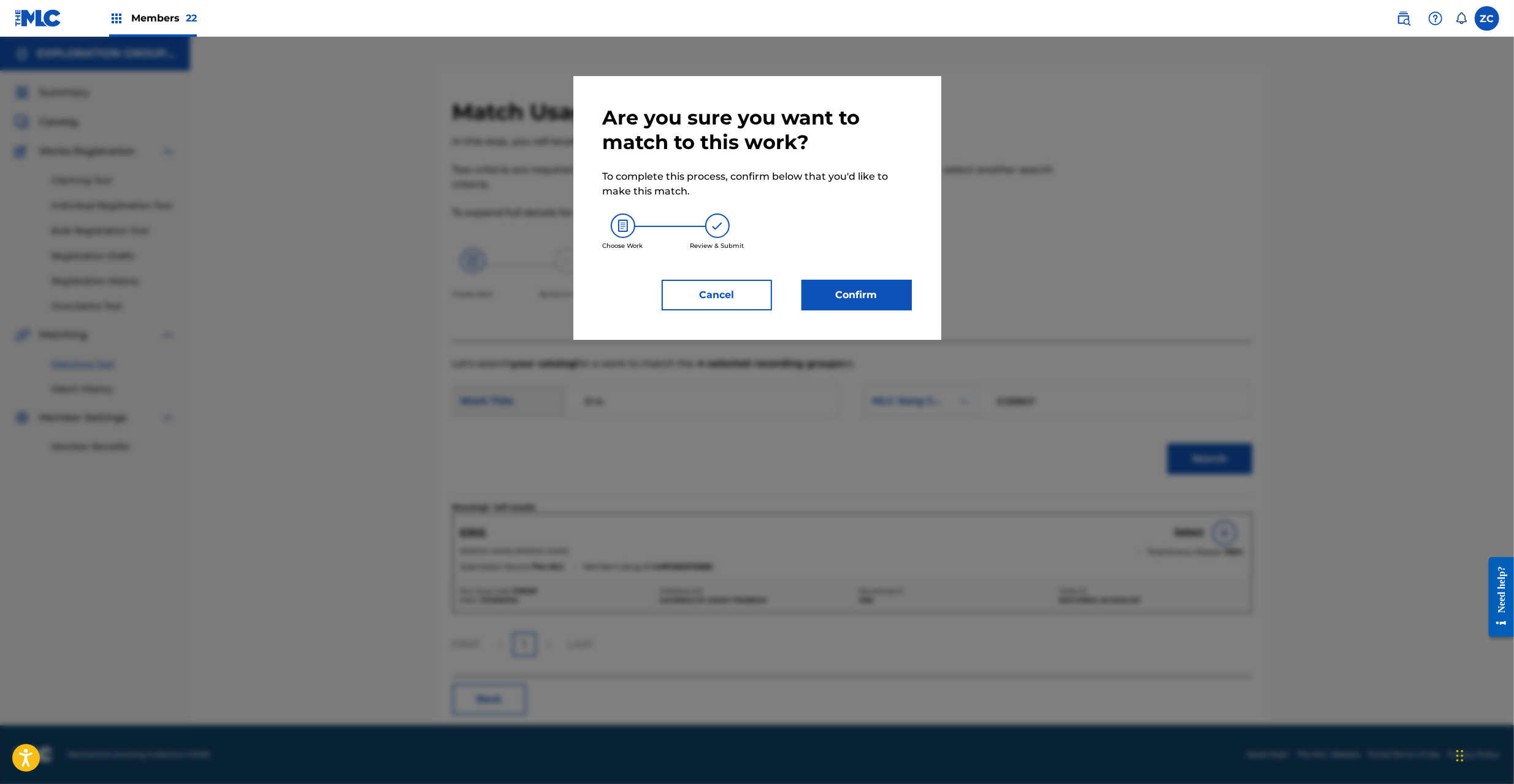
click at [874, 299] on button "Confirm" at bounding box center [856, 294] width 110 height 31
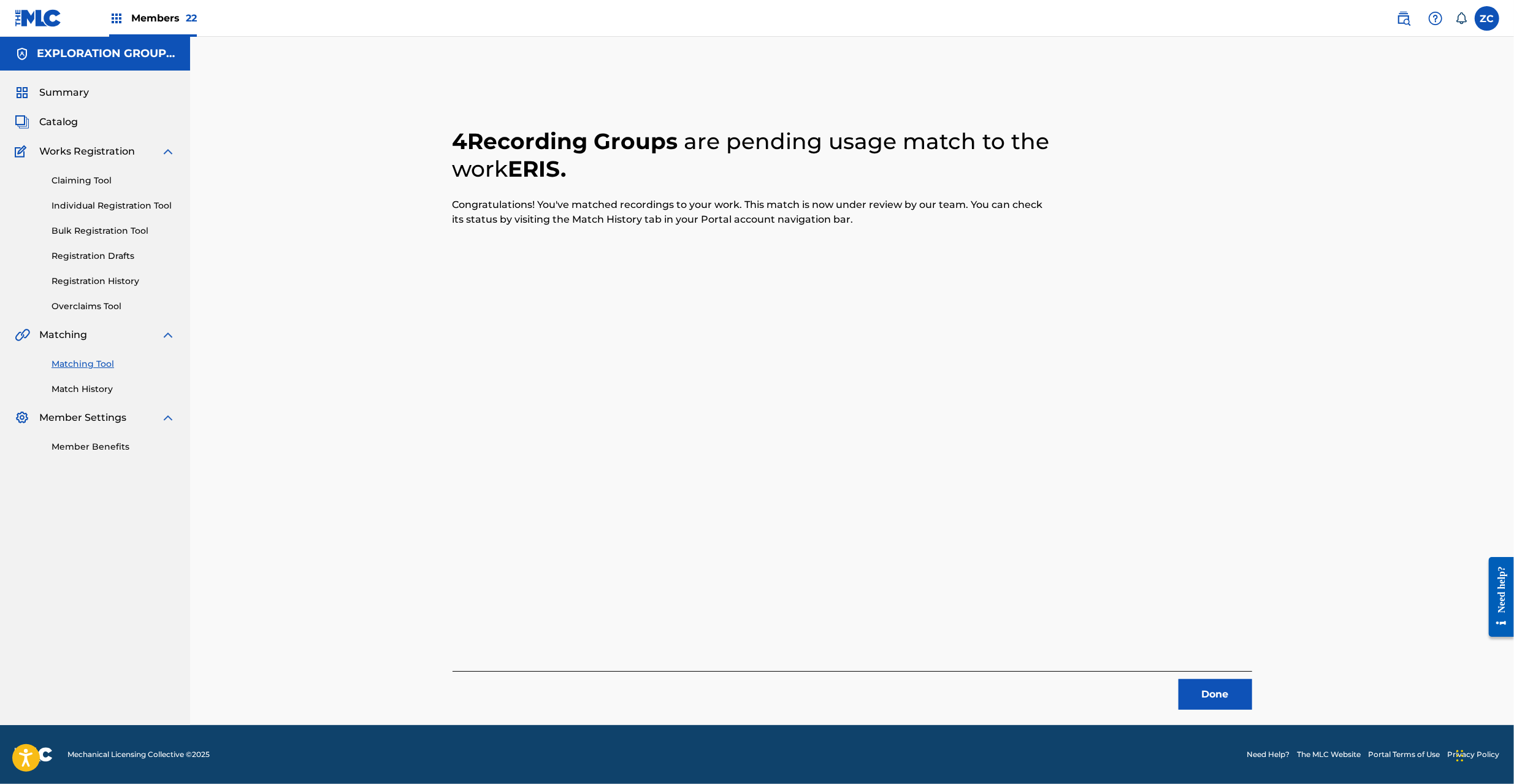
click at [1211, 693] on button "Done" at bounding box center [1215, 694] width 74 height 31
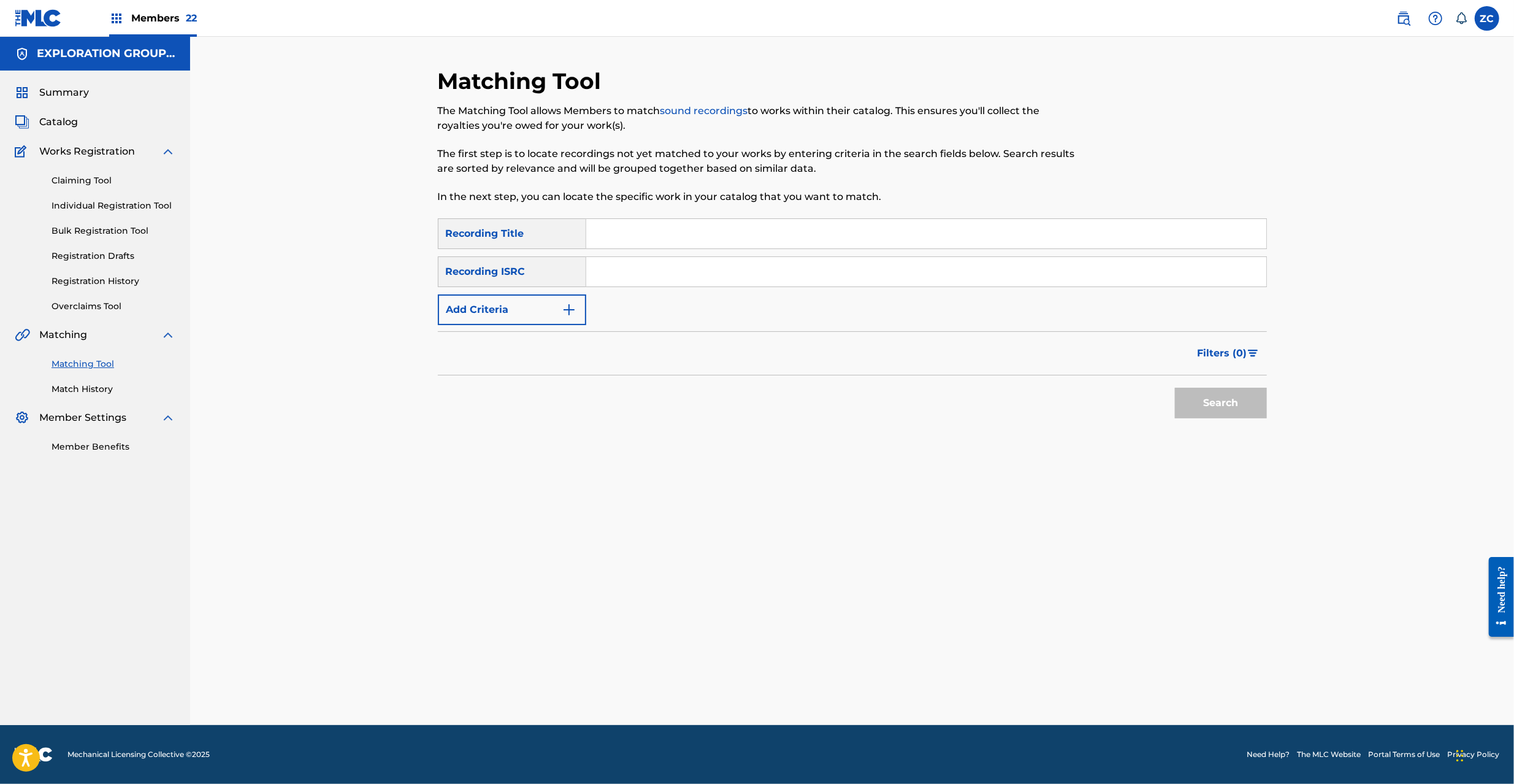
click at [807, 281] on input "Search Form" at bounding box center [927, 271] width 680 height 29
paste input "JPF302200069"
type input "JPF302200069"
click at [1229, 413] on button "Search" at bounding box center [1220, 403] width 92 height 31
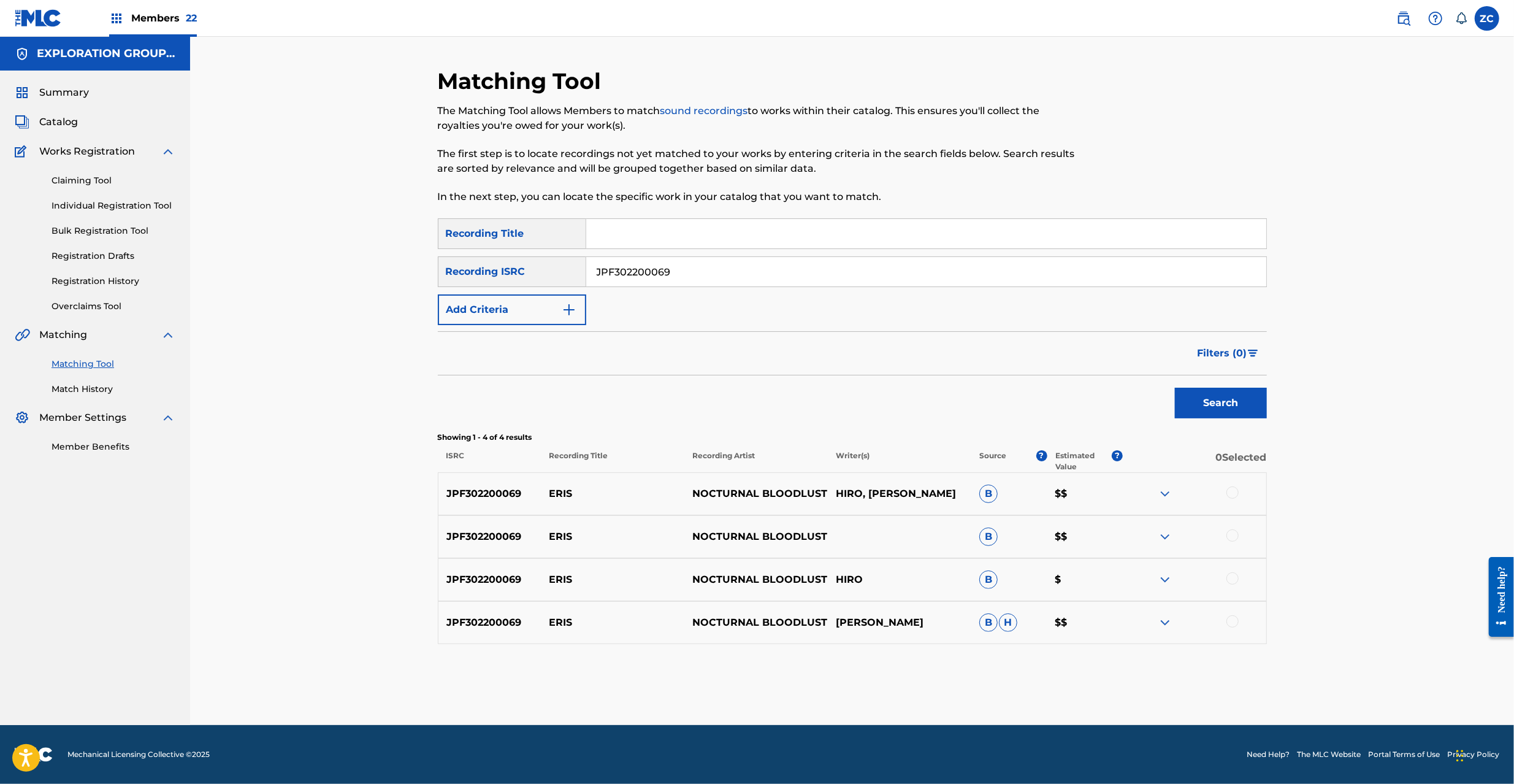
drag, startPoint x: 682, startPoint y: 267, endPoint x: 505, endPoint y: 267, distance: 177.0
click at [505, 267] on div "SearchWithCriteria3d919de6-5edd-4f06-b694-189e0e72569a Recording ISRC JPF302200…" at bounding box center [852, 271] width 829 height 31
click at [526, 302] on button "Add Criteria" at bounding box center [512, 309] width 149 height 31
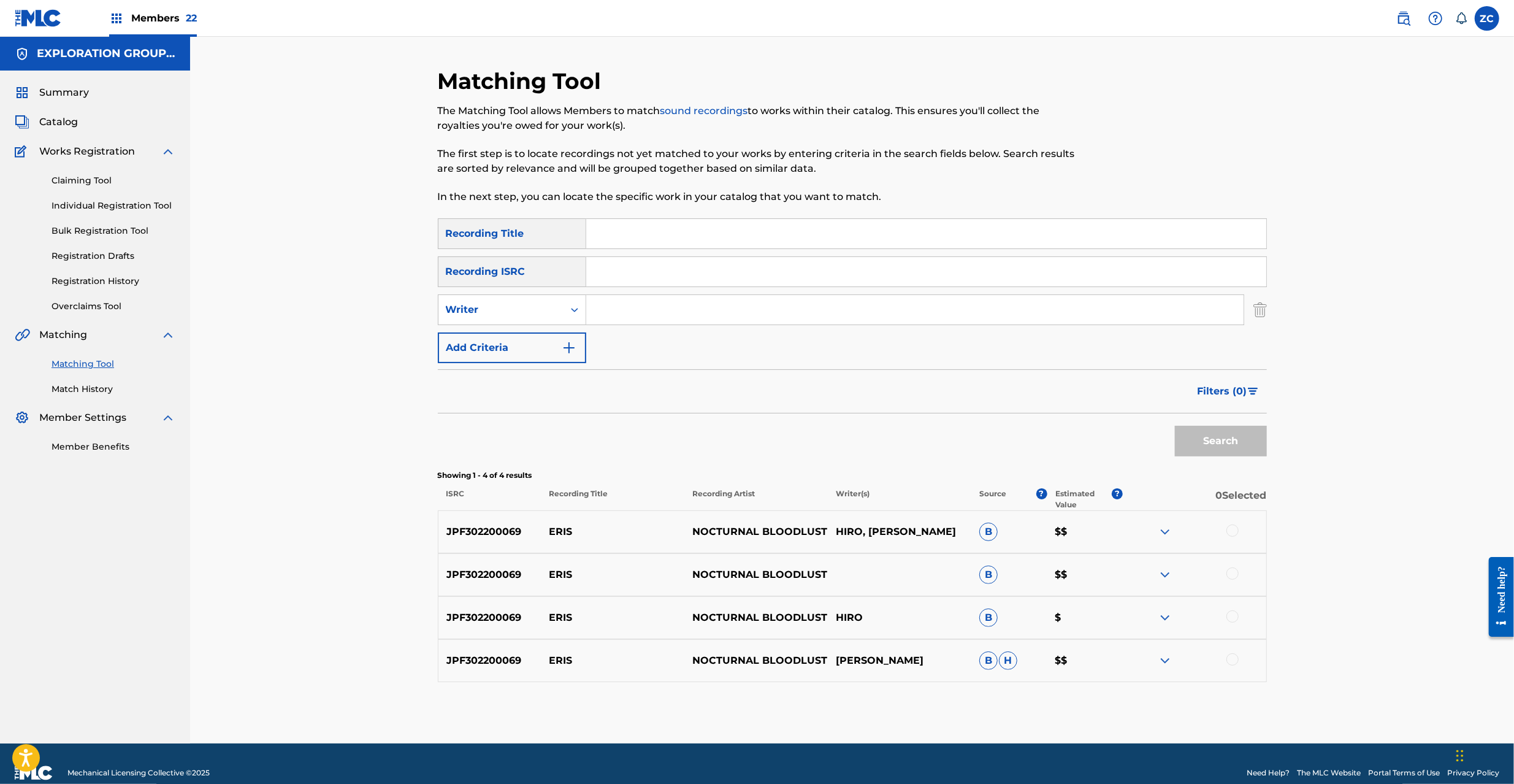
click at [528, 342] on button "Add Criteria" at bounding box center [512, 348] width 149 height 31
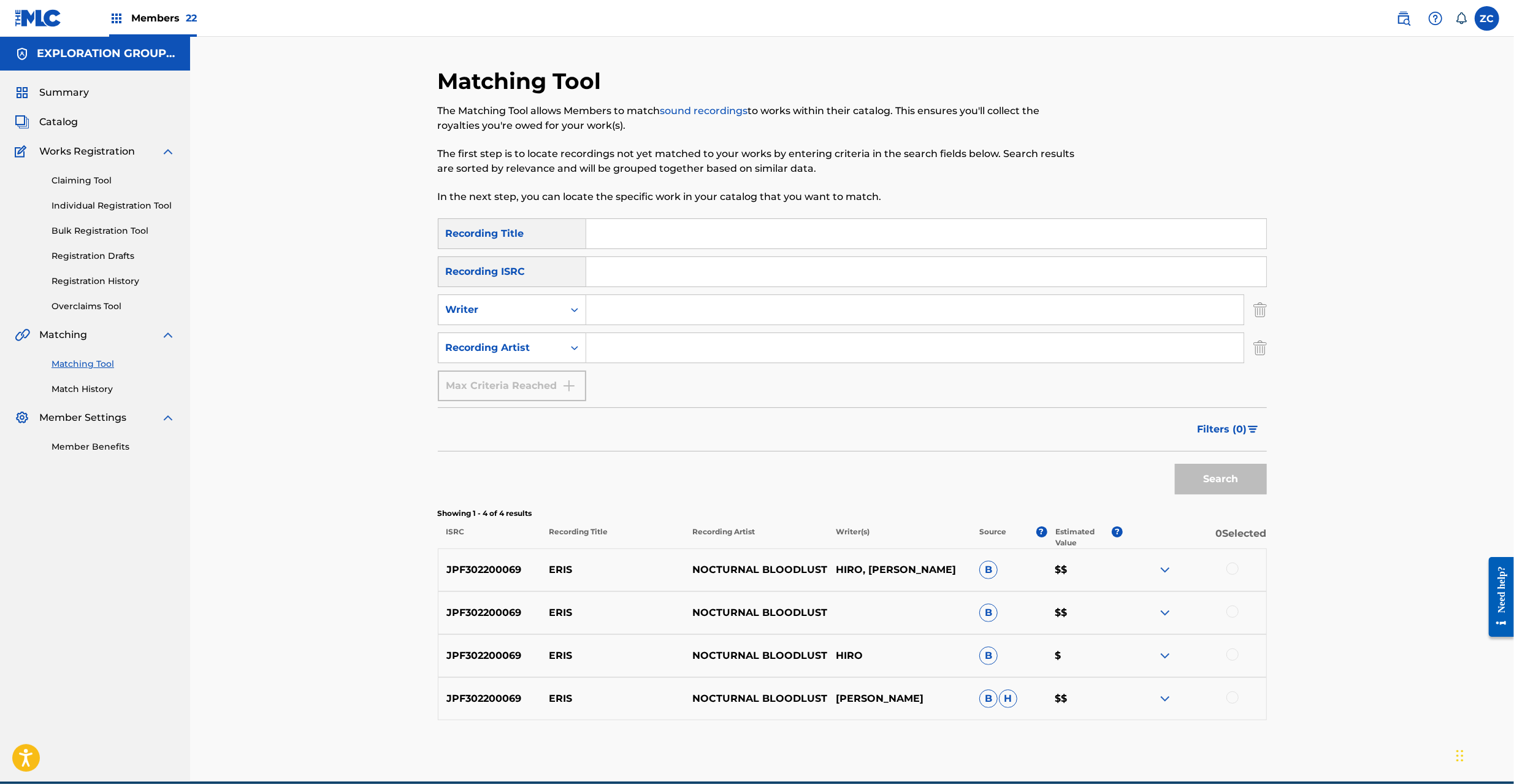
drag, startPoint x: 528, startPoint y: 342, endPoint x: 627, endPoint y: 343, distance: 99.0
click at [627, 343] on input "Search Form" at bounding box center [915, 347] width 657 height 29
paste input "Nocturnal Bloodlust"
type input "Nocturnal Bloodlust"
click at [690, 246] on input "Search Form" at bounding box center [927, 234] width 680 height 29
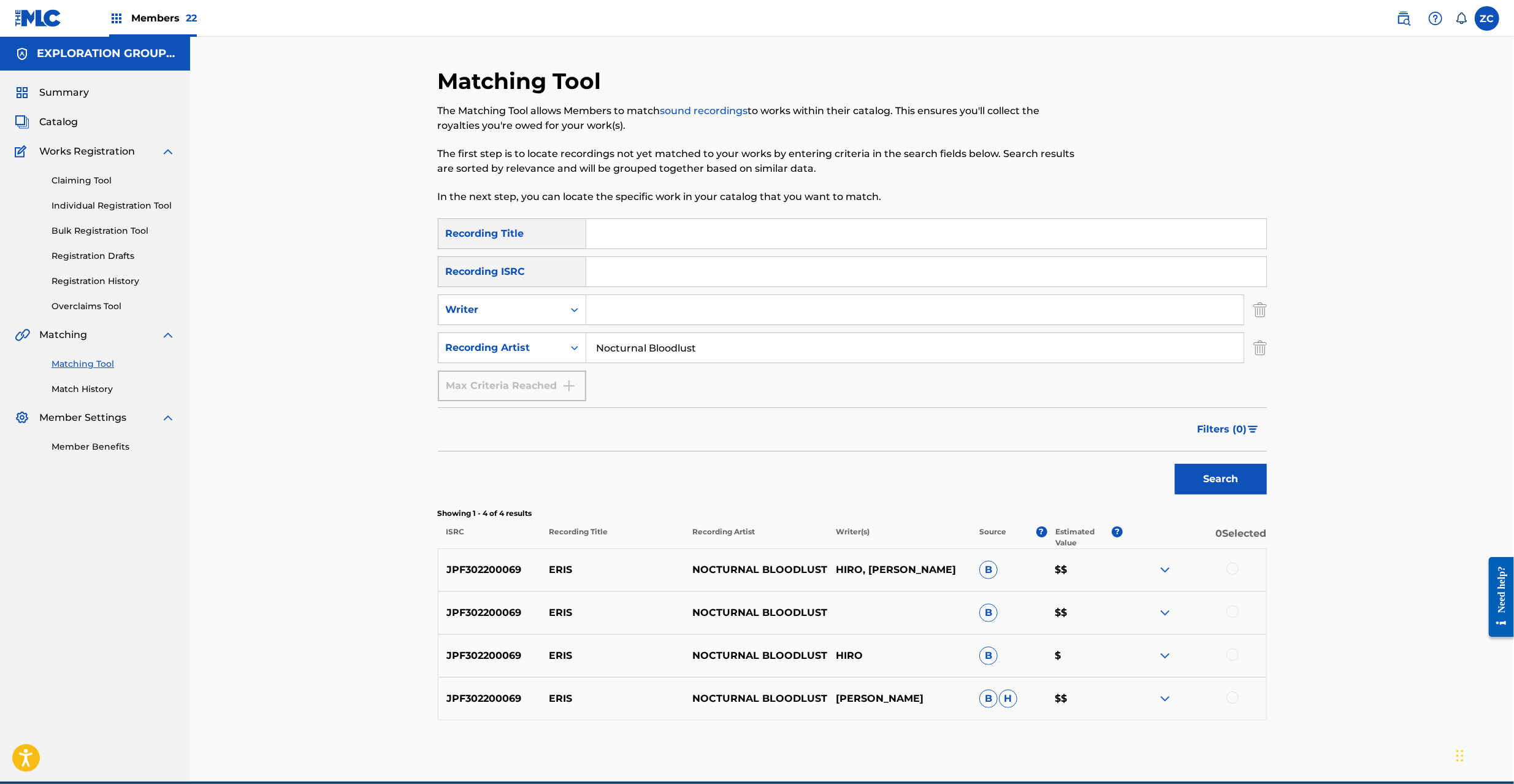
paste input "Descend To Earth"
click at [1193, 465] on button "Search" at bounding box center [1220, 478] width 92 height 31
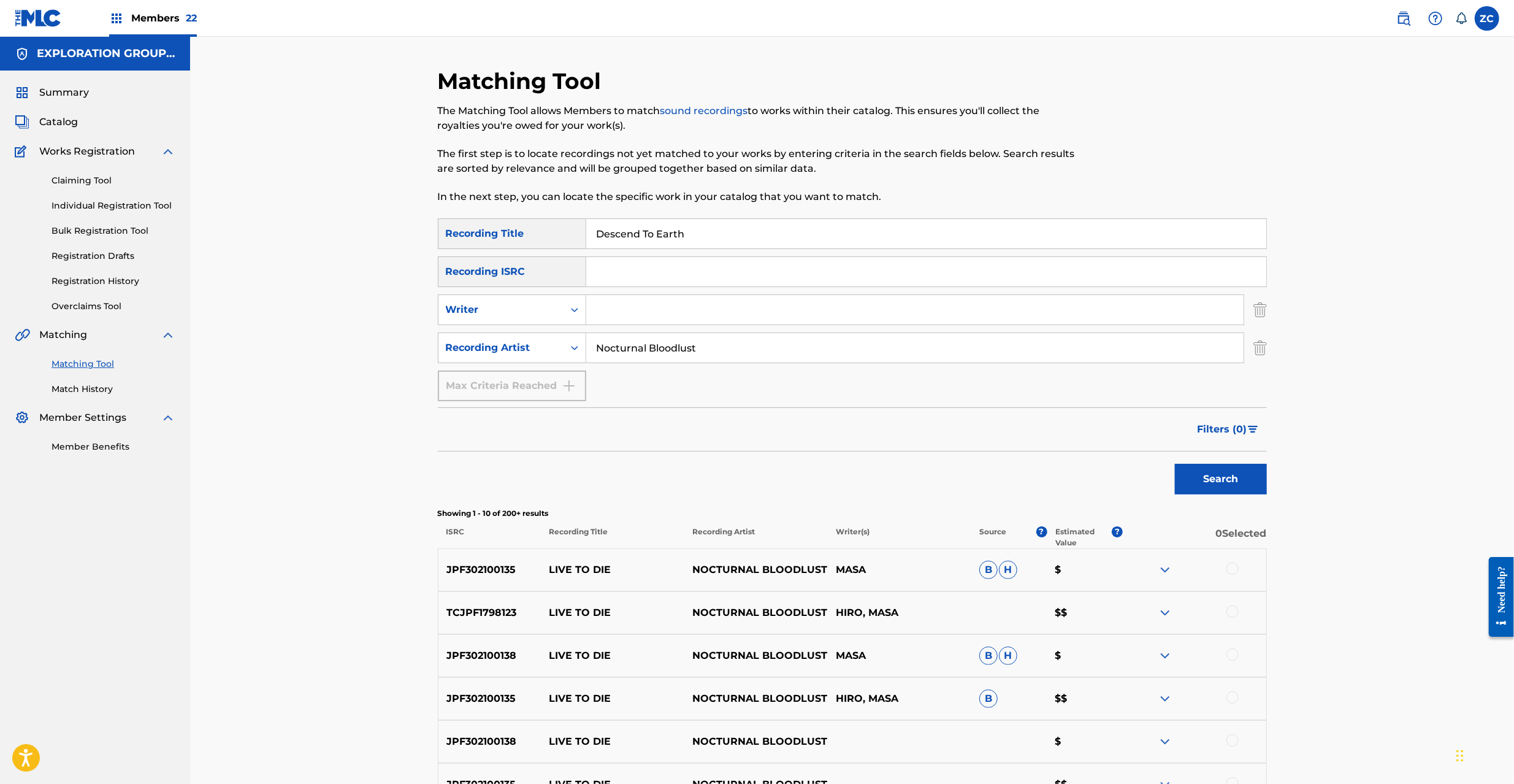
click at [668, 231] on input "Descend To Earth" at bounding box center [927, 234] width 680 height 29
paste input "The Final Decision"
drag, startPoint x: 1254, startPoint y: 480, endPoint x: 1188, endPoint y: 464, distance: 67.9
click at [1253, 478] on button "Search" at bounding box center [1220, 478] width 92 height 31
click at [701, 234] on input "The Final Decision" at bounding box center [927, 234] width 680 height 29
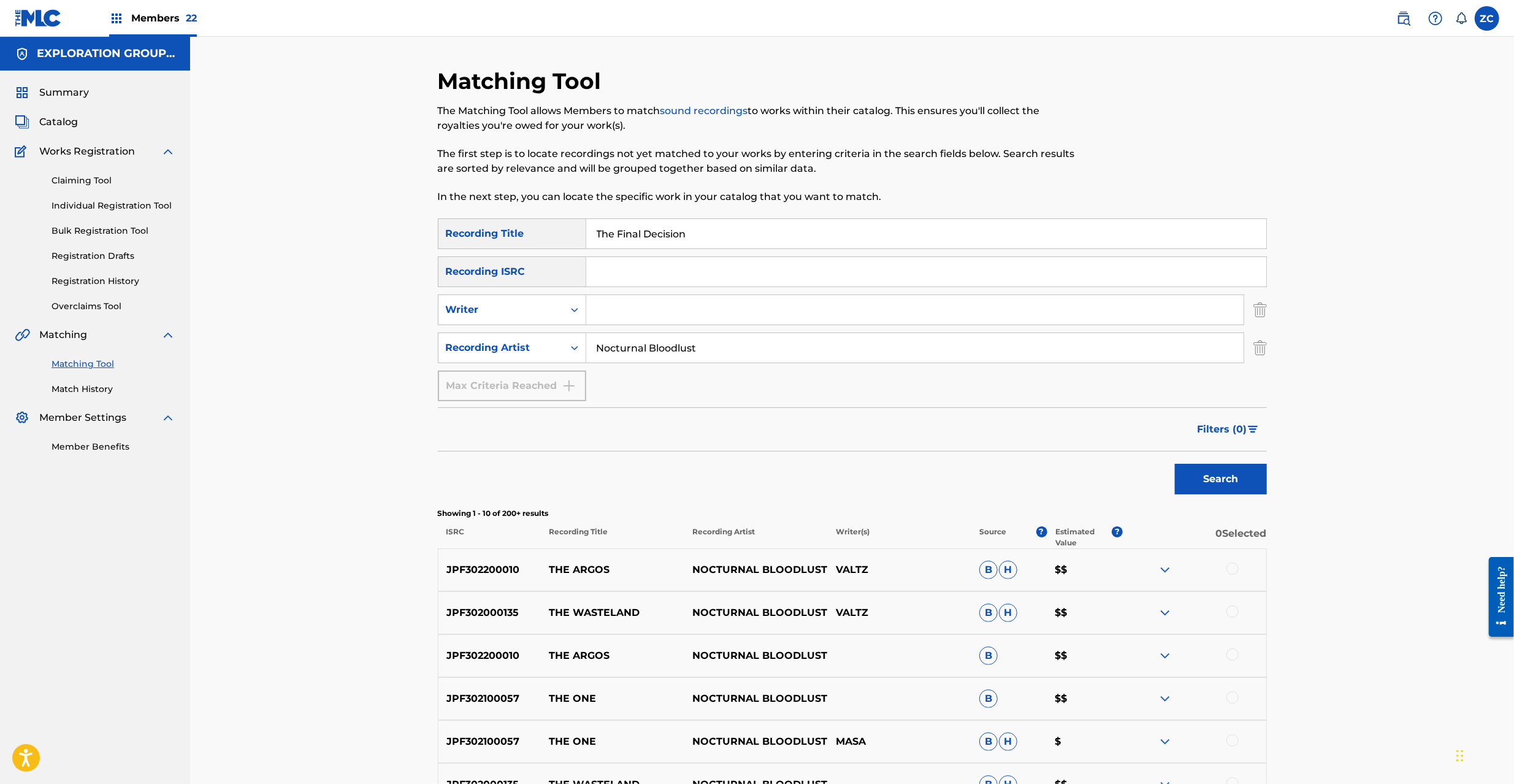
paste input "ear Inside"
click at [1251, 477] on button "Search" at bounding box center [1220, 478] width 92 height 31
click at [722, 228] on input "The Fear Inside" at bounding box center [927, 234] width 680 height 29
paste input "End Of Sorrow"
type input "The End Of Sorrow"
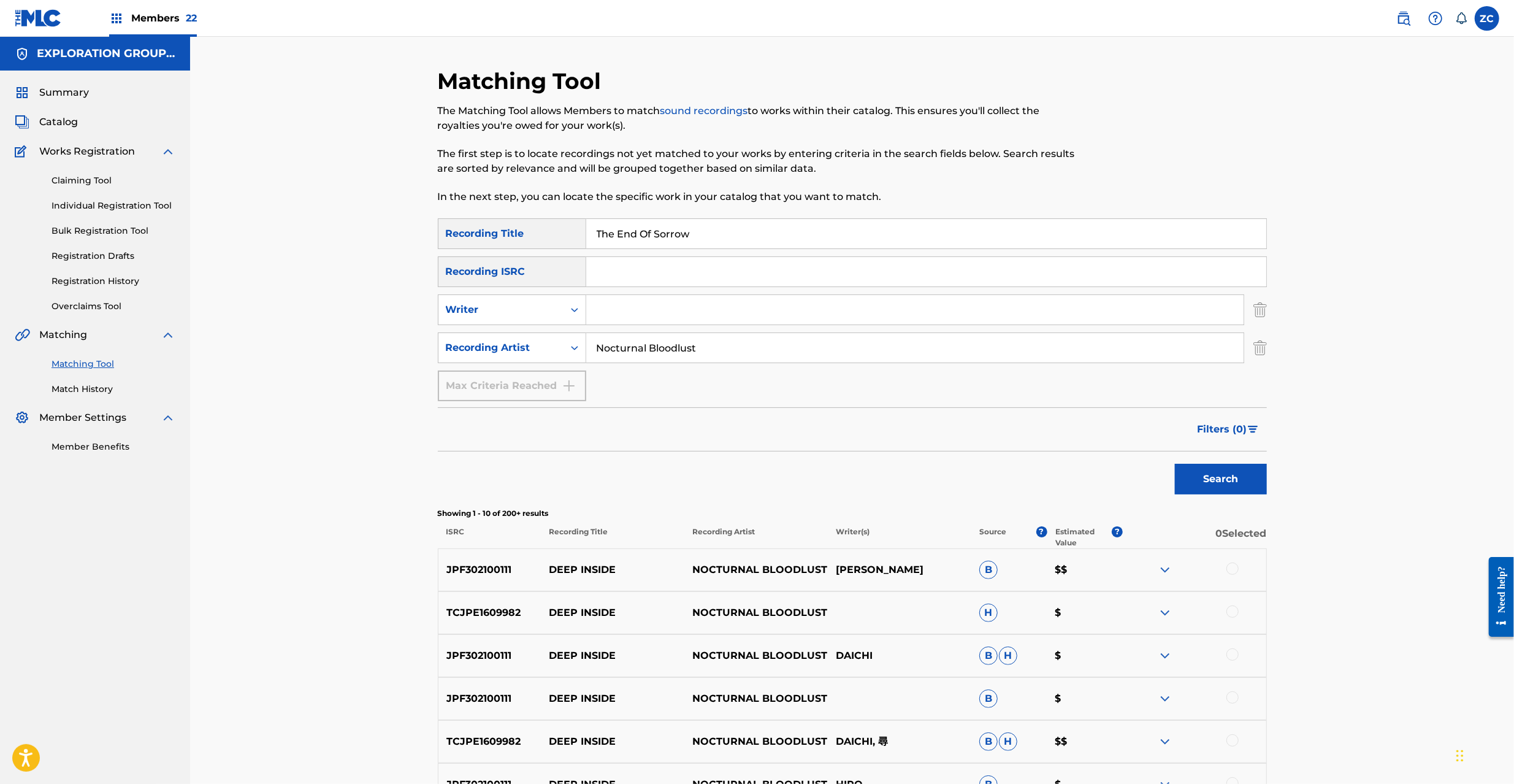
click at [1208, 467] on button "Search" at bounding box center [1220, 478] width 92 height 31
click at [1259, 342] on img "Search Form" at bounding box center [1260, 348] width 14 height 31
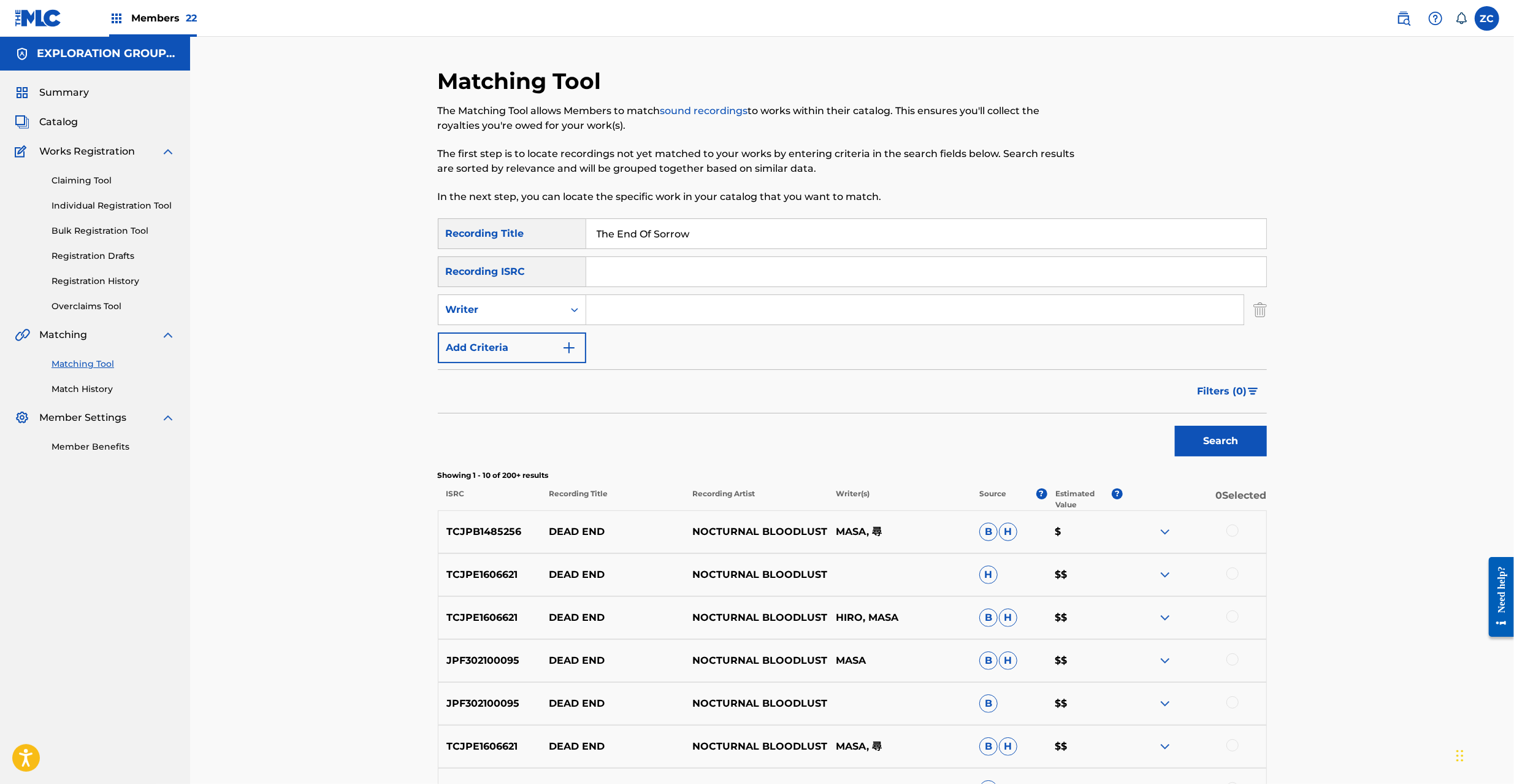
click at [1257, 310] on img "Search Form" at bounding box center [1260, 309] width 14 height 31
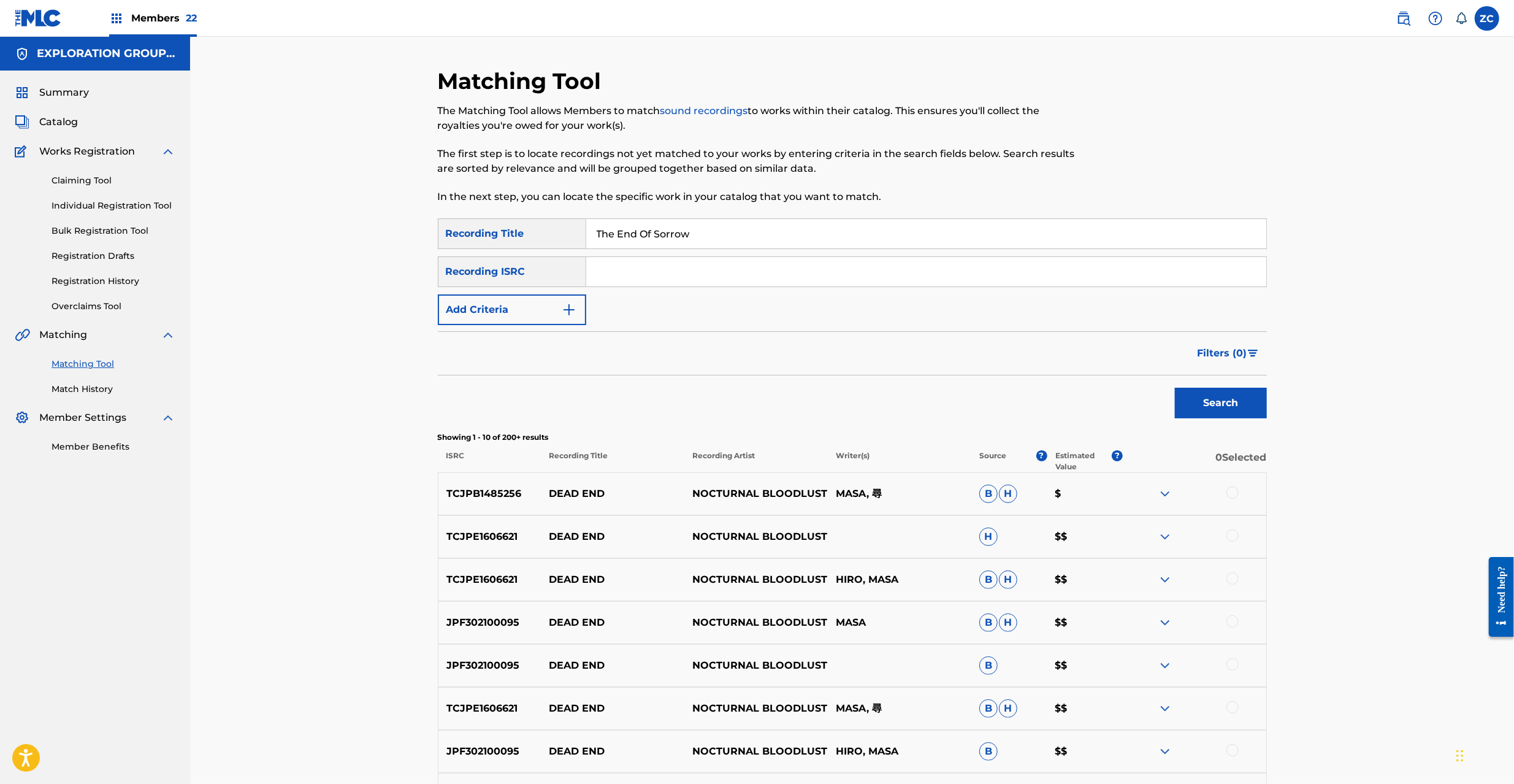
click at [1220, 271] on input "Search Form" at bounding box center [927, 271] width 680 height 29
paste input "JPF302200056"
type input "JPF302200056"
drag, startPoint x: 746, startPoint y: 234, endPoint x: 434, endPoint y: 234, distance: 312.0
click at [413, 229] on div "Matching Tool The Matching Tool allows Members to match sound recordings to wor…" at bounding box center [852, 515] width 1324 height 957
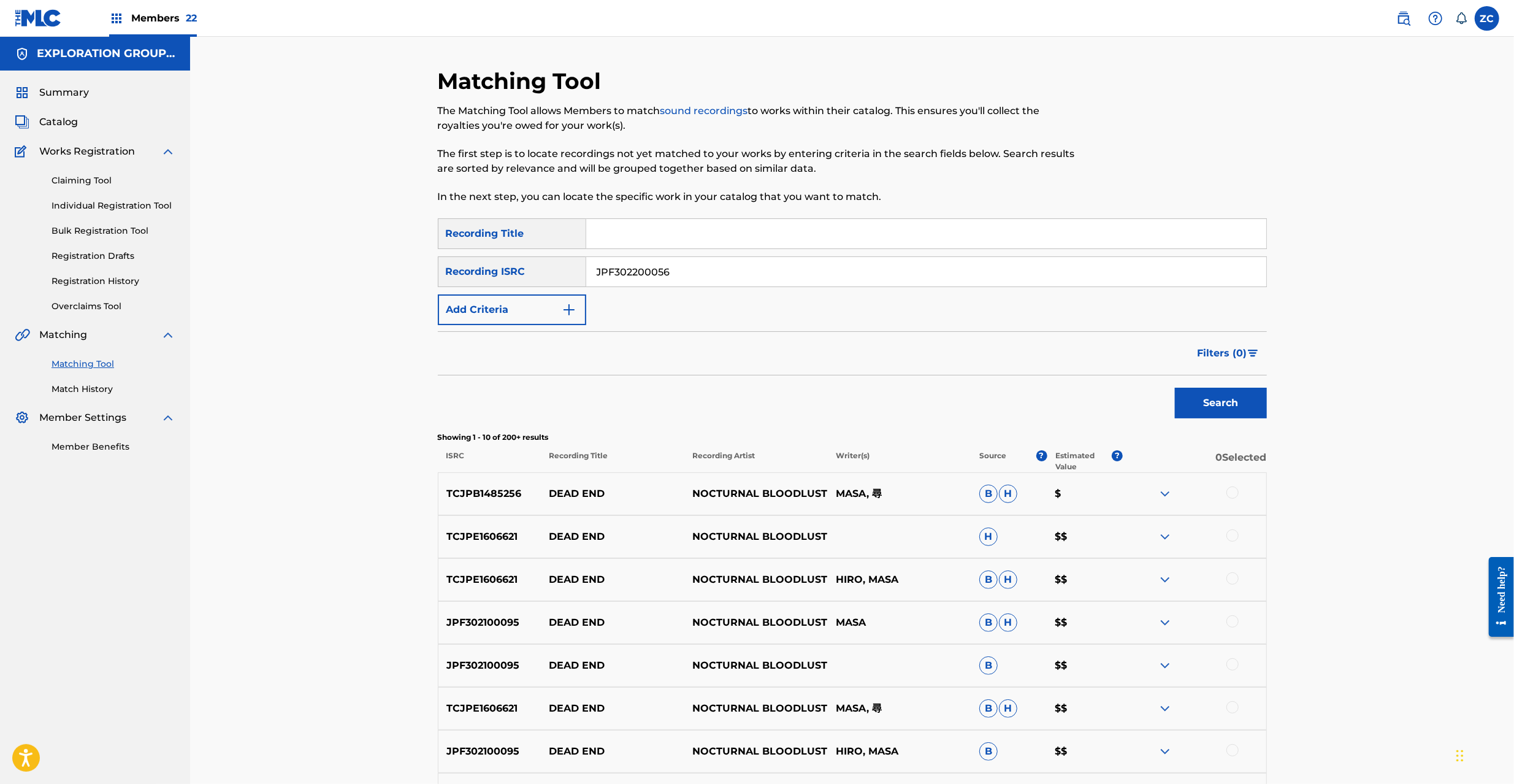
type input "="
click at [1209, 403] on button "Search" at bounding box center [1220, 403] width 92 height 31
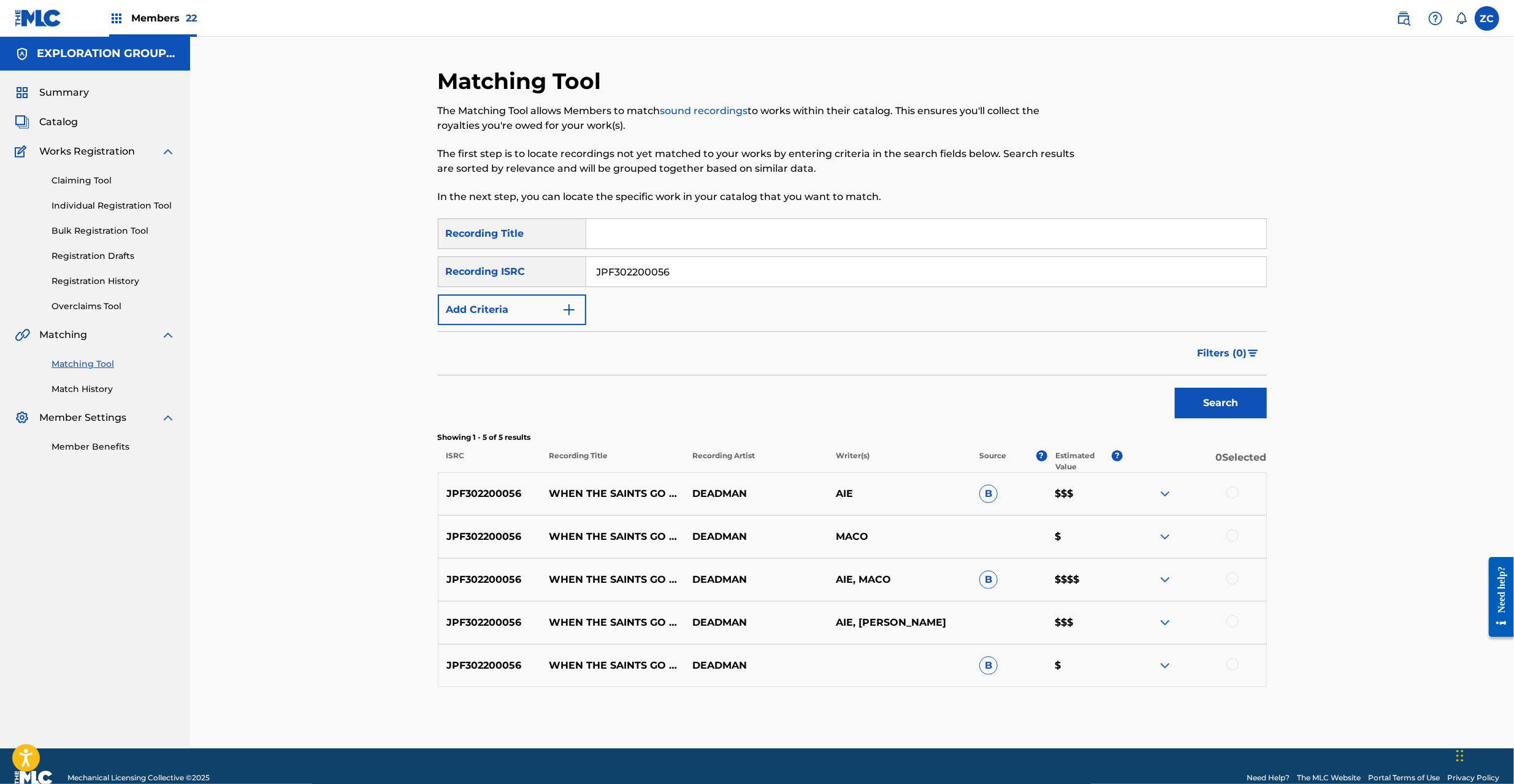
click at [1238, 490] on div at bounding box center [1232, 493] width 12 height 12
click at [1232, 535] on div at bounding box center [1232, 535] width 12 height 12
click at [1232, 579] on div at bounding box center [1232, 578] width 12 height 12
click at [1232, 623] on div at bounding box center [1232, 621] width 12 height 12
click at [1235, 668] on div at bounding box center [1232, 664] width 12 height 12
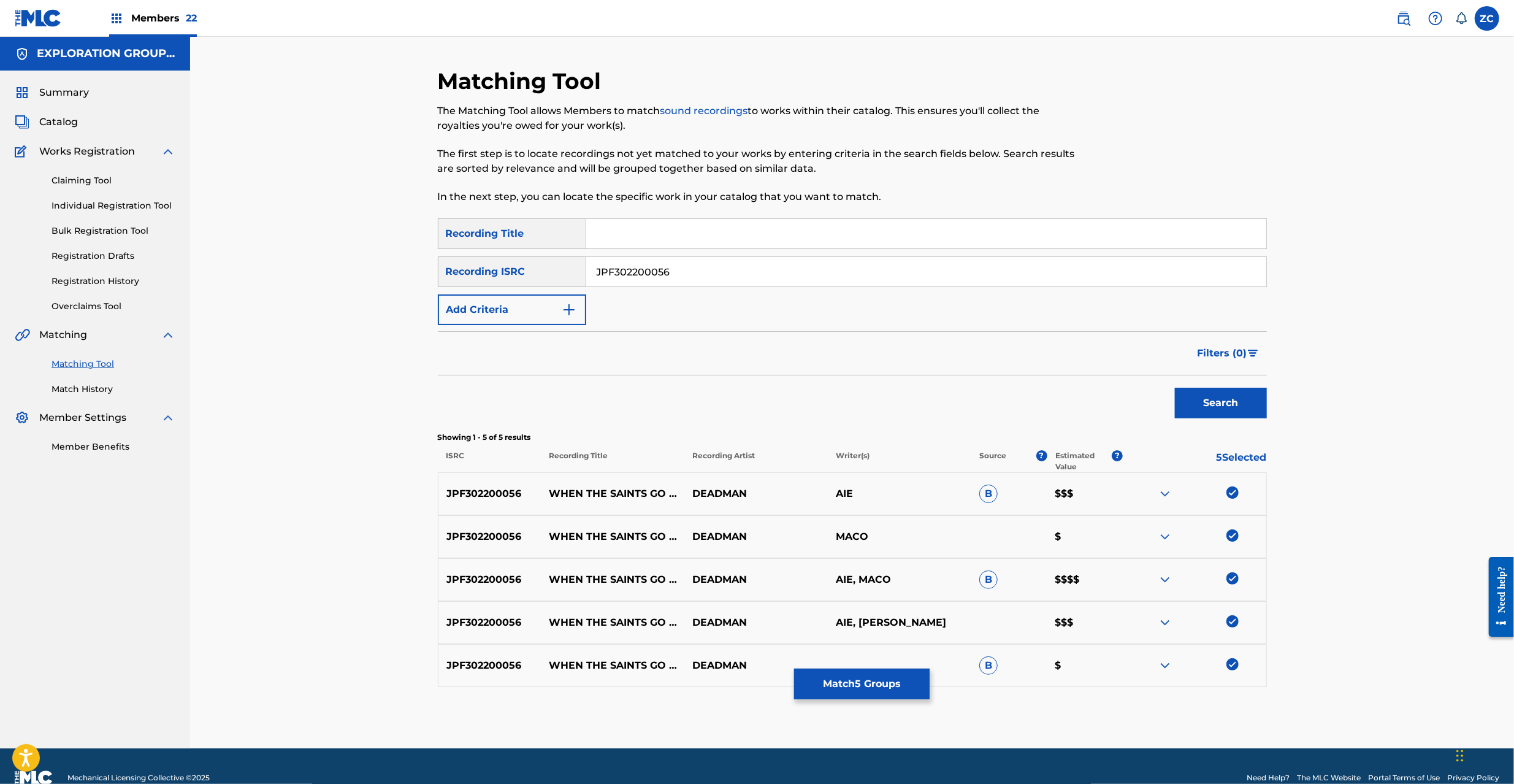
drag, startPoint x: 906, startPoint y: 680, endPoint x: 906, endPoint y: 674, distance: 6.0
click at [906, 674] on button "Match 5 Groups" at bounding box center [861, 683] width 135 height 31
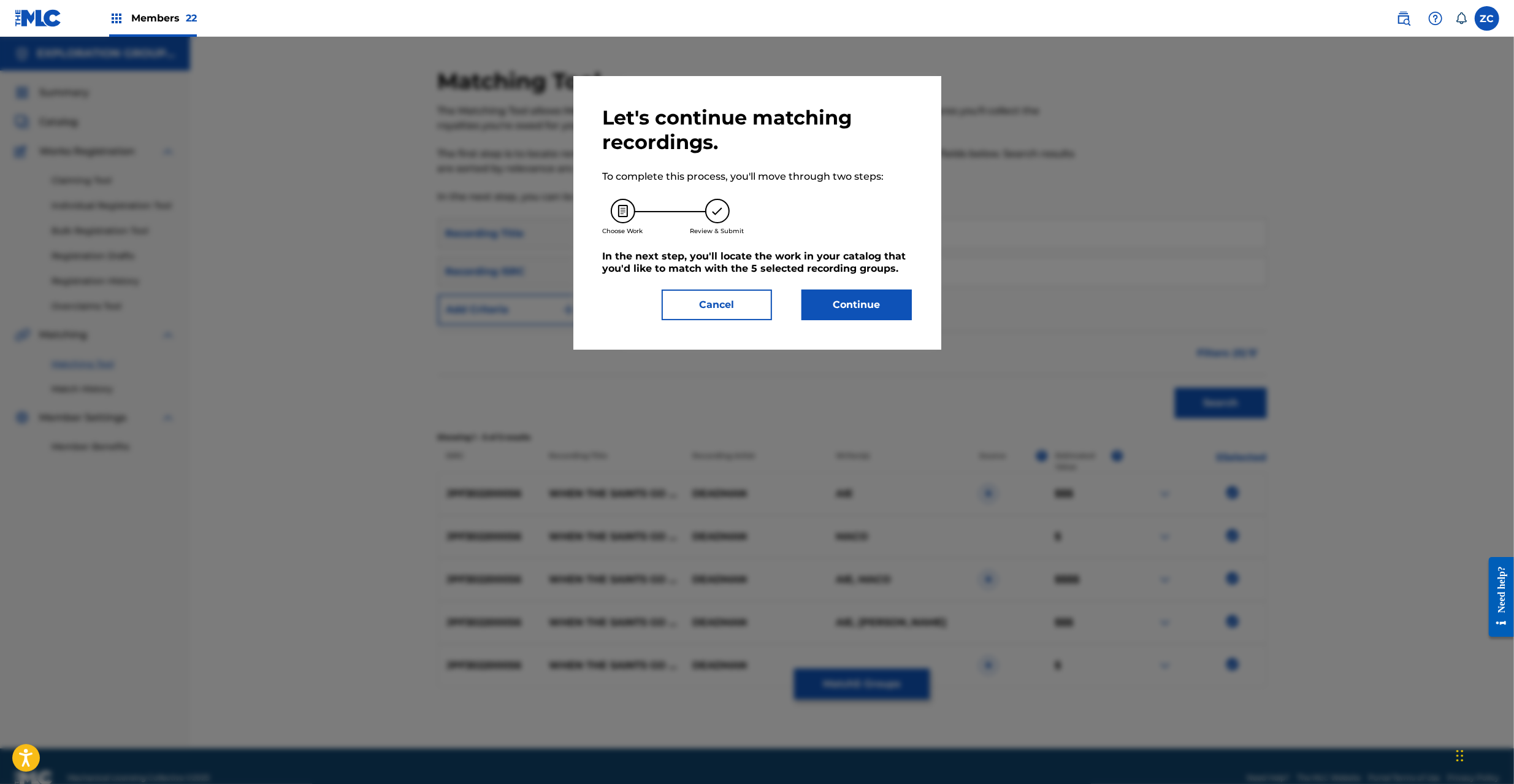
click at [887, 298] on button "Continue" at bounding box center [856, 304] width 110 height 31
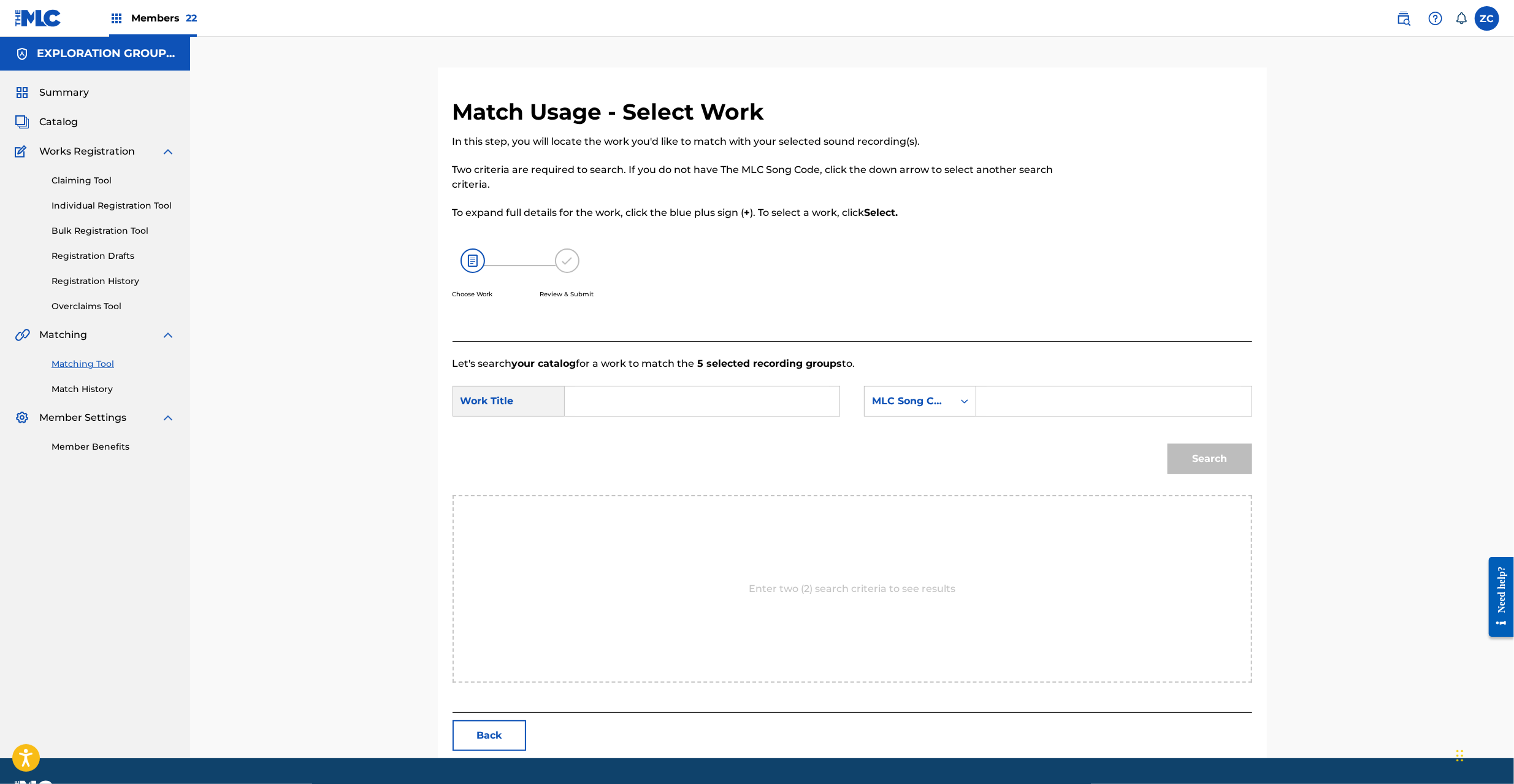
click at [775, 409] on input "Search Form" at bounding box center [702, 400] width 254 height 29
paste input "When The Saints Go Marching In W42WTA"
click at [780, 401] on input "When The Saints Go Marching In W42WTA" at bounding box center [702, 400] width 254 height 29
type input "When The Saints Go Marching In"
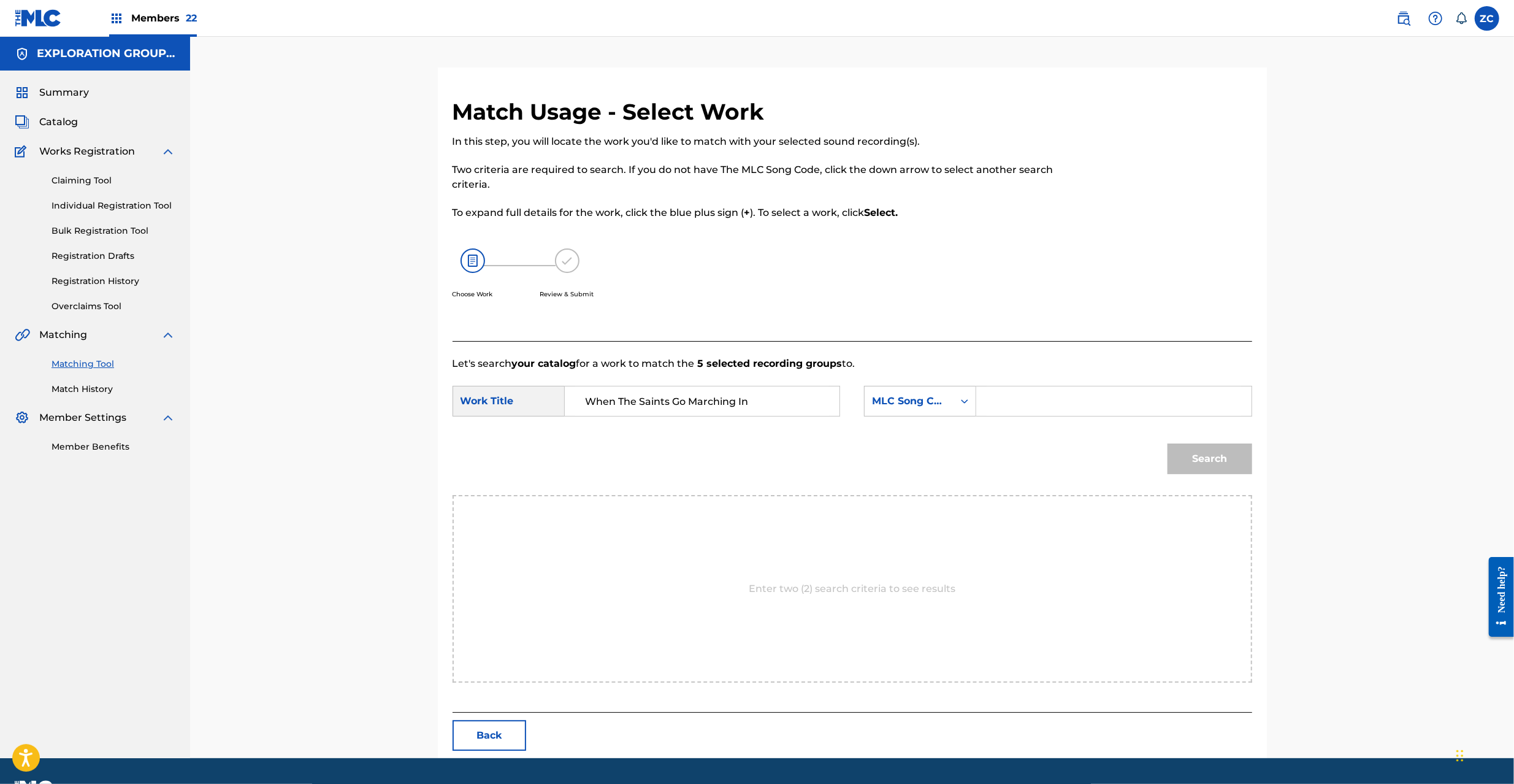
click at [1075, 403] on input "Search Form" at bounding box center [1114, 400] width 254 height 29
paste input "W42WTA"
type input "W42WTA"
click at [1229, 461] on button "Search" at bounding box center [1210, 458] width 85 height 31
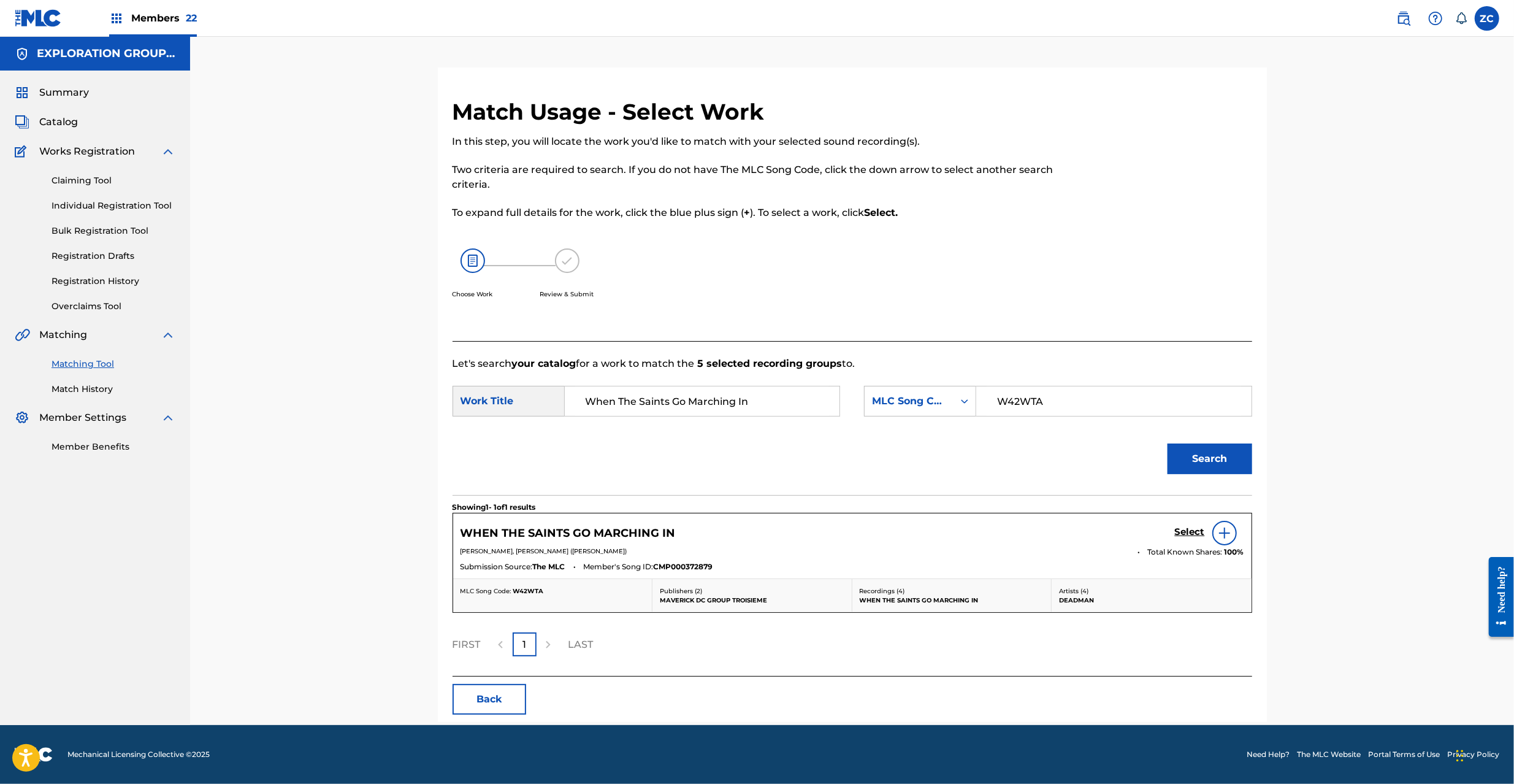
click at [1185, 528] on h5 "Select" at bounding box center [1190, 532] width 30 height 12
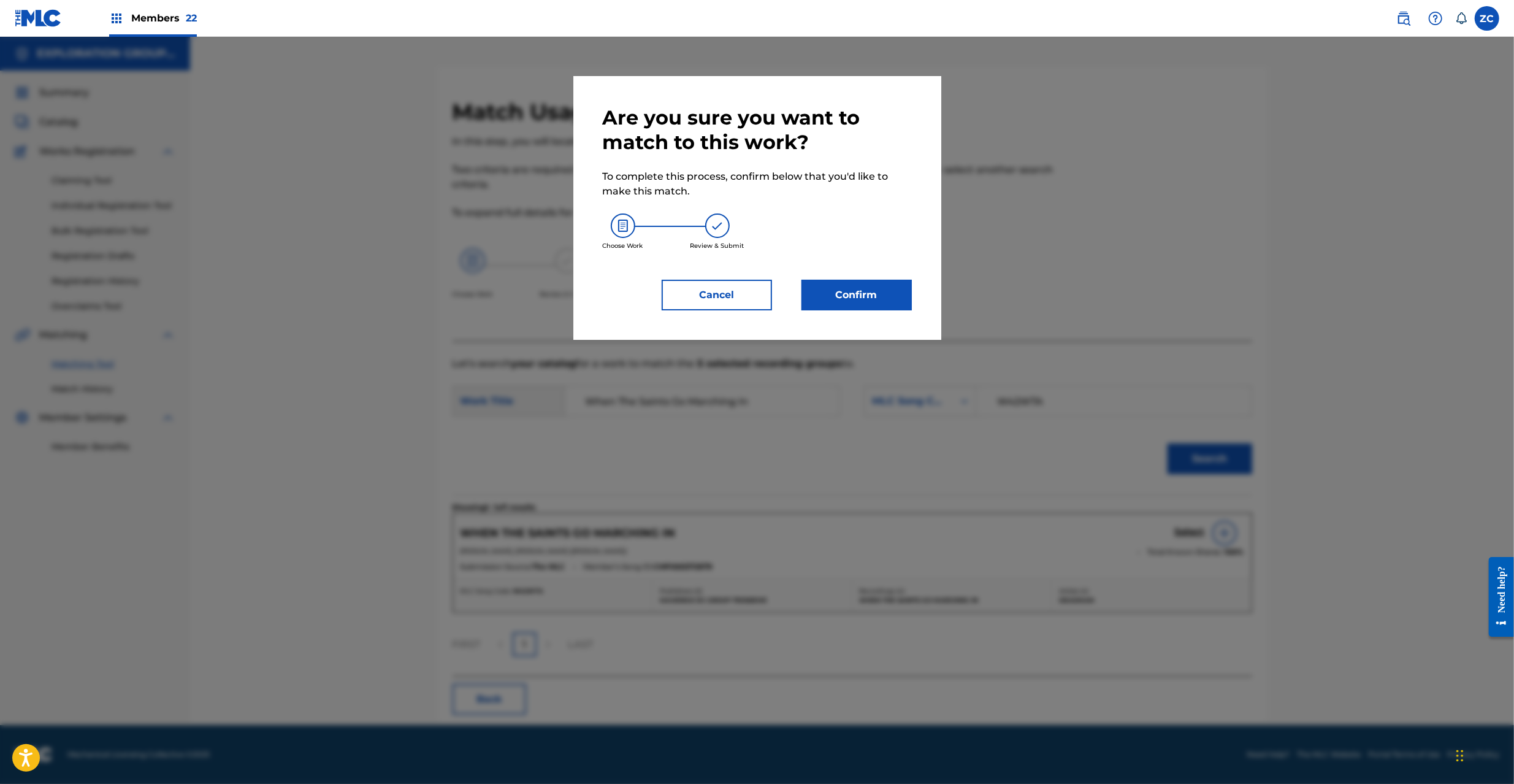
click at [858, 283] on button "Confirm" at bounding box center [856, 294] width 110 height 31
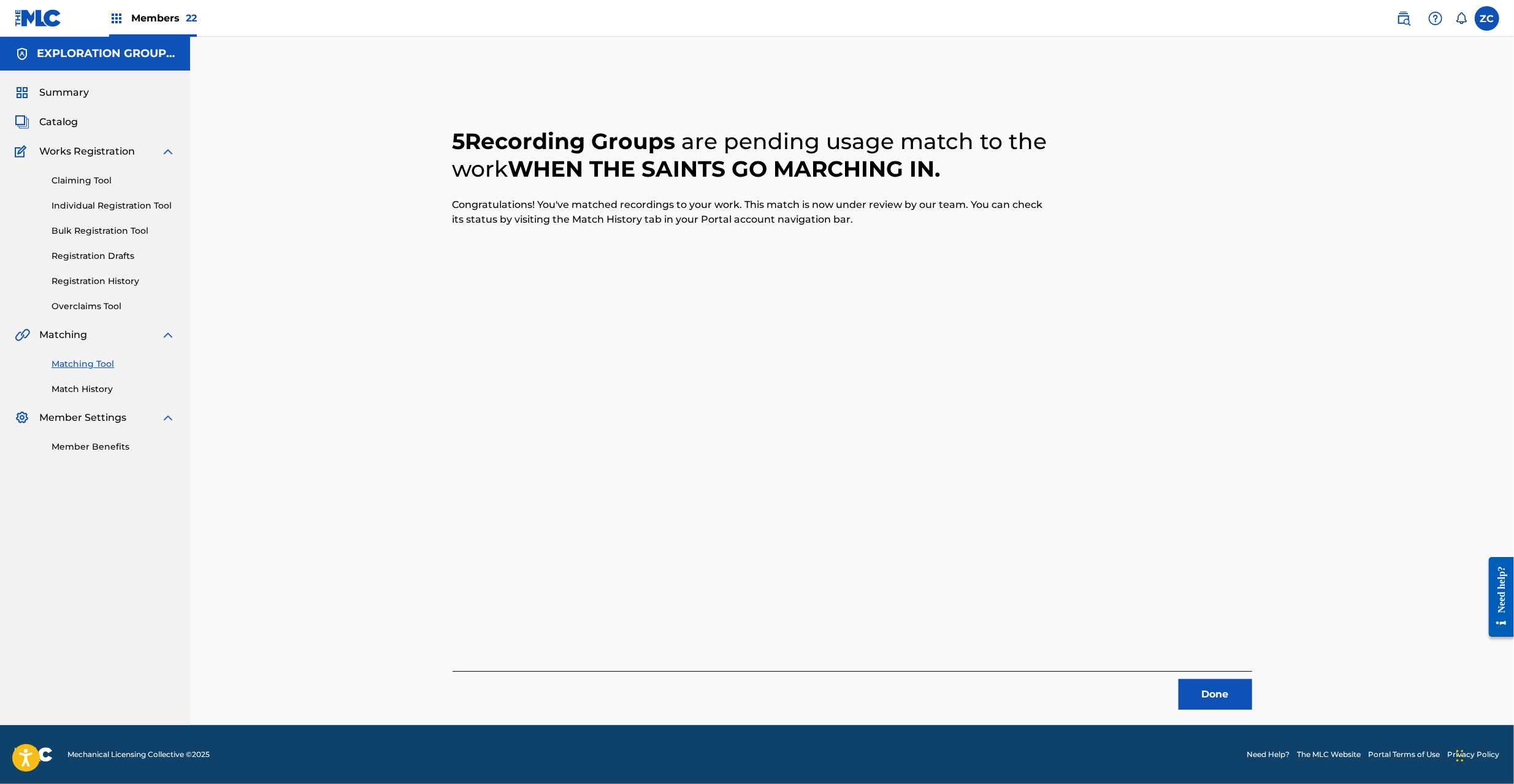
click at [1202, 688] on button "Done" at bounding box center [1215, 694] width 74 height 31
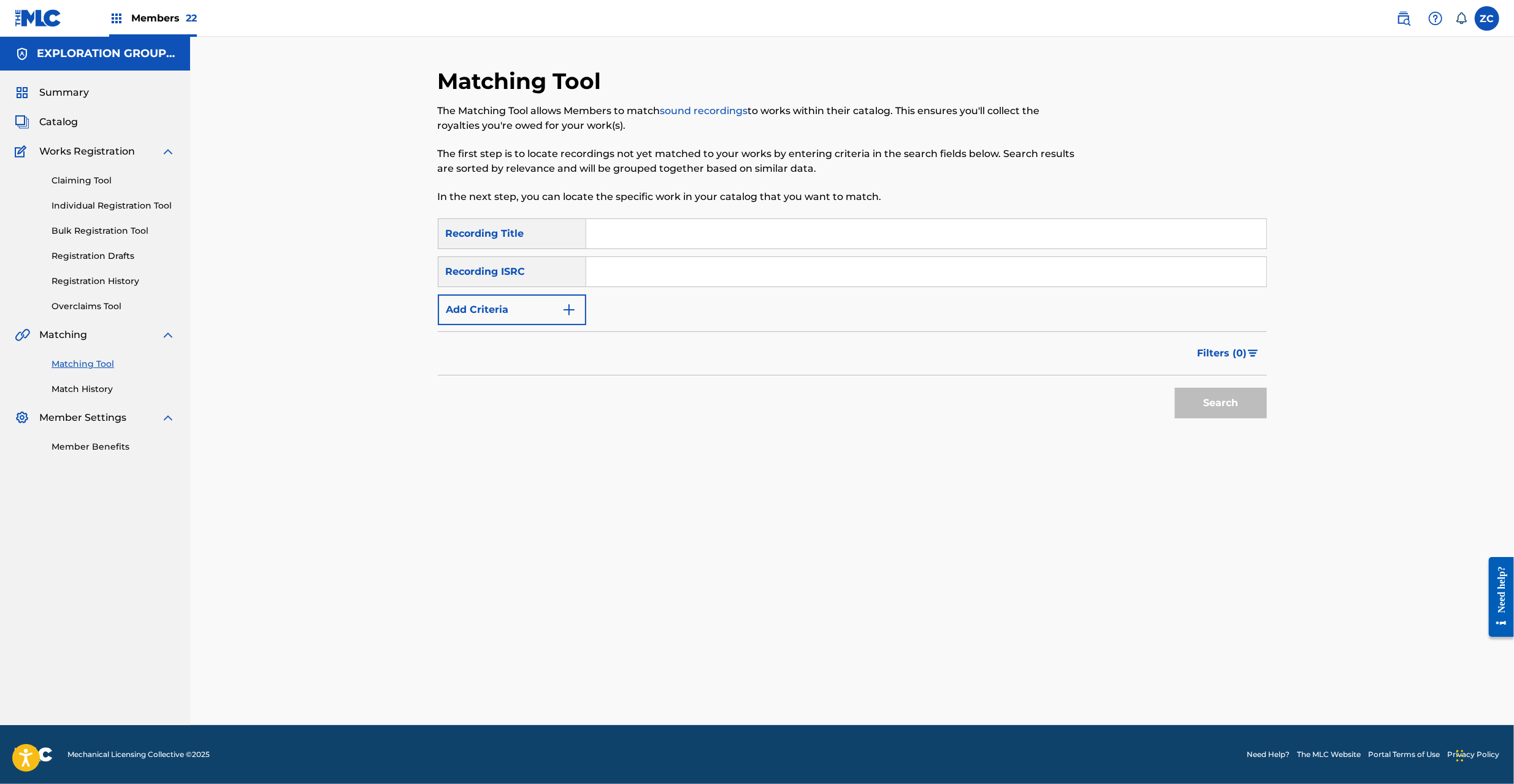
click at [903, 273] on input "Search Form" at bounding box center [927, 271] width 680 height 29
paste input "JPF302200057"
type input "JPF302200057"
click at [1200, 399] on button "Search" at bounding box center [1220, 403] width 92 height 31
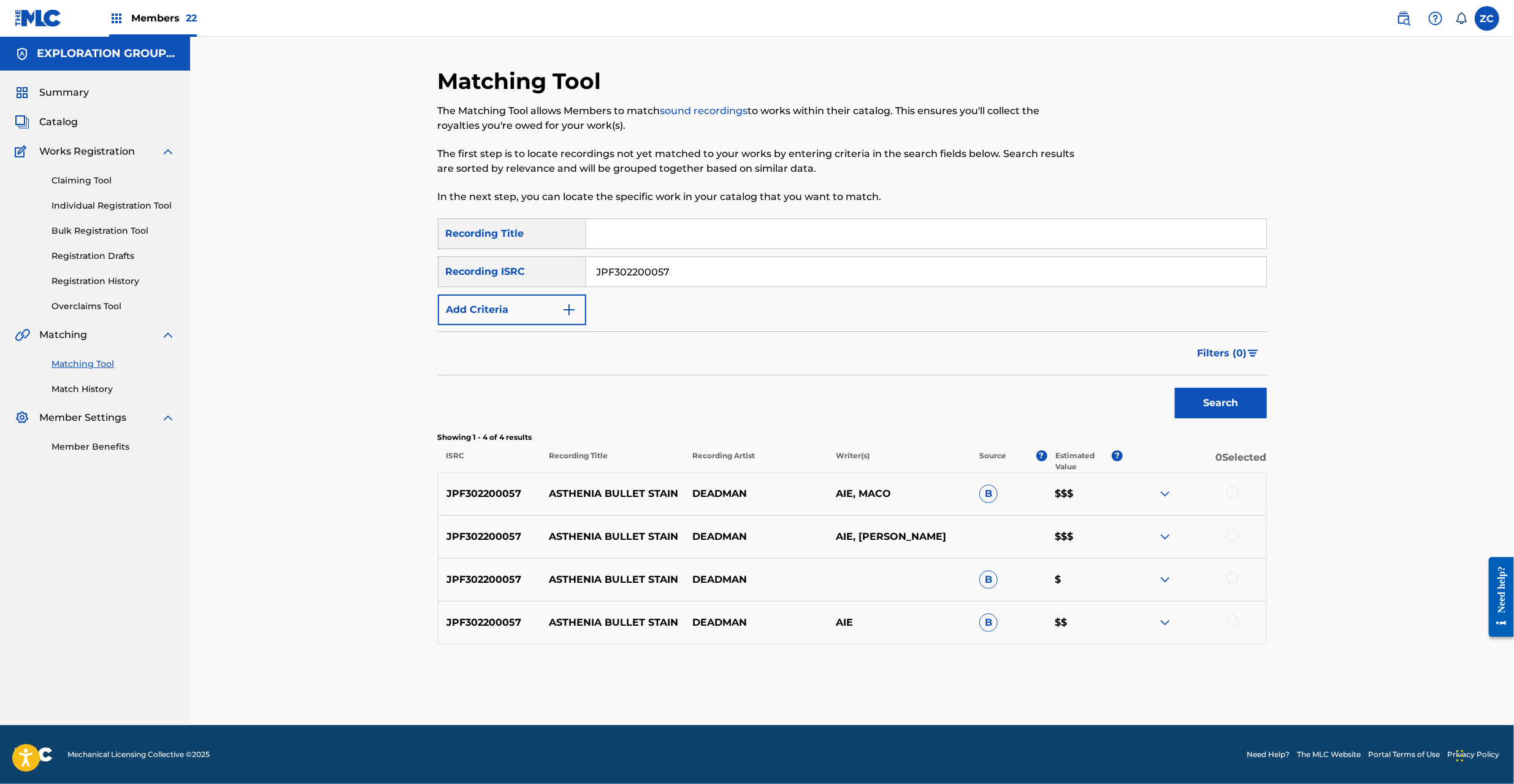
click at [1236, 496] on div at bounding box center [1232, 493] width 12 height 12
click at [1230, 537] on div at bounding box center [1232, 535] width 12 height 12
click at [1234, 577] on div at bounding box center [1232, 578] width 12 height 12
click at [1232, 623] on div at bounding box center [1232, 621] width 12 height 12
click at [897, 680] on button "Match 4 Groups" at bounding box center [861, 683] width 135 height 31
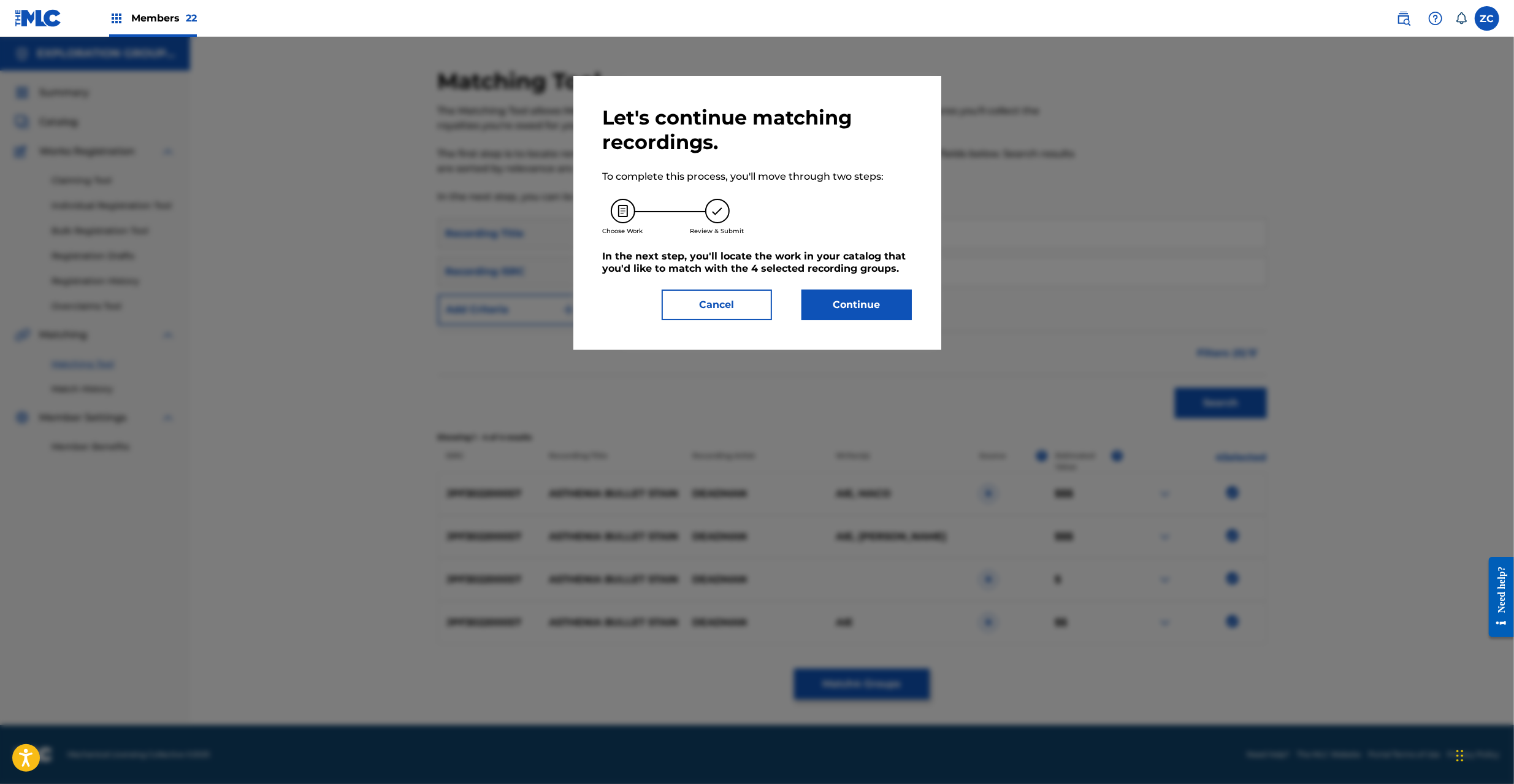
click at [832, 305] on button "Continue" at bounding box center [856, 304] width 110 height 31
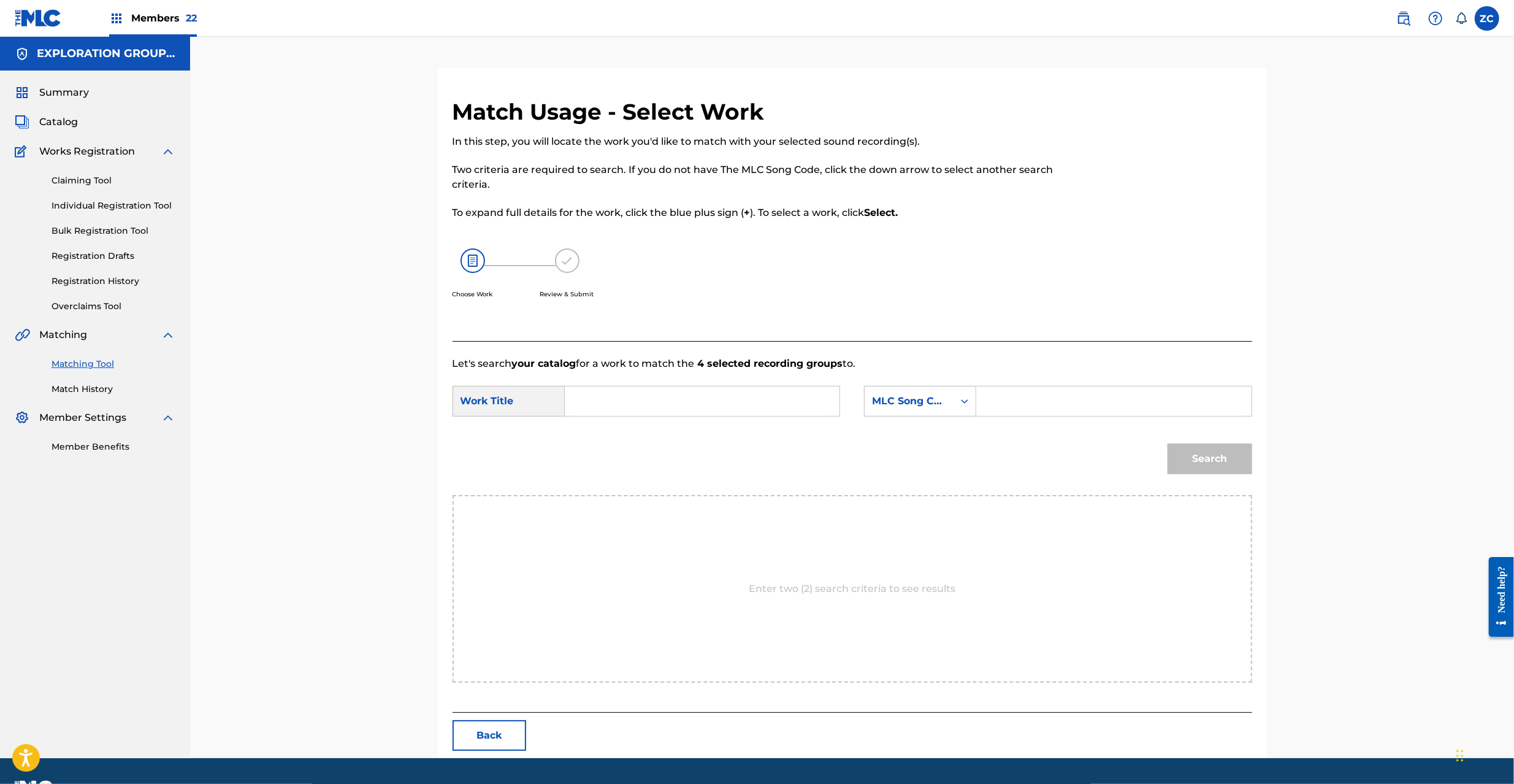
click at [759, 408] on input "Search Form" at bounding box center [702, 400] width 254 height 29
paste input "Asthenia Bullet Stain AW67X6"
drag, startPoint x: 737, startPoint y: 394, endPoint x: 721, endPoint y: 401, distance: 17.5
click at [734, 396] on input "Asthenia Bullet Stain AW67X6" at bounding box center [702, 400] width 254 height 29
click at [720, 403] on input "Asthenia Bullet Stain AW67X6" at bounding box center [702, 400] width 254 height 29
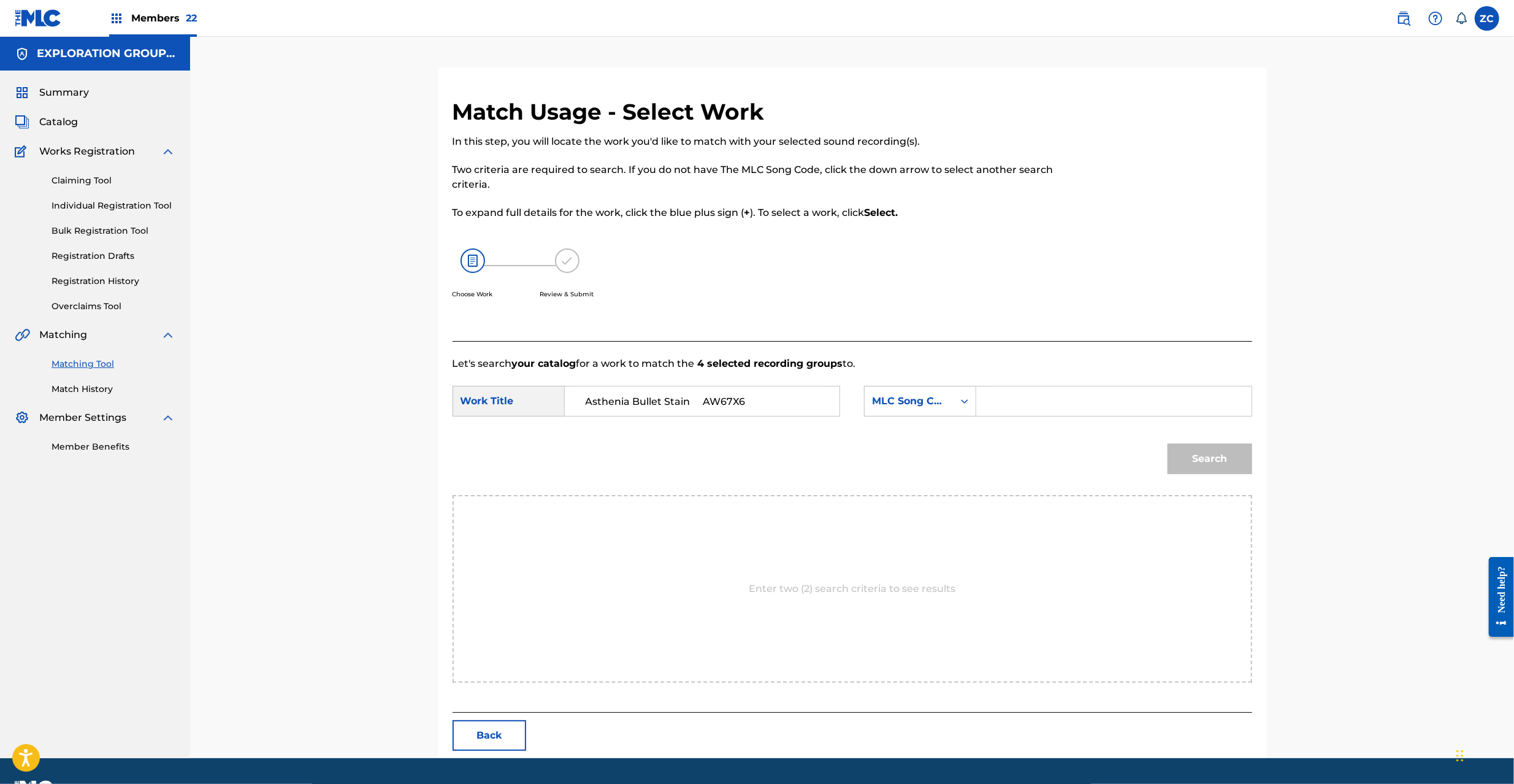
click at [720, 403] on input "Asthenia Bullet Stain AW67X6" at bounding box center [702, 400] width 254 height 29
type input "Asthenia Bullet Stain"
click at [1137, 405] on input "Search Form" at bounding box center [1114, 400] width 254 height 29
paste input "AW67X6"
type input "AW67X6"
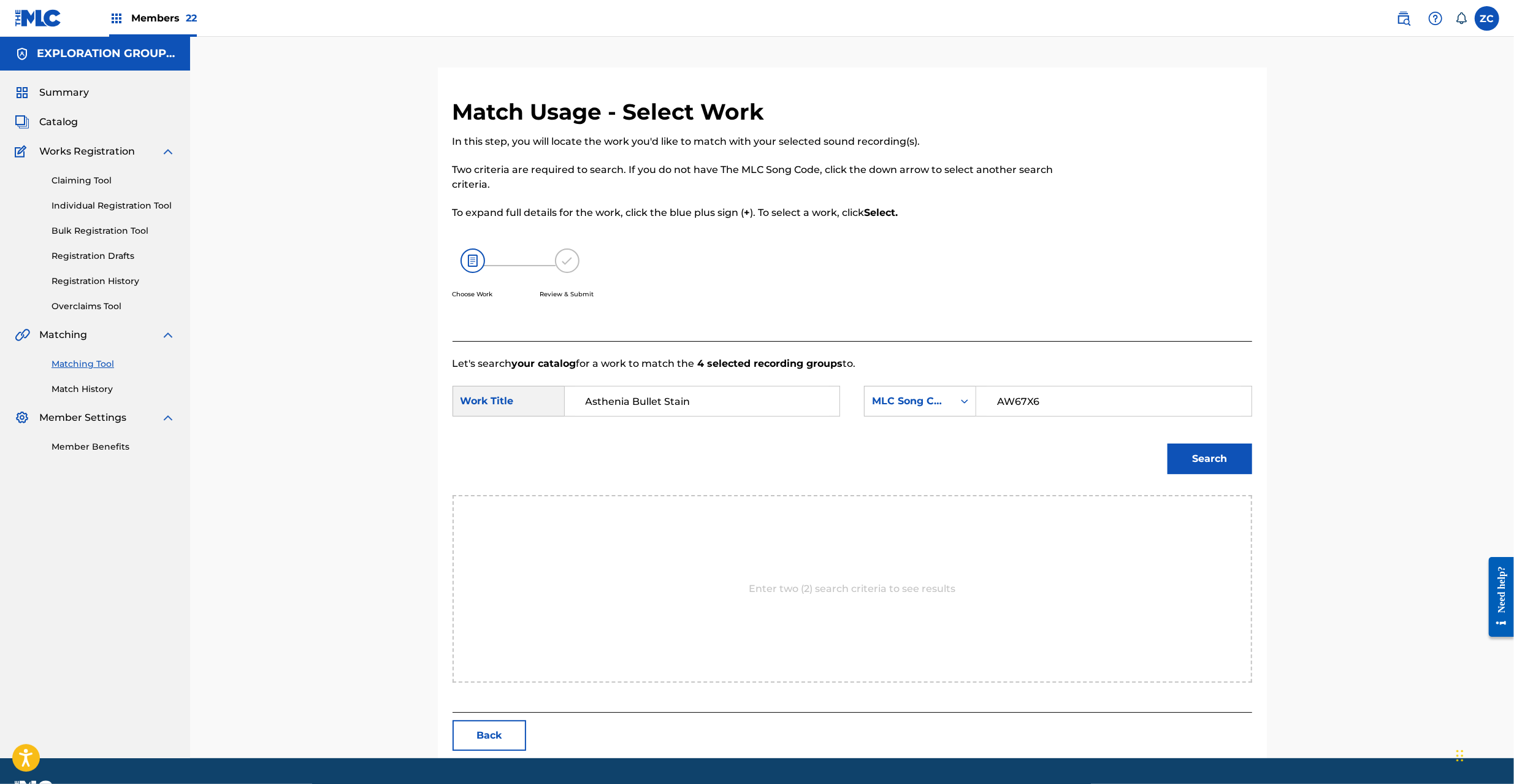
click at [1214, 463] on button "Search" at bounding box center [1210, 458] width 85 height 31
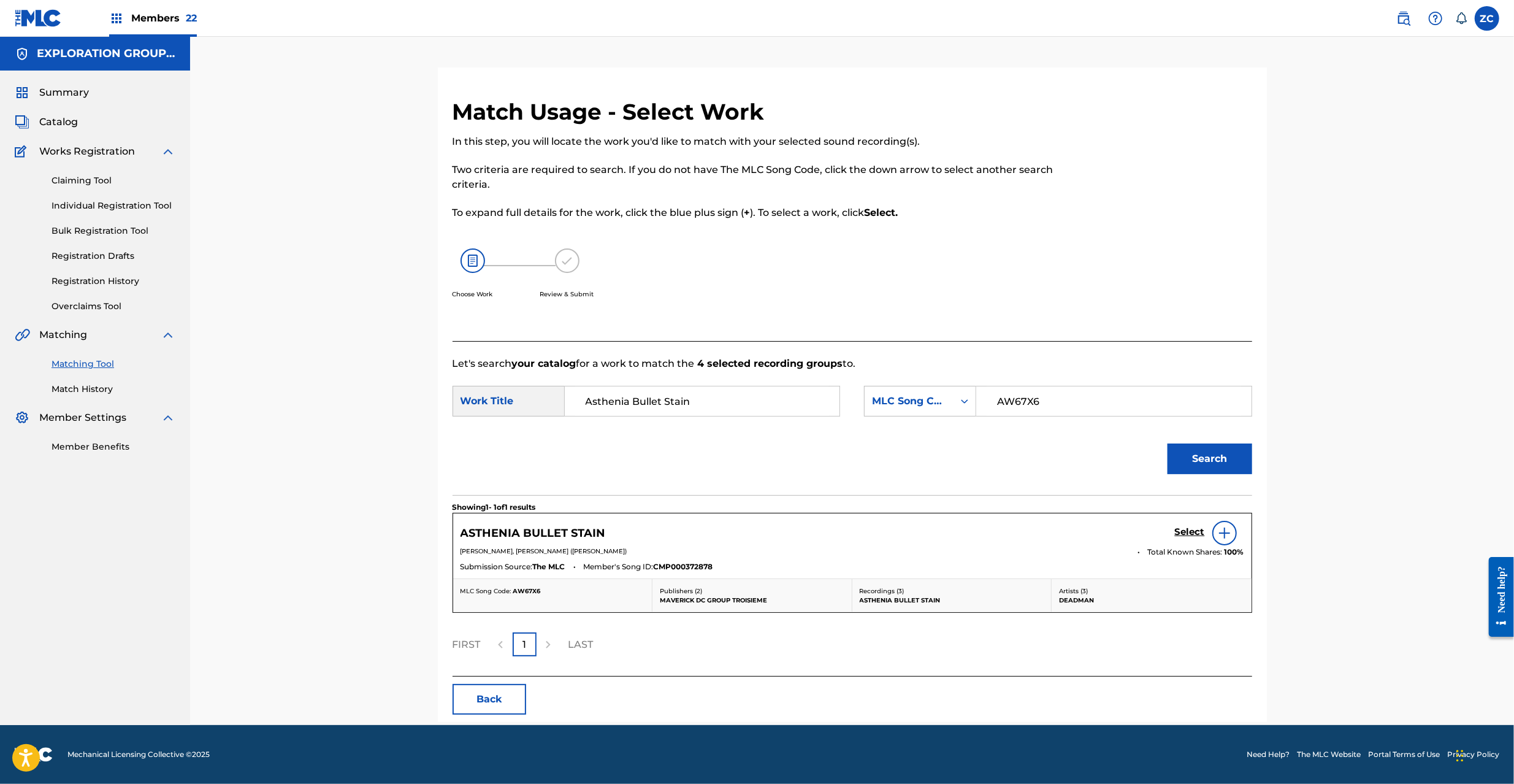
click at [1188, 533] on h5 "Select" at bounding box center [1190, 532] width 30 height 12
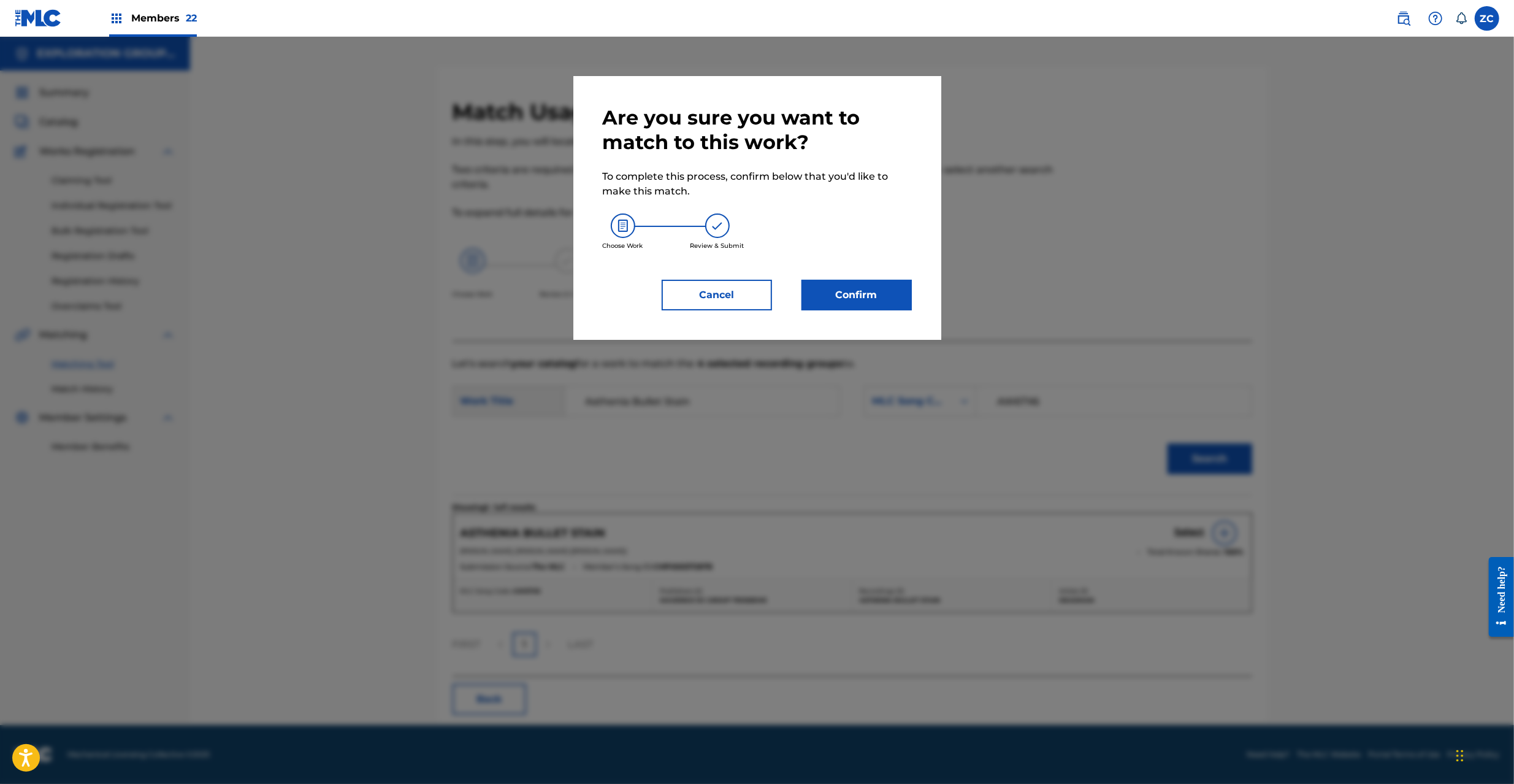
click at [830, 282] on button "Confirm" at bounding box center [856, 294] width 110 height 31
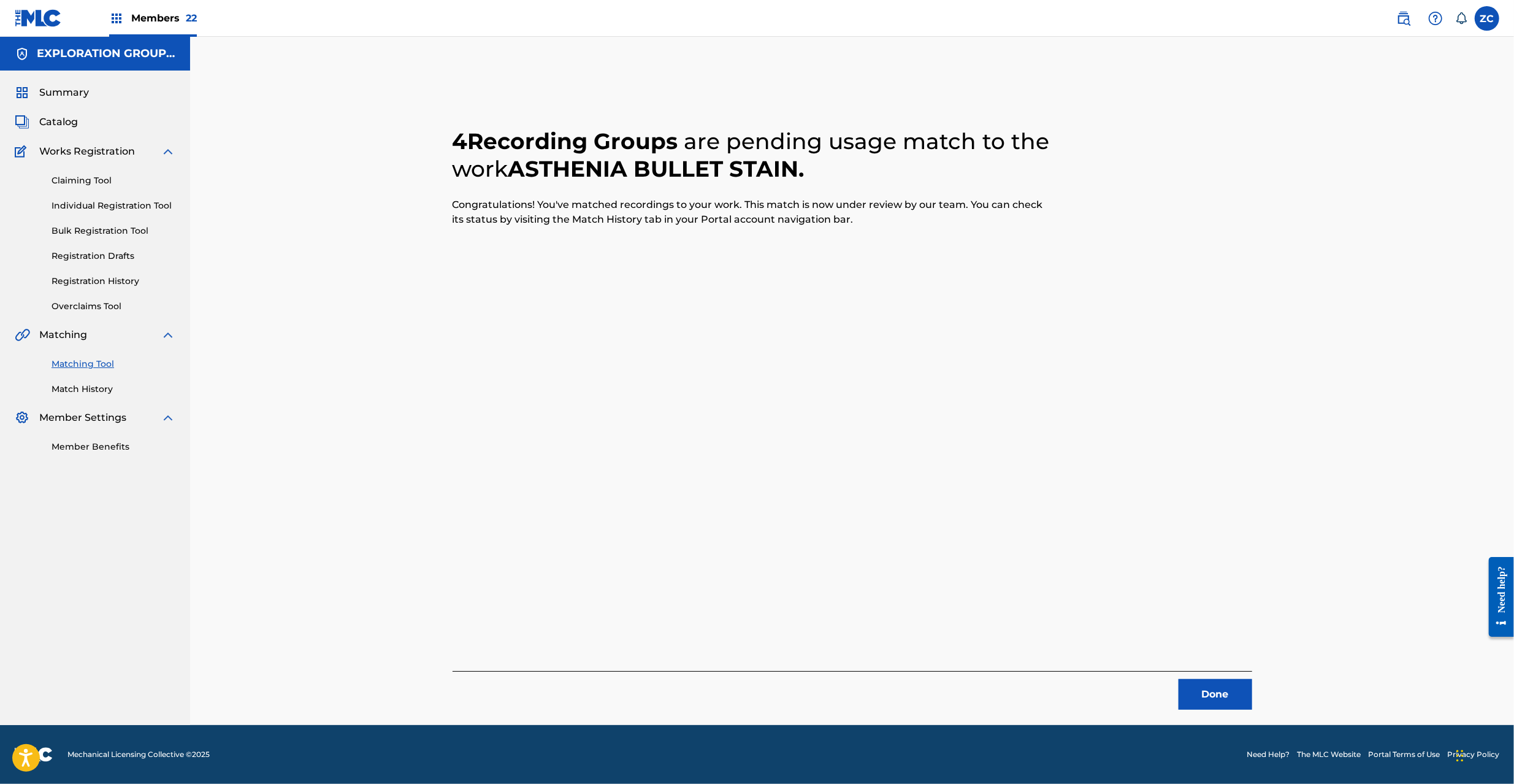
click at [1232, 697] on button "Done" at bounding box center [1215, 694] width 74 height 31
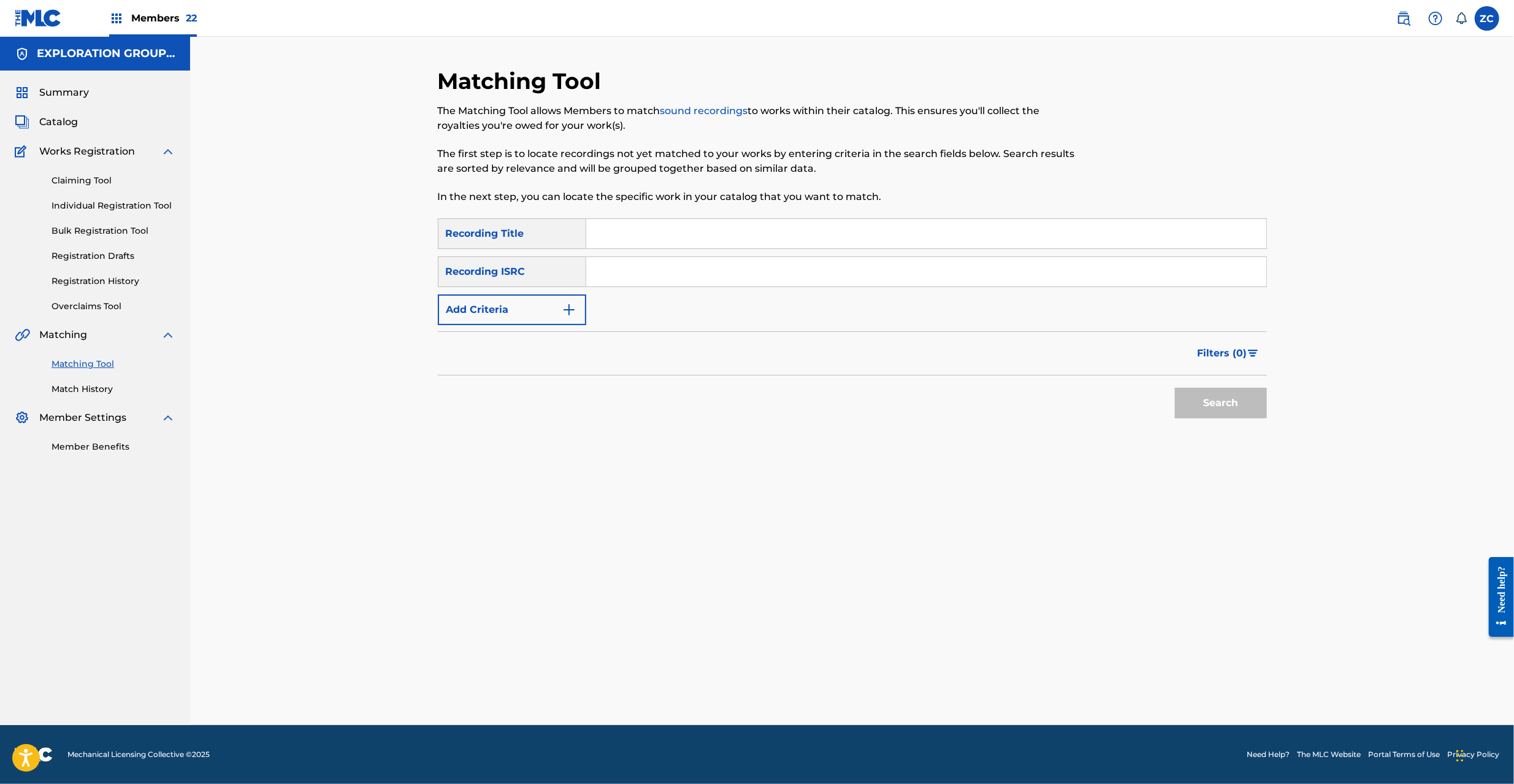
drag, startPoint x: 793, startPoint y: 271, endPoint x: 847, endPoint y: 299, distance: 60.8
click at [793, 271] on input "Search Form" at bounding box center [927, 271] width 680 height 29
paste input "JPF302200058"
type input "JPF302200058"
click at [1209, 403] on button "Search" at bounding box center [1220, 403] width 92 height 31
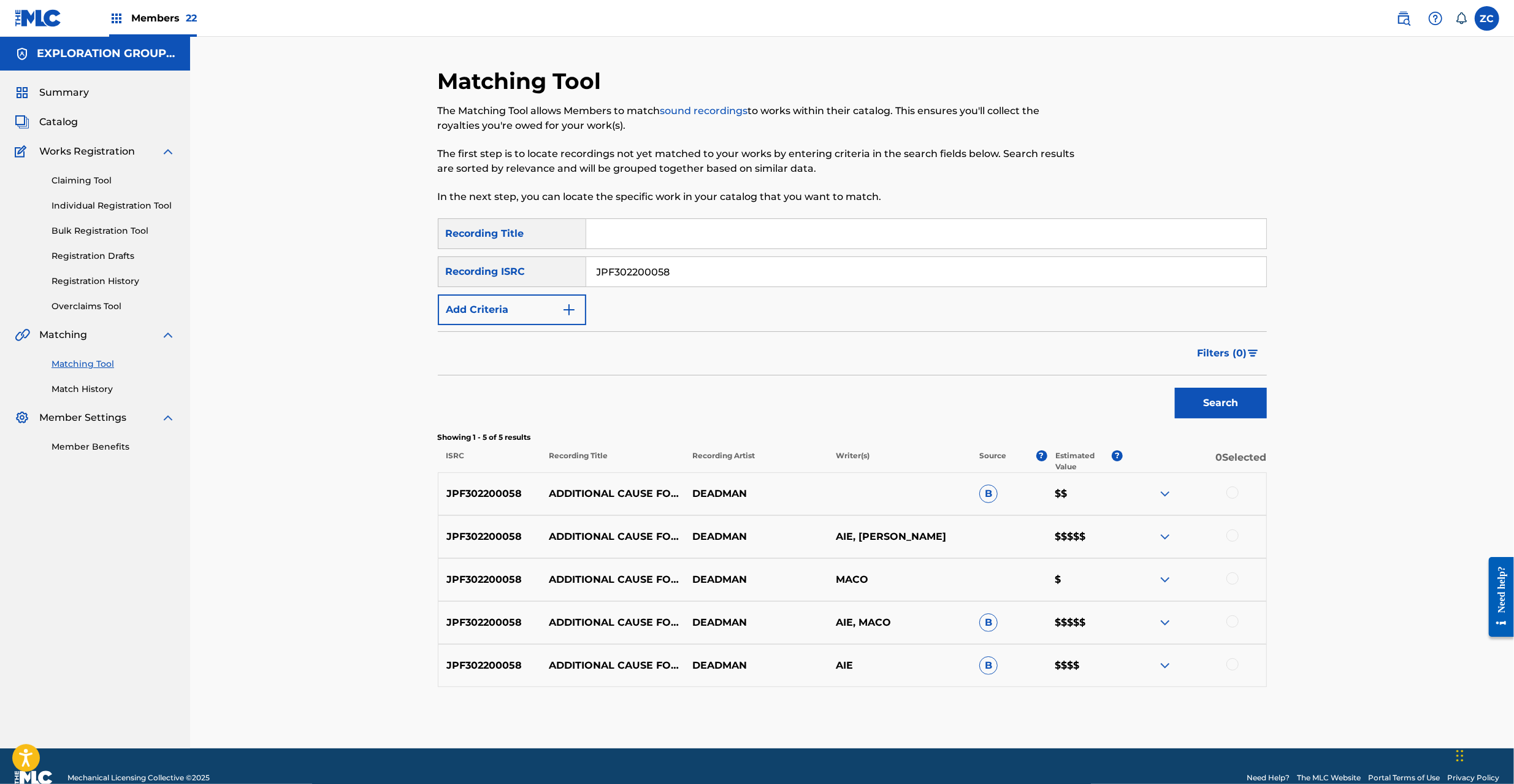
drag, startPoint x: 1235, startPoint y: 491, endPoint x: 1237, endPoint y: 538, distance: 47.0
click at [1235, 492] on div at bounding box center [1232, 493] width 12 height 12
click at [1234, 533] on div at bounding box center [1232, 535] width 12 height 12
click at [1235, 580] on div at bounding box center [1232, 578] width 12 height 12
click at [1232, 624] on div at bounding box center [1232, 621] width 12 height 12
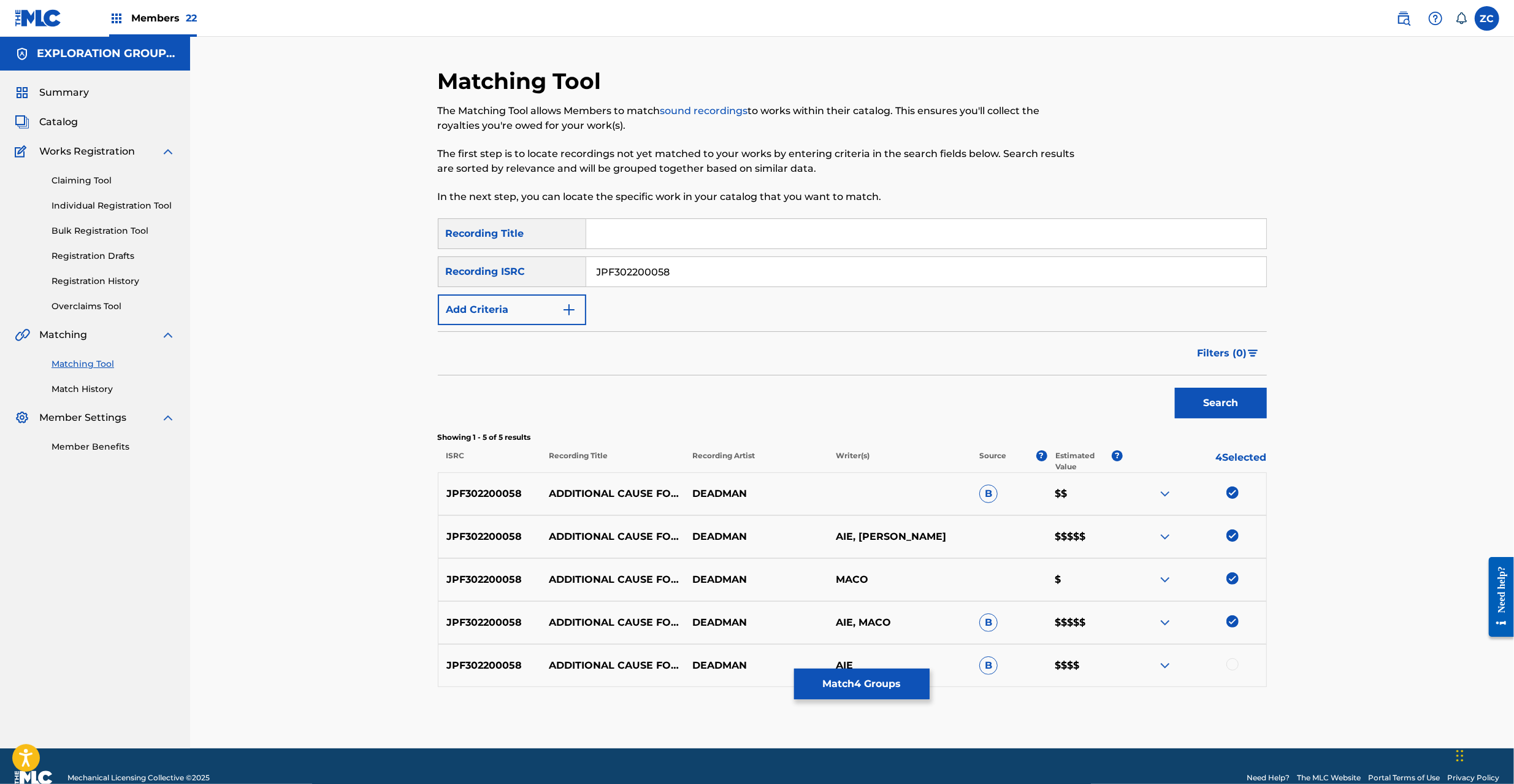
click at [1235, 665] on div at bounding box center [1232, 664] width 12 height 12
click at [864, 680] on button "Match 5 Groups" at bounding box center [861, 683] width 135 height 31
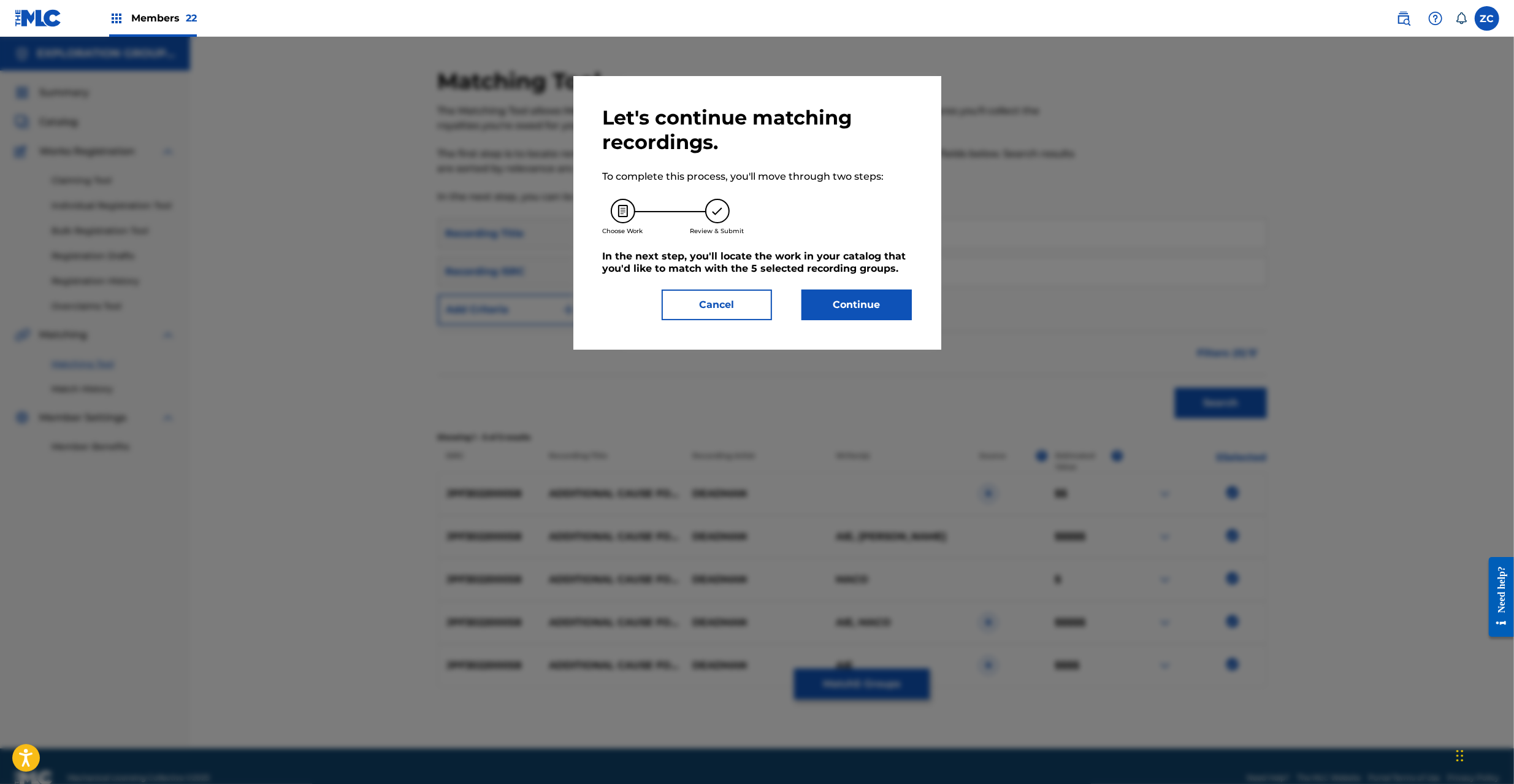
click at [866, 291] on button "Continue" at bounding box center [856, 304] width 110 height 31
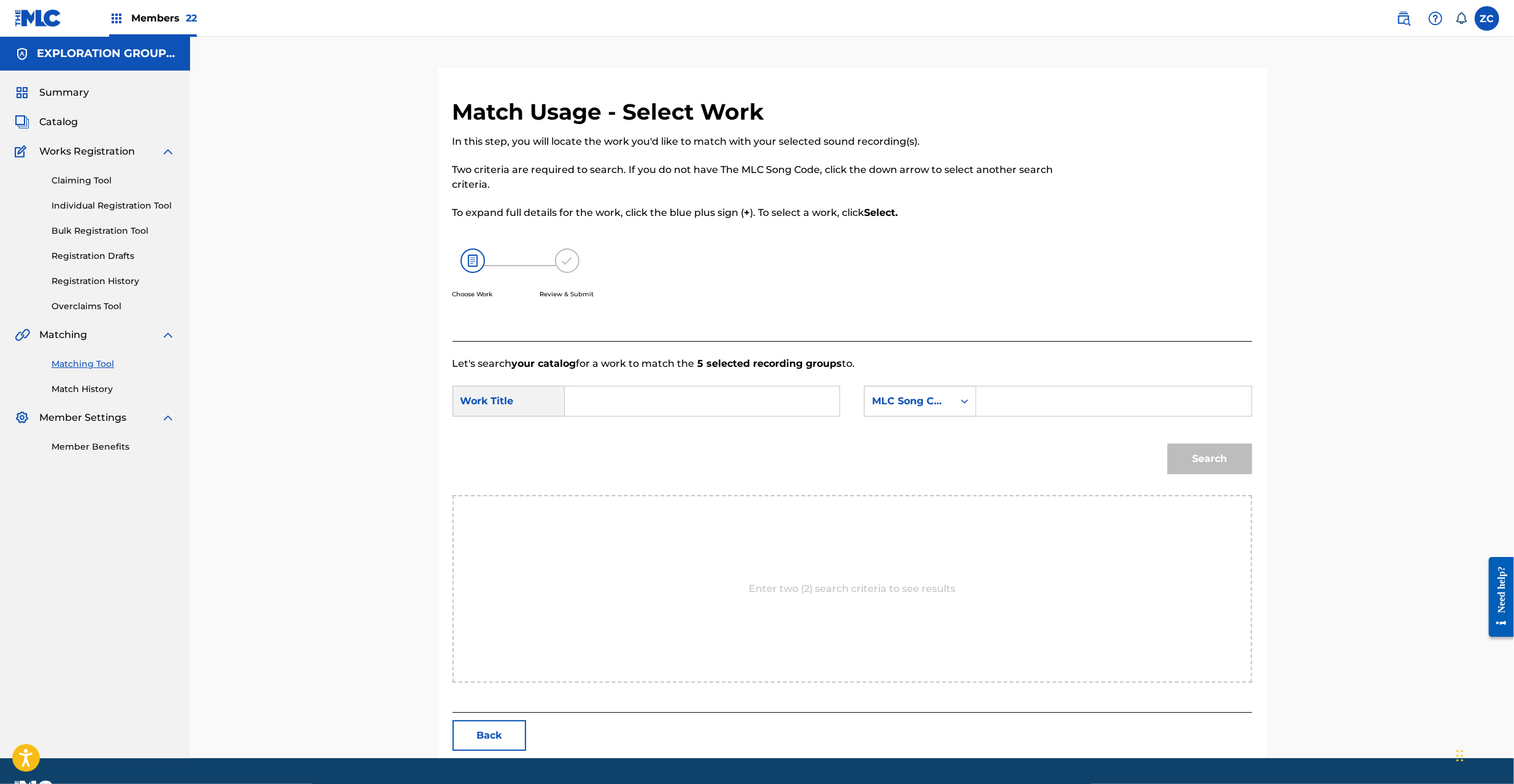
click at [755, 395] on input "Search Form" at bounding box center [702, 400] width 254 height 29
paste input "Additional Cause For Sorrow AW67O3"
click at [771, 400] on input "Additional Cause For Sorrow AW67O3" at bounding box center [702, 400] width 254 height 29
type input "Additional Cause For Sorrow"
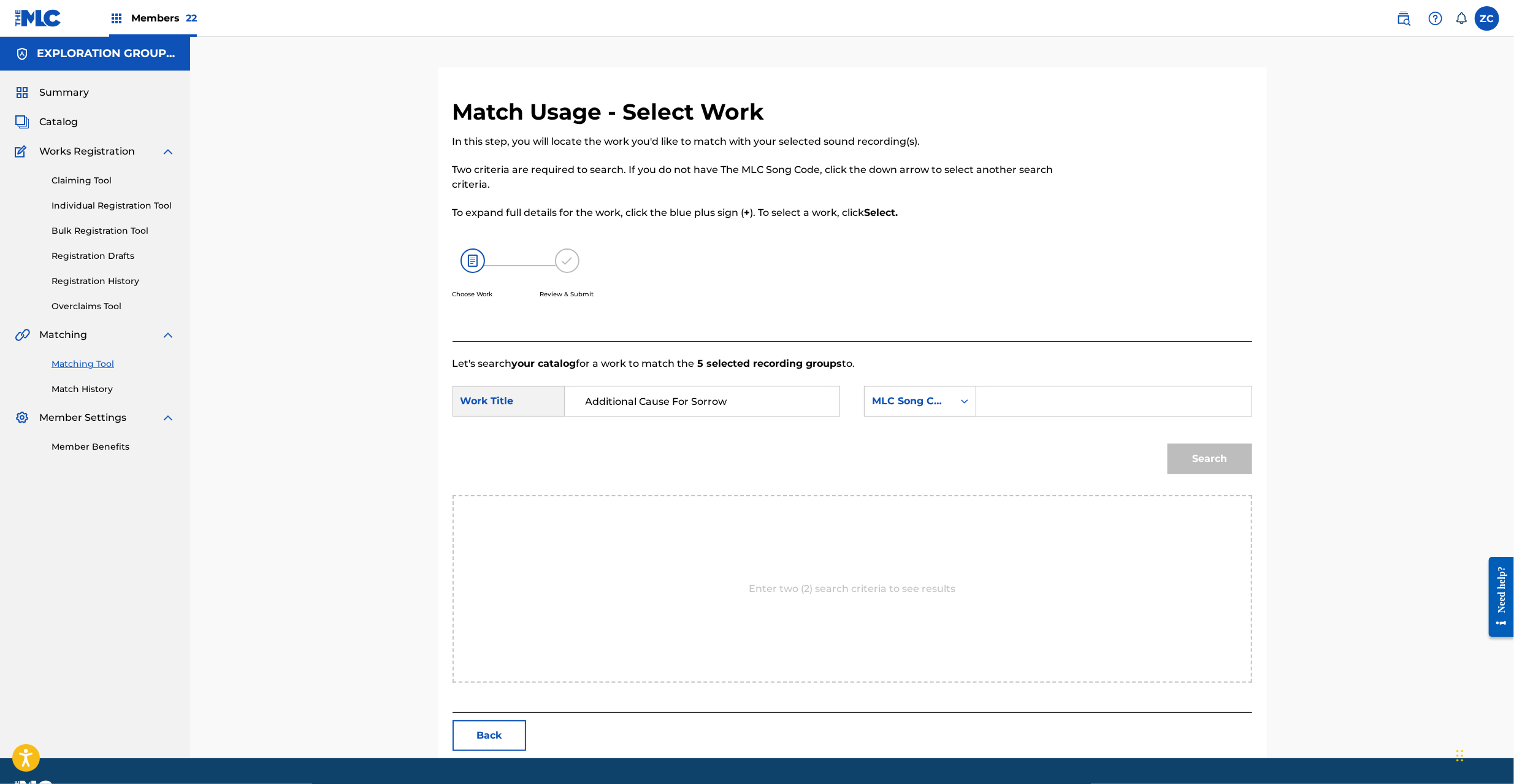
drag, startPoint x: 1036, startPoint y: 407, endPoint x: 1050, endPoint y: 409, distance: 14.1
click at [1036, 407] on input "Search Form" at bounding box center [1114, 400] width 254 height 29
paste input "AW67O3"
type input "AW67O3"
click at [1215, 460] on button "Search" at bounding box center [1210, 458] width 85 height 31
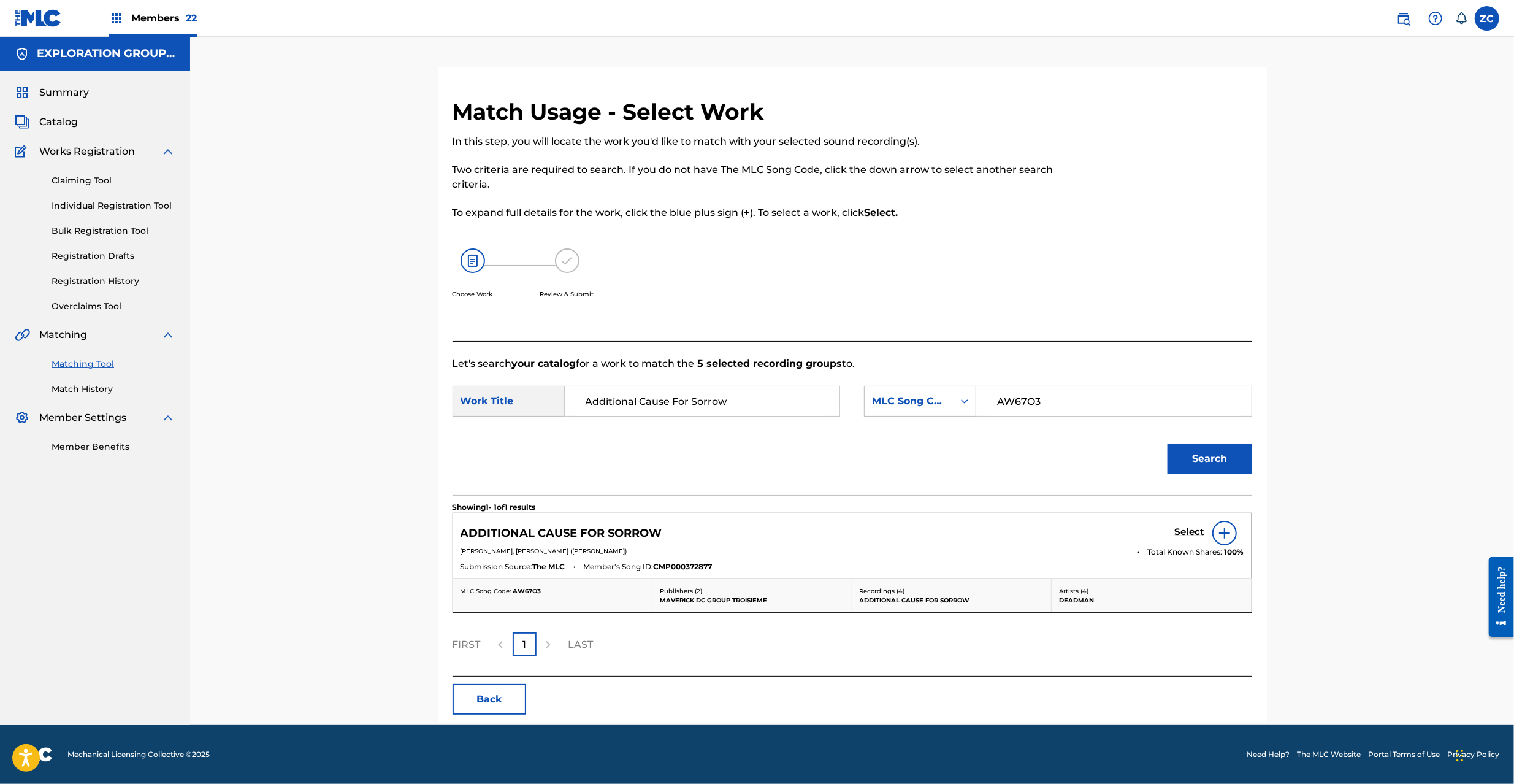
click at [1185, 530] on h5 "Select" at bounding box center [1190, 532] width 30 height 12
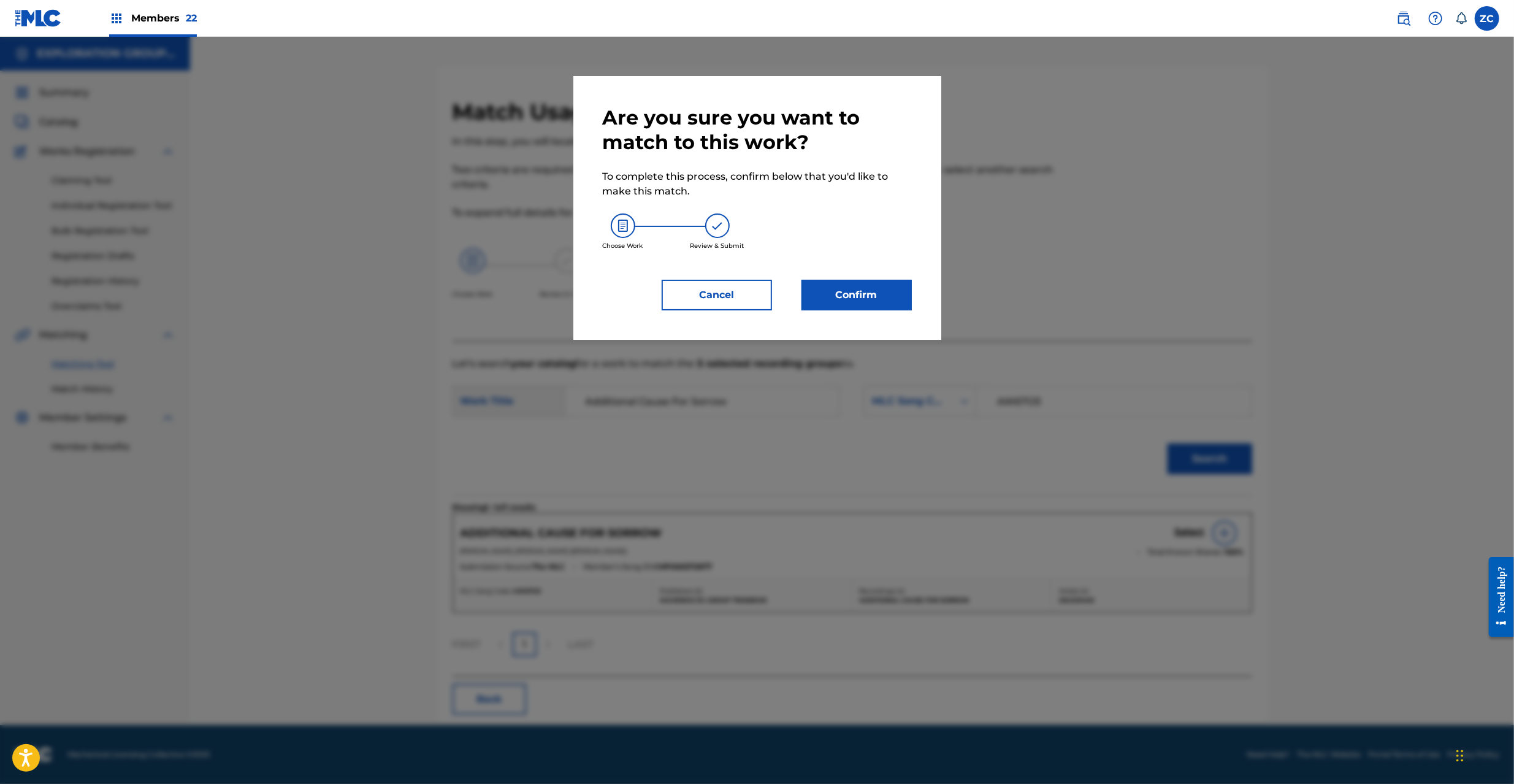
click at [873, 293] on button "Confirm" at bounding box center [856, 294] width 110 height 31
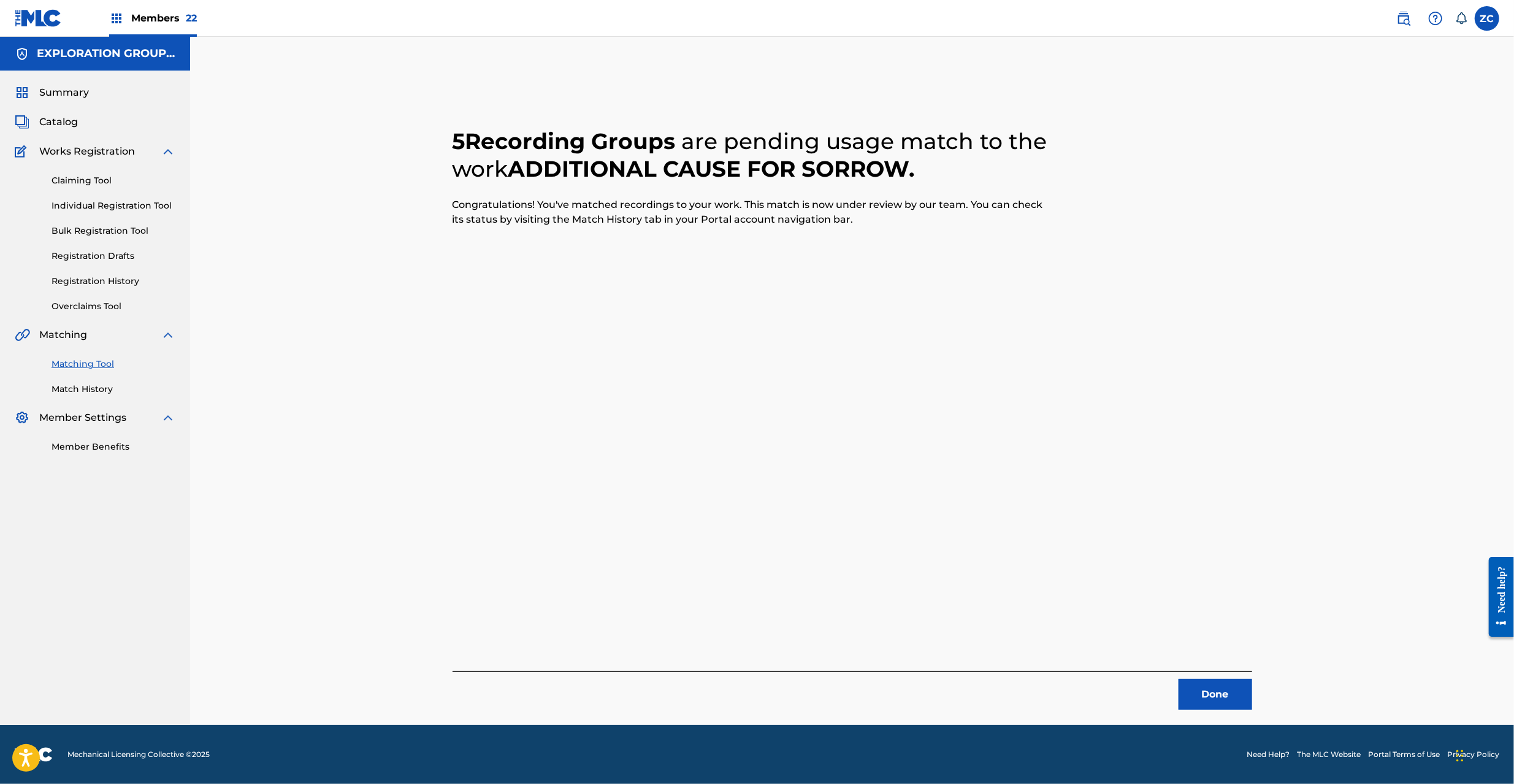
click at [1198, 695] on button "Done" at bounding box center [1215, 694] width 74 height 31
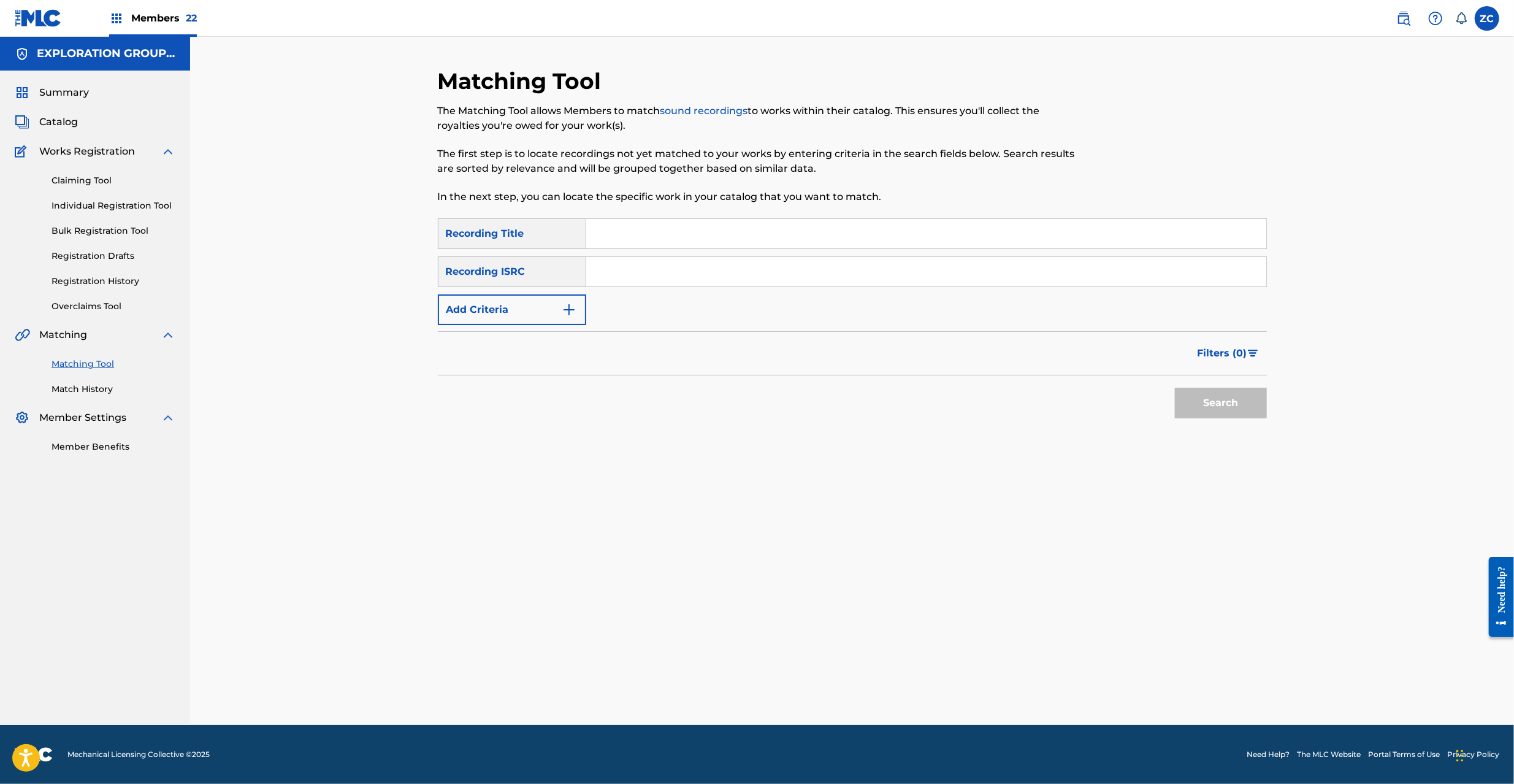
drag, startPoint x: 876, startPoint y: 277, endPoint x: 914, endPoint y: 294, distance: 41.6
click at [876, 277] on input "Search Form" at bounding box center [927, 271] width 680 height 29
paste input "JPF302200132"
type input "JPF302200132"
click at [1218, 401] on button "Search" at bounding box center [1220, 403] width 92 height 31
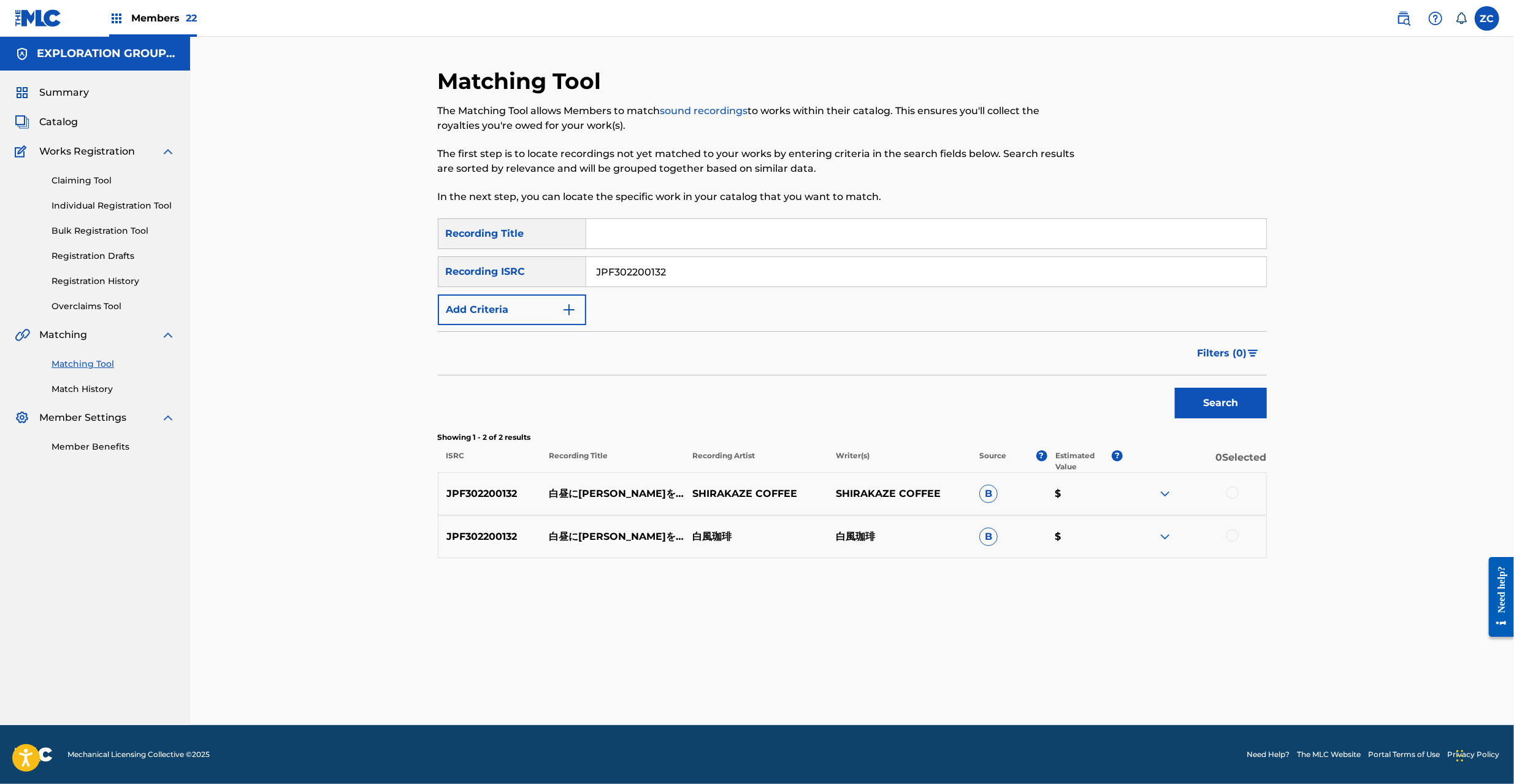
click at [1234, 496] on div at bounding box center [1232, 493] width 12 height 12
click at [1235, 530] on div at bounding box center [1232, 535] width 12 height 12
click at [867, 692] on button "Match 2 Groups" at bounding box center [861, 683] width 135 height 31
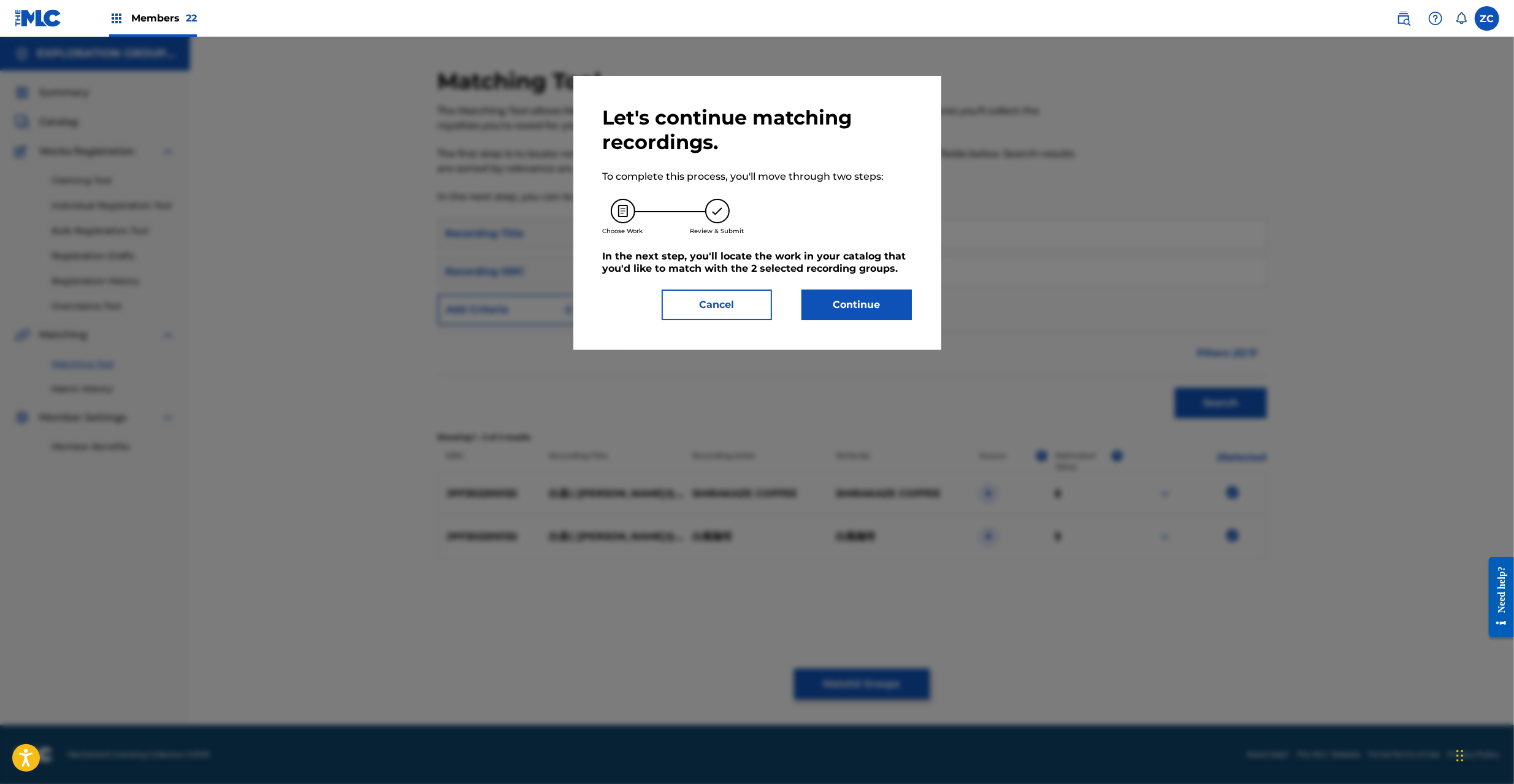
click at [866, 310] on button "Continue" at bounding box center [856, 304] width 110 height 31
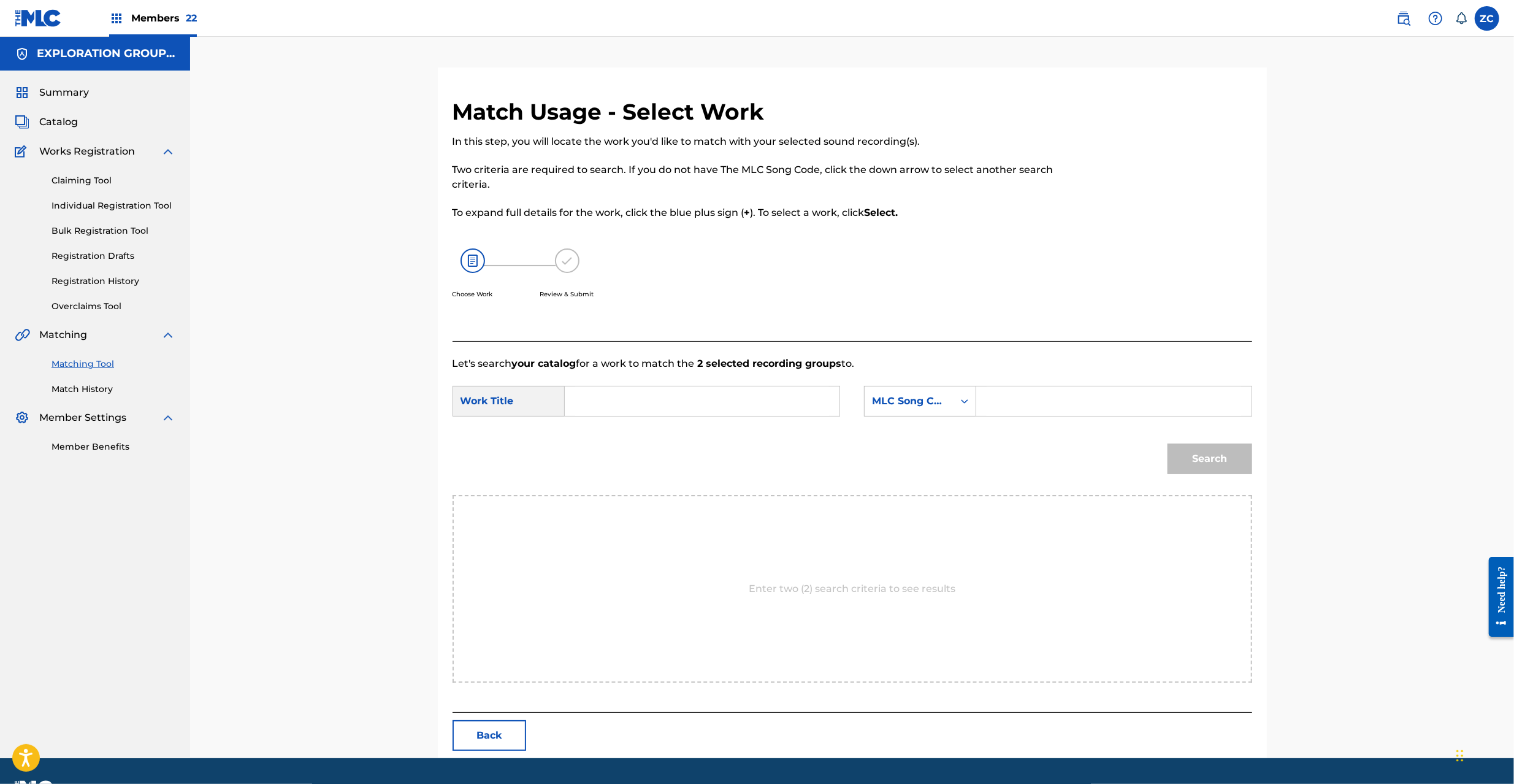
click at [633, 398] on input "Search Form" at bounding box center [702, 400] width 254 height 29
paste input "Hakuchuuni Kleeo Nagameru Seikatsu HQ6YE8"
click at [810, 408] on input "Hakuchuuni Kleeo Nagameru Seikatsu HQ6YE8" at bounding box center [702, 400] width 254 height 29
click at [800, 403] on input "Hakuchuuni Kleeo Nagameru Seikatsu HQ6YE8" at bounding box center [702, 400] width 254 height 29
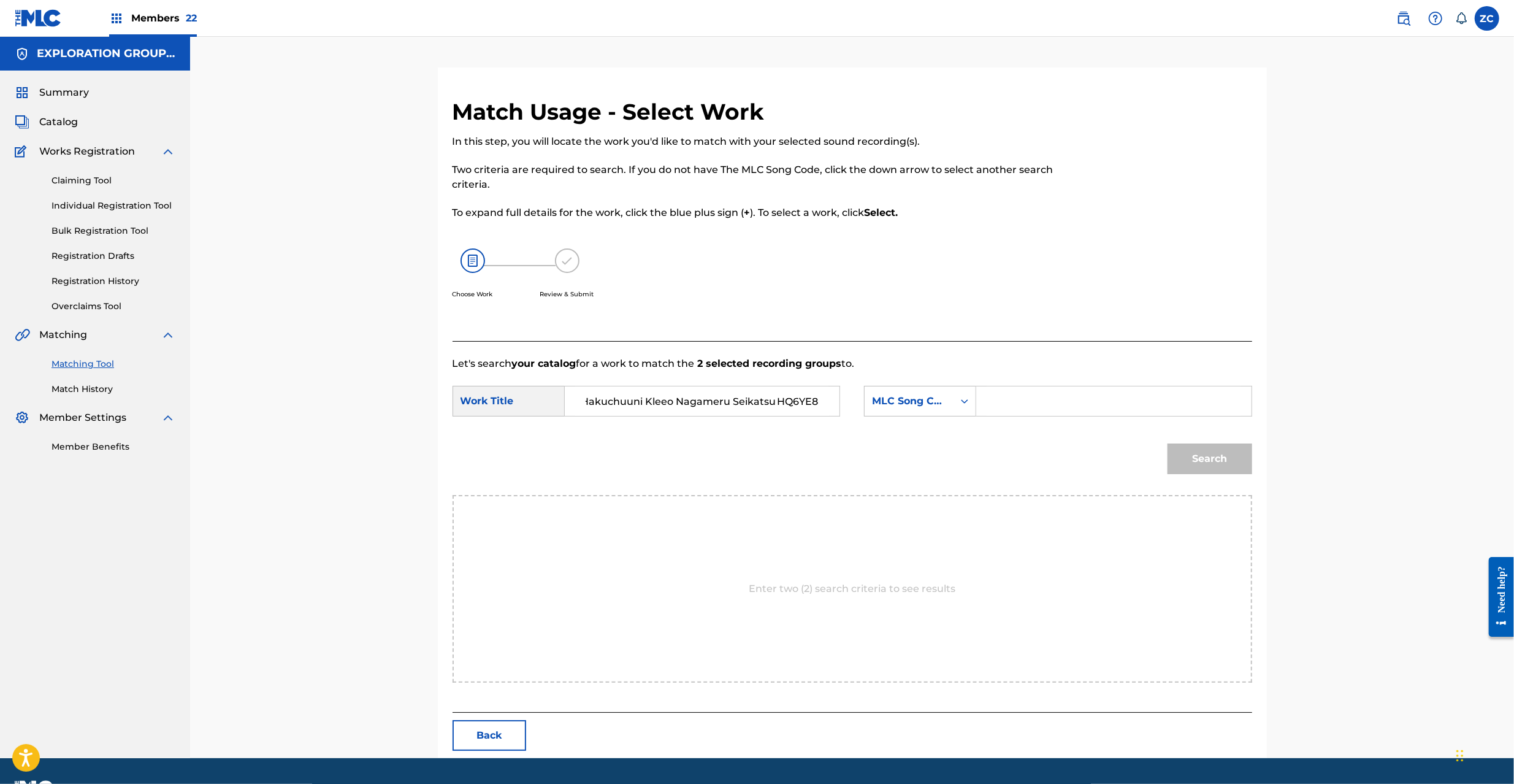
click at [800, 403] on input "Hakuchuuni Kleeo Nagameru Seikatsu HQ6YE8" at bounding box center [702, 400] width 254 height 29
type input "Hakuchuuni Kleeo Nagameru Seikatsu"
click at [1097, 401] on input "Search Form" at bounding box center [1114, 400] width 254 height 29
paste input "HQ6YE8"
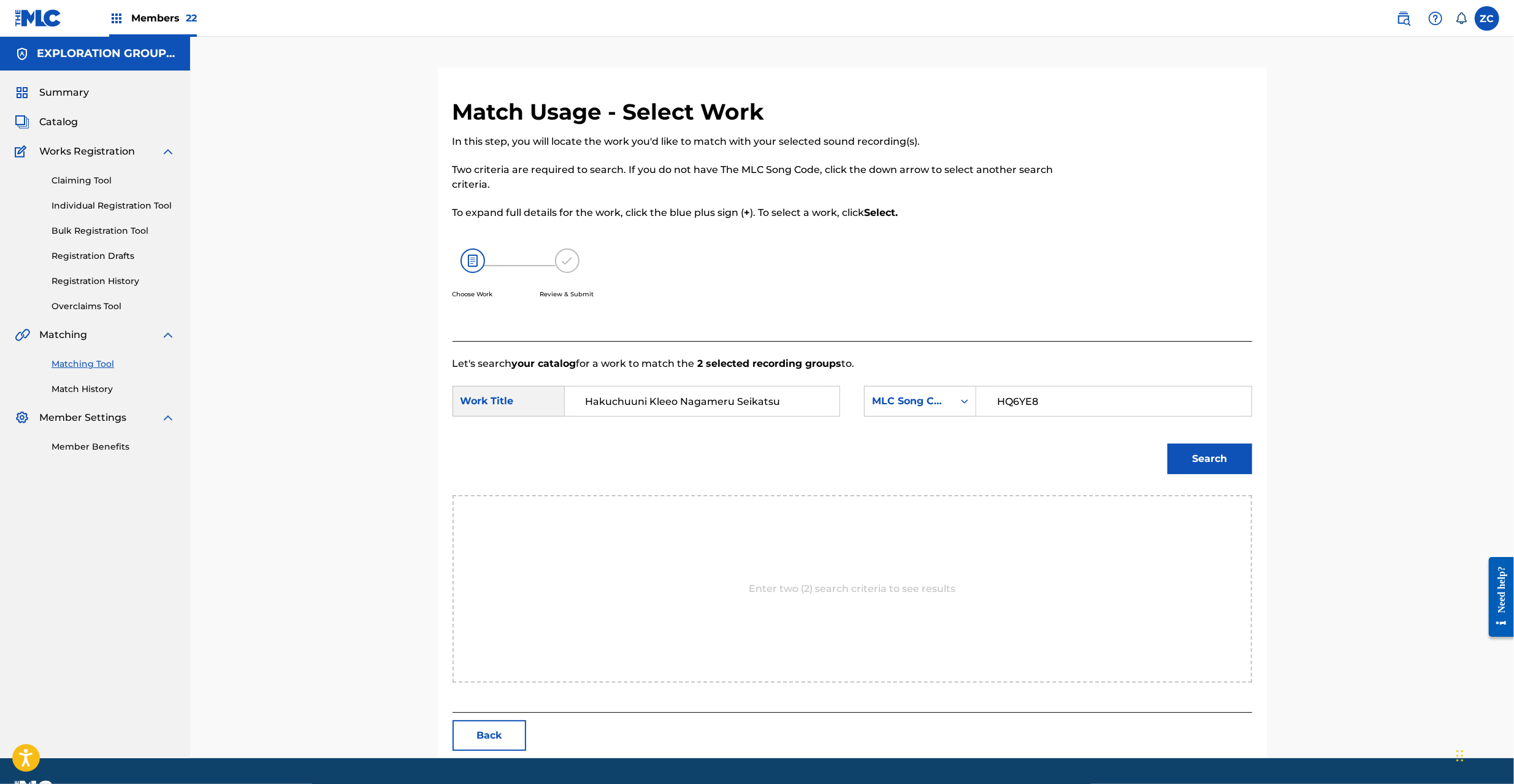
type input "HQ6YE8"
click at [1215, 460] on button "Search" at bounding box center [1210, 458] width 85 height 31
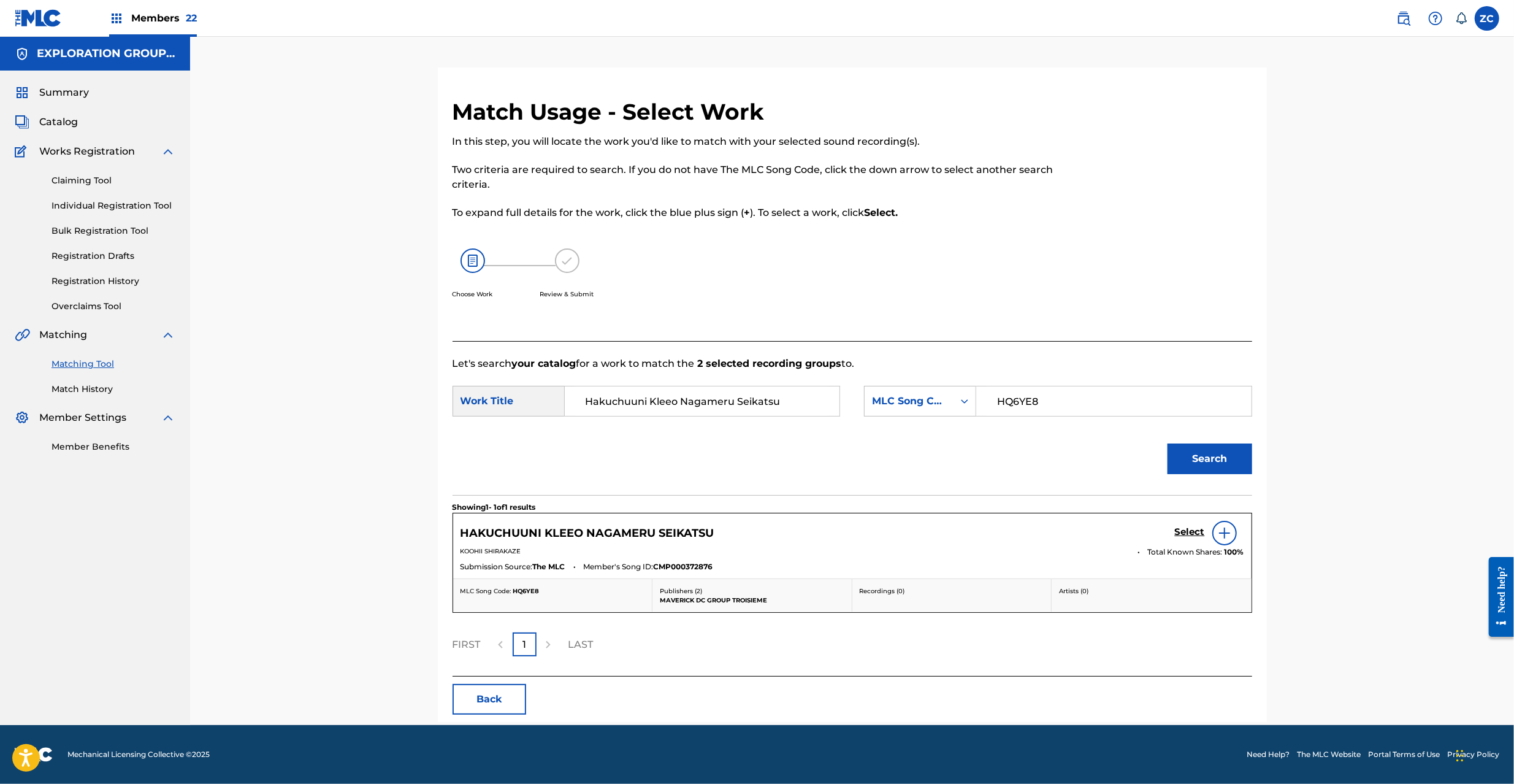
click at [1186, 533] on h5 "Select" at bounding box center [1190, 532] width 30 height 12
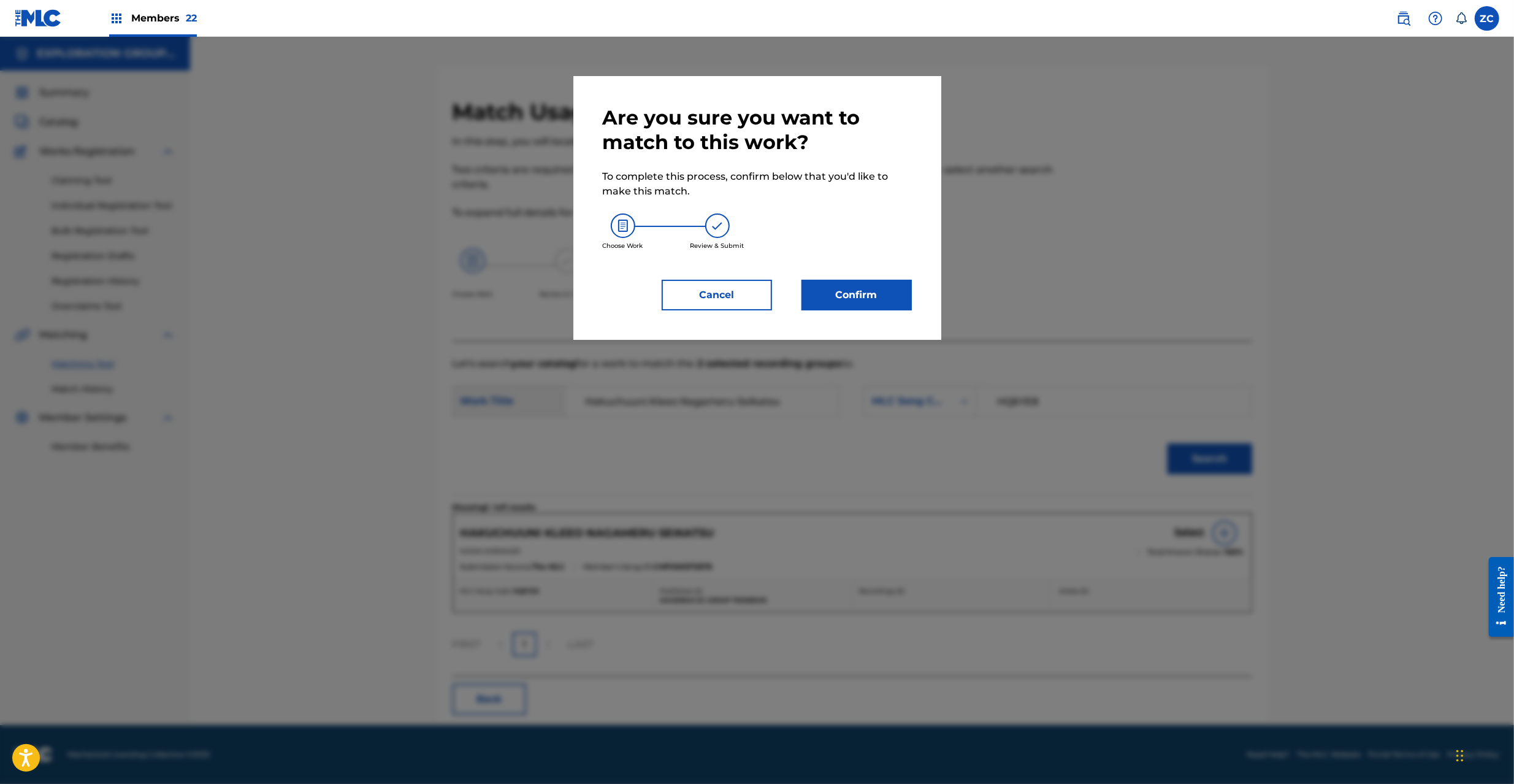
click at [861, 303] on button "Confirm" at bounding box center [856, 294] width 110 height 31
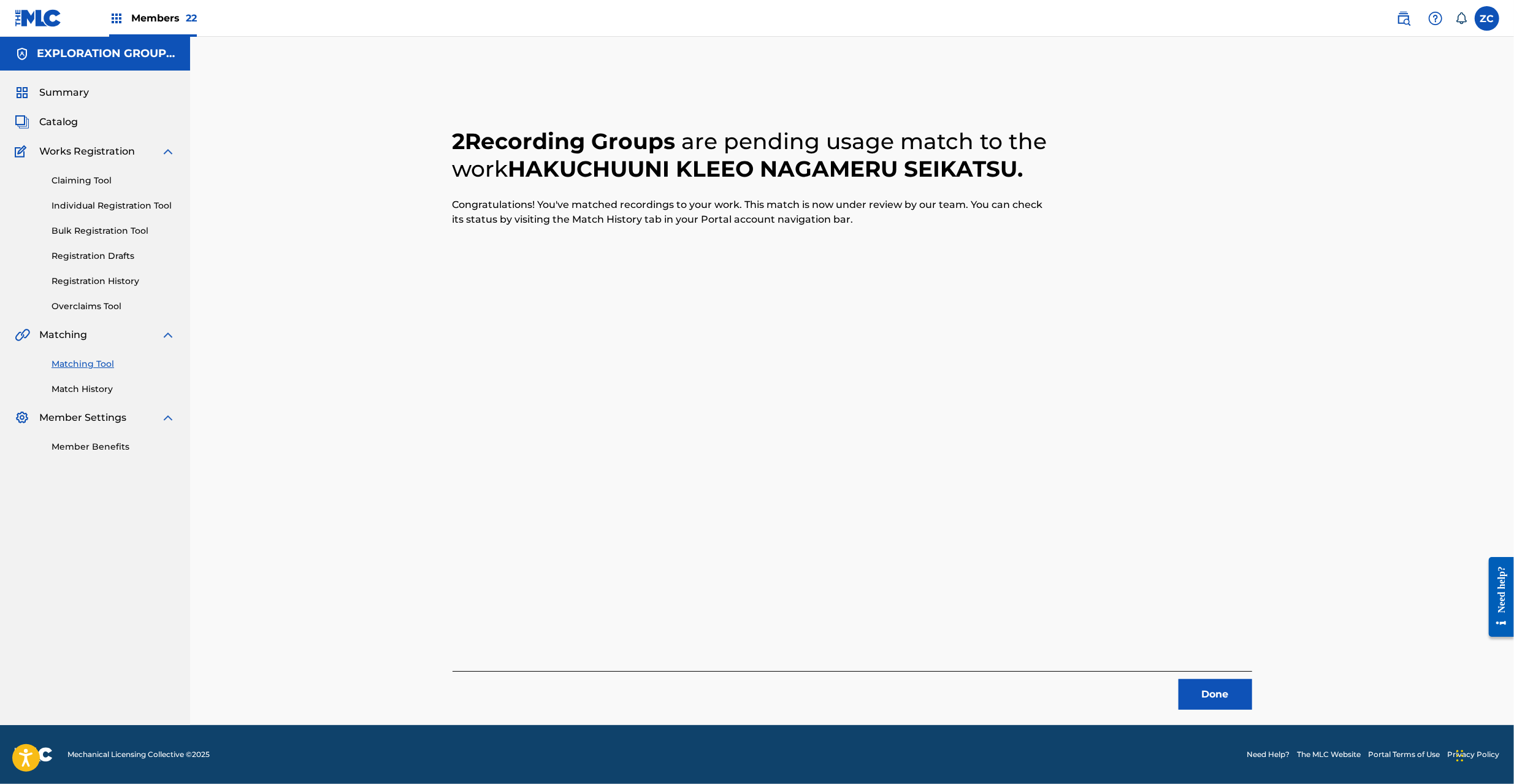
click at [1219, 686] on button "Done" at bounding box center [1215, 694] width 74 height 31
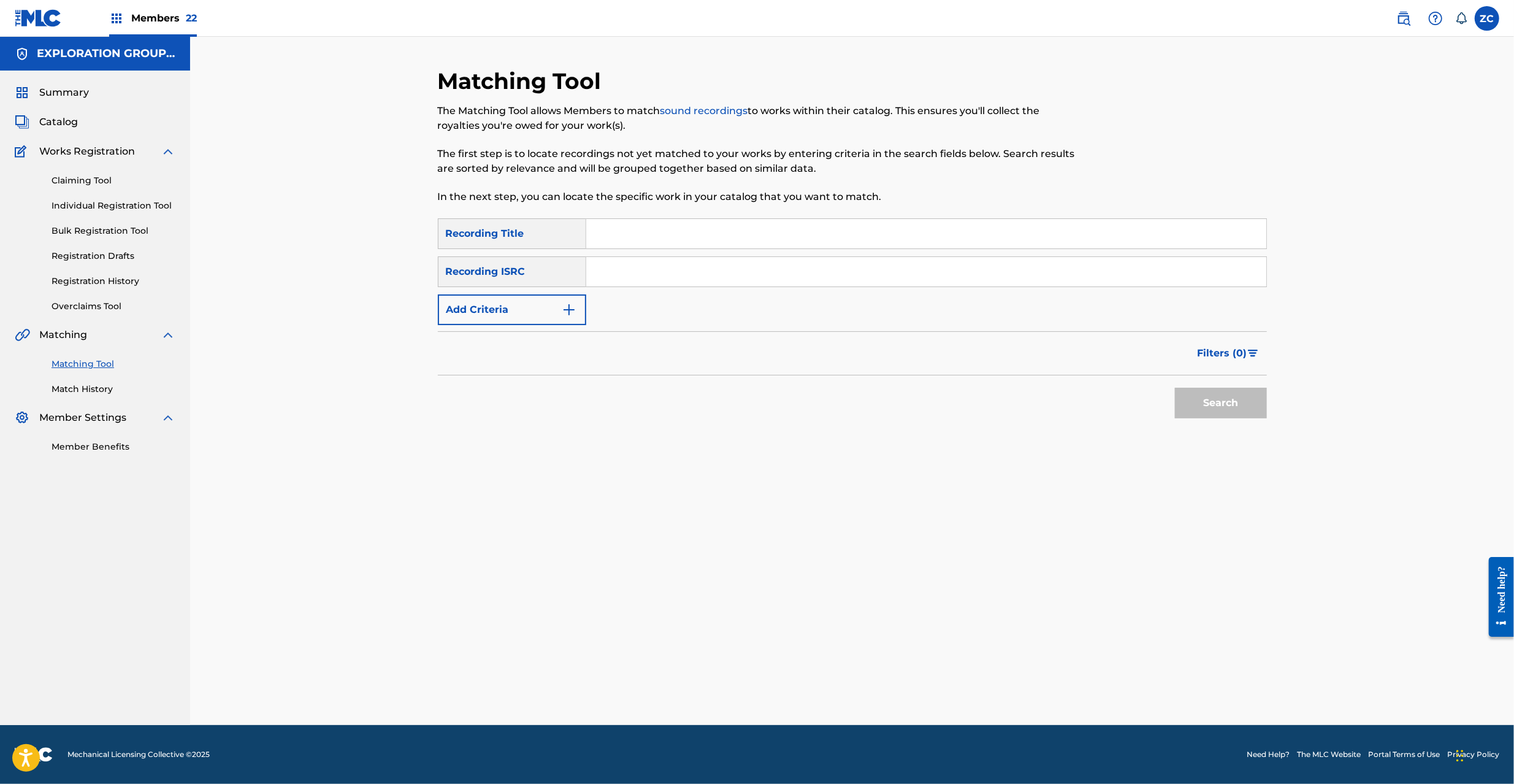
click at [62, 119] on span "Catalog" at bounding box center [58, 122] width 38 height 15
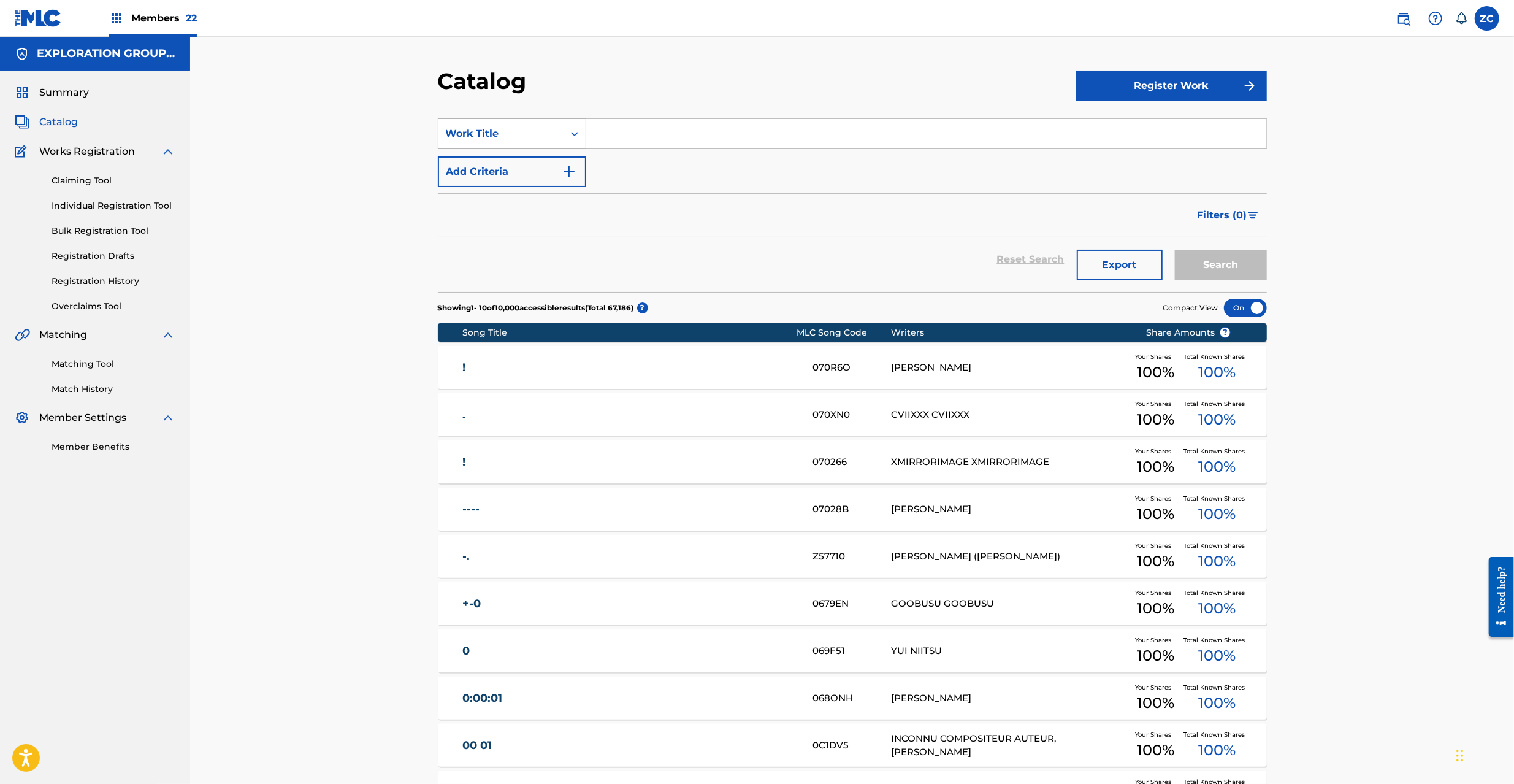
drag, startPoint x: 546, startPoint y: 128, endPoint x: 530, endPoint y: 148, distance: 25.6
click at [544, 132] on div "Work Title" at bounding box center [501, 134] width 110 height 15
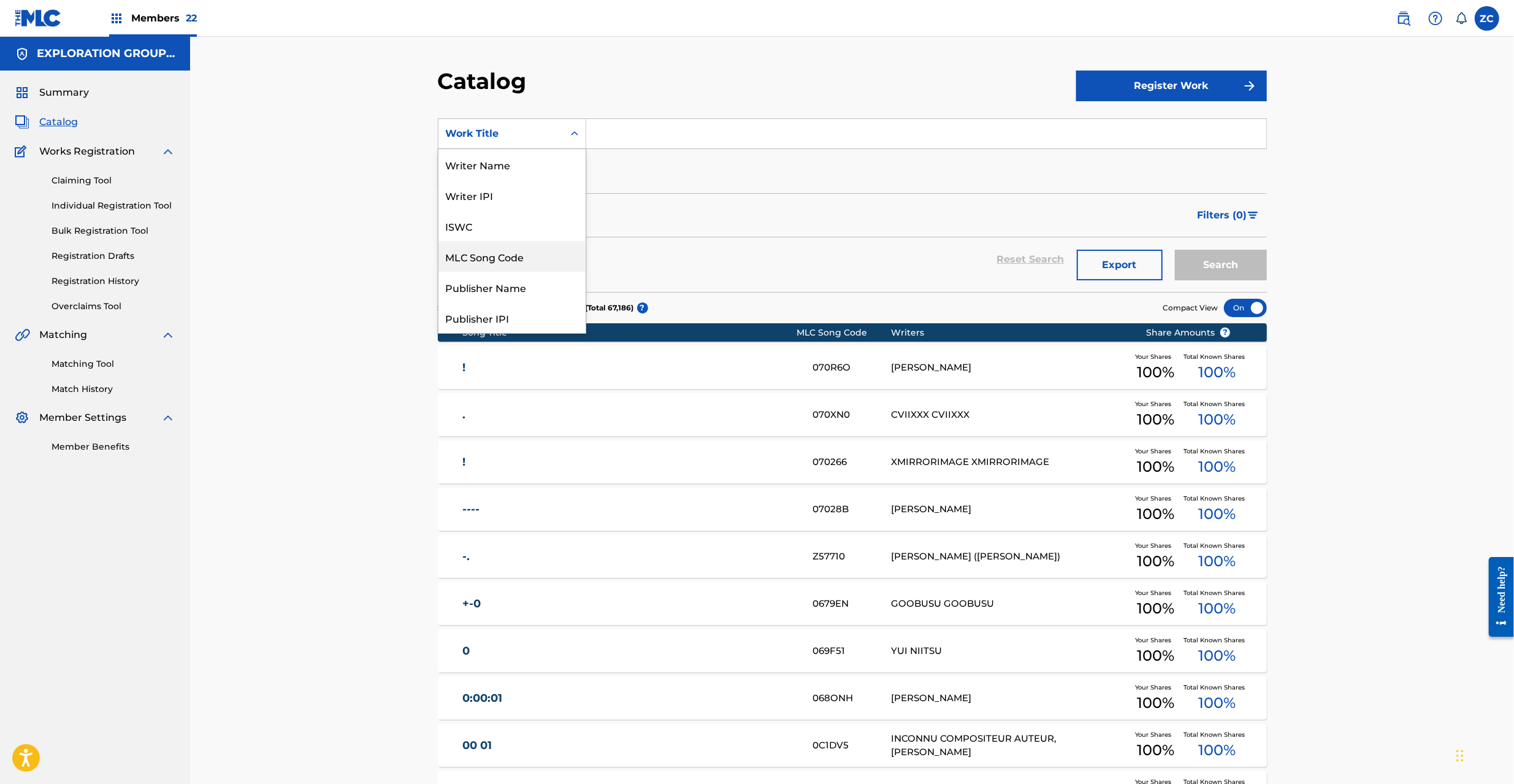
click at [501, 261] on div "MLC Song Code" at bounding box center [512, 256] width 147 height 31
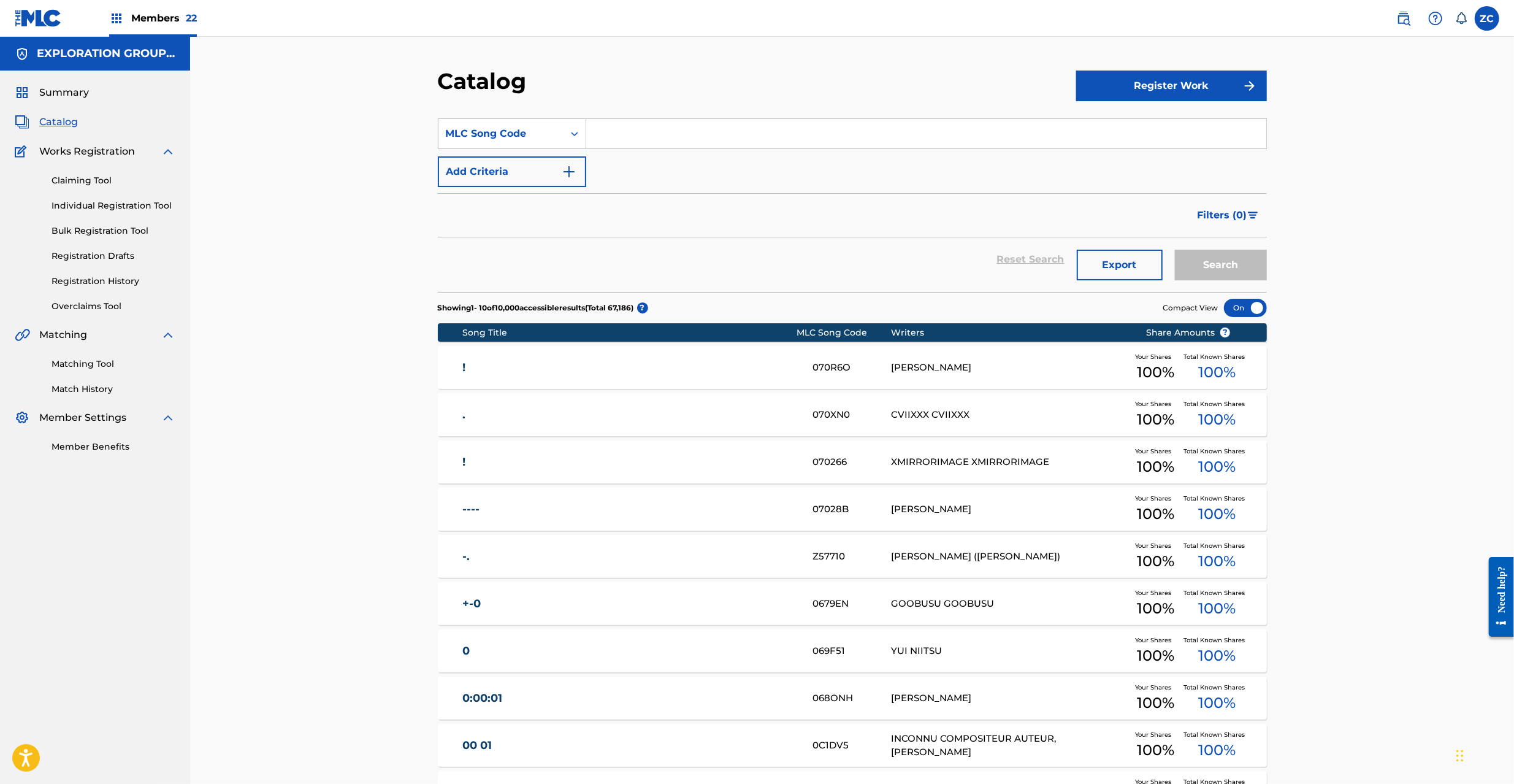
drag, startPoint x: 695, startPoint y: 137, endPoint x: 722, endPoint y: 137, distance: 27.0
click at [695, 137] on input "Search Form" at bounding box center [927, 133] width 680 height 29
paste input "BD8MRC"
type input "BD8MRC"
click at [1230, 260] on button "Search" at bounding box center [1220, 264] width 92 height 31
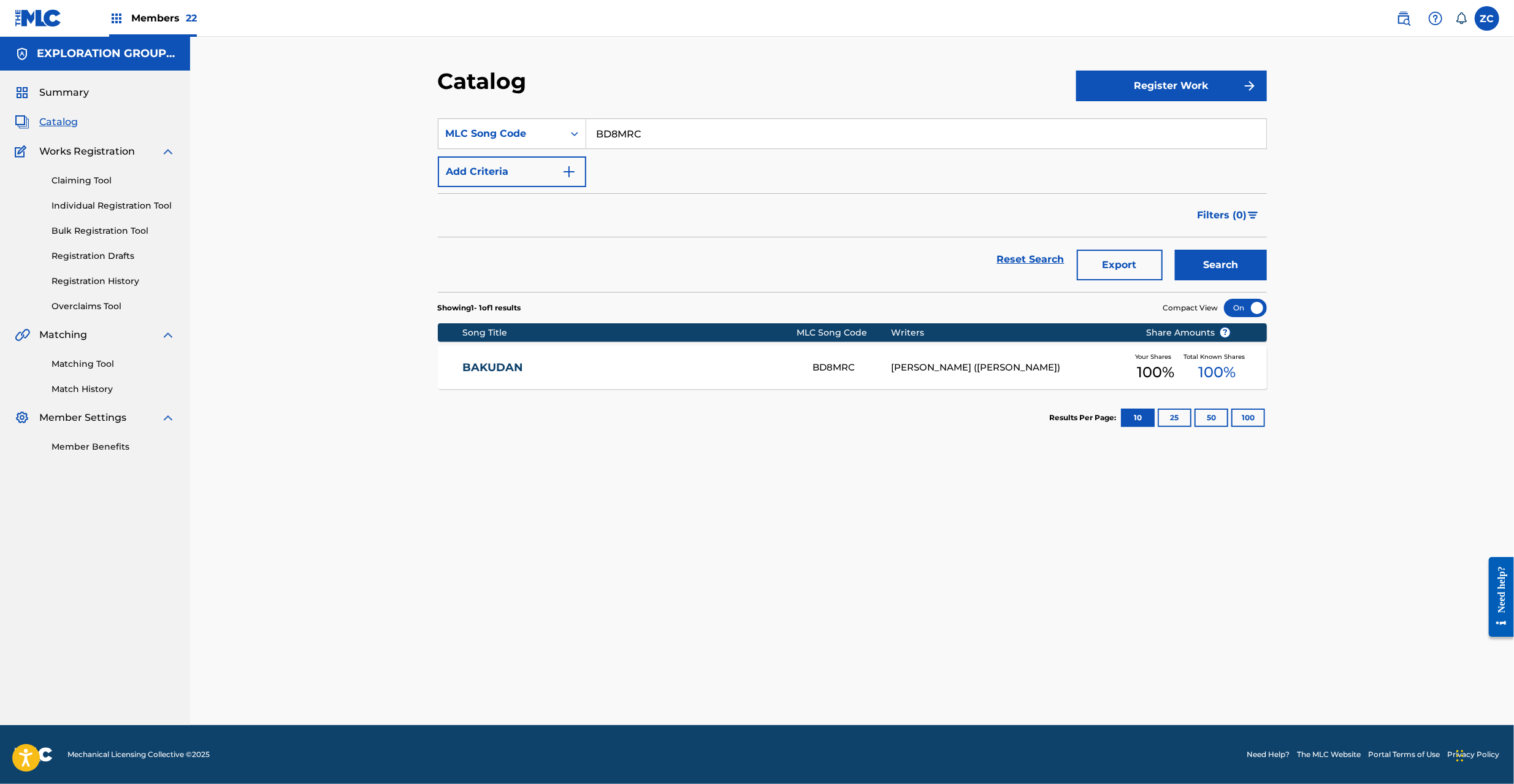
click at [712, 361] on link "BAKUDAN" at bounding box center [629, 367] width 333 height 14
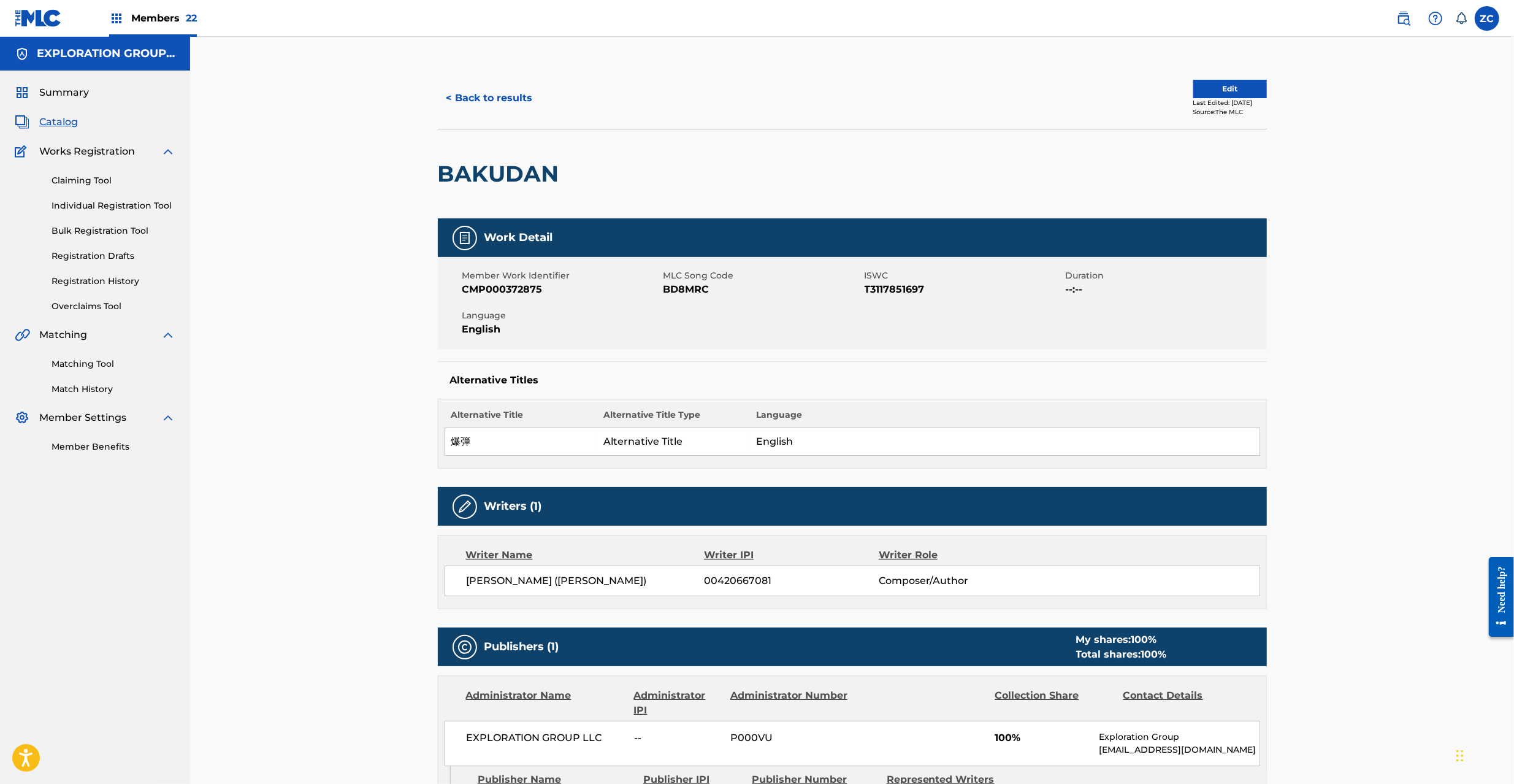
click at [86, 364] on link "Matching Tool" at bounding box center [113, 363] width 124 height 13
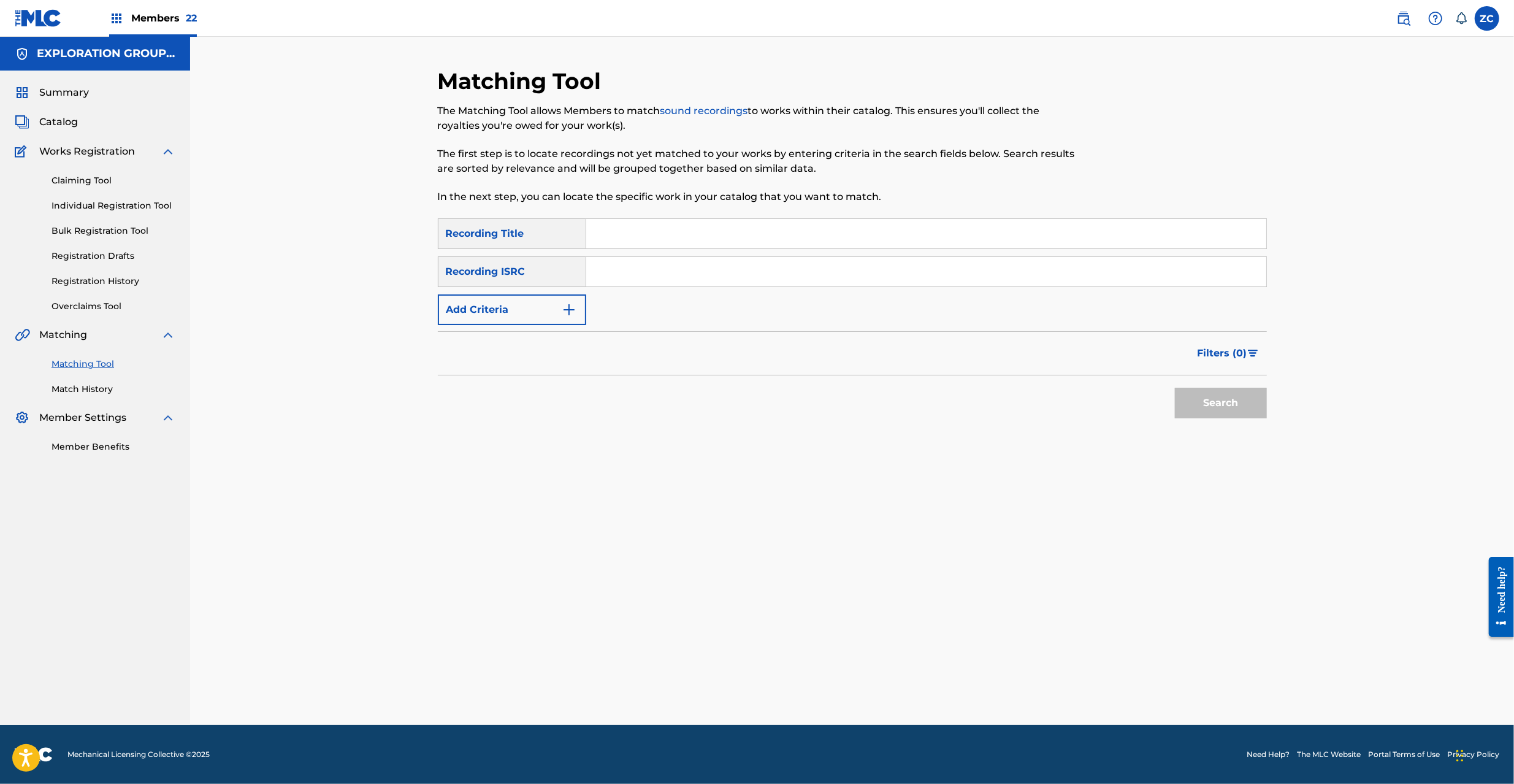
drag, startPoint x: 659, startPoint y: 240, endPoint x: 540, endPoint y: 292, distance: 129.9
click at [659, 240] on input "Search Form" at bounding box center [927, 234] width 680 height 29
paste input "爆弾"
type input "爆弾"
click at [523, 309] on button "Add Criteria" at bounding box center [512, 309] width 149 height 31
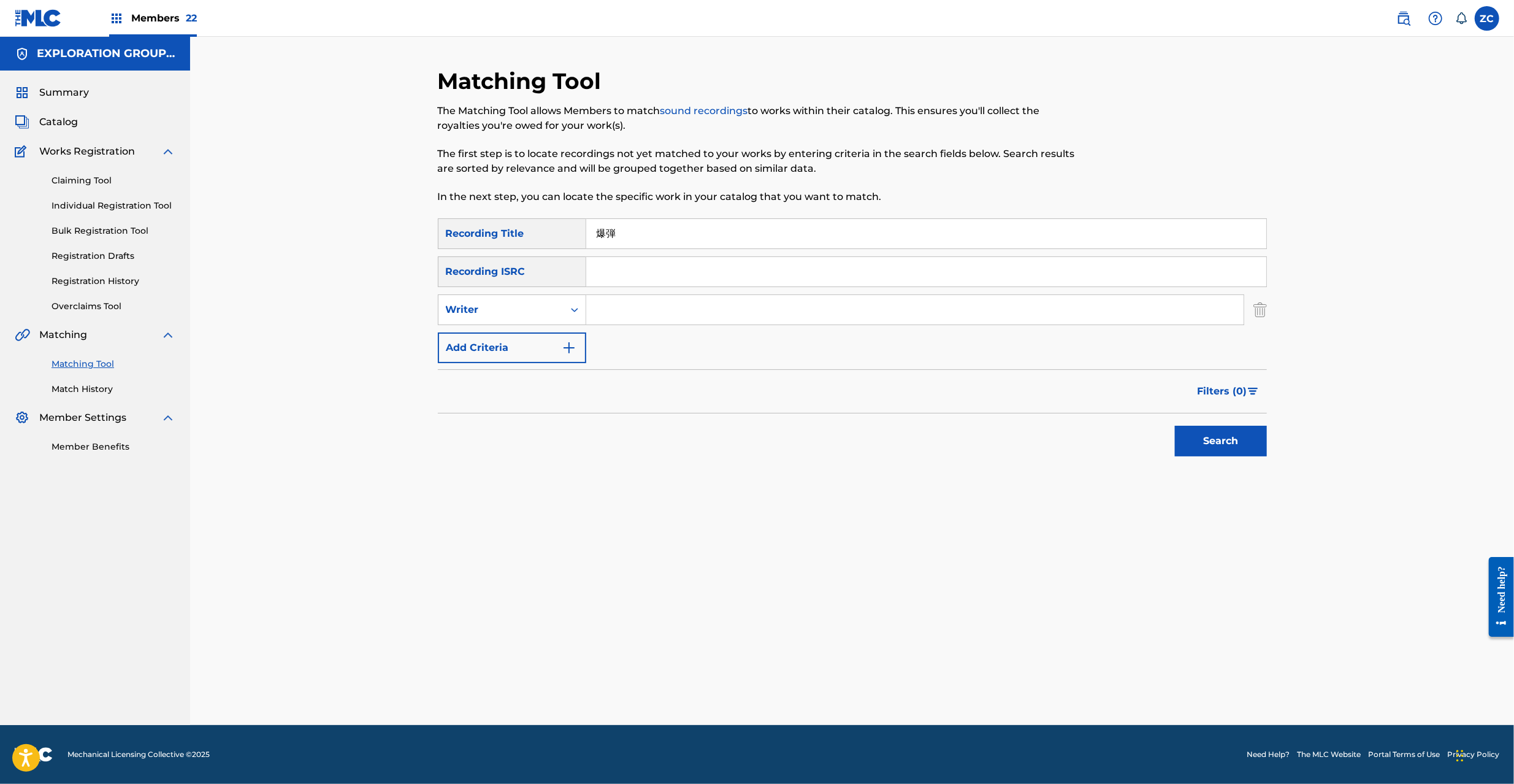
click at [496, 359] on button "Add Criteria" at bounding box center [512, 348] width 149 height 31
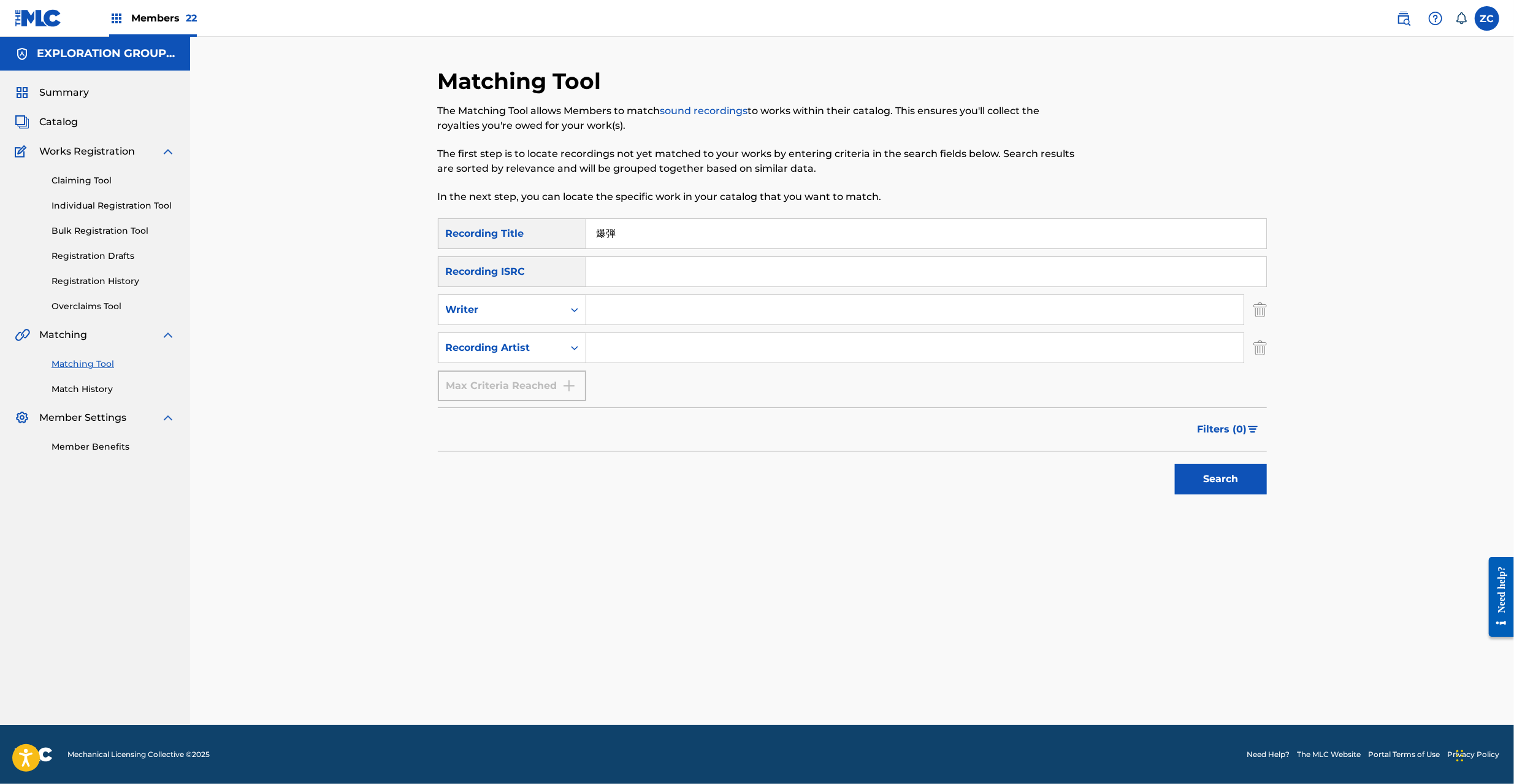
click at [678, 342] on input "Search Form" at bounding box center [915, 347] width 657 height 29
paste input "Mukku"
click at [1211, 459] on div "Search" at bounding box center [1217, 475] width 98 height 49
click at [1223, 472] on button "Search" at bounding box center [1220, 478] width 92 height 31
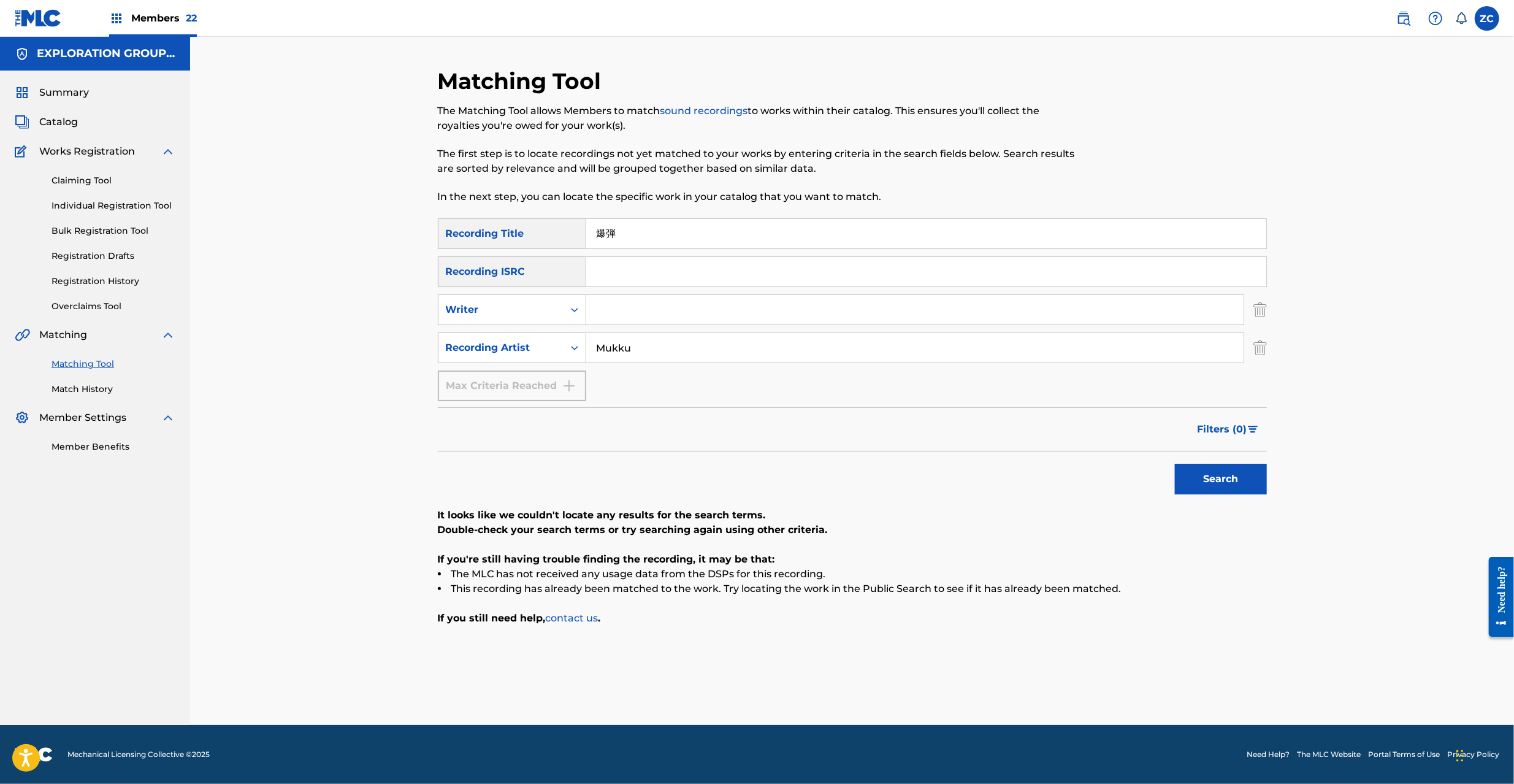
click at [627, 351] on input "Mukku" at bounding box center [915, 347] width 657 height 29
type input "Muccu"
click at [1175, 463] on button "Search" at bounding box center [1220, 478] width 92 height 31
click at [1257, 339] on img "Search Form" at bounding box center [1260, 348] width 14 height 31
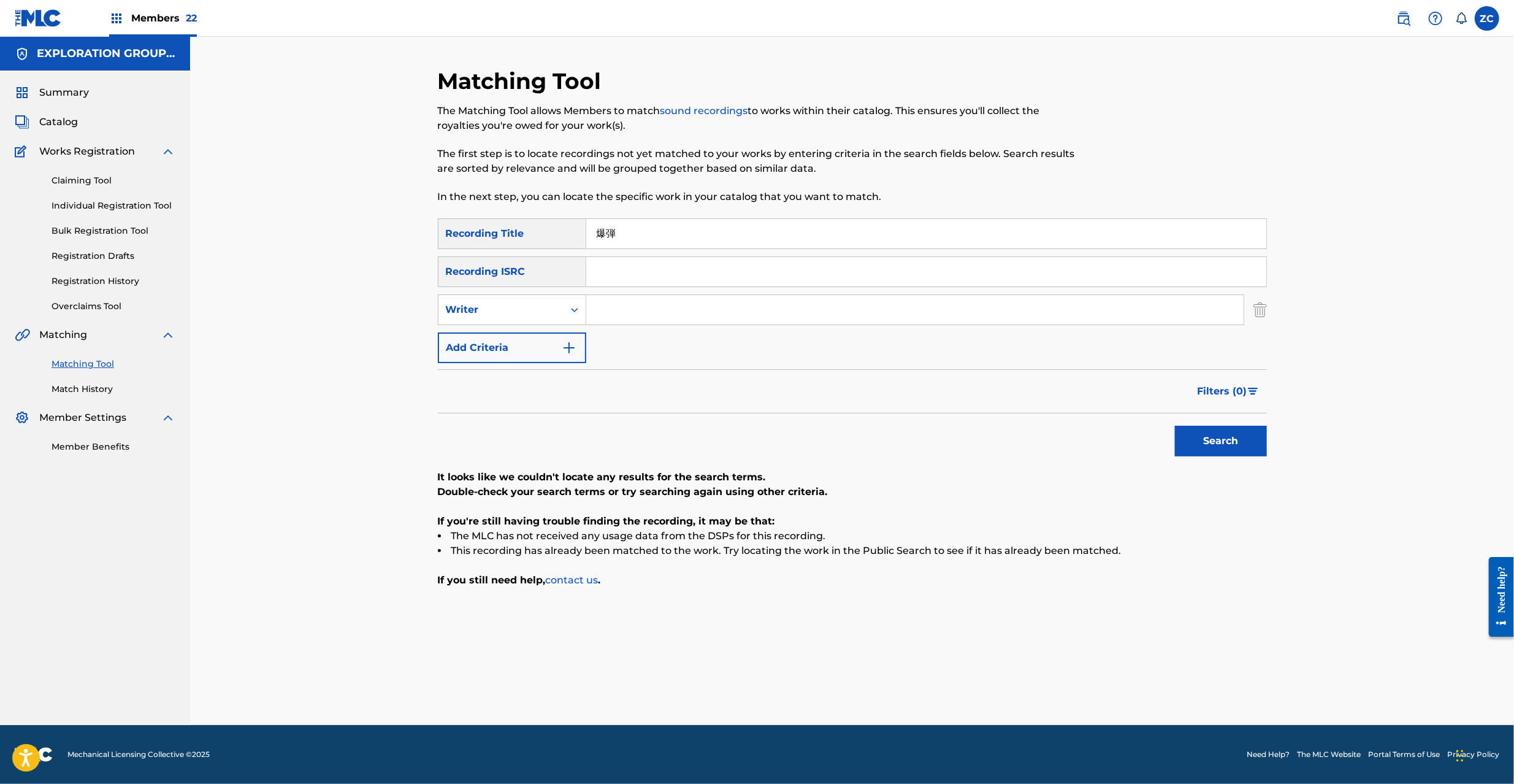
click at [1262, 308] on img "Search Form" at bounding box center [1260, 309] width 14 height 31
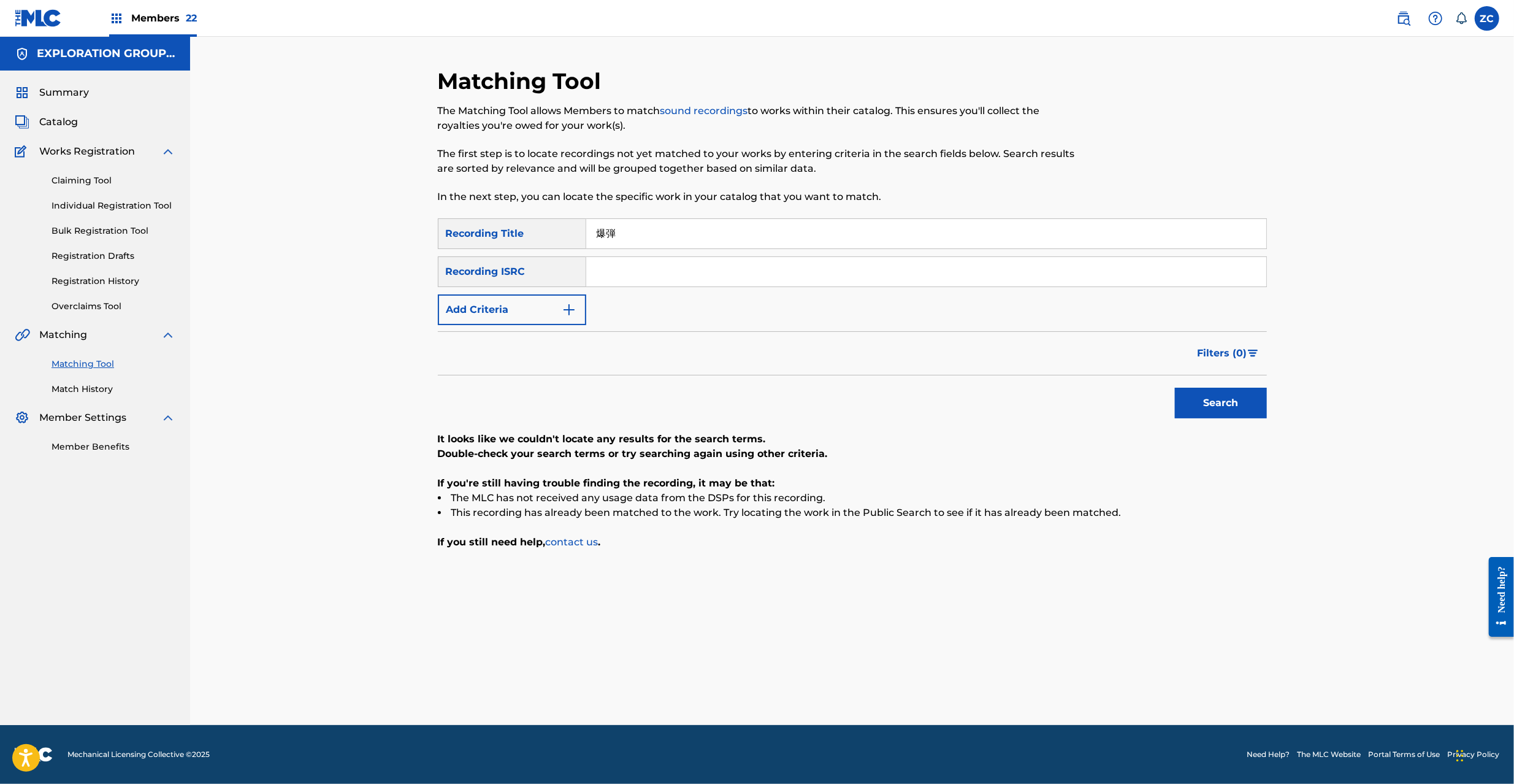
click at [1240, 287] on div "SearchWithCriteriae04731fc-7c3e-4d6b-8efa-df4cbd790fe8 Recording Title 爆弾 Searc…" at bounding box center [852, 272] width 829 height 107
click at [1241, 270] on input "Search Form" at bounding box center [927, 271] width 680 height 29
paste input "JPF302200081"
type input "JPF302200081"
drag, startPoint x: 496, startPoint y: 239, endPoint x: 483, endPoint y: 240, distance: 13.0
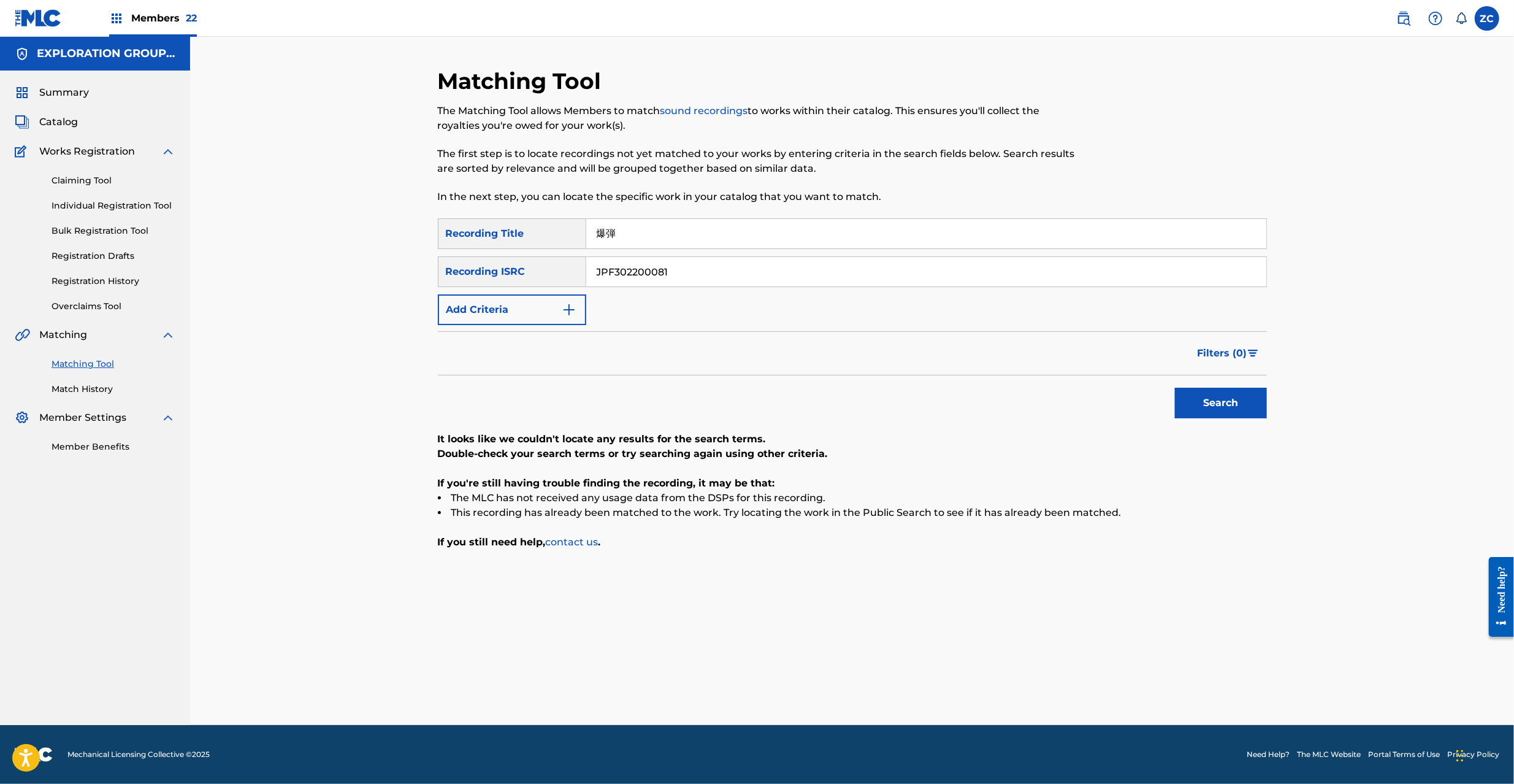
click at [478, 239] on div "SearchWithCriteriae04731fc-7c3e-4d6b-8efa-df4cbd790fe8 Recording Title 爆弾" at bounding box center [852, 234] width 829 height 31
click at [1218, 408] on button "Search" at bounding box center [1220, 403] width 92 height 31
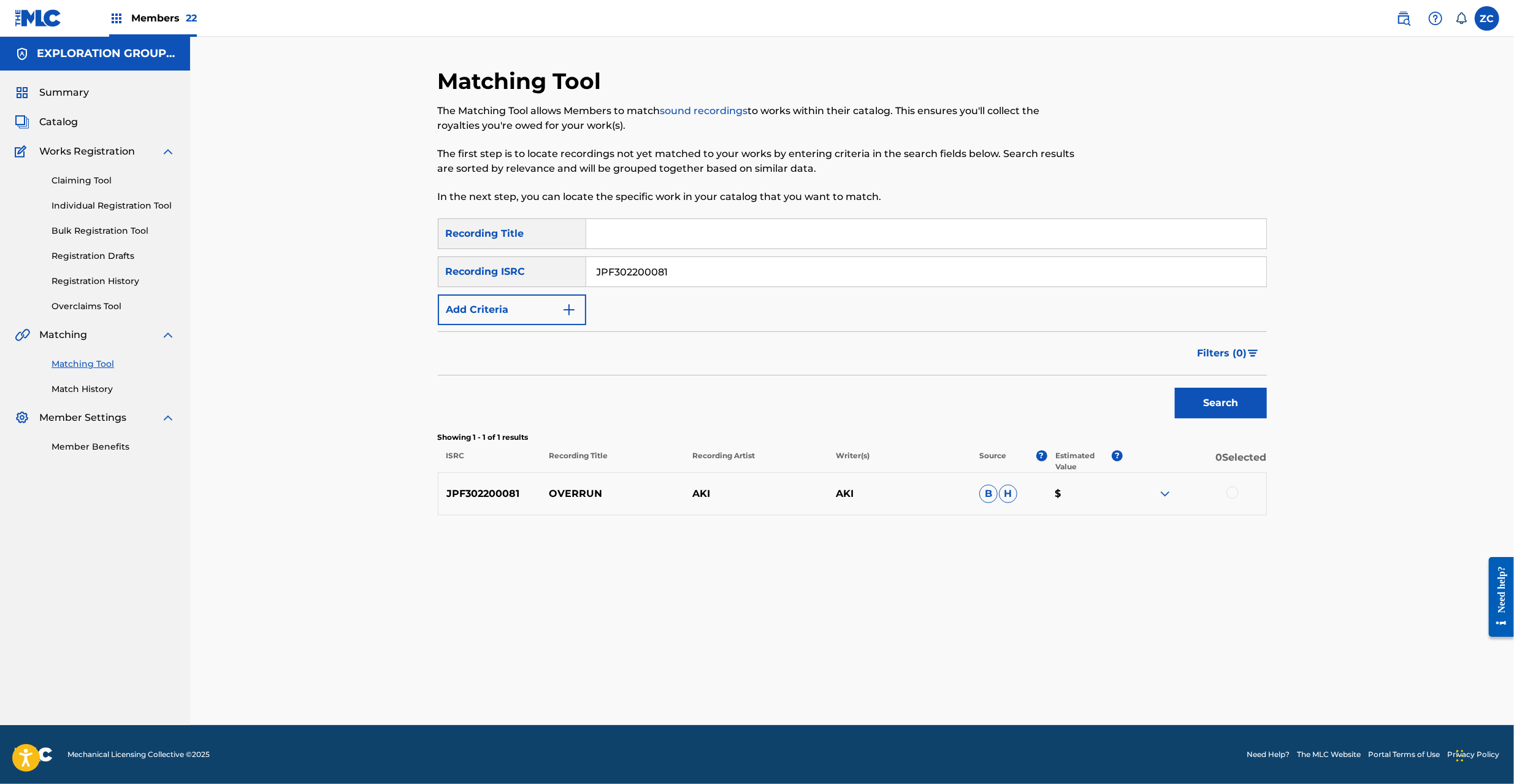
click at [1236, 492] on div at bounding box center [1232, 493] width 12 height 12
click at [867, 677] on button "Match 1 Group" at bounding box center [861, 683] width 135 height 31
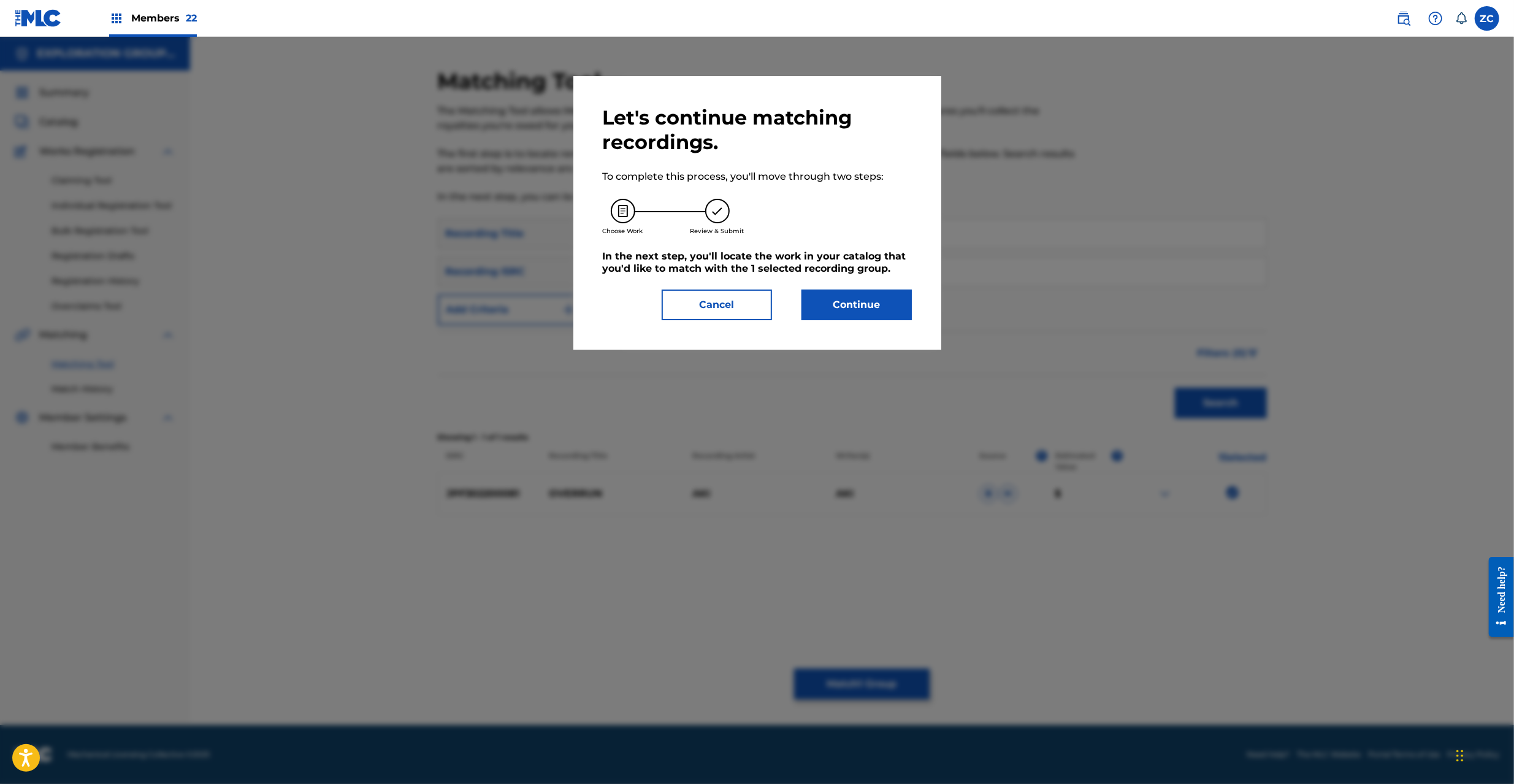
click at [861, 304] on button "Continue" at bounding box center [856, 304] width 110 height 31
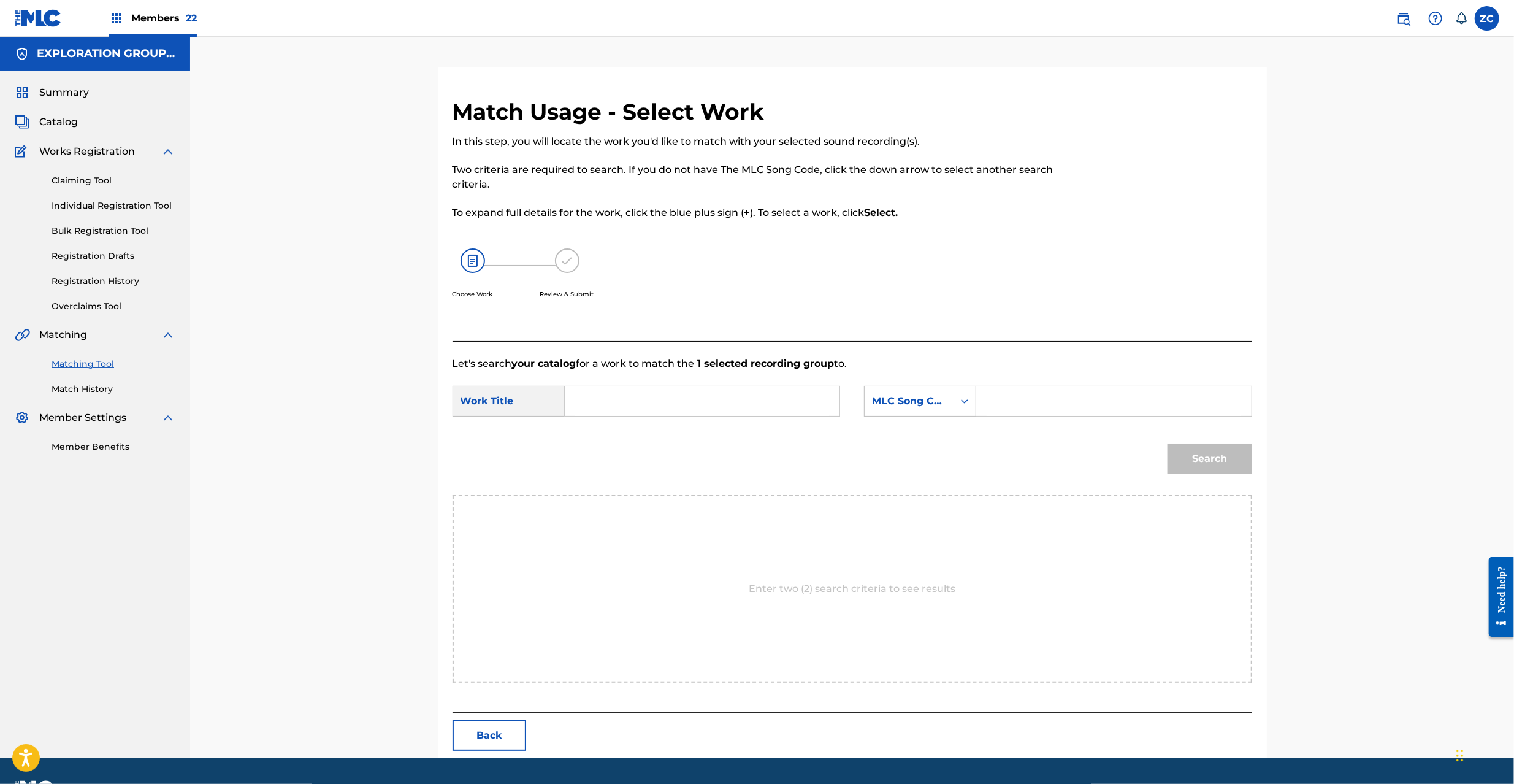
click at [717, 409] on input "Search Form" at bounding box center [702, 400] width 254 height 29
paste
click at [653, 400] on input "Overrun OL7AQB" at bounding box center [702, 400] width 254 height 29
type input "Overrun"
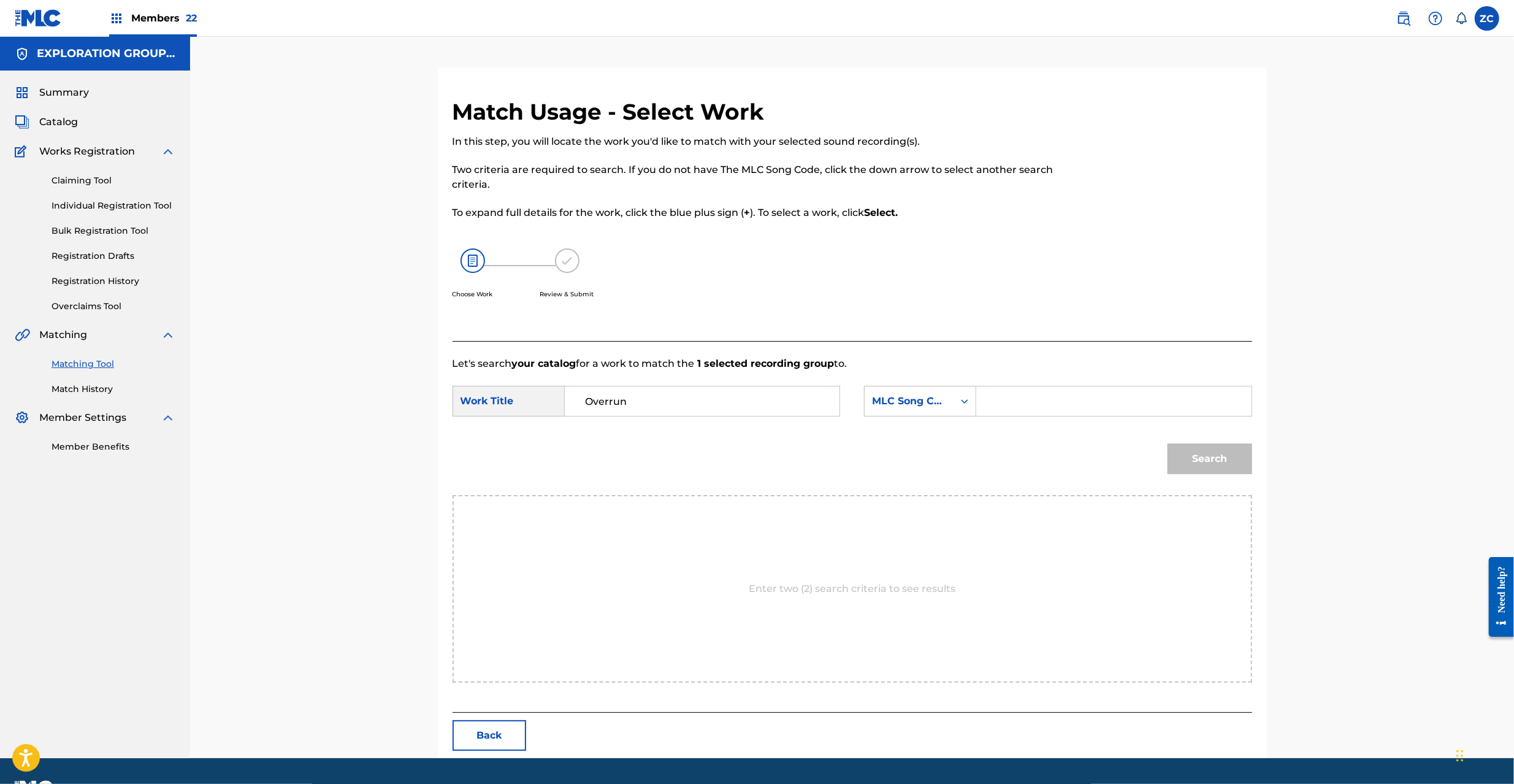
click at [1024, 403] on input "Search Form" at bounding box center [1114, 400] width 254 height 29
type input "OL7AQB"
click at [1190, 459] on button "Search" at bounding box center [1210, 458] width 85 height 31
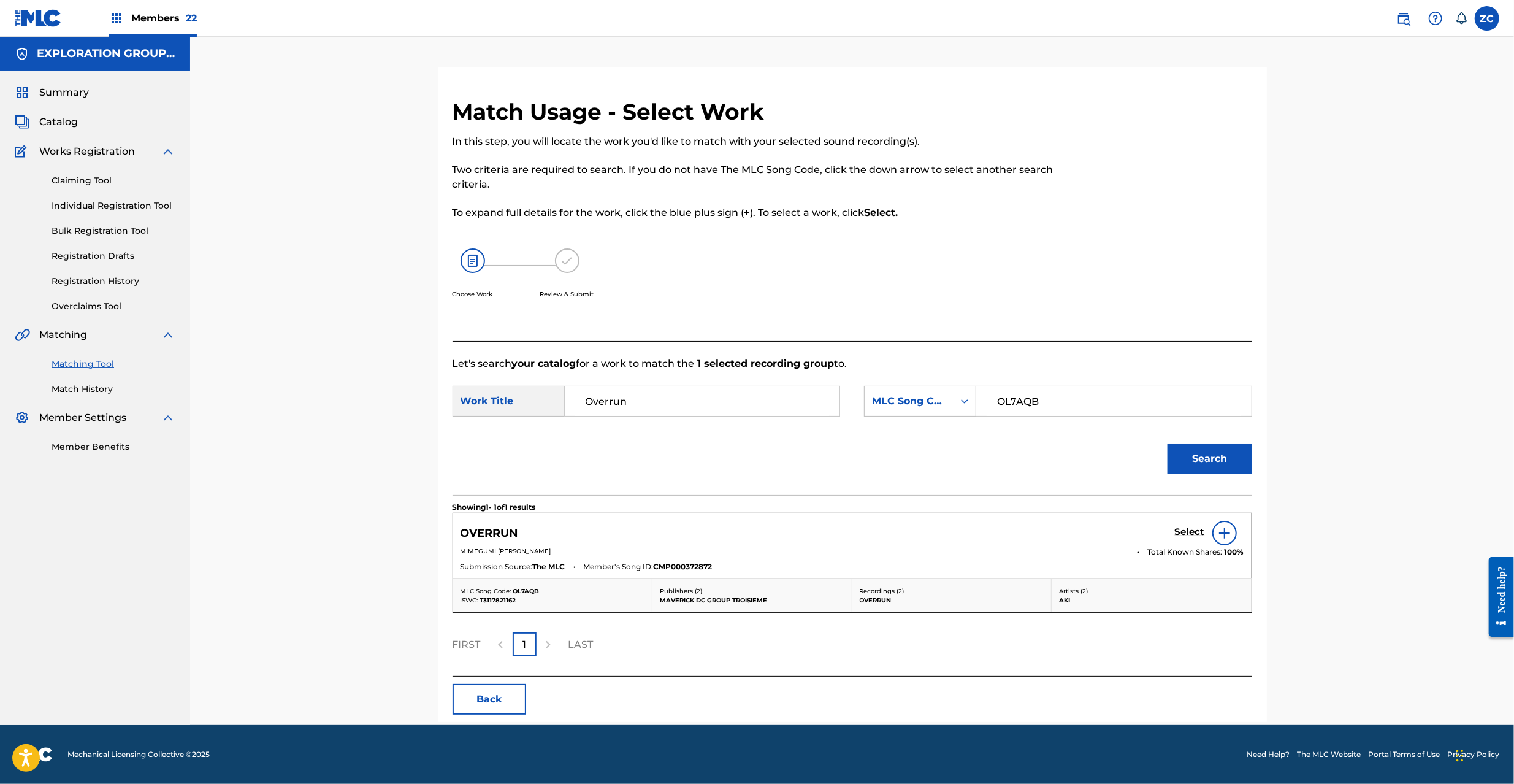
click at [1197, 533] on h5 "Select" at bounding box center [1190, 532] width 30 height 12
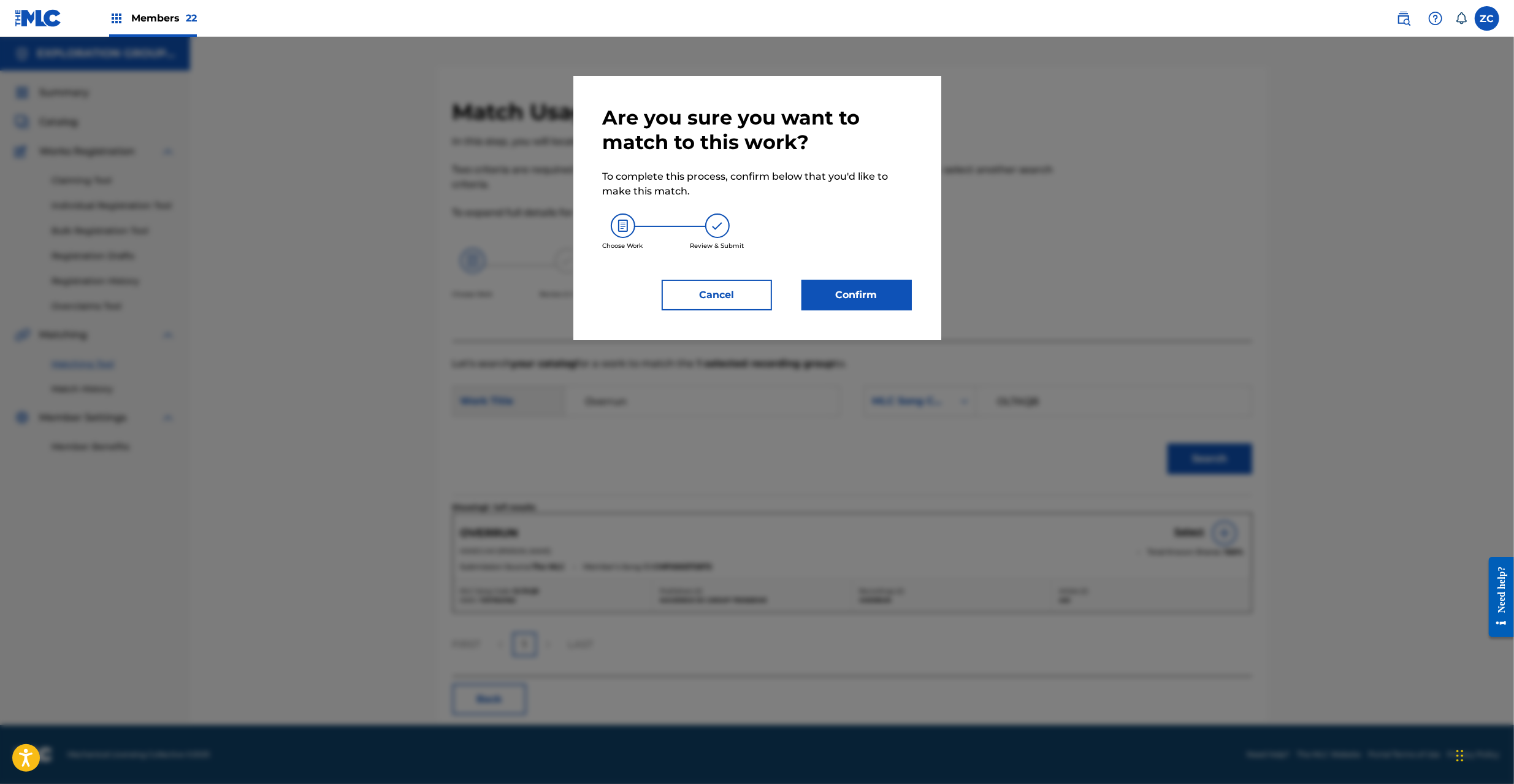
click at [867, 309] on button "Confirm" at bounding box center [856, 294] width 110 height 31
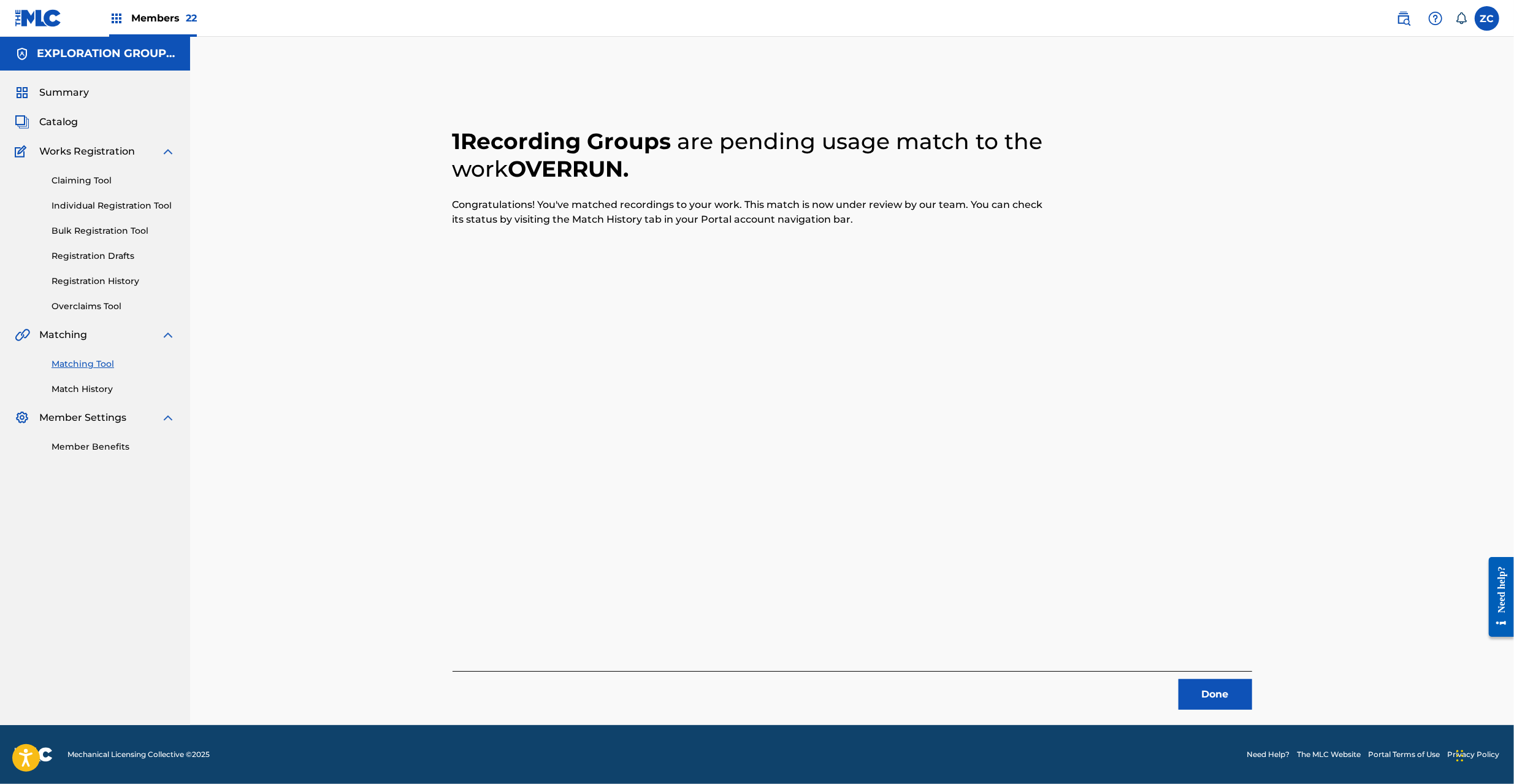
click at [1211, 702] on button "Done" at bounding box center [1215, 694] width 74 height 31
